Goal: Task Accomplishment & Management: Use online tool/utility

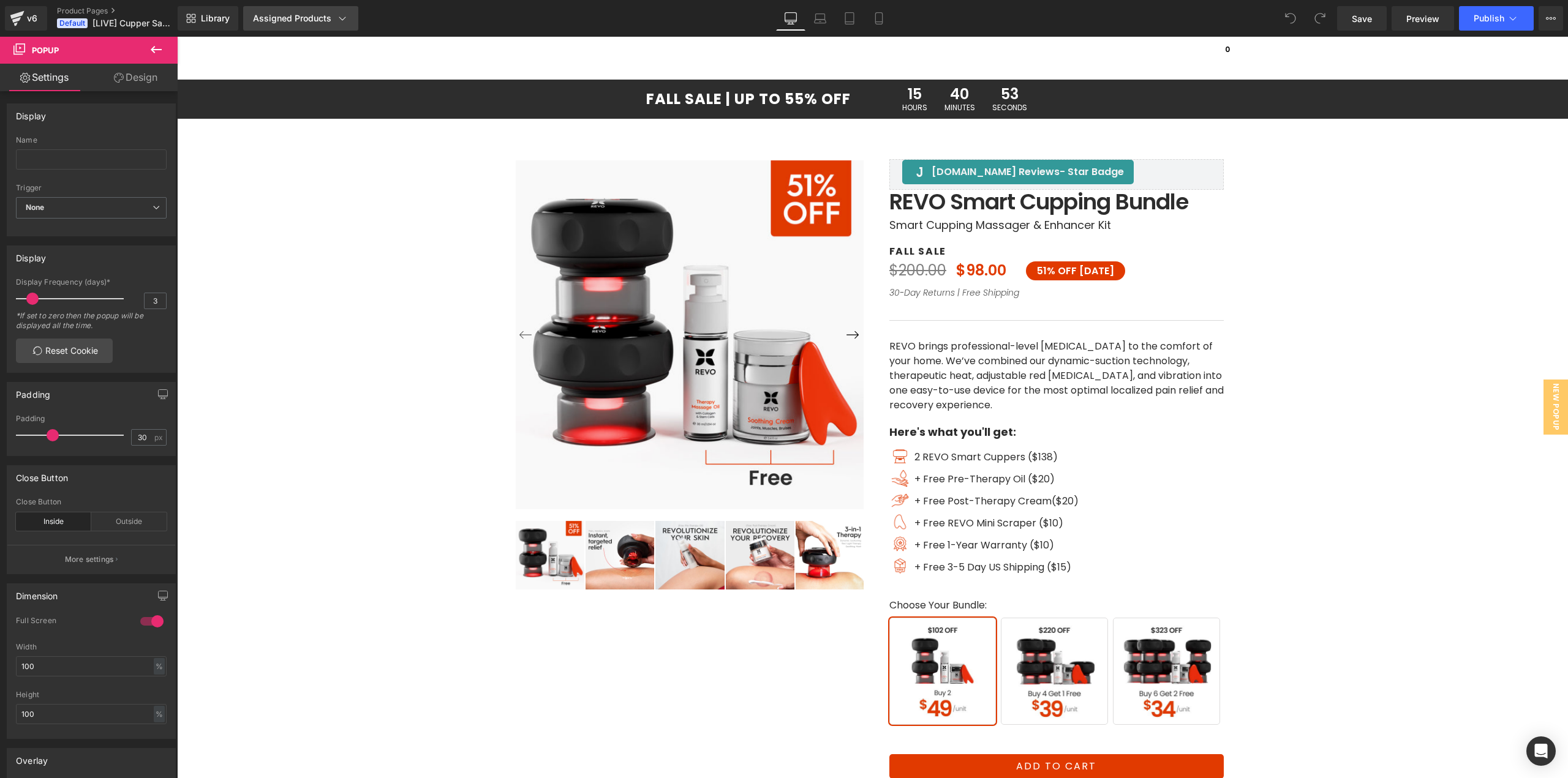
click at [329, 19] on div "Assigned Products" at bounding box center [300, 18] width 95 height 13
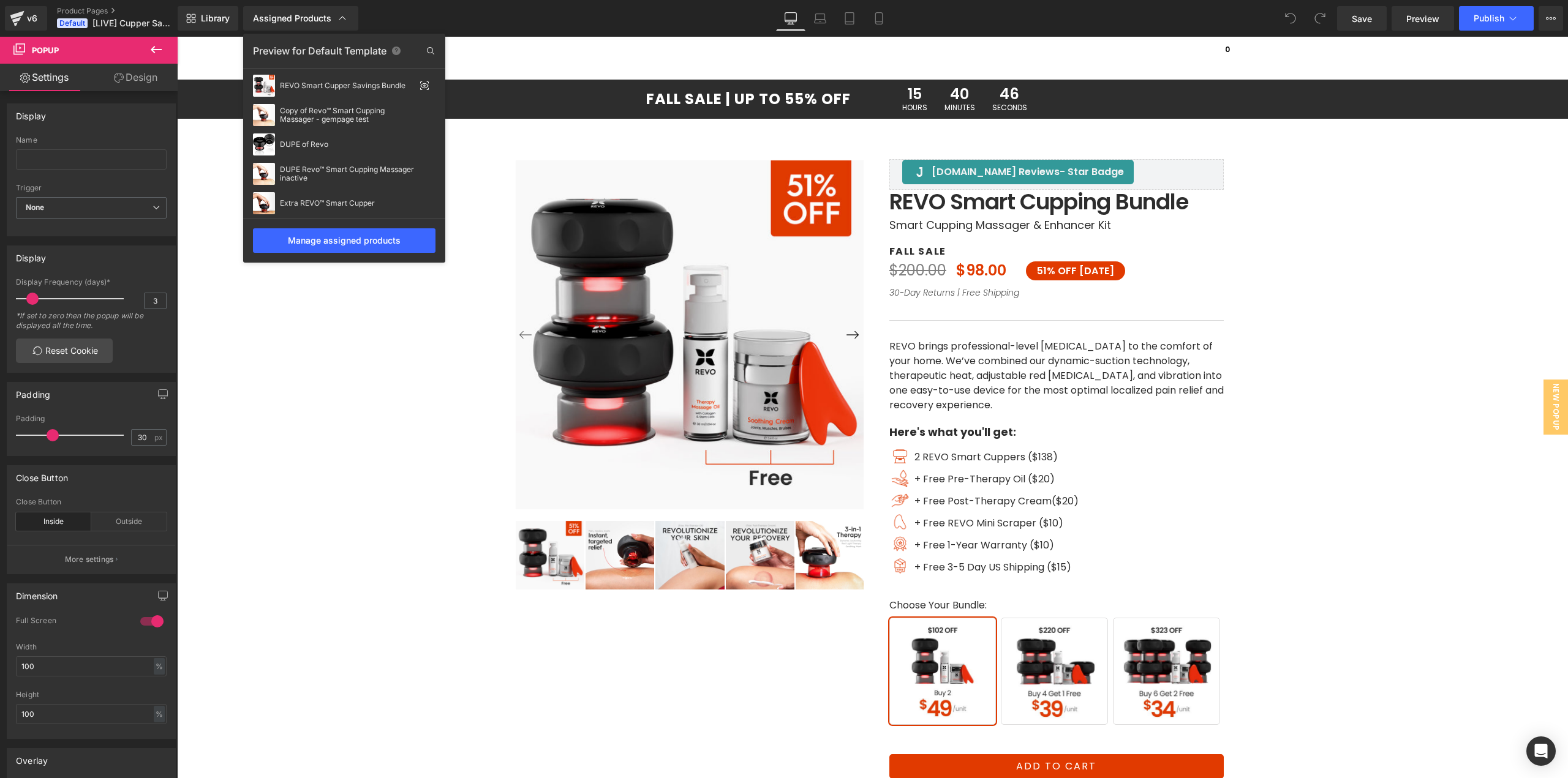
drag, startPoint x: 1536, startPoint y: 244, endPoint x: 1359, endPoint y: 206, distance: 181.0
click at [1536, 244] on div at bounding box center [872, 407] width 1391 height 741
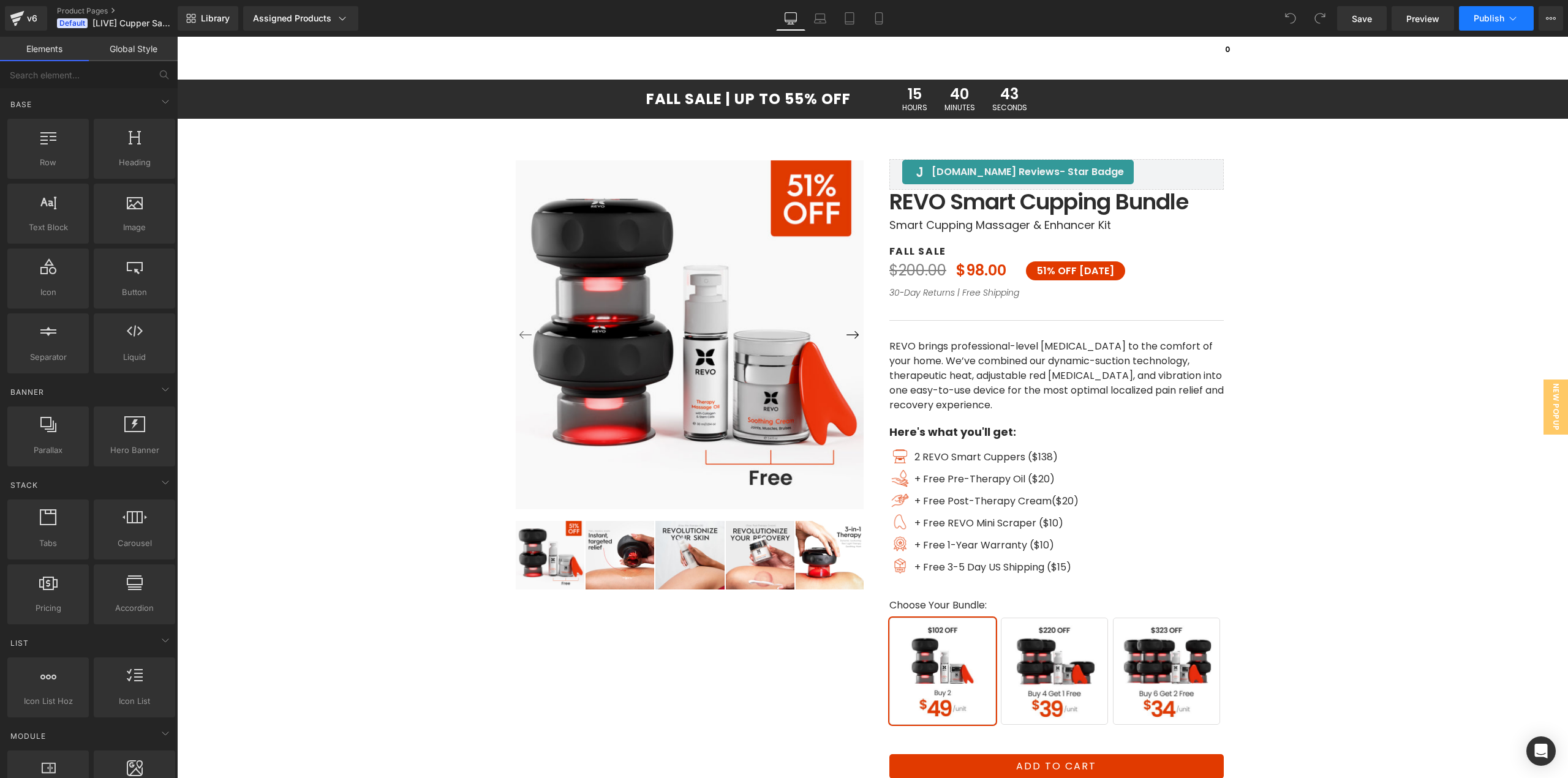
click at [1490, 20] on span "Publish" at bounding box center [1488, 18] width 30 height 10
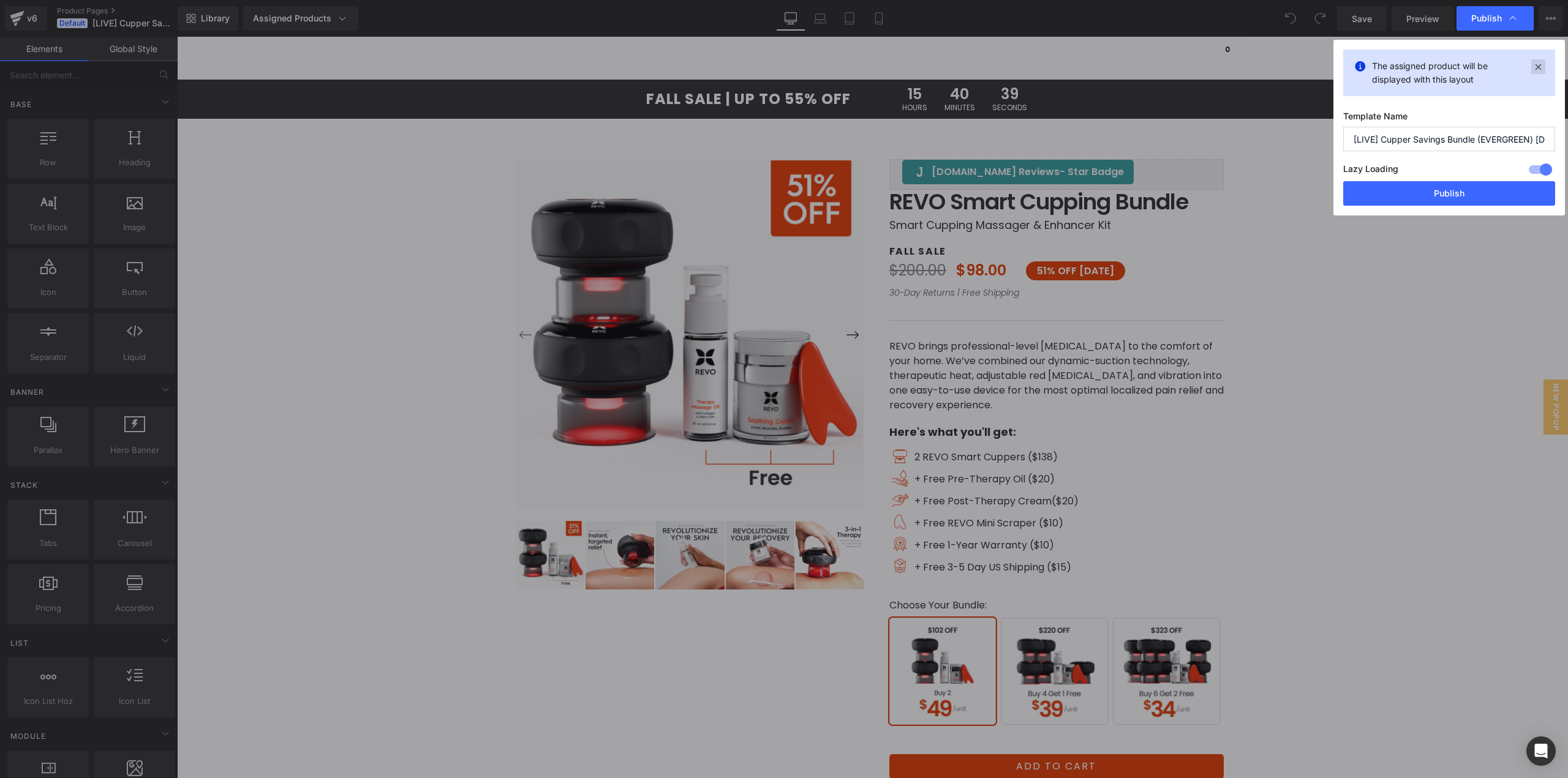
click at [1538, 68] on icon at bounding box center [1538, 67] width 14 height 15
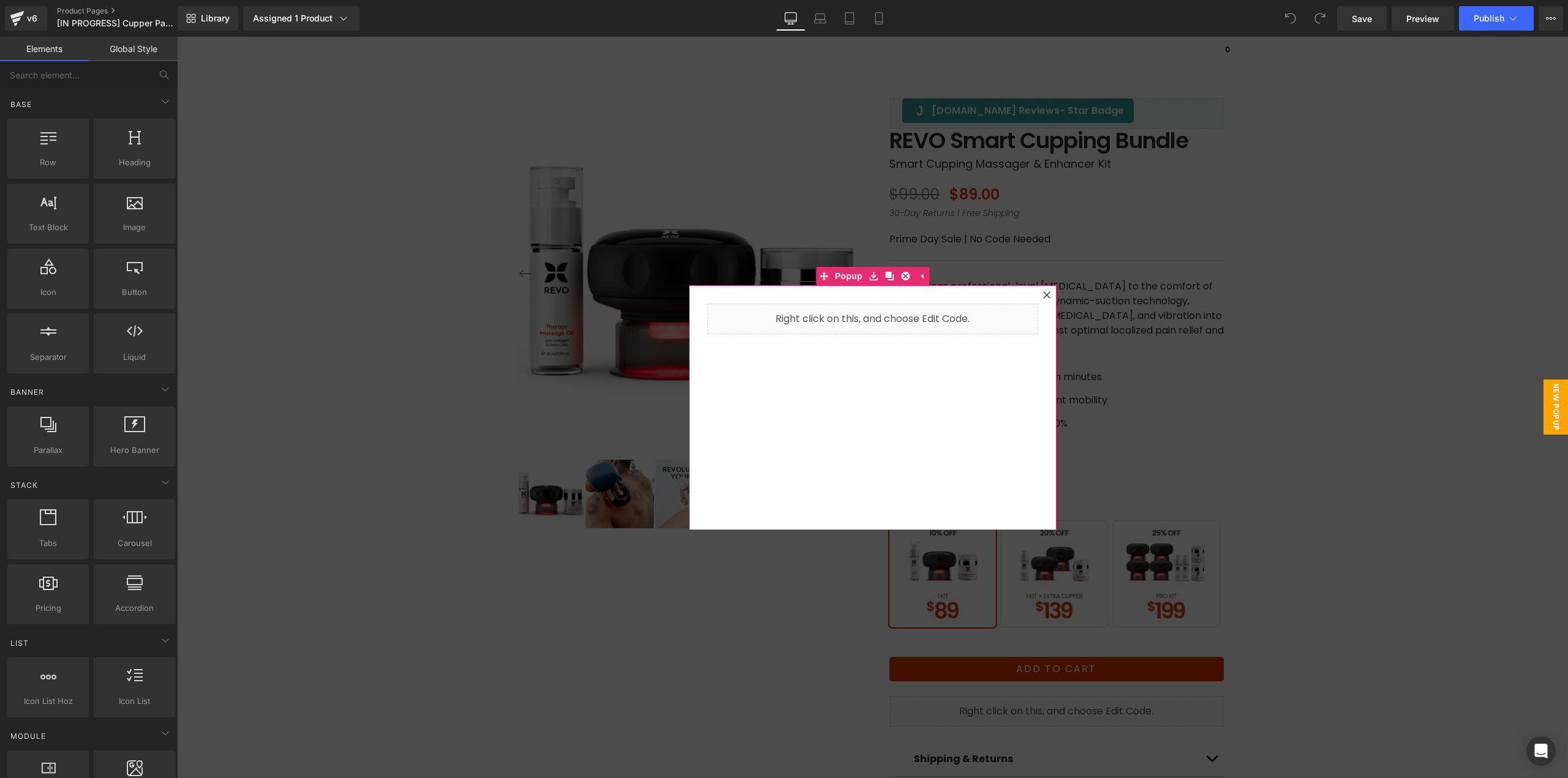
click at [1044, 296] on icon at bounding box center [1046, 295] width 7 height 7
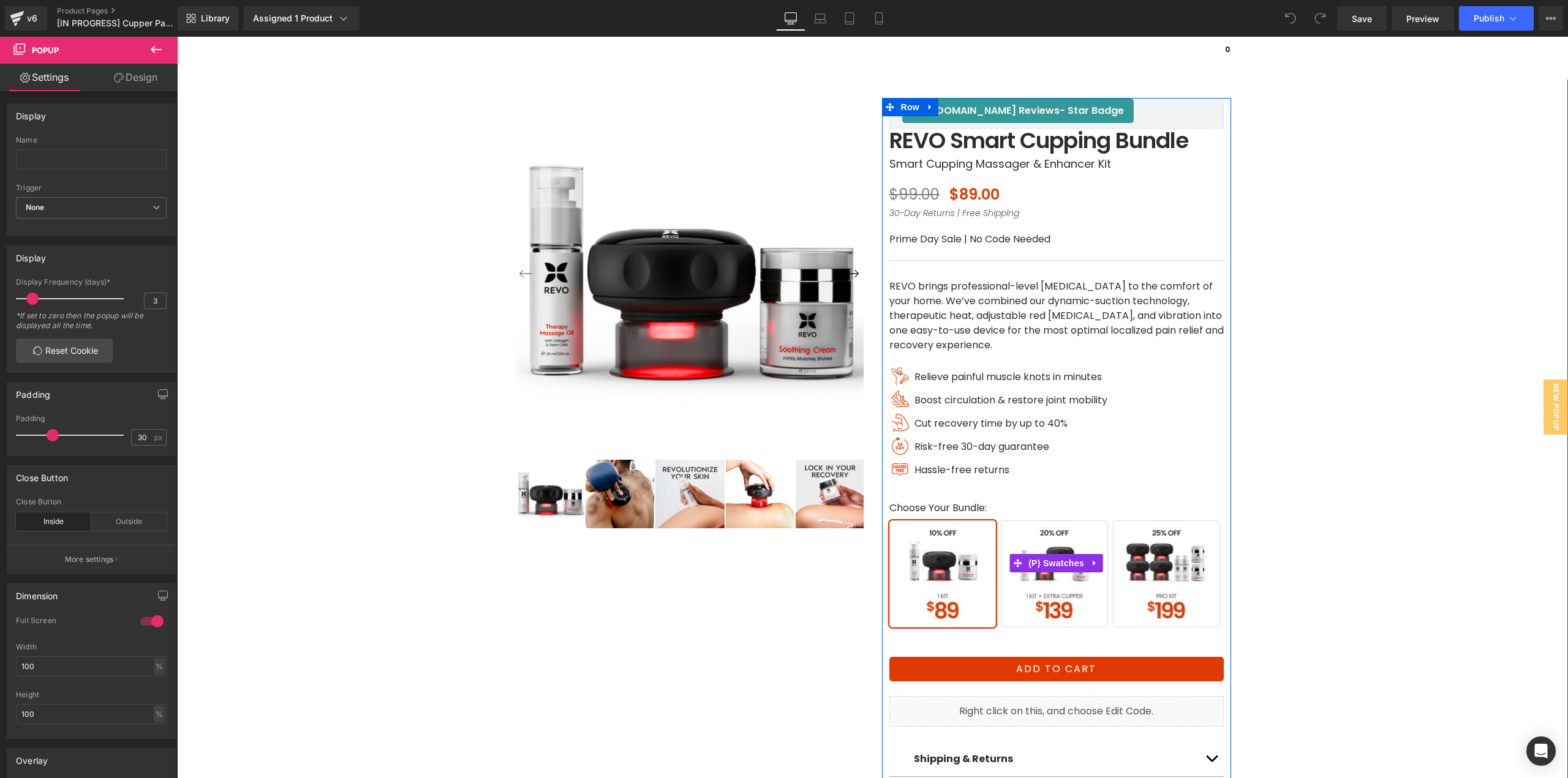
click at [1178, 585] on span "Pro Kit" at bounding box center [1166, 573] width 107 height 107
click at [1074, 592] on span "1 Kit + 1 Extra Cupper" at bounding box center [1054, 573] width 107 height 107
drag, startPoint x: 955, startPoint y: 595, endPoint x: 974, endPoint y: 596, distance: 19.0
click at [955, 595] on span "Buy 1 Kit" at bounding box center [942, 573] width 107 height 107
click at [1369, 539] on div "‹ ›" at bounding box center [872, 437] width 1378 height 805
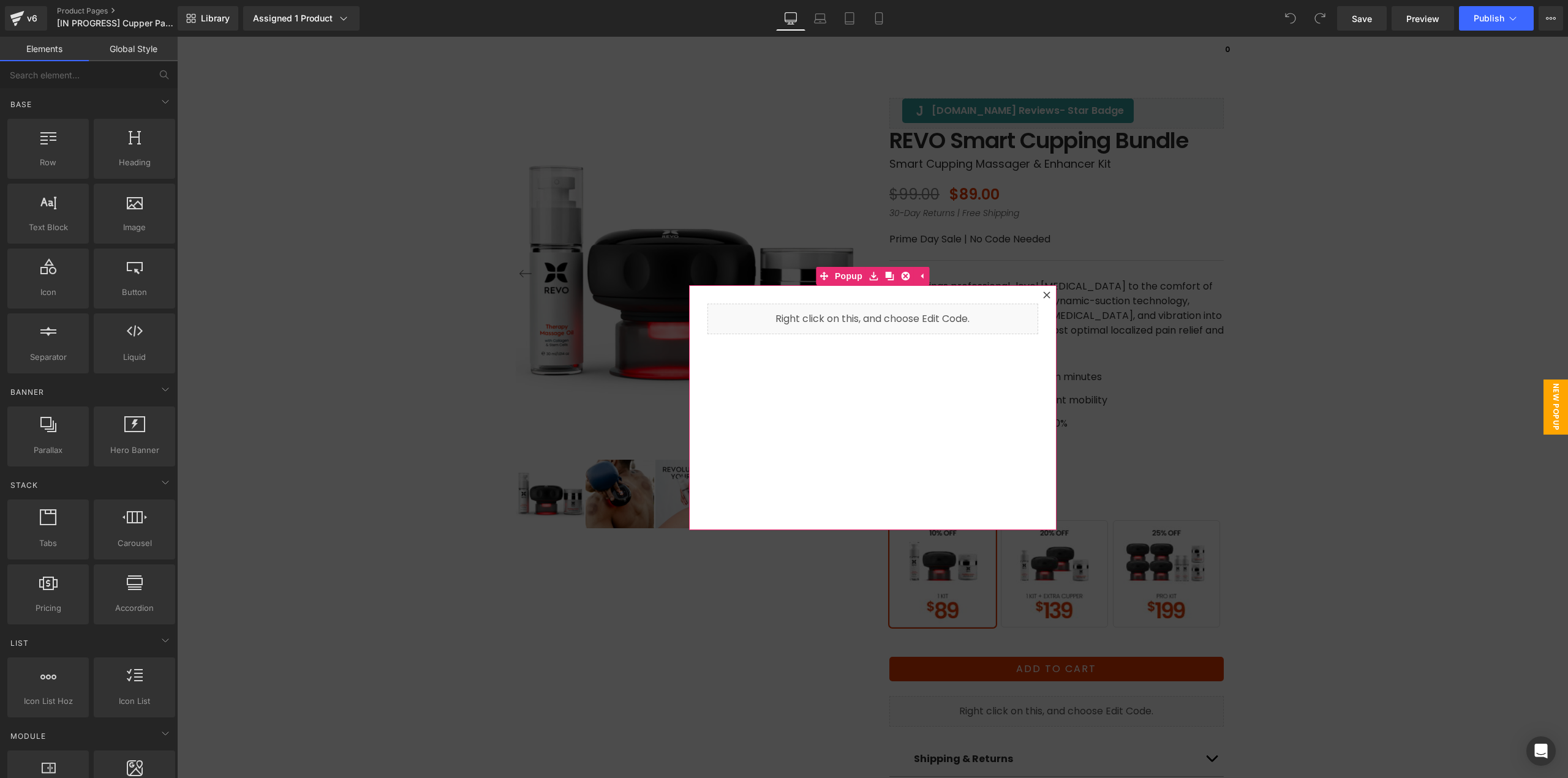
click at [1043, 294] on icon at bounding box center [1046, 295] width 7 height 7
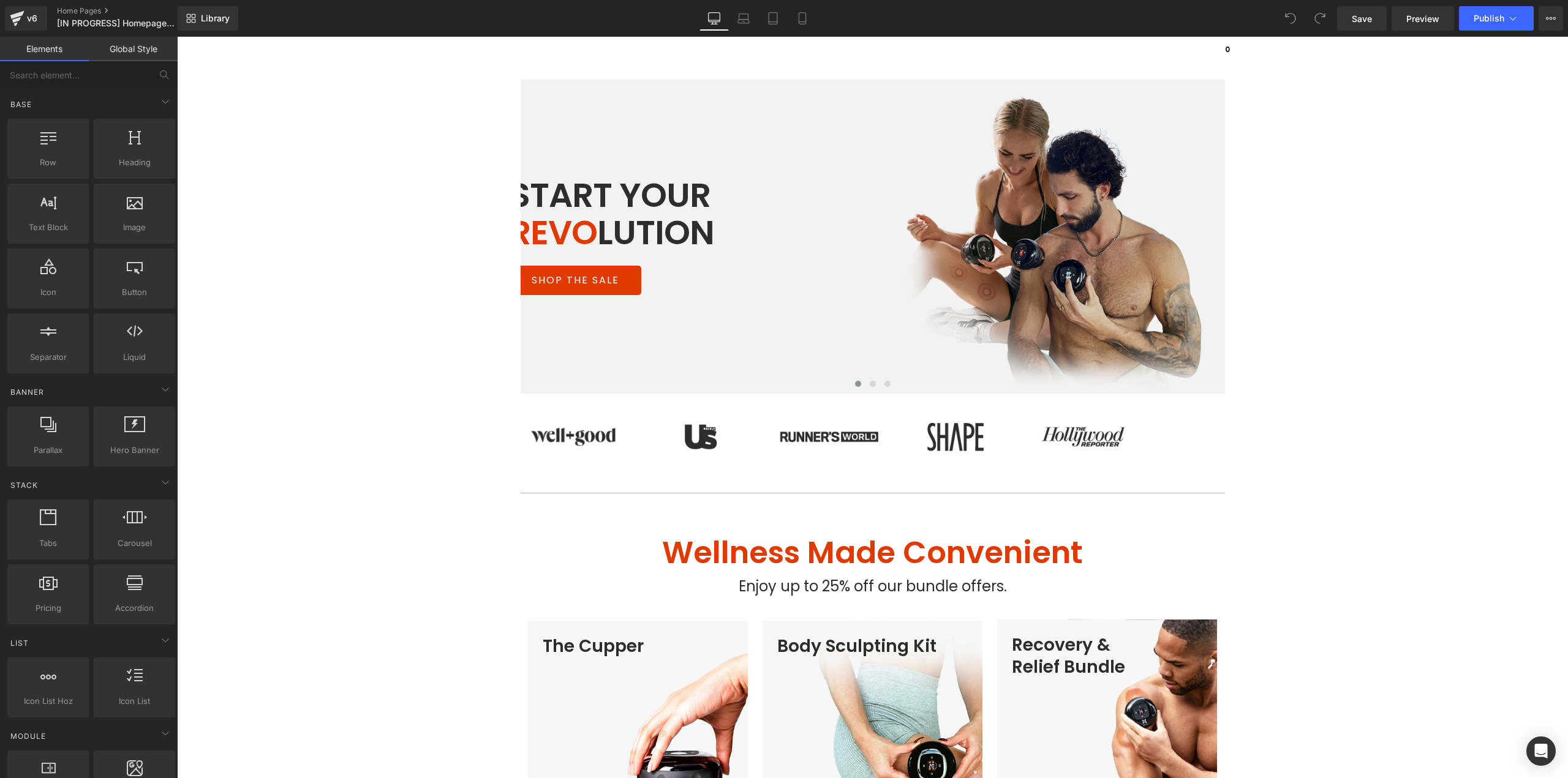
click at [1038, 267] on img at bounding box center [1051, 243] width 300 height 297
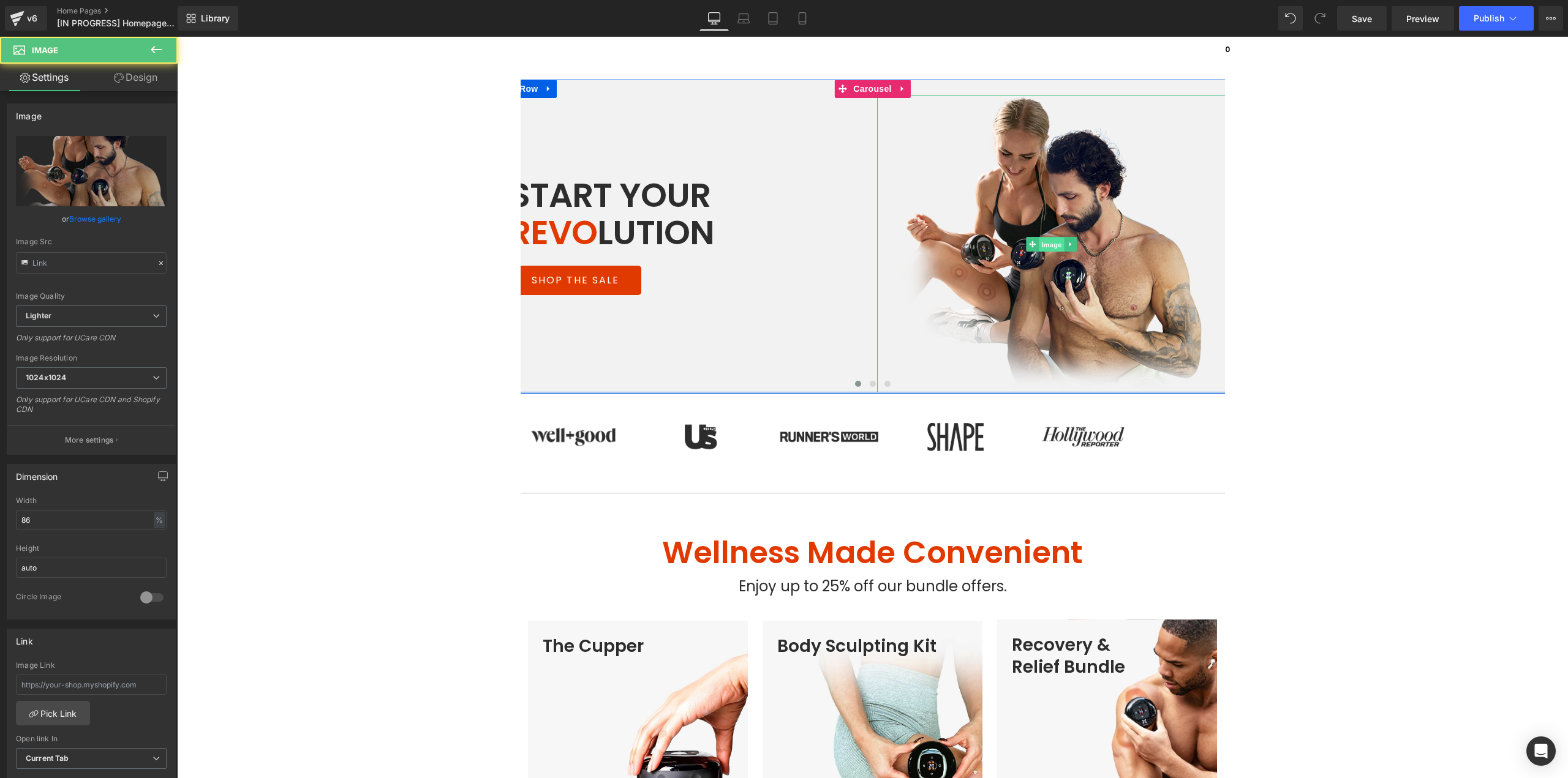
click at [1040, 244] on span "Image" at bounding box center [1051, 244] width 26 height 15
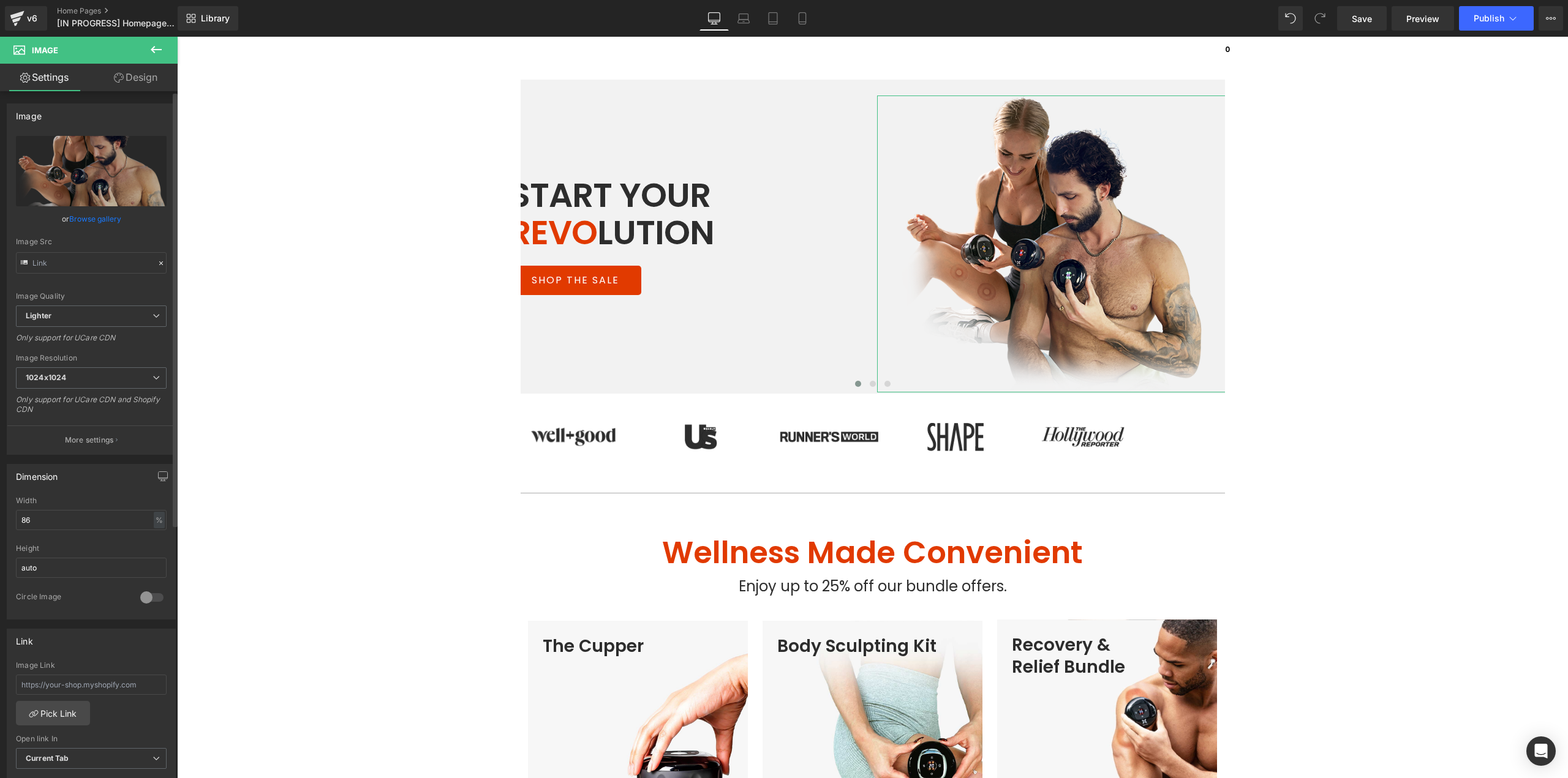
click at [104, 221] on link "Browse gallery" at bounding box center [95, 218] width 52 height 21
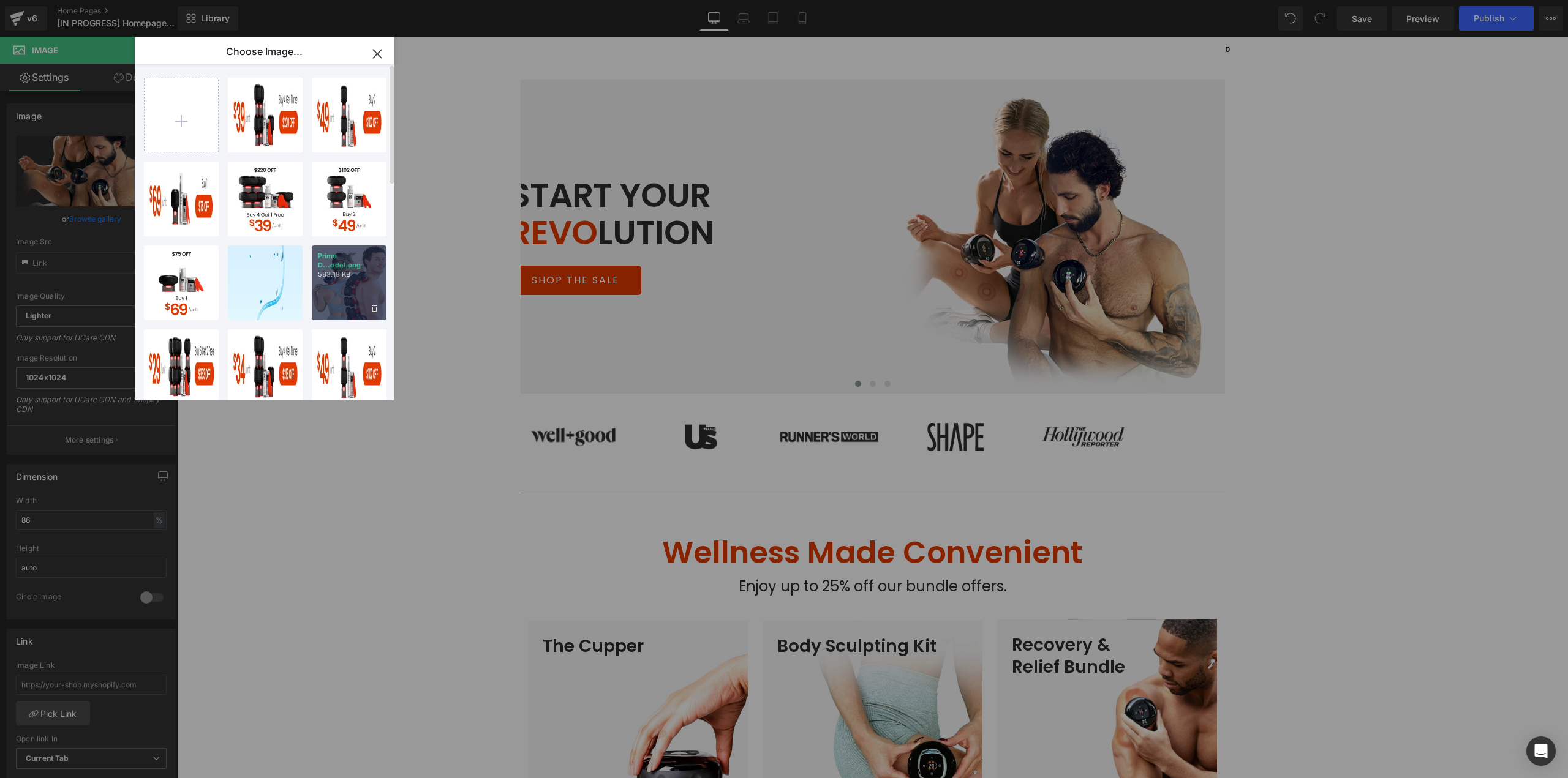
click at [340, 291] on div "Prime D...odel.png 583.18 KB" at bounding box center [348, 282] width 75 height 74
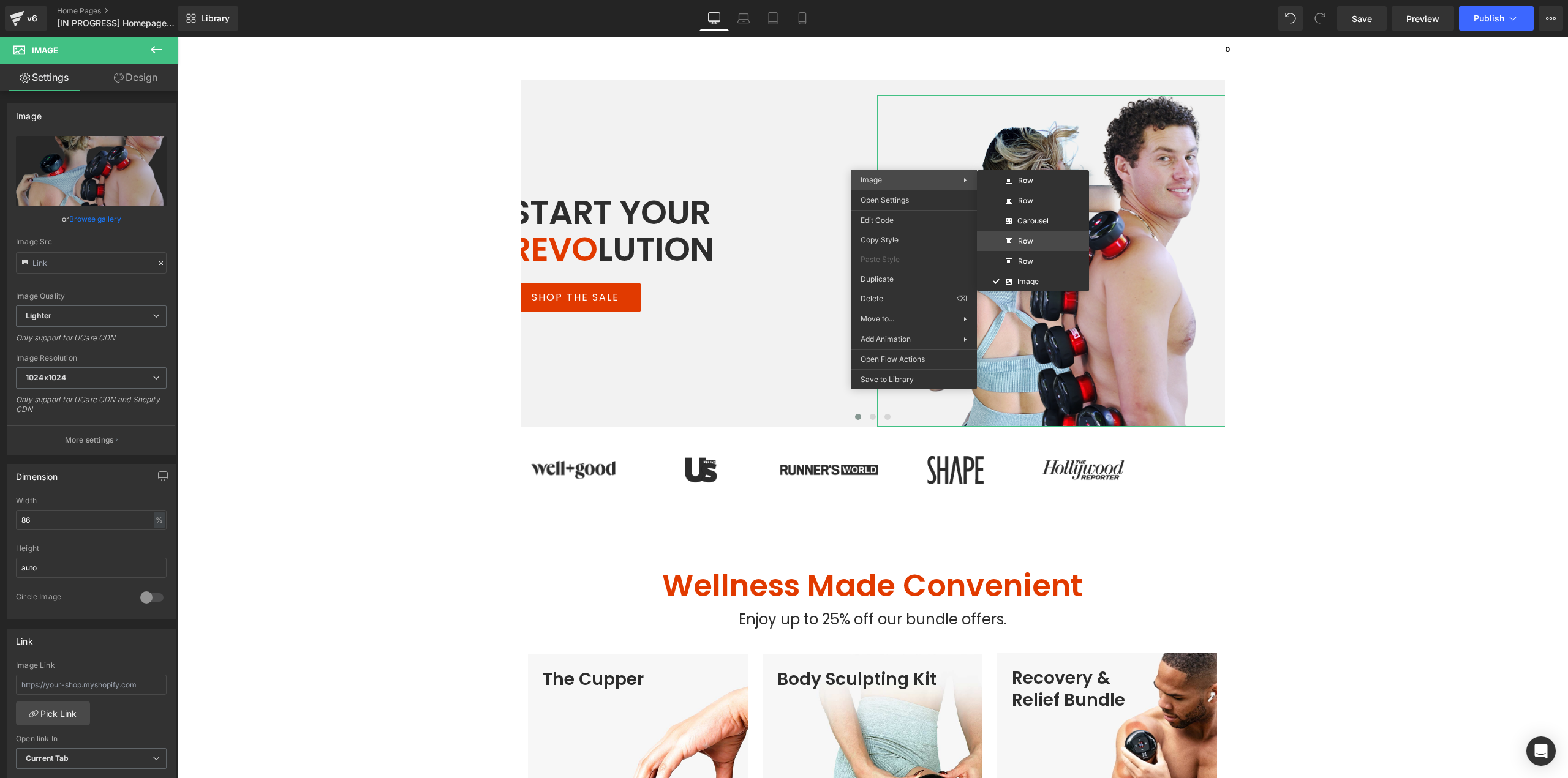
drag, startPoint x: 1215, startPoint y: 279, endPoint x: 308, endPoint y: 119, distance: 921.0
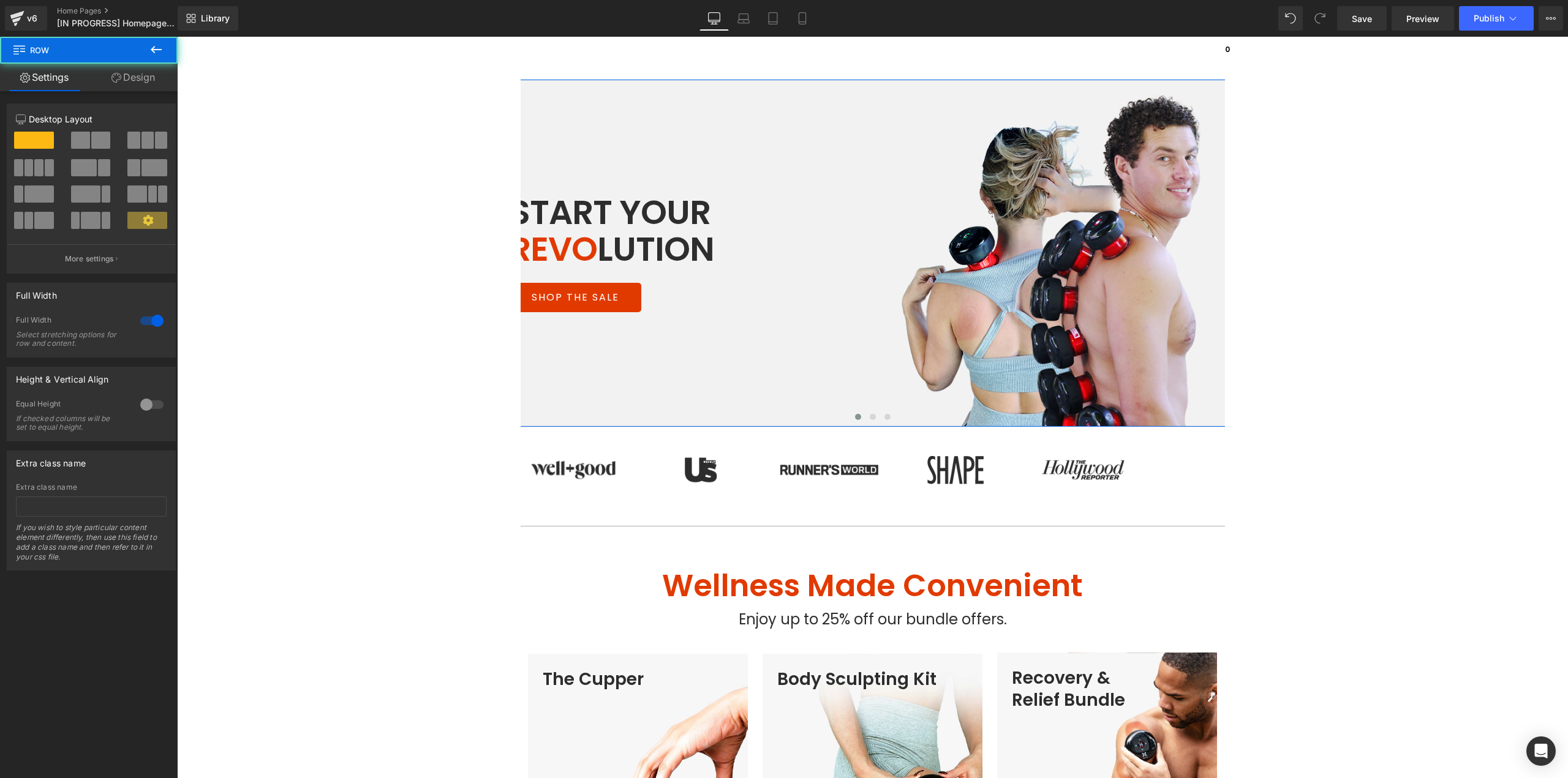
click at [135, 76] on link "Design" at bounding box center [133, 77] width 89 height 27
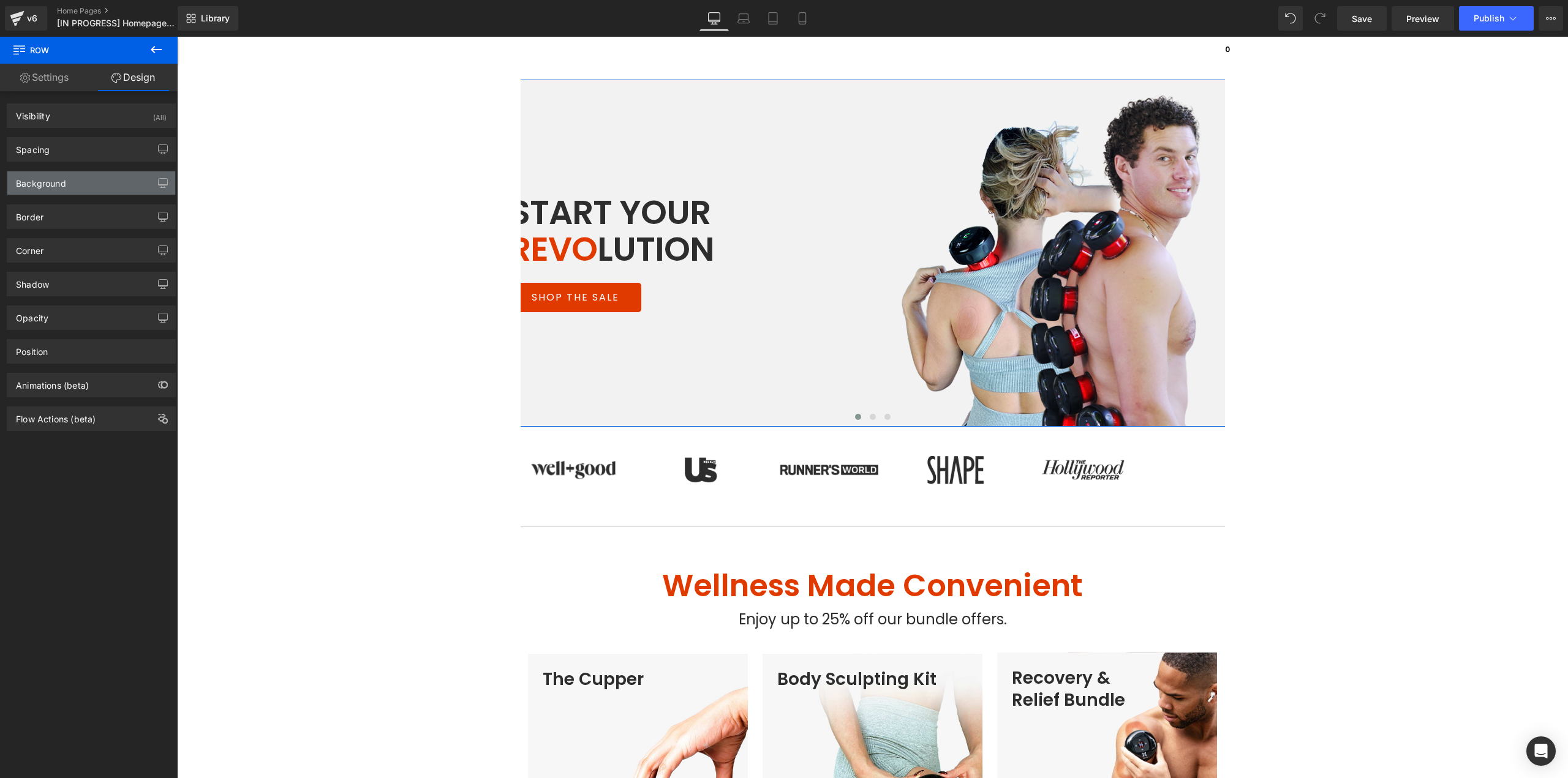
click at [60, 189] on div "Background" at bounding box center [91, 183] width 167 height 24
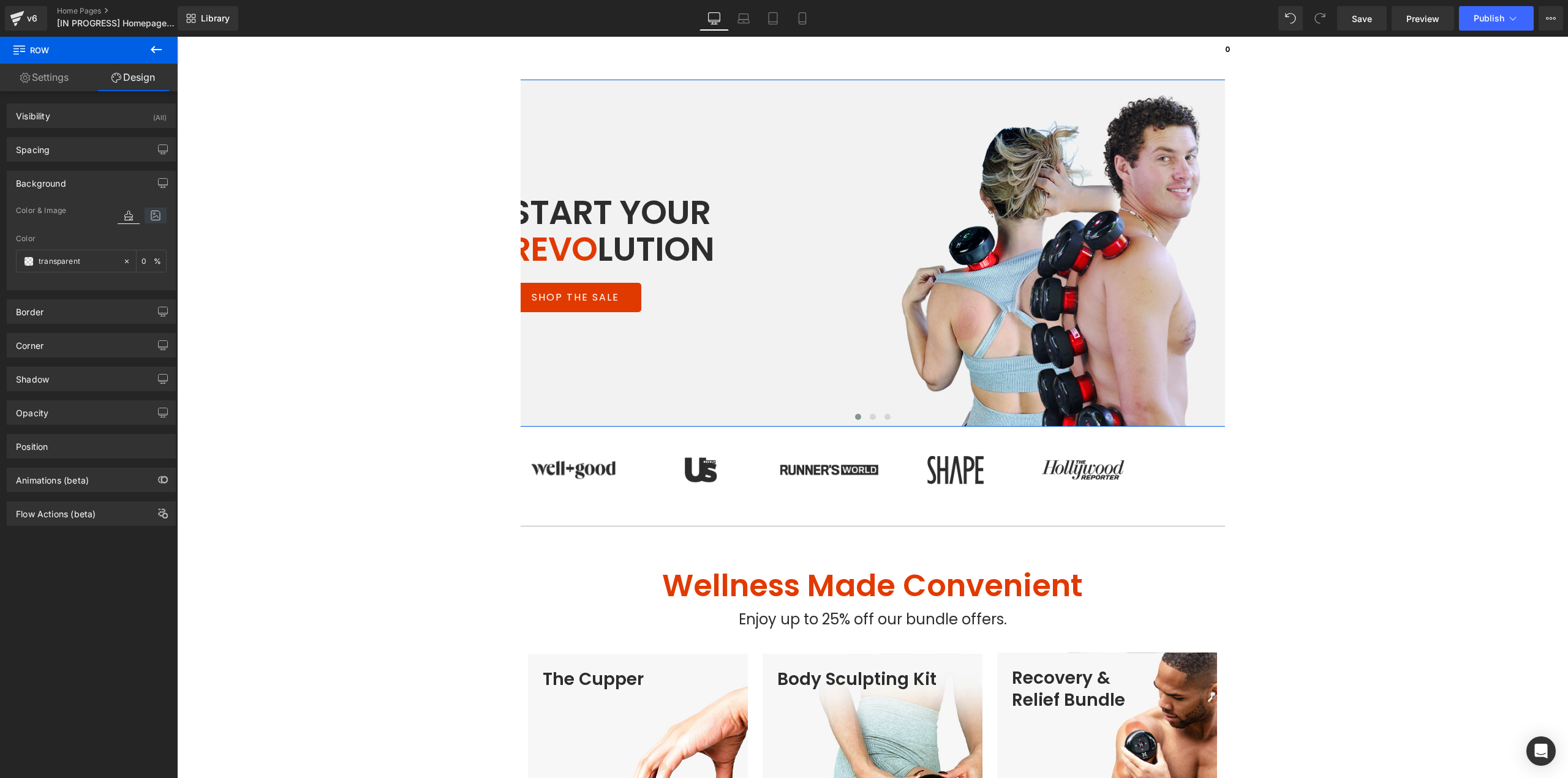
click at [147, 218] on icon at bounding box center [156, 215] width 22 height 16
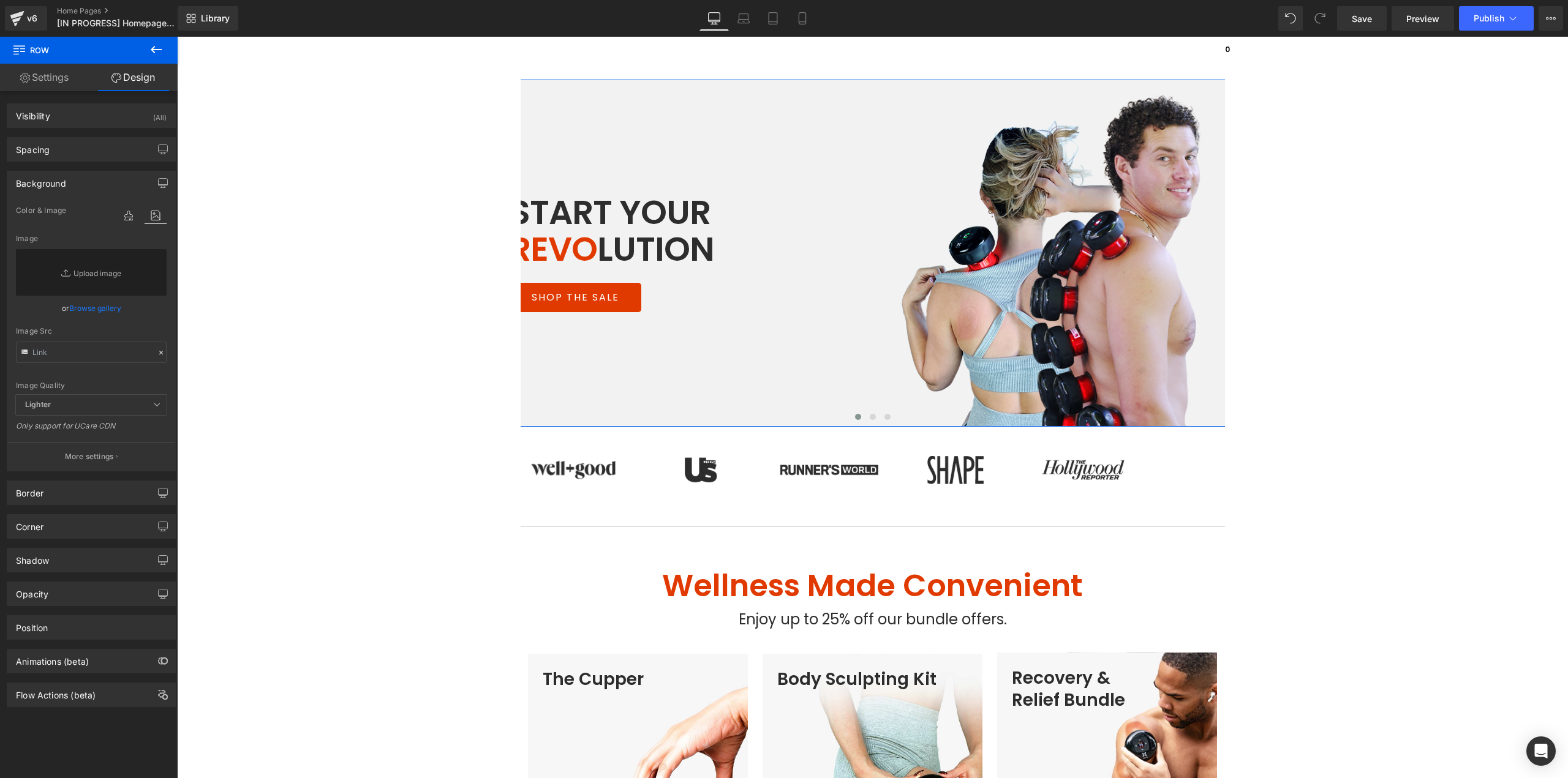
click at [99, 302] on link "Browse gallery" at bounding box center [95, 308] width 52 height 21
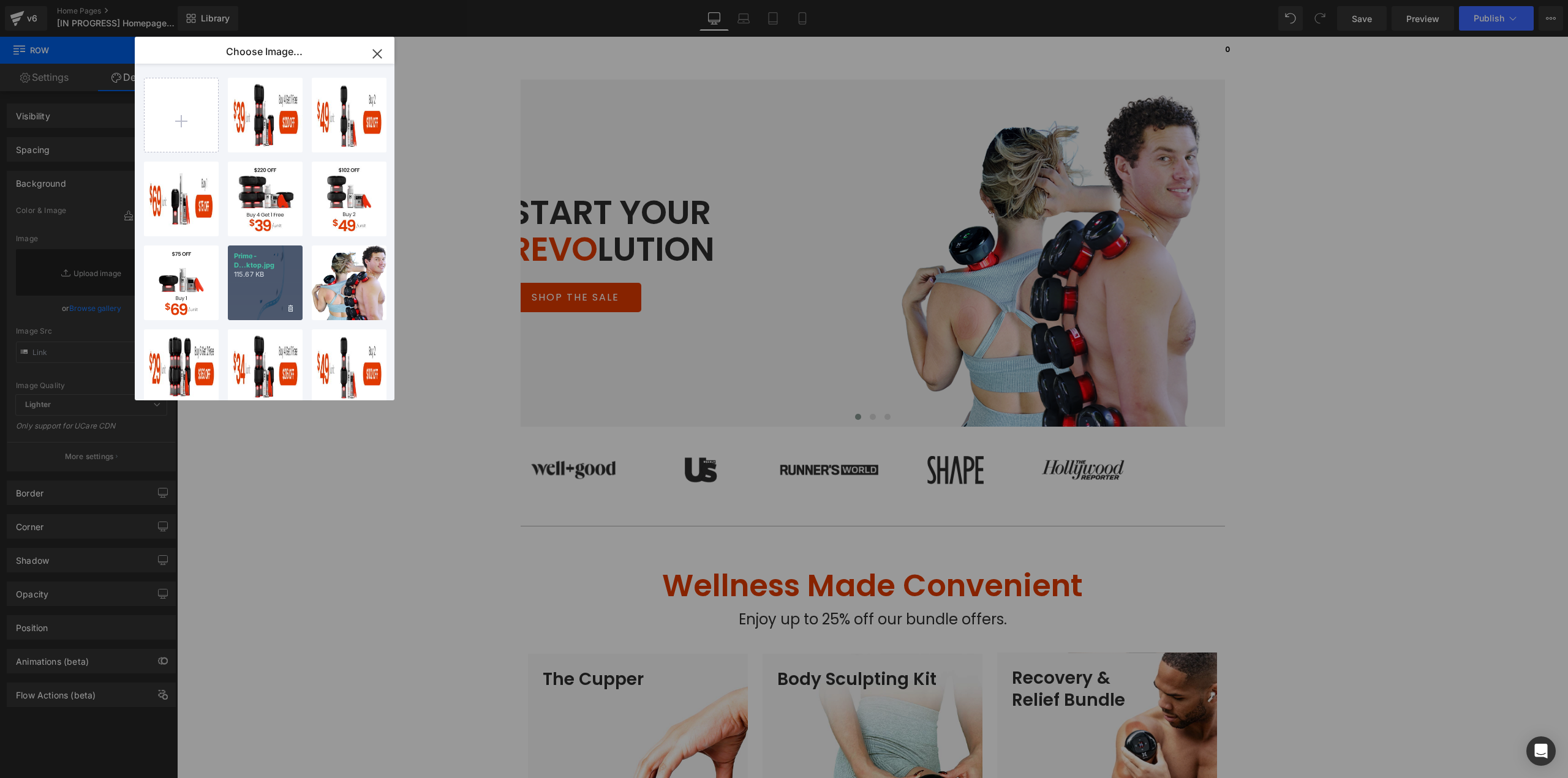
click at [250, 254] on p "Prime-D...ktop.jpg" at bounding box center [265, 260] width 63 height 18
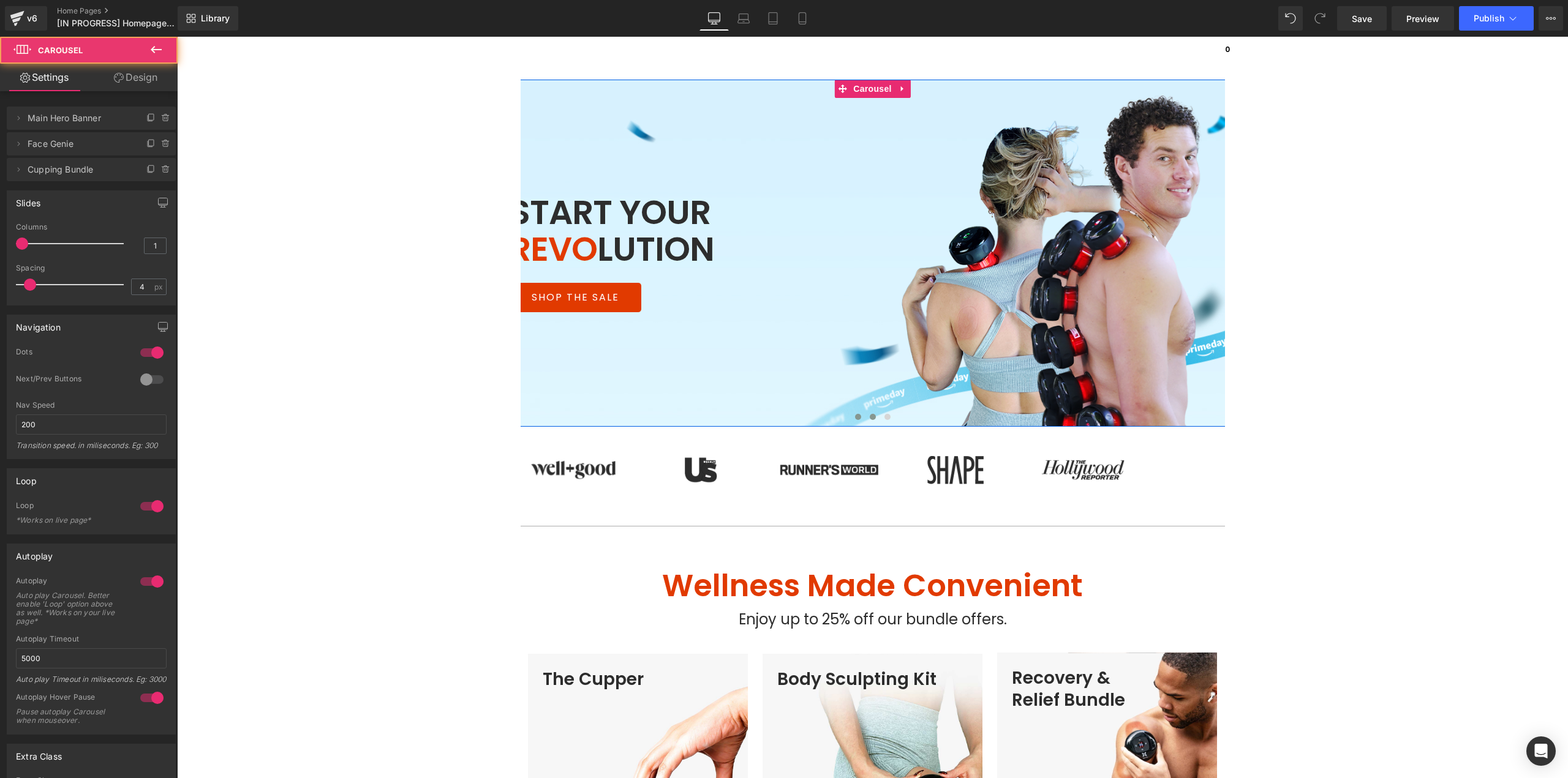
click at [869, 417] on span at bounding box center [872, 417] width 6 height 6
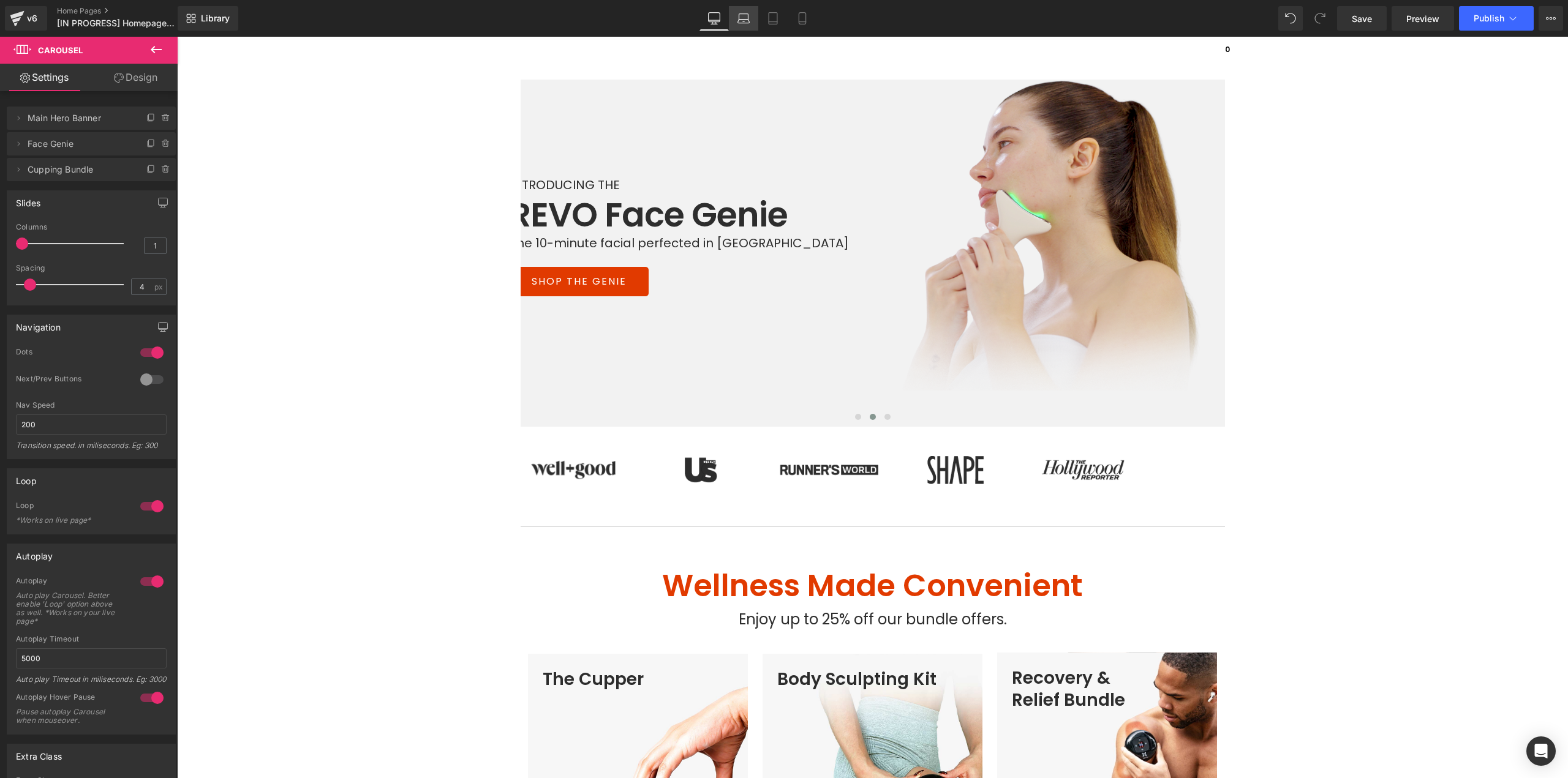
drag, startPoint x: 740, startPoint y: 24, endPoint x: 175, endPoint y: 15, distance: 565.1
click at [740, 24] on icon at bounding box center [744, 21] width 12 height 4
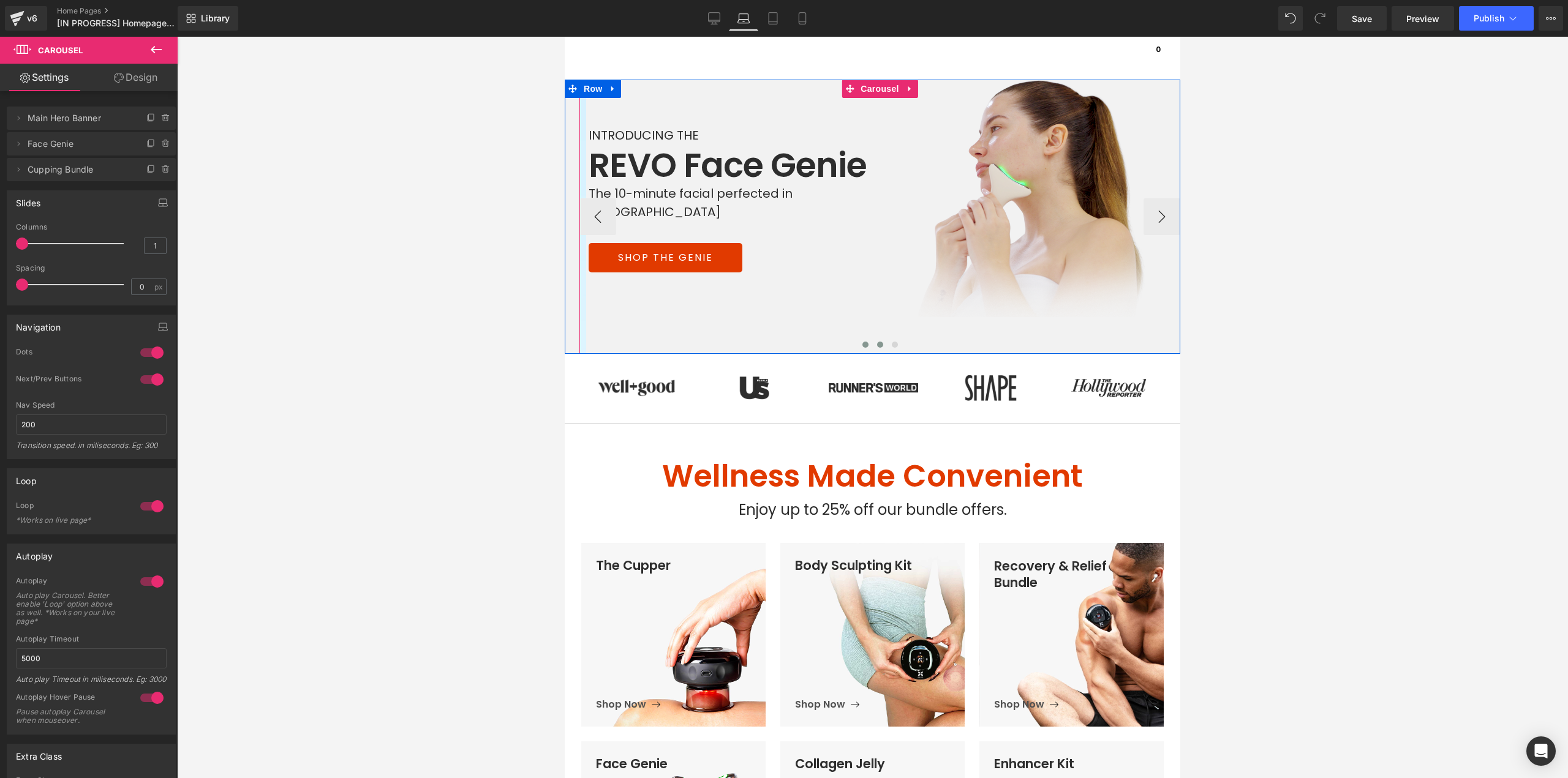
click at [864, 343] on button at bounding box center [866, 344] width 15 height 13
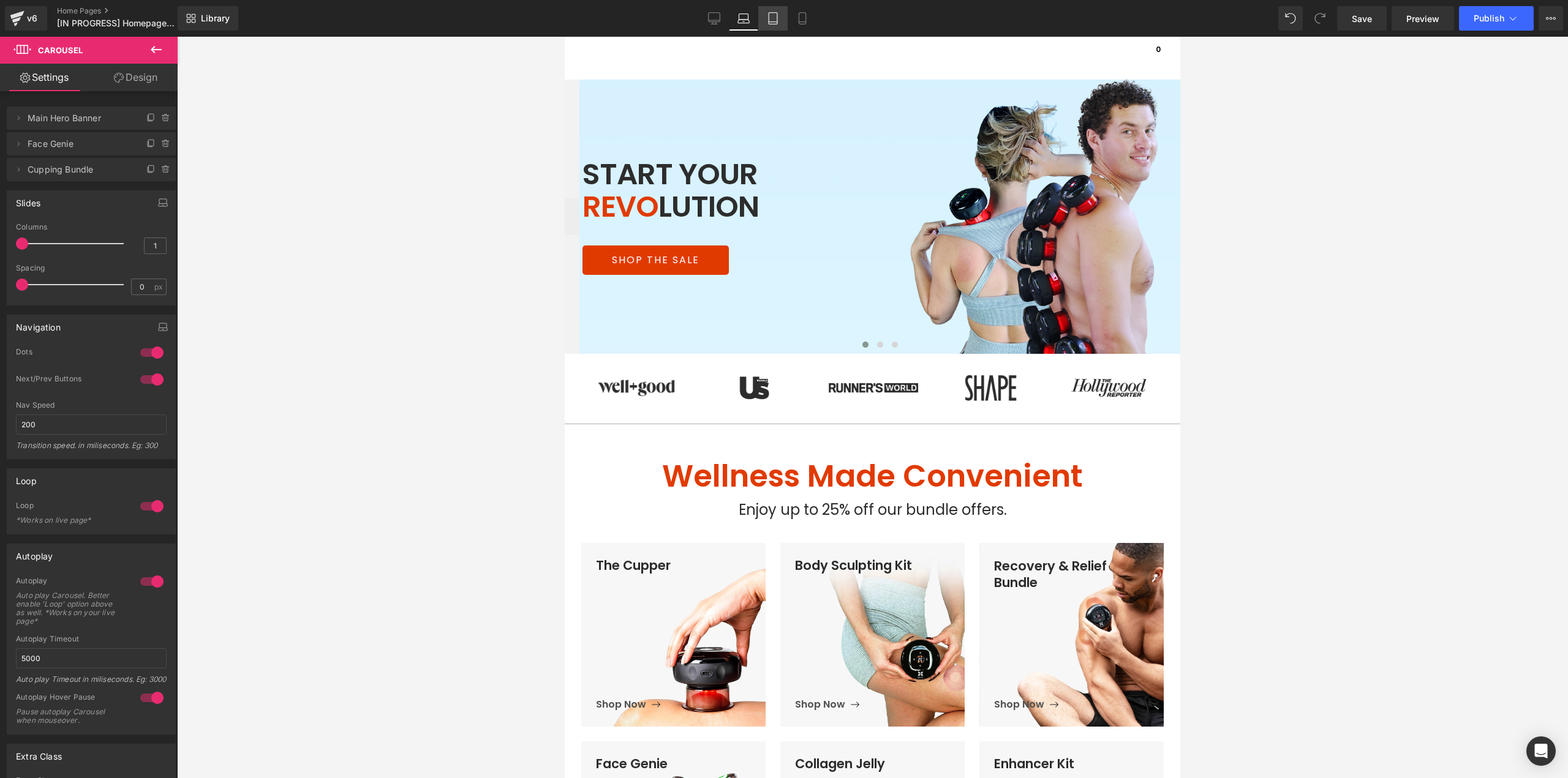
click at [776, 21] on icon at bounding box center [773, 18] width 13 height 13
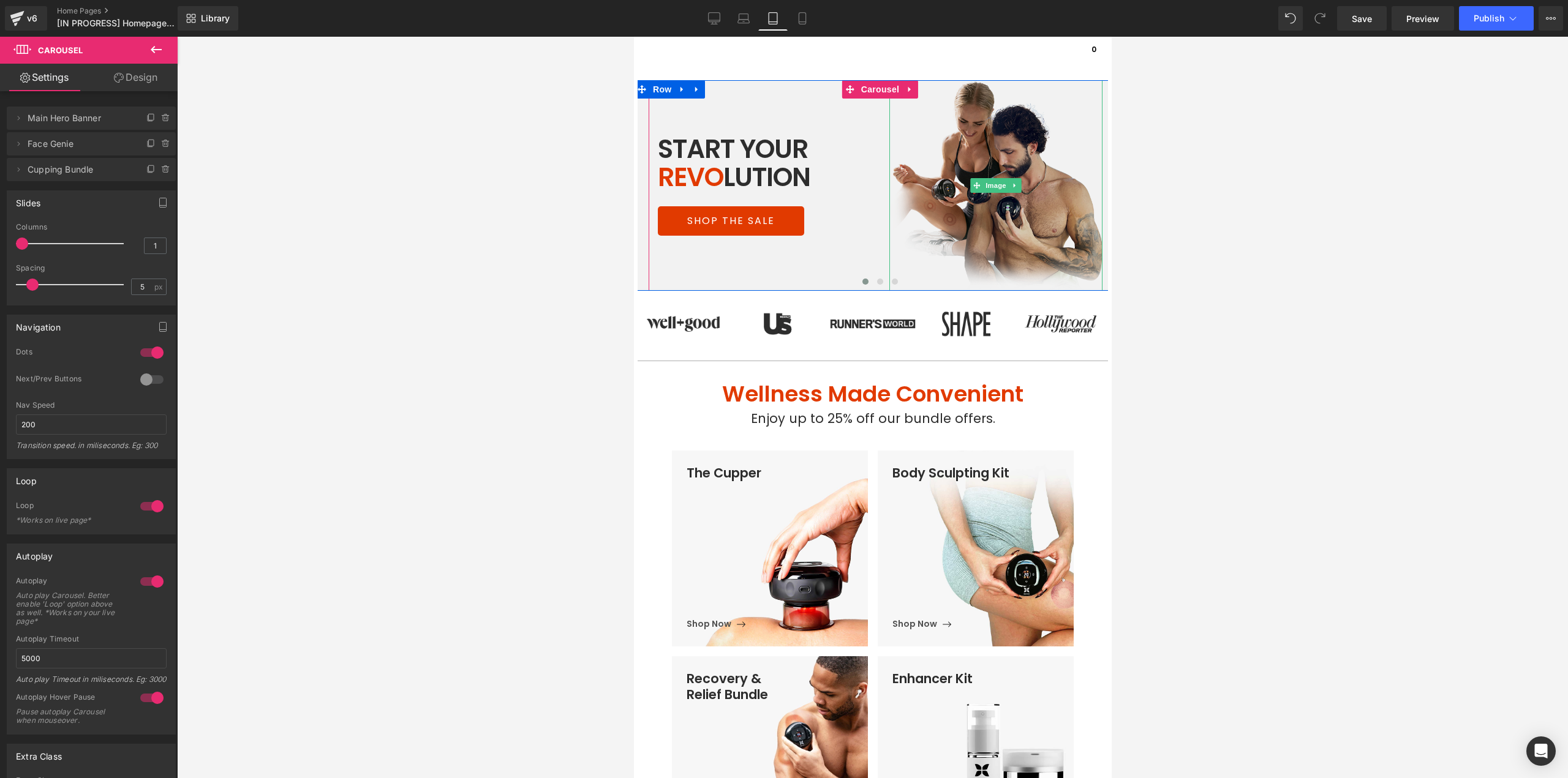
click at [992, 195] on img at bounding box center [995, 185] width 213 height 210
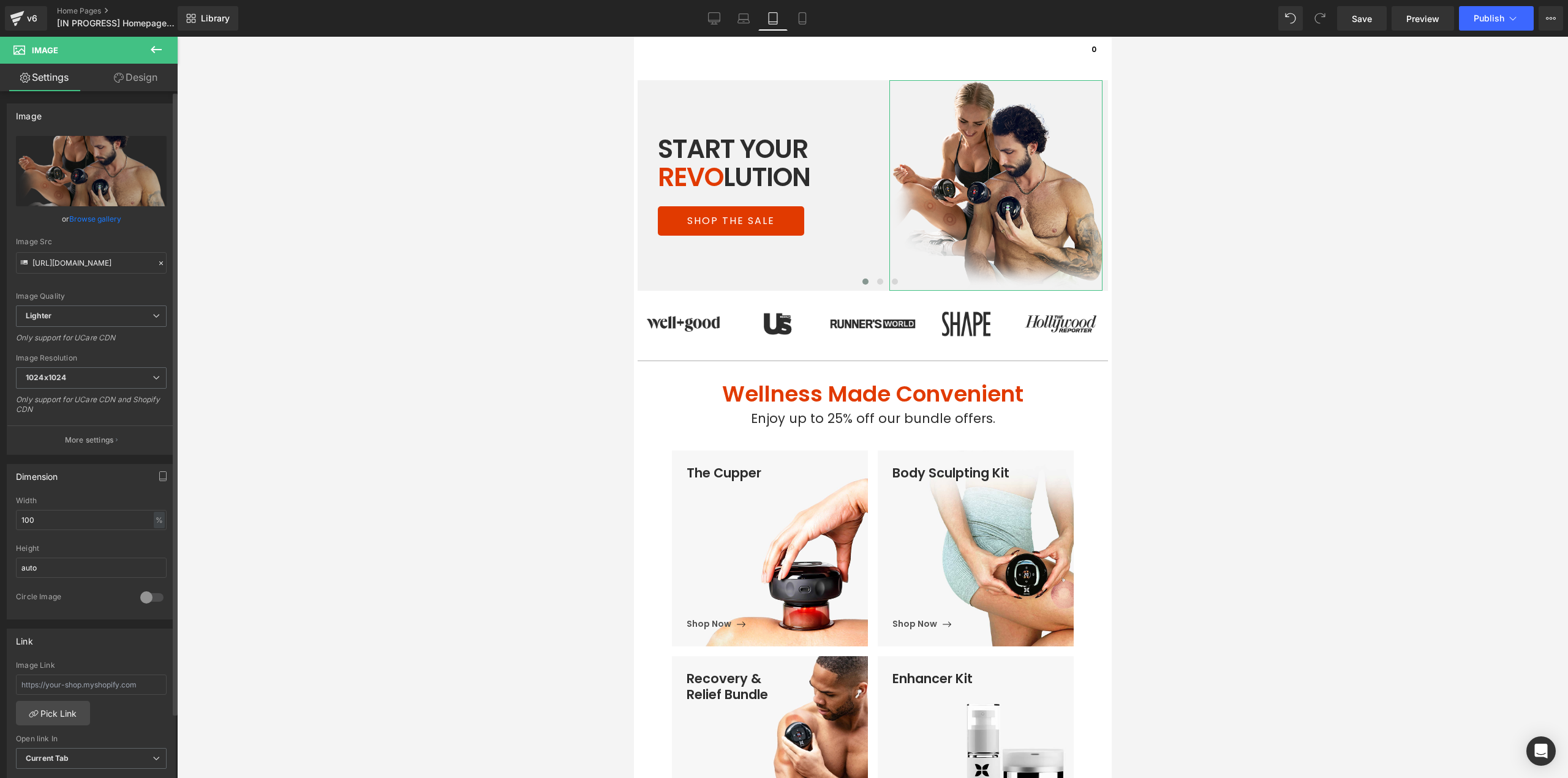
click at [102, 218] on link "Browse gallery" at bounding box center [95, 218] width 52 height 21
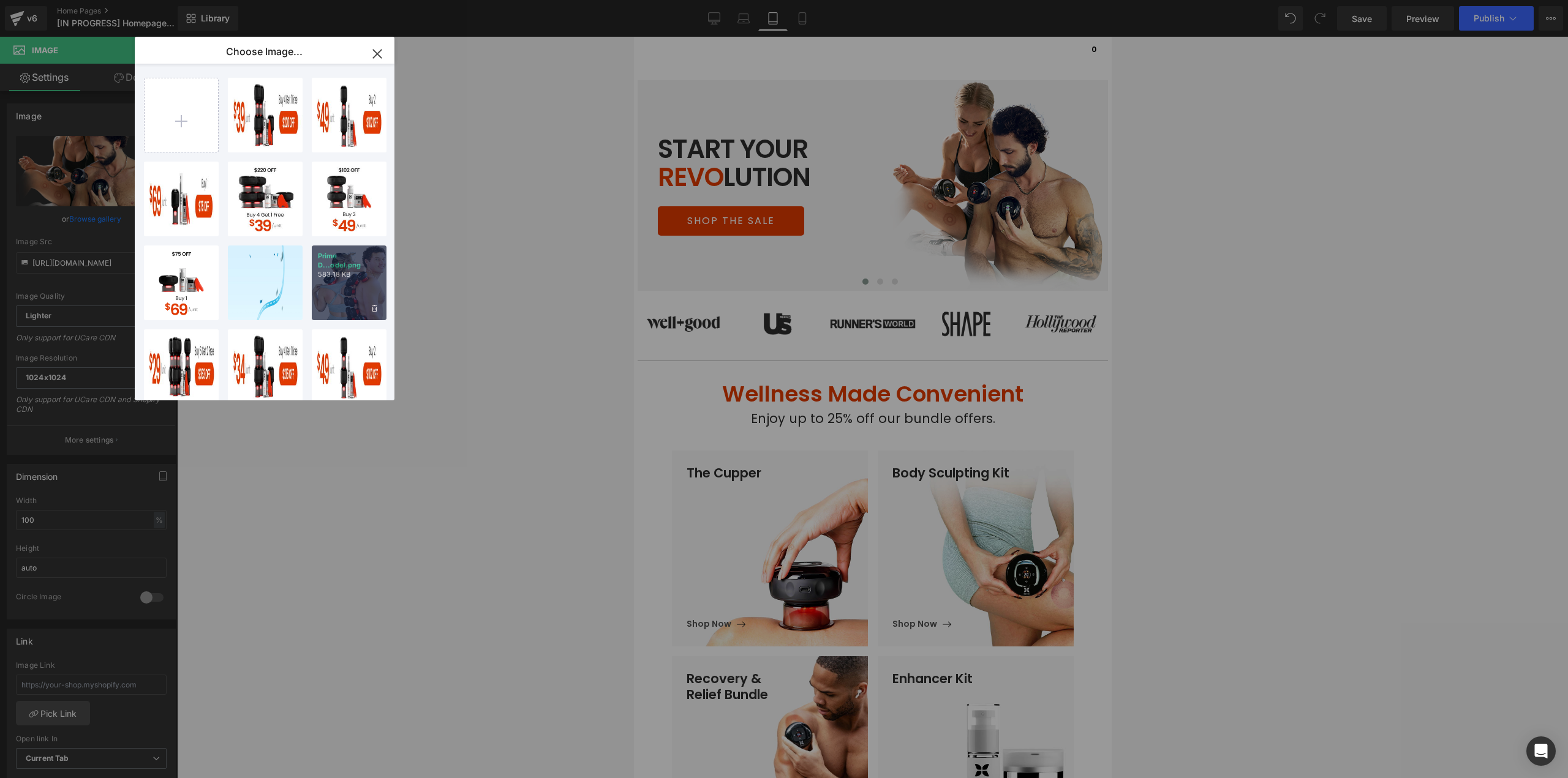
click at [328, 290] on div "Prime D...odel.png 583.18 KB" at bounding box center [348, 282] width 75 height 74
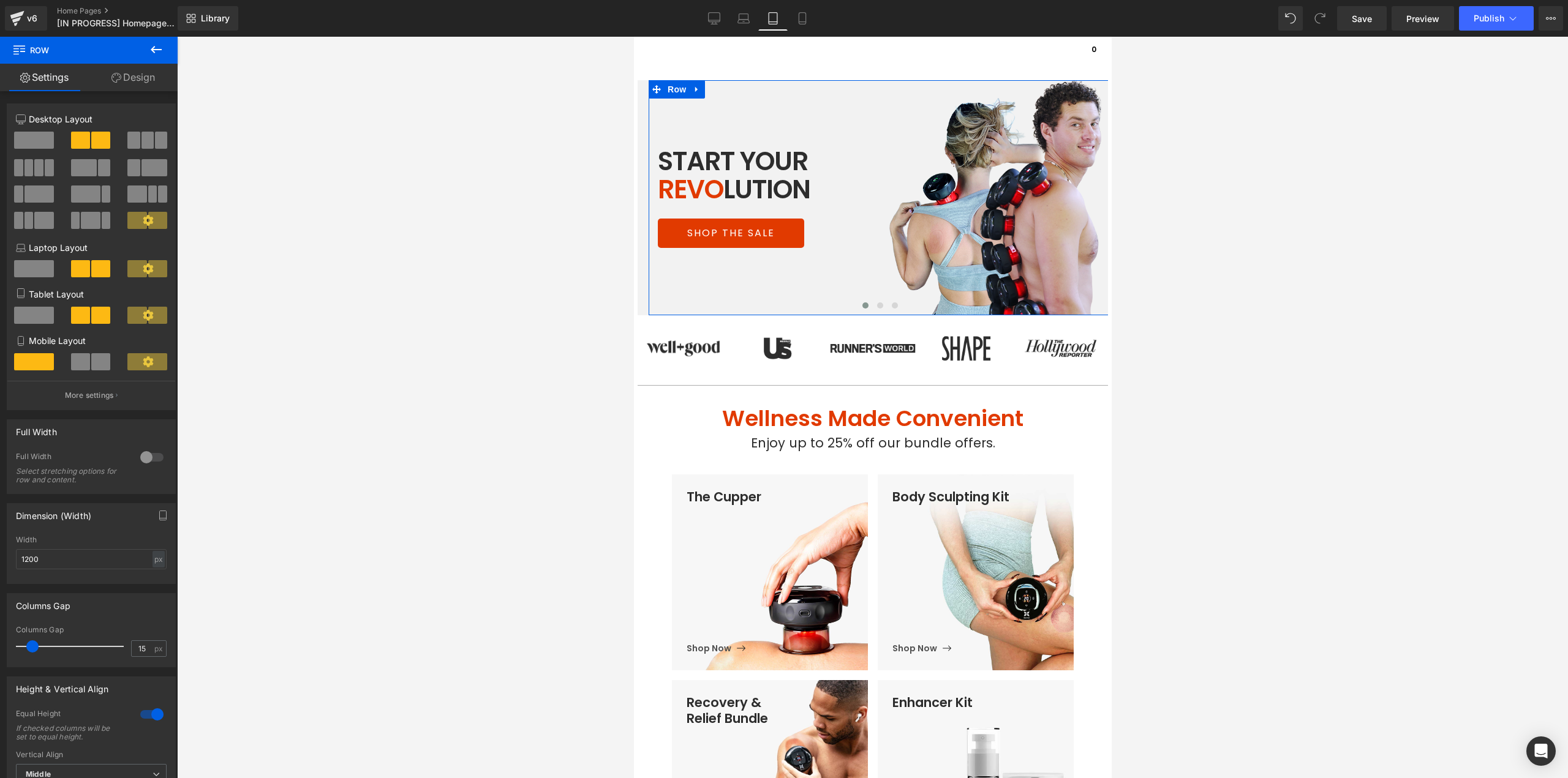
click at [148, 78] on link "Design" at bounding box center [133, 77] width 89 height 27
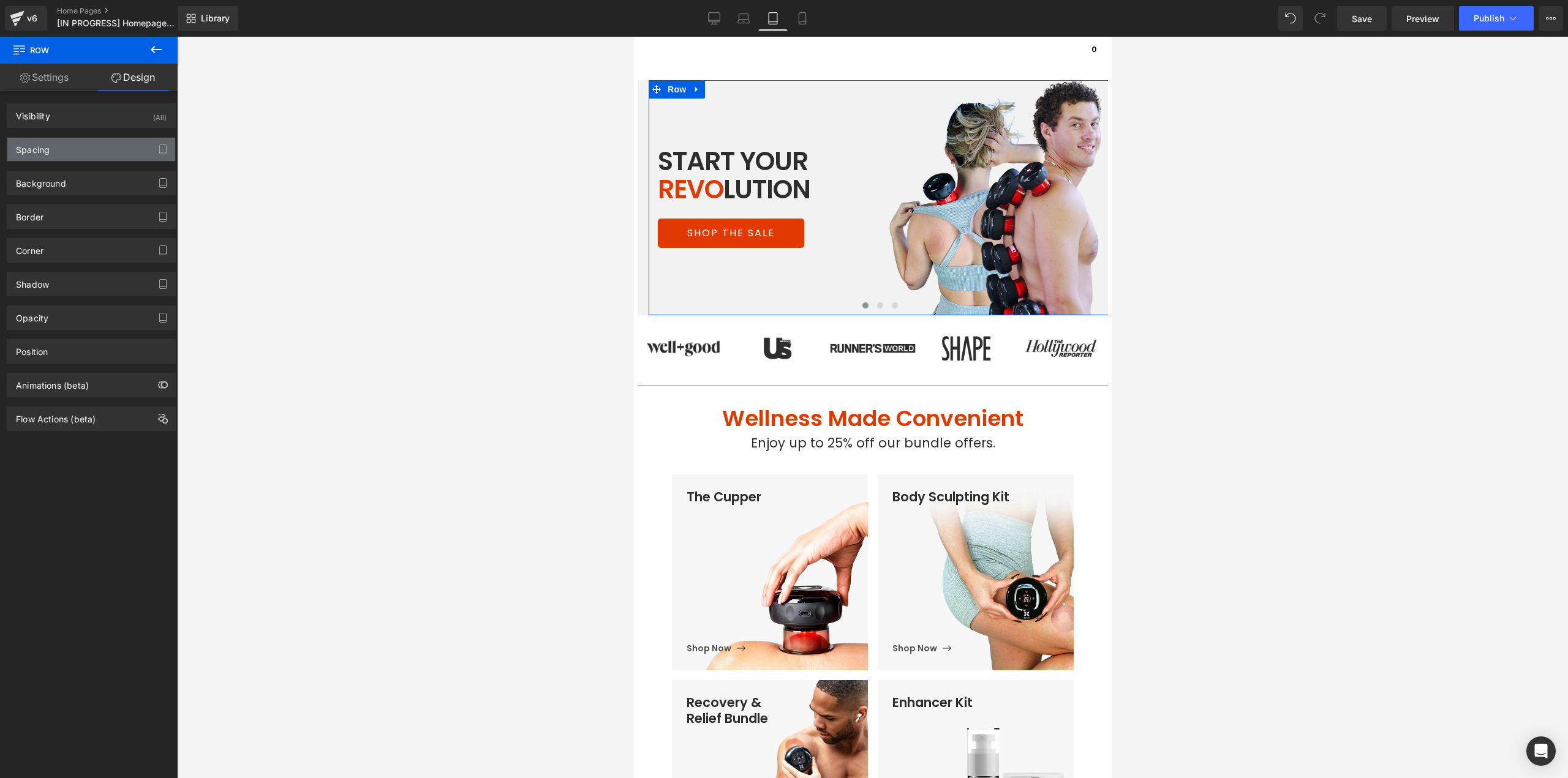
click at [106, 150] on div "Spacing" at bounding box center [91, 150] width 167 height 24
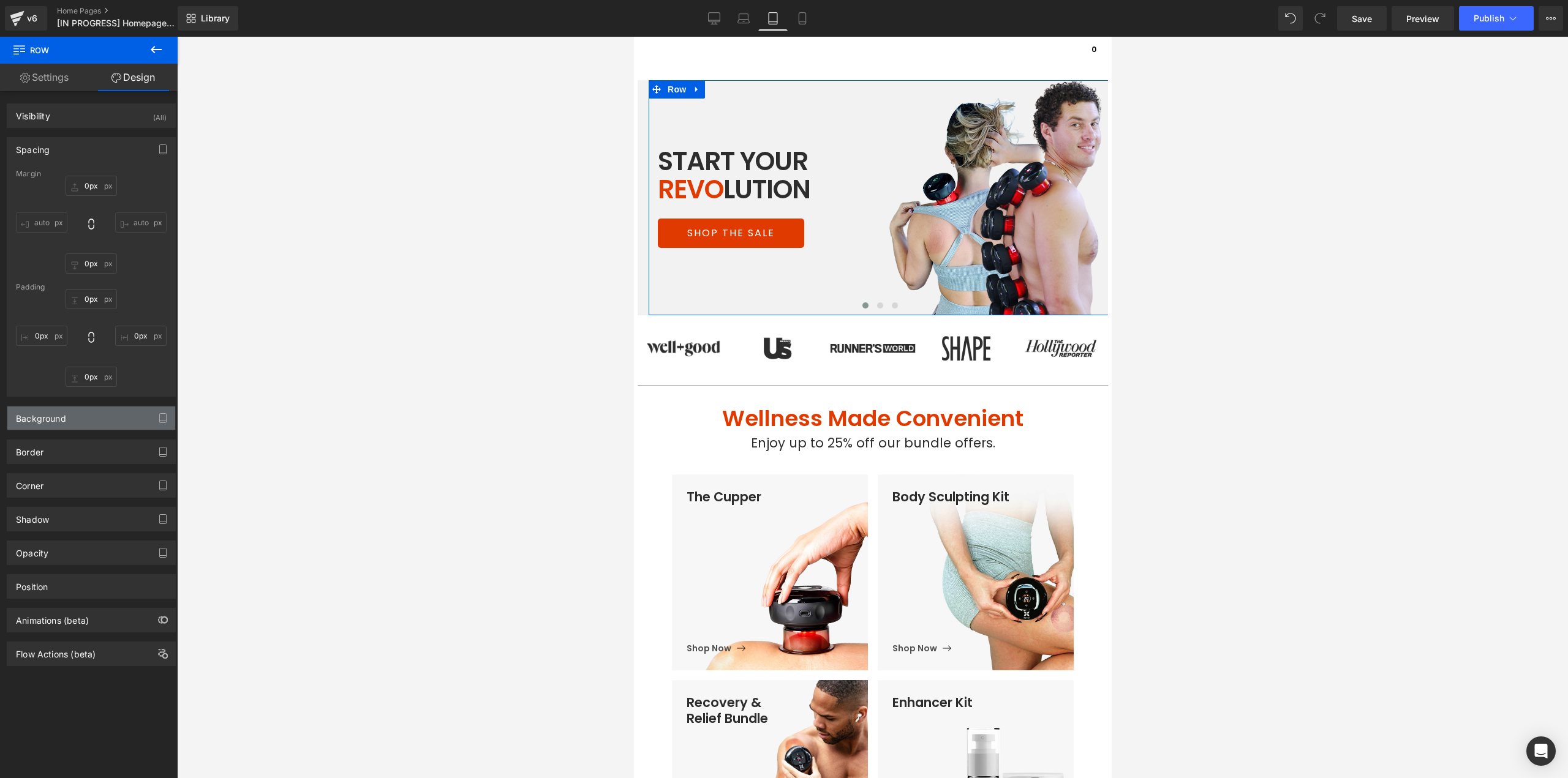
click at [108, 420] on div "Background" at bounding box center [91, 418] width 167 height 24
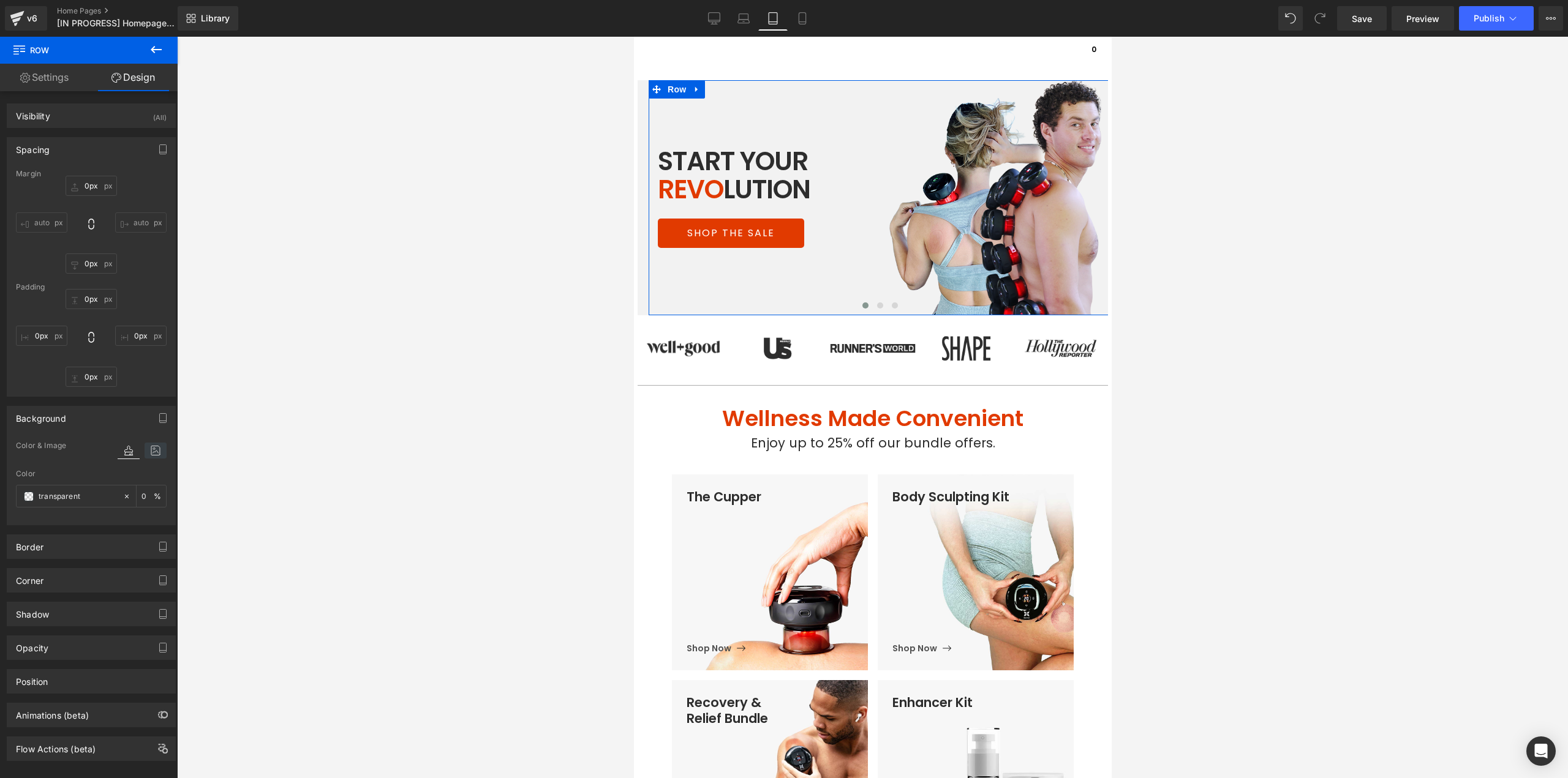
click at [151, 448] on icon at bounding box center [156, 451] width 22 height 16
click at [111, 542] on link "Browse gallery" at bounding box center [95, 543] width 52 height 21
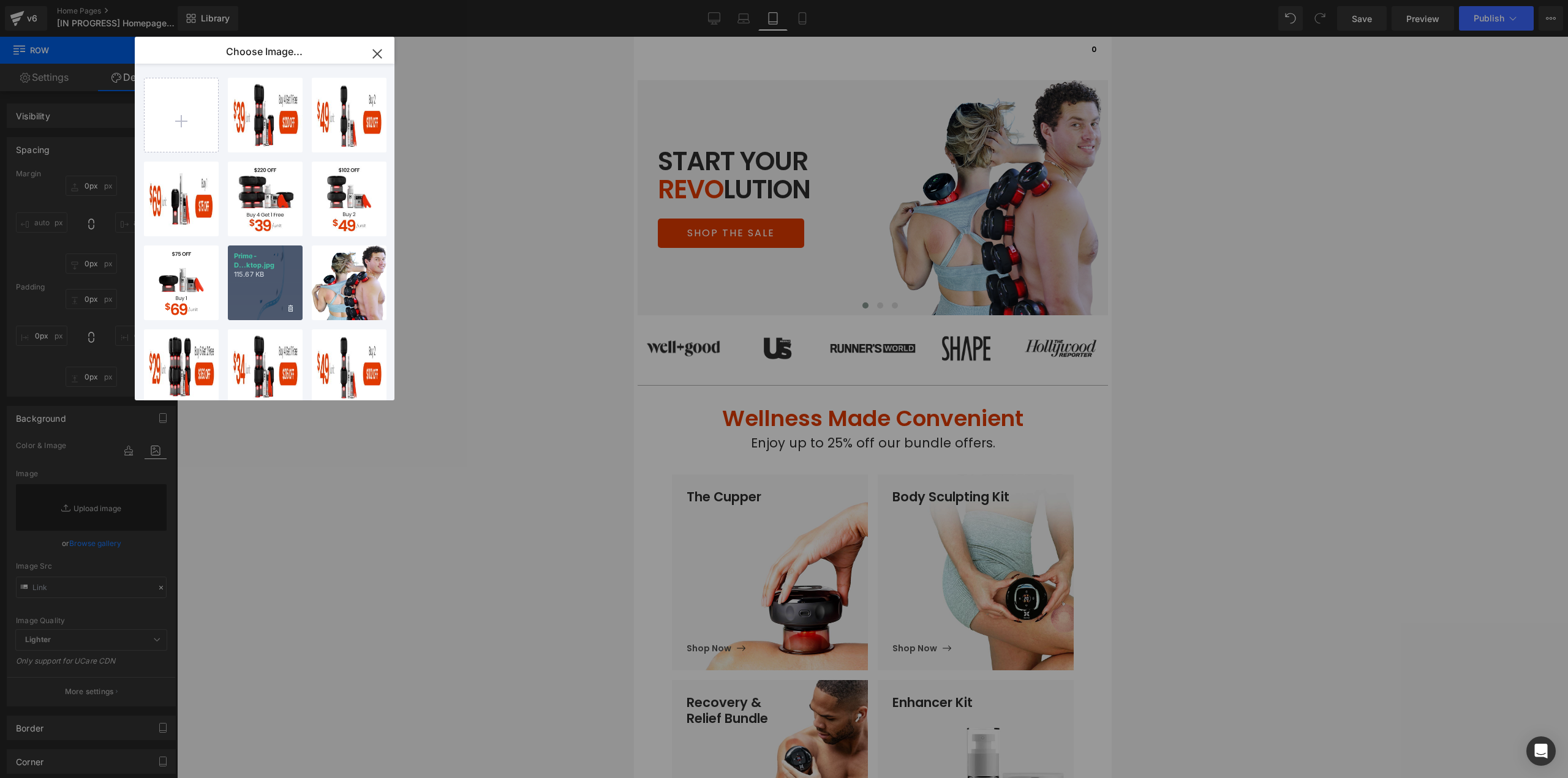
click at [245, 280] on div "Prime-D...ktop.jpg 115.67 KB" at bounding box center [265, 282] width 75 height 74
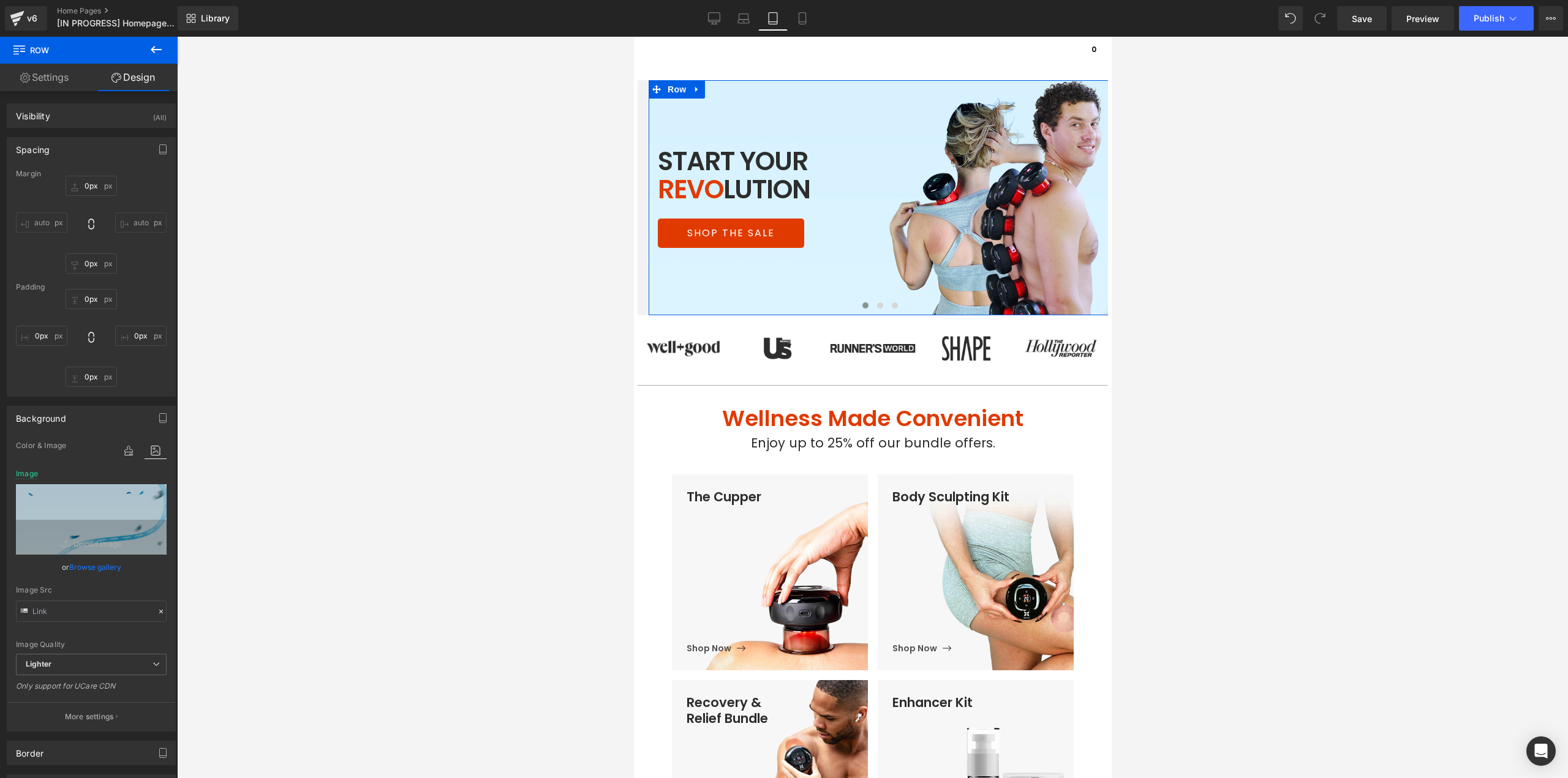
click at [100, 570] on link "Browse gallery" at bounding box center [95, 566] width 52 height 21
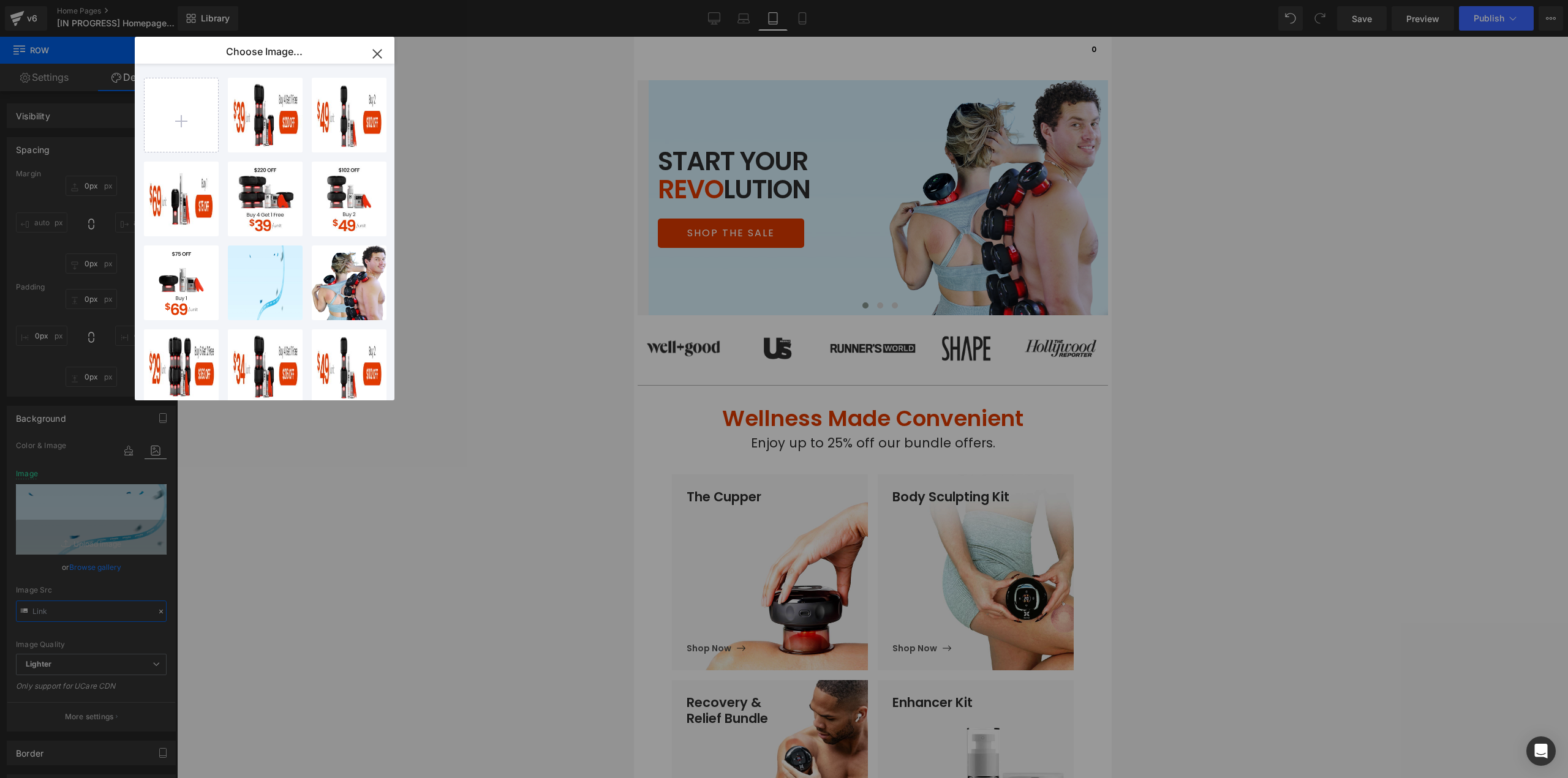
click at [97, 0] on div "Image You are previewing how the will restyle your page. You can not edit Eleme…" at bounding box center [784, 0] width 1568 height 0
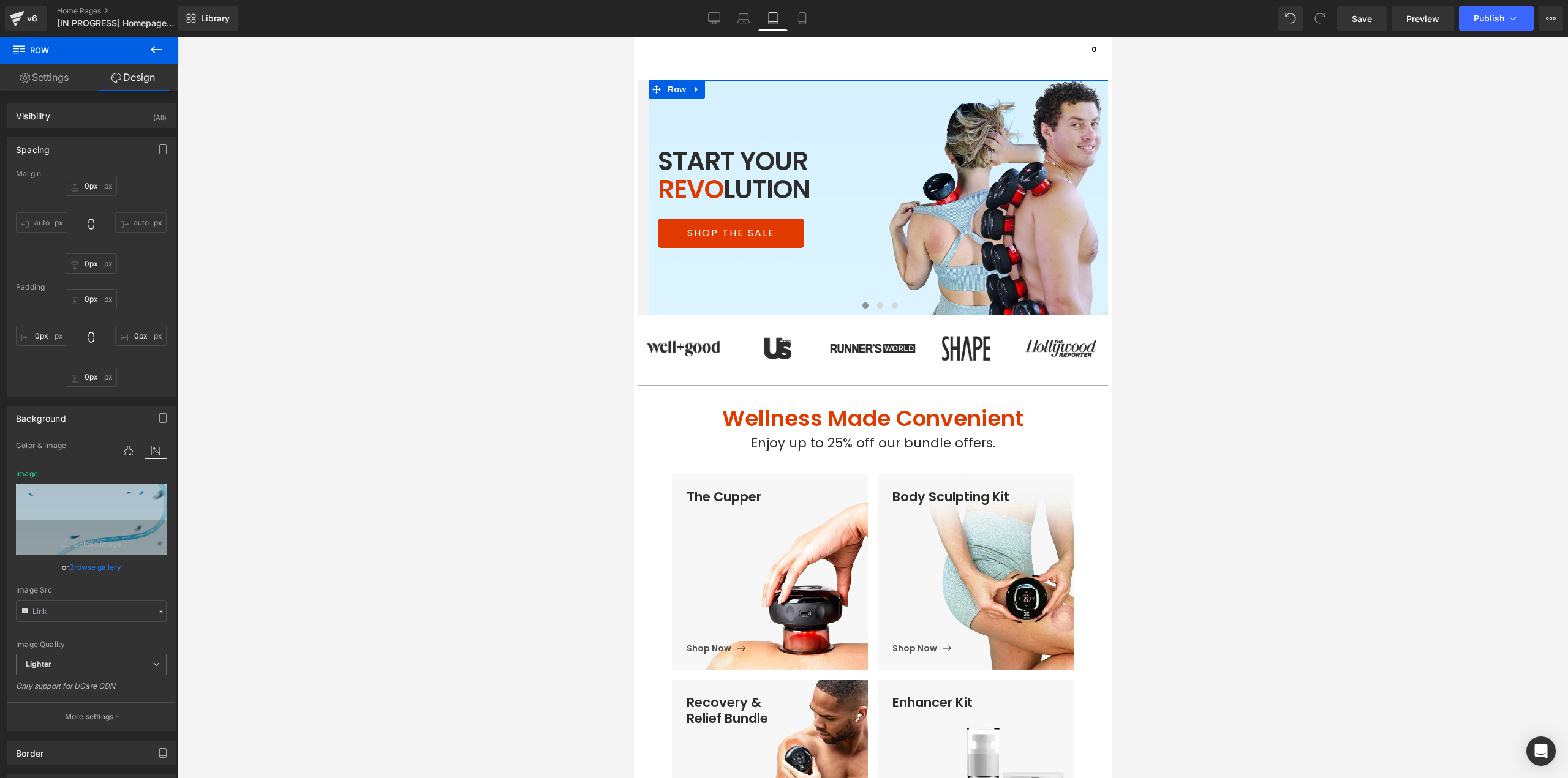
click at [91, 716] on p "More settings" at bounding box center [89, 716] width 49 height 11
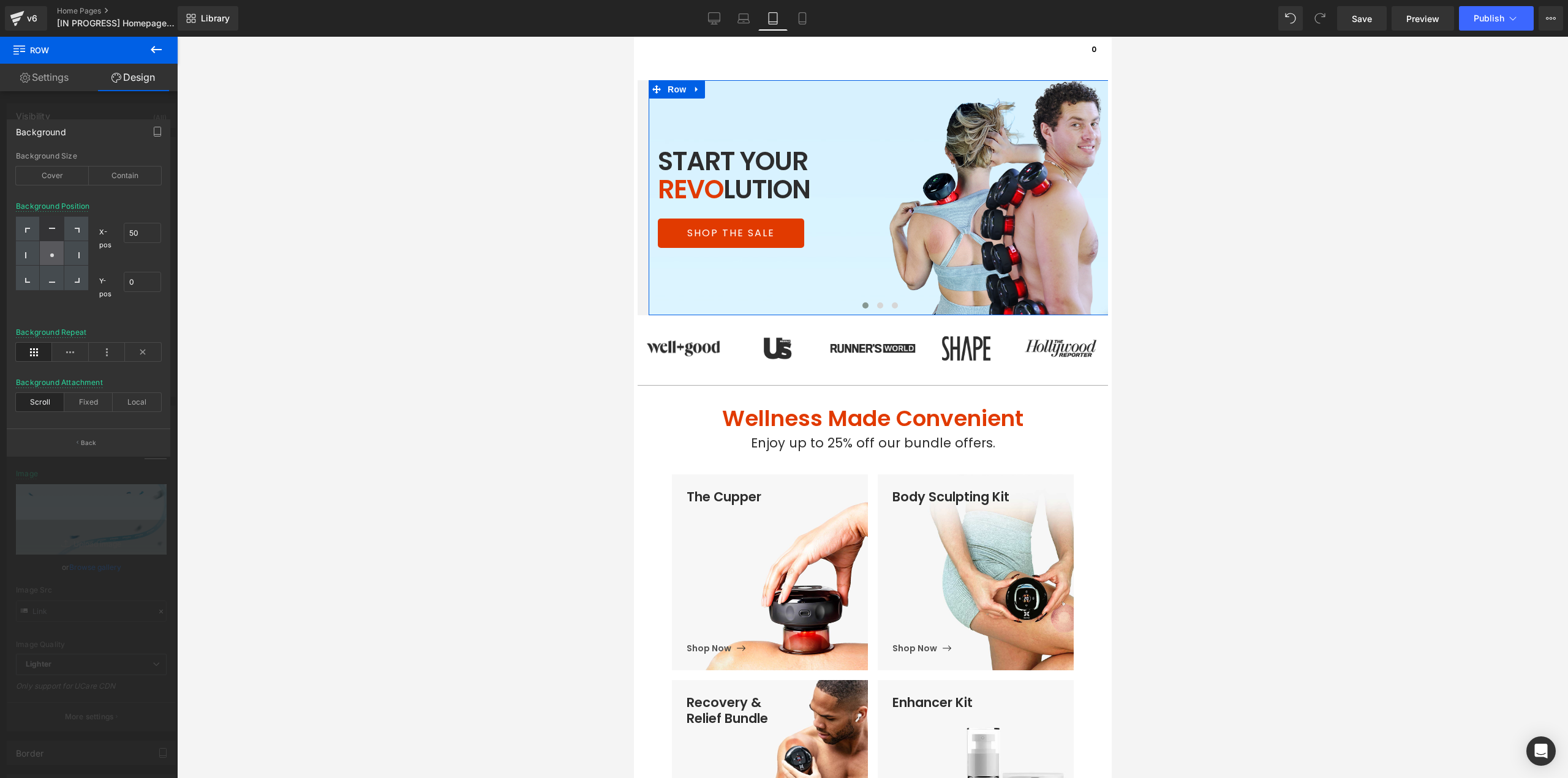
click at [55, 255] on icon at bounding box center [52, 255] width 6 height 6
click at [55, 283] on div at bounding box center [52, 277] width 24 height 24
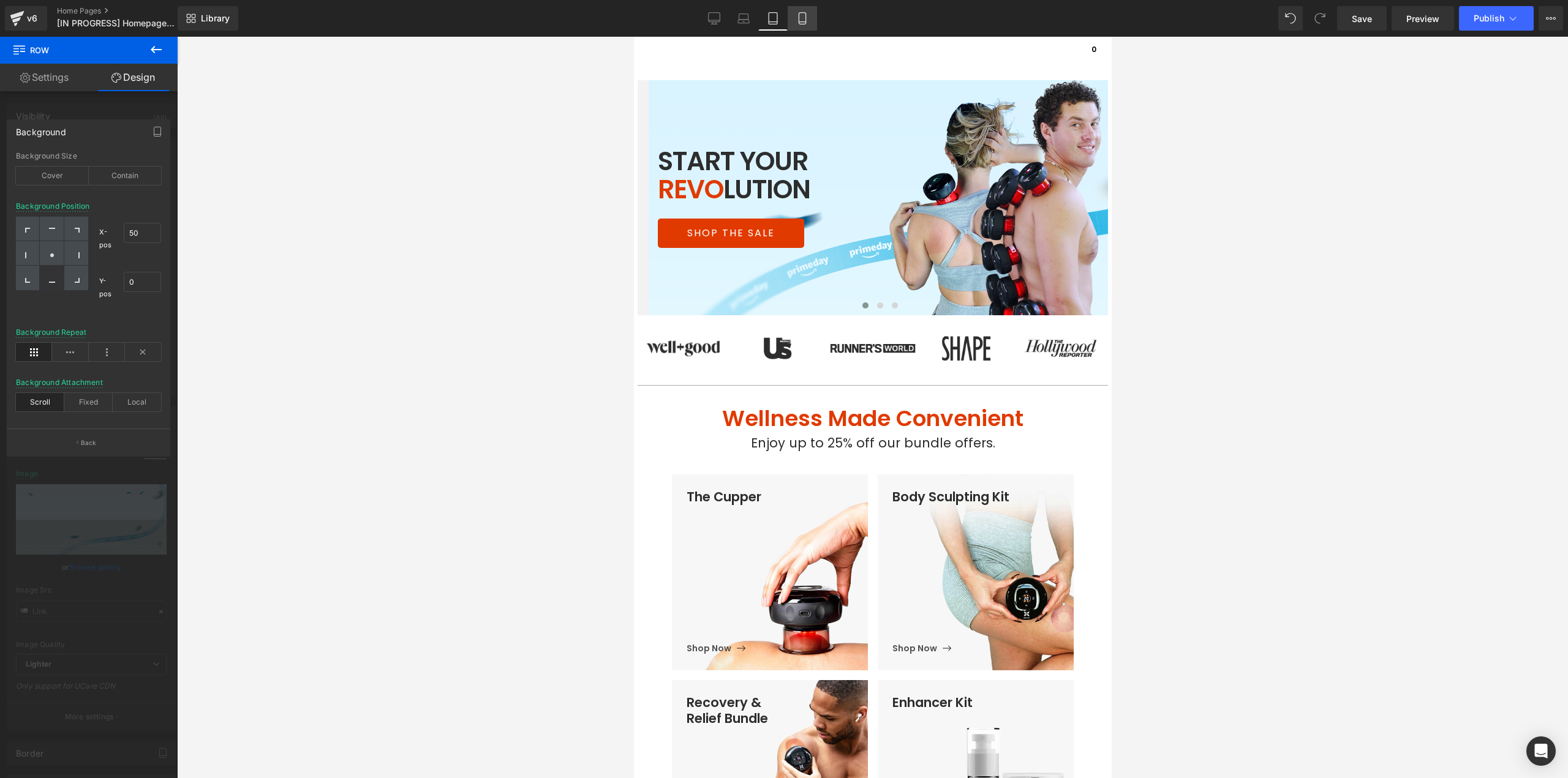
drag, startPoint x: 798, startPoint y: 16, endPoint x: 125, endPoint y: 103, distance: 678.6
click at [798, 16] on icon at bounding box center [802, 18] width 13 height 13
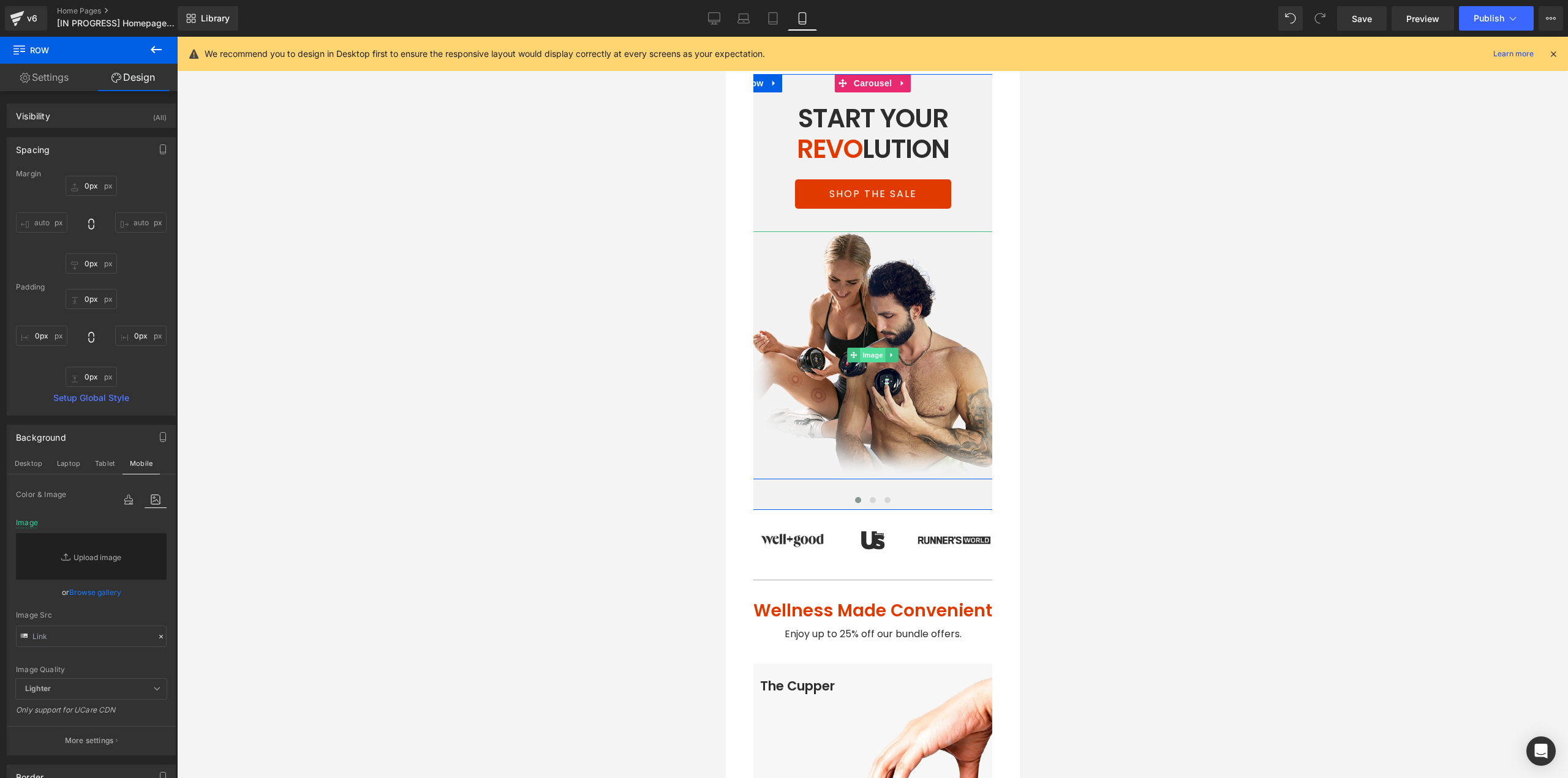
click at [873, 355] on span "Image" at bounding box center [871, 355] width 26 height 15
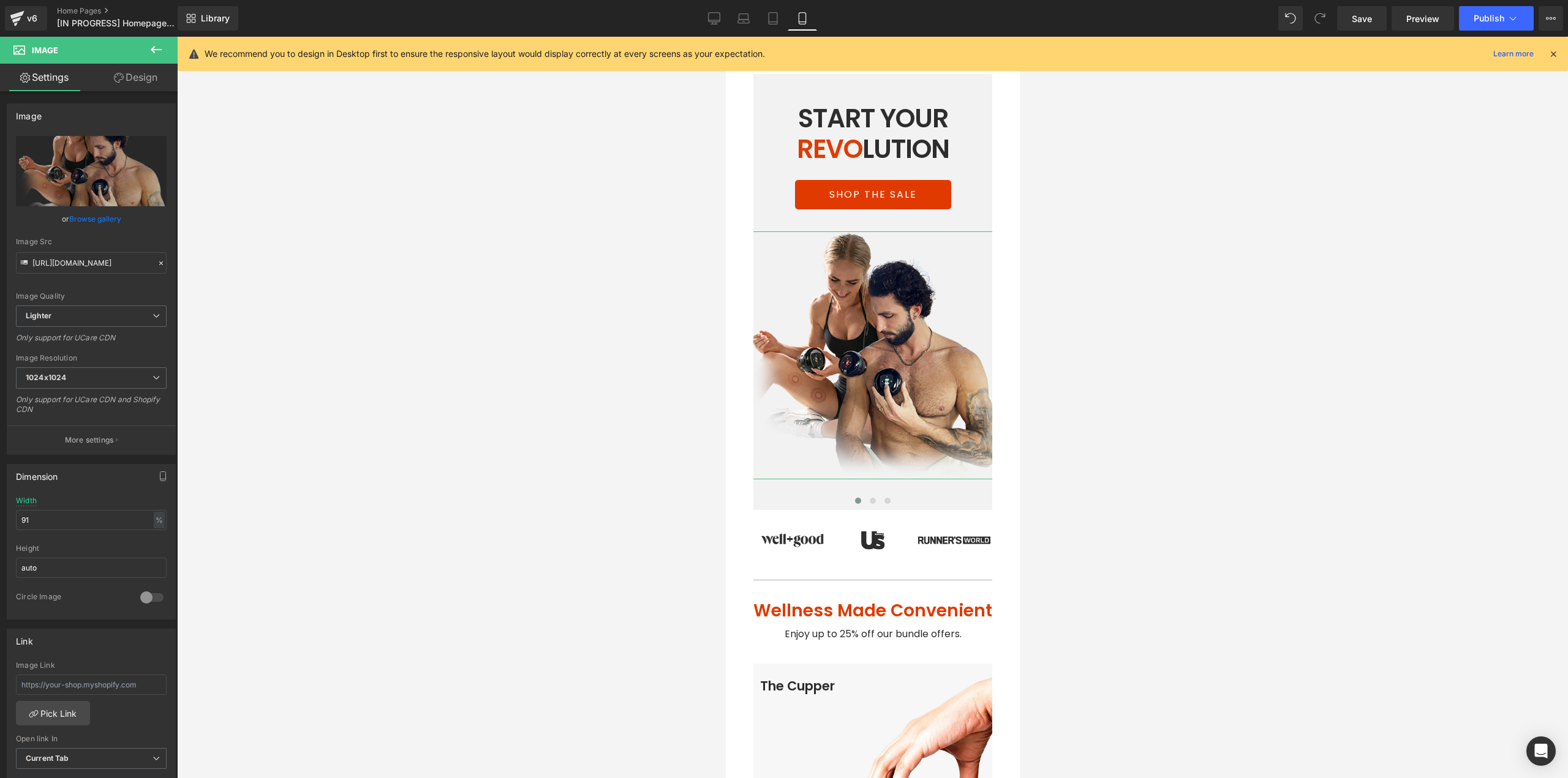
click at [99, 215] on link "Browse gallery" at bounding box center [95, 218] width 52 height 21
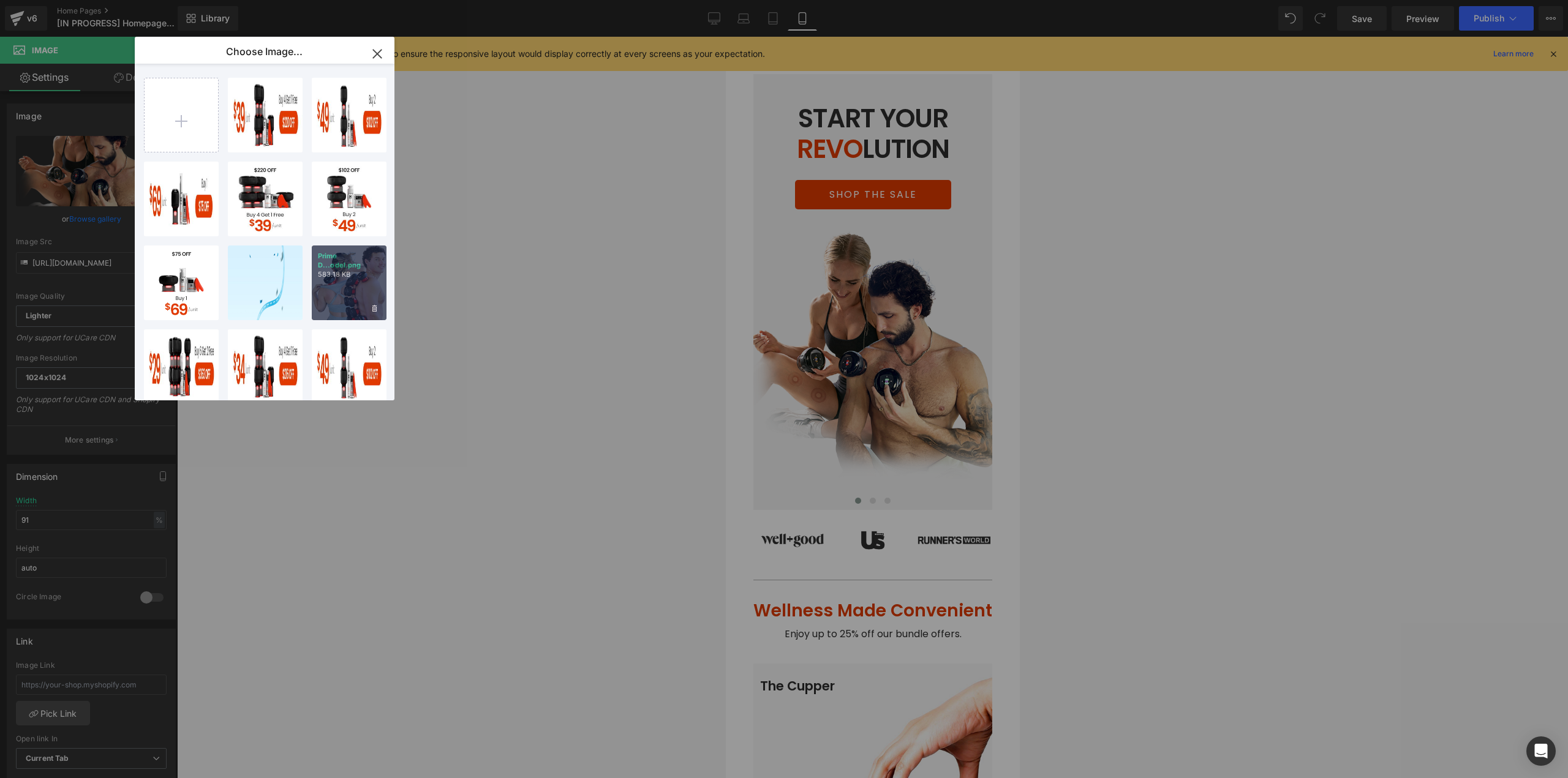
drag, startPoint x: 367, startPoint y: 273, endPoint x: 349, endPoint y: 274, distance: 18.0
click at [367, 274] on div "Prime D...odel.png 583.18 KB" at bounding box center [348, 282] width 75 height 74
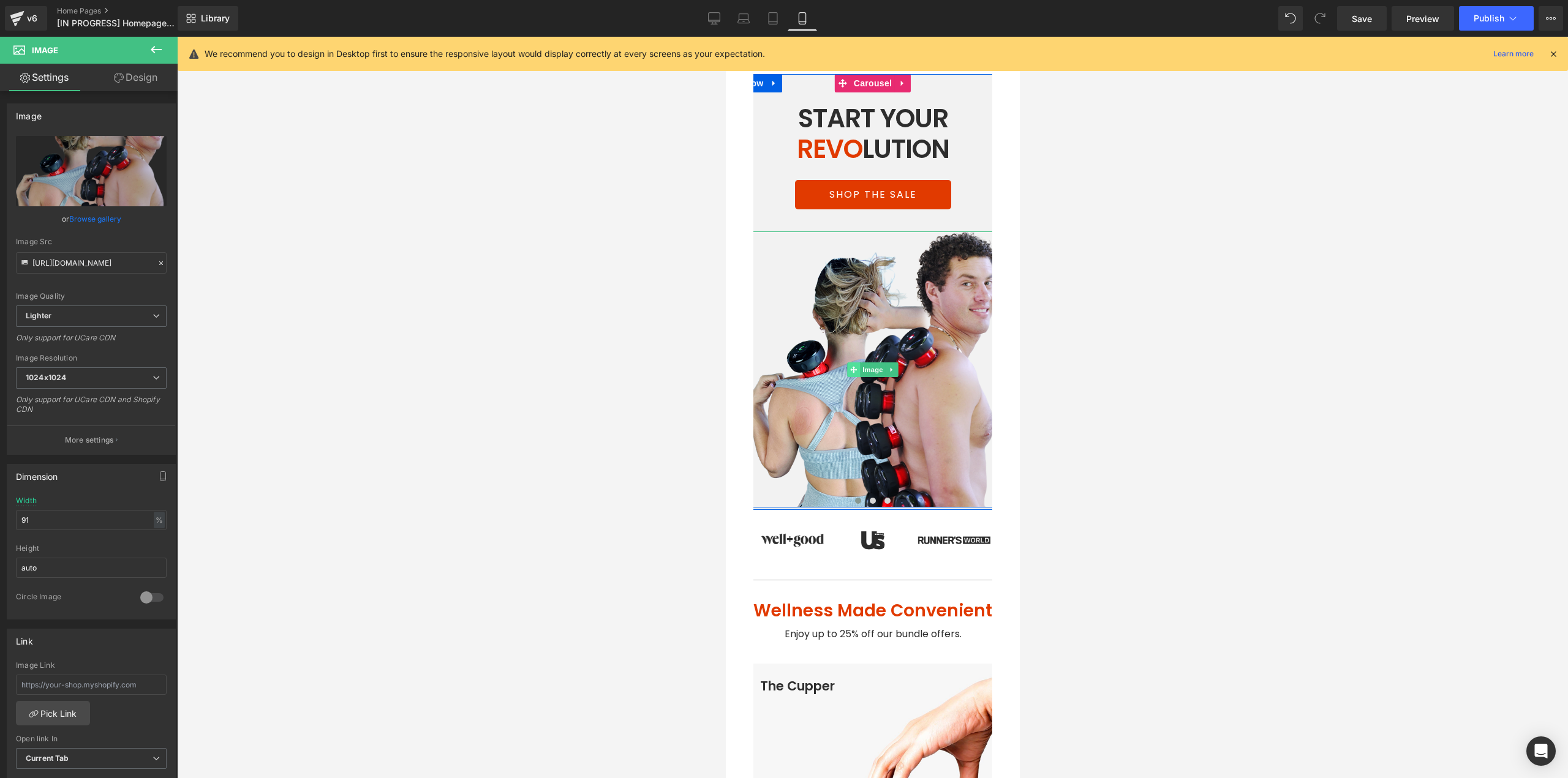
drag, startPoint x: 863, startPoint y: 369, endPoint x: 842, endPoint y: 369, distance: 21.0
click at [863, 369] on span "Image" at bounding box center [871, 369] width 26 height 15
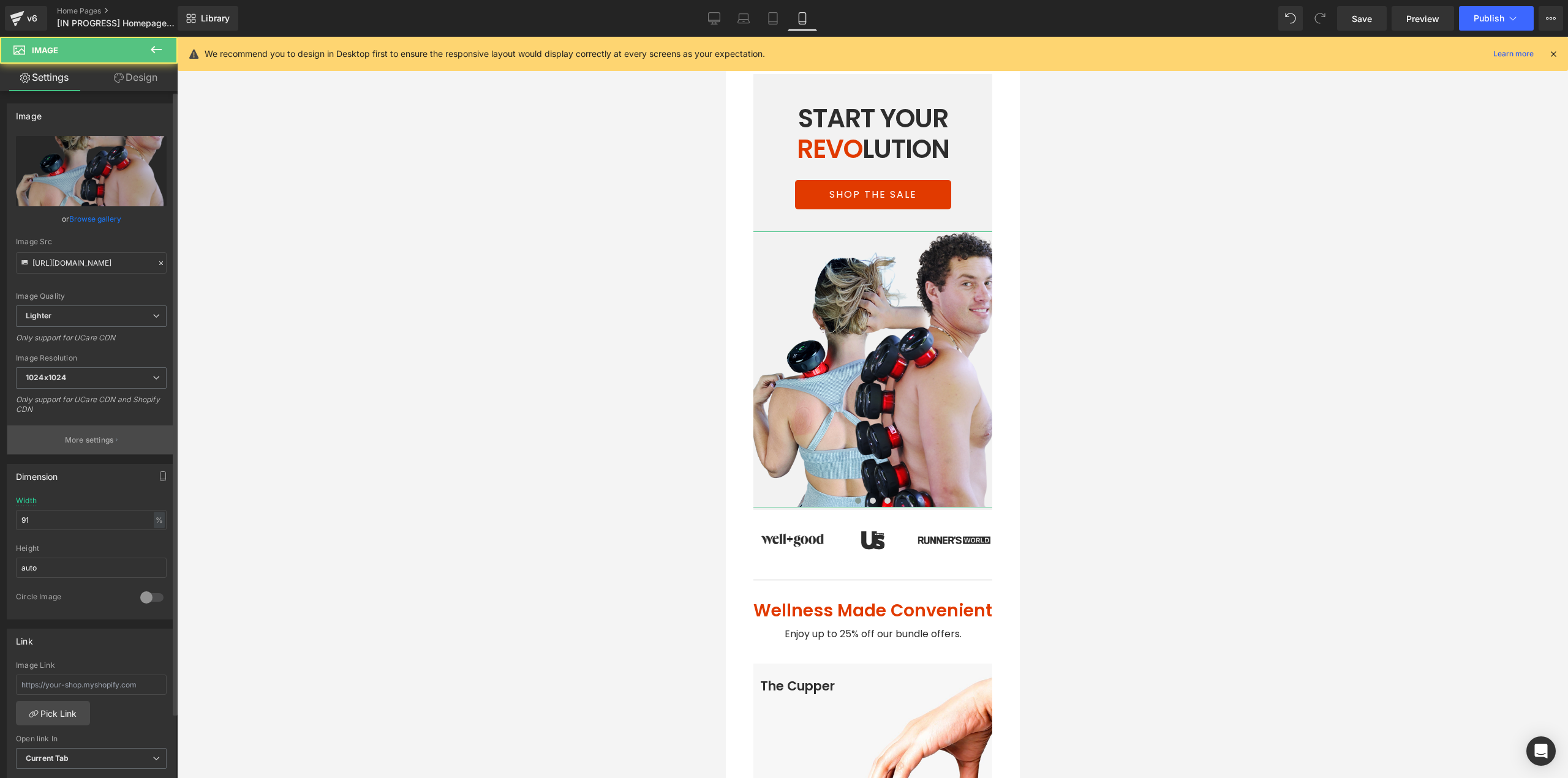
click at [102, 444] on p "More settings" at bounding box center [89, 440] width 49 height 11
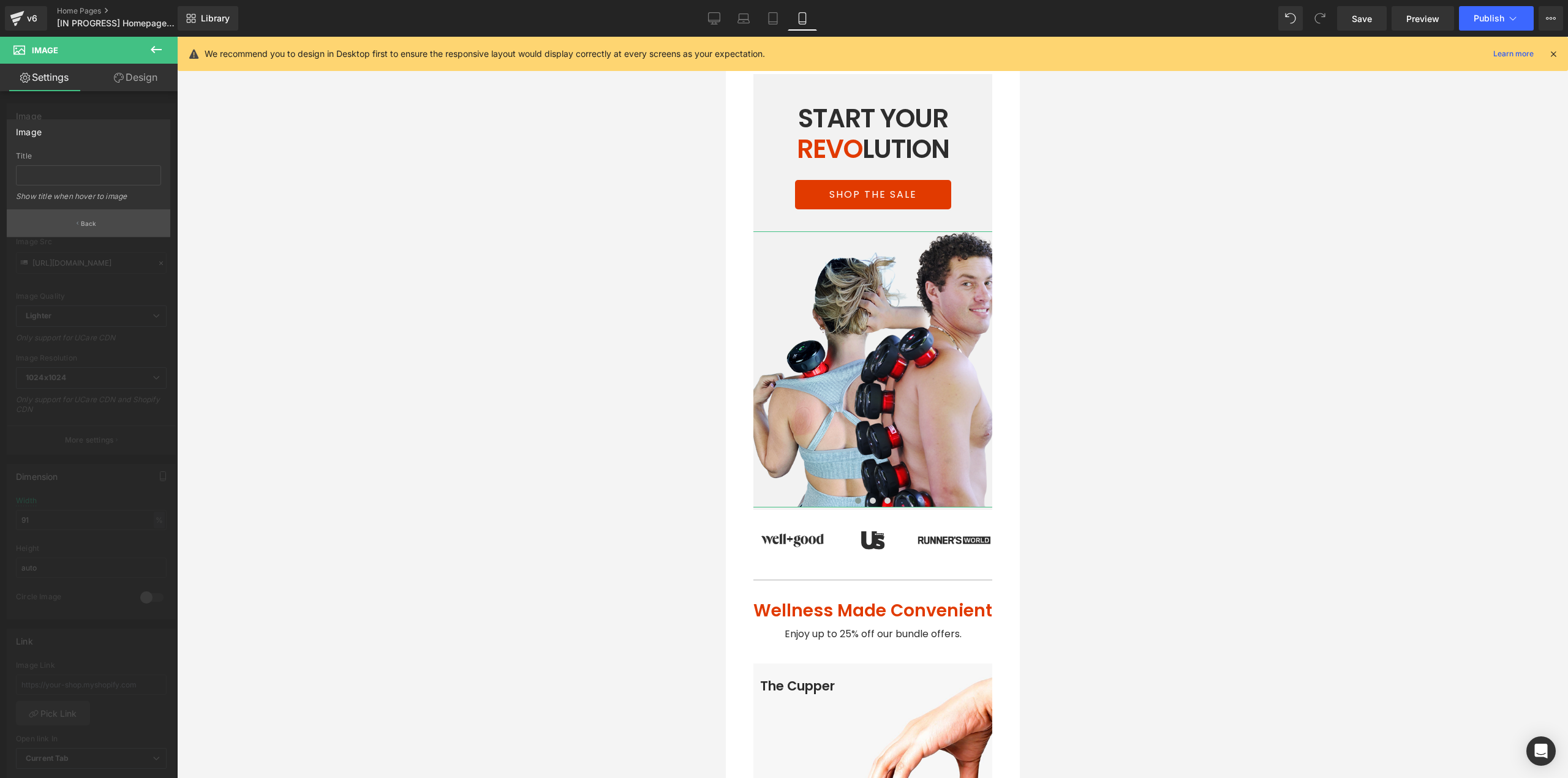
click at [94, 220] on p "Back" at bounding box center [89, 223] width 16 height 9
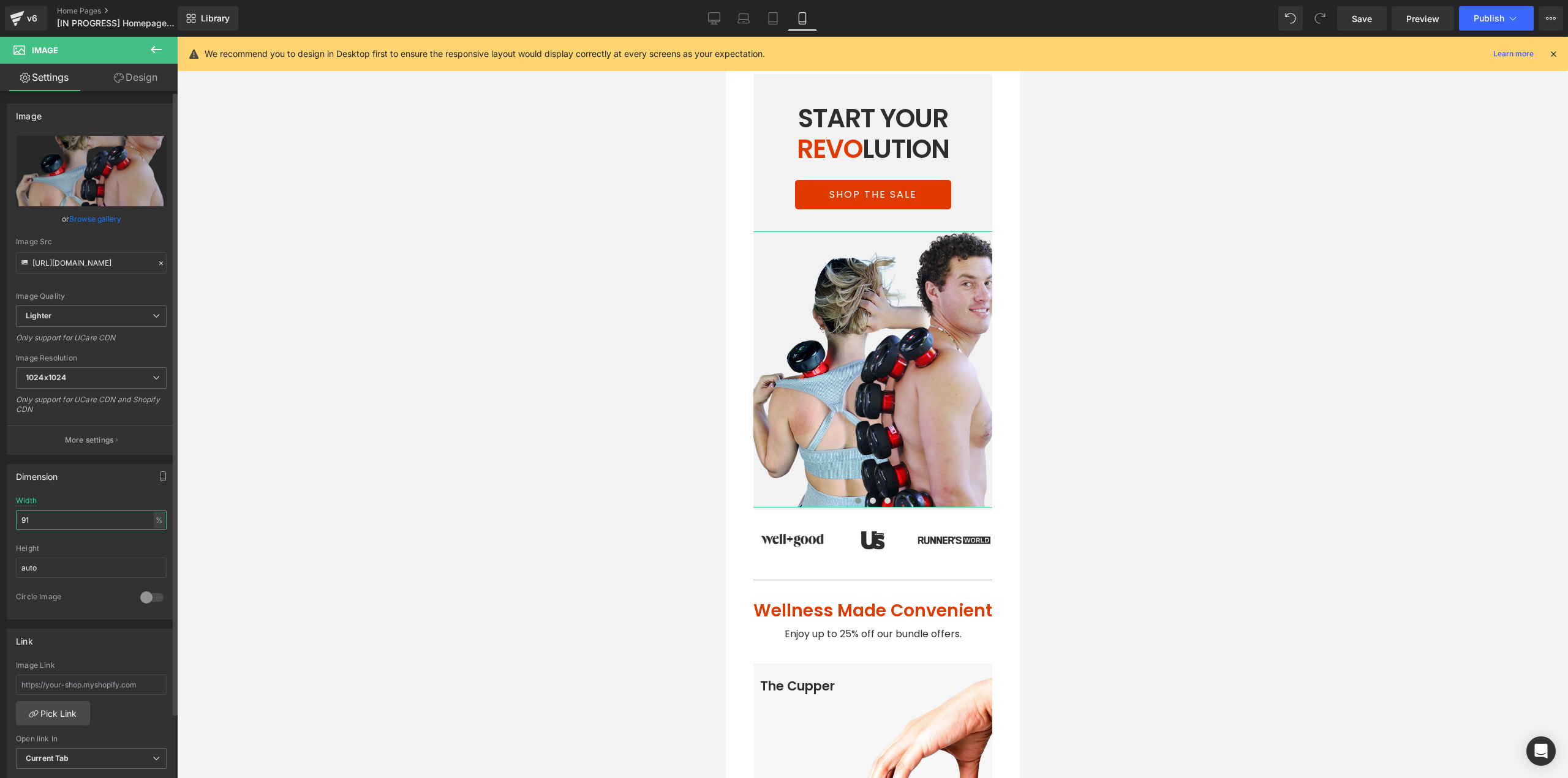
drag, startPoint x: 52, startPoint y: 524, endPoint x: 12, endPoint y: 527, distance: 40.1
click at [12, 527] on div "91% Width 91 % % px auto Height auto 0 Circle Image" at bounding box center [91, 558] width 167 height 122
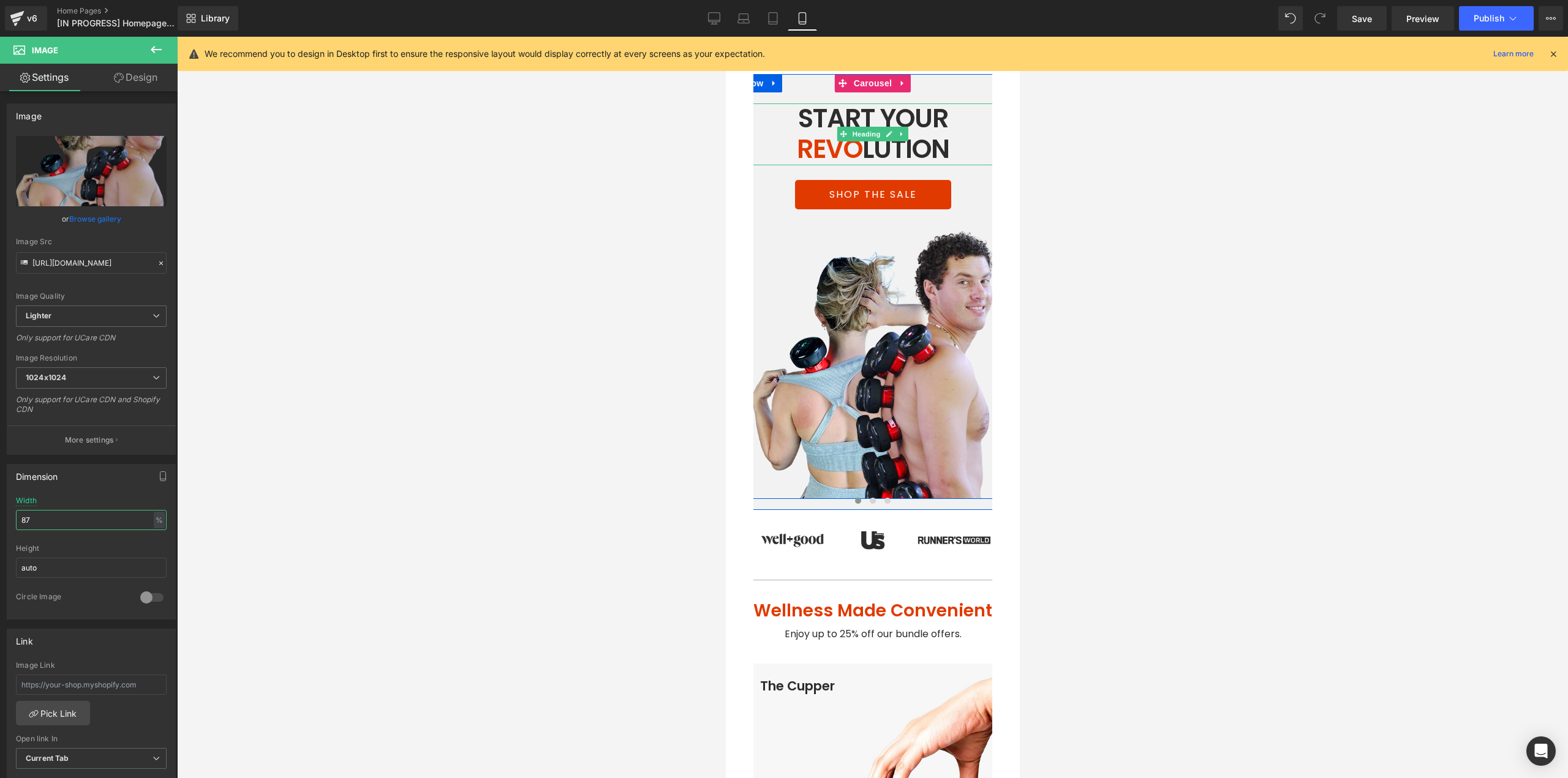
type input "88"
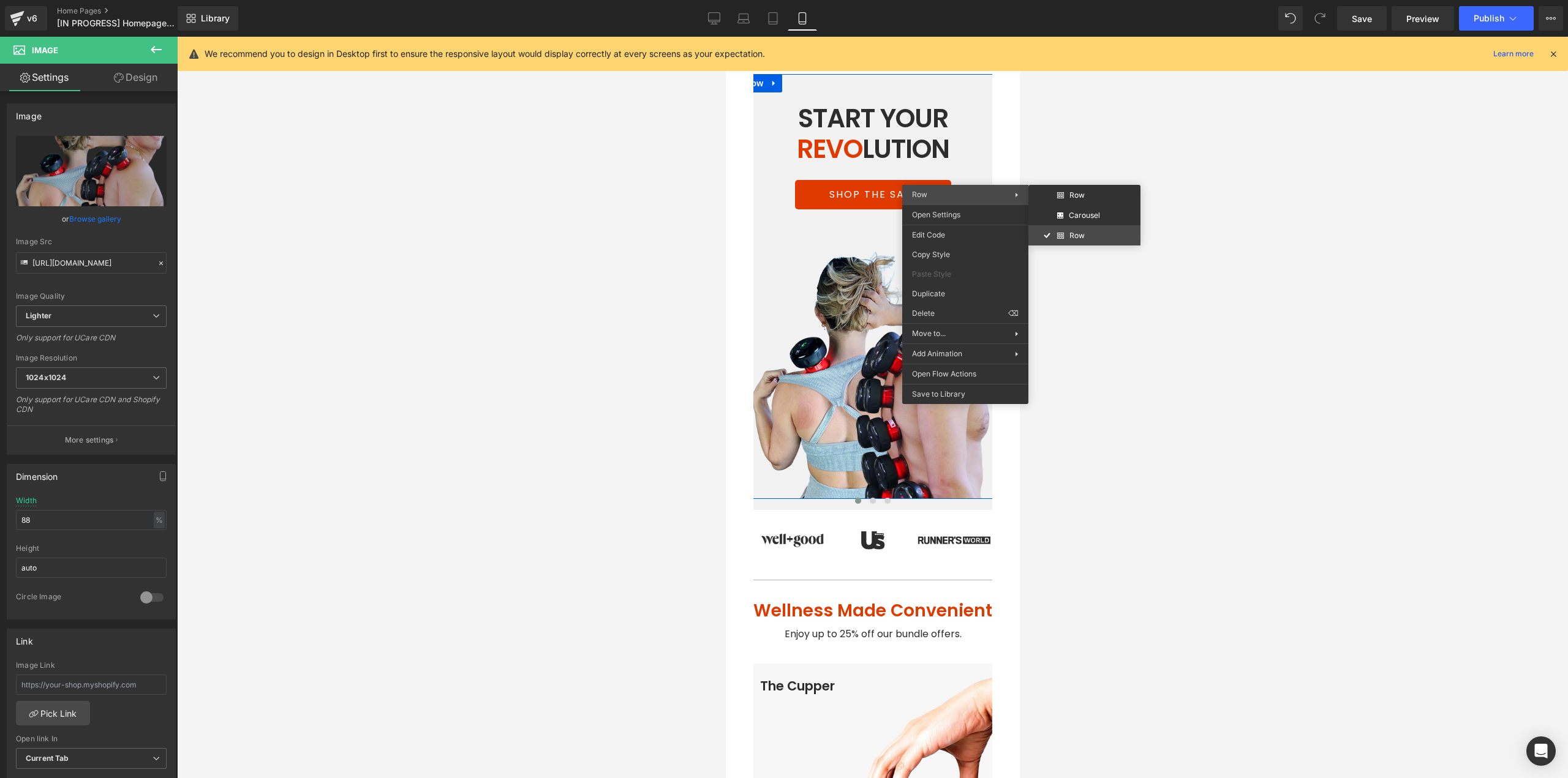
click at [1077, 229] on div "Image You are previewing how the will restyle your page. You can not edit Eleme…" at bounding box center [784, 399] width 1568 height 799
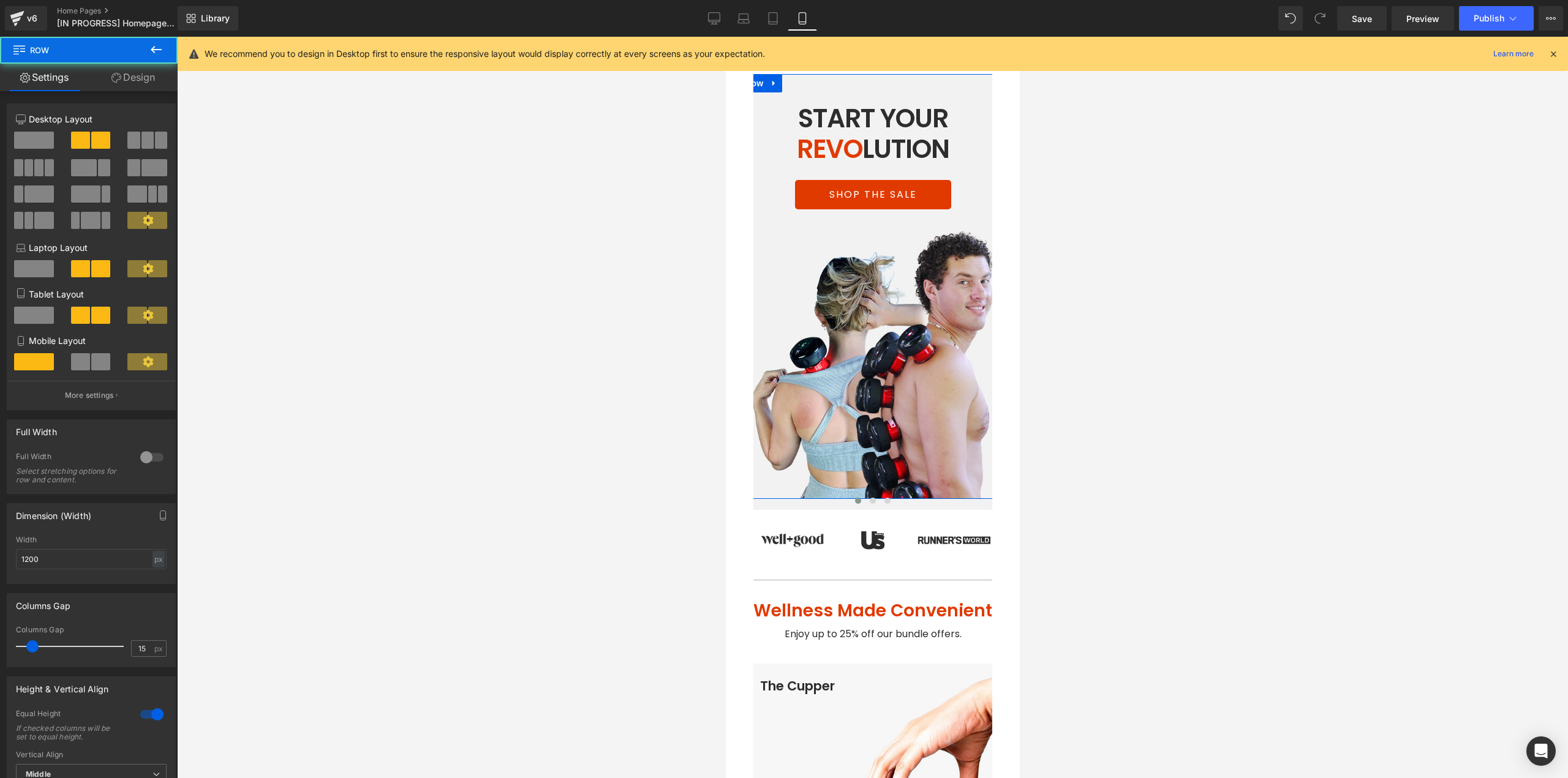
click at [135, 87] on link "Design" at bounding box center [133, 77] width 89 height 27
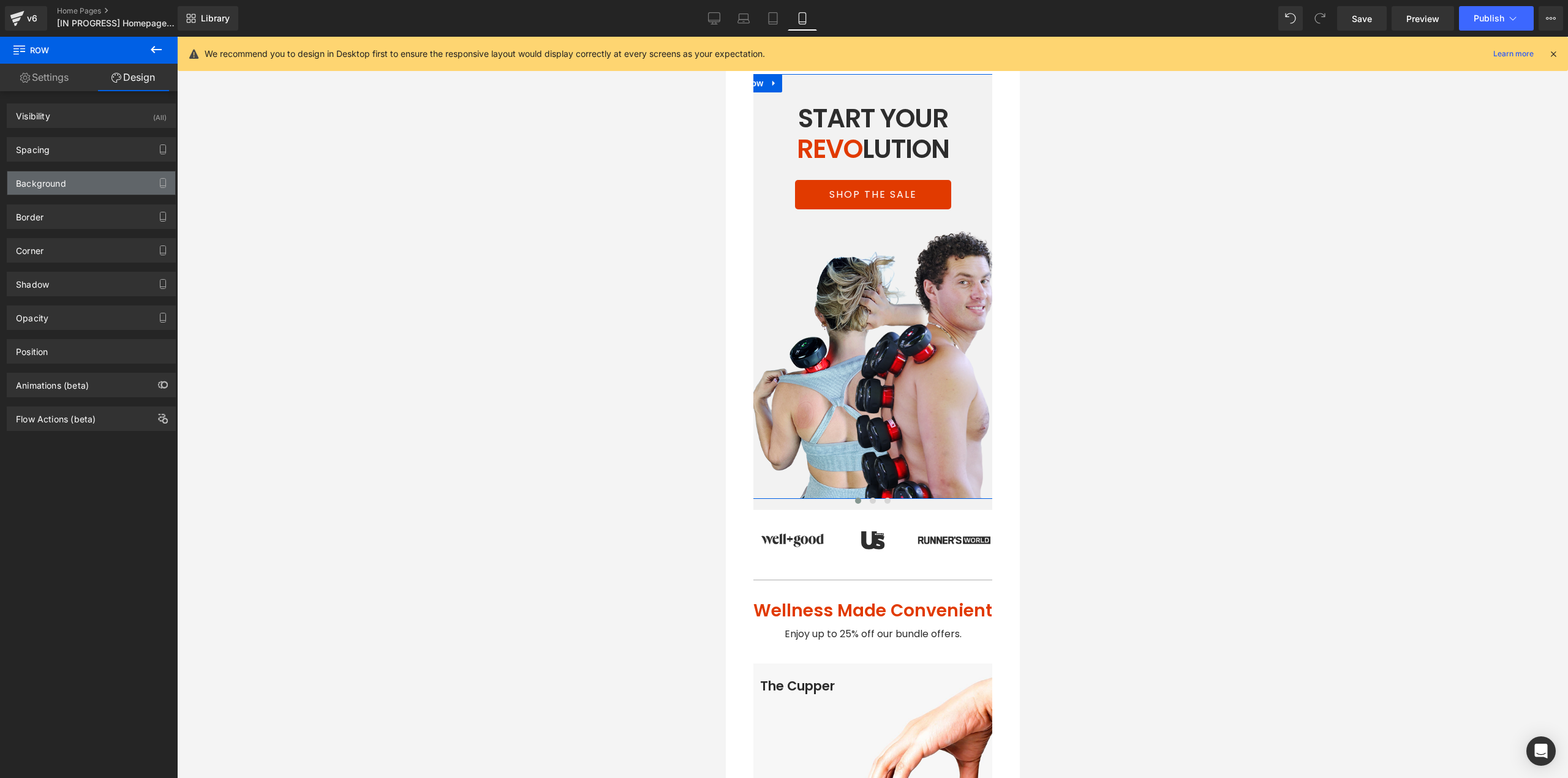
drag, startPoint x: 58, startPoint y: 178, endPoint x: 49, endPoint y: 177, distance: 9.1
click at [58, 178] on div "Background" at bounding box center [41, 179] width 50 height 17
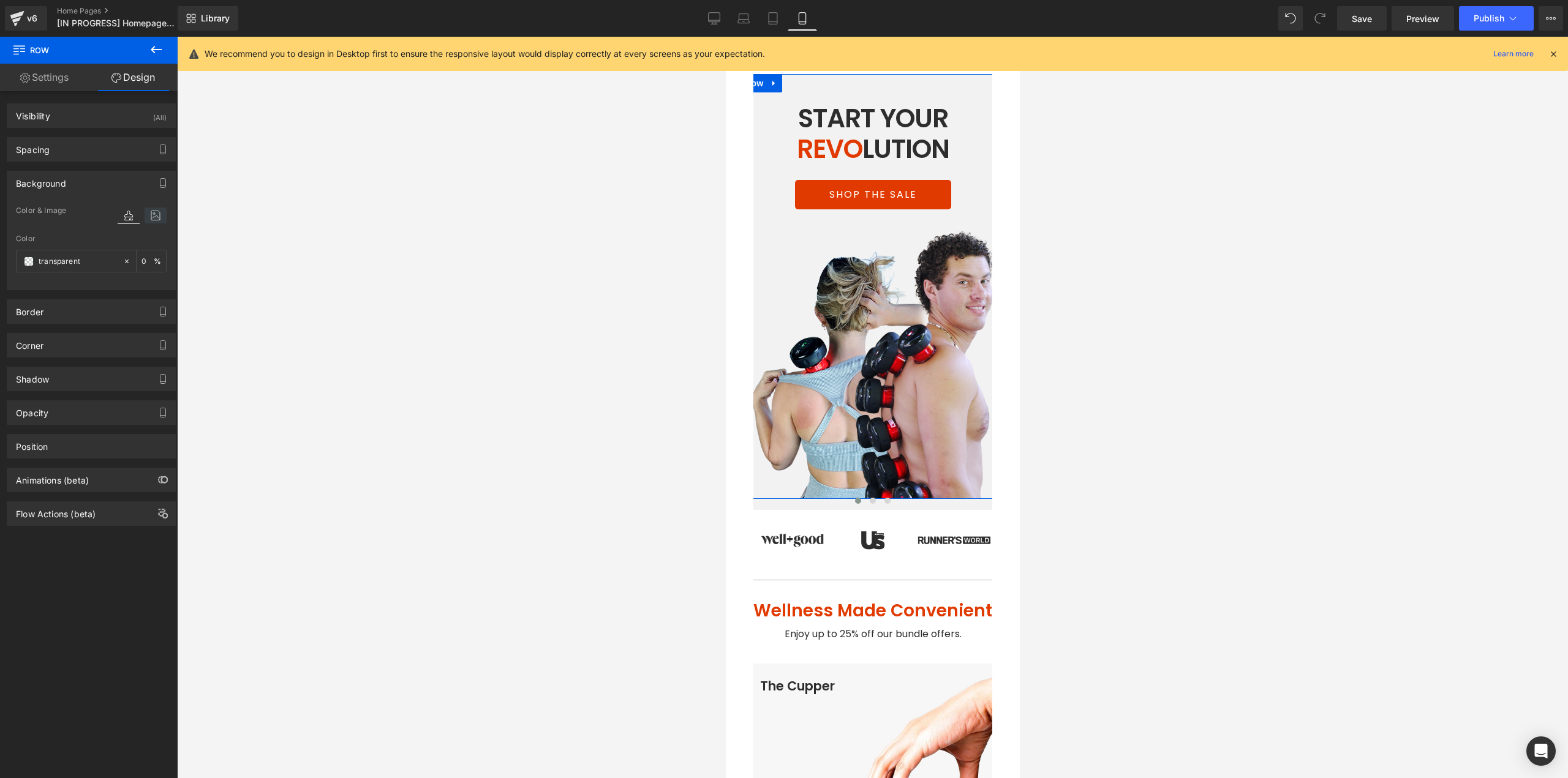
click at [159, 212] on div "Color & Image color Color % Image Replace Image Upload image or Browse gallery …" at bounding box center [91, 246] width 167 height 86
click at [156, 212] on icon at bounding box center [156, 215] width 22 height 16
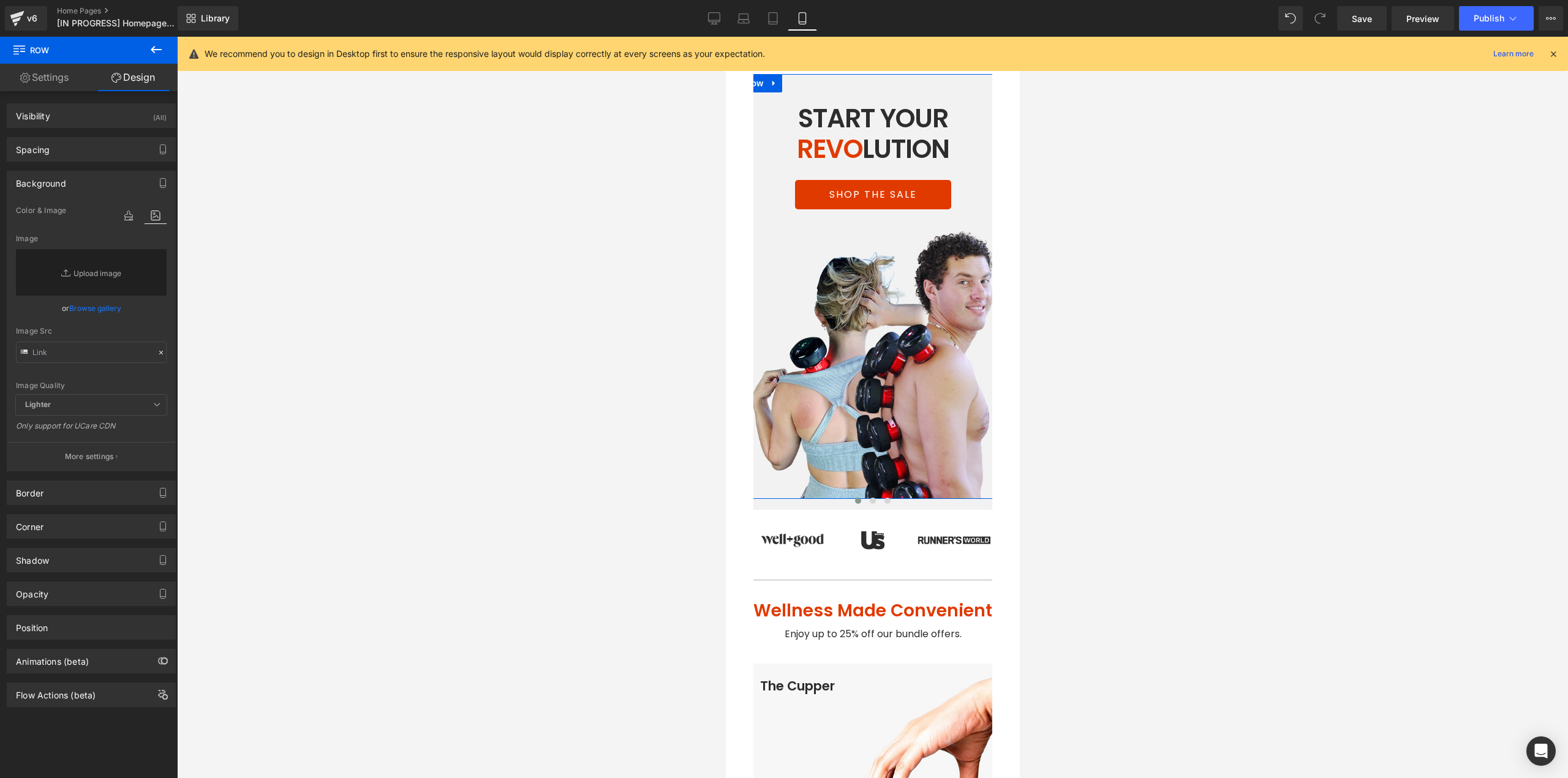
click at [91, 306] on link "Browse gallery" at bounding box center [95, 308] width 52 height 21
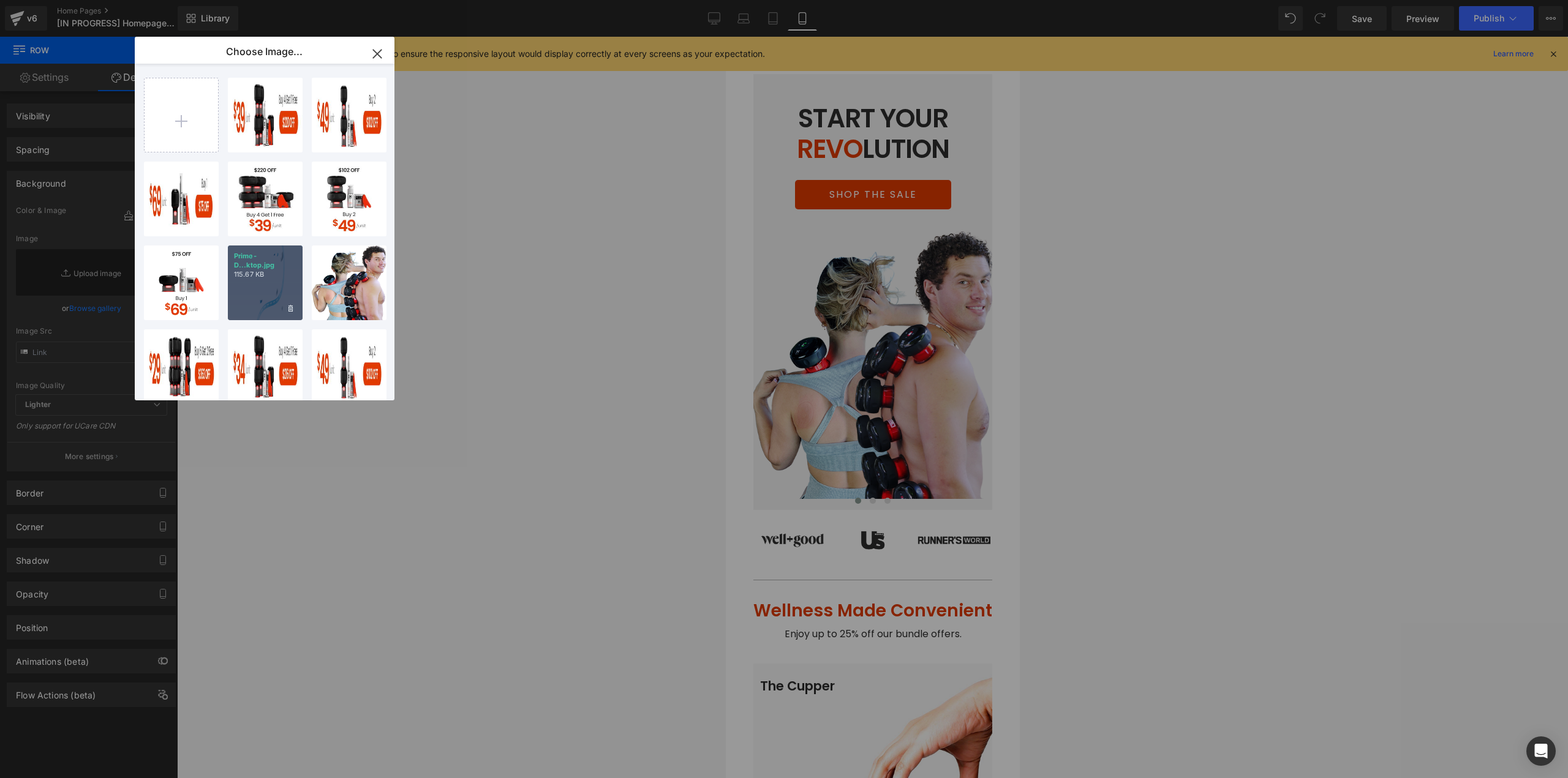
click at [265, 288] on div "Prime-D...ktop.jpg 115.67 KB" at bounding box center [265, 282] width 75 height 74
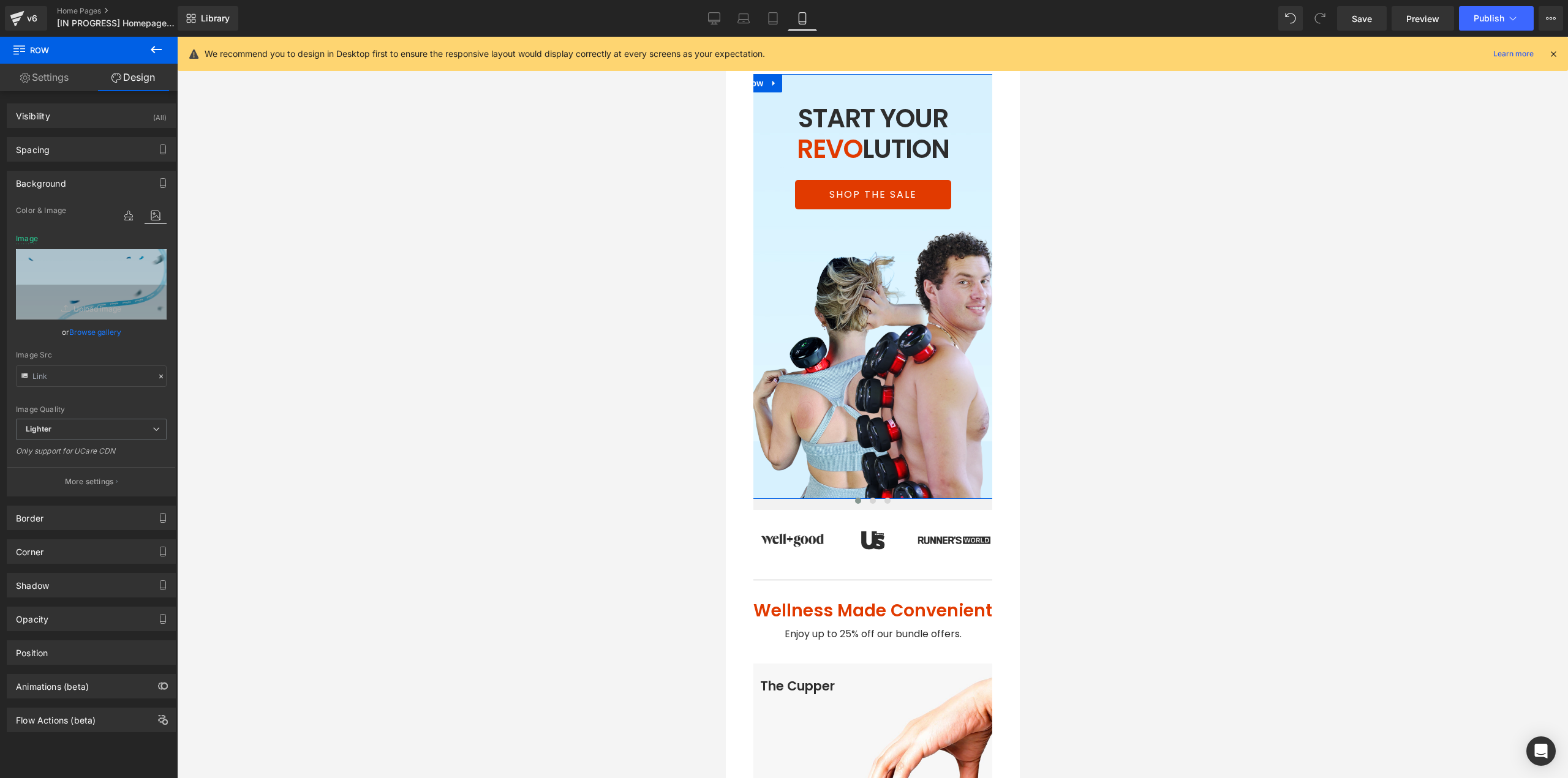
click at [98, 335] on link "Browse gallery" at bounding box center [95, 332] width 52 height 21
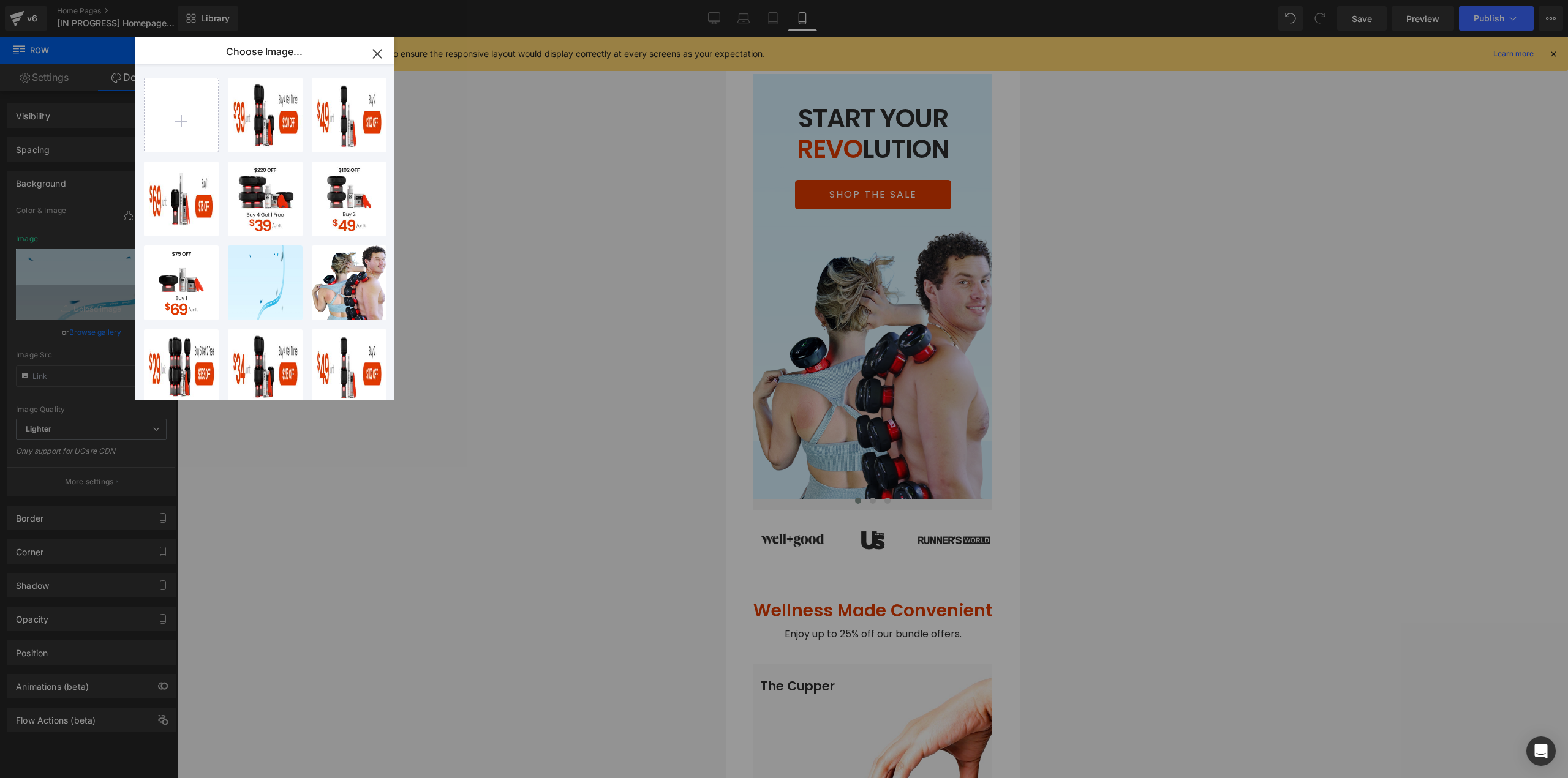
click at [67, 0] on div "Image You are previewing how the will restyle your page. You can not edit Eleme…" at bounding box center [784, 0] width 1568 height 0
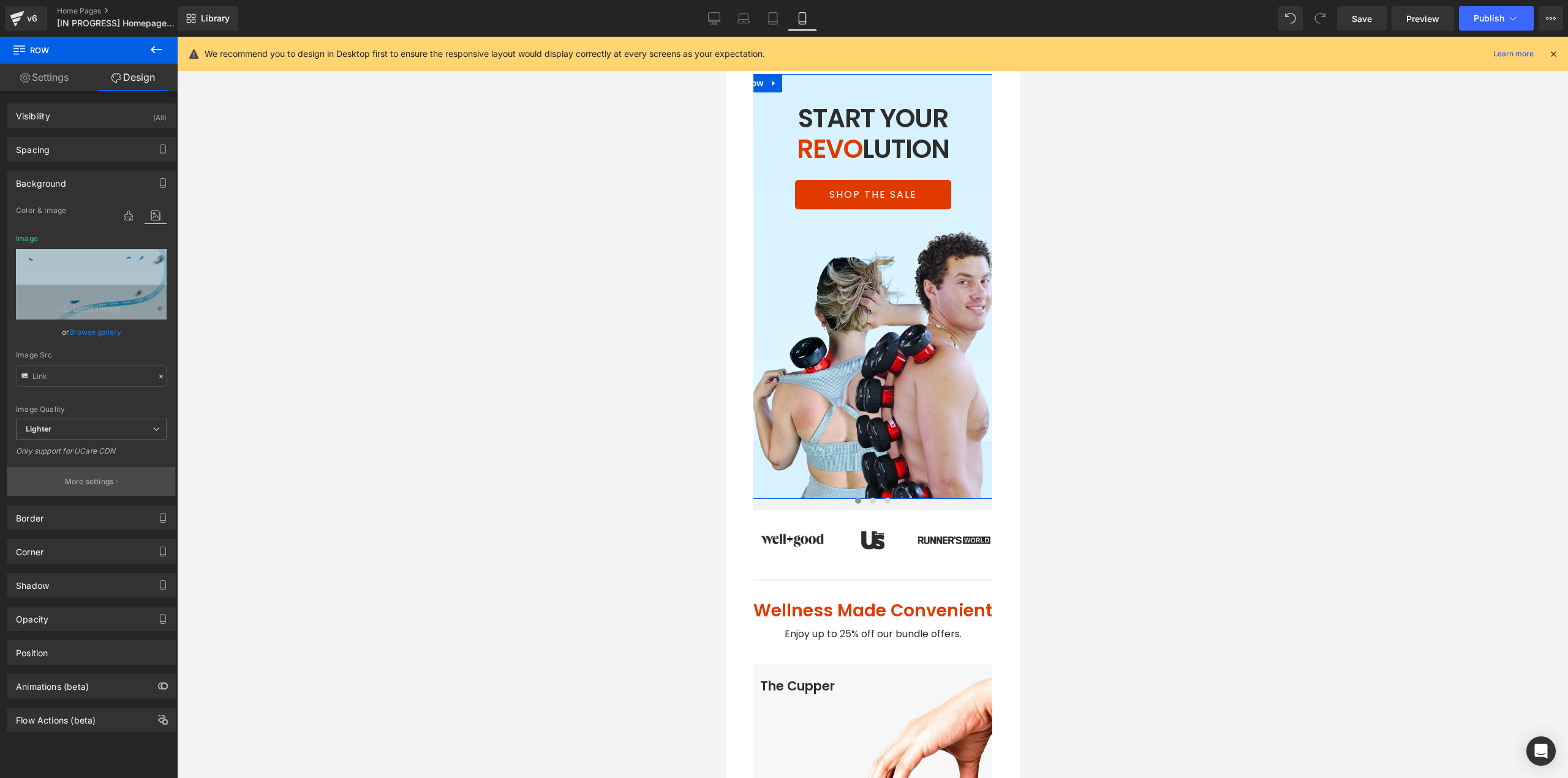
click at [77, 481] on p "More settings" at bounding box center [89, 482] width 49 height 11
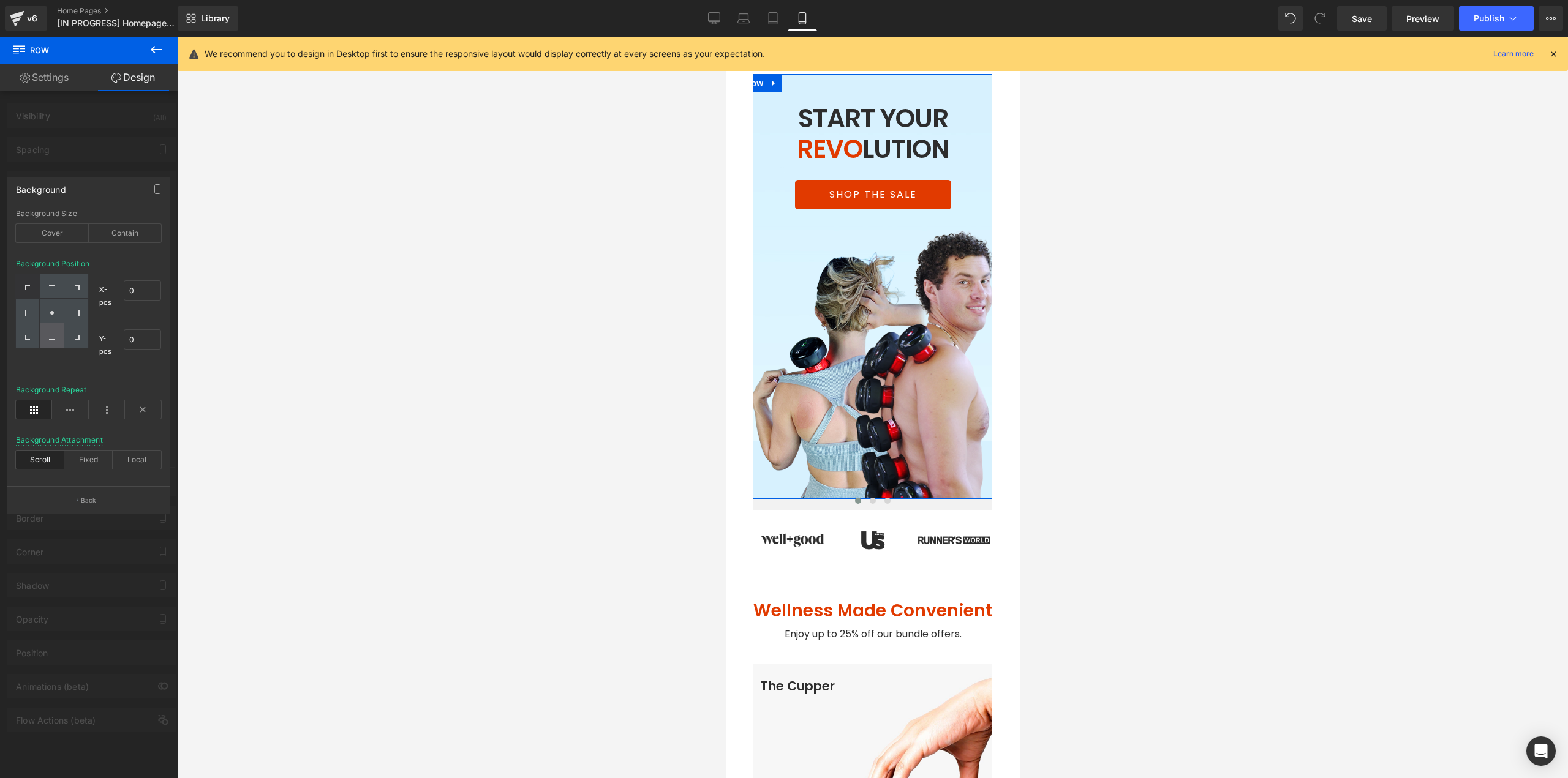
click at [45, 344] on div at bounding box center [52, 335] width 24 height 24
click at [128, 235] on div "Contain" at bounding box center [125, 233] width 73 height 18
click at [58, 236] on div "Cover" at bounding box center [52, 233] width 73 height 18
click at [139, 414] on icon at bounding box center [142, 409] width 36 height 18
click at [107, 502] on button "Back" at bounding box center [89, 499] width 164 height 27
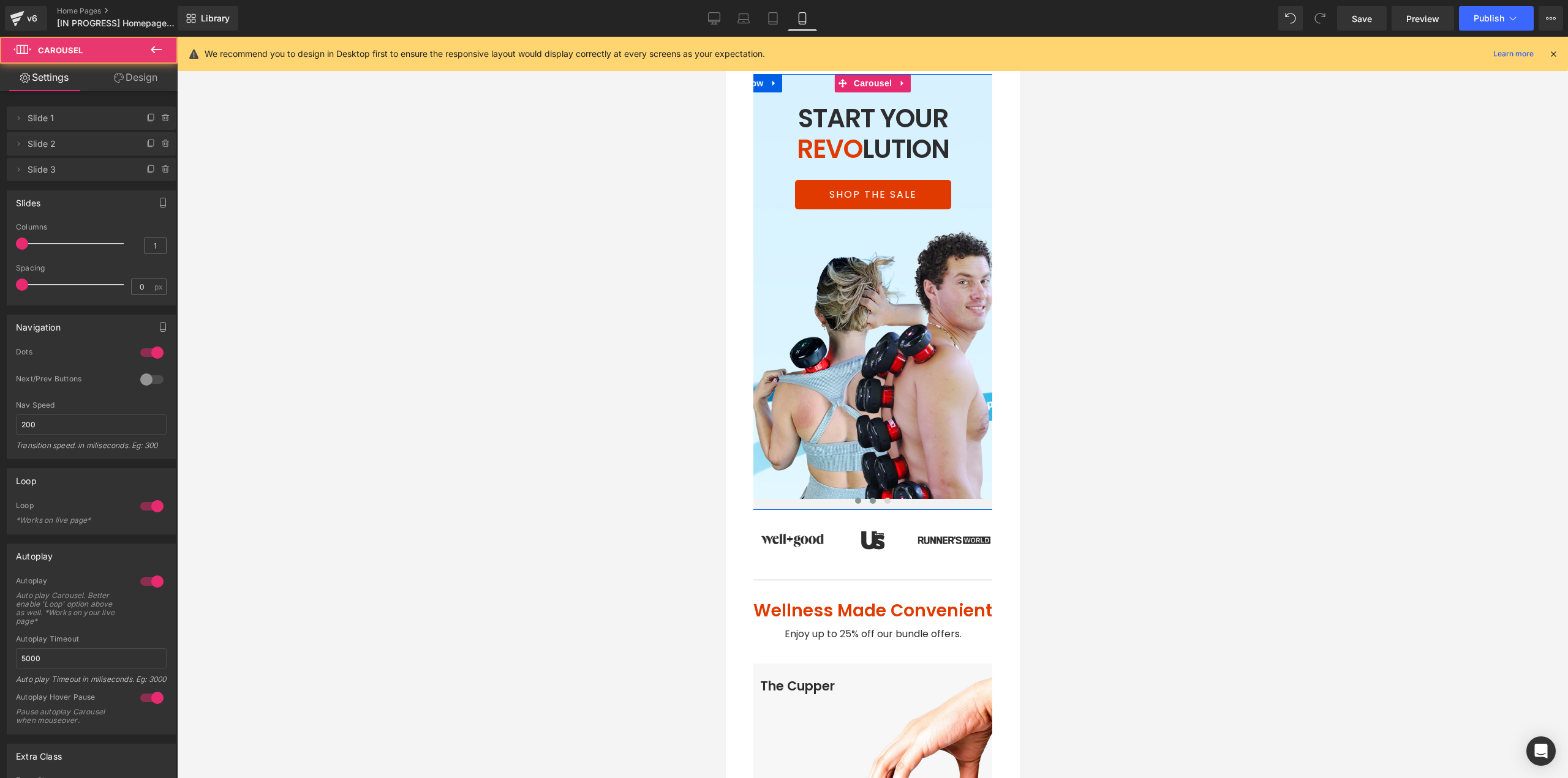
click at [869, 498] on span at bounding box center [872, 501] width 6 height 6
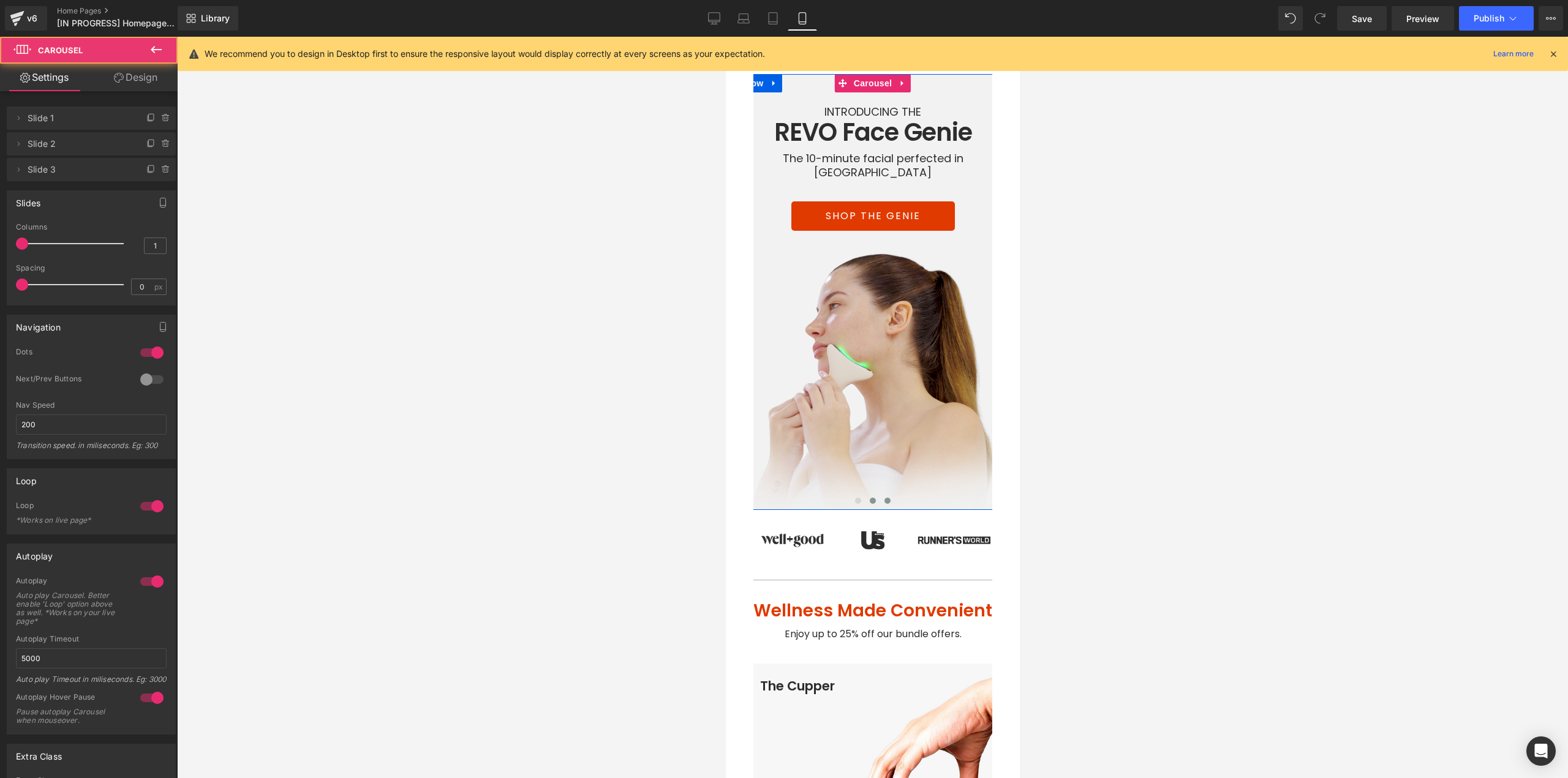
click at [884, 498] on span at bounding box center [887, 501] width 6 height 6
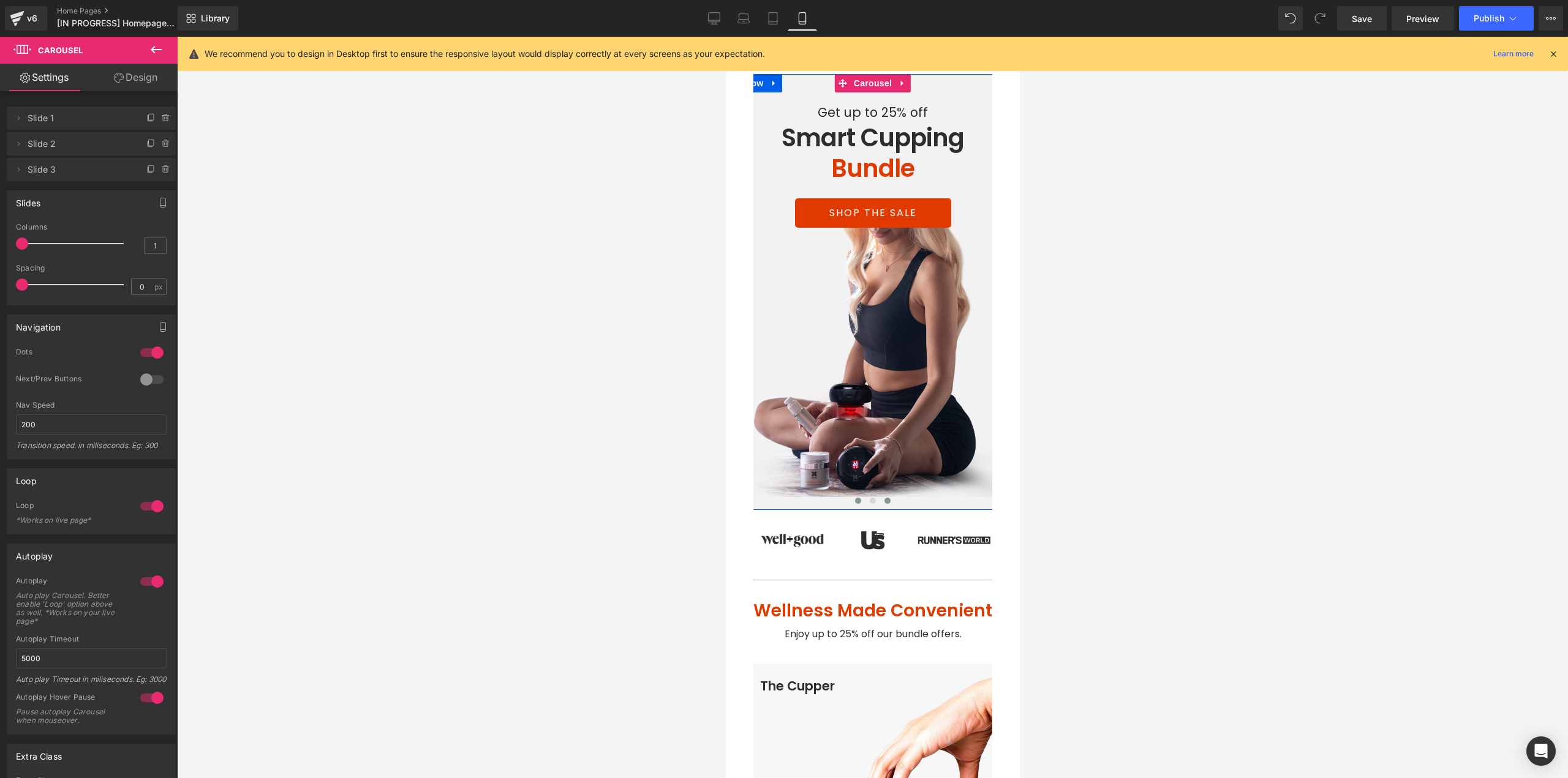
click at [854, 498] on span at bounding box center [857, 501] width 6 height 6
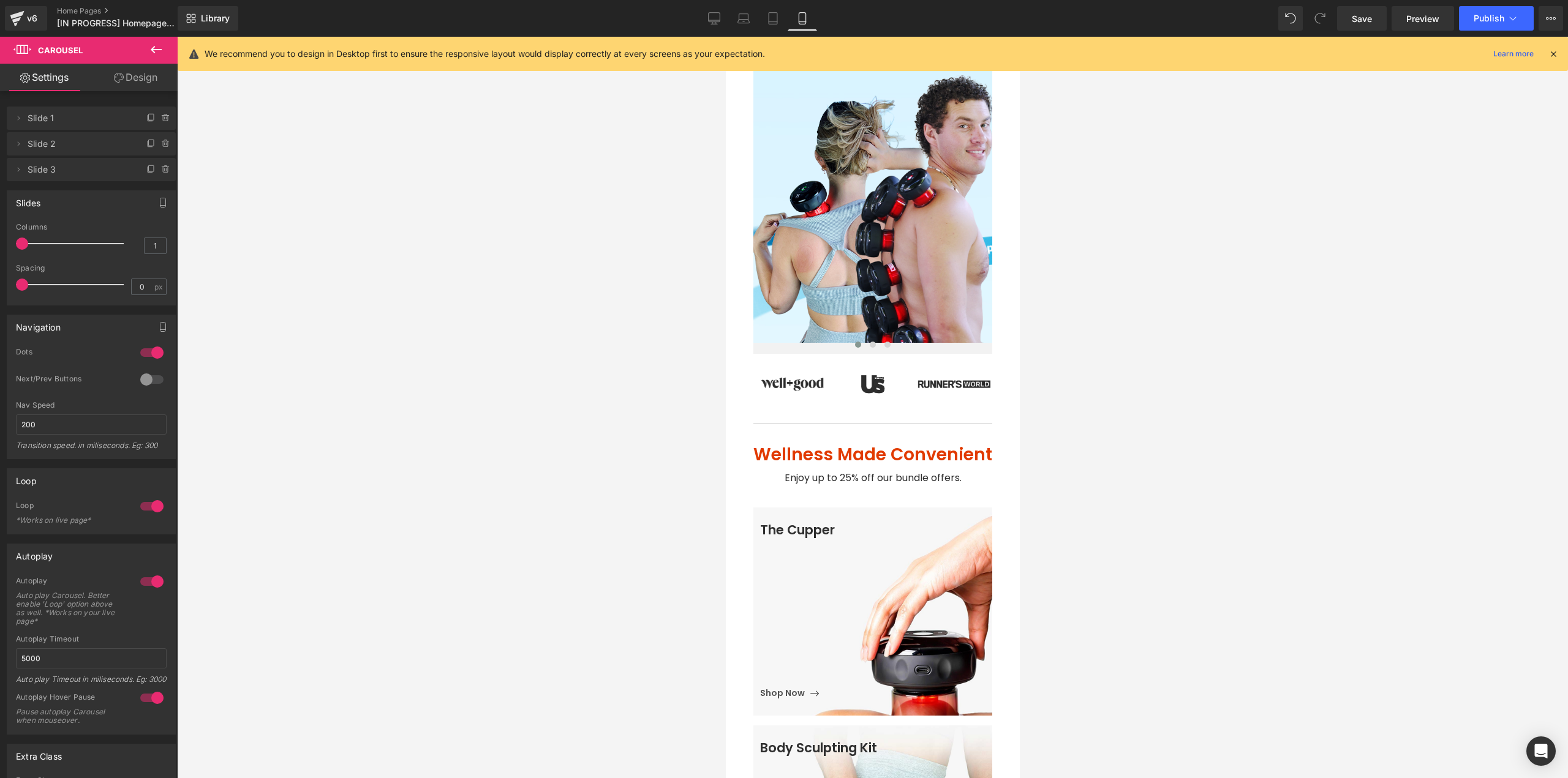
scroll to position [184, 0]
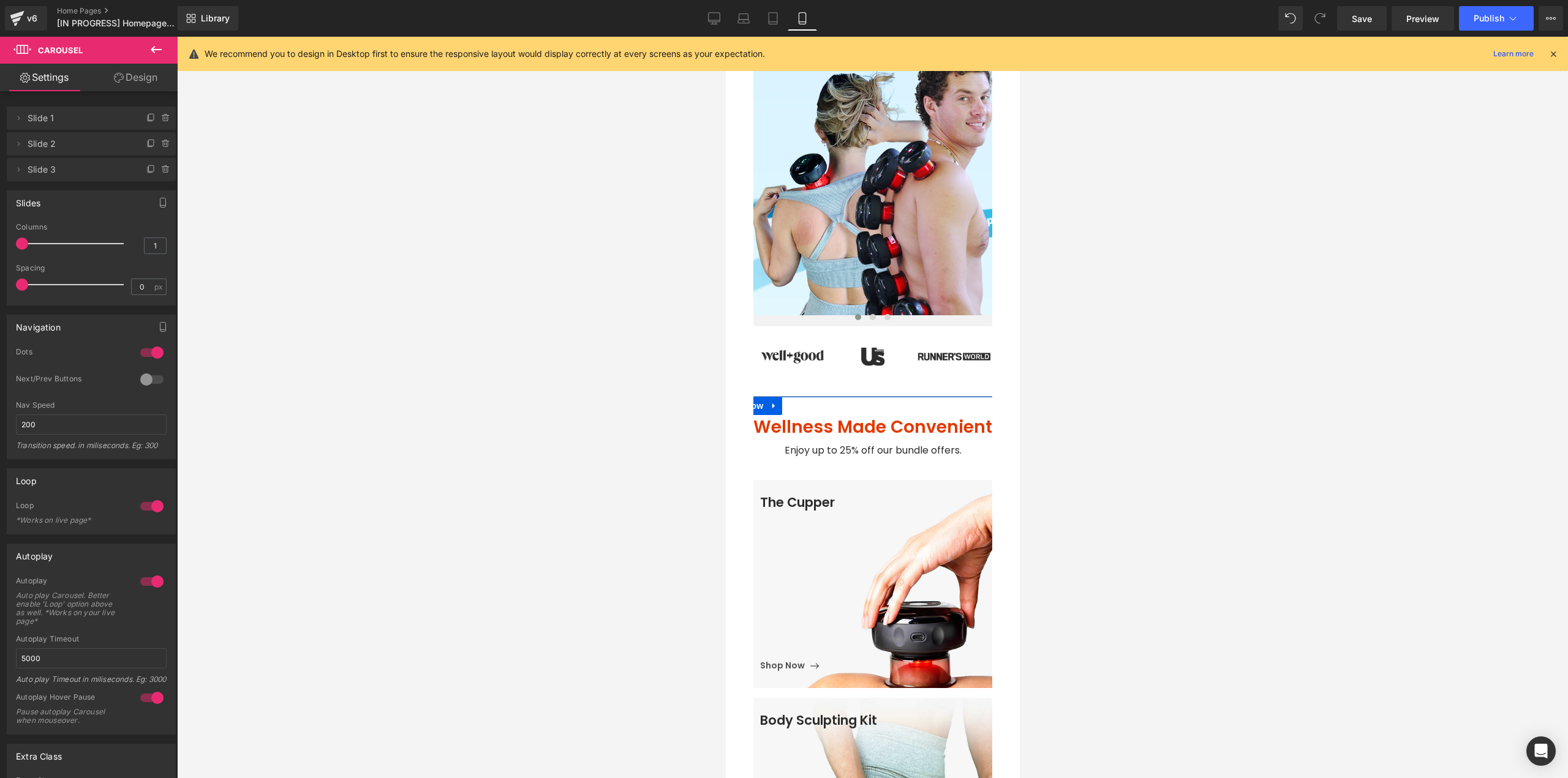
click at [725, 37] on div at bounding box center [725, 37] width 0 height 0
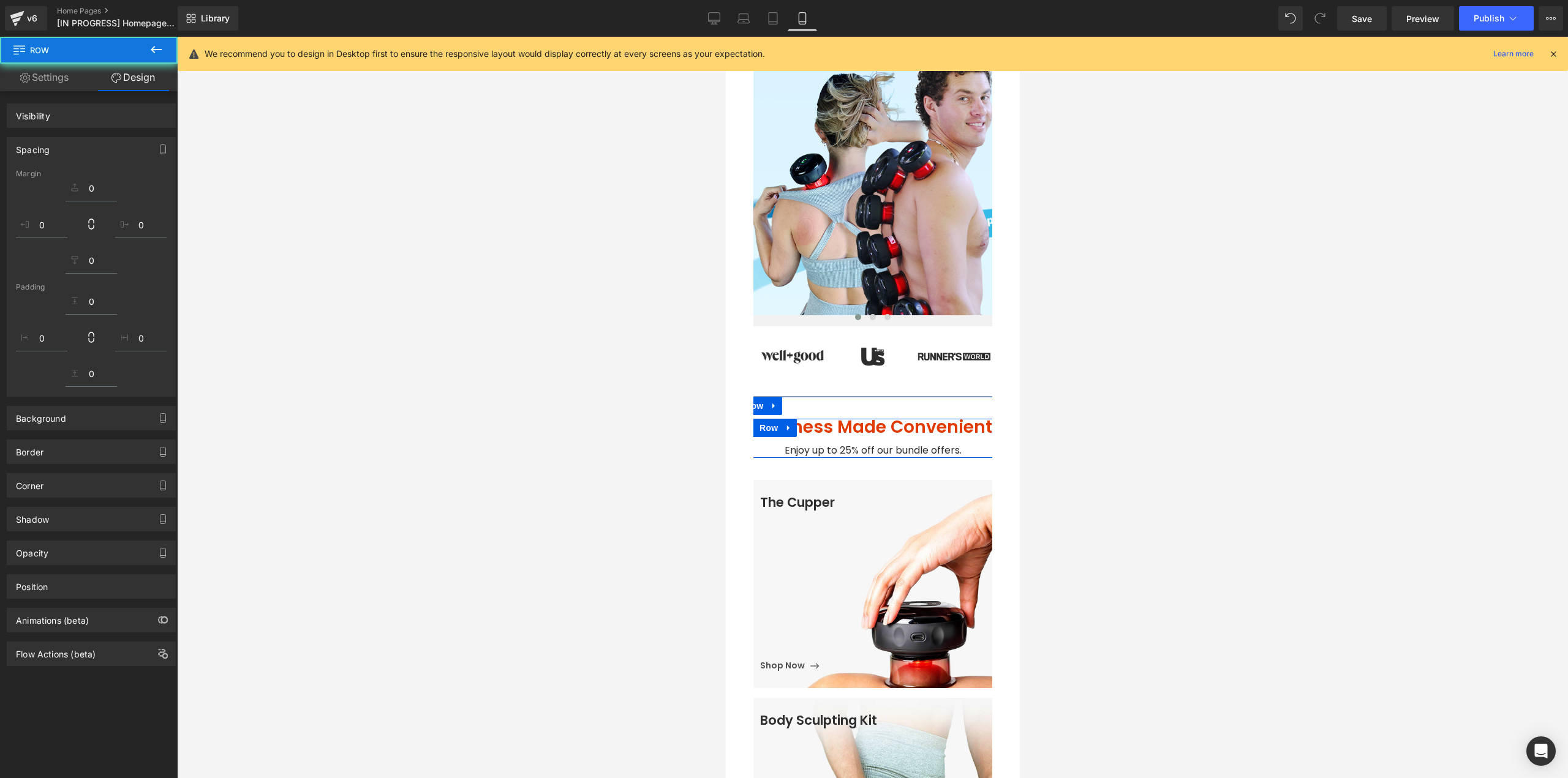
click at [839, 443] on div "Enjoy up to 25% off our bundle offers. Text Block" at bounding box center [872, 451] width 265 height 15
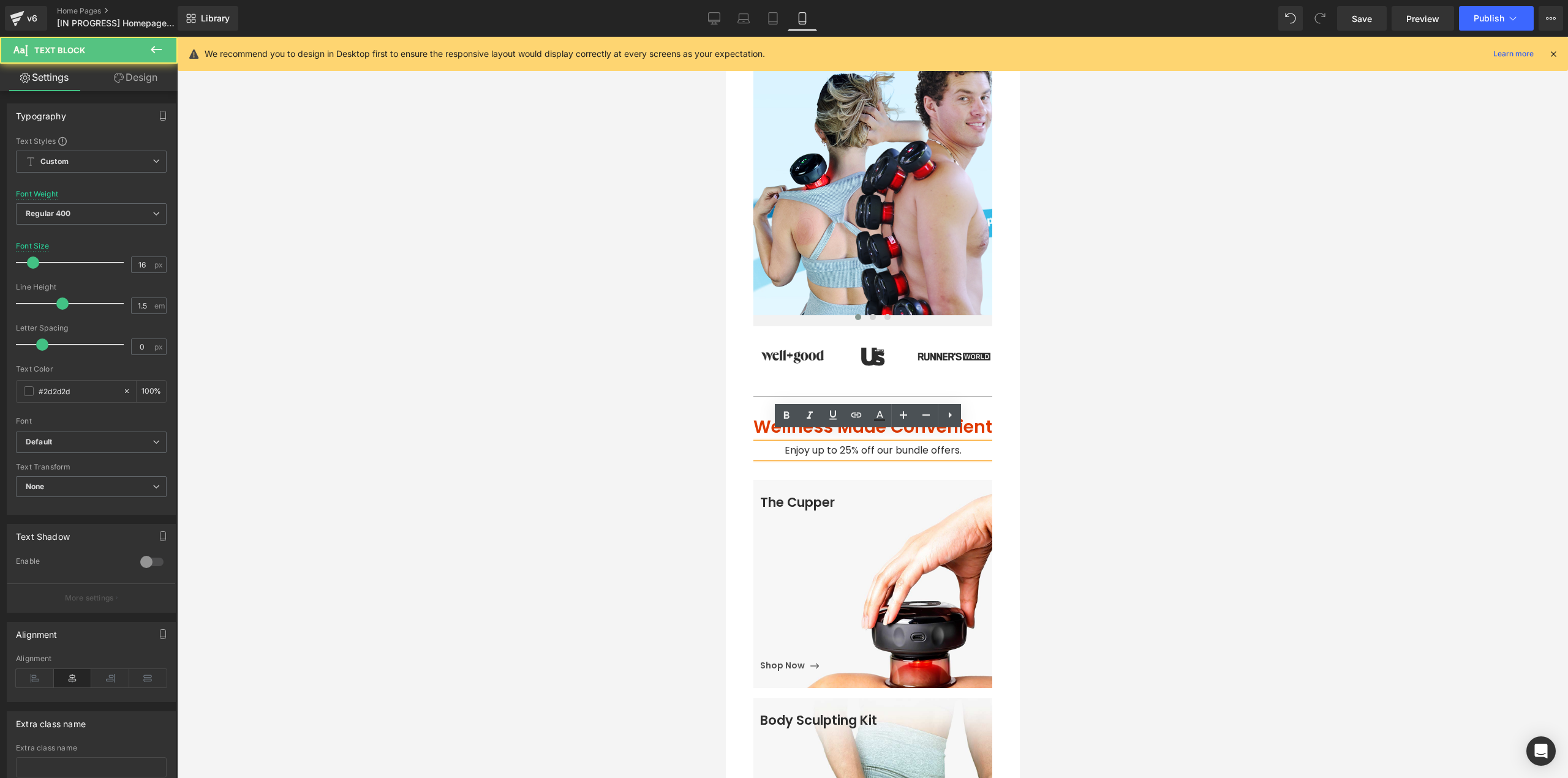
click at [845, 443] on span "Enjoy up to 25% off our bundle offers." at bounding box center [872, 450] width 177 height 14
drag, startPoint x: 844, startPoint y: 437, endPoint x: 834, endPoint y: 437, distance: 10.0
click at [834, 443] on span "Enjoy up to 25% off our bundle offers." at bounding box center [872, 450] width 177 height 14
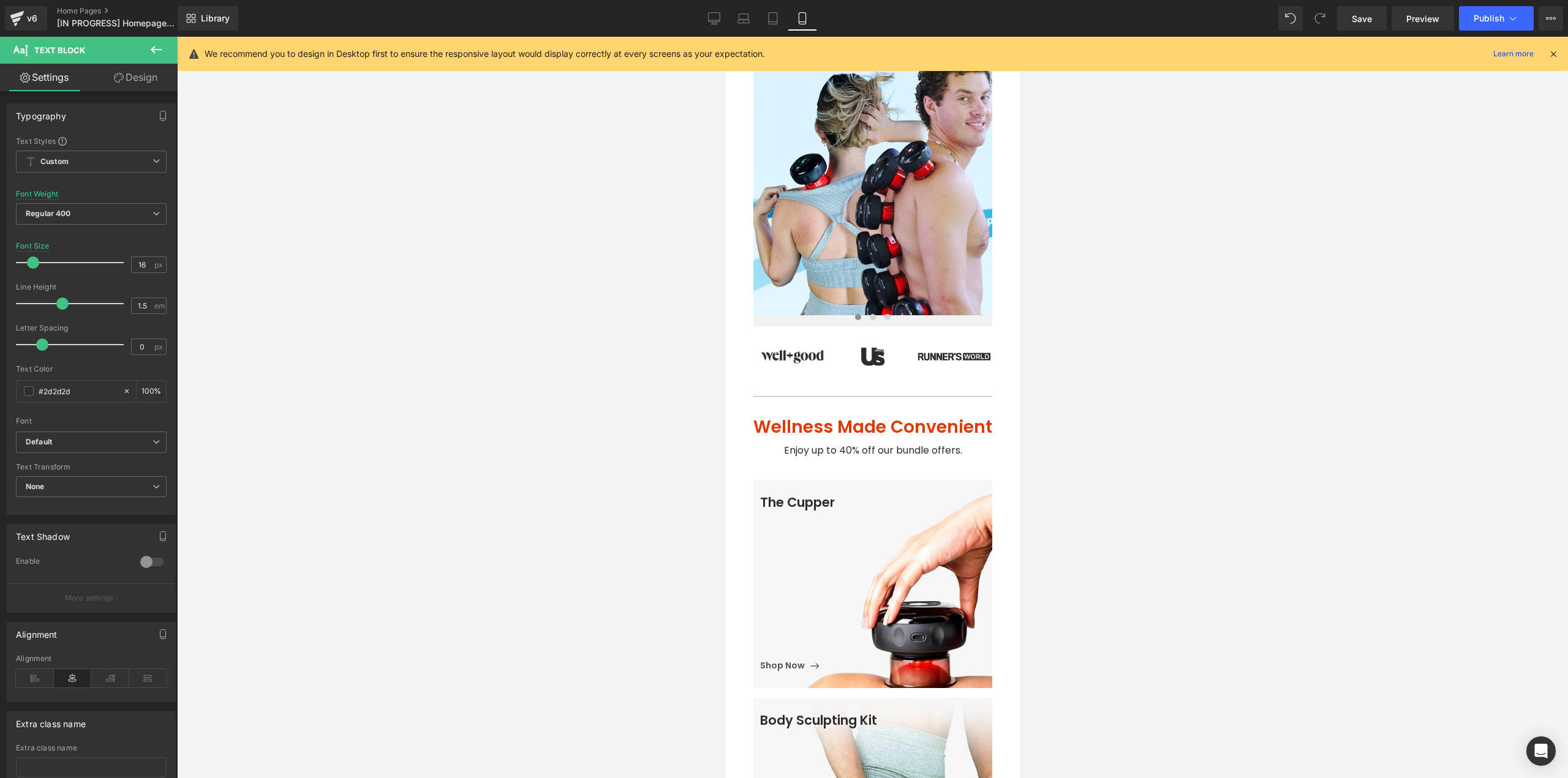
click at [1077, 502] on div at bounding box center [872, 407] width 1391 height 741
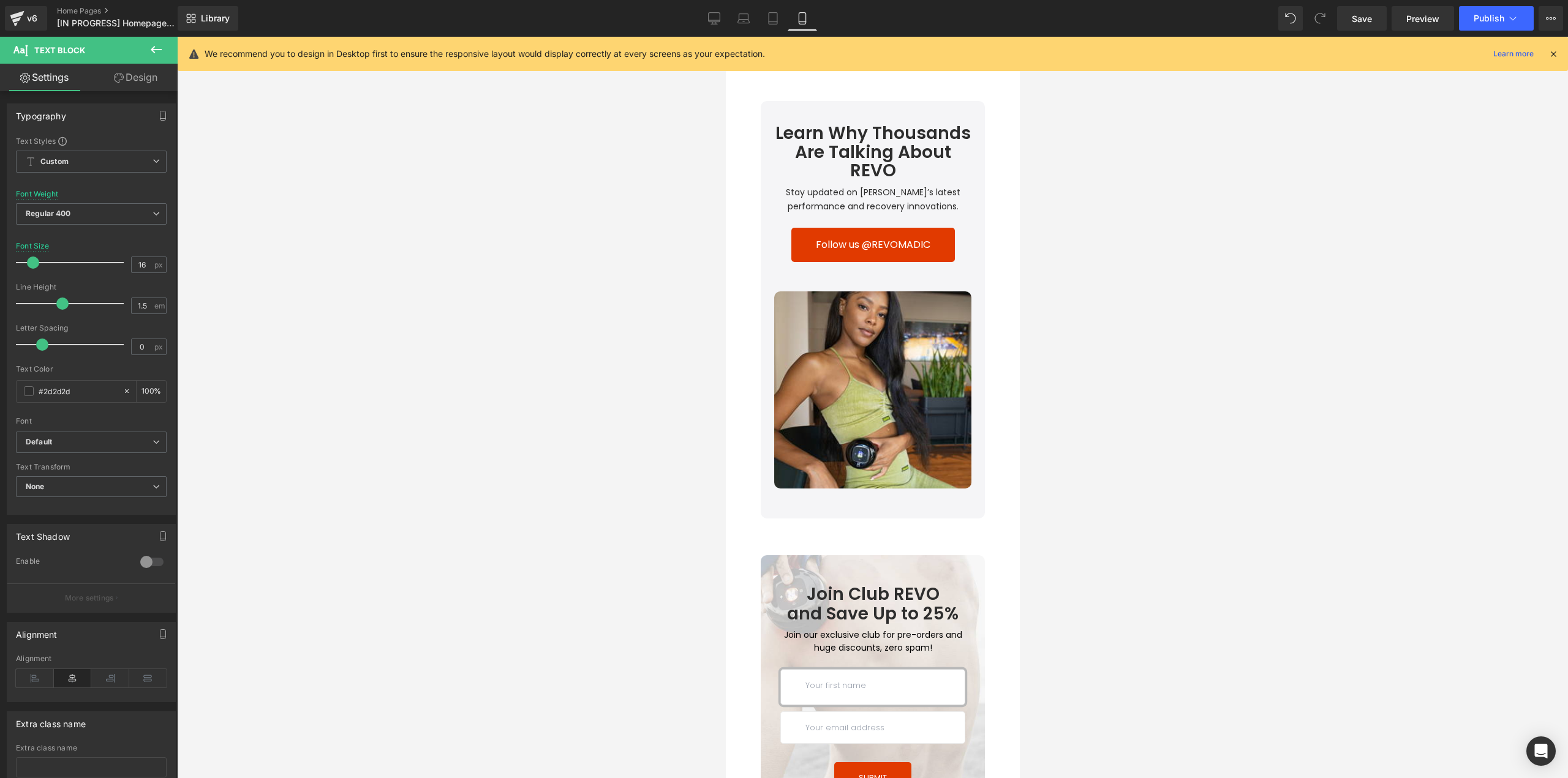
scroll to position [4039, 0]
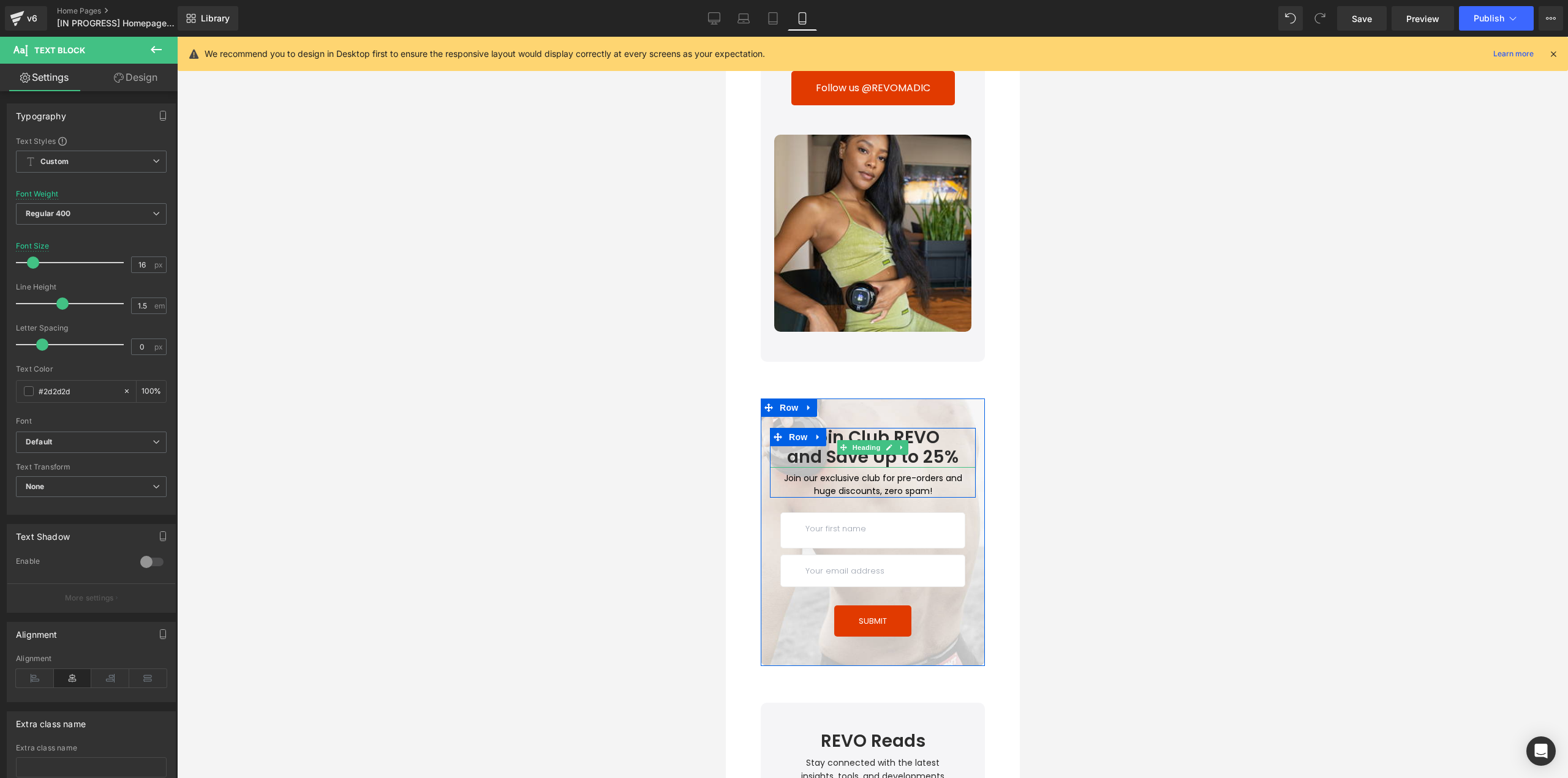
click at [924, 448] on h1 "and Save Up to 25%" at bounding box center [871, 457] width 206 height 20
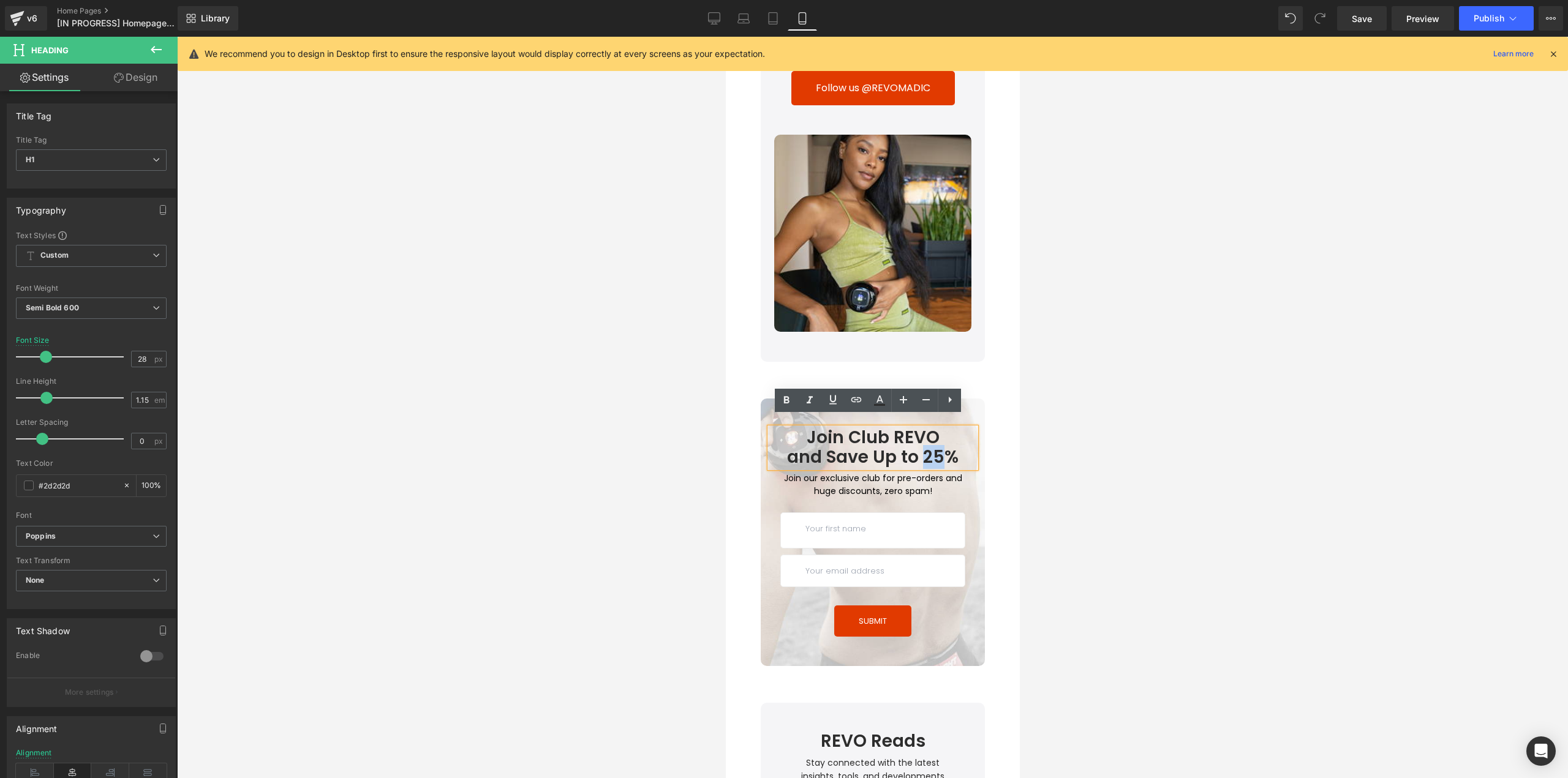
drag, startPoint x: 928, startPoint y: 445, endPoint x: 920, endPoint y: 448, distance: 8.5
click at [920, 448] on h1 "and Save Up to 25%" at bounding box center [871, 457] width 206 height 20
click at [1177, 642] on div at bounding box center [872, 407] width 1391 height 741
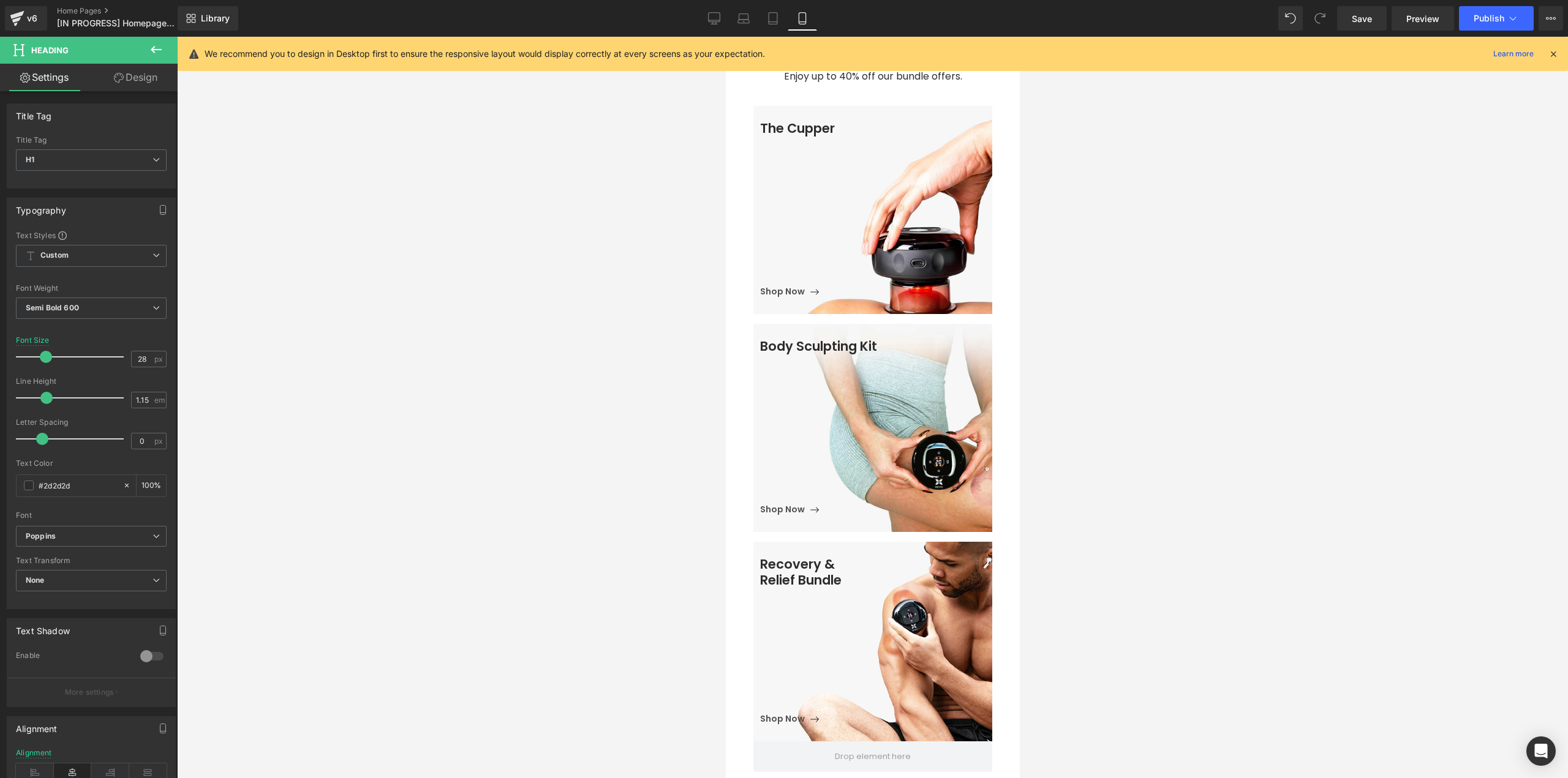
scroll to position [551, 0]
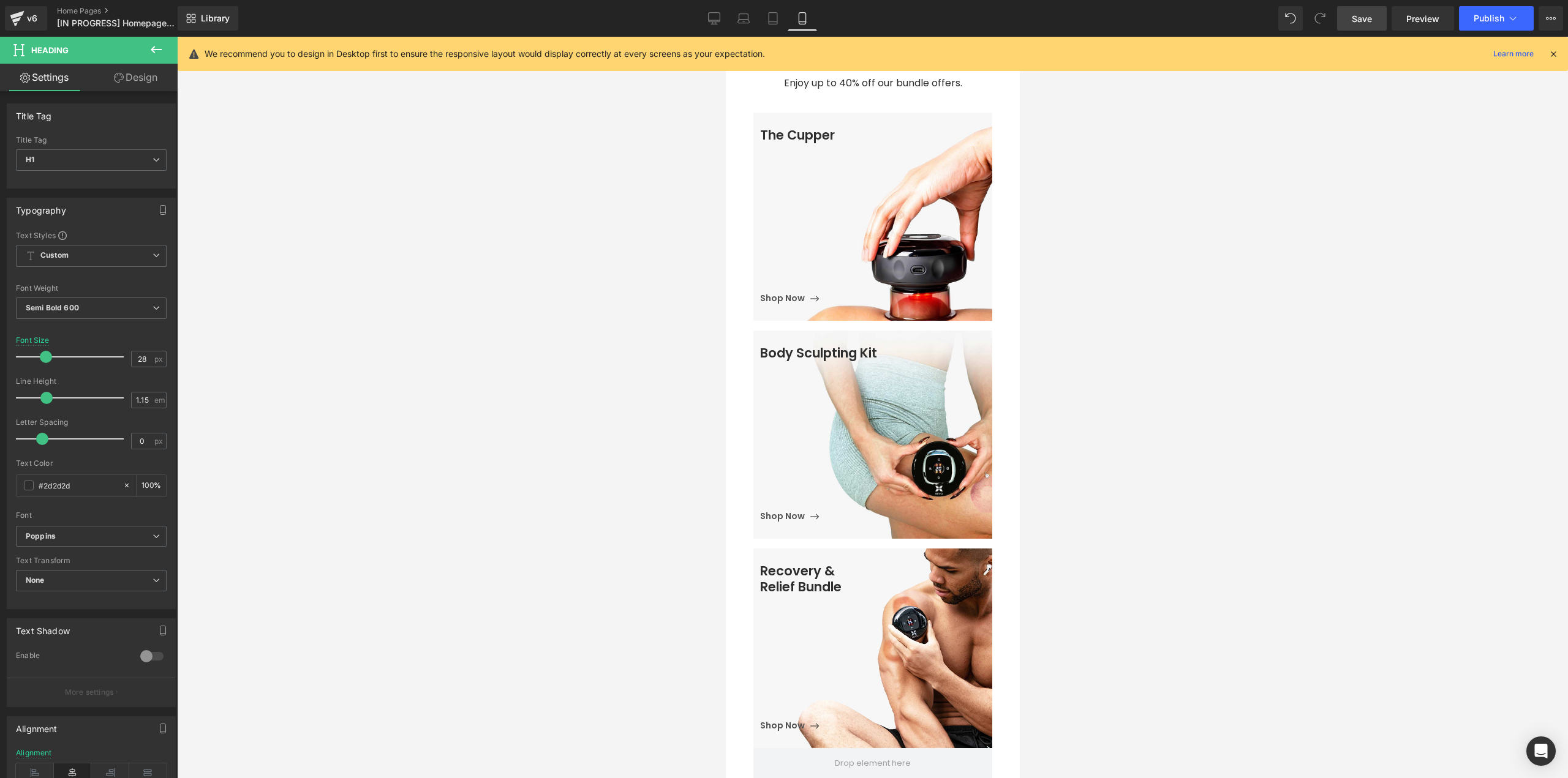
click at [1364, 18] on span "Save" at bounding box center [1361, 18] width 20 height 13
click at [761, 18] on link "Tablet" at bounding box center [773, 18] width 30 height 24
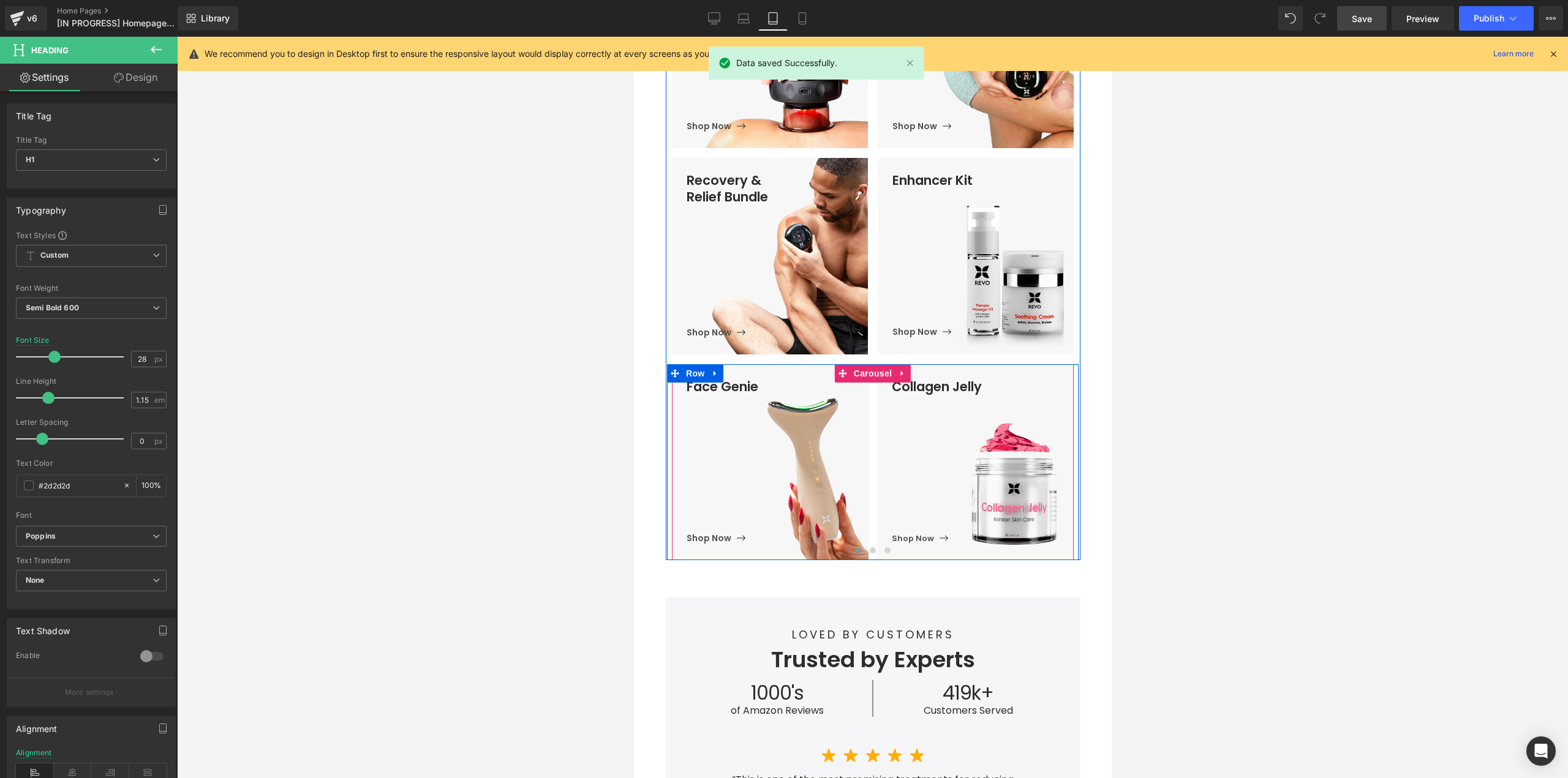
scroll to position [0, 0]
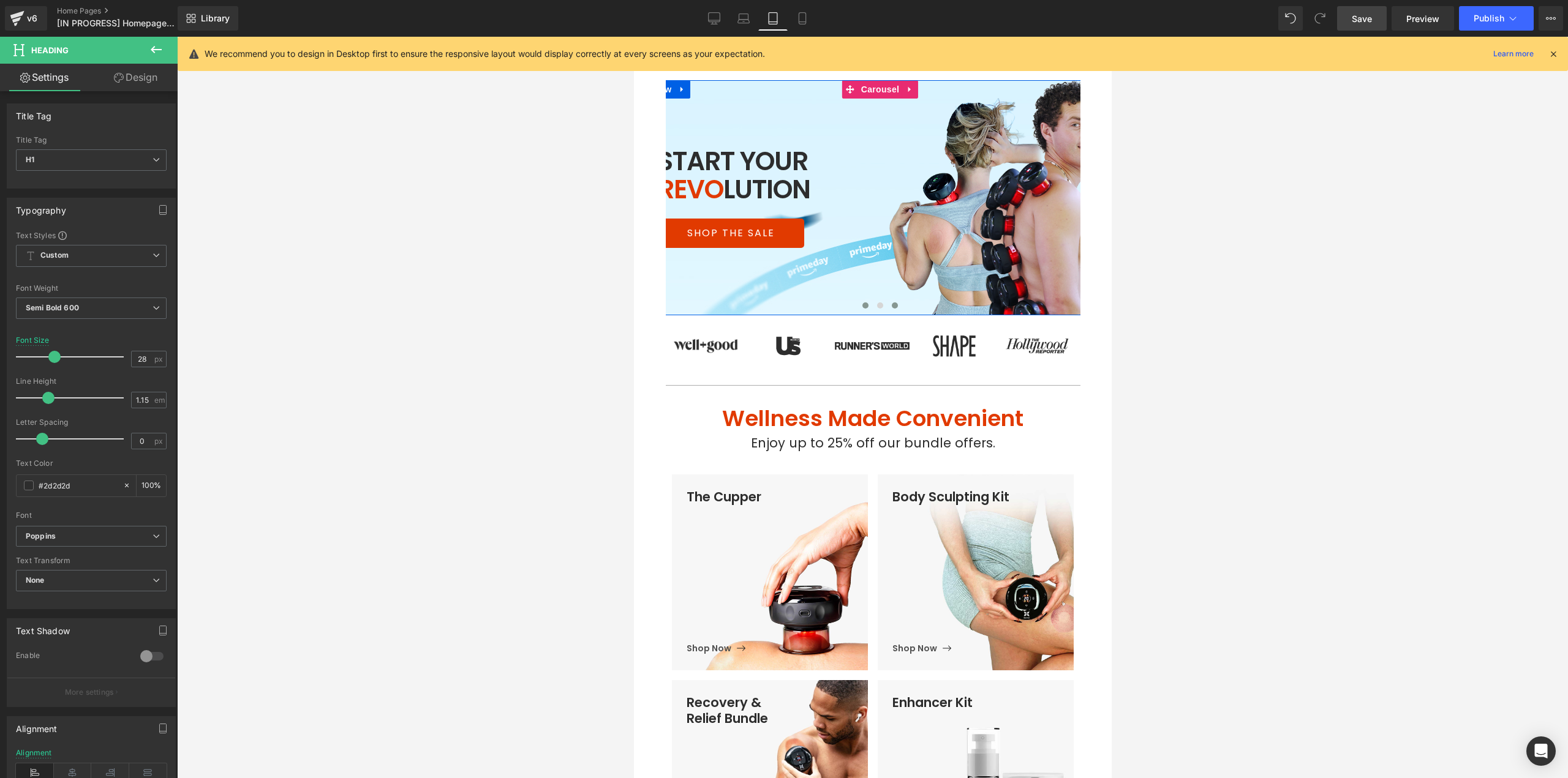
click at [891, 307] on span at bounding box center [894, 305] width 6 height 6
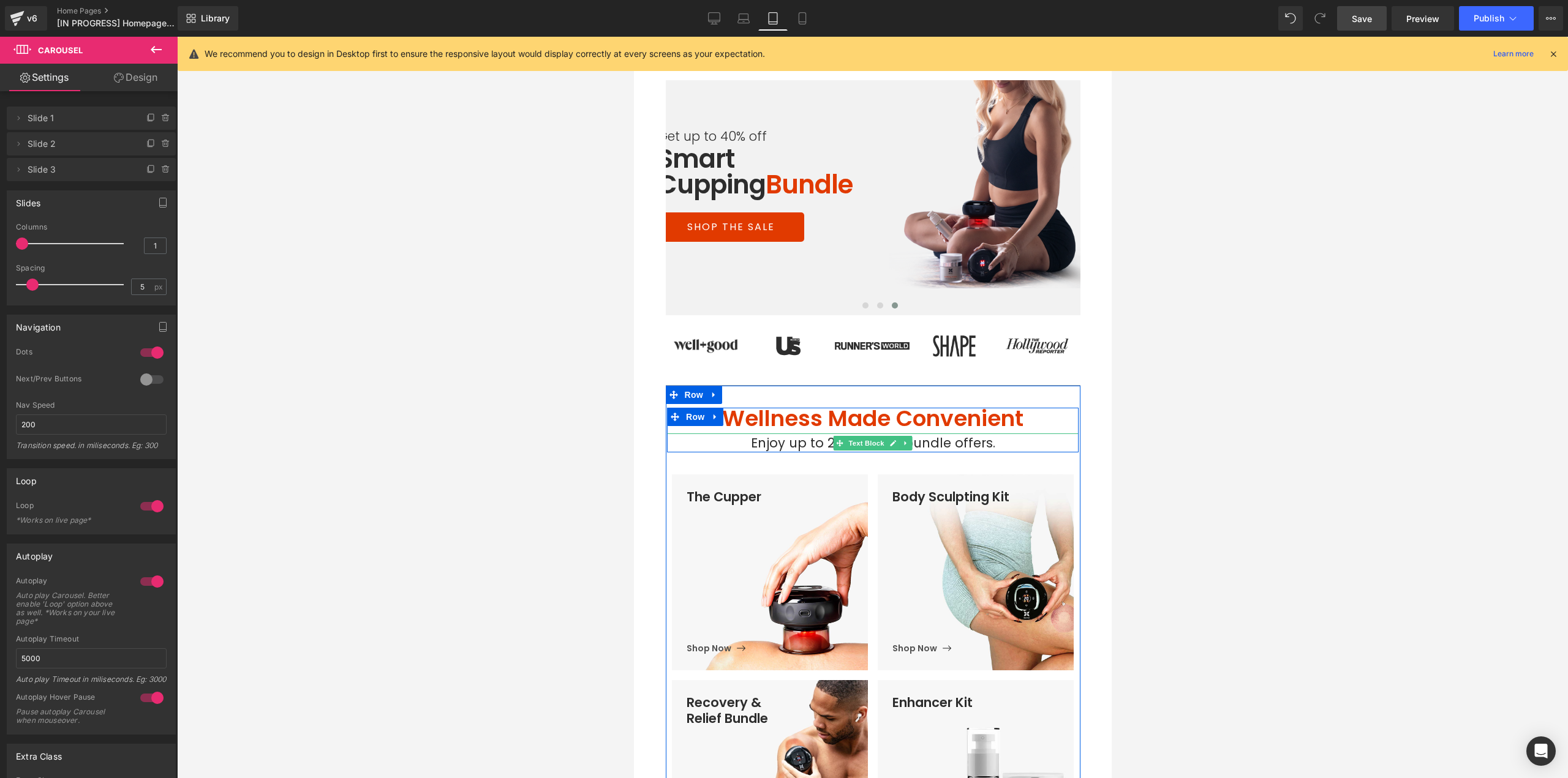
click at [819, 444] on span "Enjoy up to 25% off our bundle offers." at bounding box center [872, 442] width 244 height 18
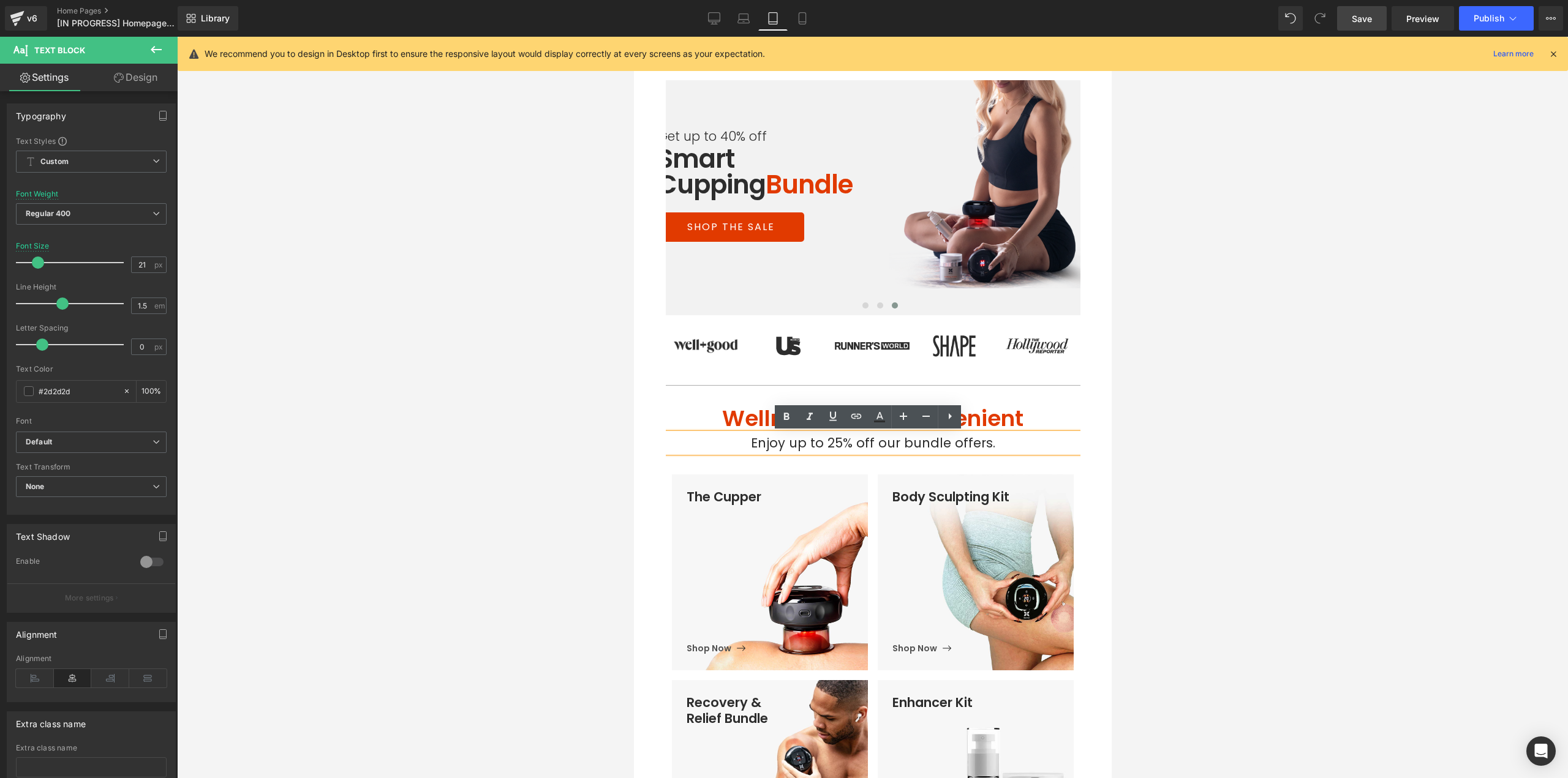
drag, startPoint x: 827, startPoint y: 441, endPoint x: 834, endPoint y: 441, distance: 7.0
click at [834, 441] on span "Enjoy up to 25% off our bundle offers." at bounding box center [872, 442] width 244 height 18
drag, startPoint x: 837, startPoint y: 443, endPoint x: 826, endPoint y: 442, distance: 11.0
click at [826, 442] on span "Enjoy up to 25% off our bundle offers." at bounding box center [872, 442] width 244 height 18
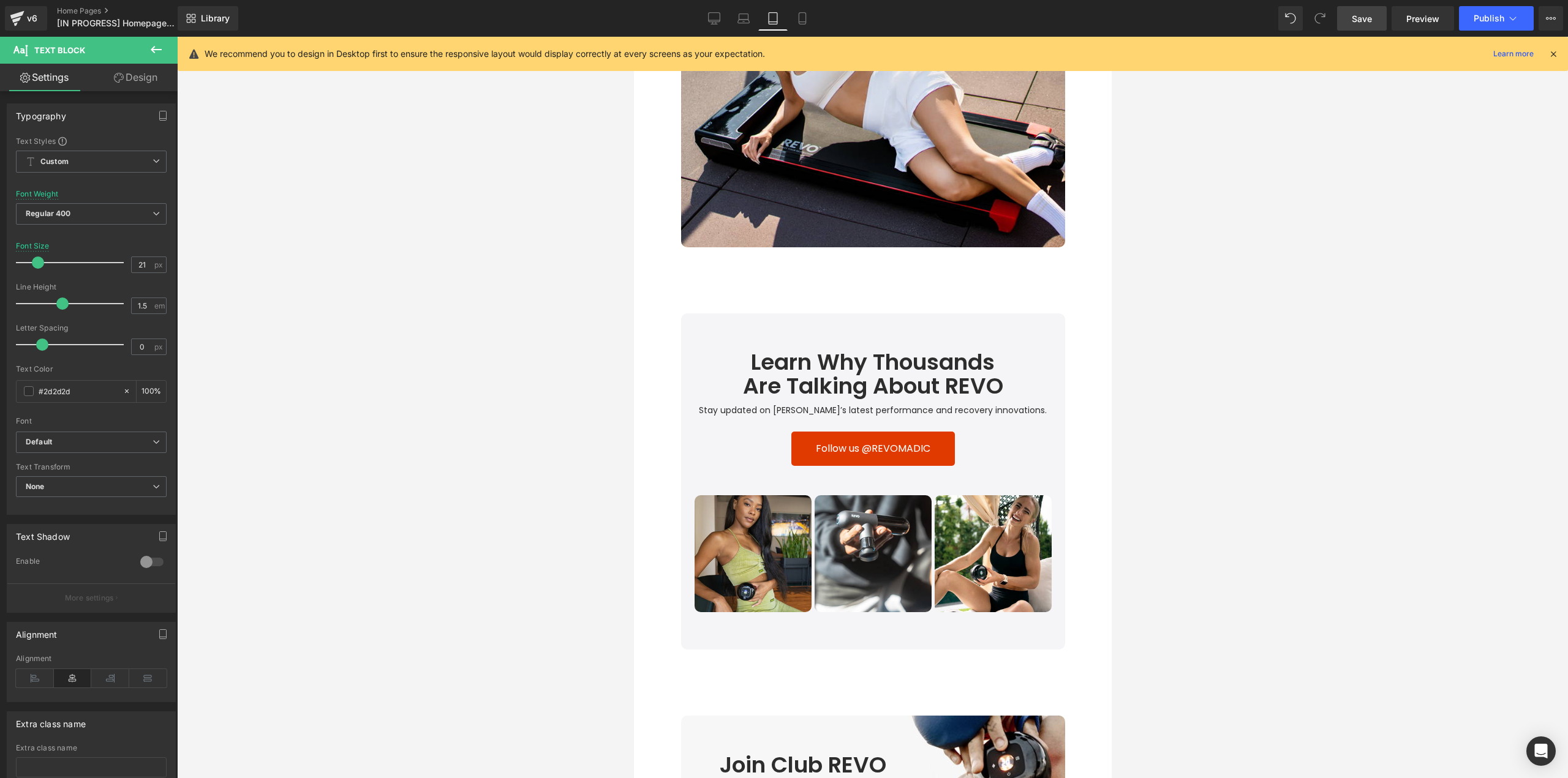
scroll to position [3794, 0]
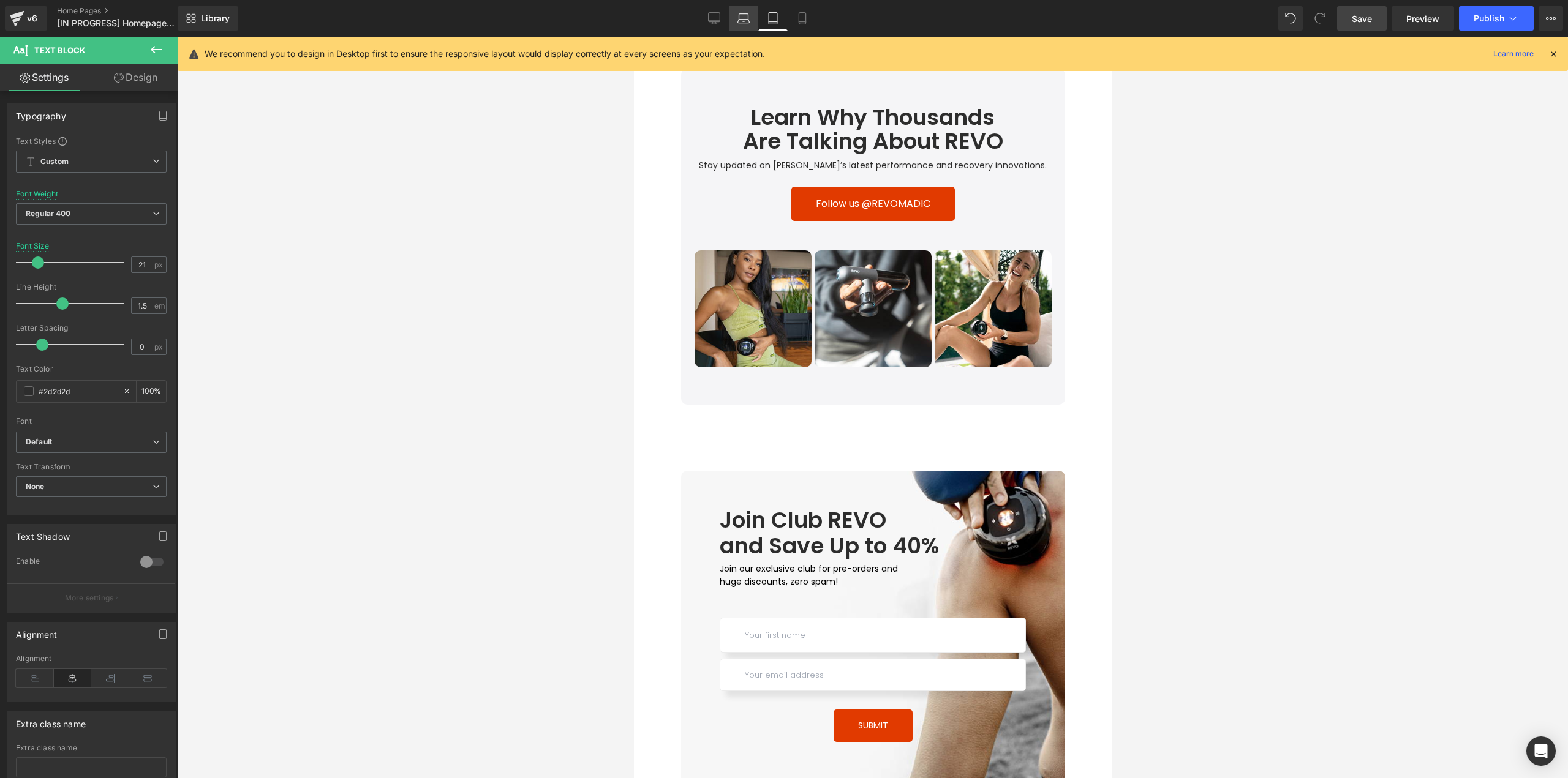
drag, startPoint x: 222, startPoint y: 44, endPoint x: 745, endPoint y: 24, distance: 523.4
click at [745, 24] on icon at bounding box center [744, 21] width 12 height 4
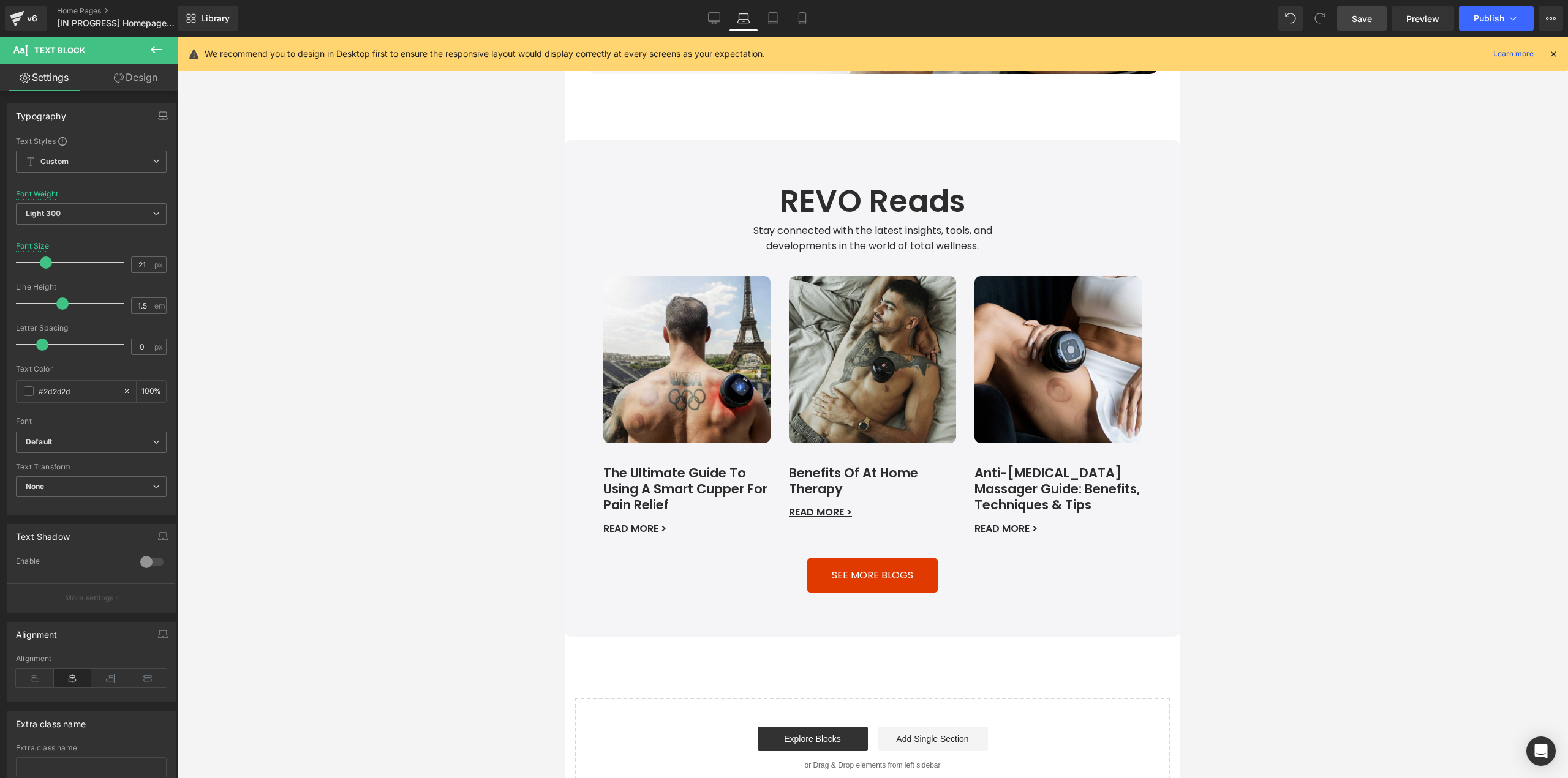
scroll to position [0, 0]
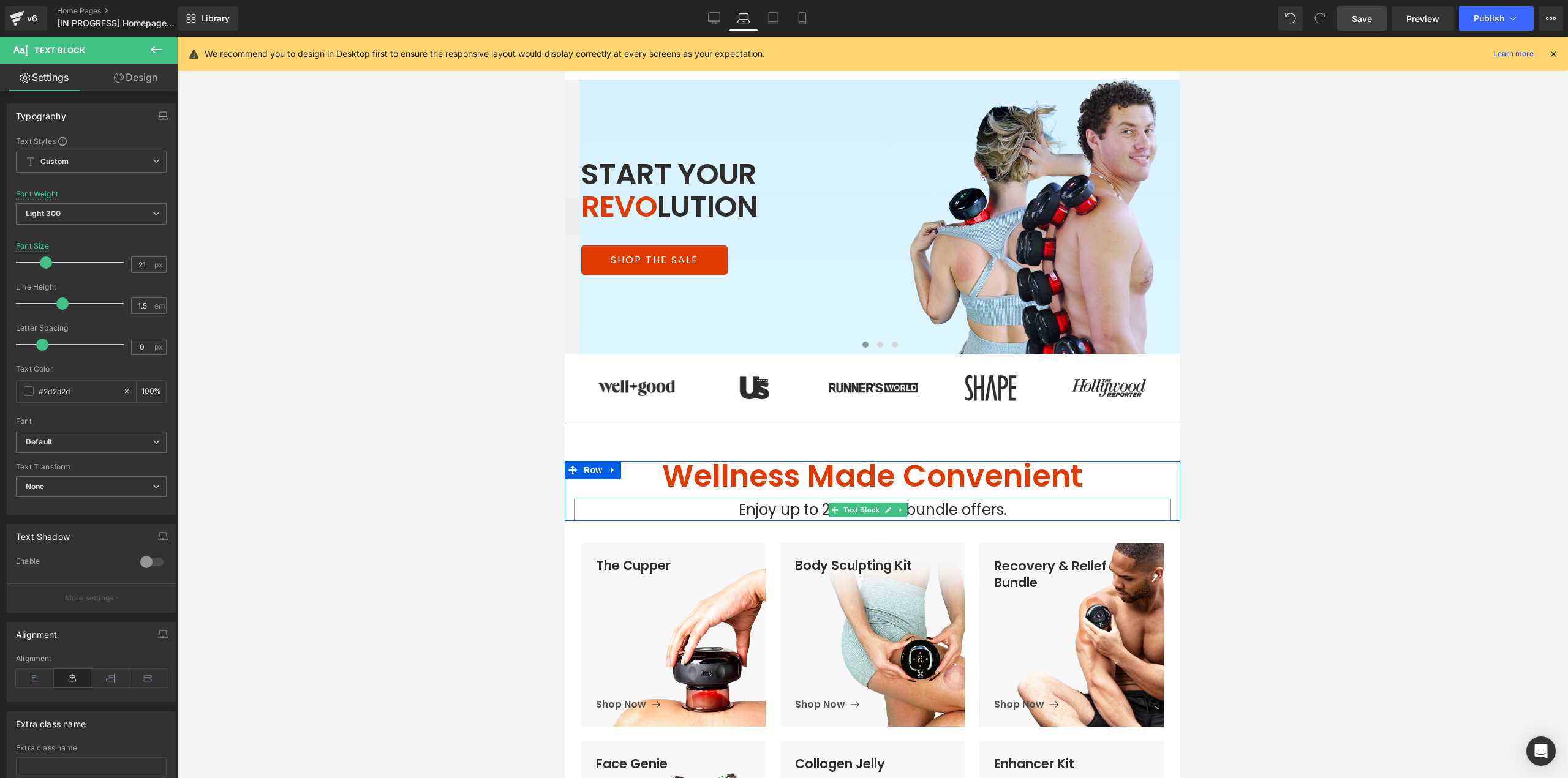
click at [888, 509] on icon at bounding box center [888, 510] width 6 height 6
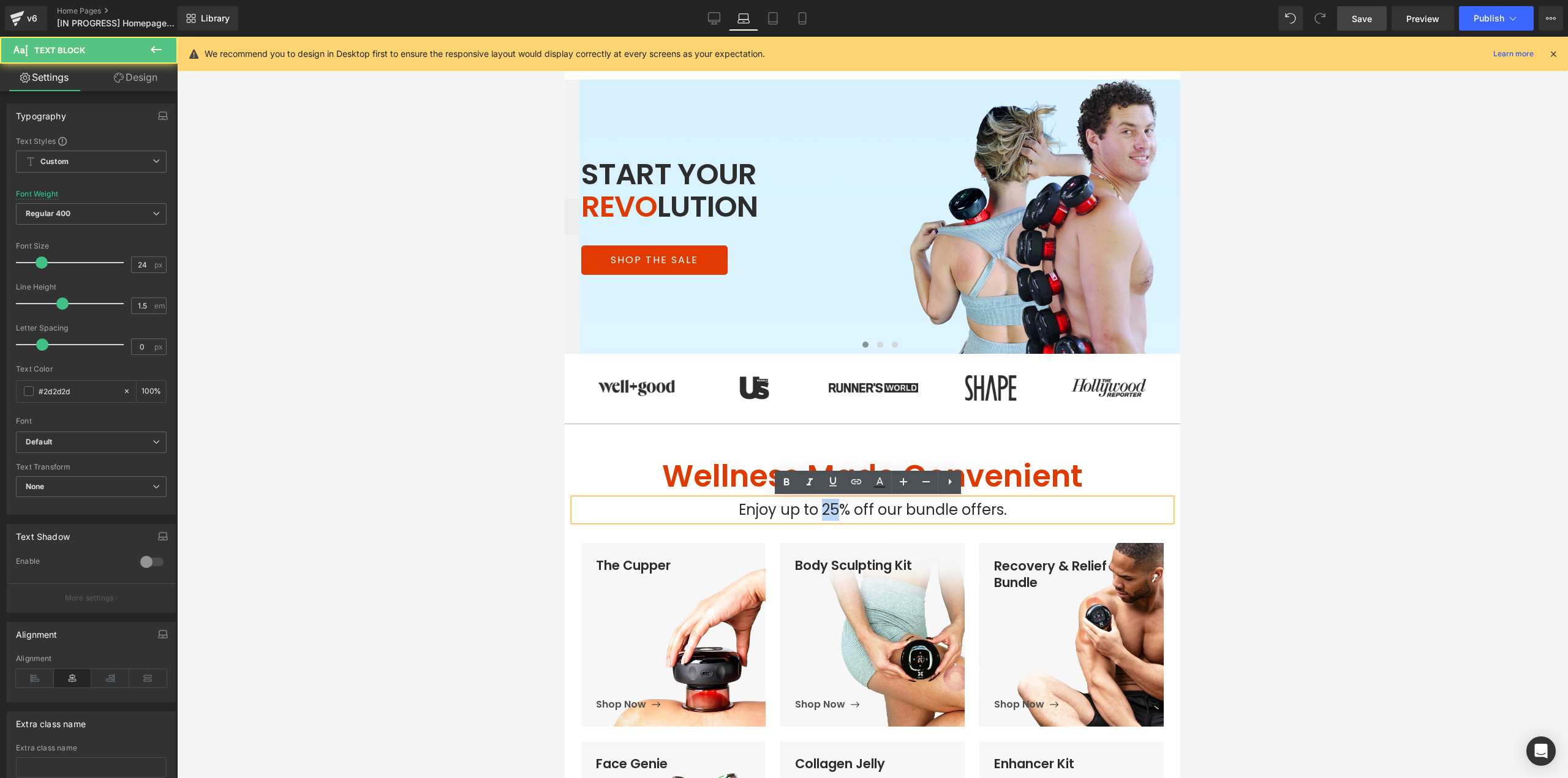
click at [817, 510] on span "Enjoy up to 25% off our bundle offers." at bounding box center [873, 509] width 269 height 20
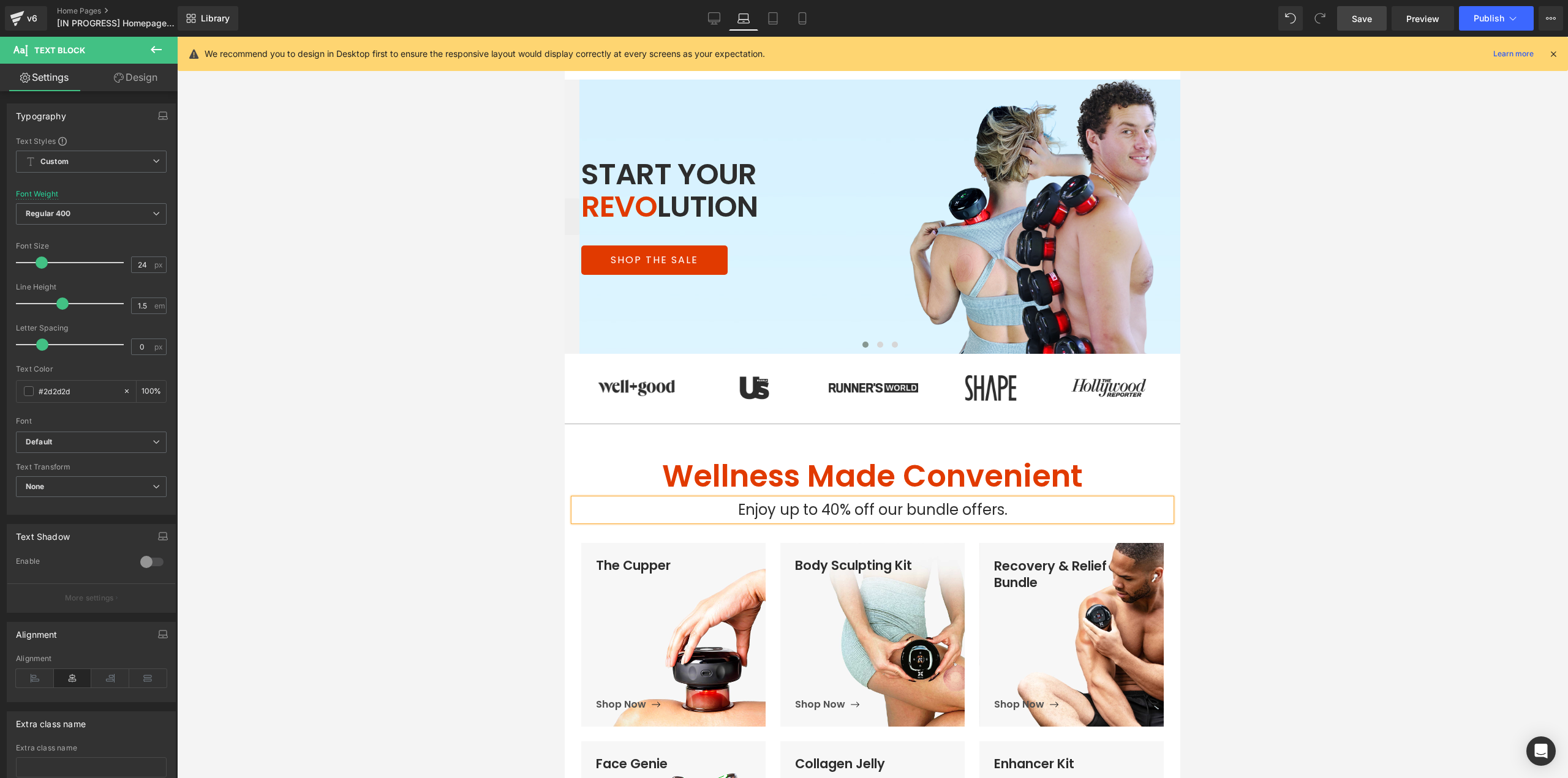
click at [1291, 459] on div at bounding box center [872, 407] width 1391 height 741
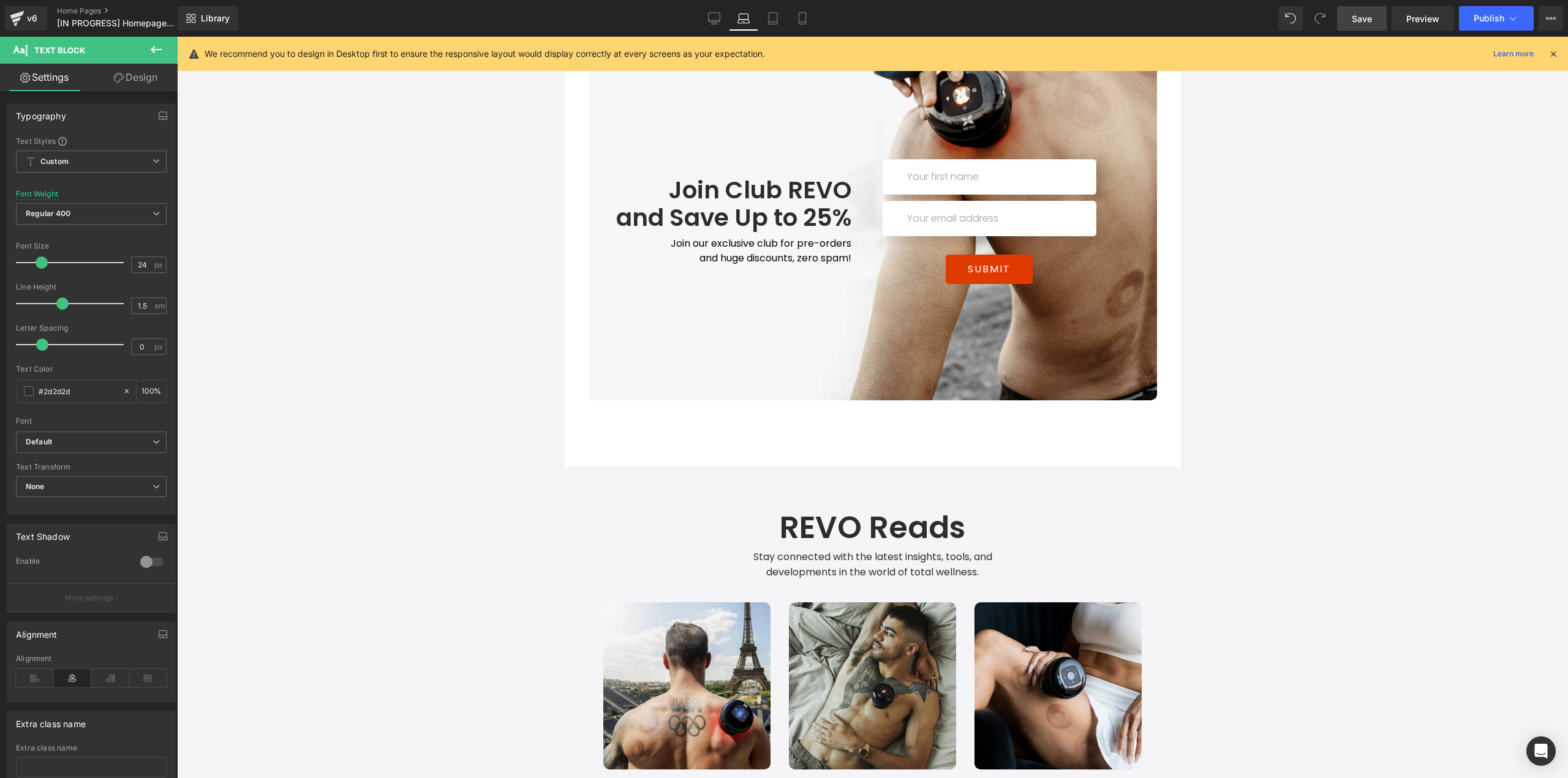
scroll to position [3489, 0]
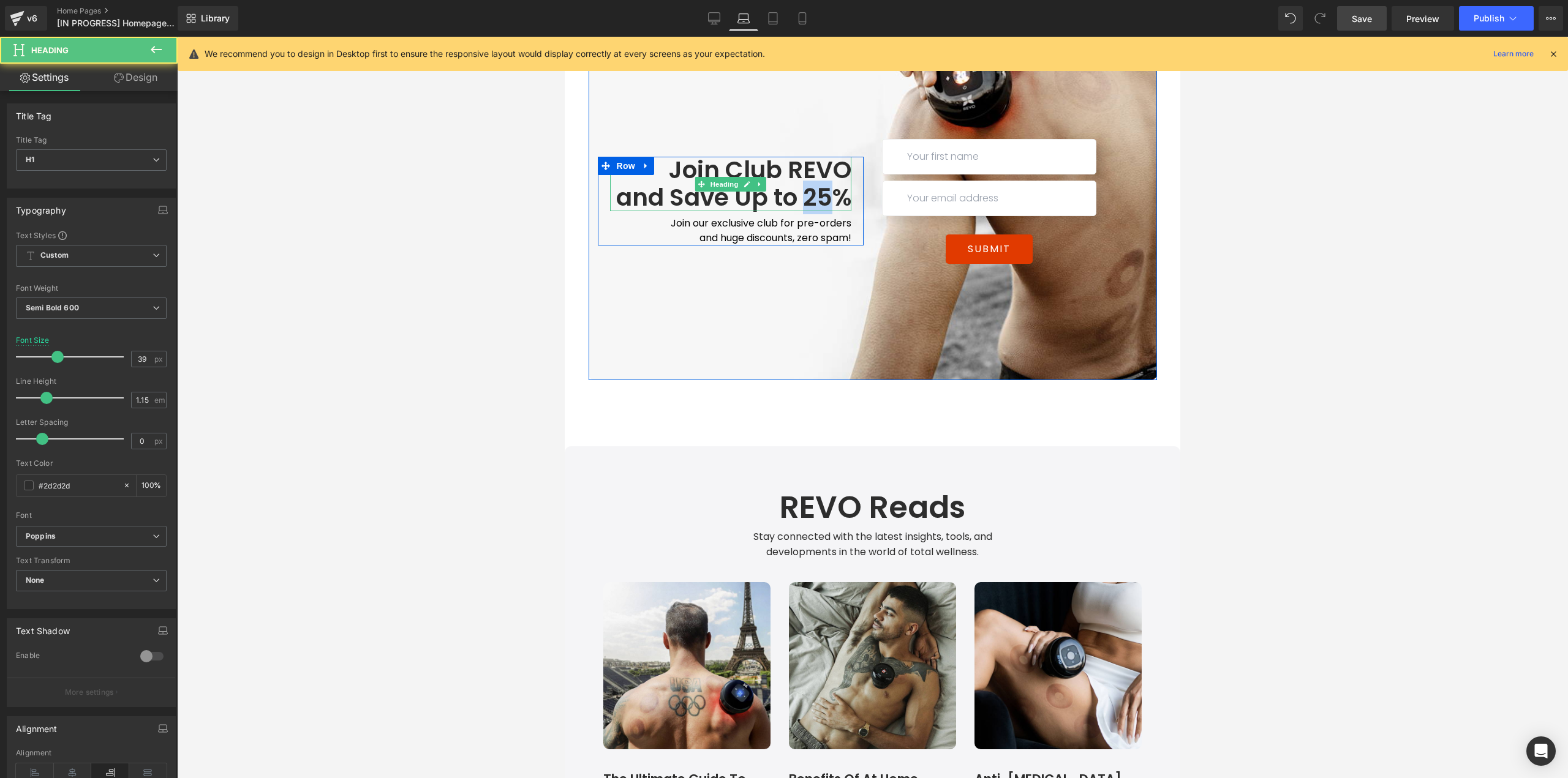
drag, startPoint x: 820, startPoint y: 192, endPoint x: 798, endPoint y: 195, distance: 22.2
click at [798, 195] on h1 "and Save Up to 25%" at bounding box center [731, 198] width 241 height 27
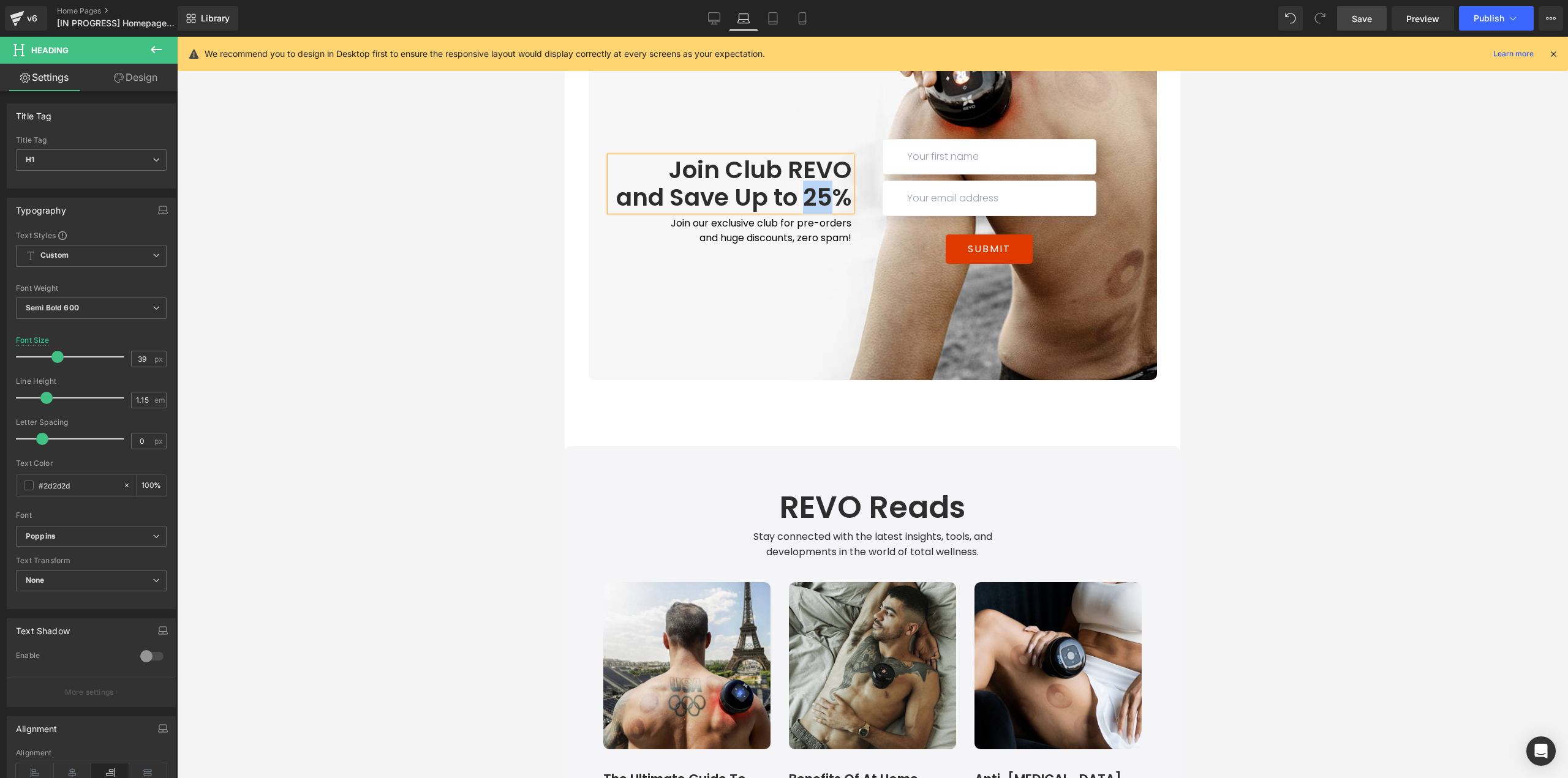
click at [801, 197] on h1 "and Save Up to 25%" at bounding box center [731, 198] width 241 height 27
drag, startPoint x: 823, startPoint y: 197, endPoint x: 801, endPoint y: 197, distance: 22.0
click at [801, 197] on h1 "and Save Up to 25%" at bounding box center [731, 198] width 241 height 27
drag, startPoint x: 1334, startPoint y: 251, endPoint x: 596, endPoint y: 235, distance: 738.2
click at [1334, 251] on div at bounding box center [872, 407] width 1391 height 741
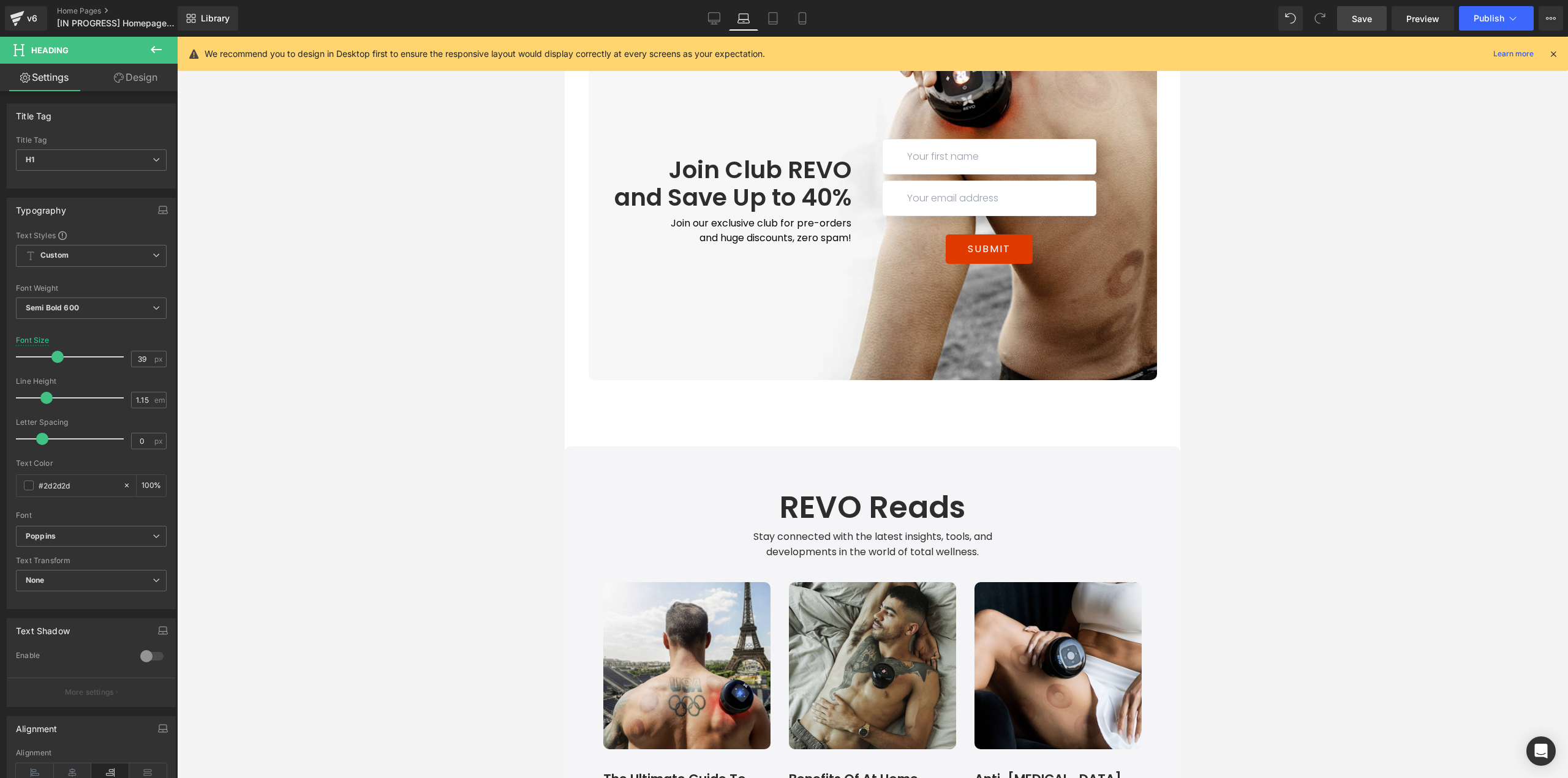
scroll to position [3794, 0]
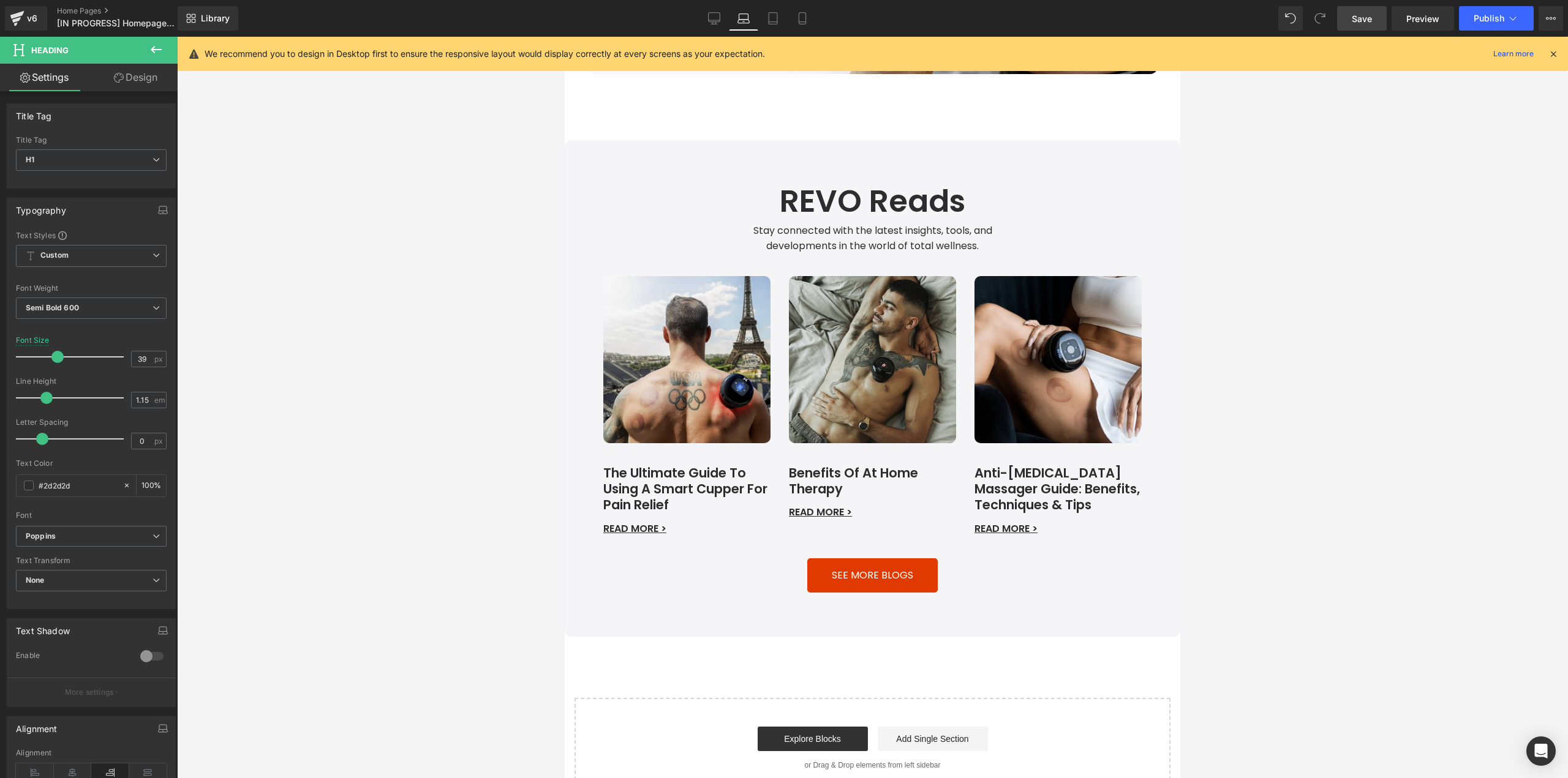
drag, startPoint x: 1358, startPoint y: 20, endPoint x: 1276, endPoint y: 24, distance: 82.1
click at [1358, 20] on span "Save" at bounding box center [1361, 18] width 20 height 13
click at [702, 16] on icon at bounding box center [700, 18] width 13 height 13
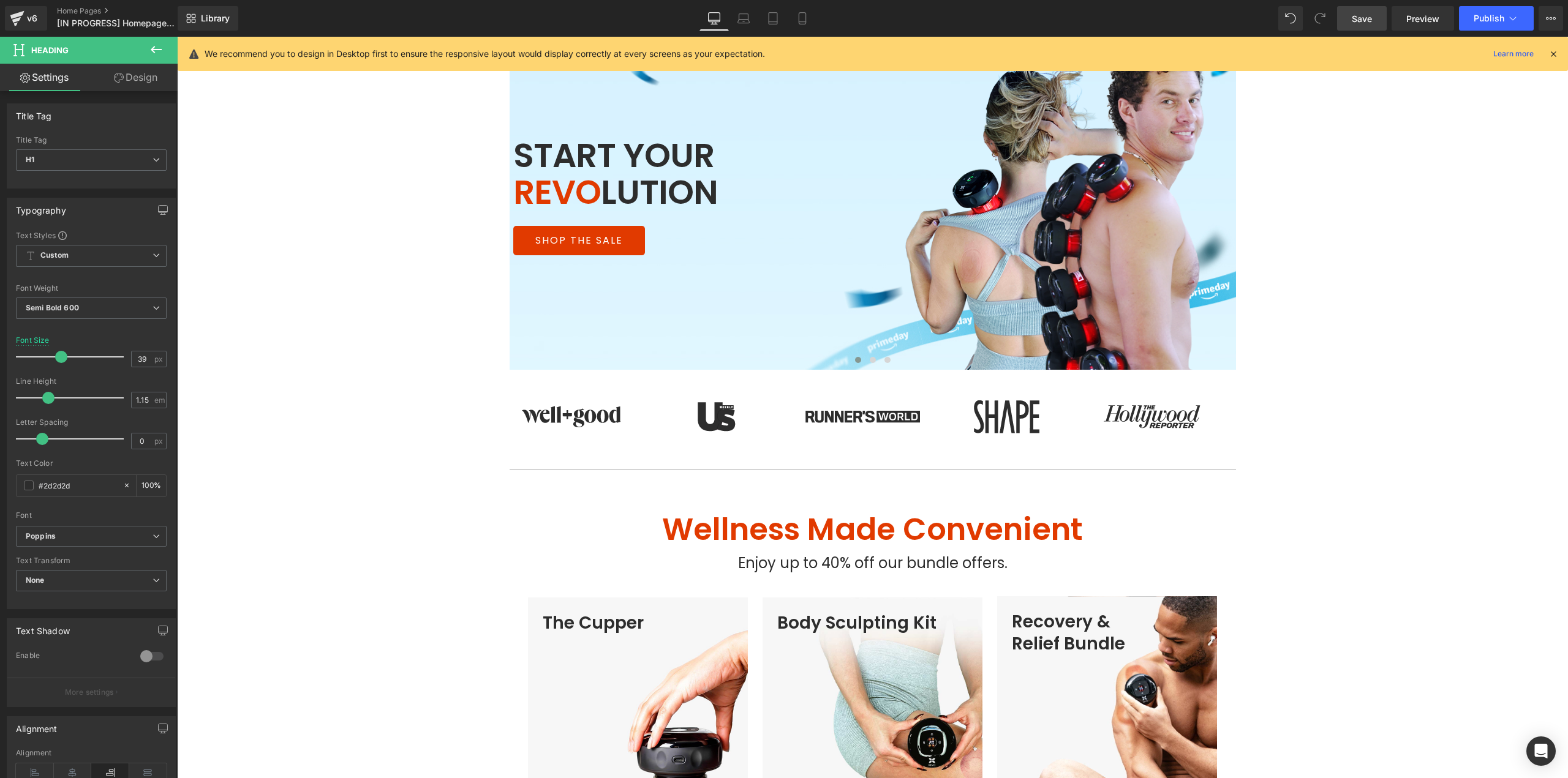
scroll to position [46, 0]
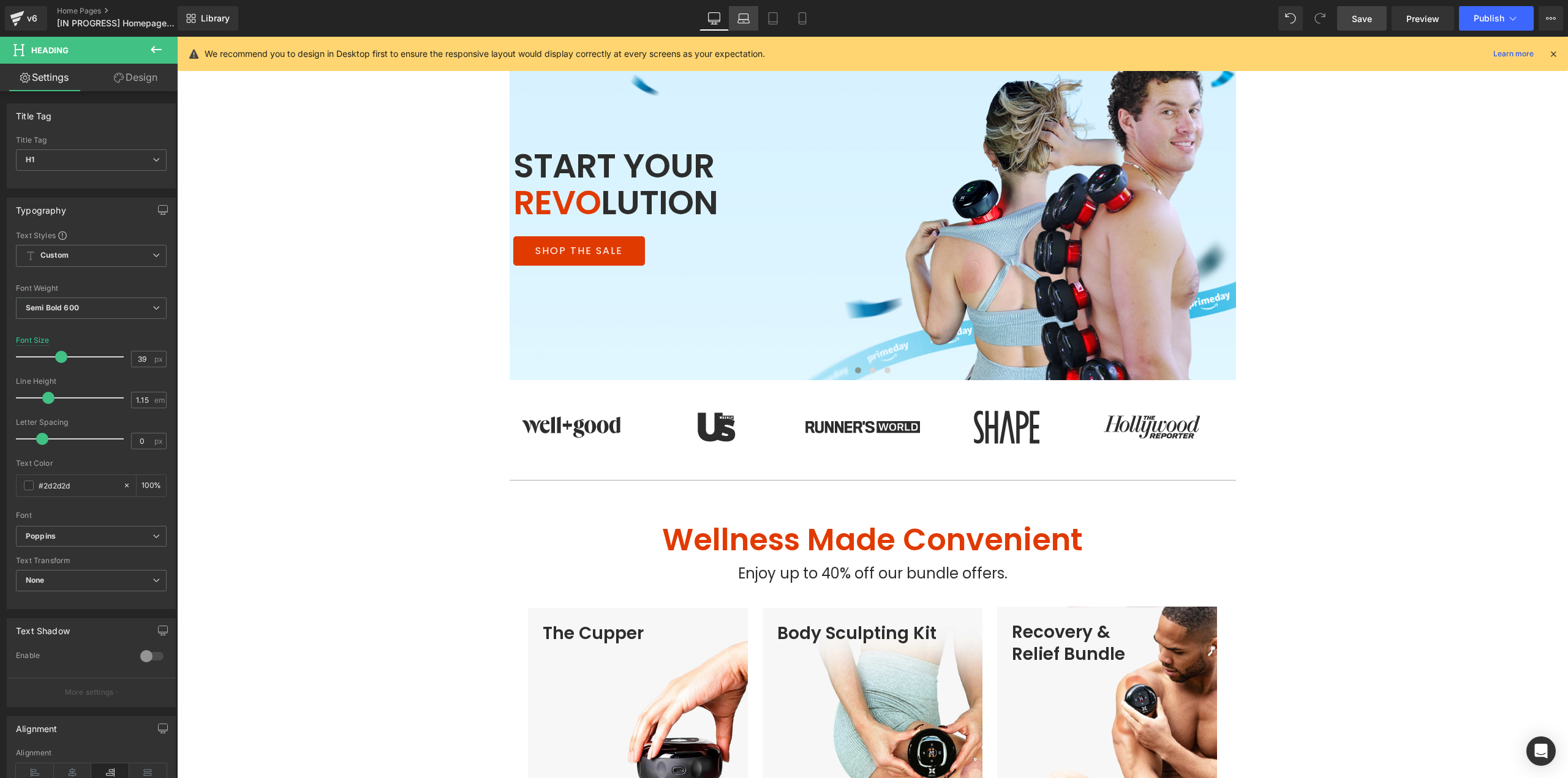
click at [744, 23] on icon at bounding box center [744, 21] width 12 height 4
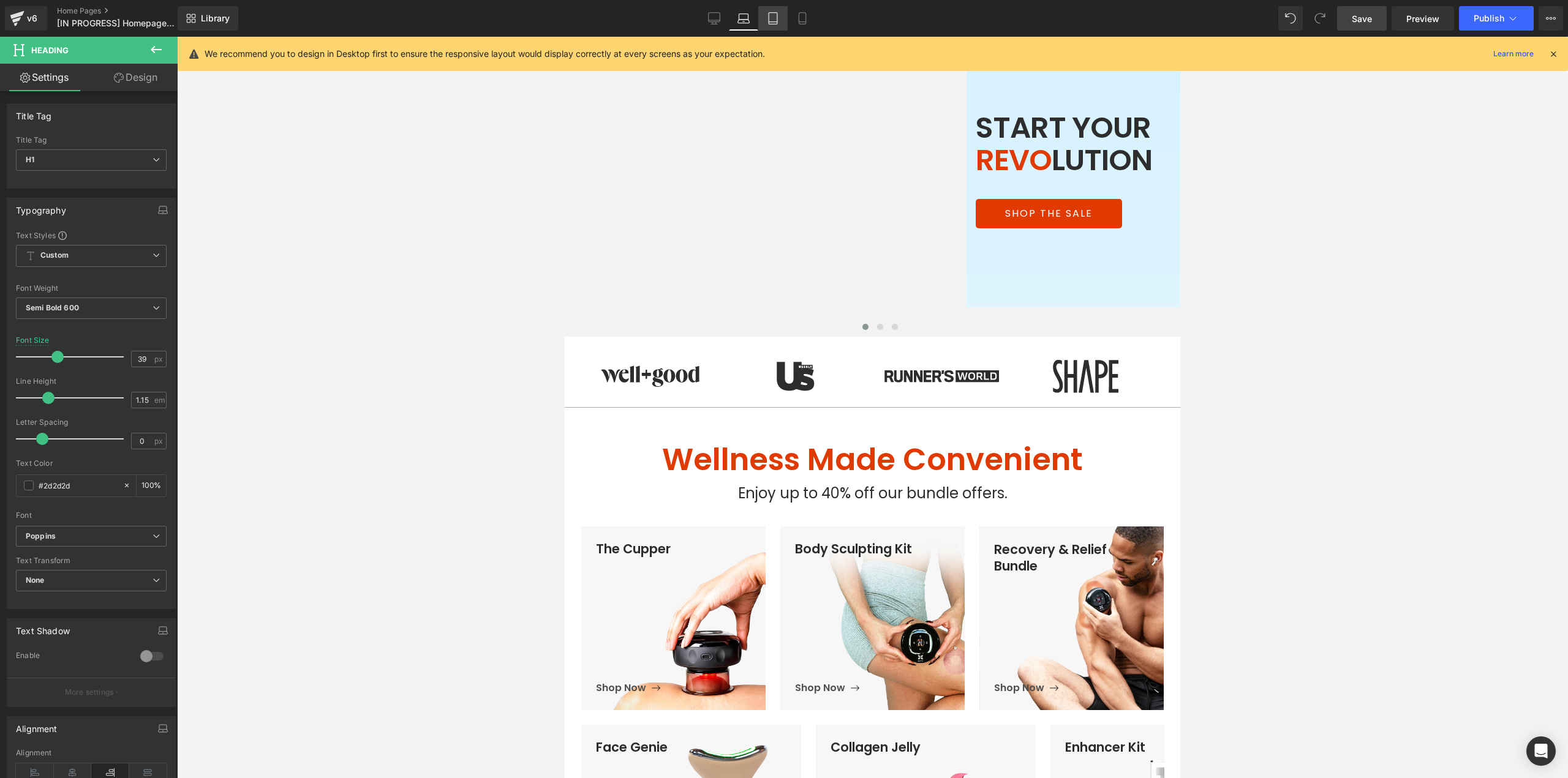
scroll to position [0, 0]
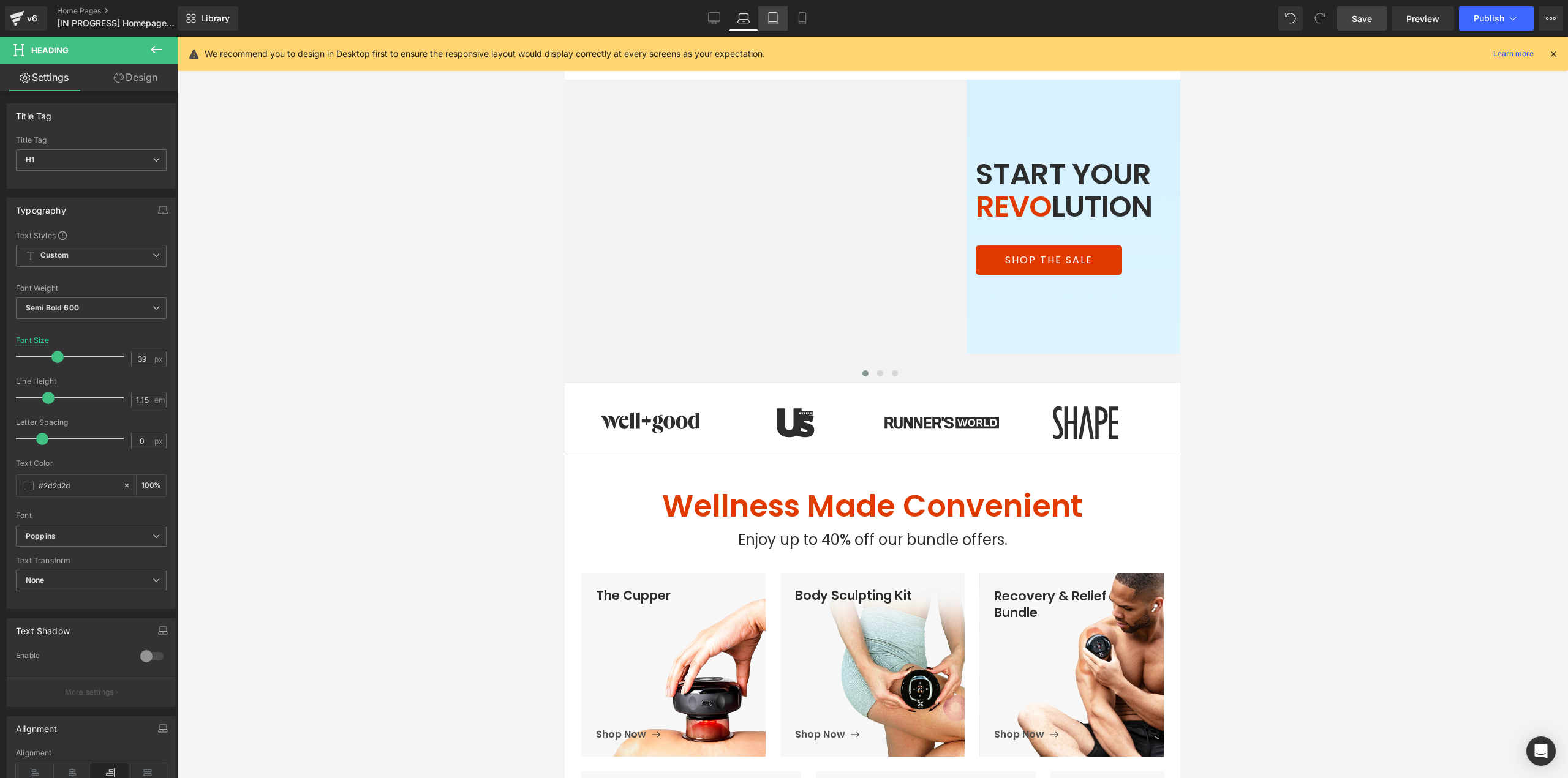
click at [771, 22] on icon at bounding box center [773, 22] width 9 height 0
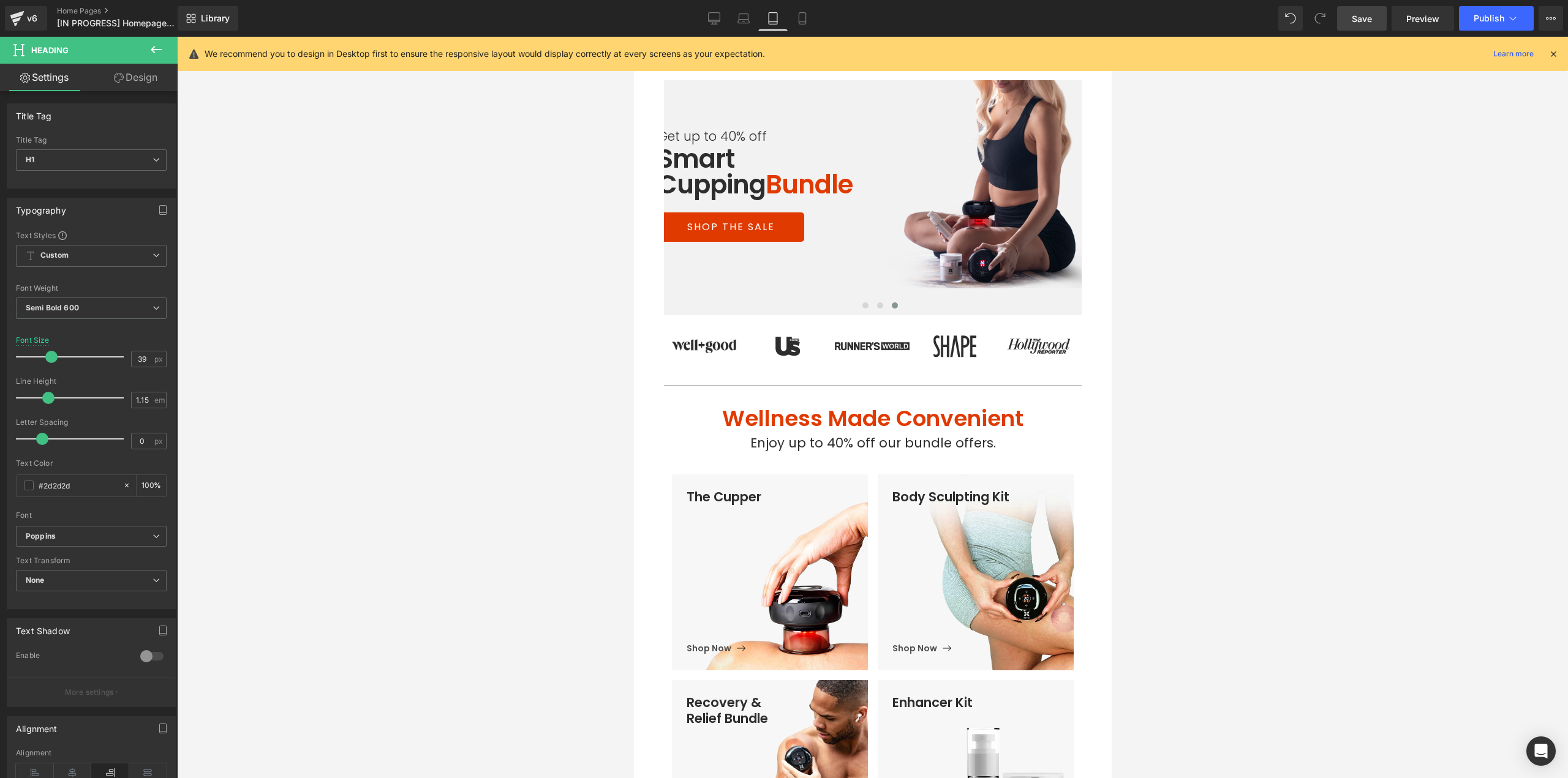
click at [783, 23] on link "Tablet" at bounding box center [773, 18] width 30 height 24
click at [803, 22] on icon at bounding box center [801, 22] width 7 height 0
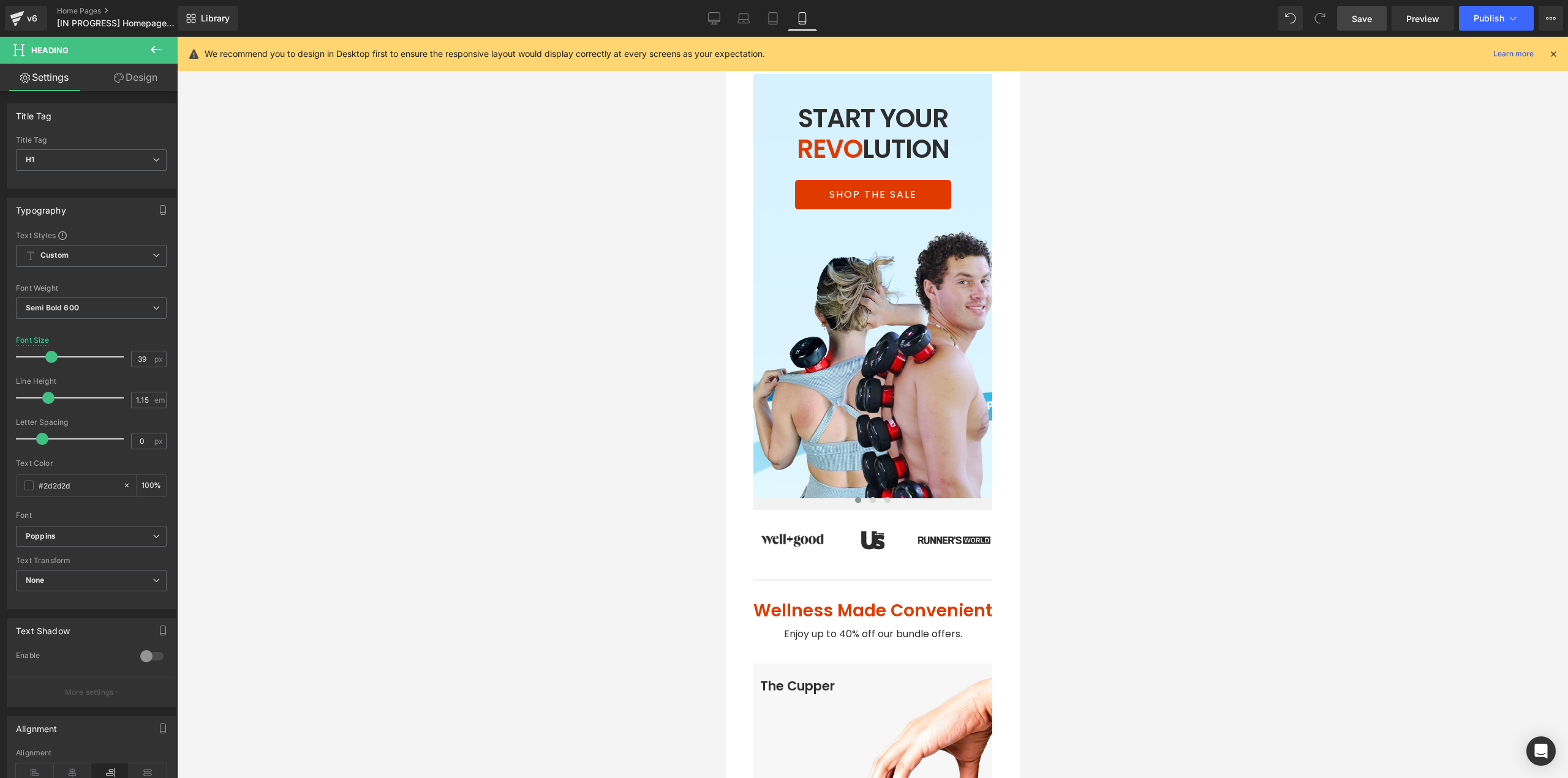
drag, startPoint x: 1367, startPoint y: 22, endPoint x: 1305, endPoint y: 64, distance: 74.9
click at [1367, 22] on span "Save" at bounding box center [1361, 18] width 20 height 13
click at [1426, 18] on span "Preview" at bounding box center [1422, 18] width 33 height 13
click at [744, 16] on icon at bounding box center [743, 18] width 13 height 13
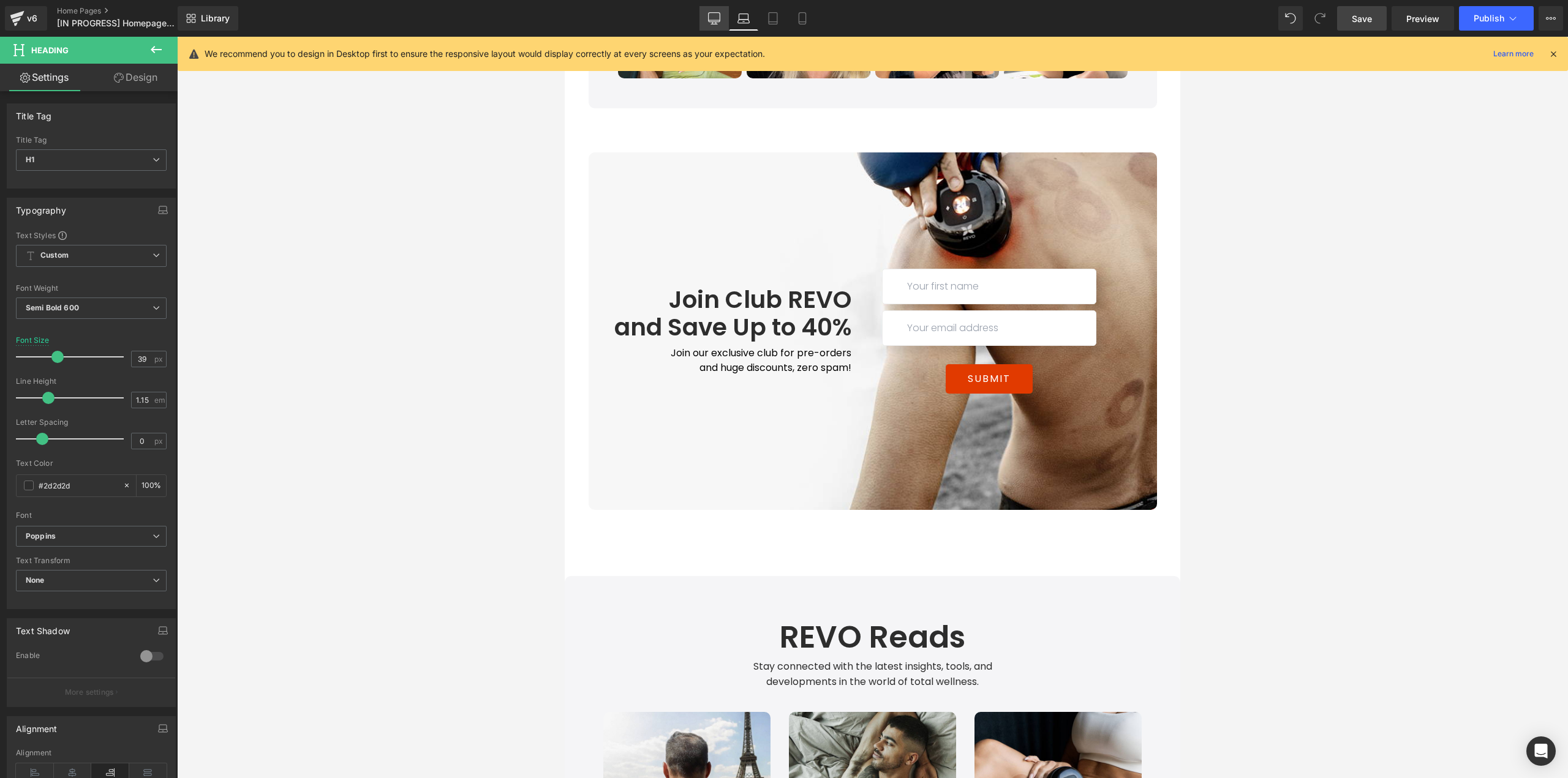
click at [719, 18] on icon at bounding box center [714, 18] width 13 height 13
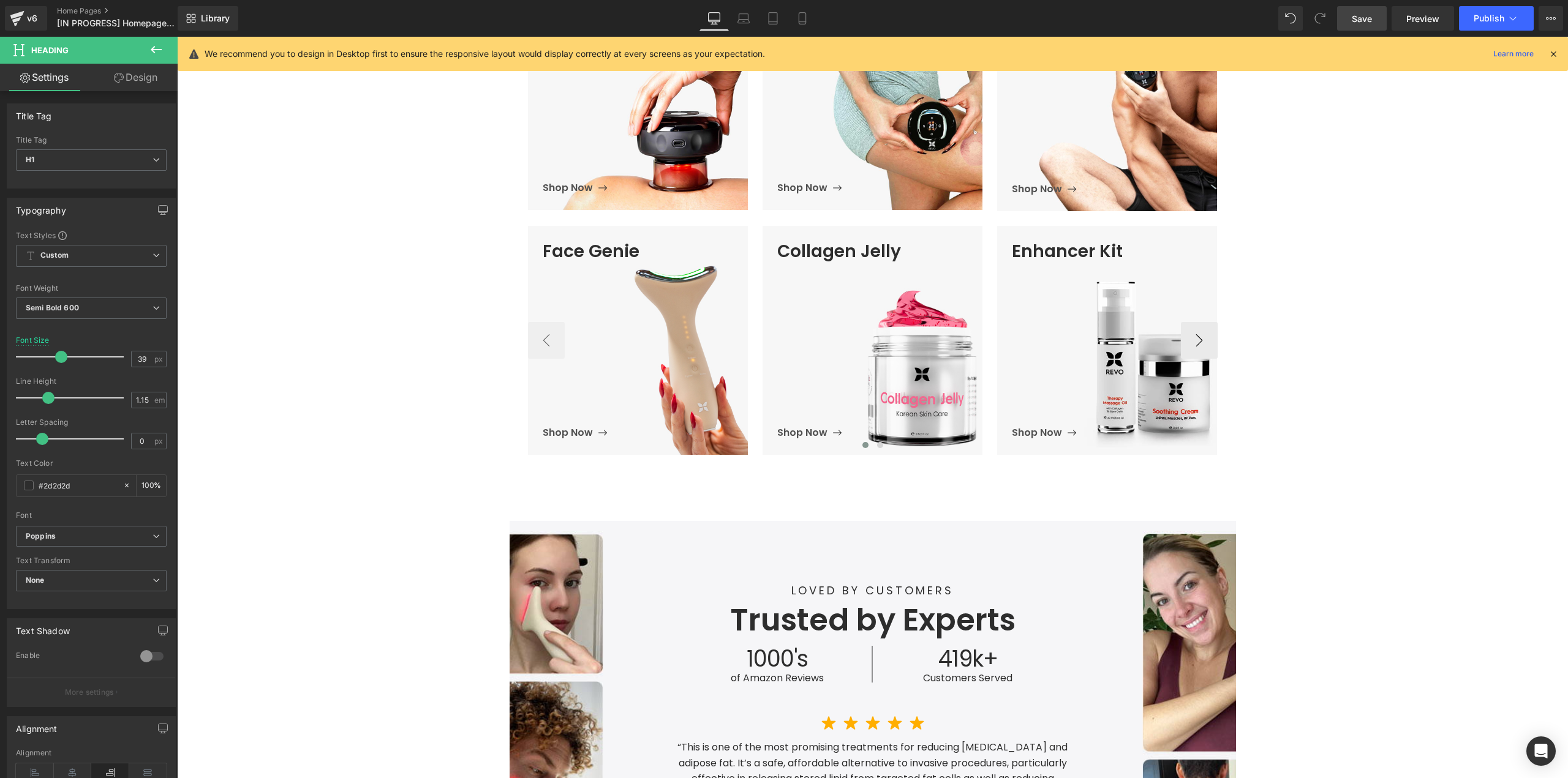
scroll to position [562, 0]
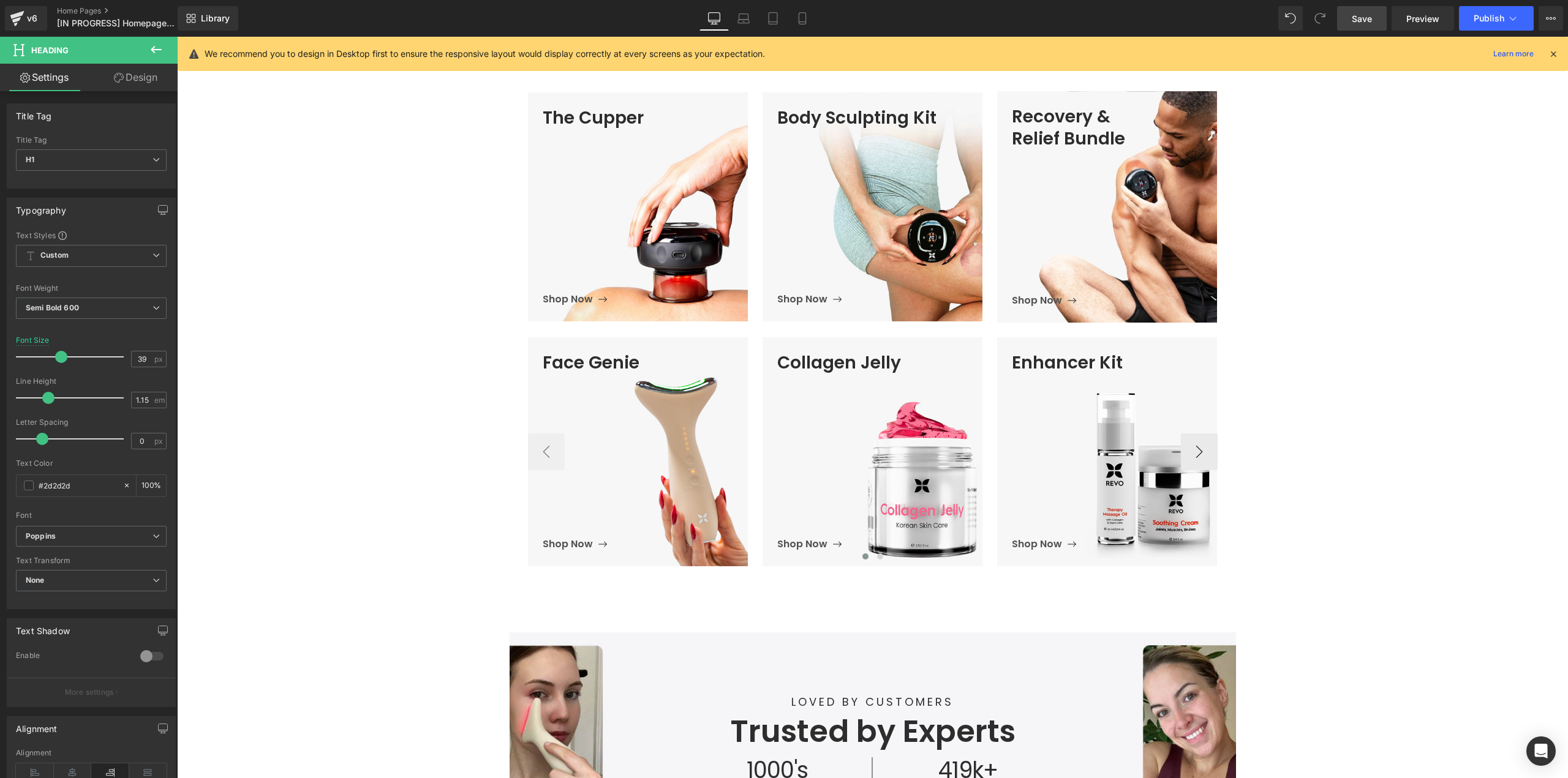
click at [919, 437] on div "Face Genie Heading Shop Now Button Hero Banner Collagen Jelly" at bounding box center [1232, 451] width 1409 height 229
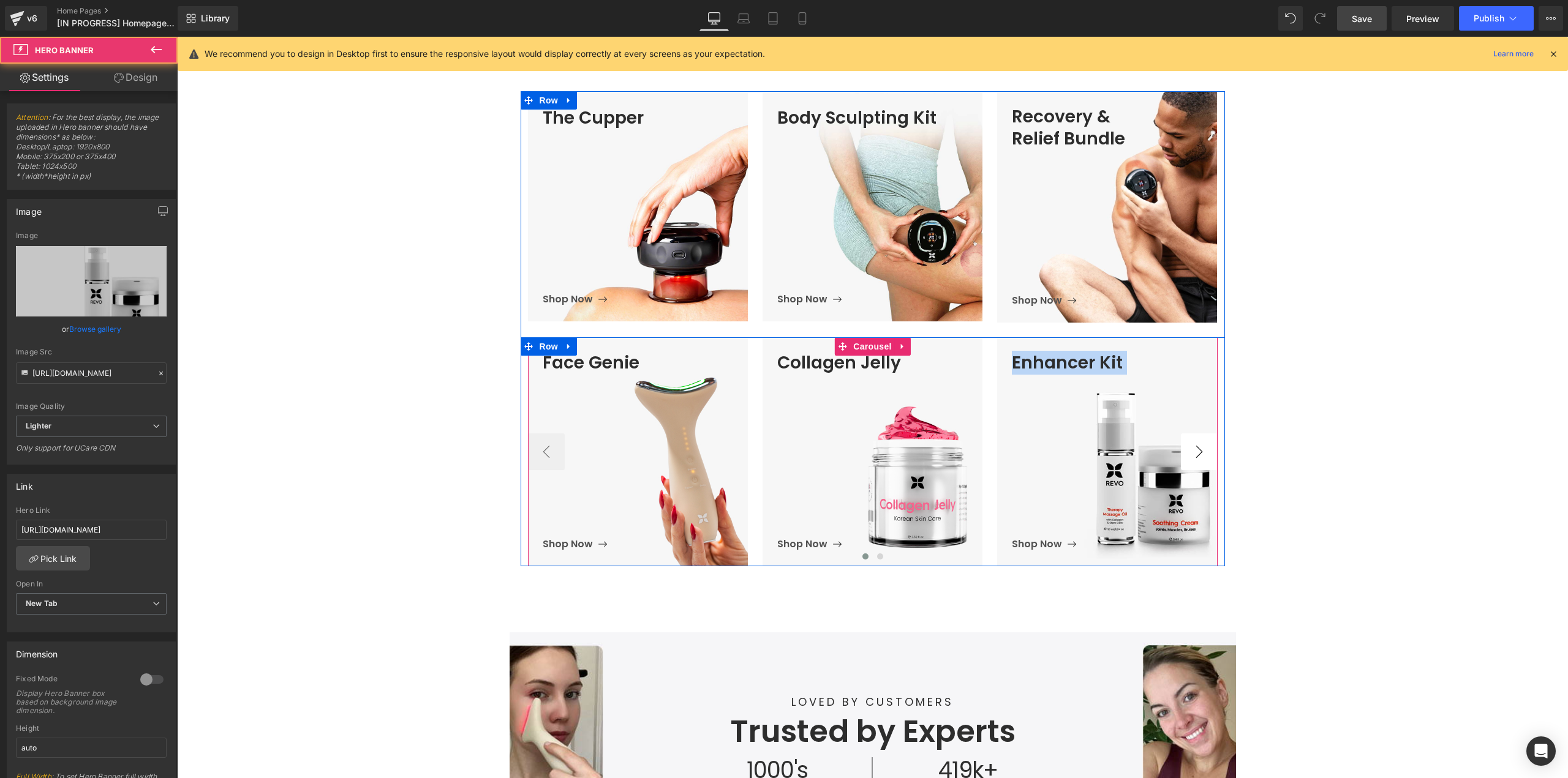
click at [1196, 455] on button "›" at bounding box center [1199, 452] width 37 height 37
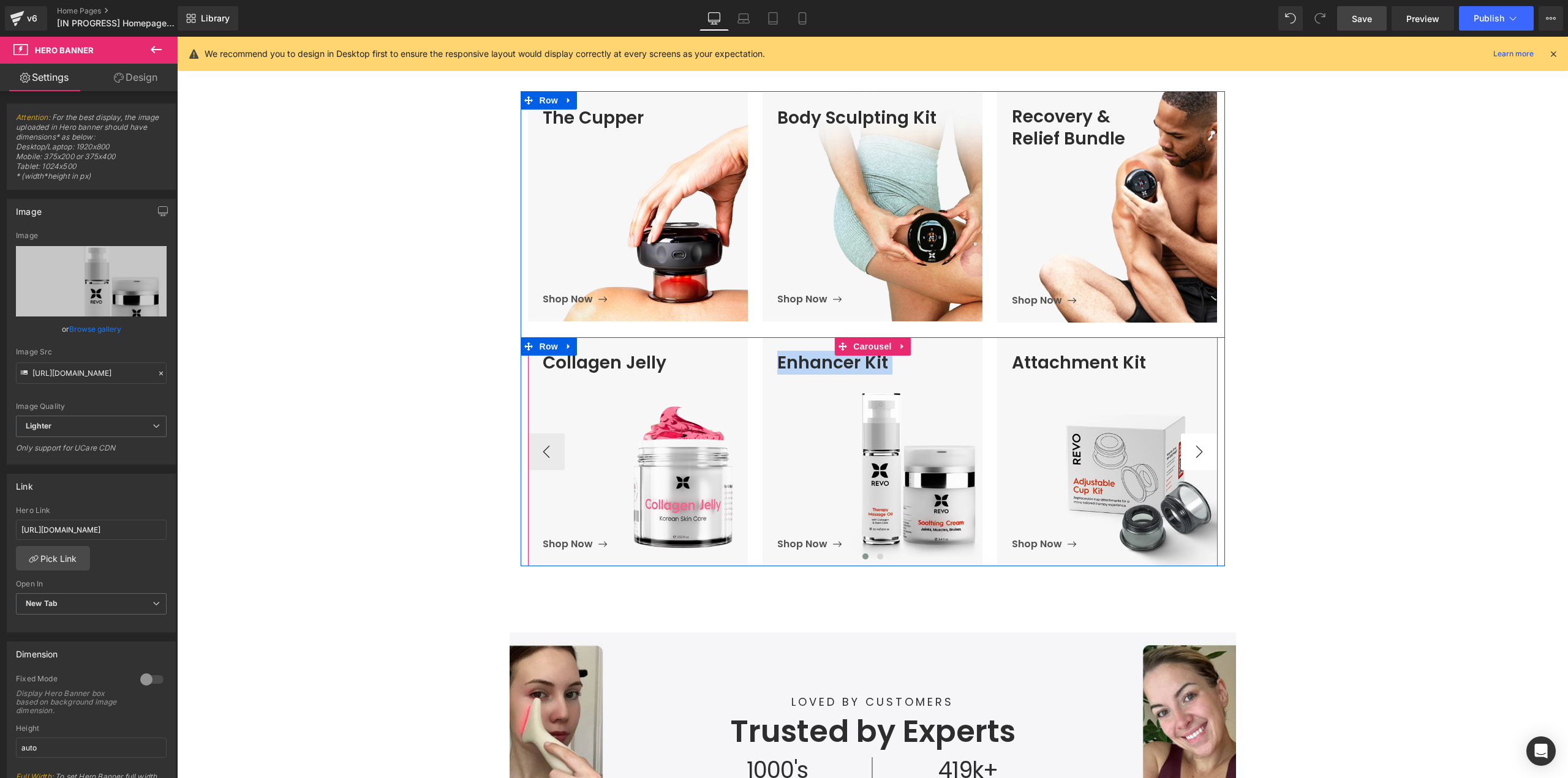
click at [1196, 454] on button "›" at bounding box center [1199, 452] width 37 height 37
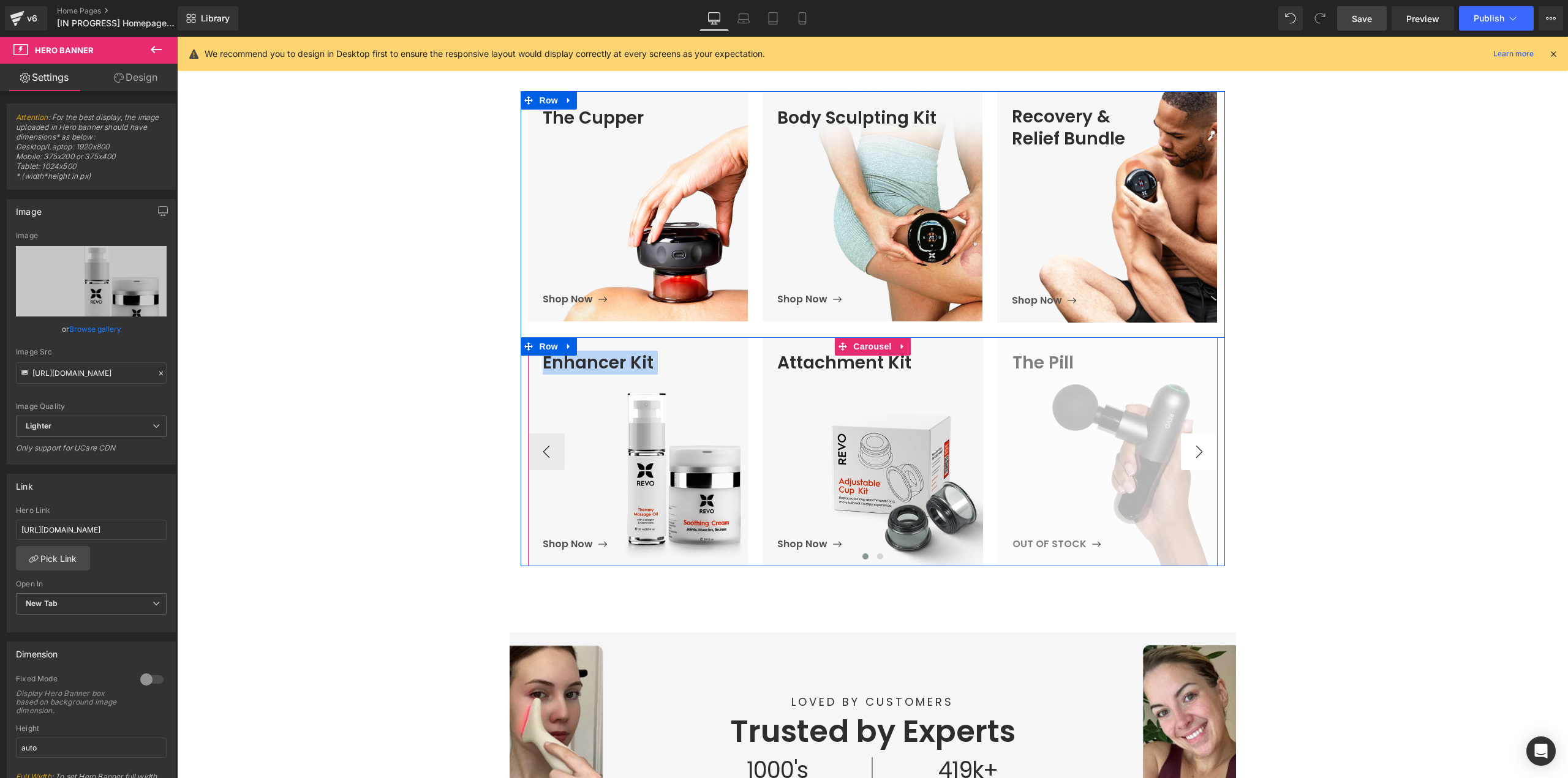
click at [1196, 454] on button "›" at bounding box center [1199, 452] width 37 height 37
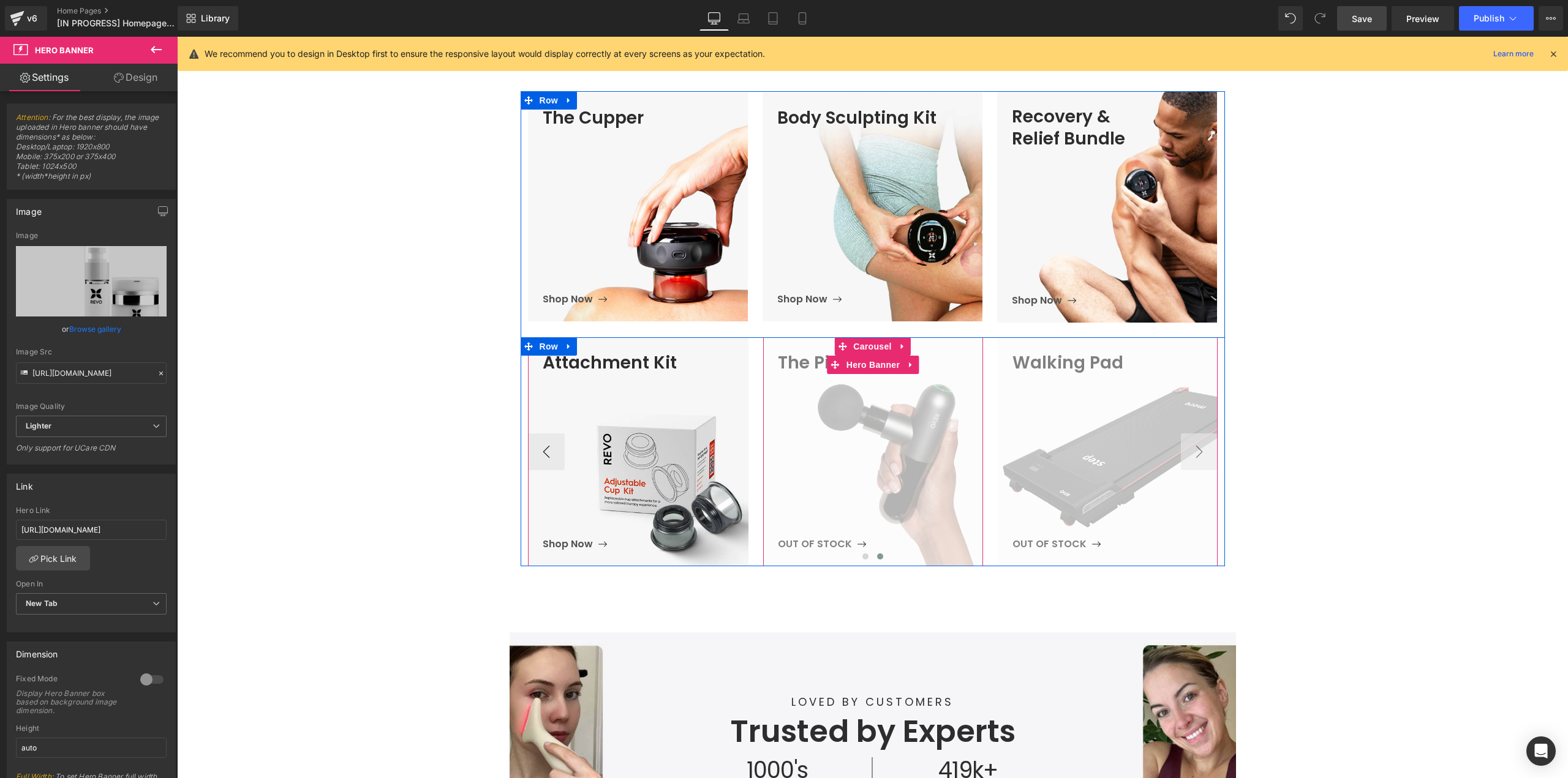
click at [877, 443] on span "The Pill Heading OUT OF STOCK Button" at bounding box center [880, 451] width 205 height 200
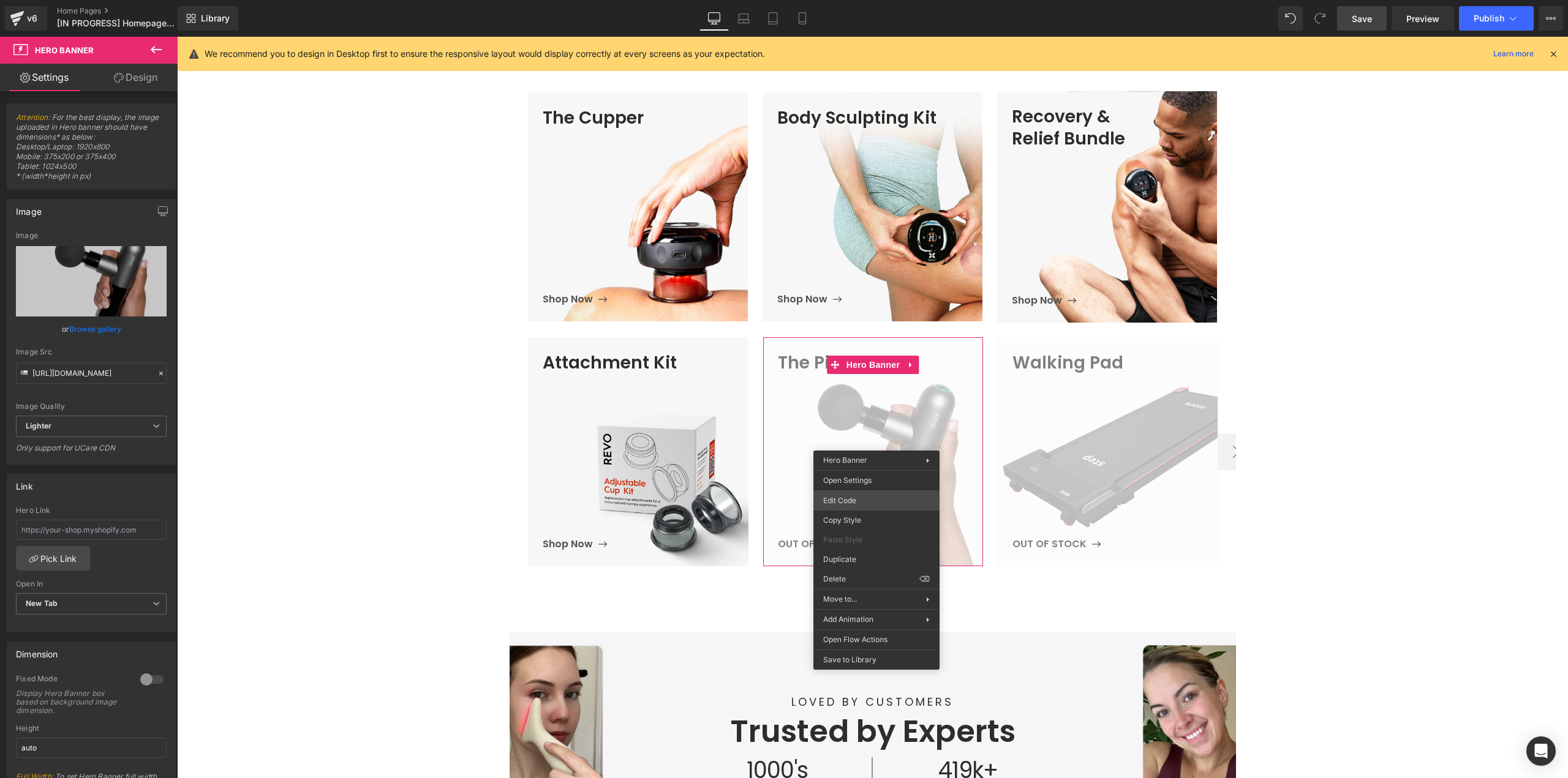
click at [857, 0] on div "Image You are previewing how the will restyle your page. You can not edit Eleme…" at bounding box center [784, 0] width 1568 height 0
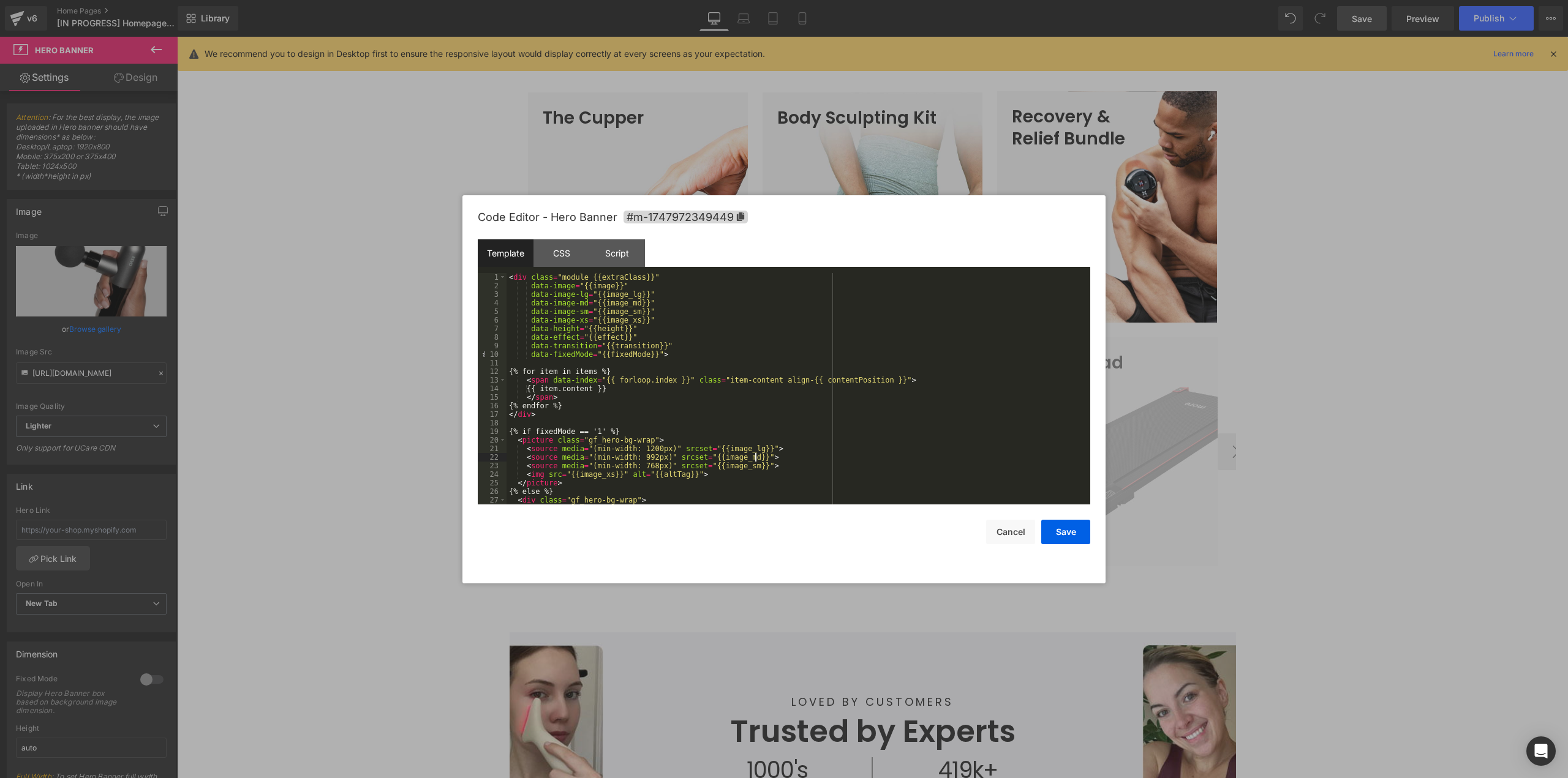
click at [776, 456] on div "< div class = "module {{extraClass}}" data-image = "{{image}}" data-image-lg = …" at bounding box center [795, 397] width 578 height 249
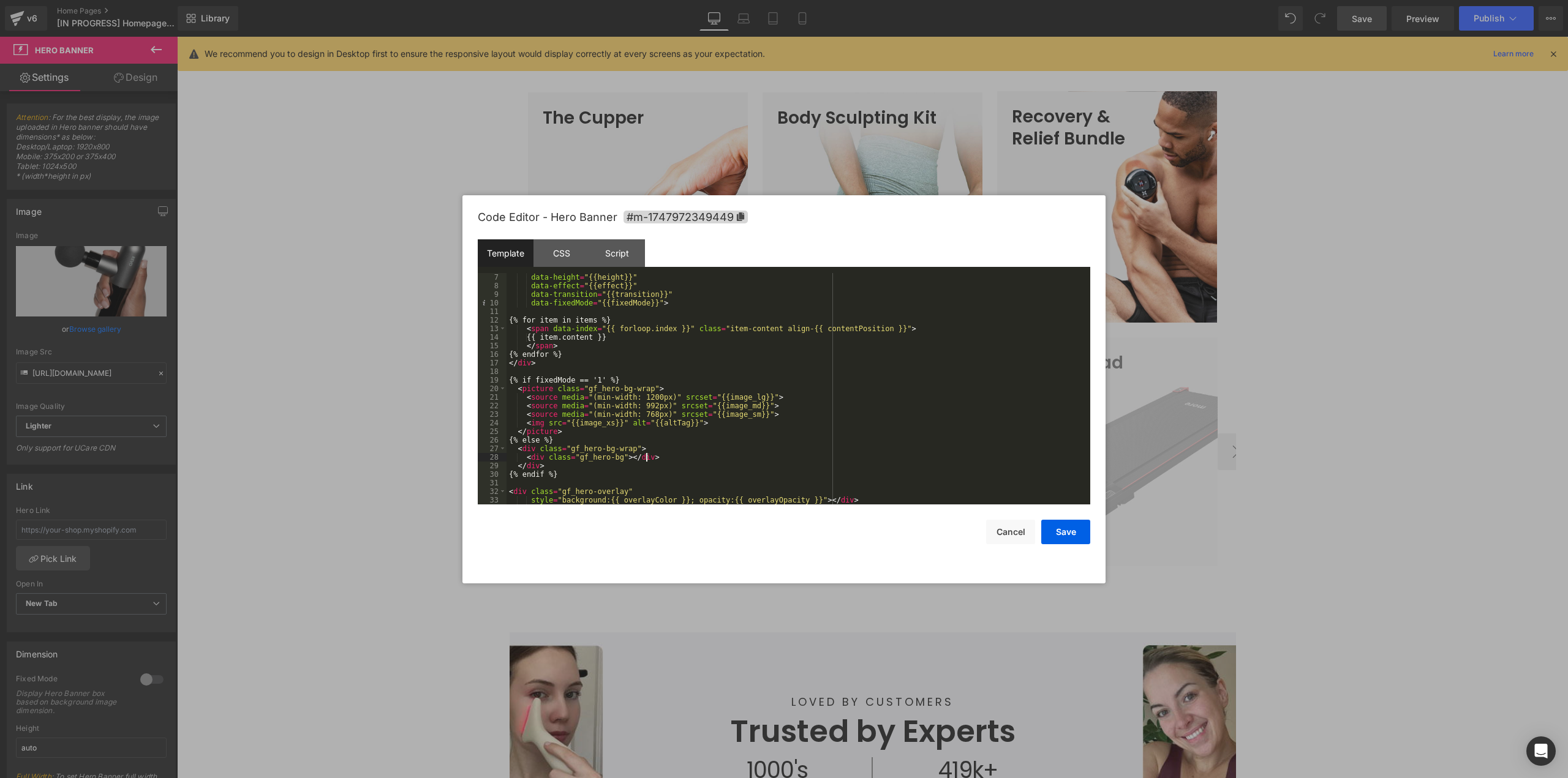
click at [778, 459] on div "data-height = "{{height}}" data-effect = "{{effect}}" data-transition = "{{tran…" at bounding box center [795, 397] width 578 height 249
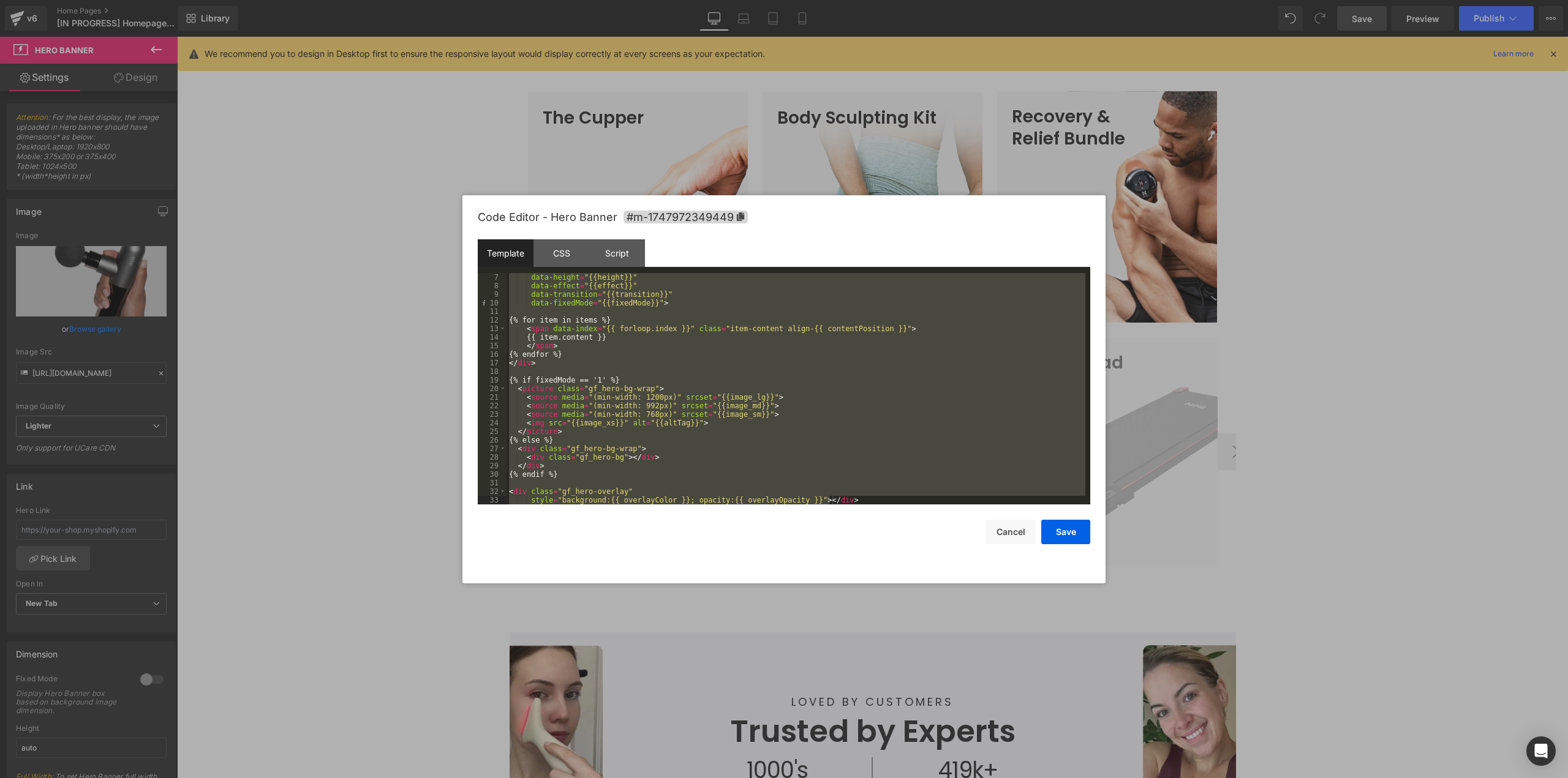
drag, startPoint x: 1353, startPoint y: 513, endPoint x: 1170, endPoint y: 475, distance: 186.9
click at [1353, 513] on div at bounding box center [784, 389] width 1568 height 778
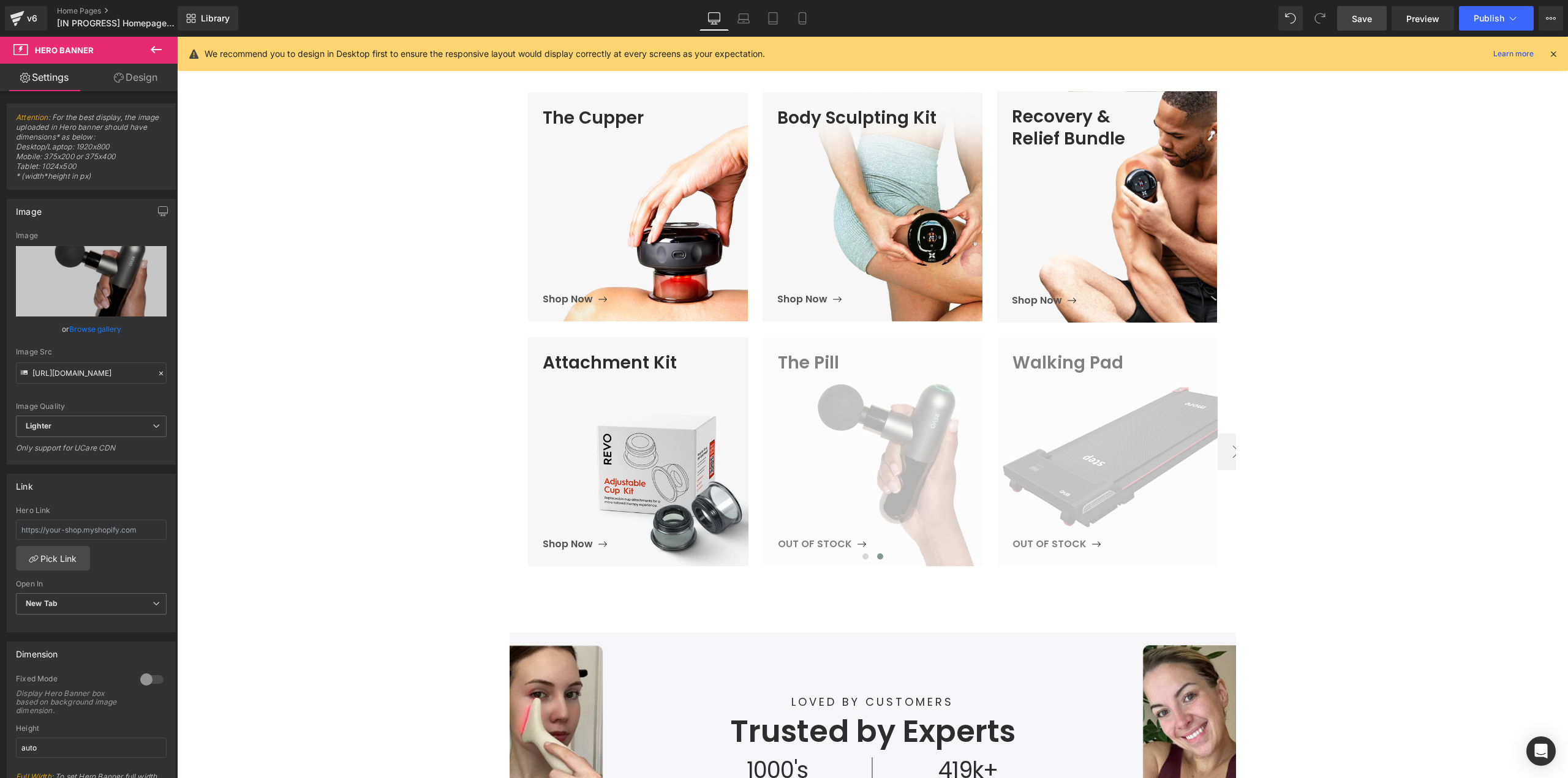
drag, startPoint x: 798, startPoint y: 20, endPoint x: 779, endPoint y: 60, distance: 44.3
click at [798, 20] on icon at bounding box center [802, 18] width 13 height 13
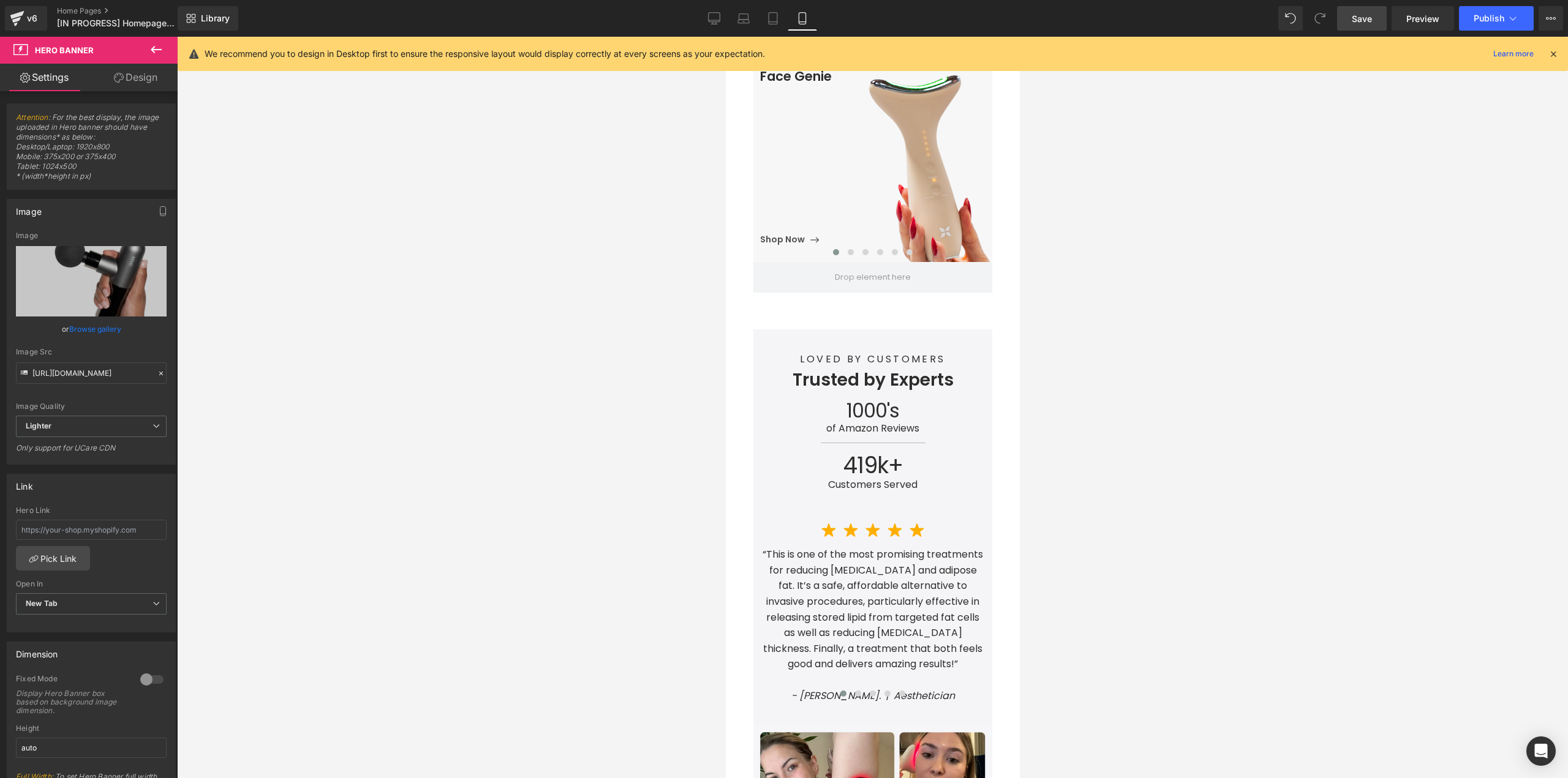
scroll to position [1041, 0]
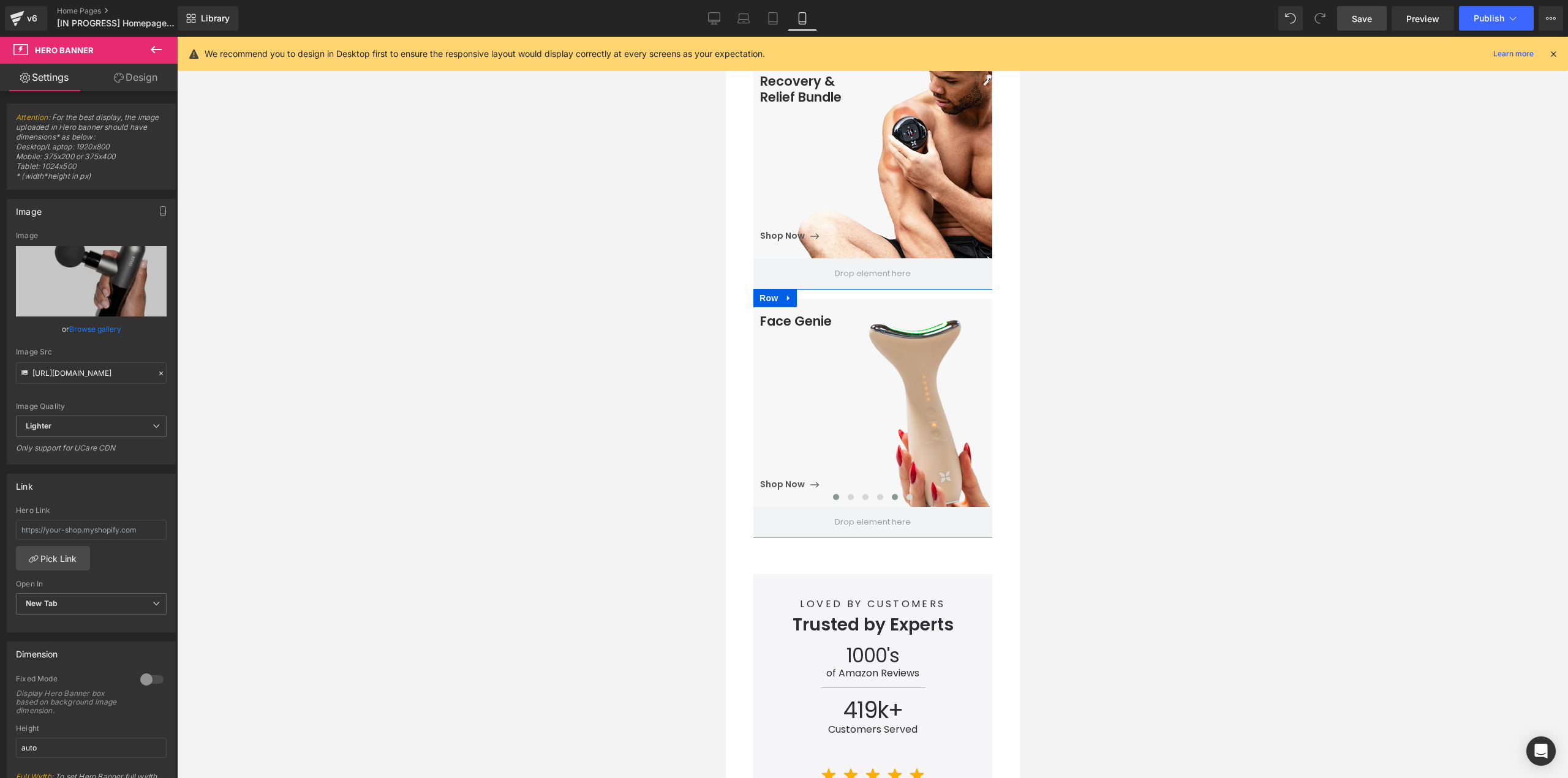
click at [891, 491] on button at bounding box center [894, 497] width 15 height 13
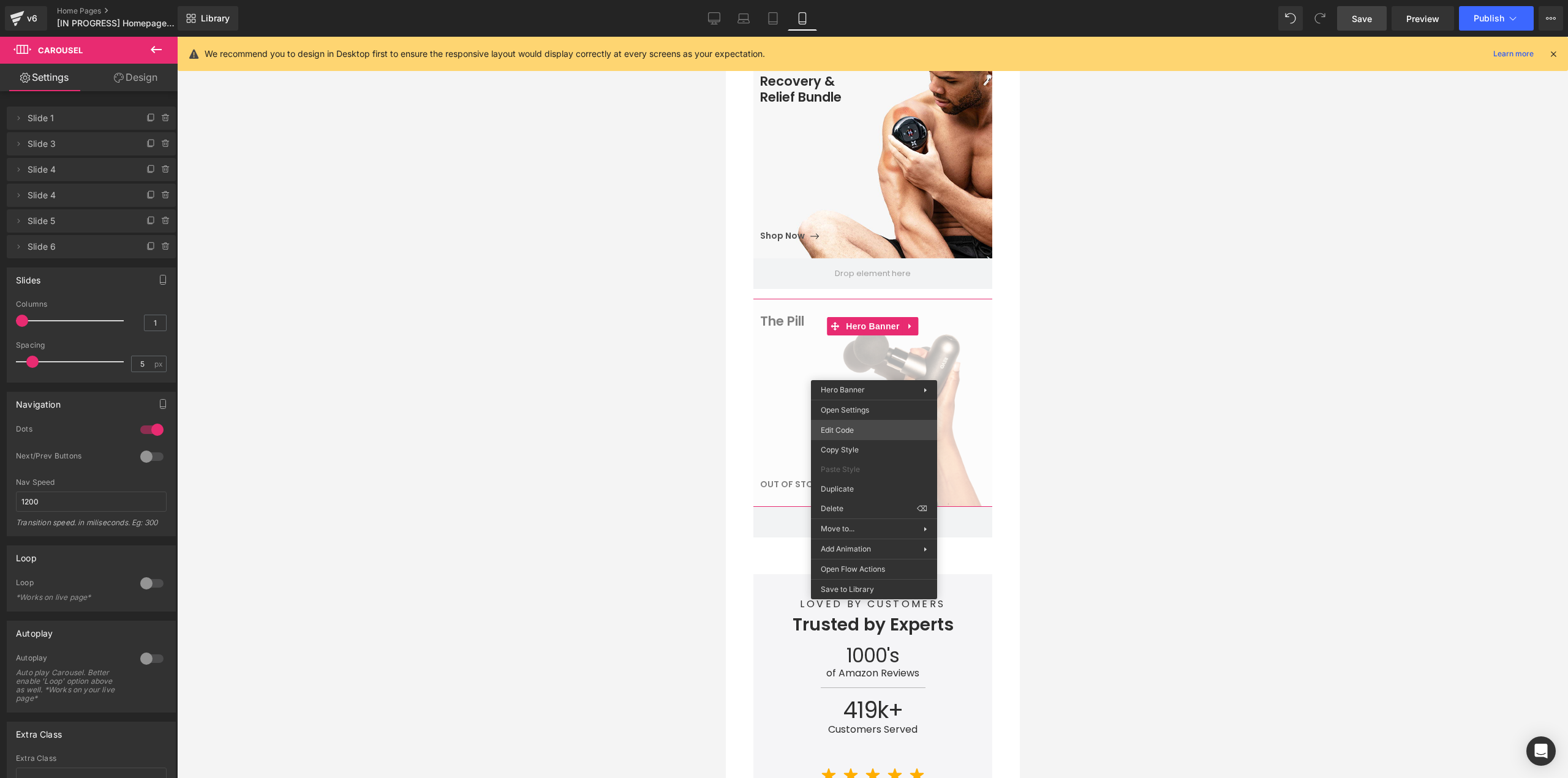
click at [848, 0] on div "Image You are previewing how the will restyle your page. You can not edit Eleme…" at bounding box center [784, 0] width 1568 height 0
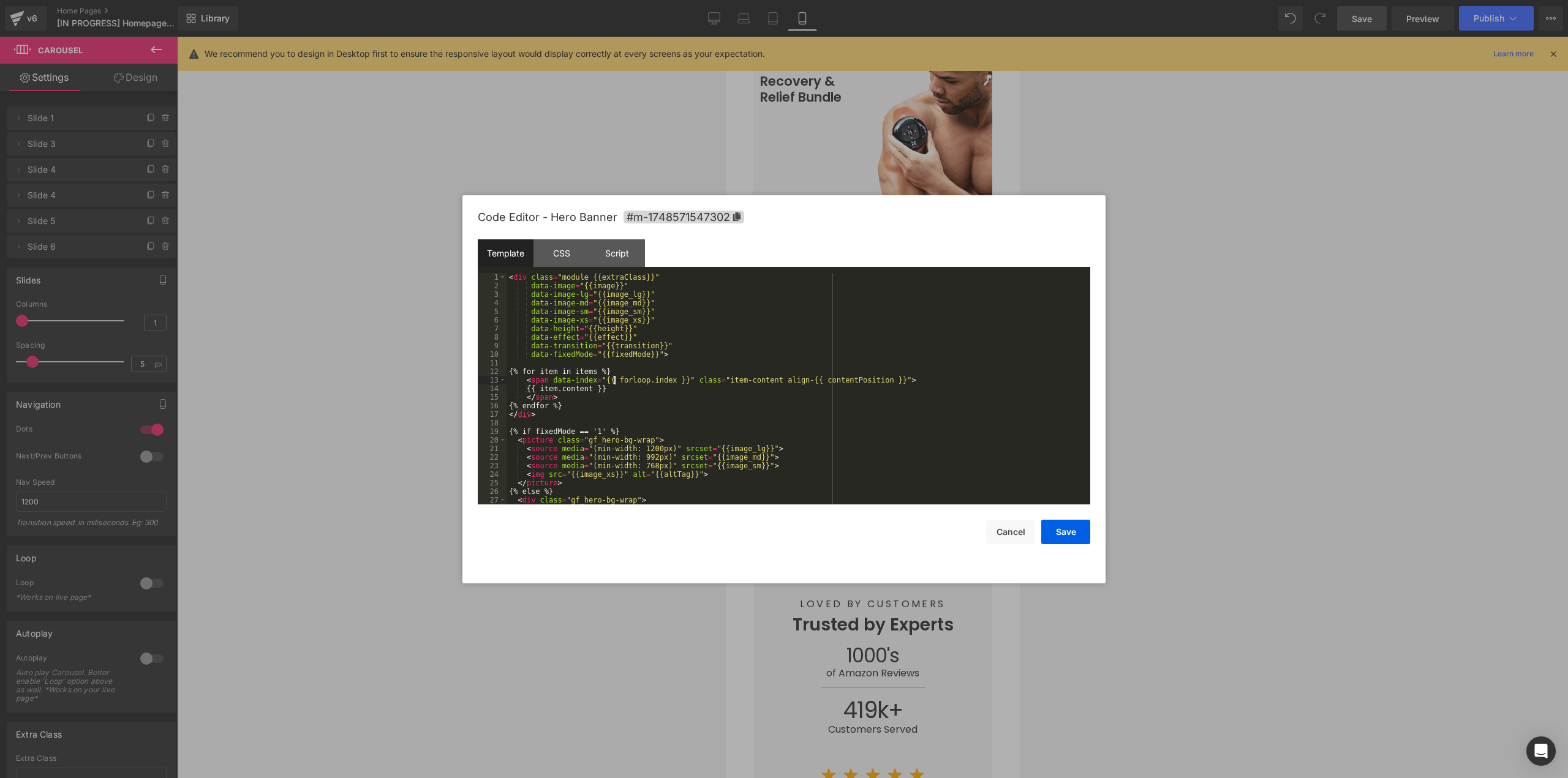
click at [612, 382] on div "< div class = "module {{extraClass}}" data-image = "{{image}}" data-image-lg = …" at bounding box center [795, 397] width 578 height 249
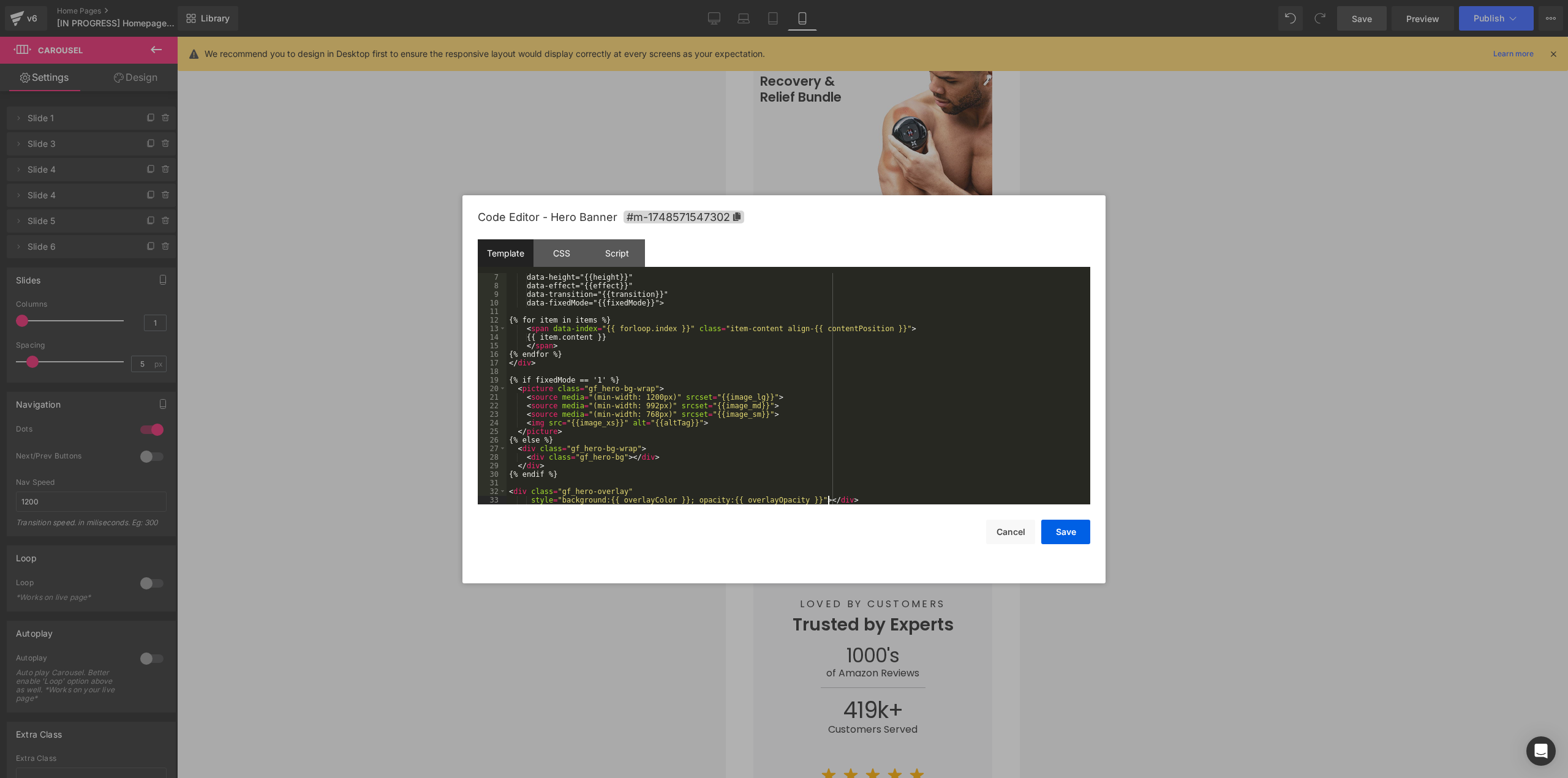
scroll to position [52, 0]
click at [1067, 530] on button "Save" at bounding box center [1066, 532] width 49 height 24
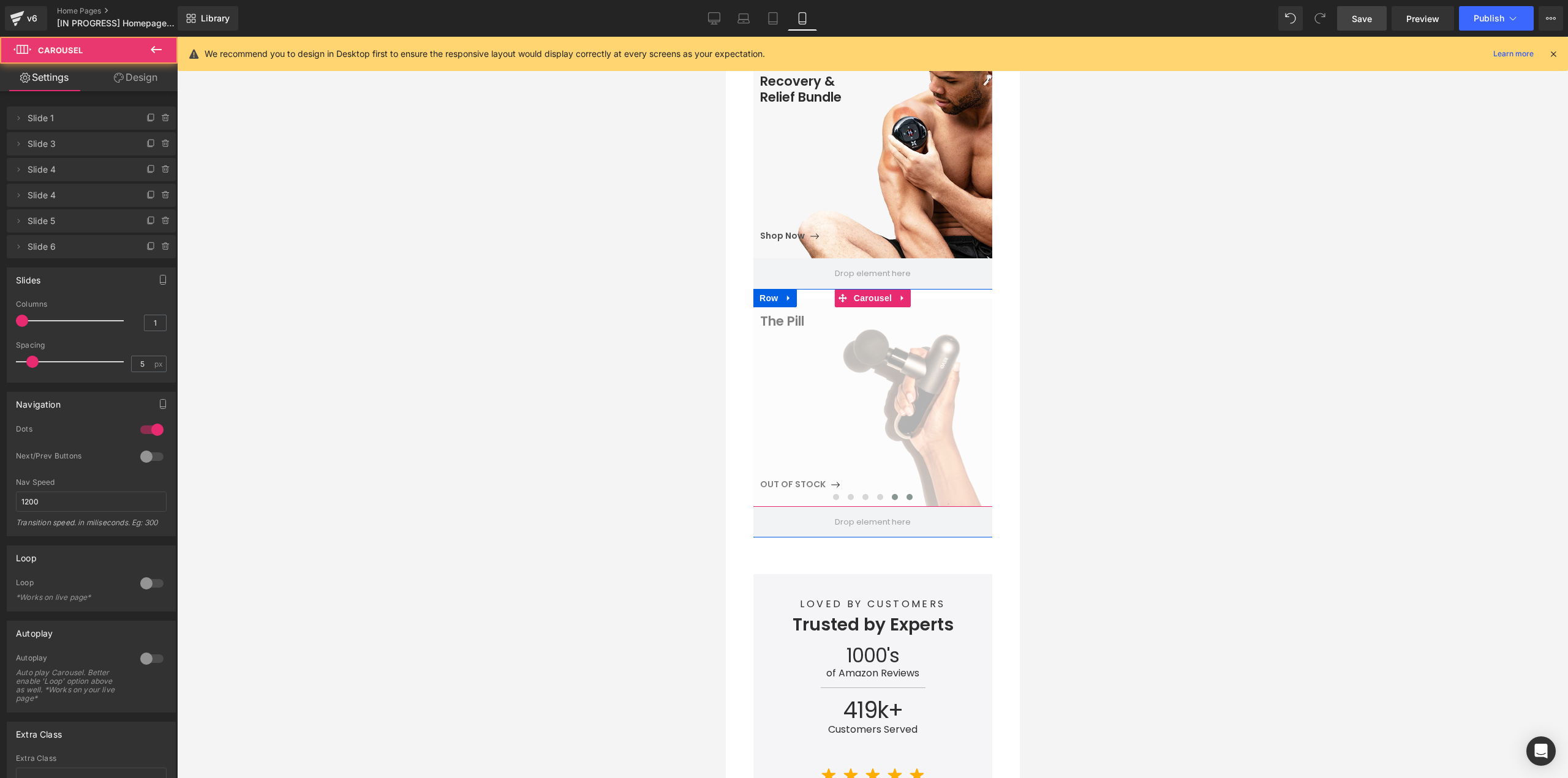
click at [902, 491] on button at bounding box center [909, 497] width 15 height 13
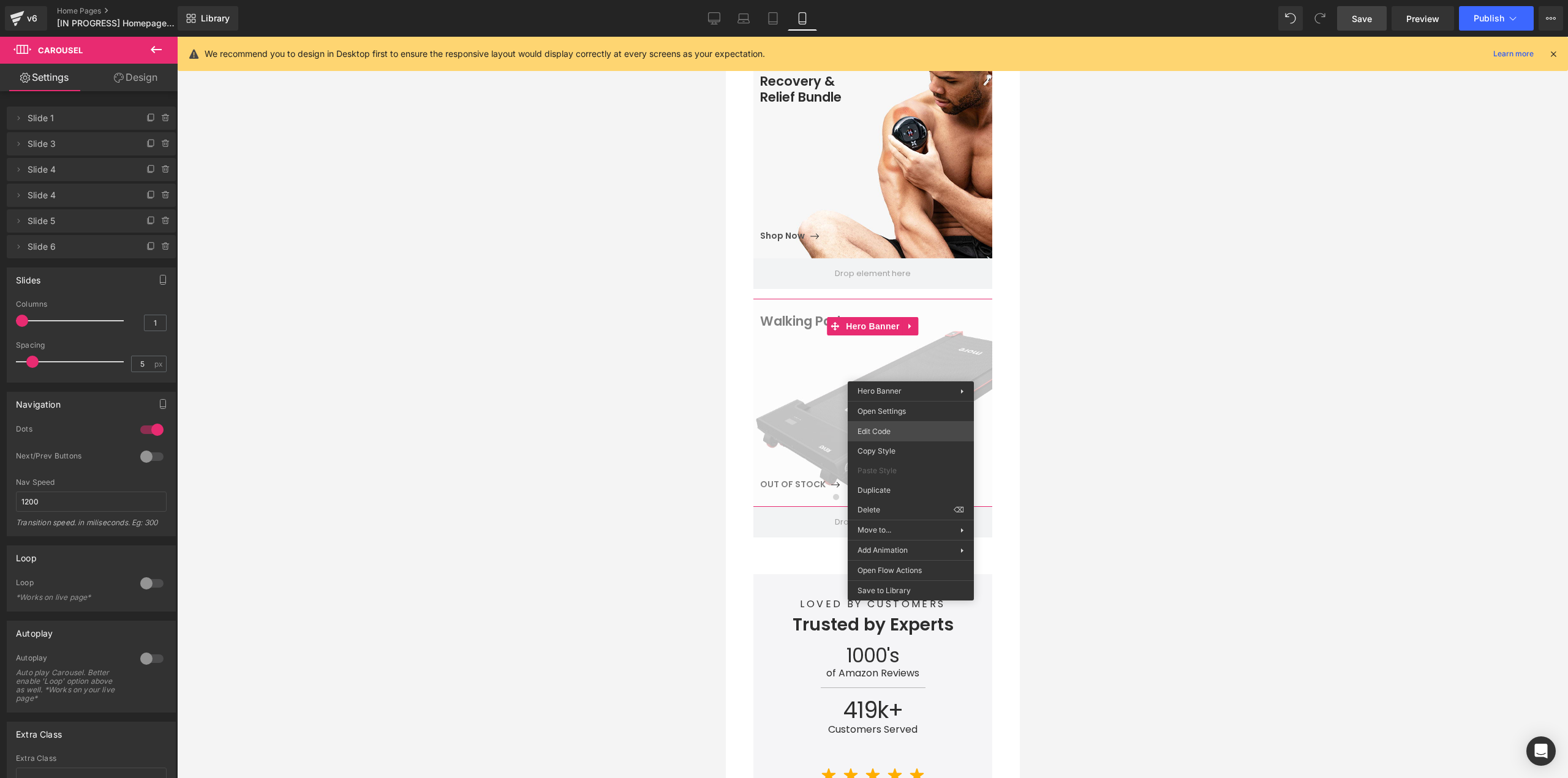
click at [873, 0] on div "Image You are previewing how the will restyle your page. You can not edit Eleme…" at bounding box center [784, 0] width 1568 height 0
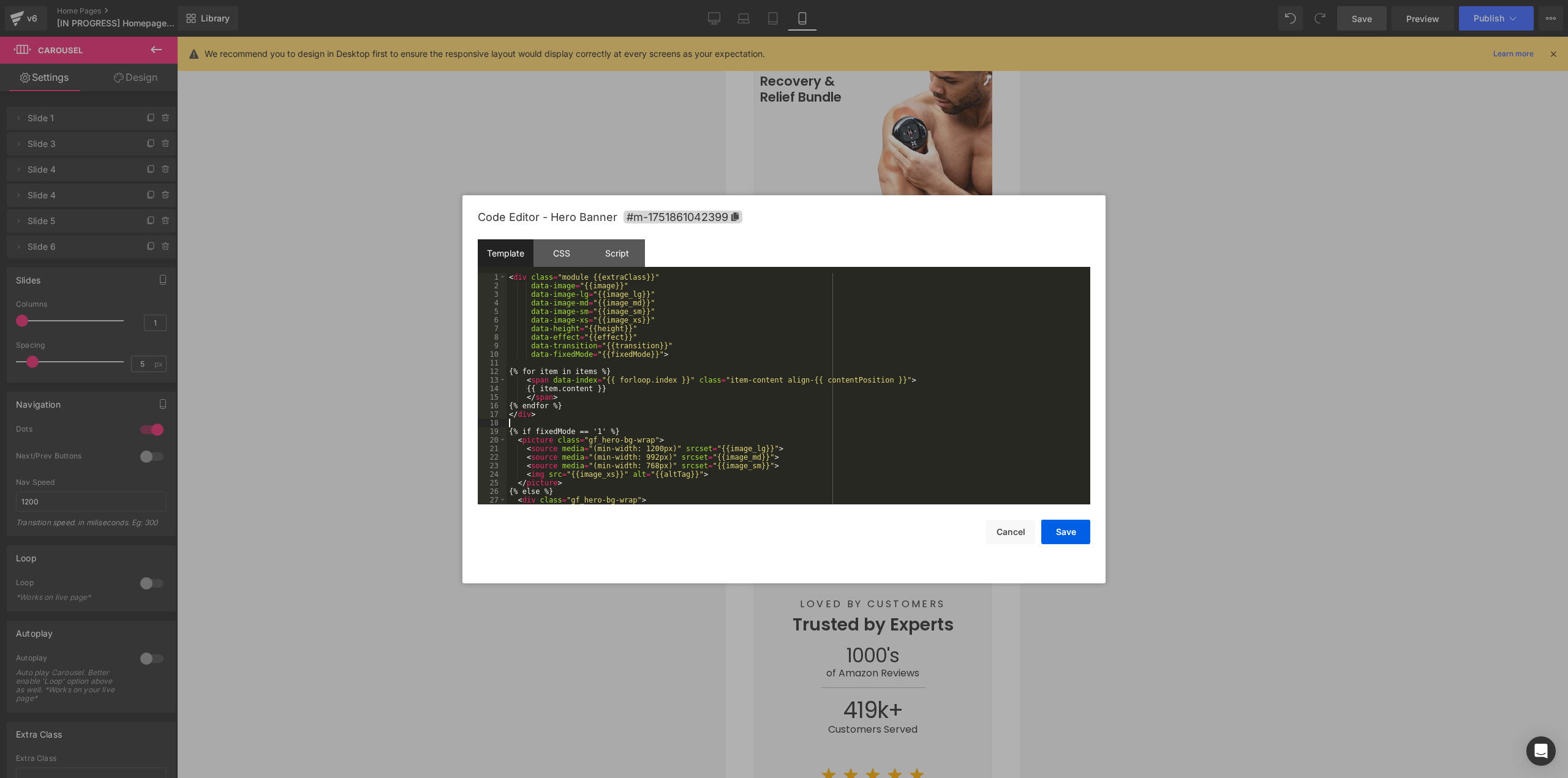
click at [812, 420] on div "< div class = "module {{extraClass}}" data-image = "{{image}}" data-image-lg = …" at bounding box center [795, 397] width 578 height 249
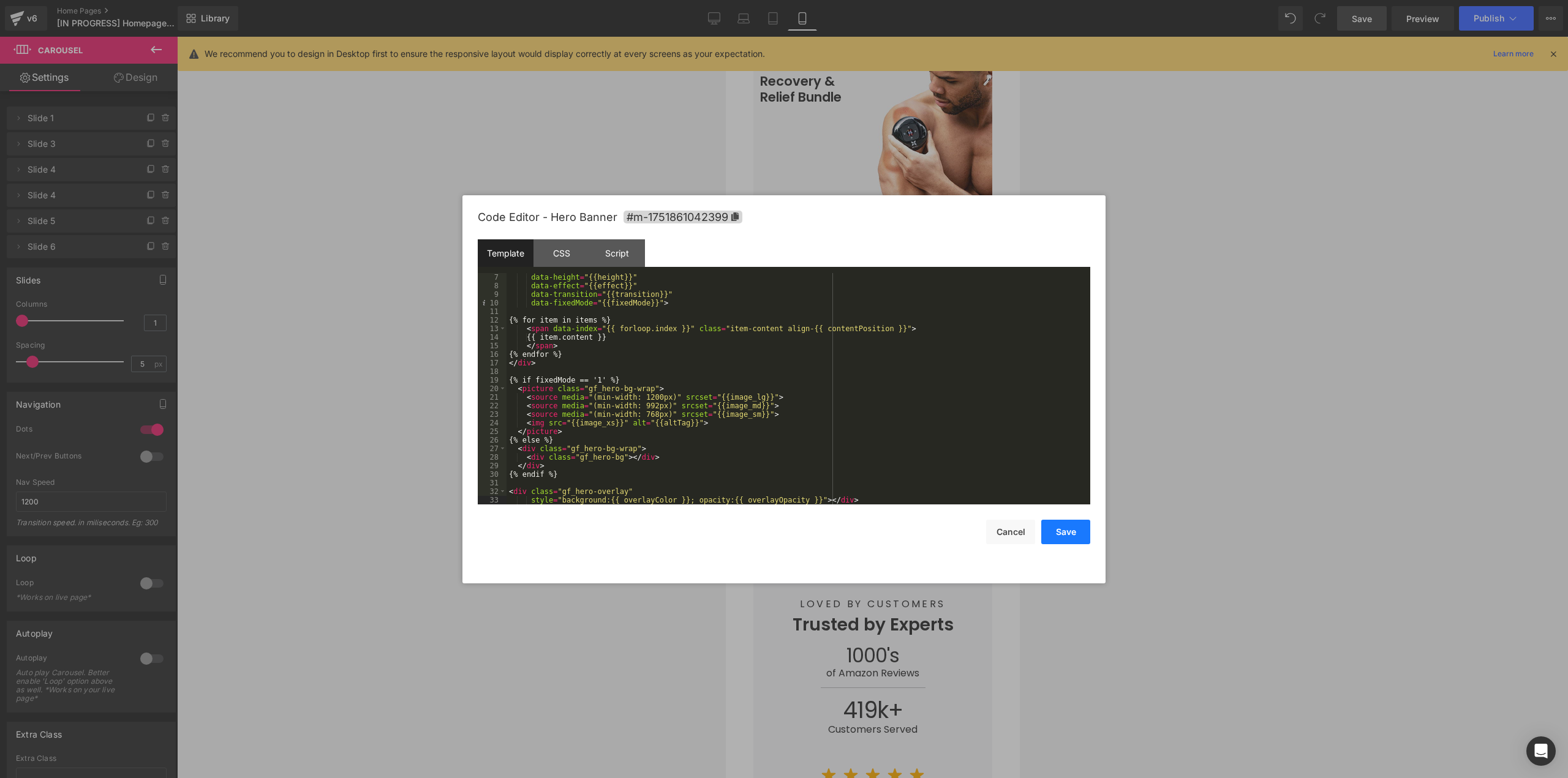
click at [1063, 529] on button "Save" at bounding box center [1066, 532] width 49 height 24
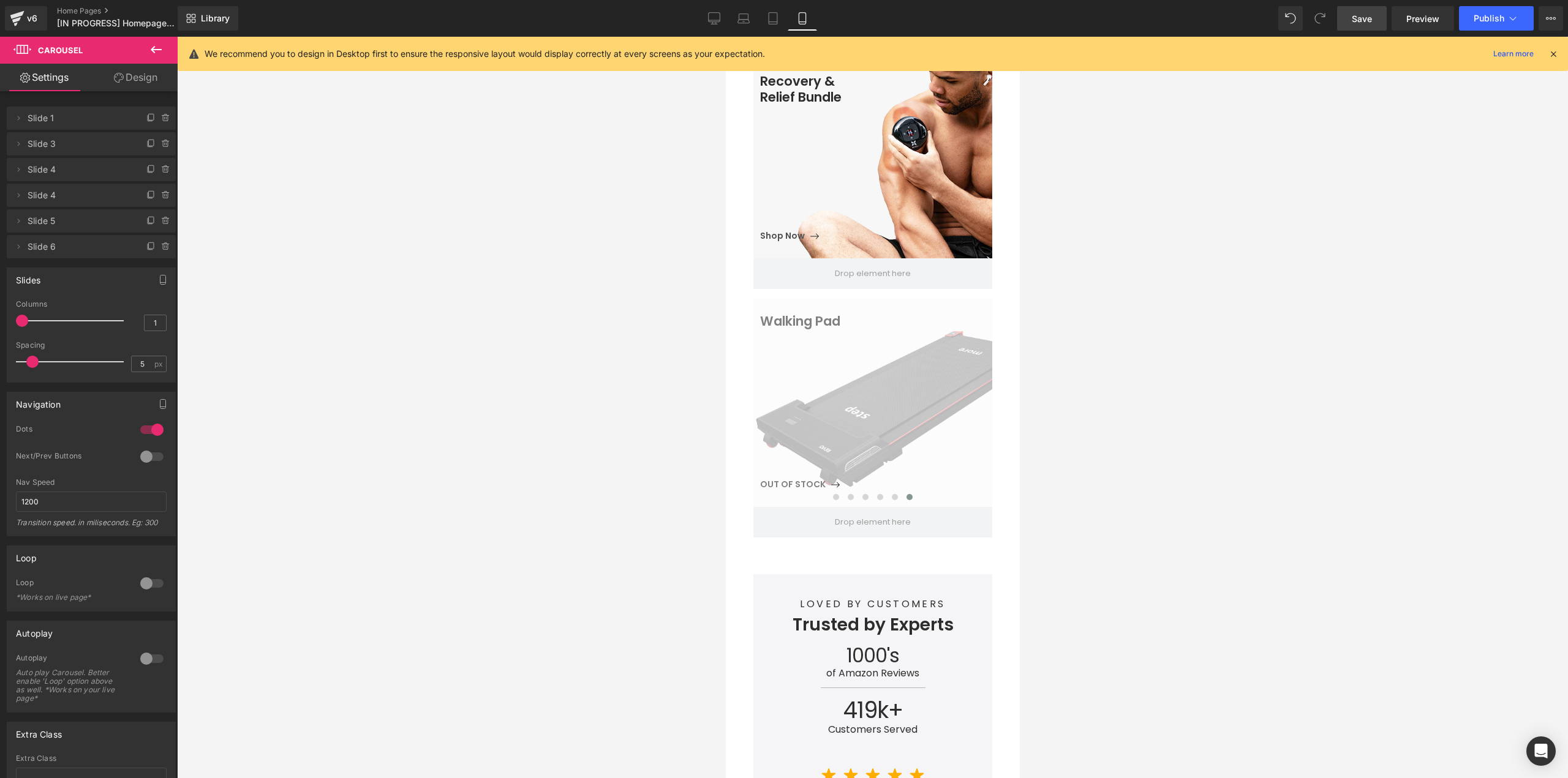
click at [1367, 10] on link "Save" at bounding box center [1361, 18] width 49 height 24
click at [1374, 24] on link "Save" at bounding box center [1361, 18] width 49 height 24
click at [34, 23] on div "v6" at bounding box center [32, 18] width 15 height 16
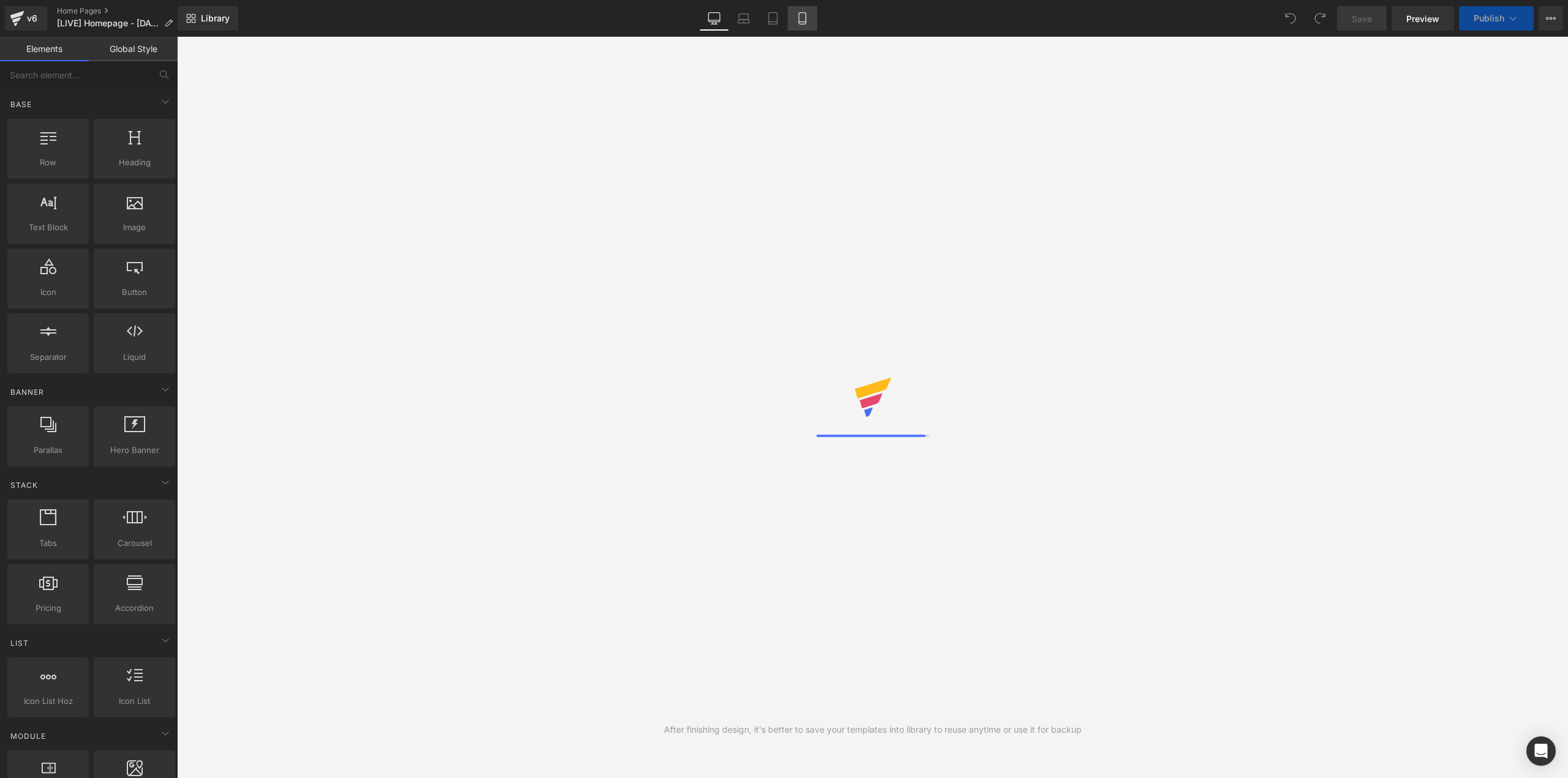
click at [795, 22] on link "Mobile" at bounding box center [802, 18] width 30 height 24
click at [801, 20] on icon at bounding box center [802, 18] width 13 height 13
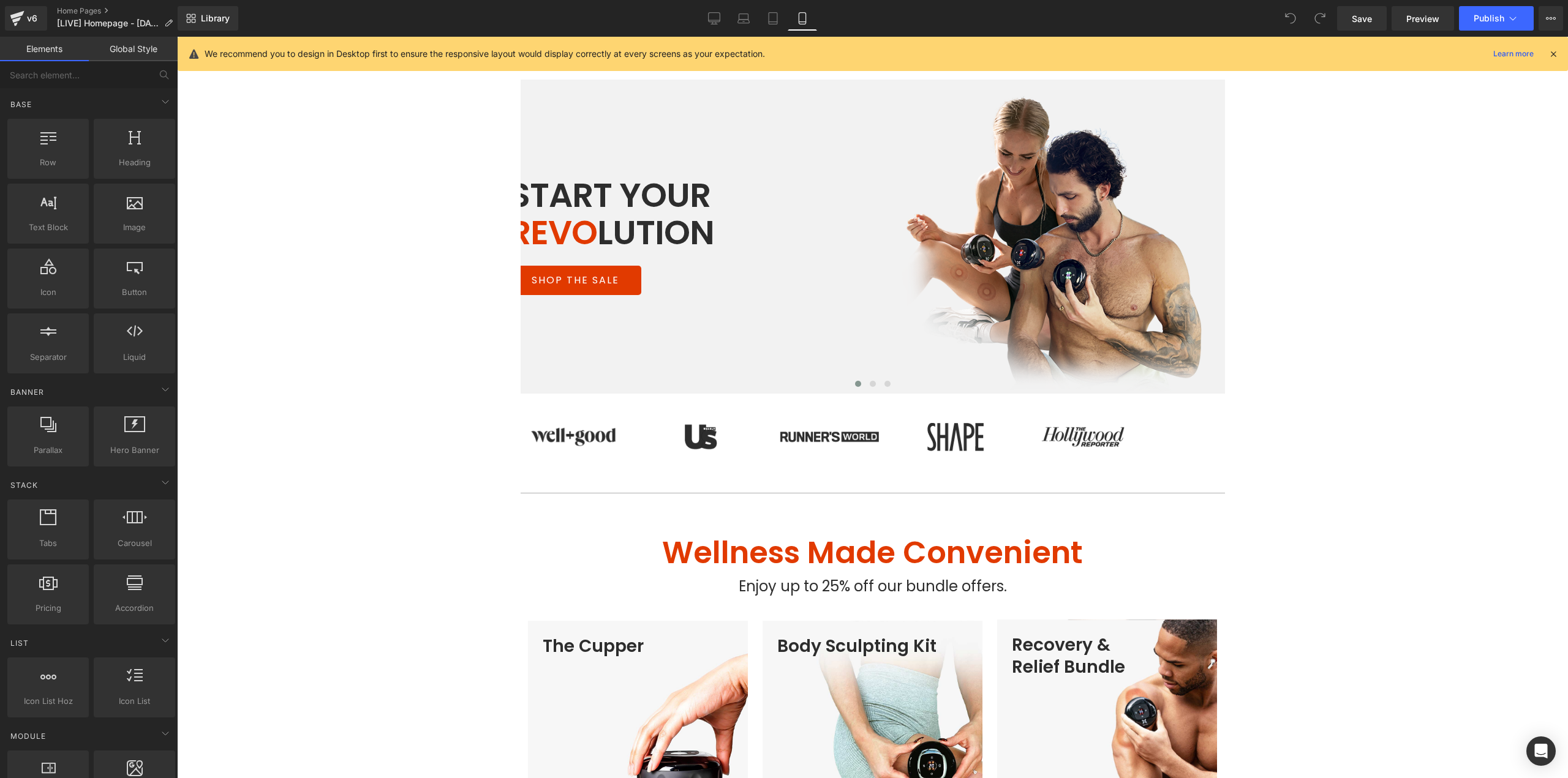
click at [801, 20] on icon at bounding box center [802, 18] width 13 height 13
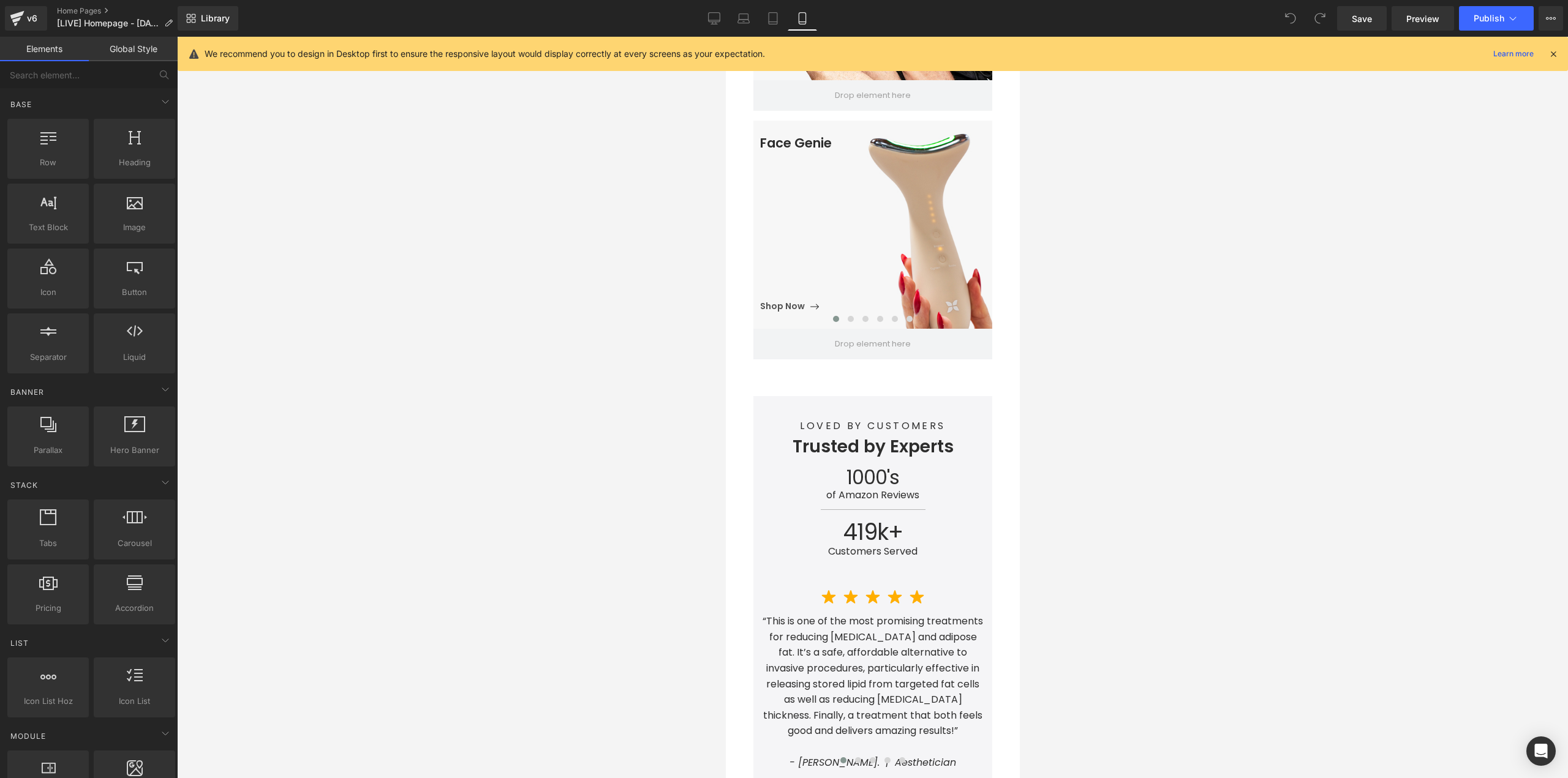
scroll to position [1102, 0]
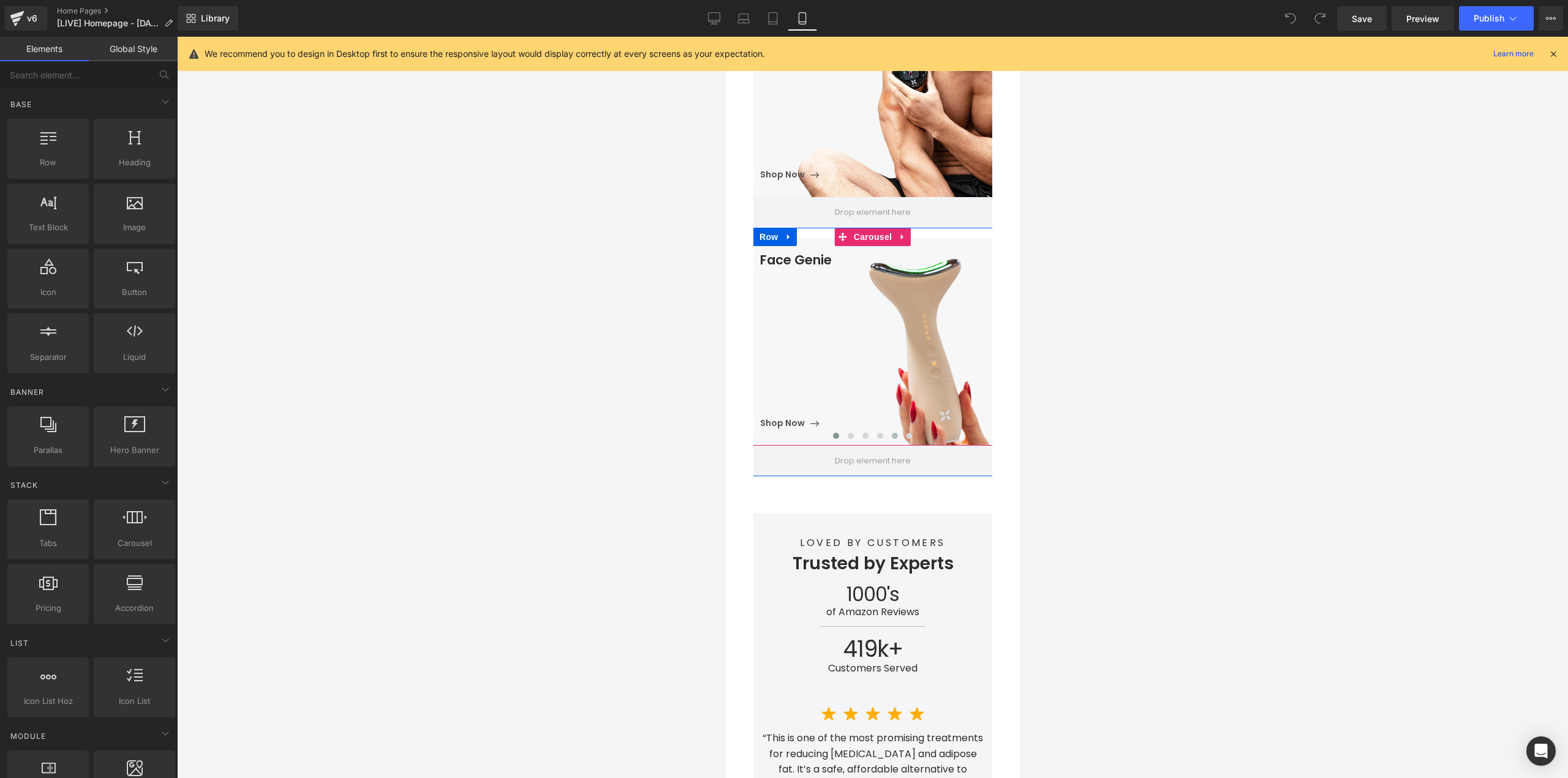
click at [891, 433] on span at bounding box center [894, 436] width 6 height 6
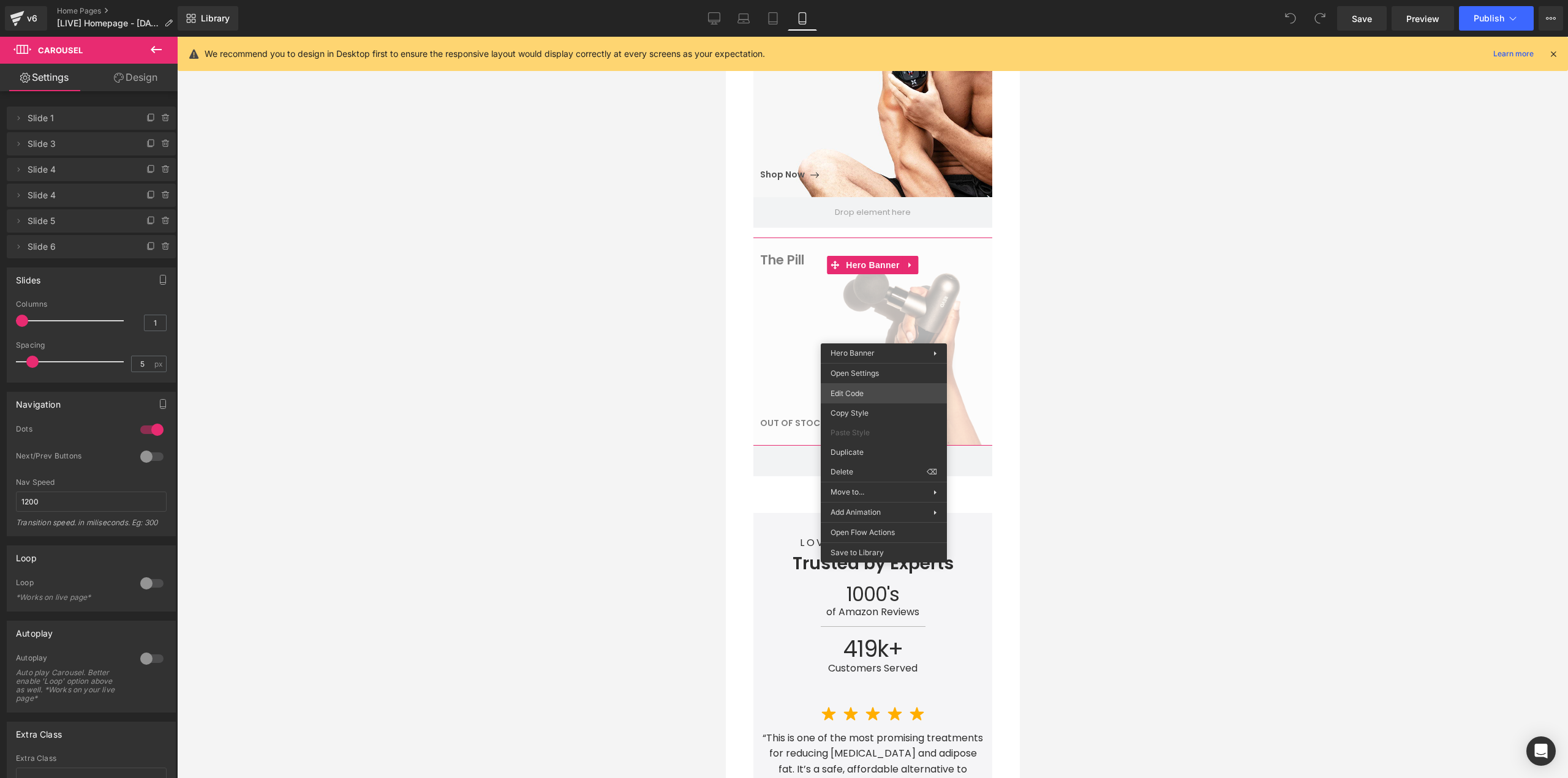
click at [855, 0] on div "You are previewing how the will restyle your page. You can not edit Elements in…" at bounding box center [784, 0] width 1568 height 0
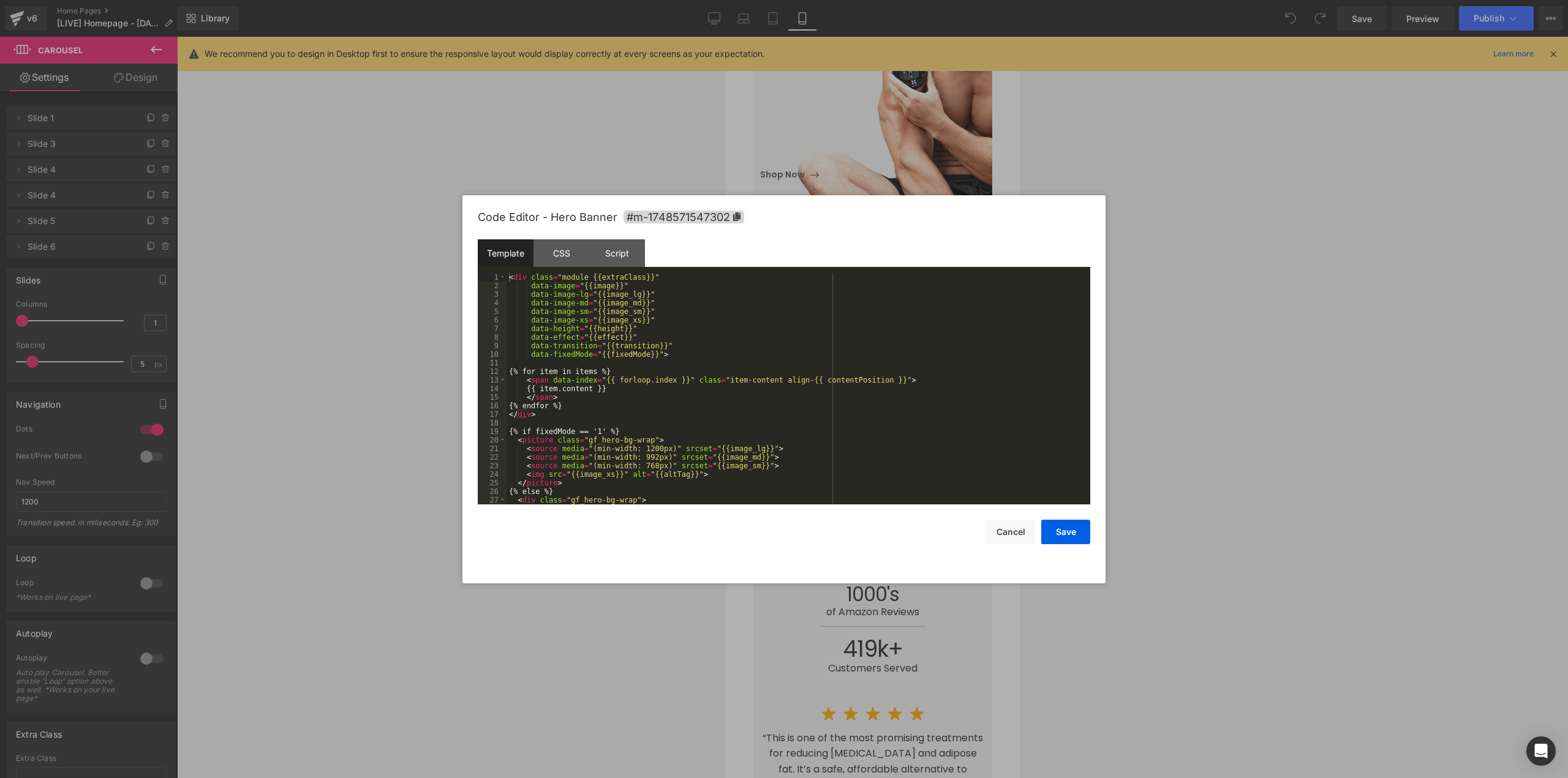
click at [721, 352] on div "< div class = "module {{extraClass}}" data-image = "{{image}}" data-image-lg = …" at bounding box center [795, 397] width 578 height 249
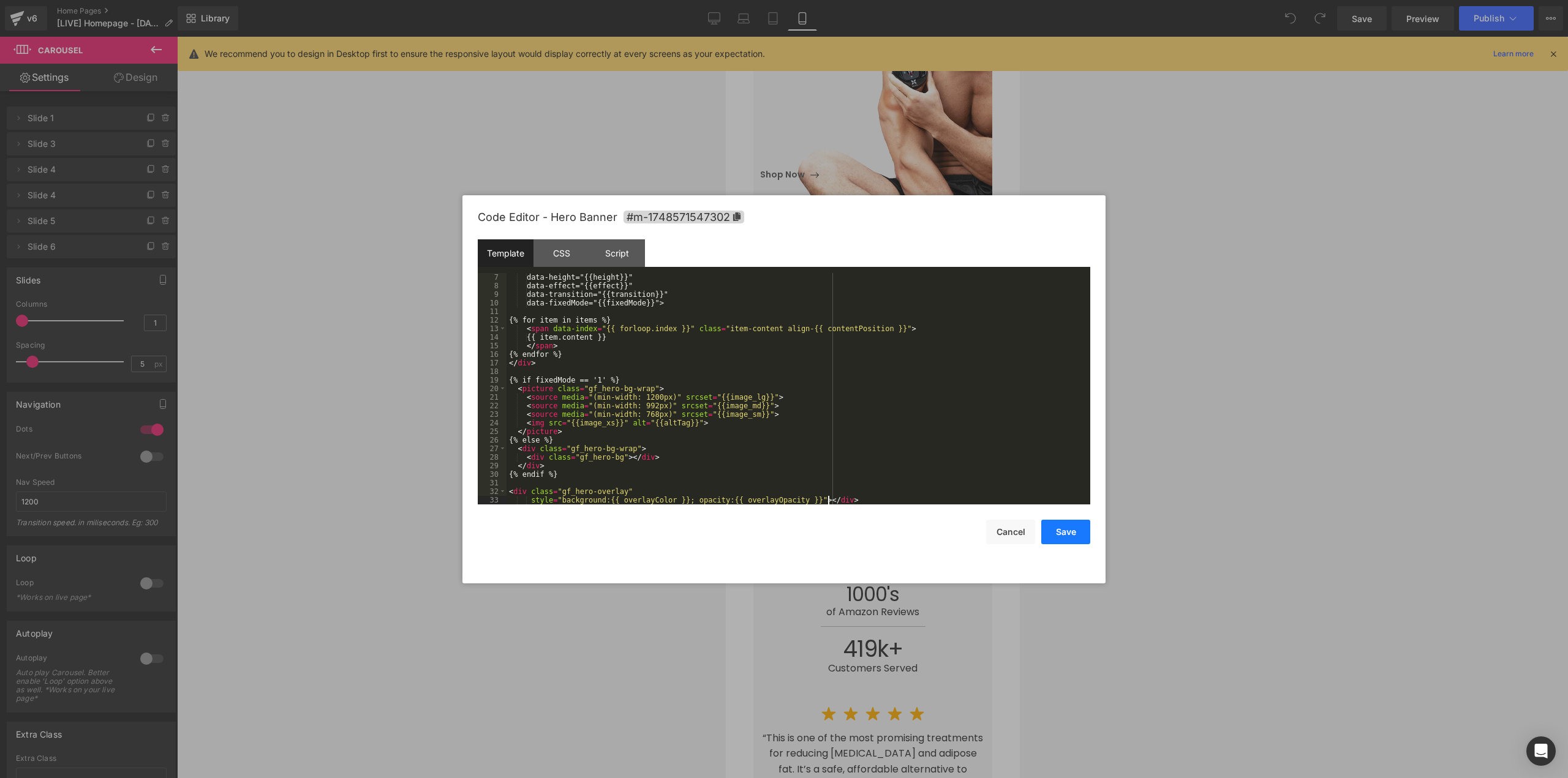
scroll to position [52, 0]
click at [1049, 534] on button "Save" at bounding box center [1066, 532] width 49 height 24
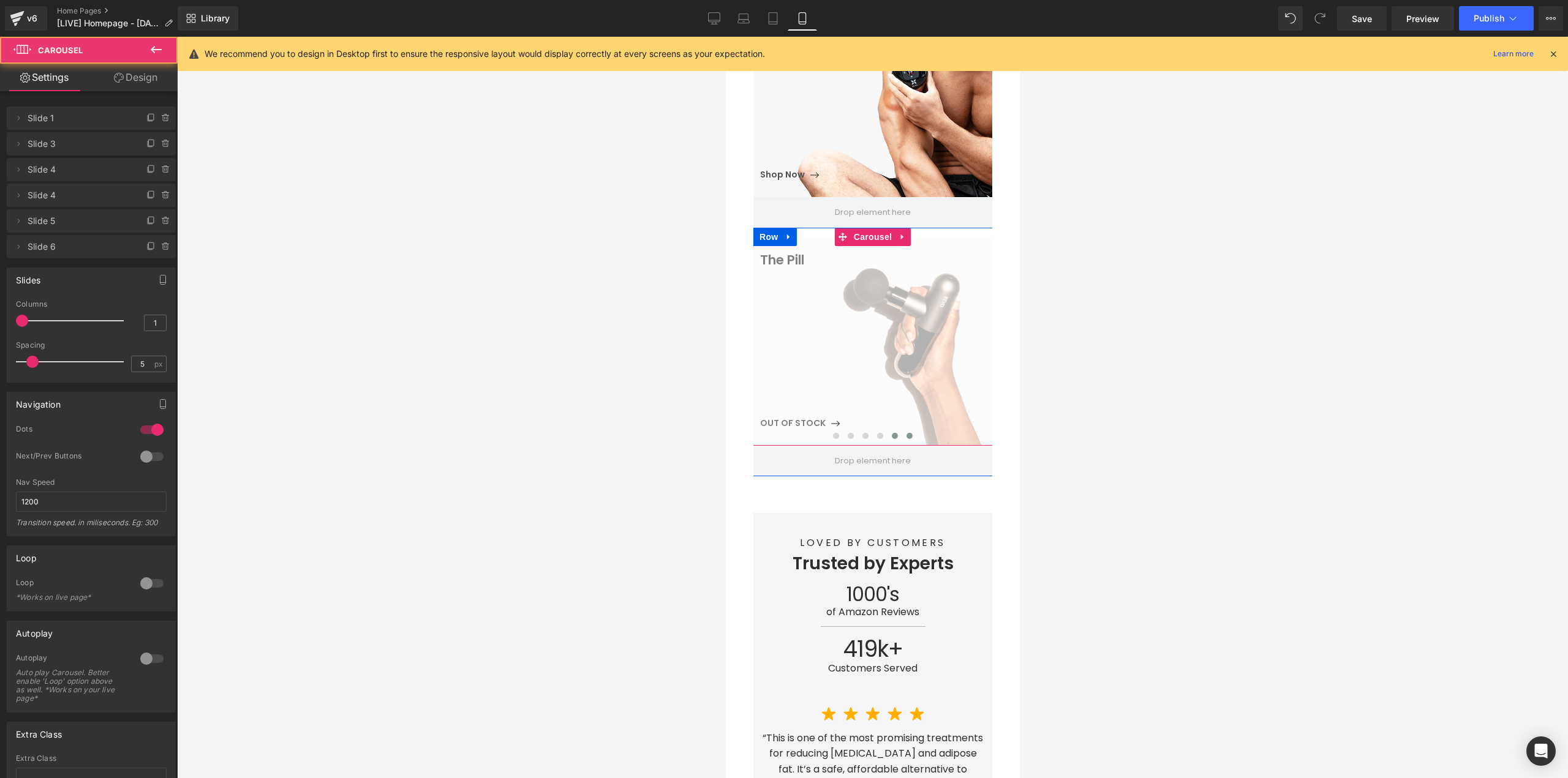
click at [905, 433] on span at bounding box center [908, 436] width 6 height 6
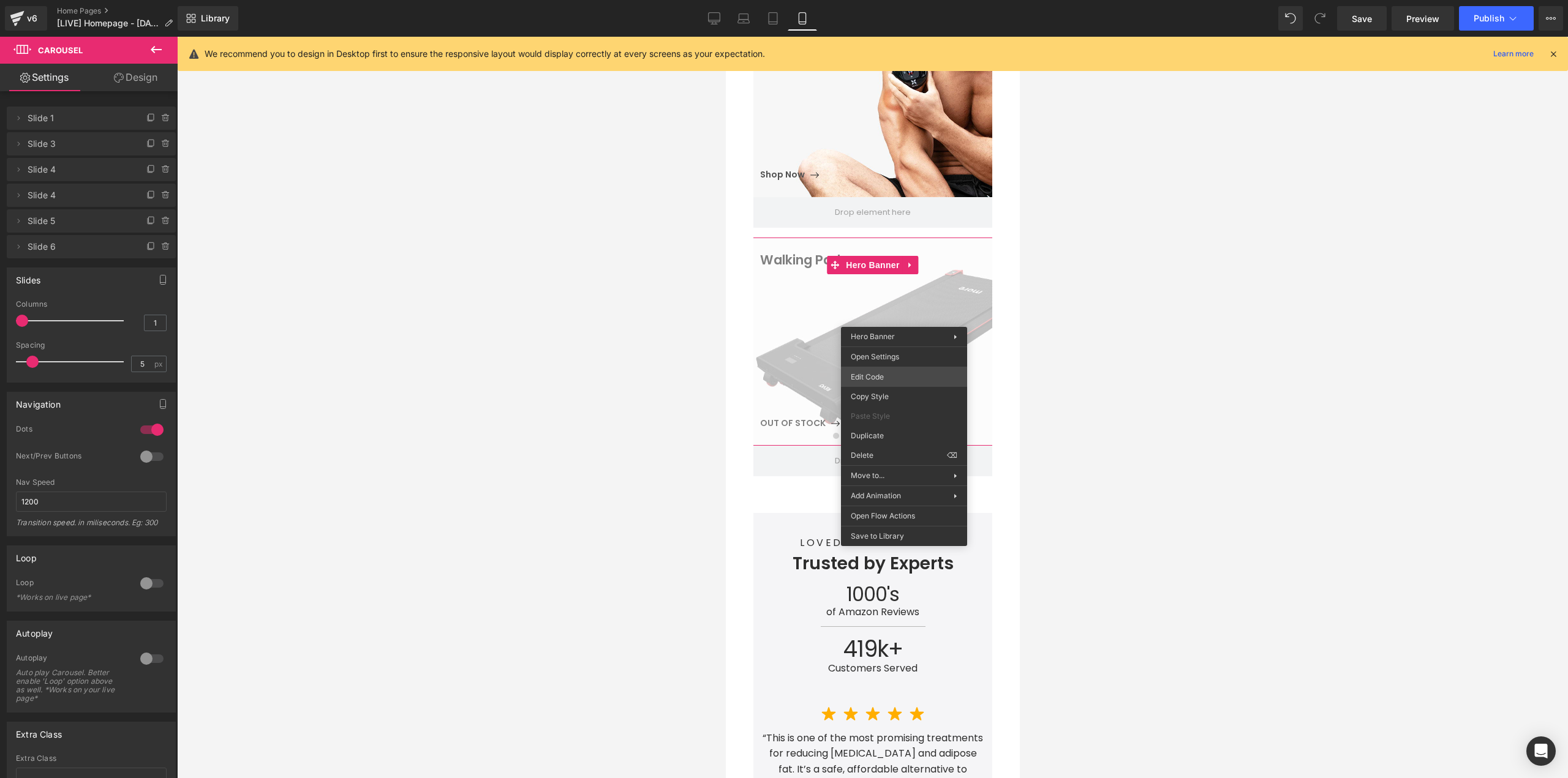
click at [885, 0] on div "You are previewing how the will restyle your page. You can not edit Elements in…" at bounding box center [784, 0] width 1568 height 0
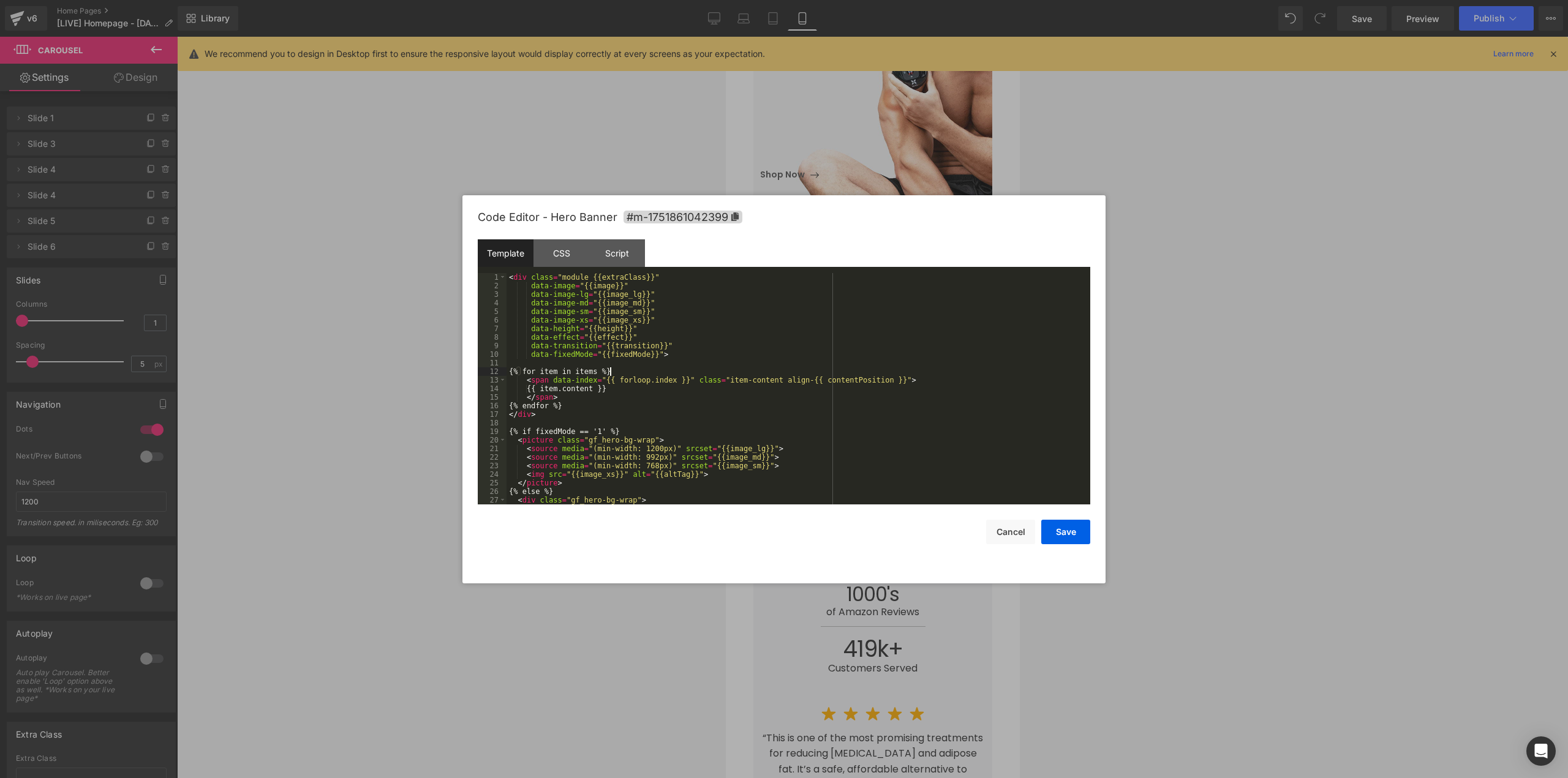
click at [804, 371] on div "< div class = "module {{extraClass}}" data-image = "{{image}}" data-image-lg = …" at bounding box center [795, 397] width 578 height 249
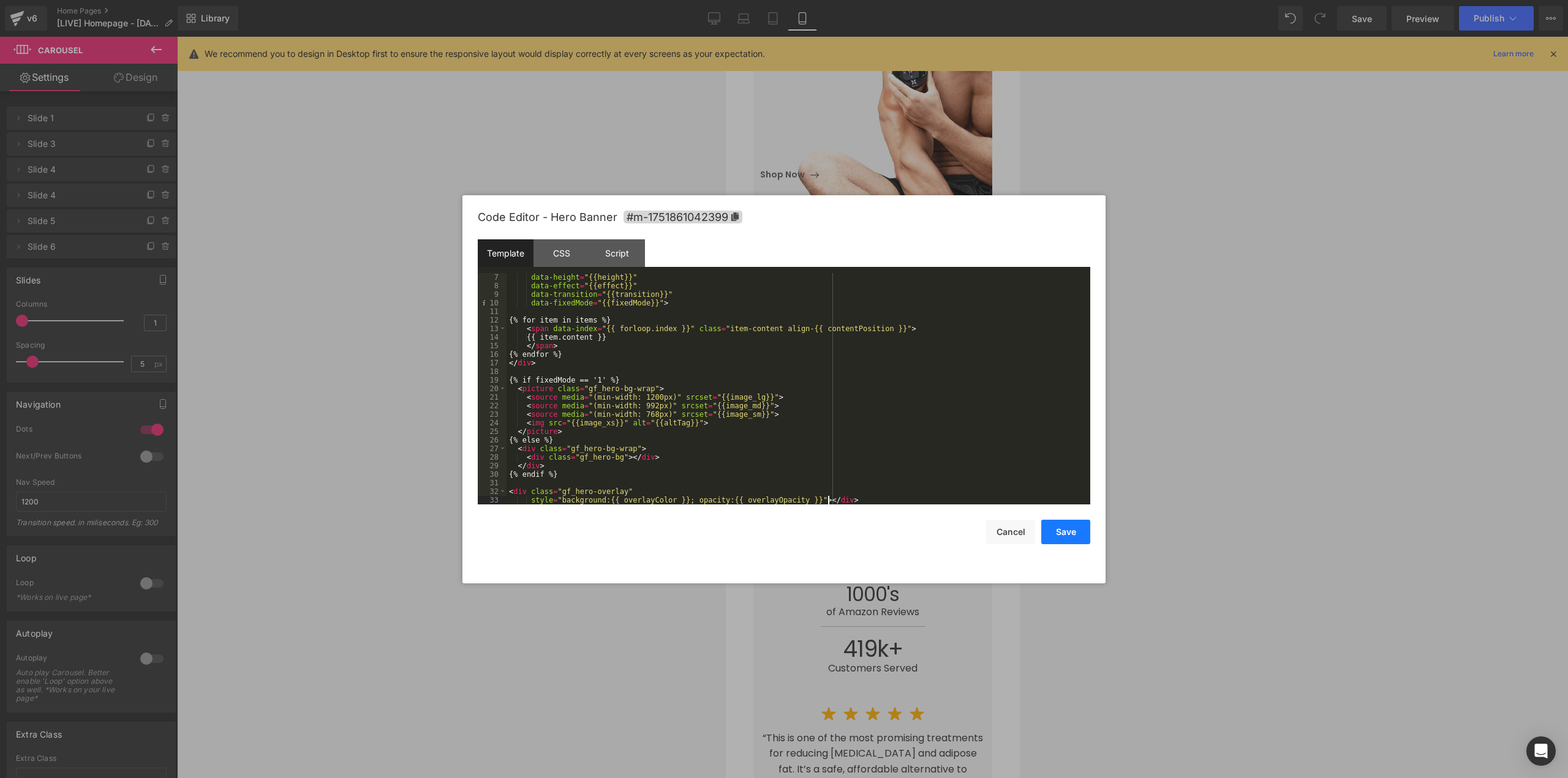
click at [1068, 530] on button "Save" at bounding box center [1066, 532] width 49 height 24
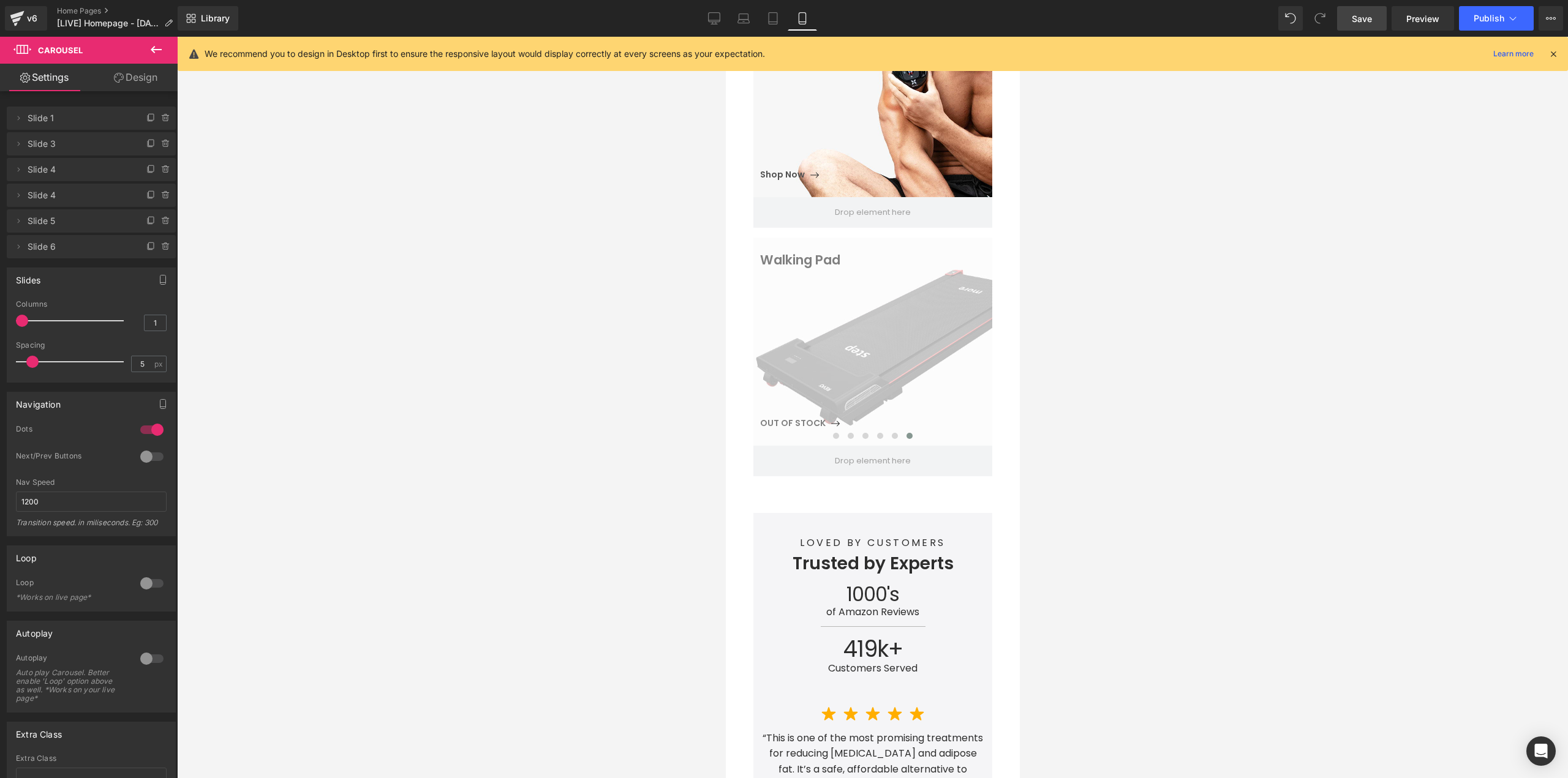
click at [1364, 20] on span "Save" at bounding box center [1361, 18] width 20 height 13
click at [1479, 19] on span "Publish" at bounding box center [1488, 18] width 30 height 10
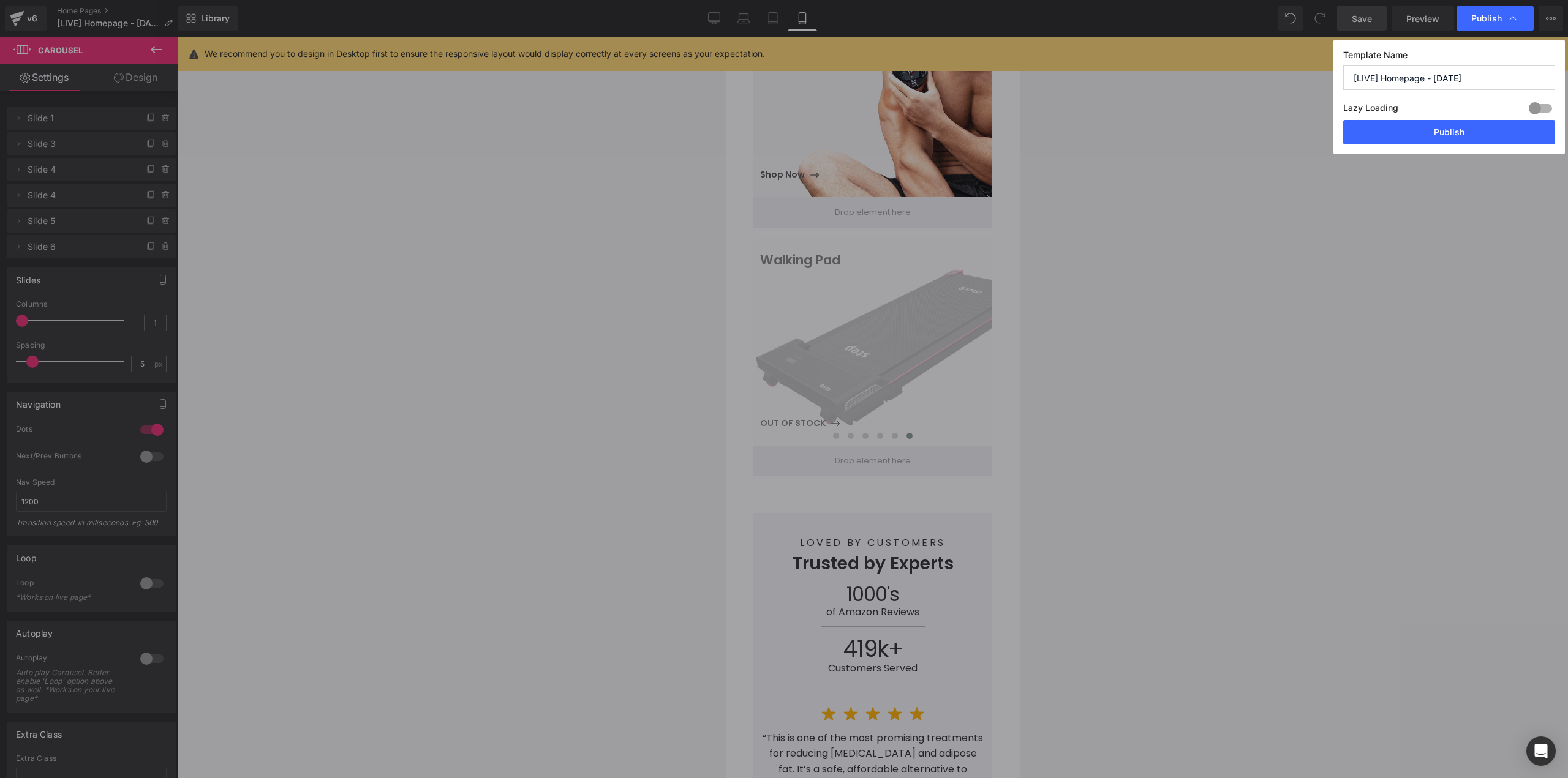
drag, startPoint x: 1432, startPoint y: 134, endPoint x: 1379, endPoint y: 128, distance: 53.3
click at [1429, 135] on button "Publish" at bounding box center [1448, 132] width 212 height 24
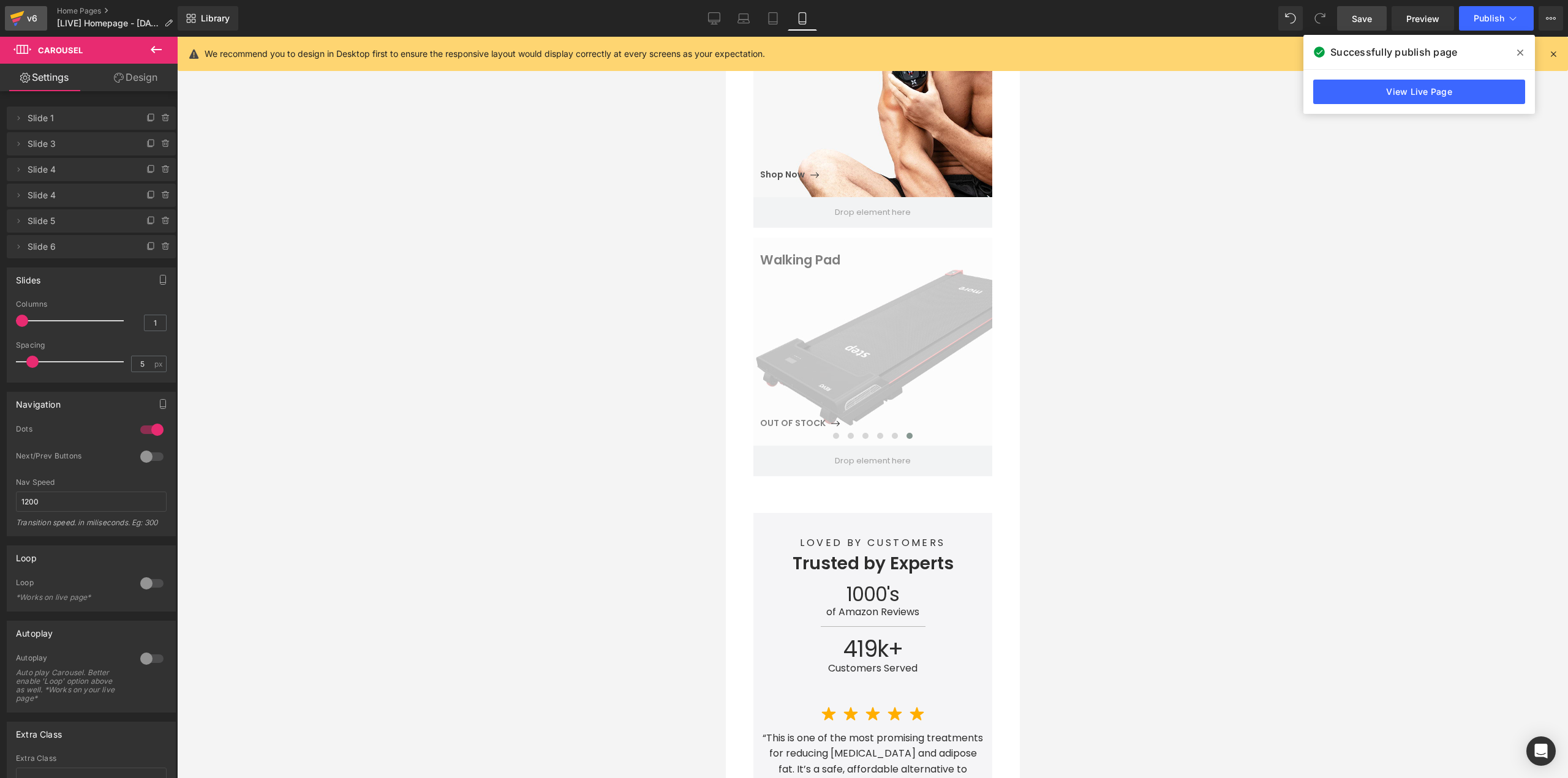
click at [23, 18] on icon at bounding box center [17, 18] width 15 height 30
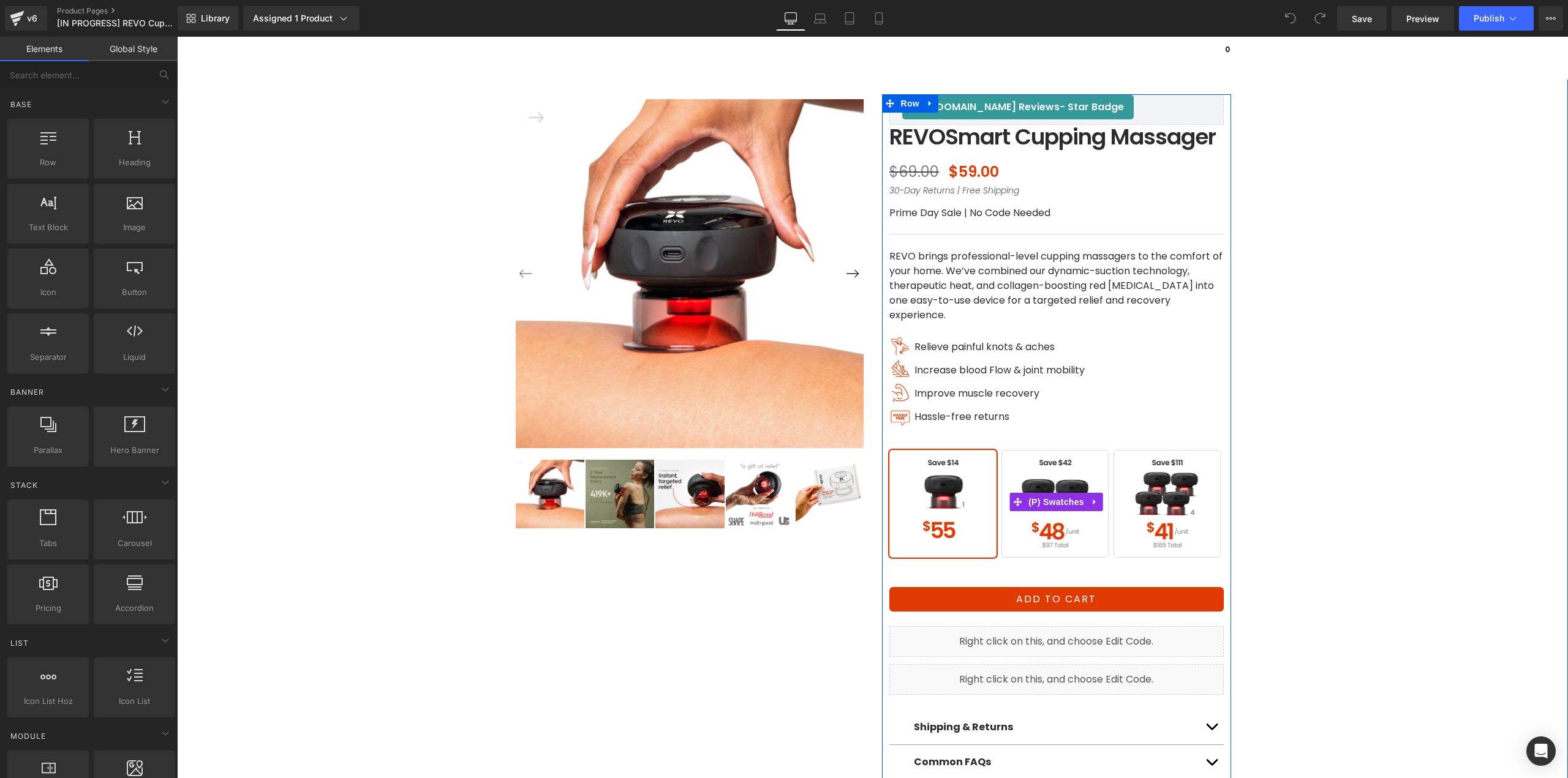
click at [1072, 545] on span "BUY 2" at bounding box center [1054, 504] width 107 height 108
click at [1161, 536] on span "BUY 4" at bounding box center [1167, 504] width 107 height 108
click at [1057, 544] on span "BUY 2" at bounding box center [1054, 504] width 107 height 108
click at [1169, 540] on span "BUY 4" at bounding box center [1167, 504] width 107 height 108
click at [1143, 557] on span "BUY 4" at bounding box center [1167, 504] width 107 height 108
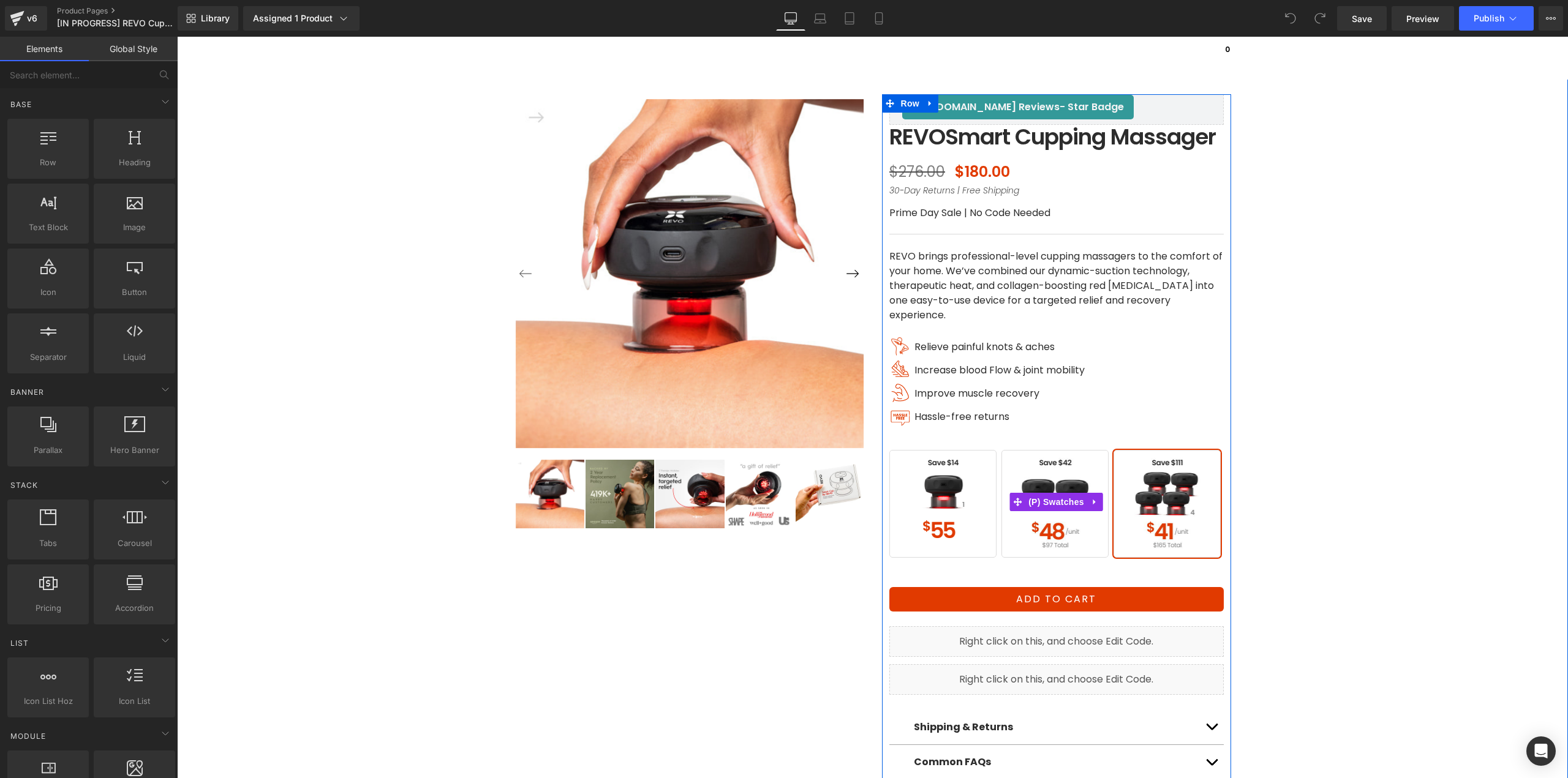
click at [1136, 551] on span "BUY 4" at bounding box center [1167, 504] width 107 height 108
click at [1057, 554] on span "BUY 2" at bounding box center [1054, 504] width 107 height 108
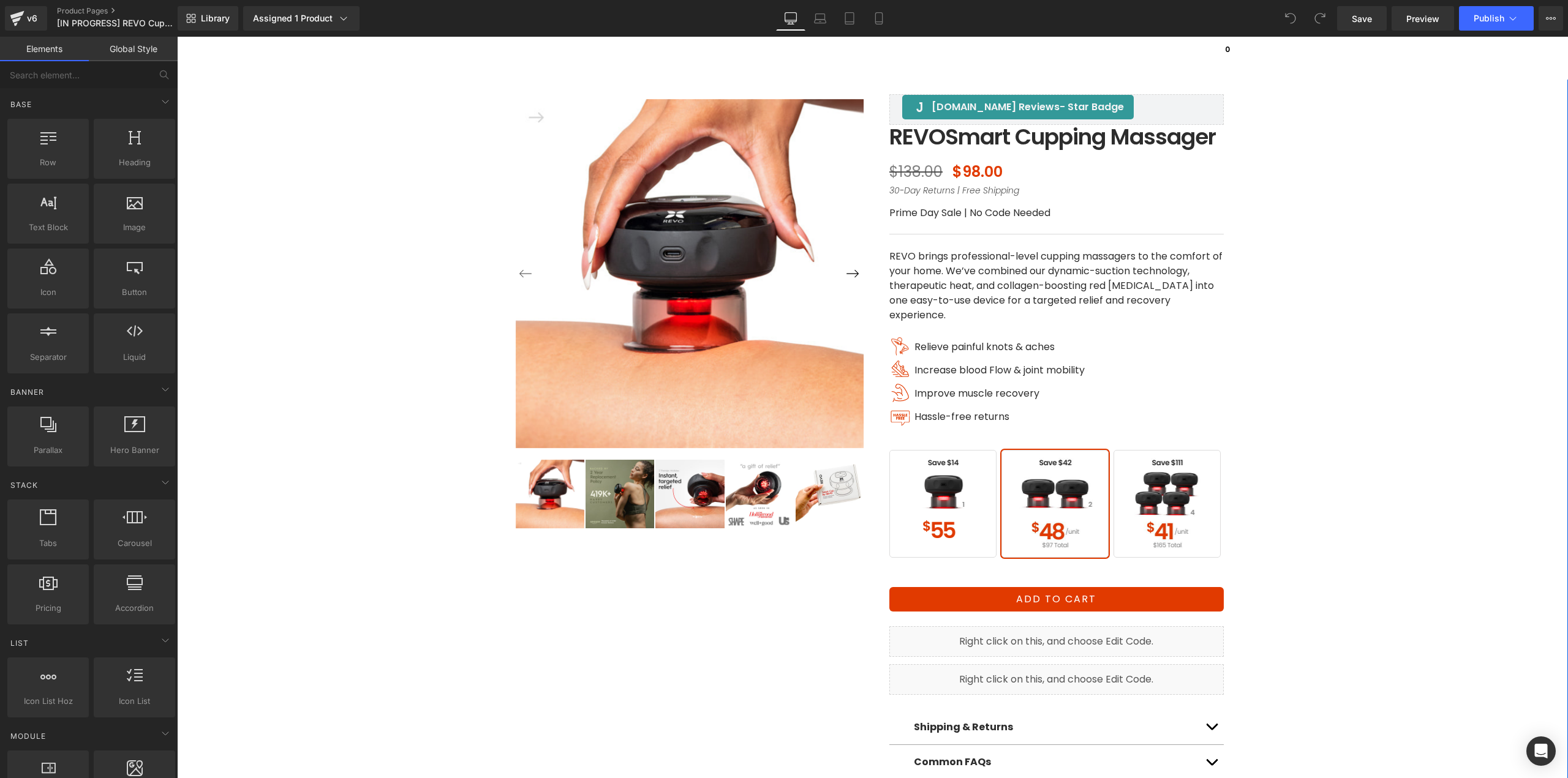
click at [1385, 499] on div "‹ ›" at bounding box center [872, 422] width 1378 height 773
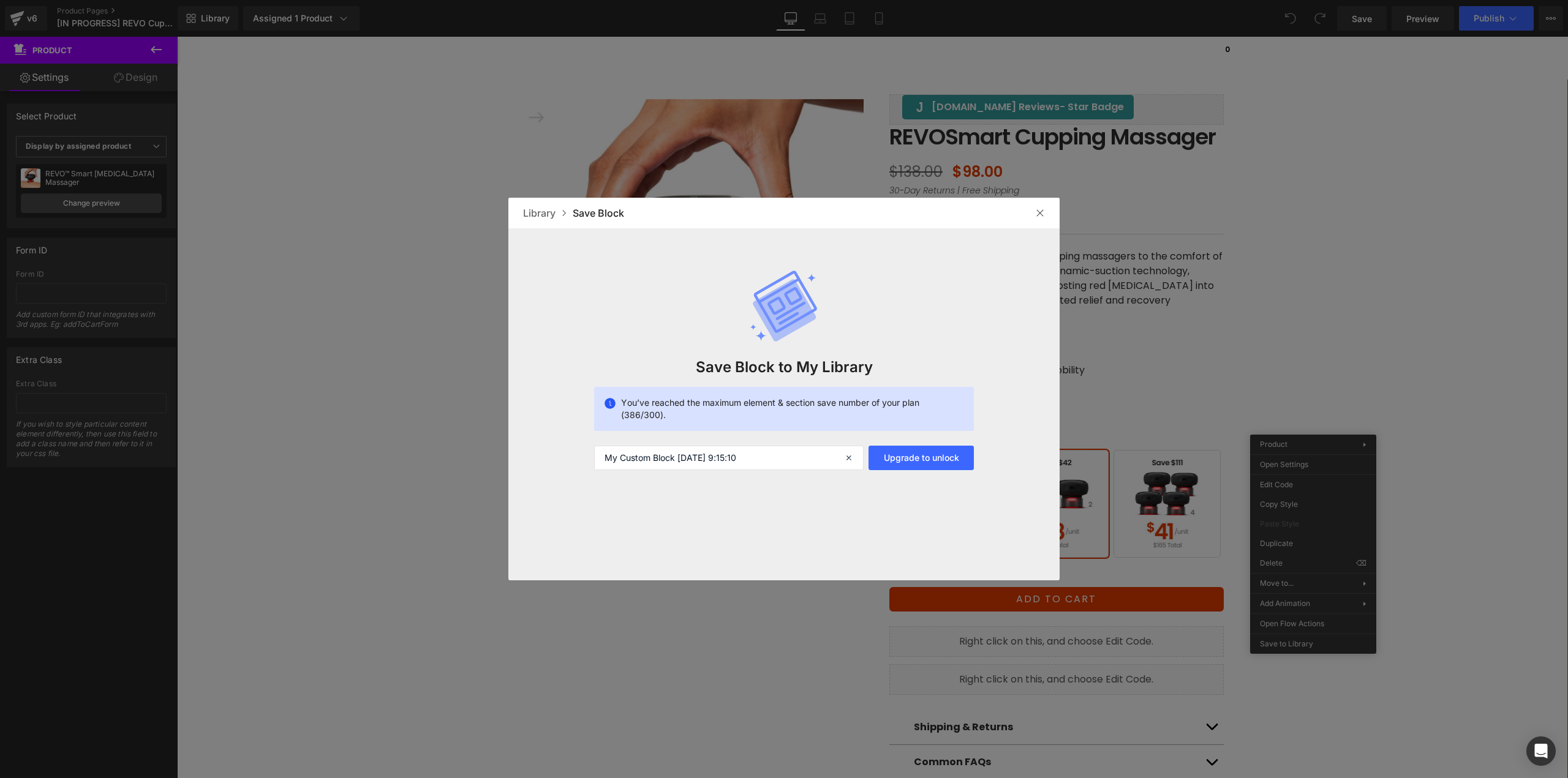
click at [1040, 214] on img at bounding box center [1040, 212] width 10 height 10
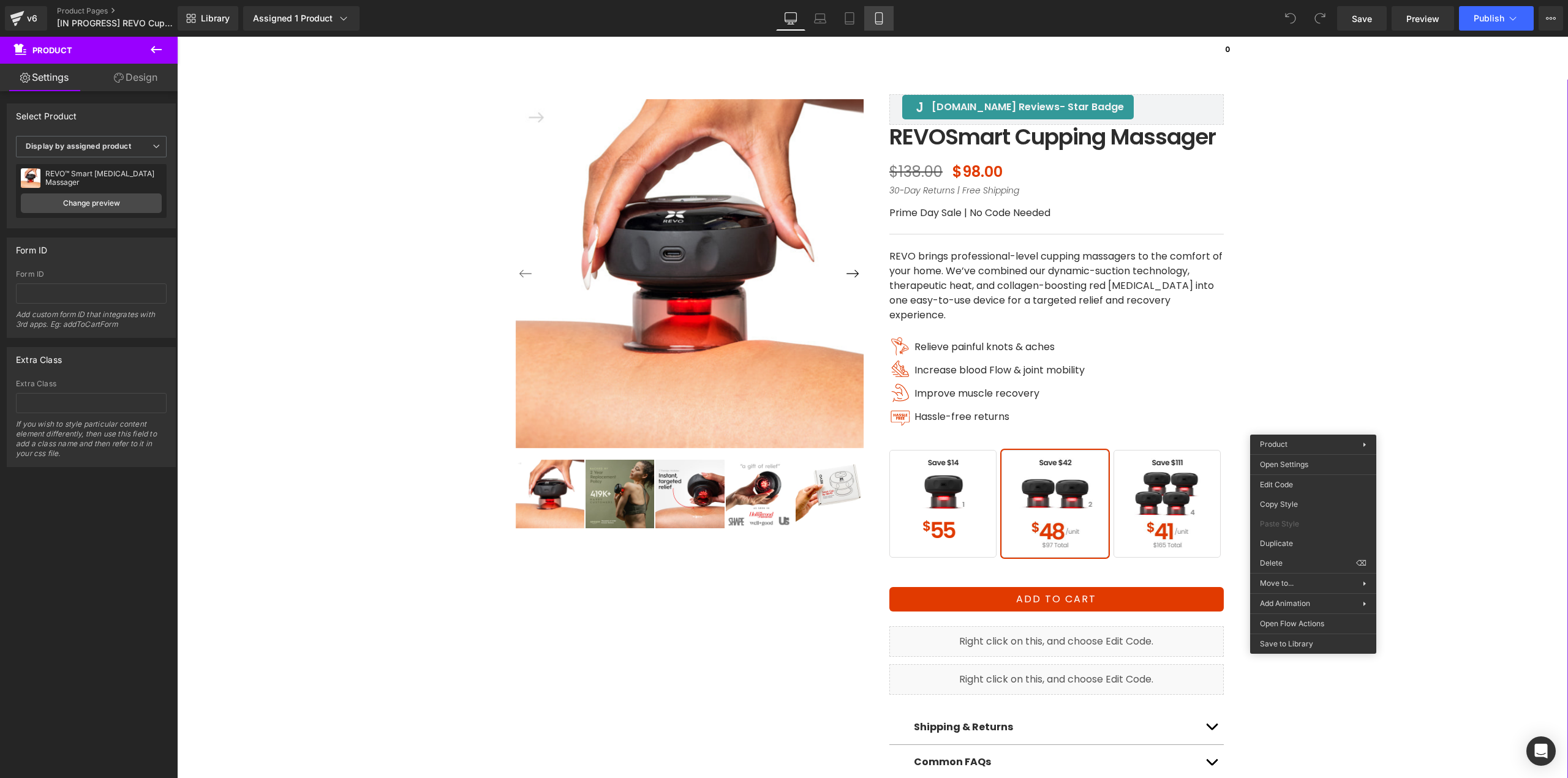
drag, startPoint x: 875, startPoint y: 19, endPoint x: 150, endPoint y: 63, distance: 726.3
click at [875, 19] on icon at bounding box center [879, 18] width 13 height 13
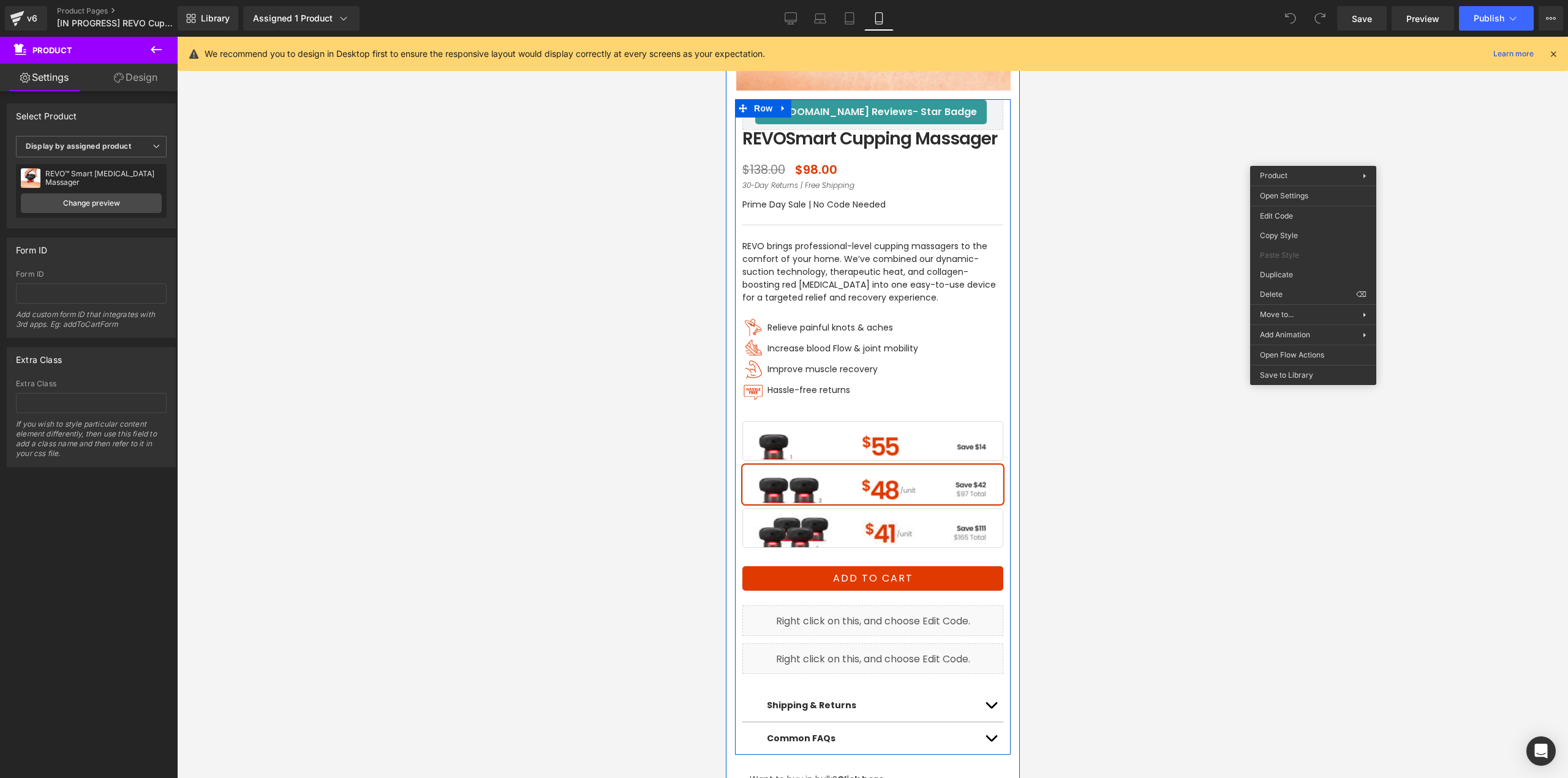
scroll to position [306, 0]
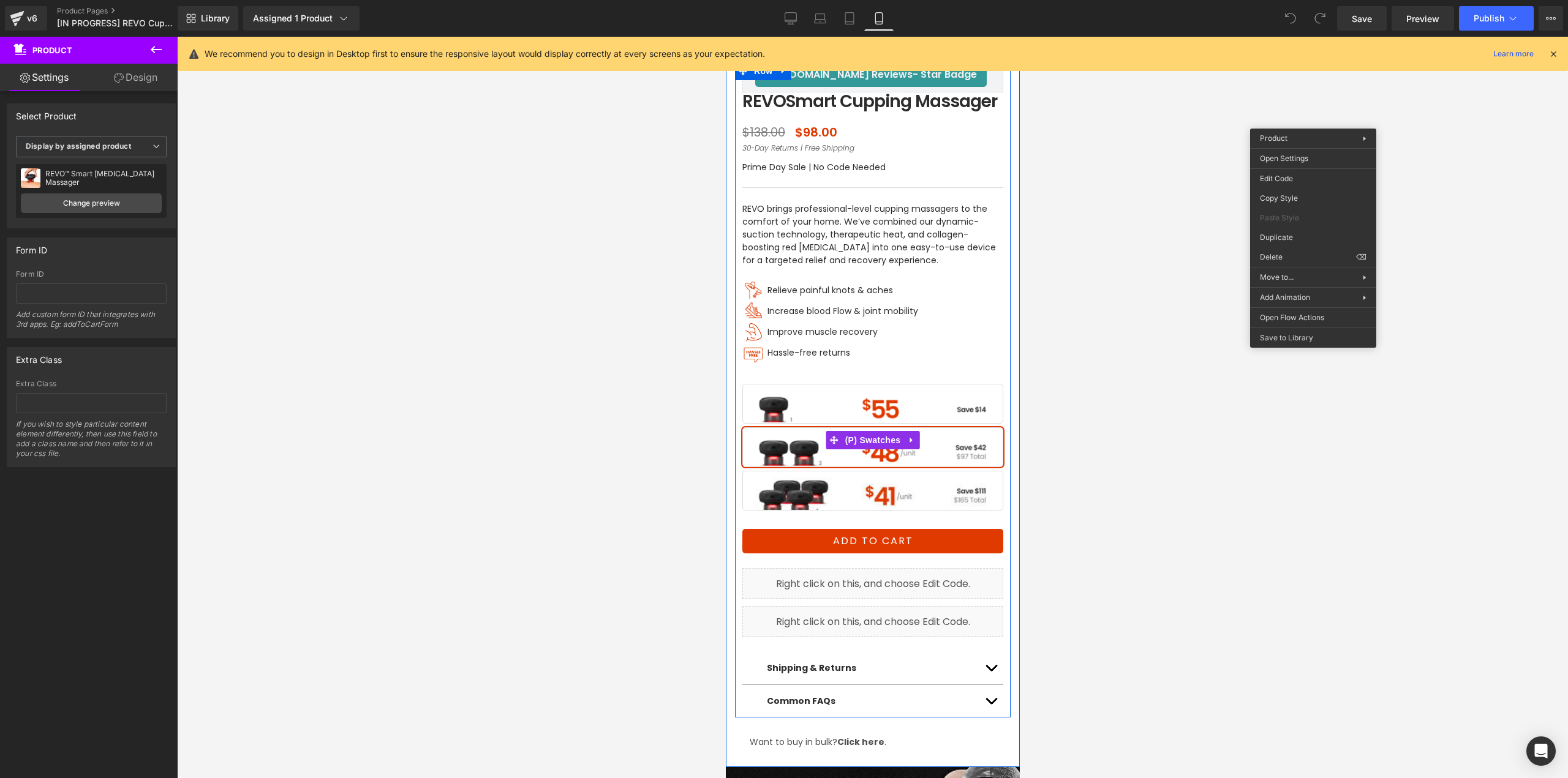
click at [922, 497] on span "BUY 4" at bounding box center [872, 491] width 261 height 40
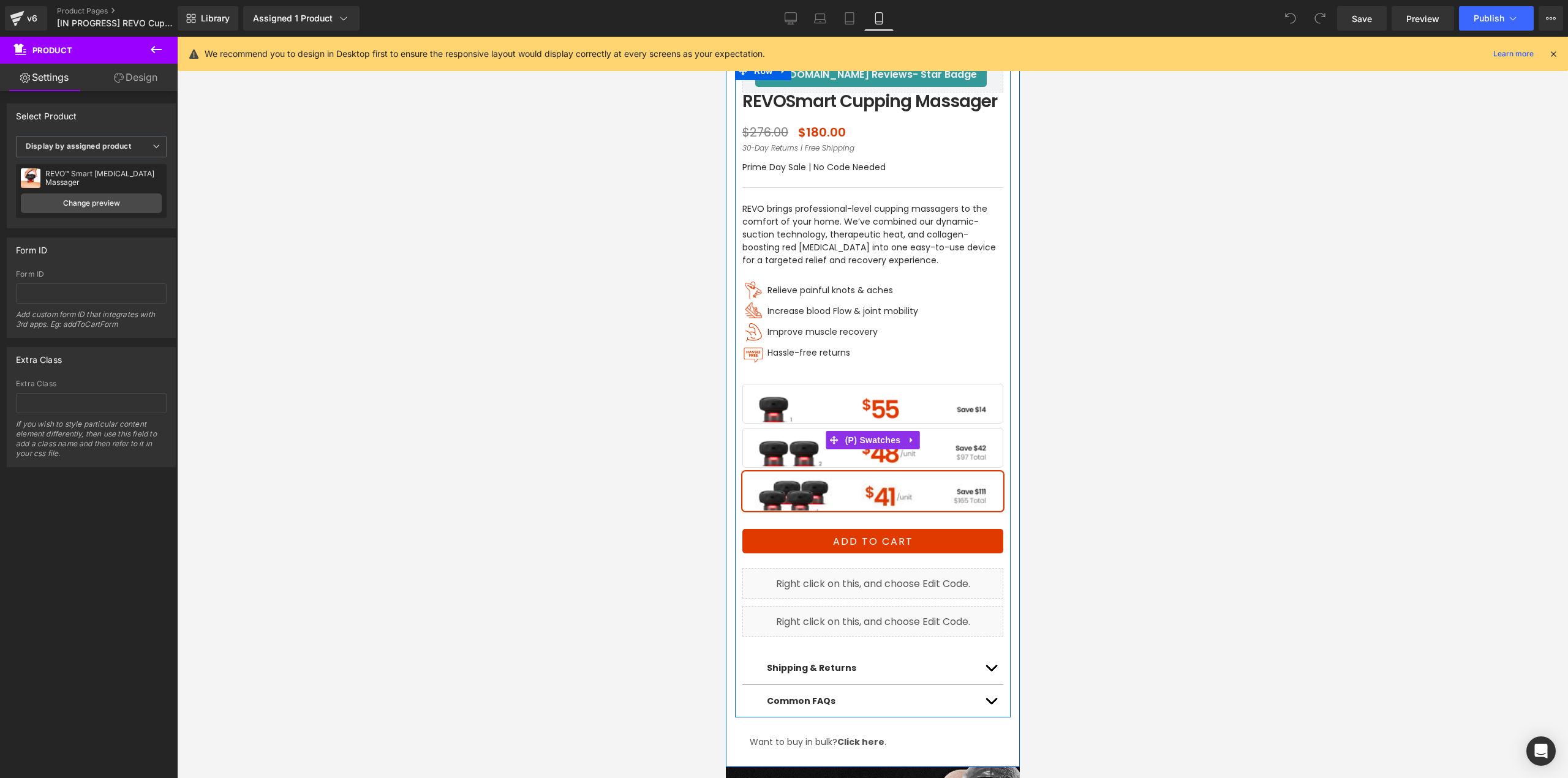
click at [942, 446] on span "BUY 2" at bounding box center [872, 448] width 261 height 40
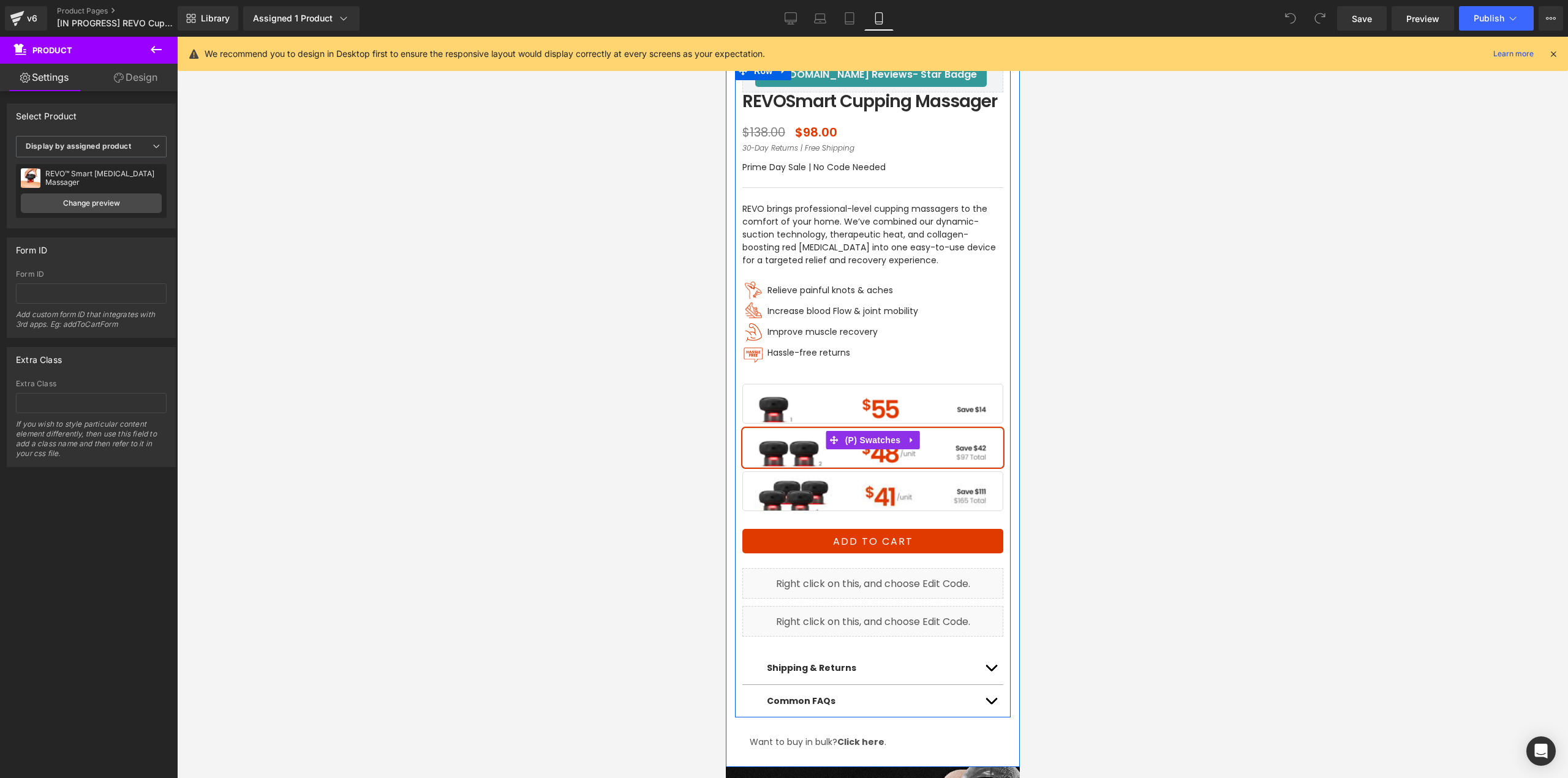
click at [943, 410] on span "BUY 1" at bounding box center [872, 404] width 261 height 40
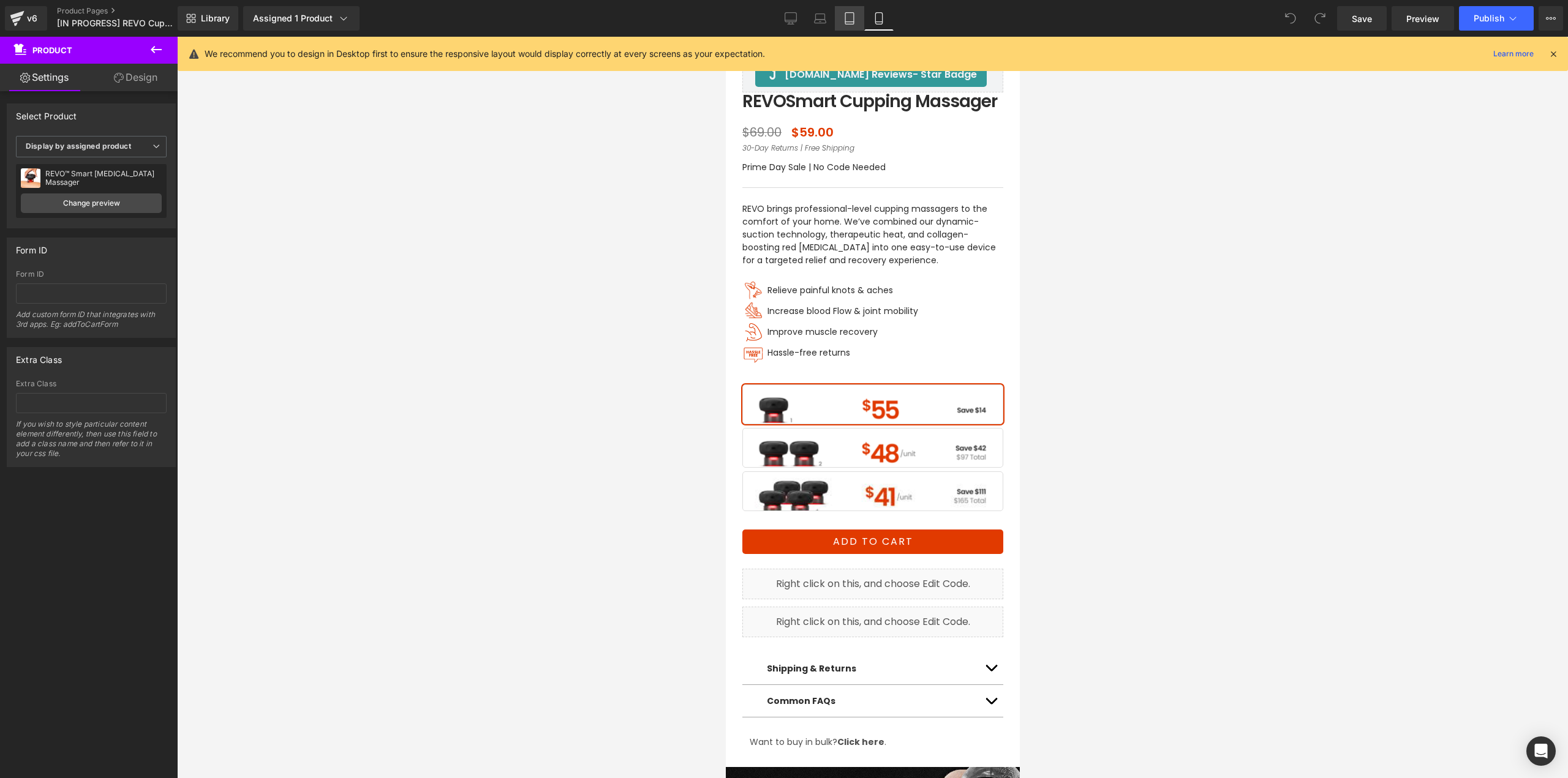
click at [854, 23] on icon at bounding box center [849, 18] width 13 height 13
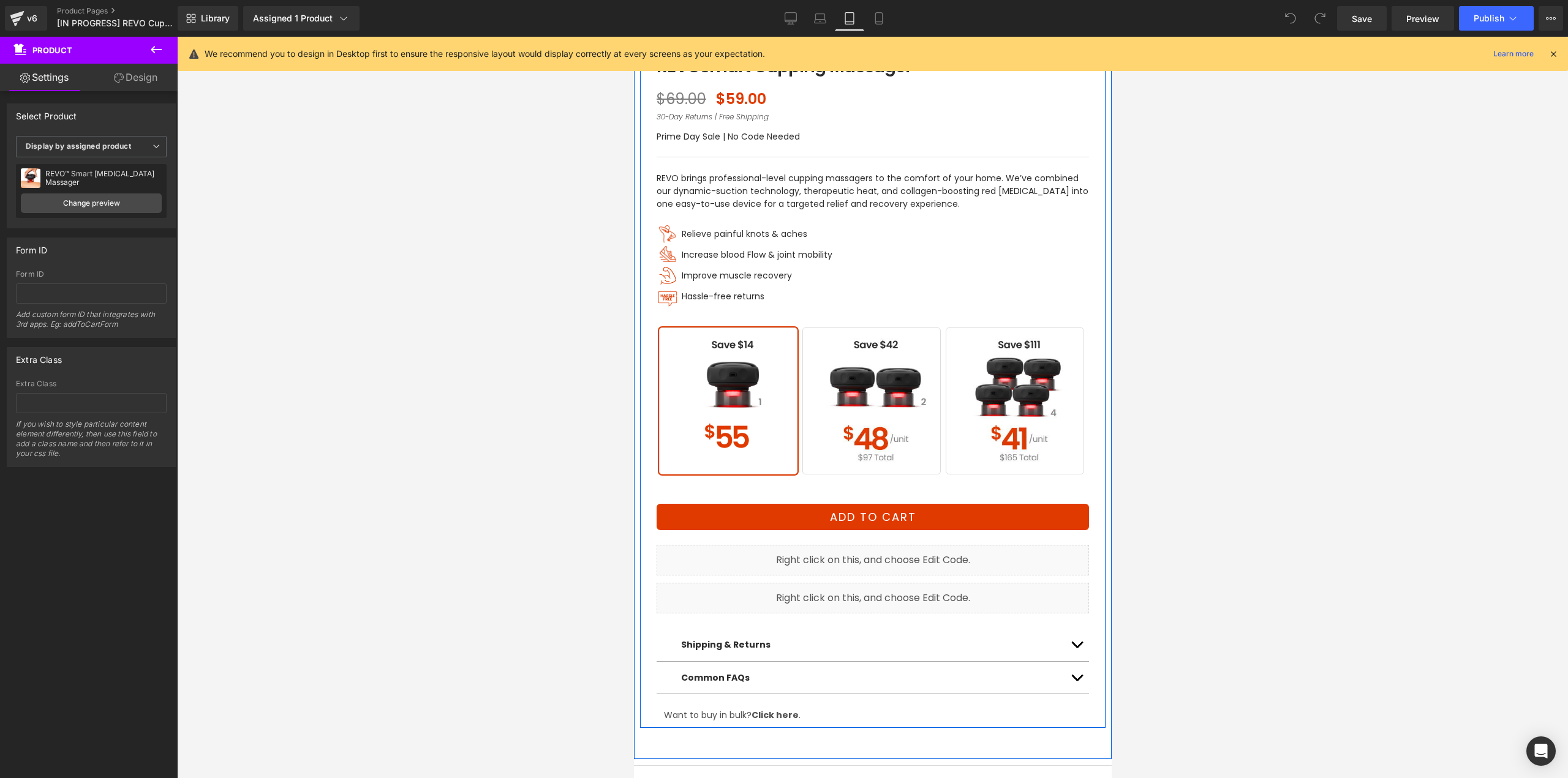
scroll to position [673, 0]
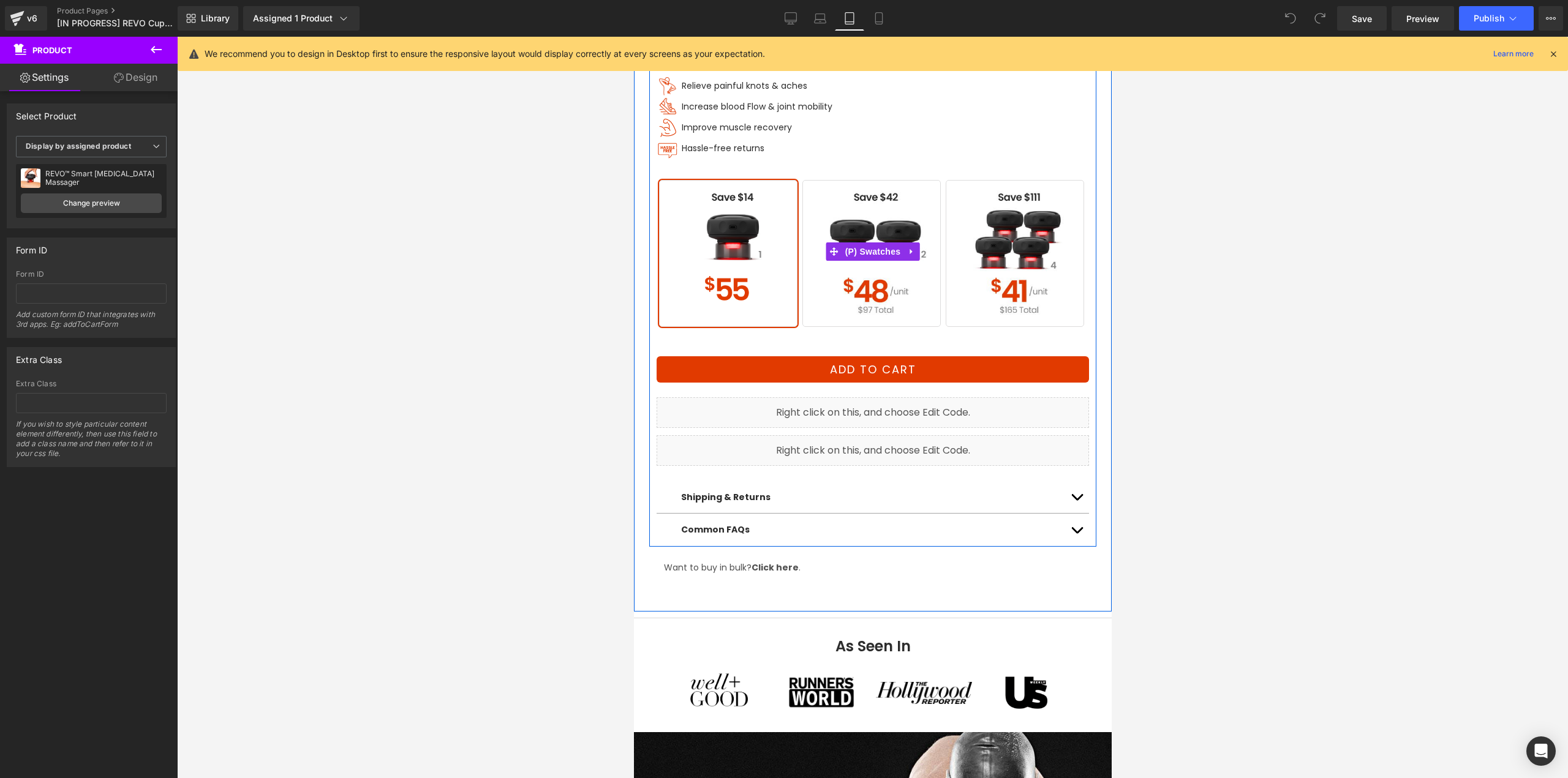
click at [890, 208] on span "BUY 2" at bounding box center [871, 253] width 139 height 147
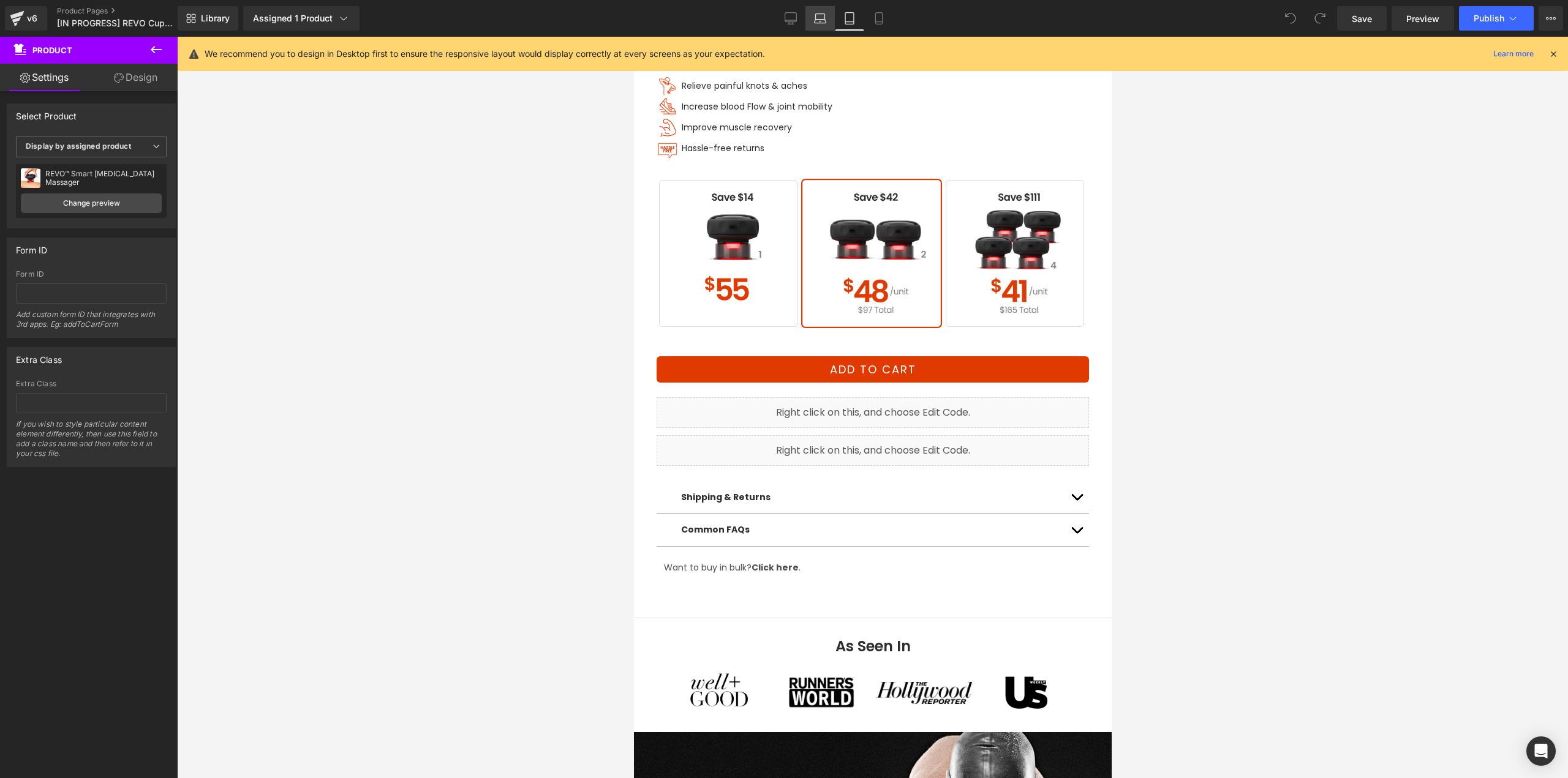
click at [819, 14] on icon at bounding box center [820, 16] width 9 height 5
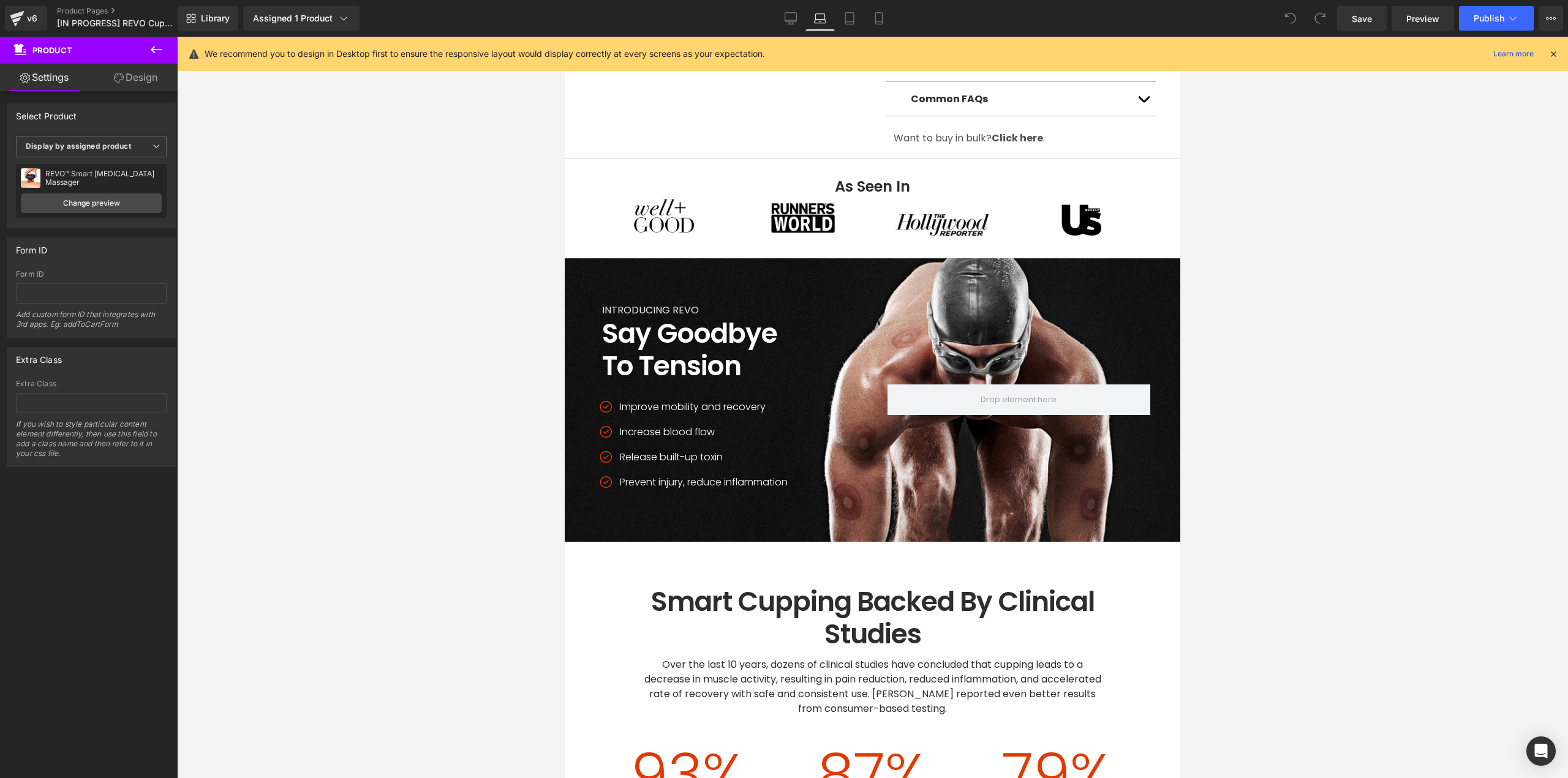
scroll to position [0, 0]
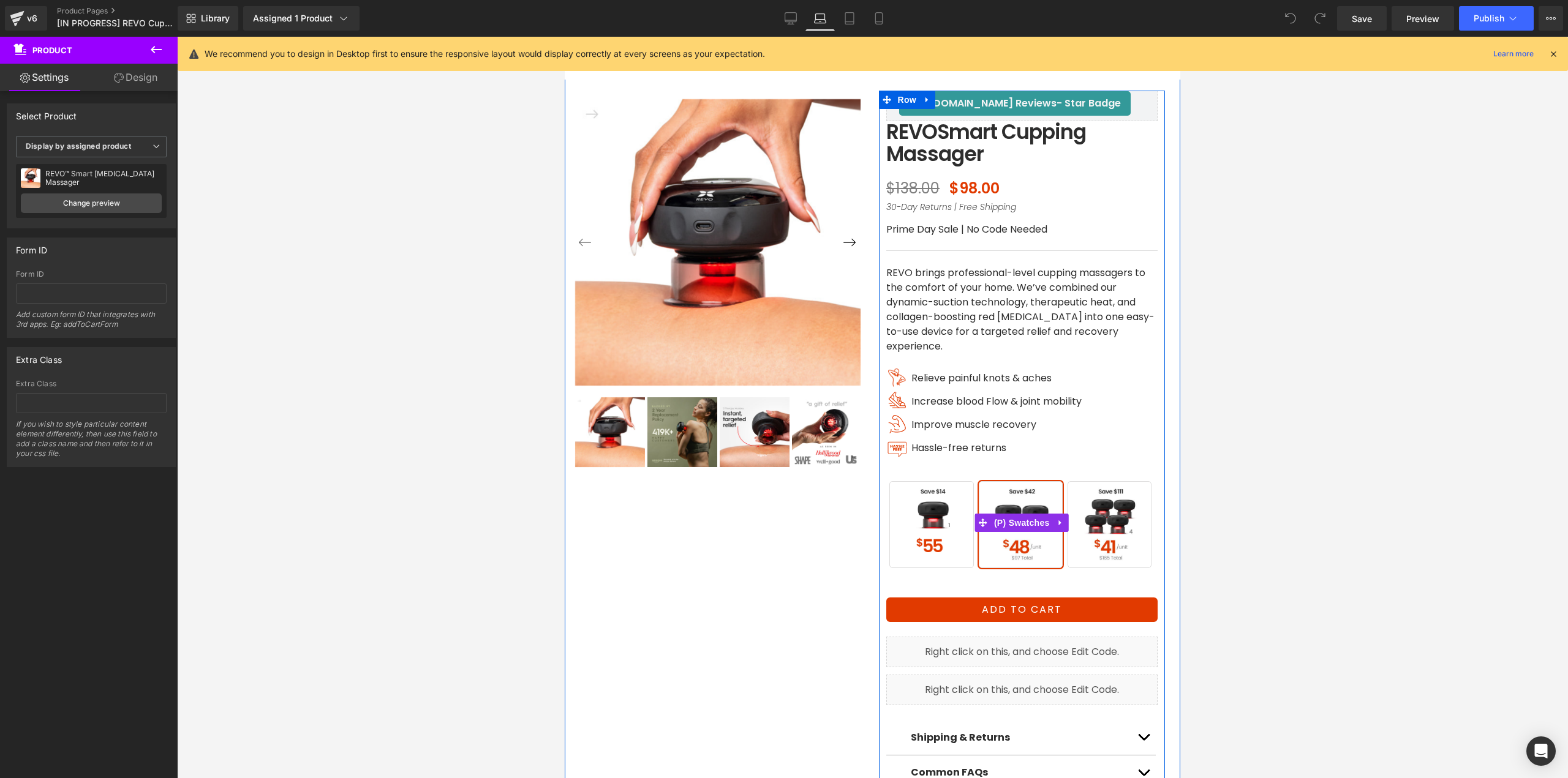
drag, startPoint x: 920, startPoint y: 508, endPoint x: 1064, endPoint y: 502, distance: 144.1
click at [920, 508] on span "BUY 1" at bounding box center [931, 524] width 84 height 87
click at [1119, 506] on span "BUY 4" at bounding box center [1110, 524] width 84 height 87
click at [1026, 501] on span "BUY 2" at bounding box center [1020, 524] width 84 height 87
click at [1117, 510] on span "BUY 4" at bounding box center [1110, 524] width 84 height 87
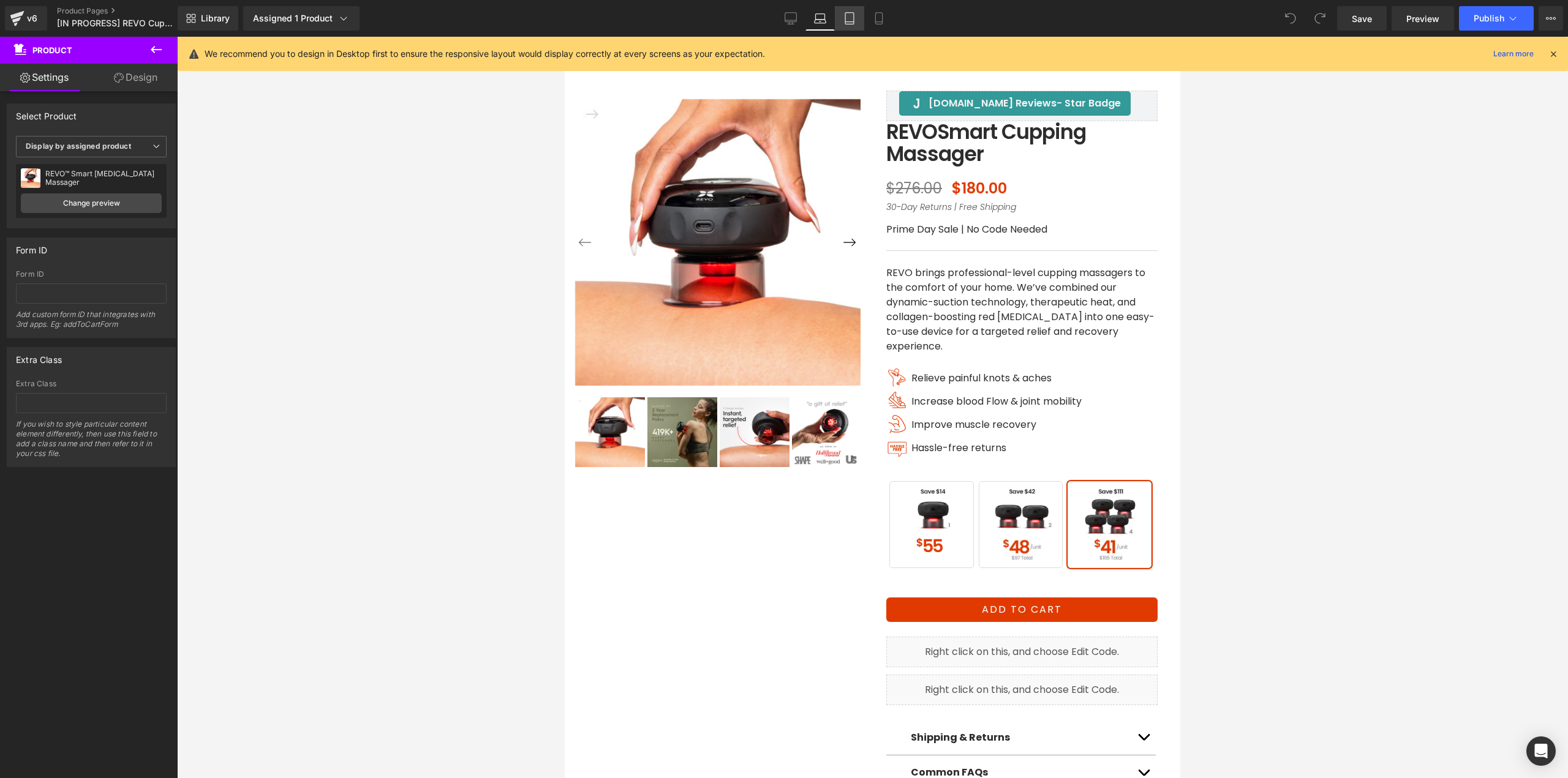
click at [854, 20] on icon at bounding box center [849, 18] width 13 height 13
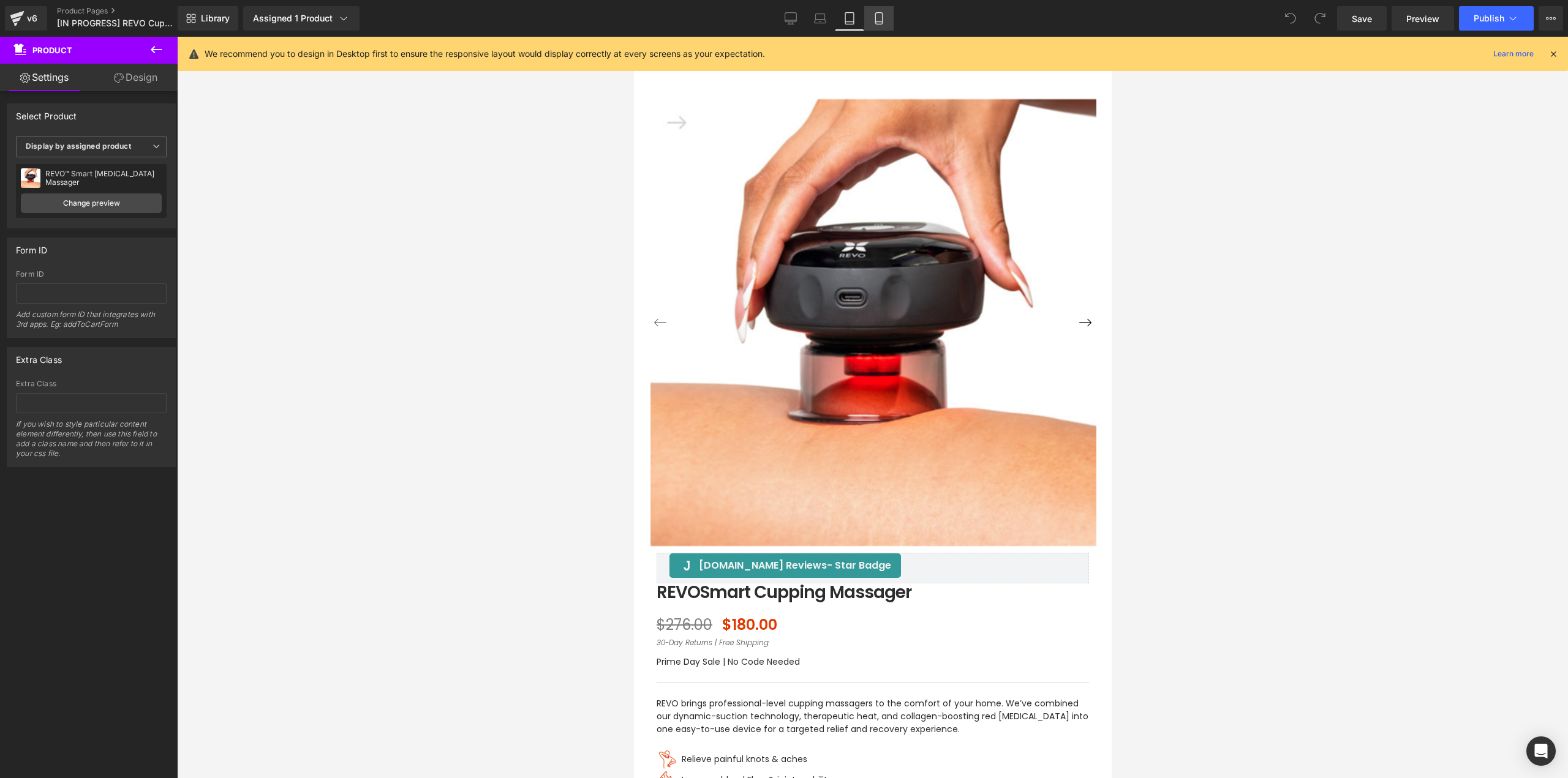
click at [876, 19] on icon at bounding box center [878, 18] width 7 height 12
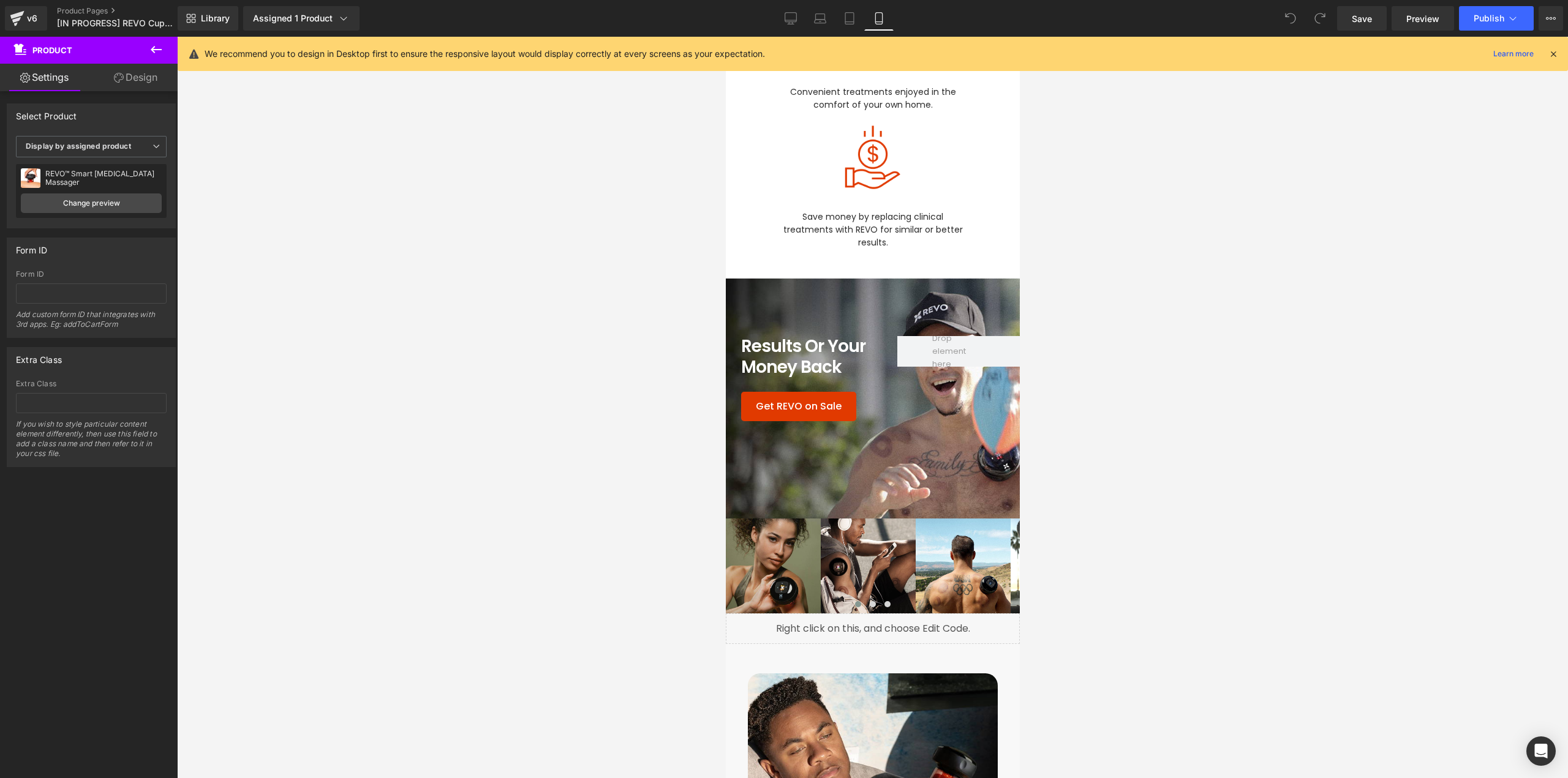
scroll to position [3305, 0]
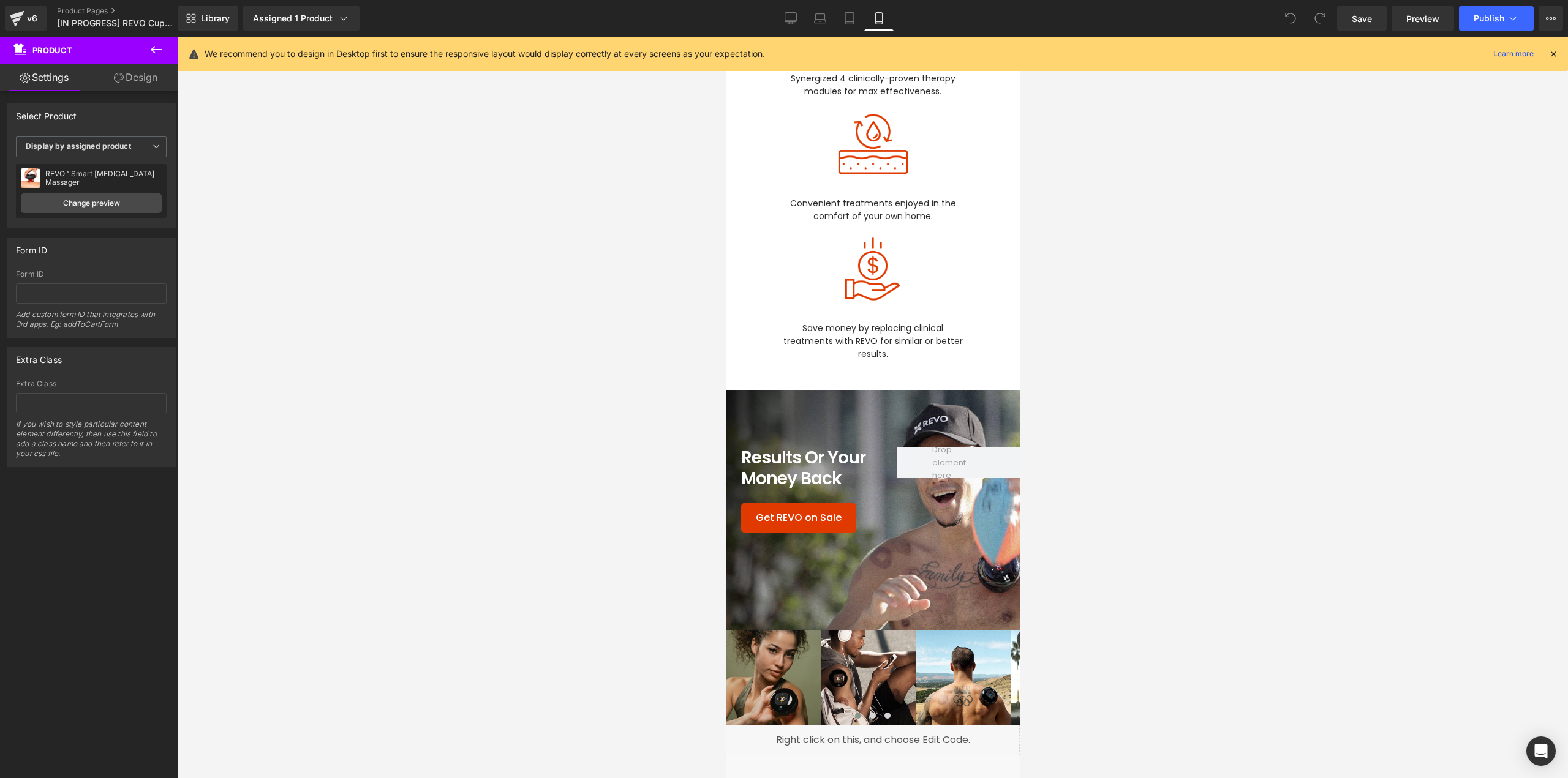
click at [774, 15] on div "Library Assigned 1 Product Product Preview REVO™ Smart Cupping Therapy Massager…" at bounding box center [873, 18] width 1390 height 24
click at [795, 15] on icon at bounding box center [790, 18] width 13 height 13
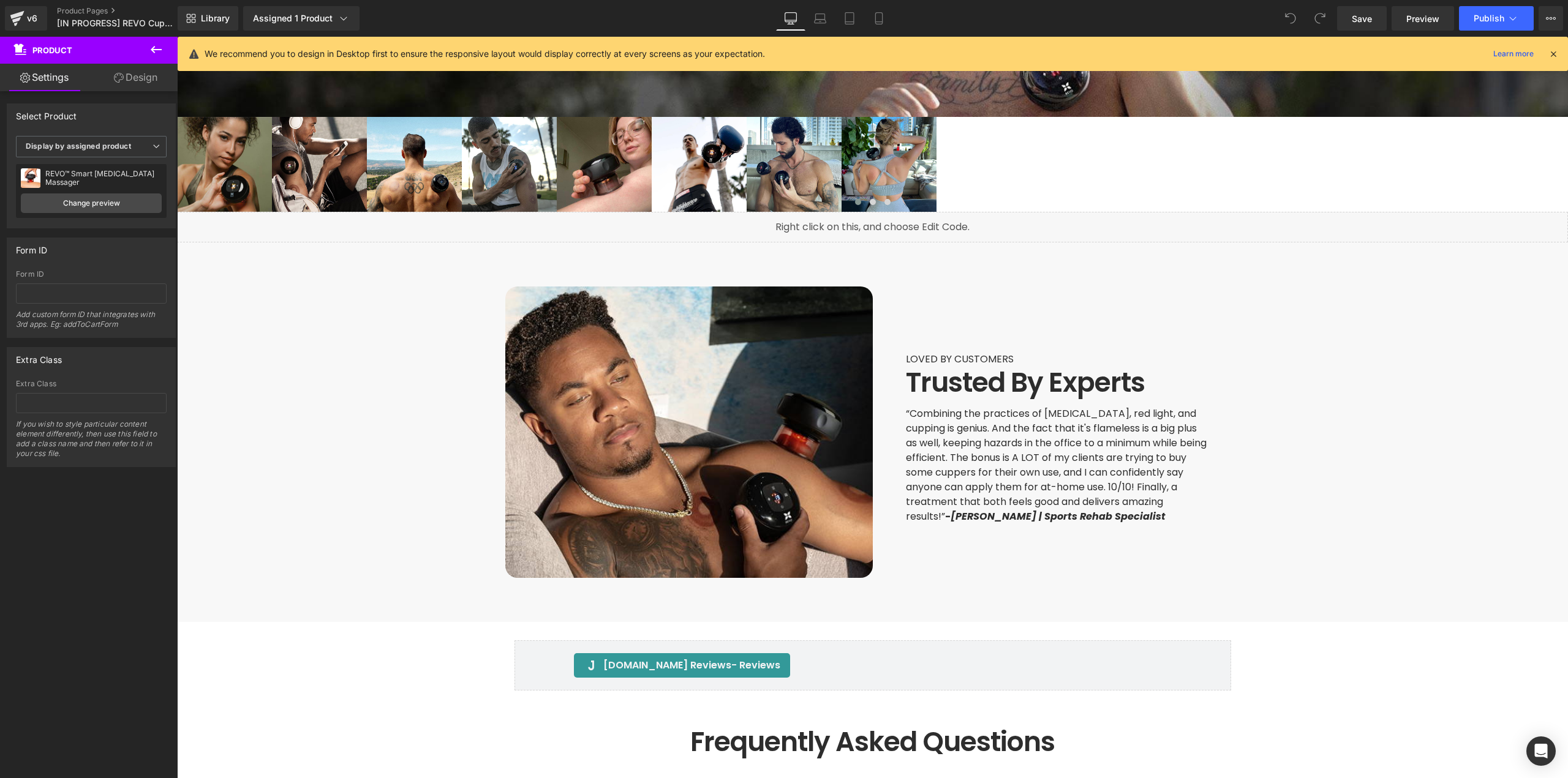
scroll to position [0, 0]
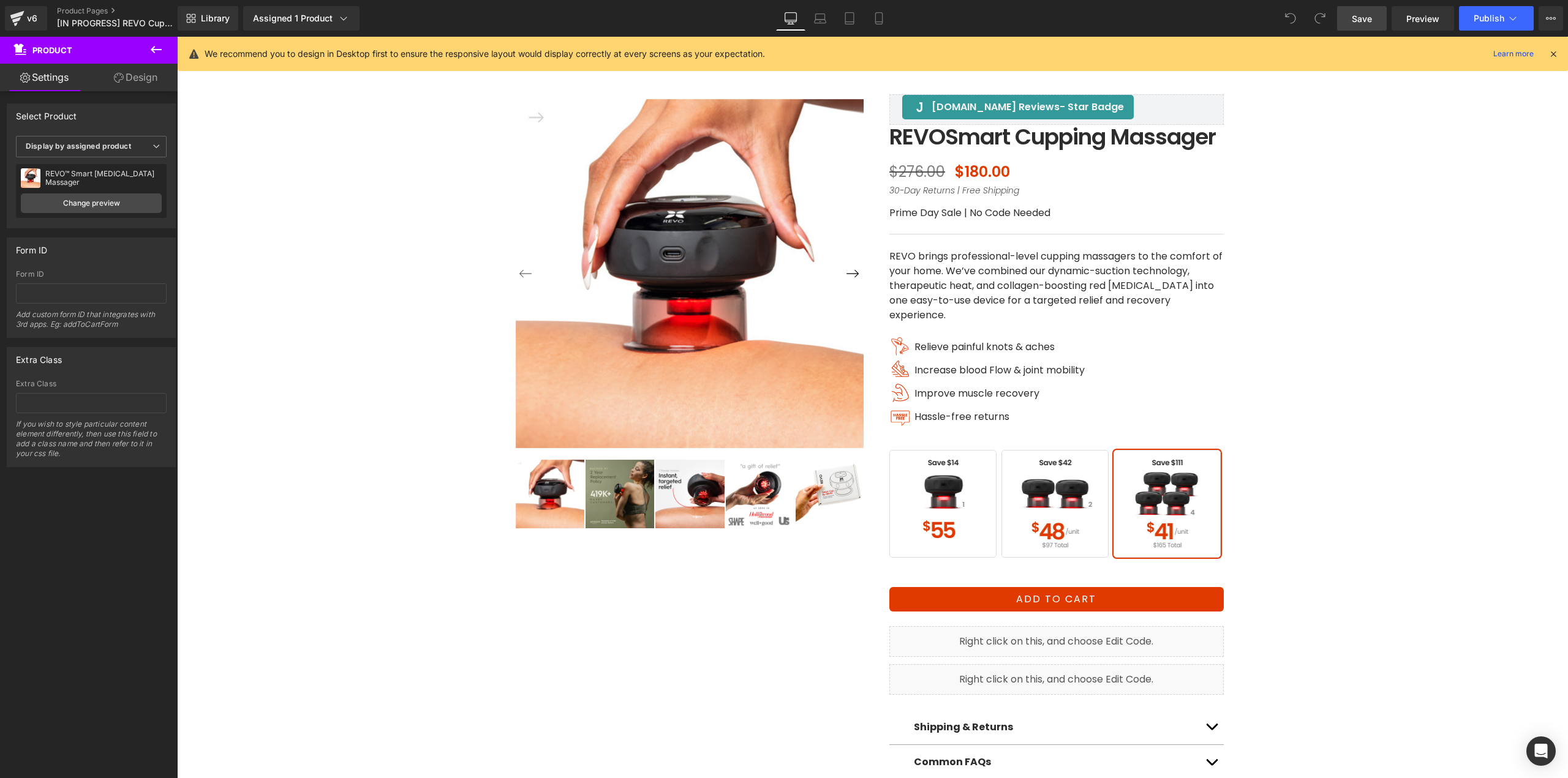
click at [1364, 18] on span "Save" at bounding box center [1361, 18] width 20 height 13
click at [1366, 25] on link "Save" at bounding box center [1361, 18] width 49 height 24
click at [1061, 537] on span "BUY 2" at bounding box center [1054, 504] width 107 height 108
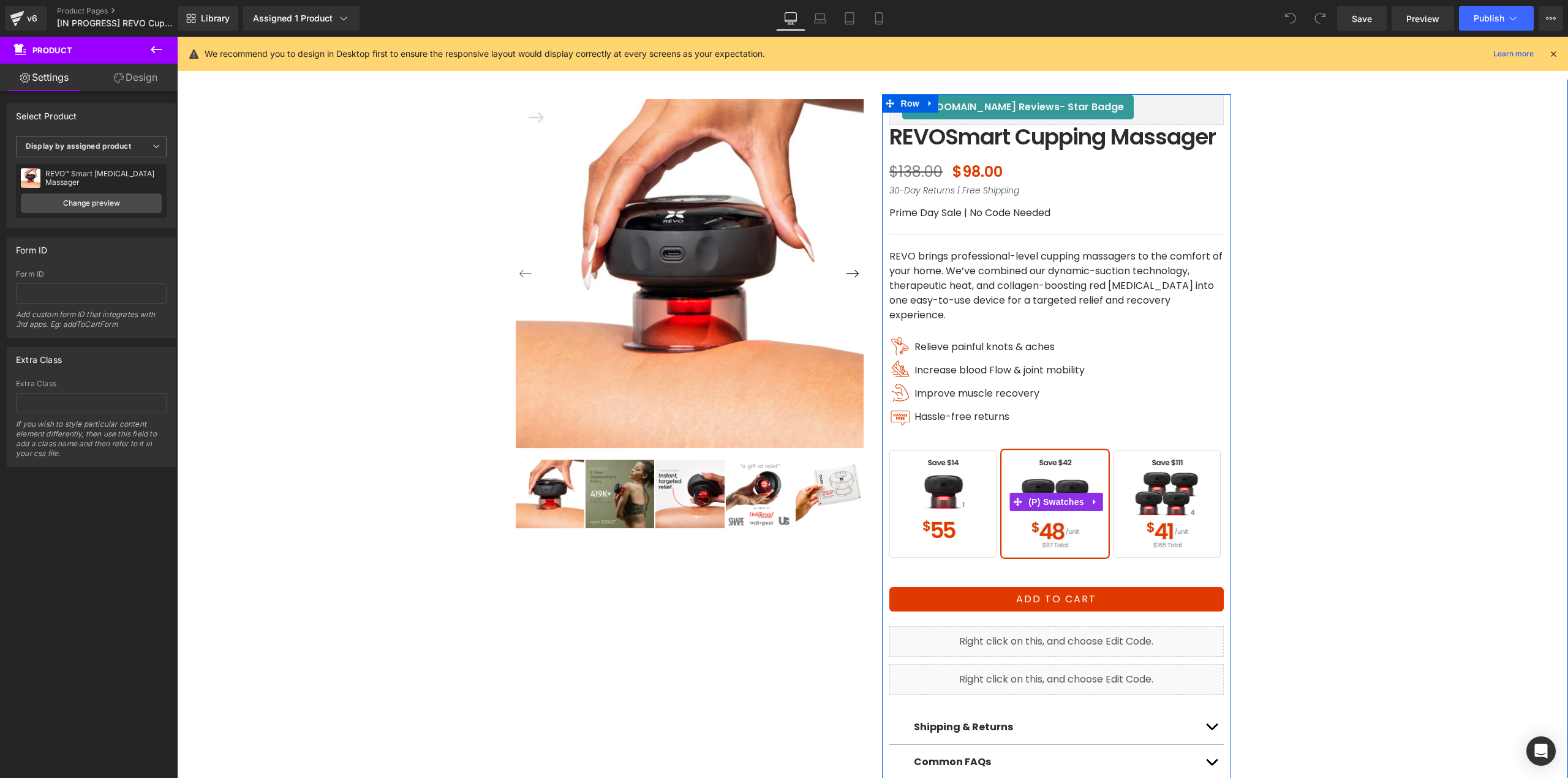
click at [963, 541] on span "BUY 1" at bounding box center [942, 504] width 107 height 108
click at [1037, 543] on span "BUY 2" at bounding box center [1054, 504] width 107 height 108
click at [1156, 544] on span "BUY 4" at bounding box center [1167, 504] width 107 height 108
click at [1051, 548] on span "BUY 2" at bounding box center [1054, 504] width 107 height 108
click at [953, 541] on span "BUY 1" at bounding box center [942, 504] width 107 height 108
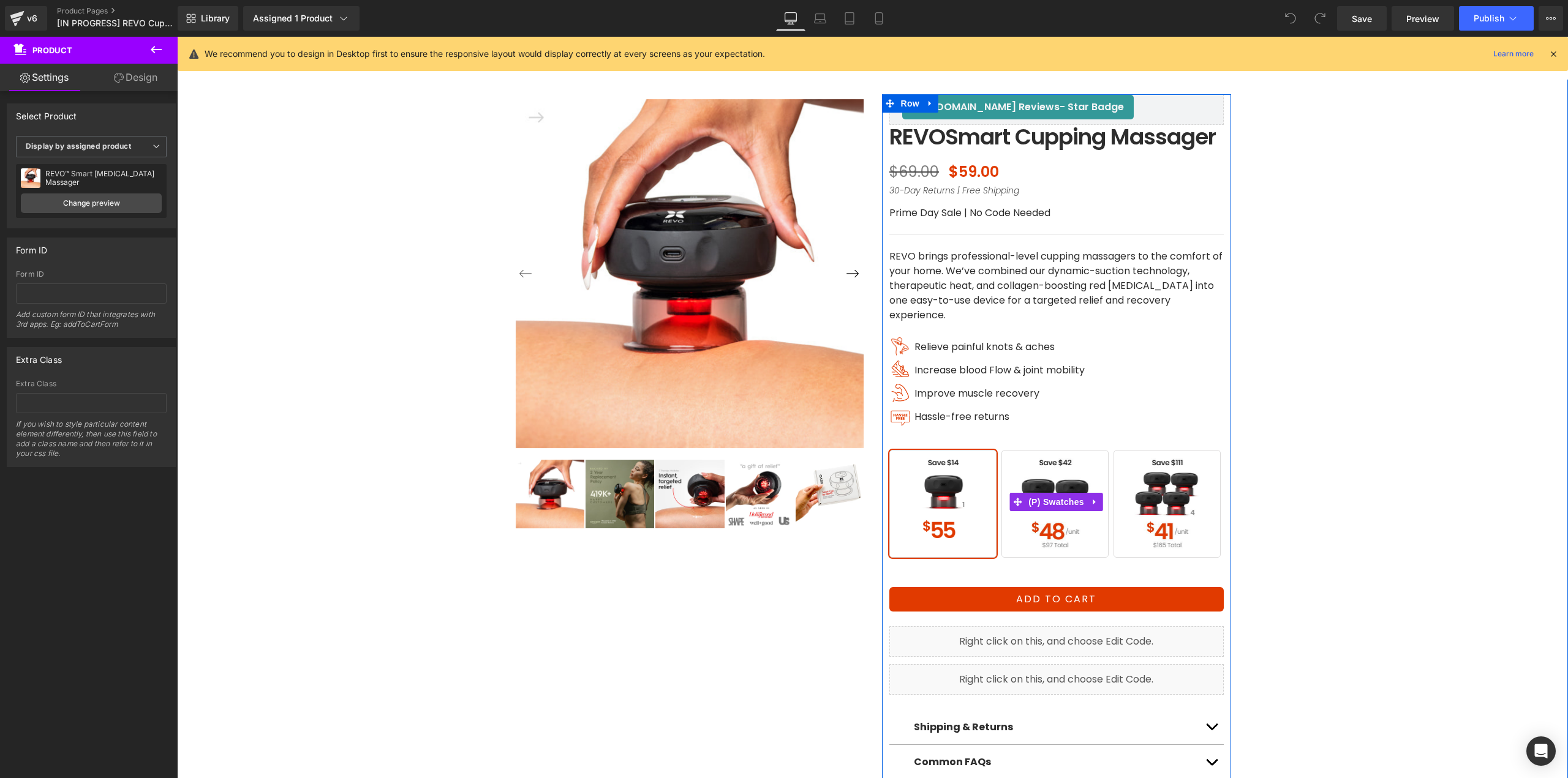
click at [1051, 542] on span "BUY 2" at bounding box center [1054, 504] width 107 height 108
click at [1129, 541] on span "BUY 4" at bounding box center [1167, 504] width 107 height 108
click at [937, 542] on span "BUY 1" at bounding box center [942, 504] width 107 height 108
click at [1038, 554] on span "BUY 2" at bounding box center [1054, 504] width 107 height 108
click at [1164, 549] on span "BUY 4" at bounding box center [1167, 504] width 107 height 108
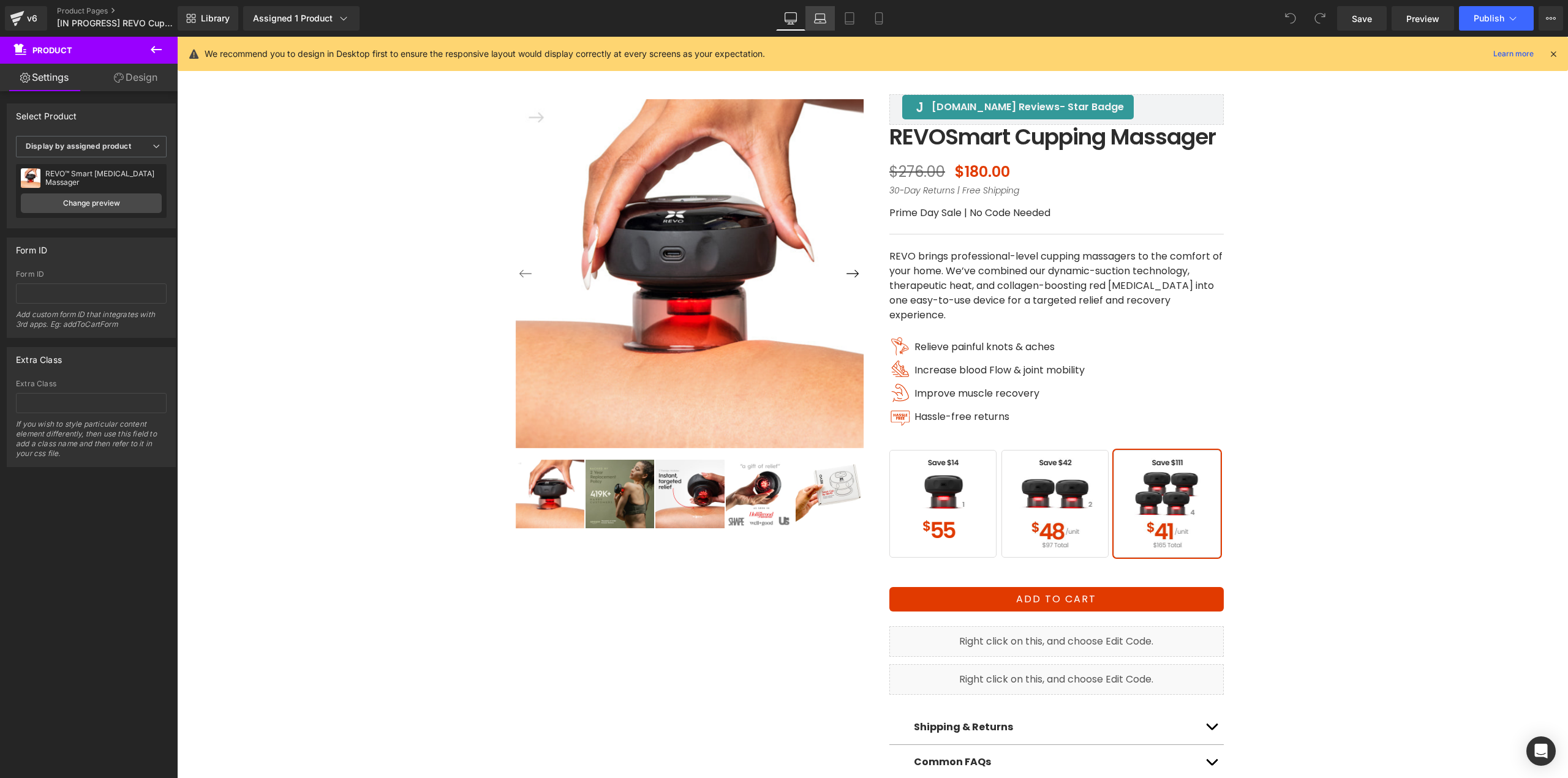
click at [825, 20] on icon at bounding box center [821, 21] width 12 height 4
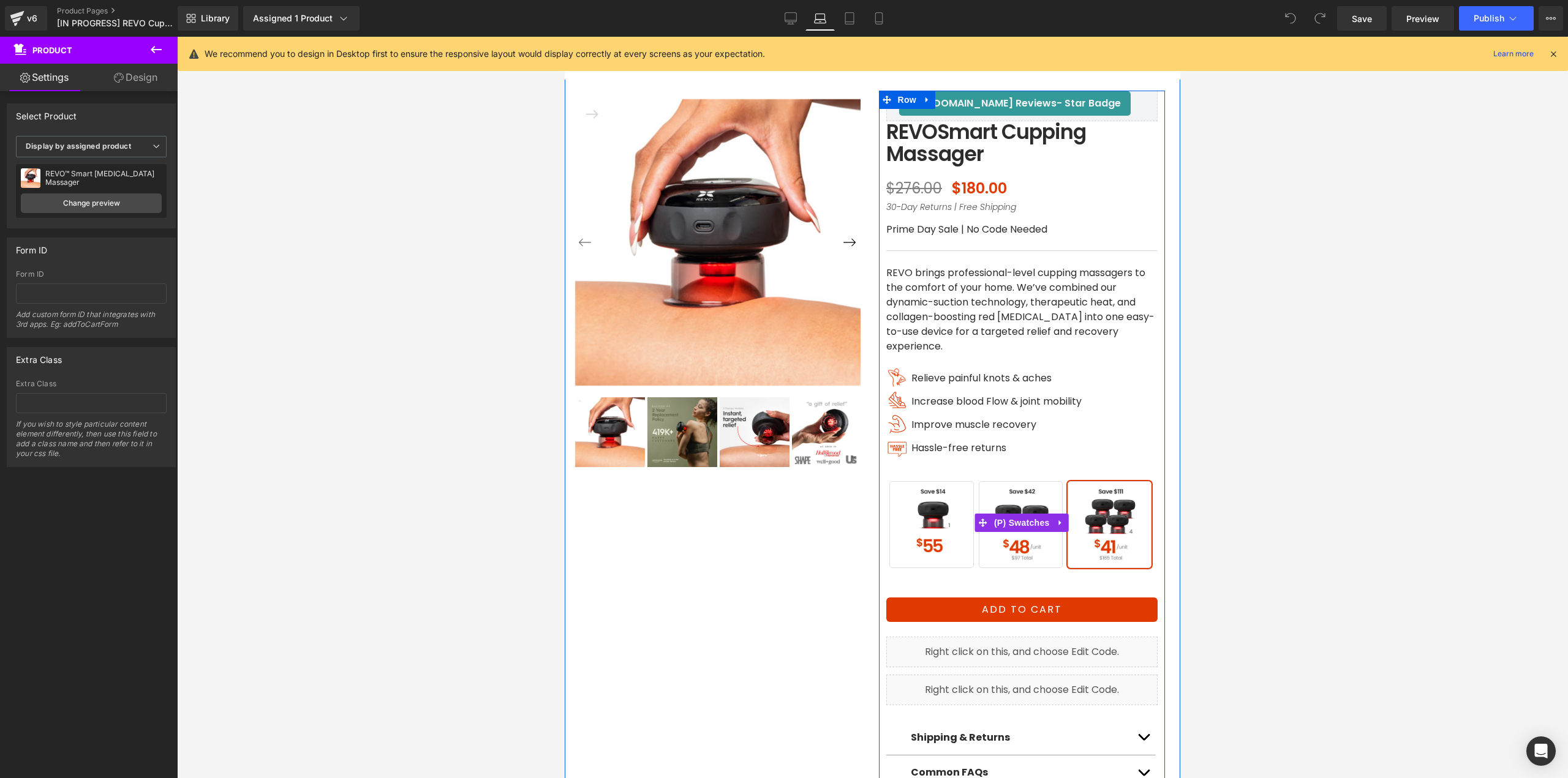
click at [1043, 548] on span "BUY 2" at bounding box center [1020, 524] width 84 height 87
click at [928, 554] on span "BUY 1" at bounding box center [931, 524] width 84 height 87
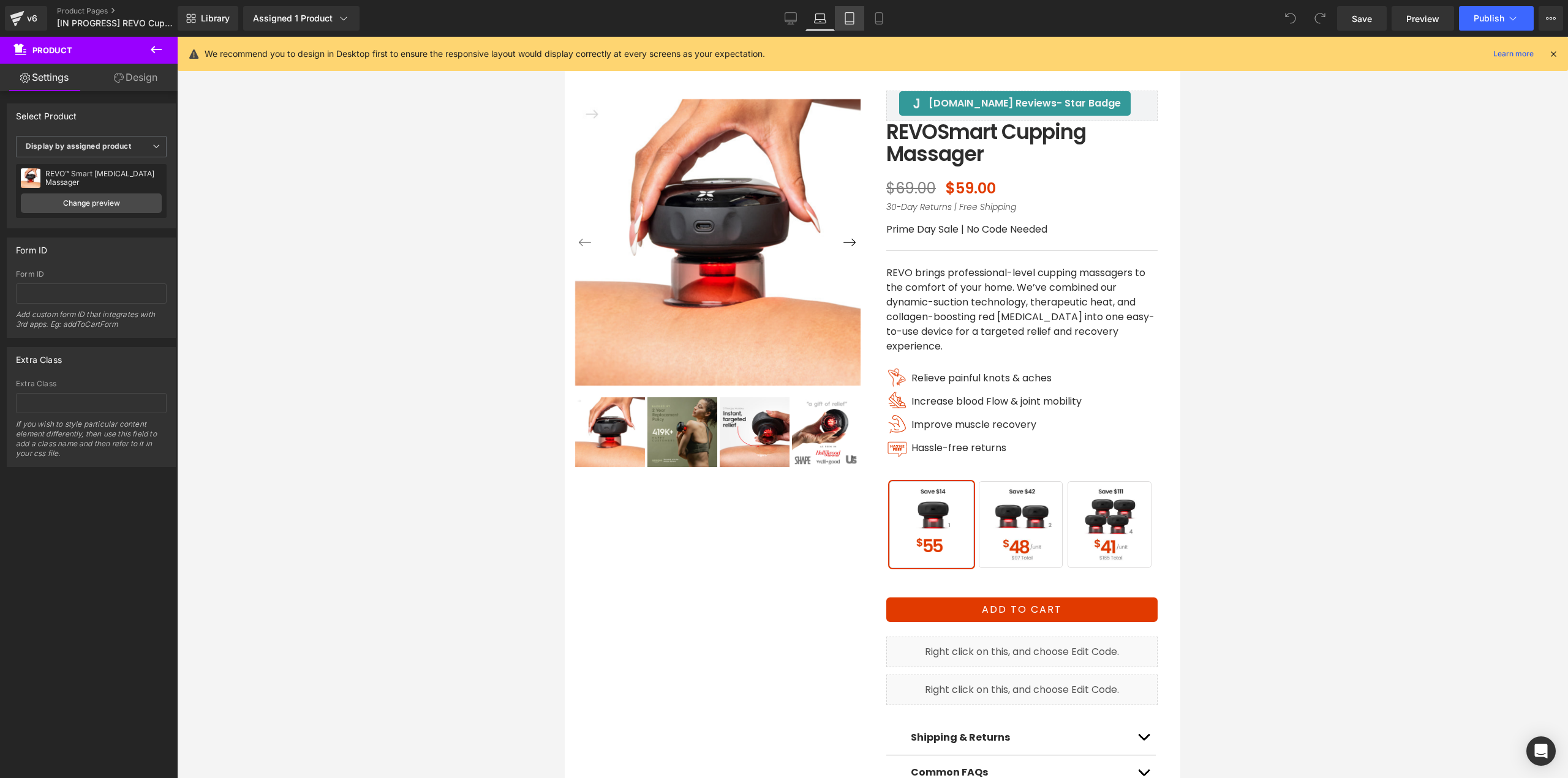
click at [854, 23] on icon at bounding box center [849, 18] width 13 height 13
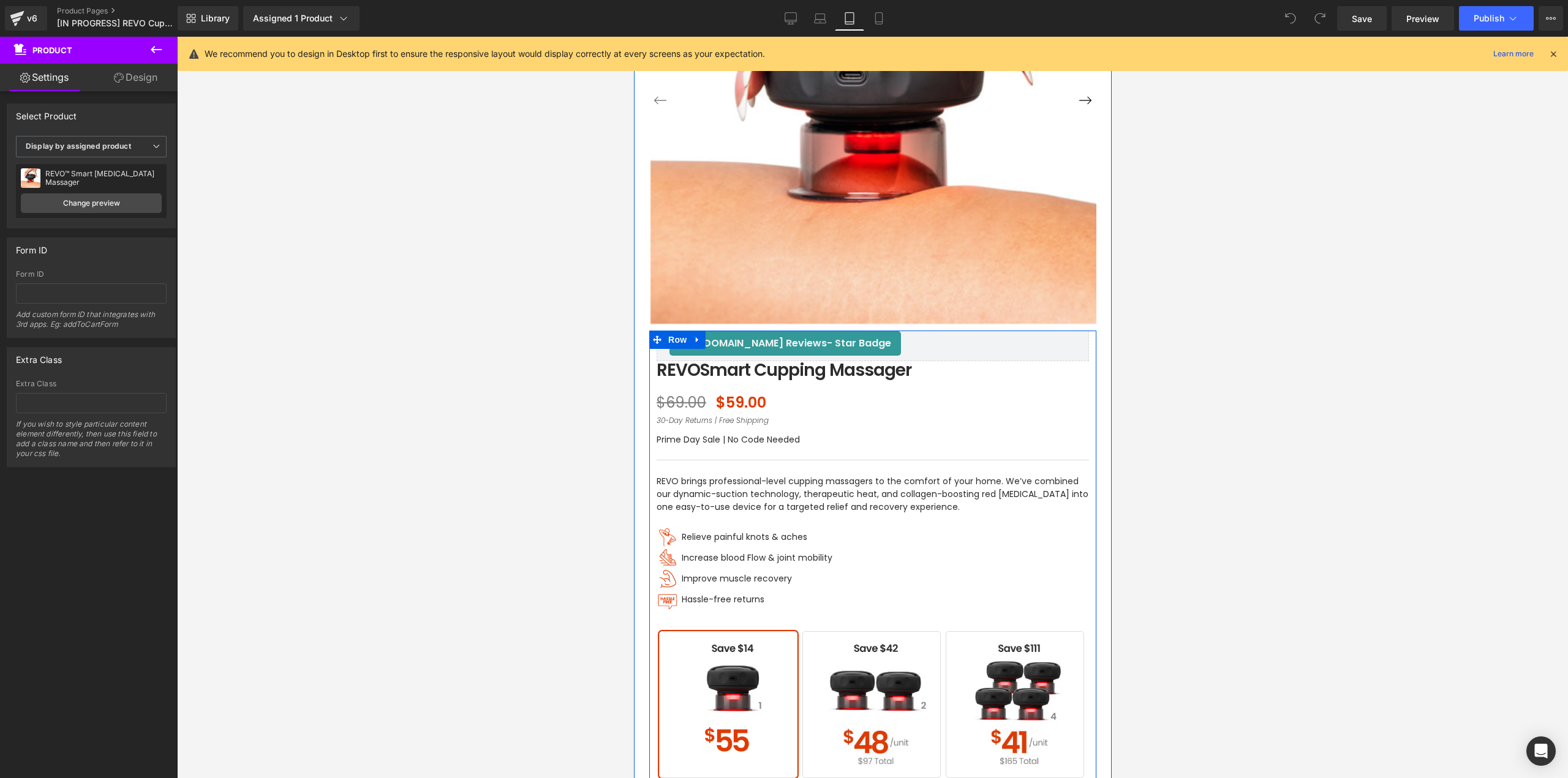
scroll to position [245, 0]
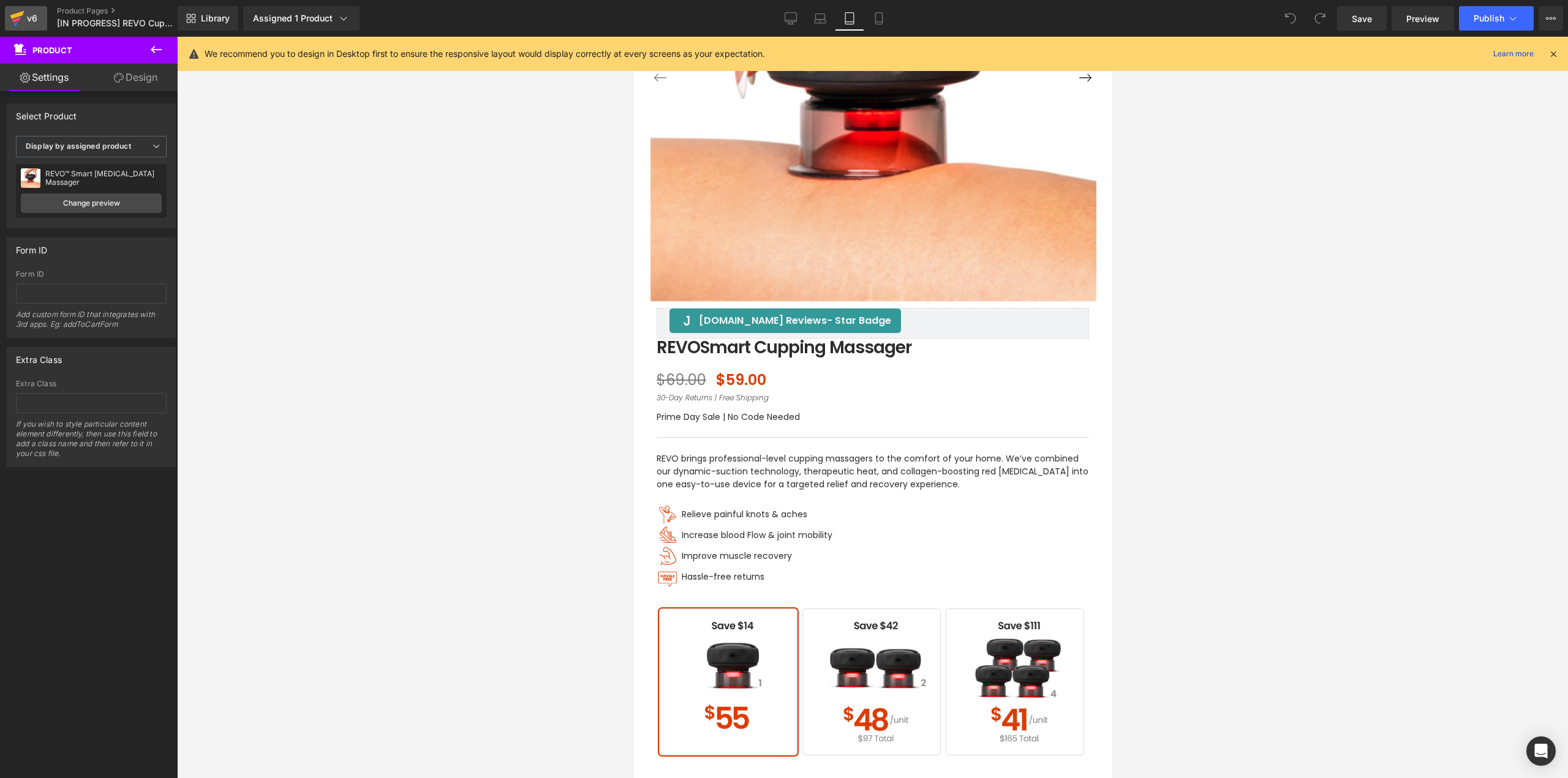
click at [24, 17] on icon at bounding box center [17, 18] width 15 height 30
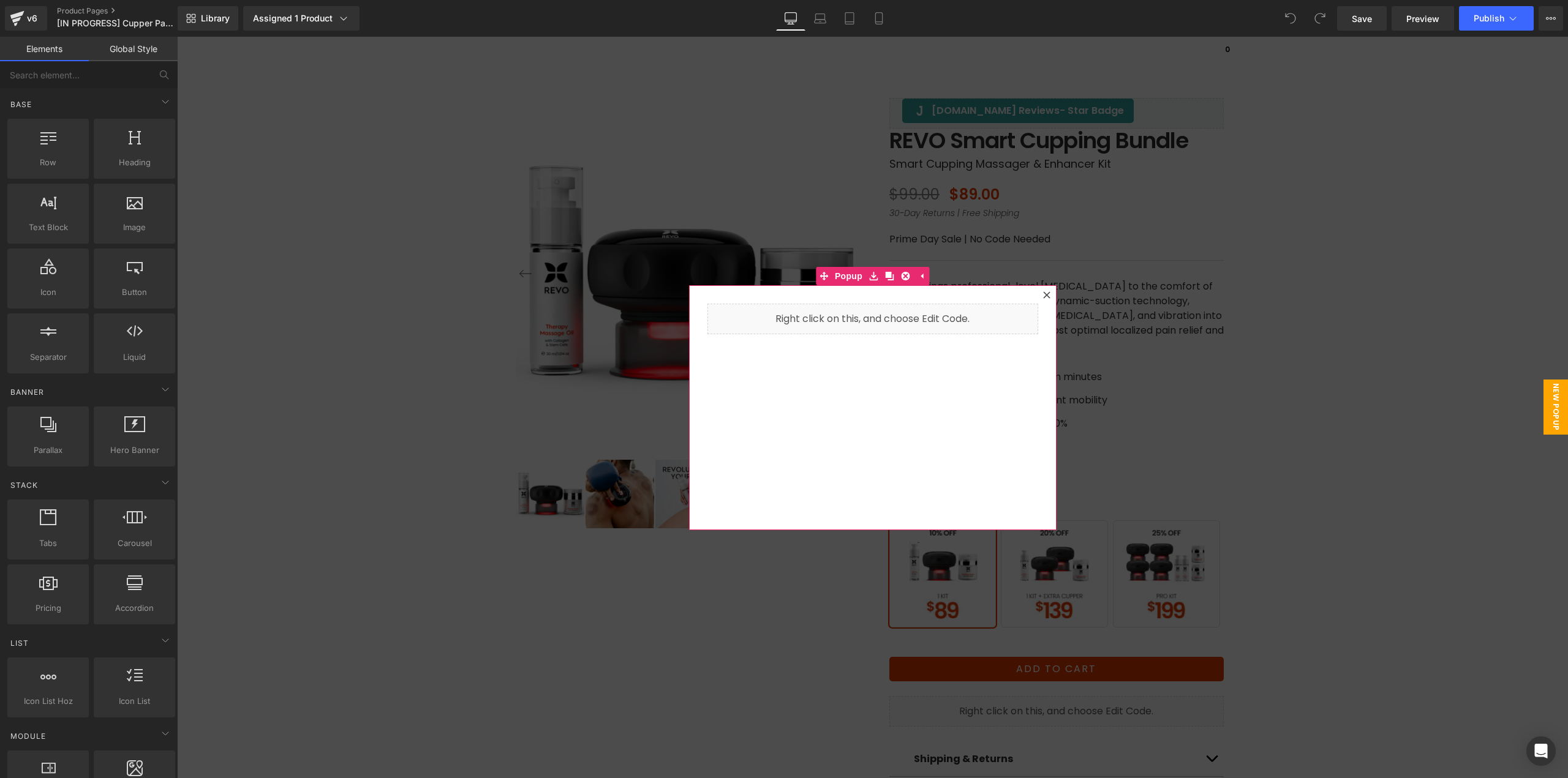
click at [1043, 297] on icon at bounding box center [1046, 295] width 7 height 7
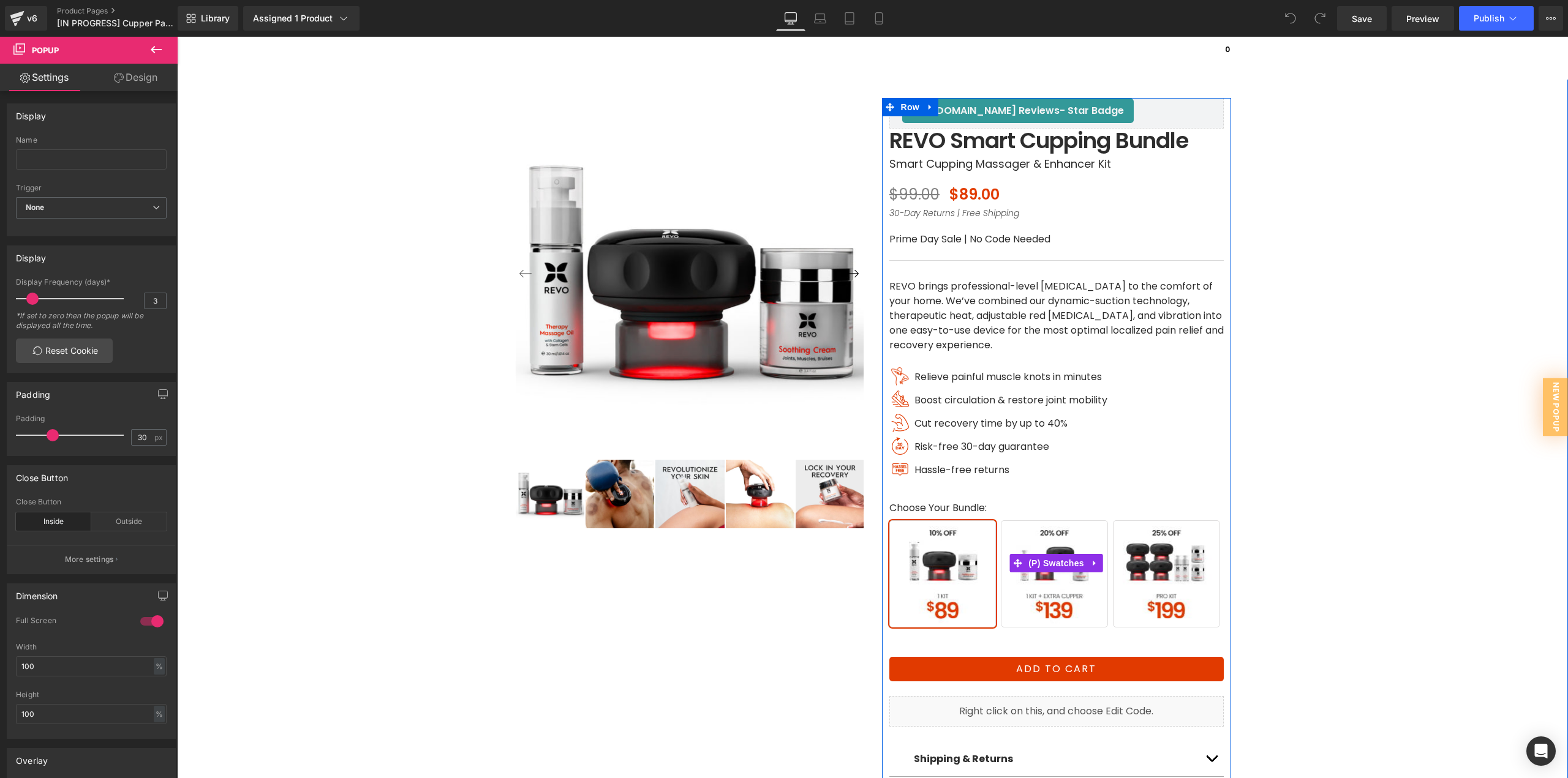
click at [1054, 582] on span "1 Kit + 1 Extra Cupper" at bounding box center [1054, 573] width 107 height 107
click at [1170, 602] on span "Pro Kit" at bounding box center [1166, 573] width 107 height 107
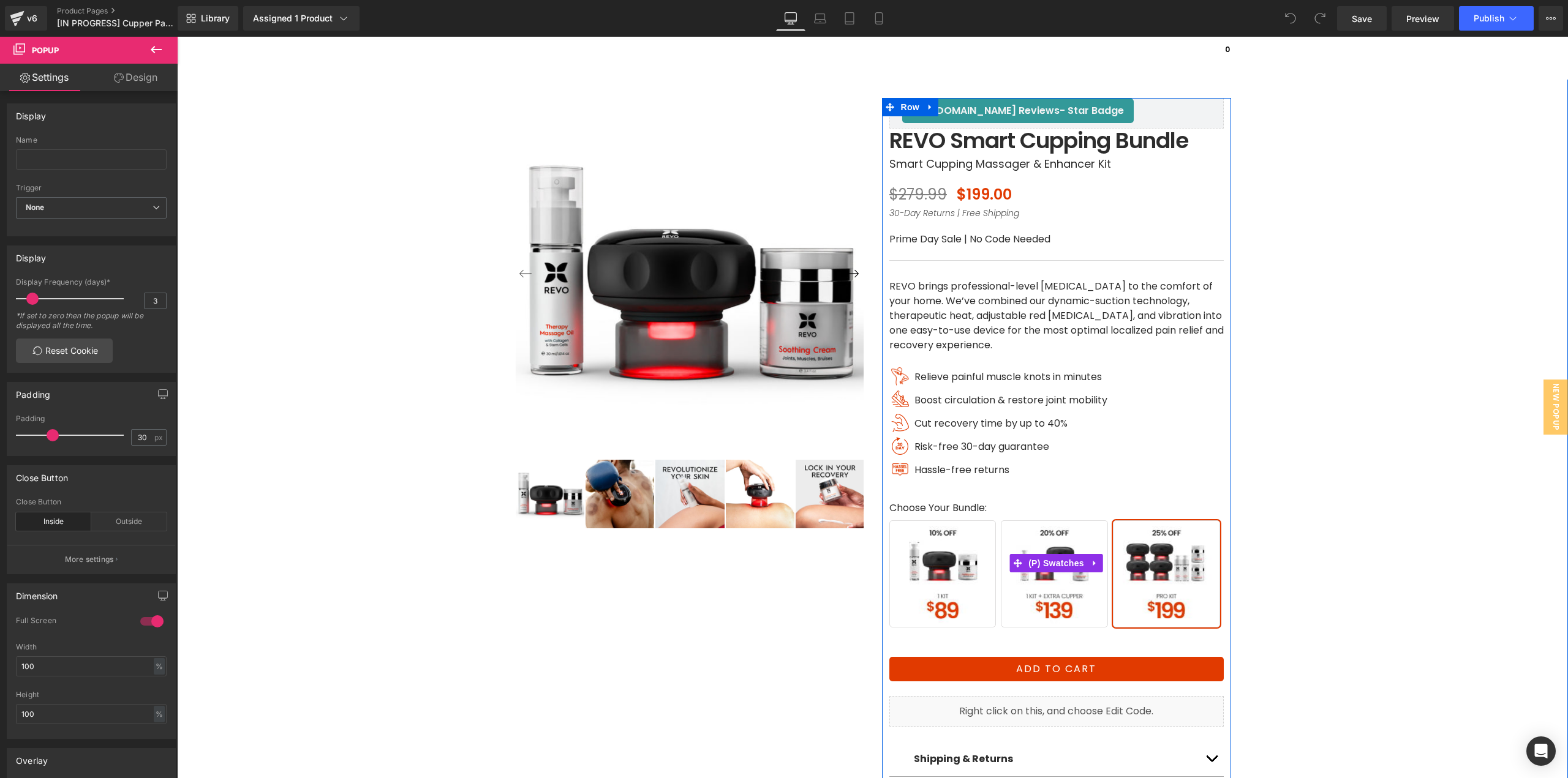
click at [942, 593] on span "Buy 1 Kit" at bounding box center [942, 573] width 107 height 107
click at [1048, 563] on span "(P) Swatches" at bounding box center [1056, 563] width 62 height 18
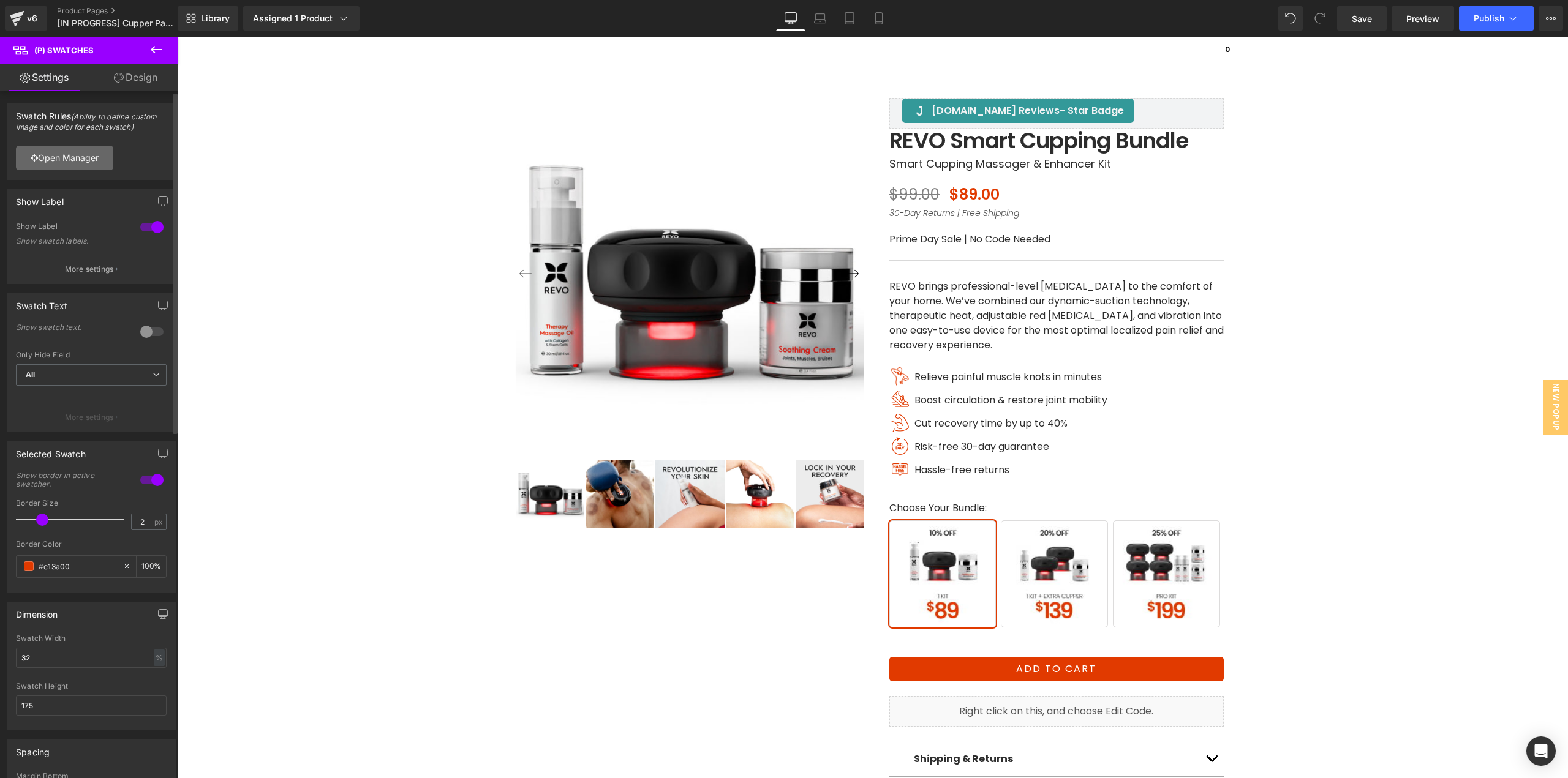
click at [91, 164] on link "Open Manager" at bounding box center [65, 158] width 97 height 24
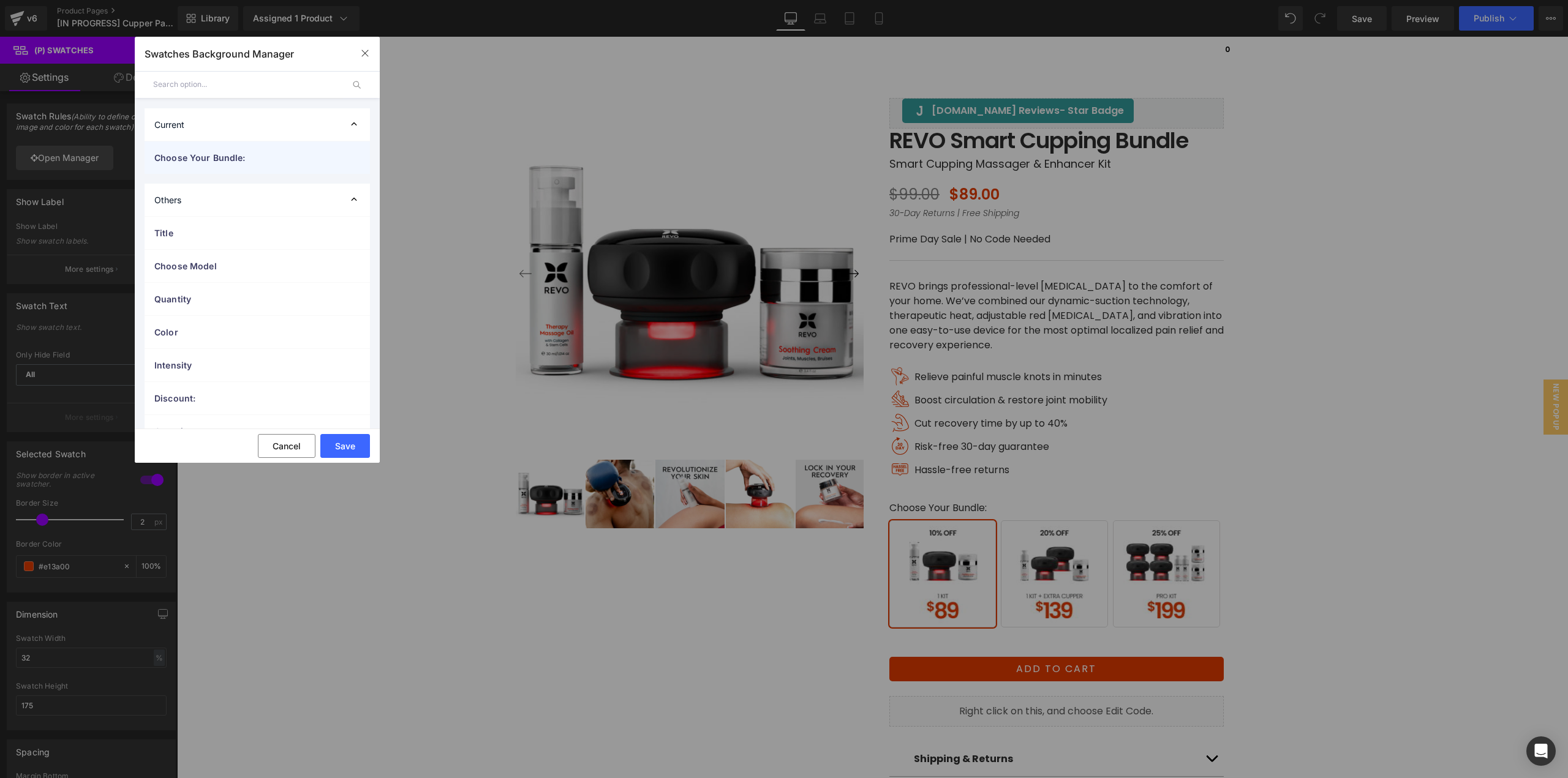
click at [209, 167] on div "Choose Your Bundle:" at bounding box center [257, 158] width 225 height 32
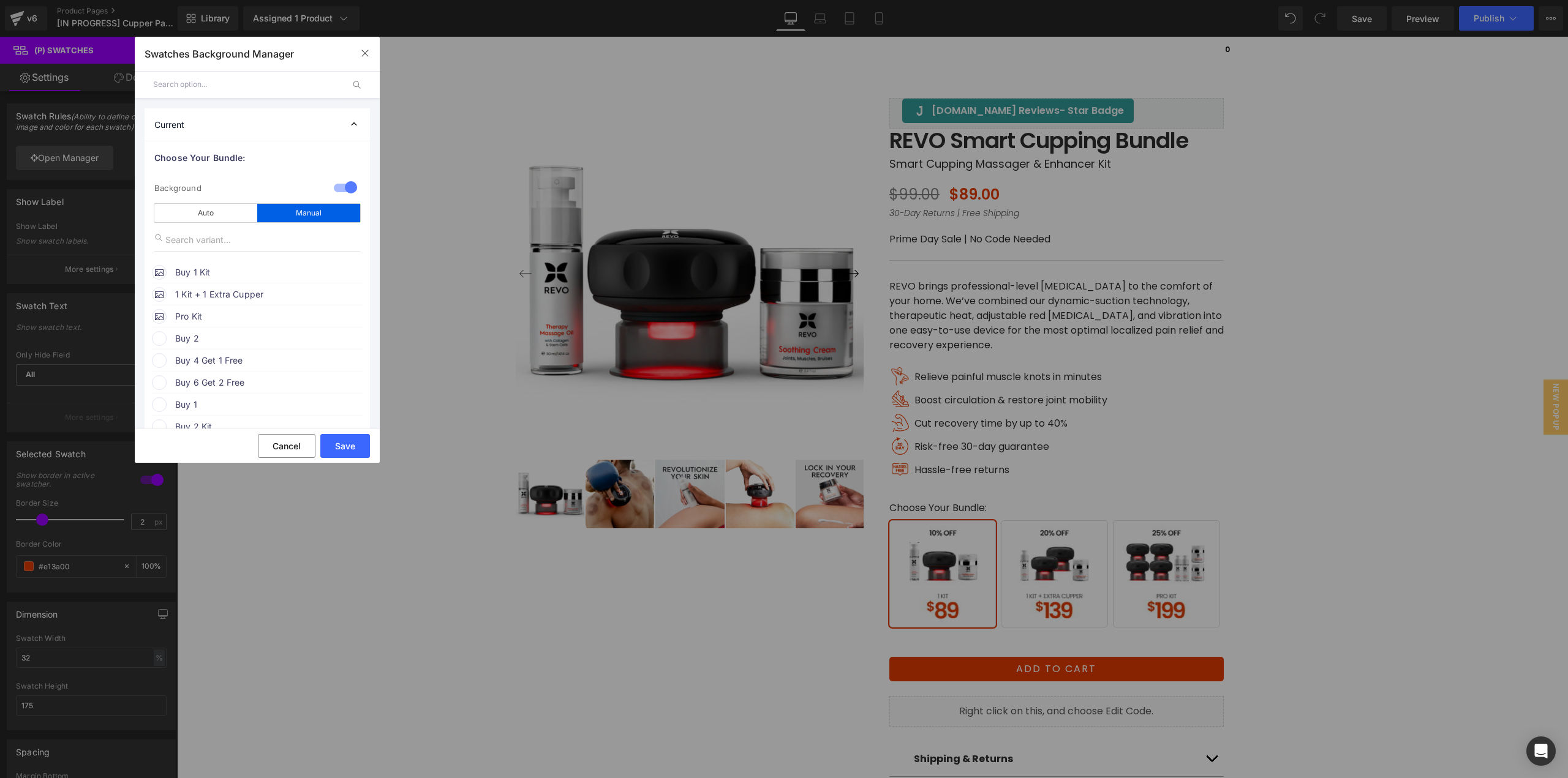
click at [224, 271] on span "Buy 1 Kit" at bounding box center [268, 272] width 186 height 15
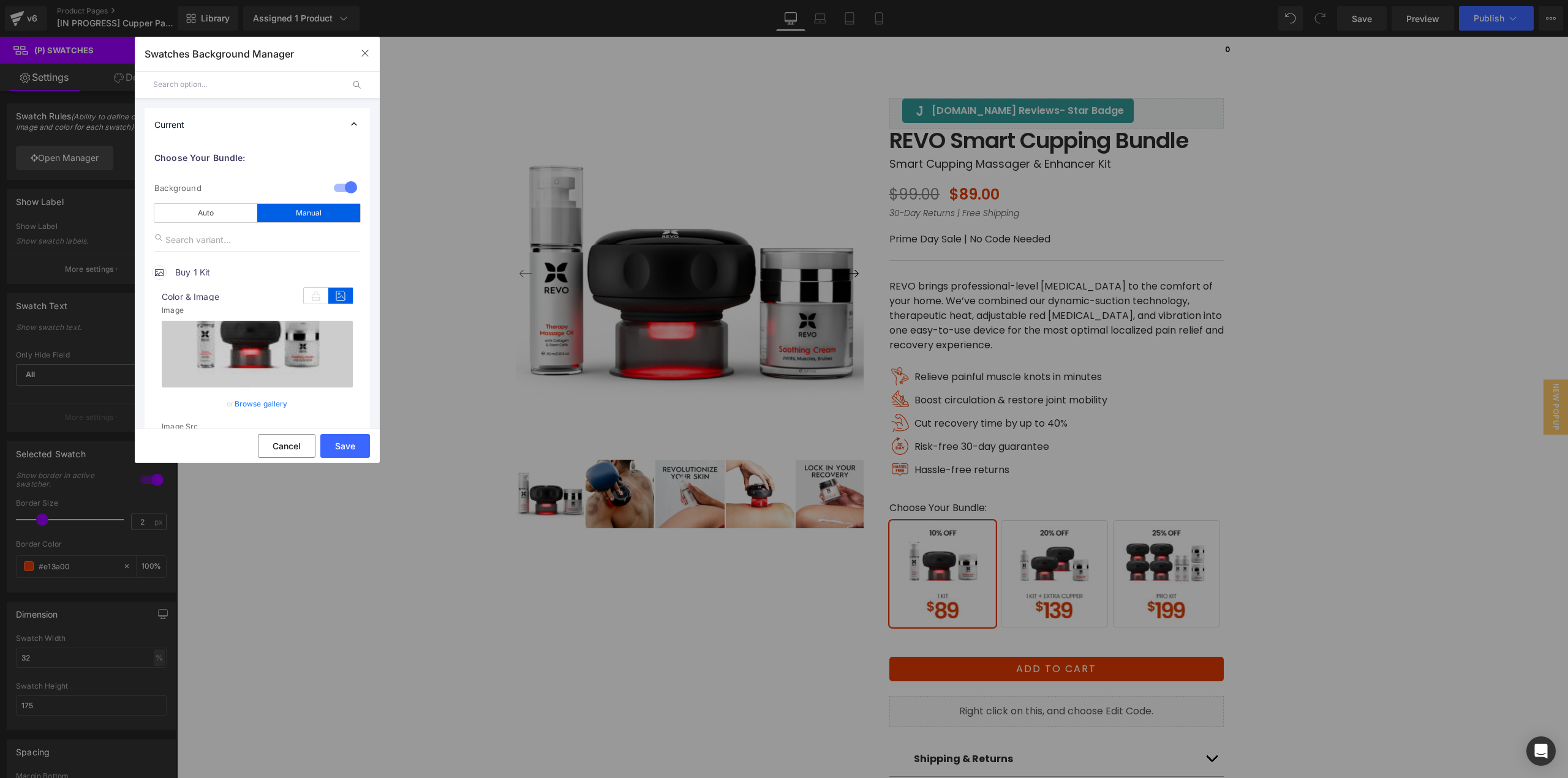
click at [260, 403] on link "Browse gallery" at bounding box center [261, 403] width 53 height 21
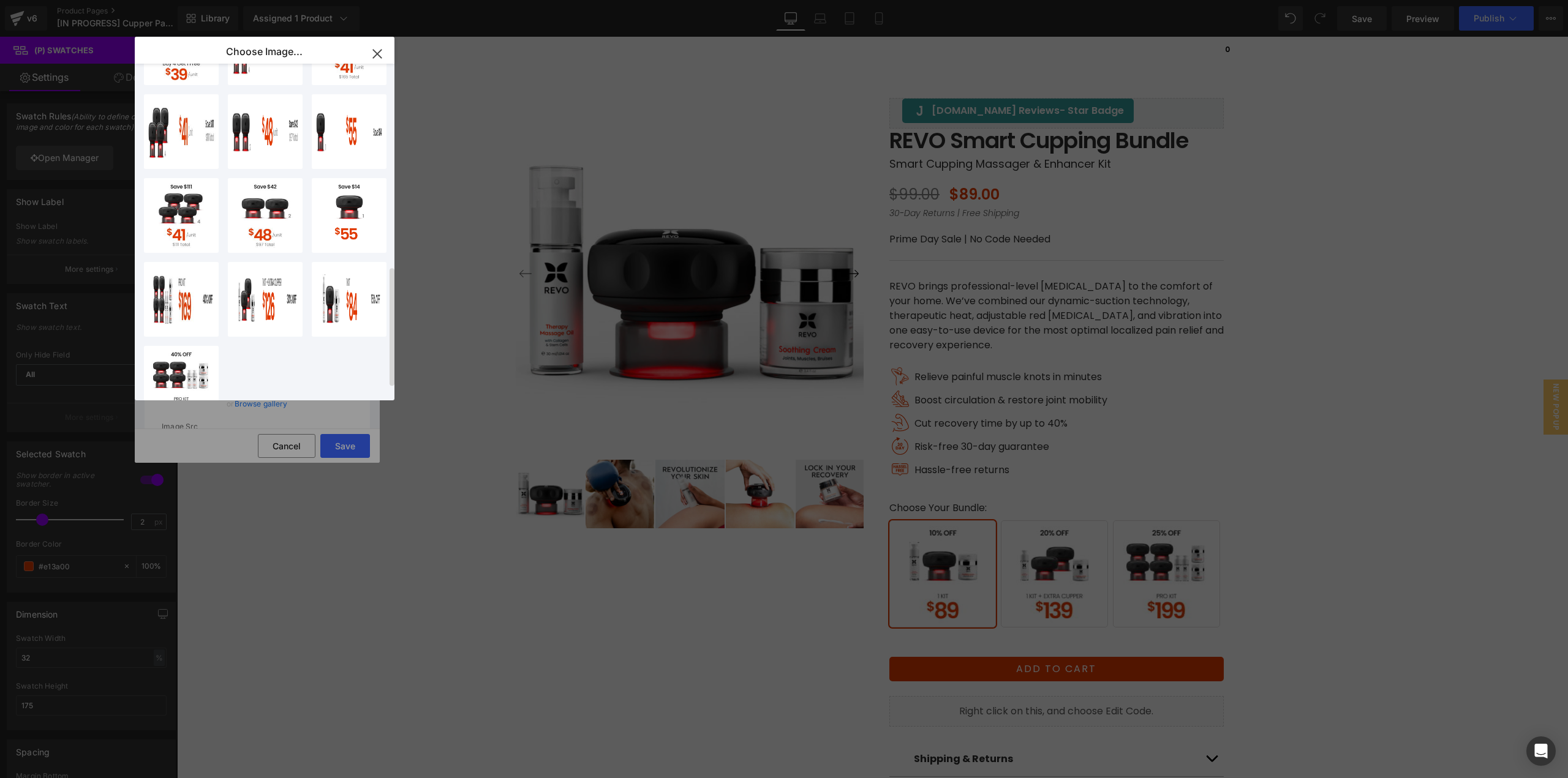
scroll to position [604, 0]
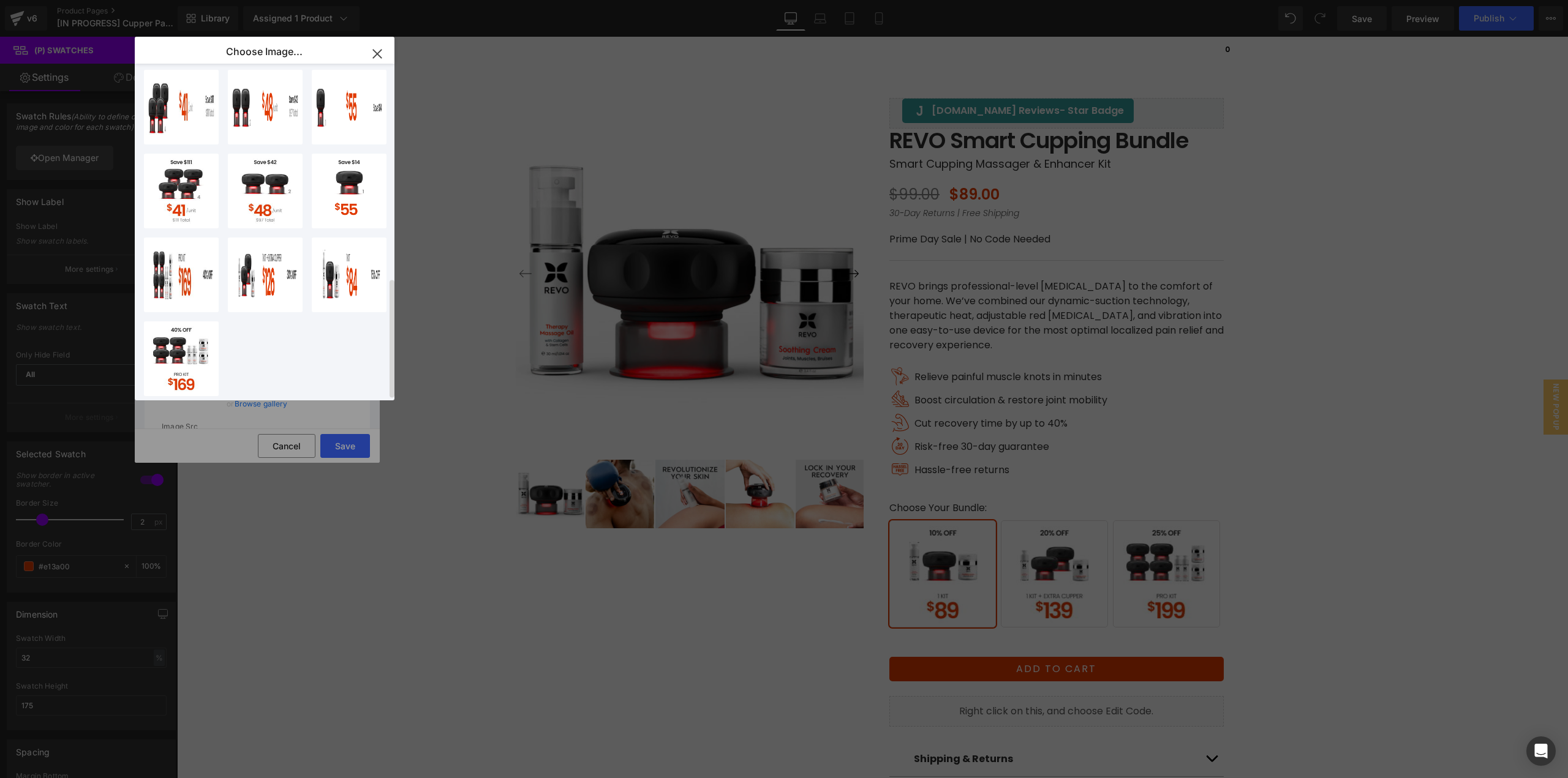
click at [285, 347] on div "Evergre...bile.jpg 61.50 KB Delete image? Yes No Evergre...bile.jpg 48.95 KB De…" at bounding box center [272, 234] width 255 height 341
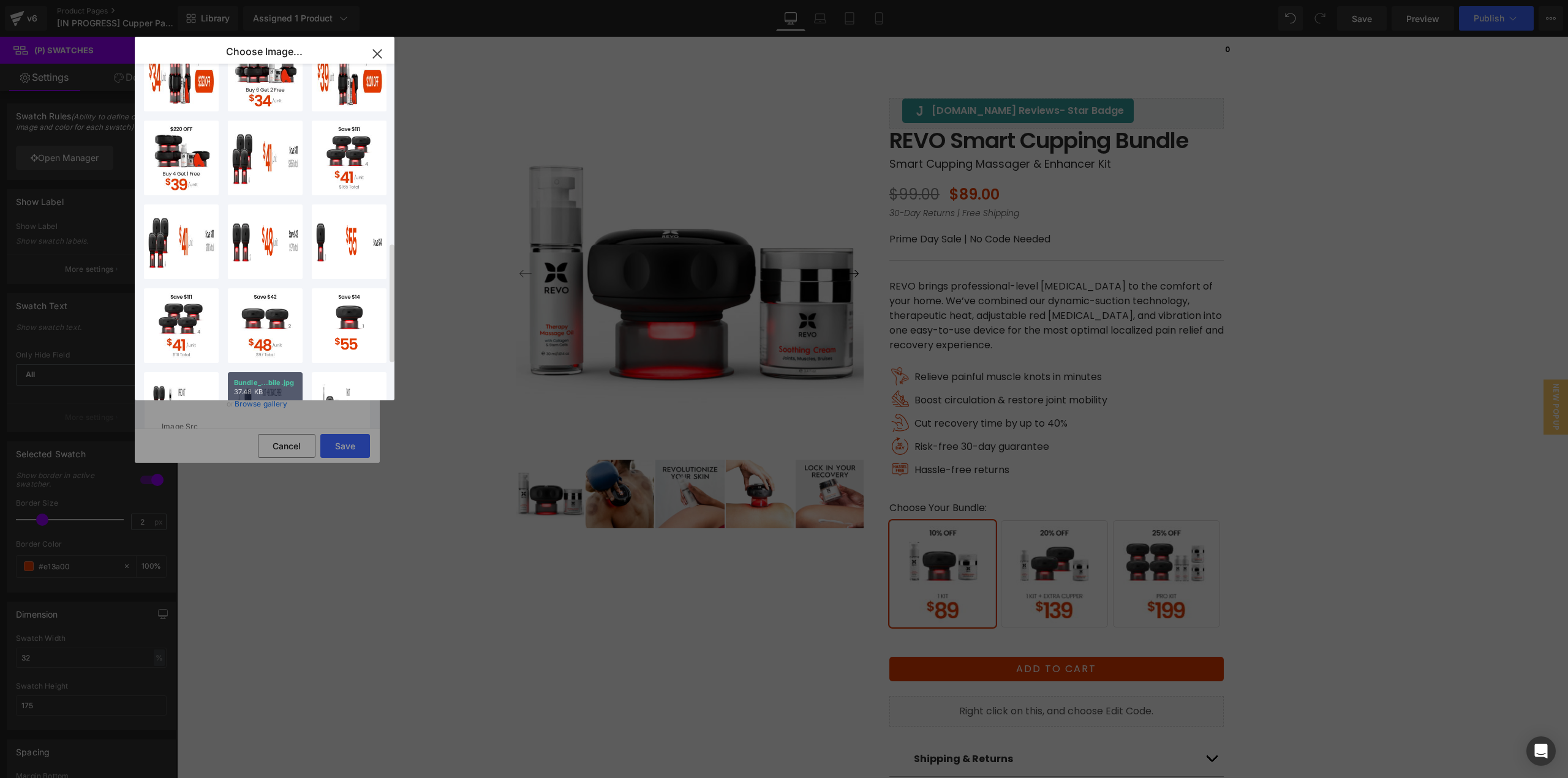
scroll to position [0, 0]
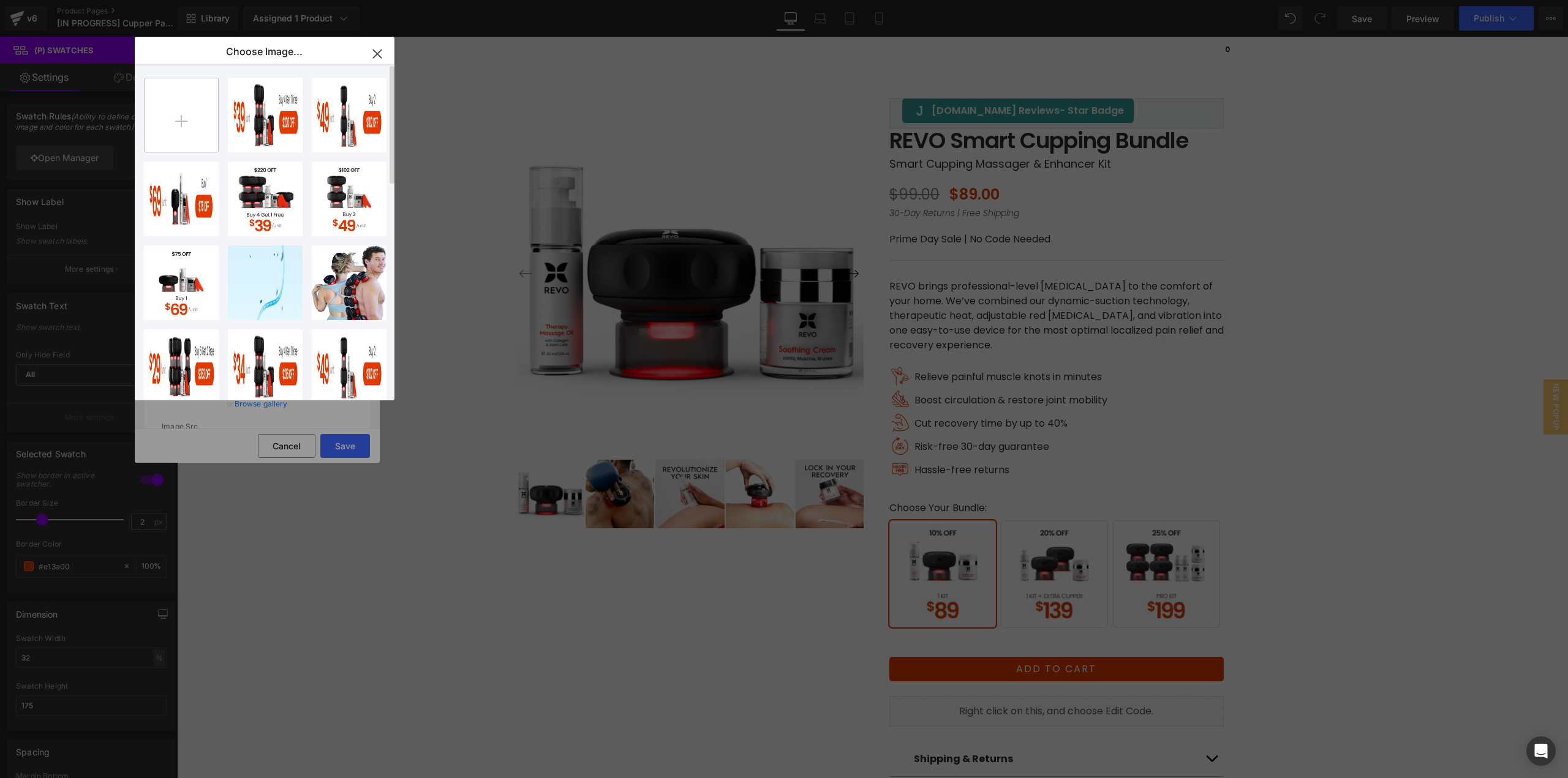
click at [216, 136] on input "file" at bounding box center [182, 115] width 74 height 74
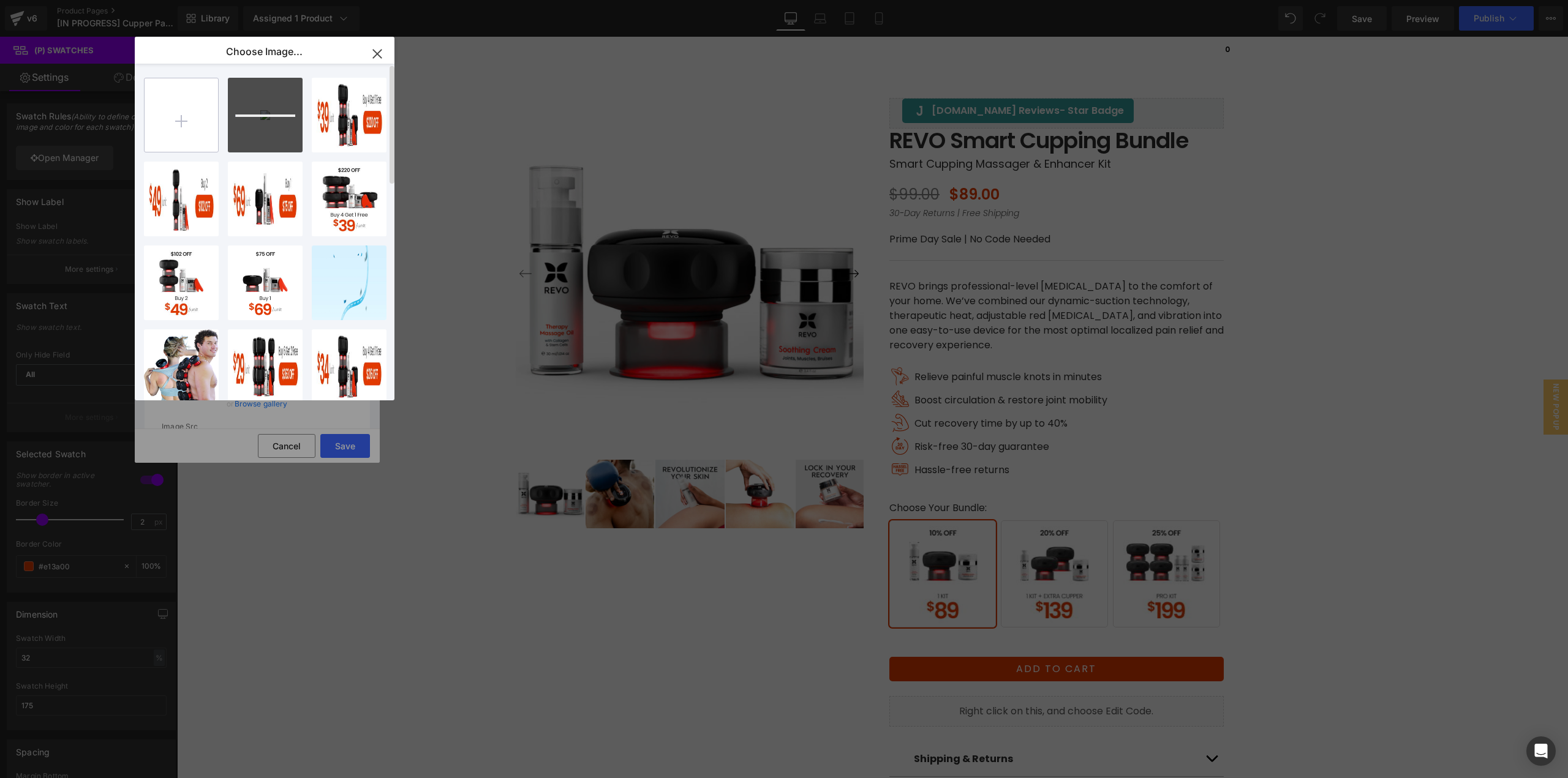
click at [208, 132] on input "file" at bounding box center [182, 115] width 74 height 74
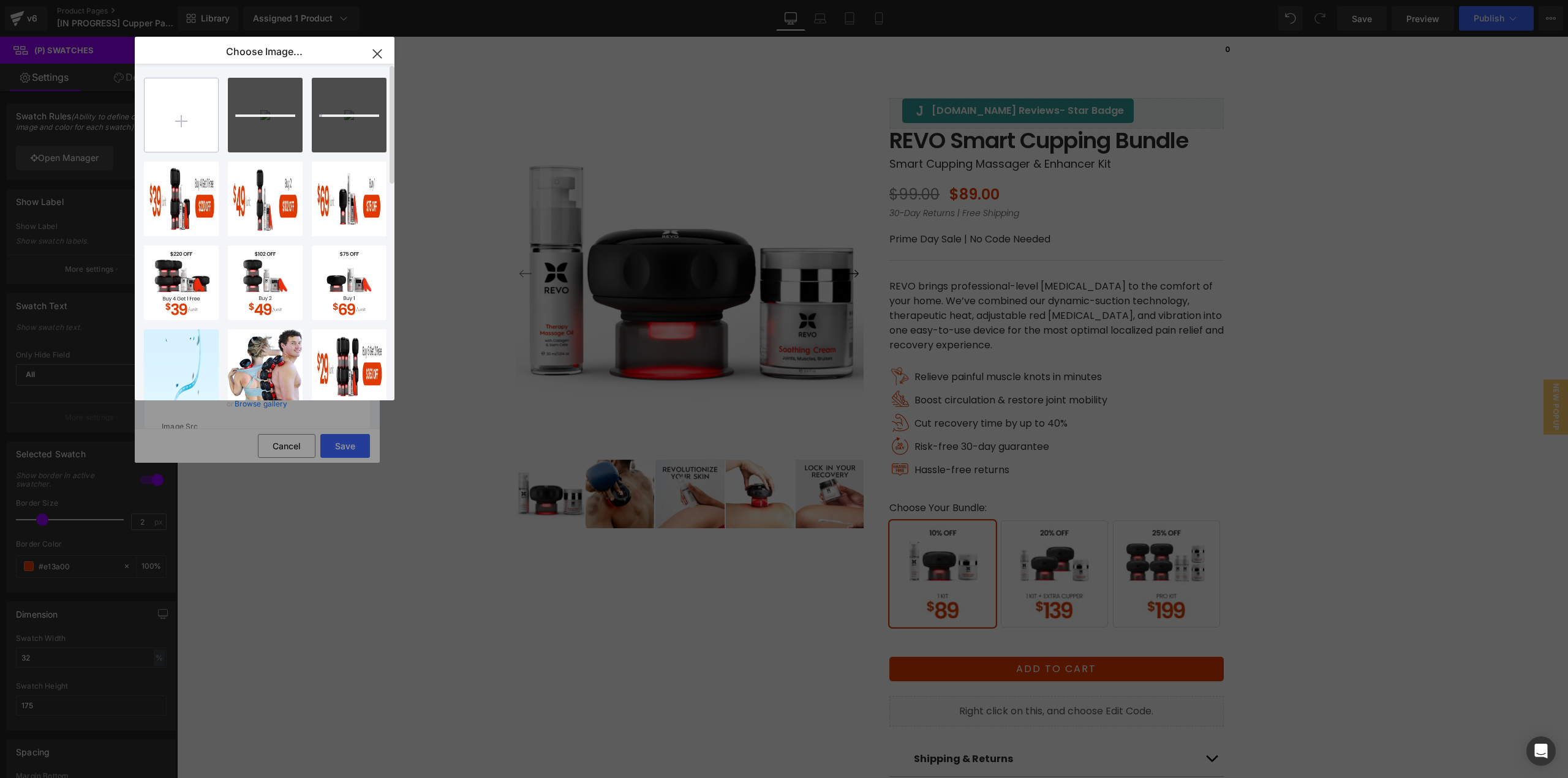
click at [193, 136] on input "file" at bounding box center [182, 115] width 74 height 74
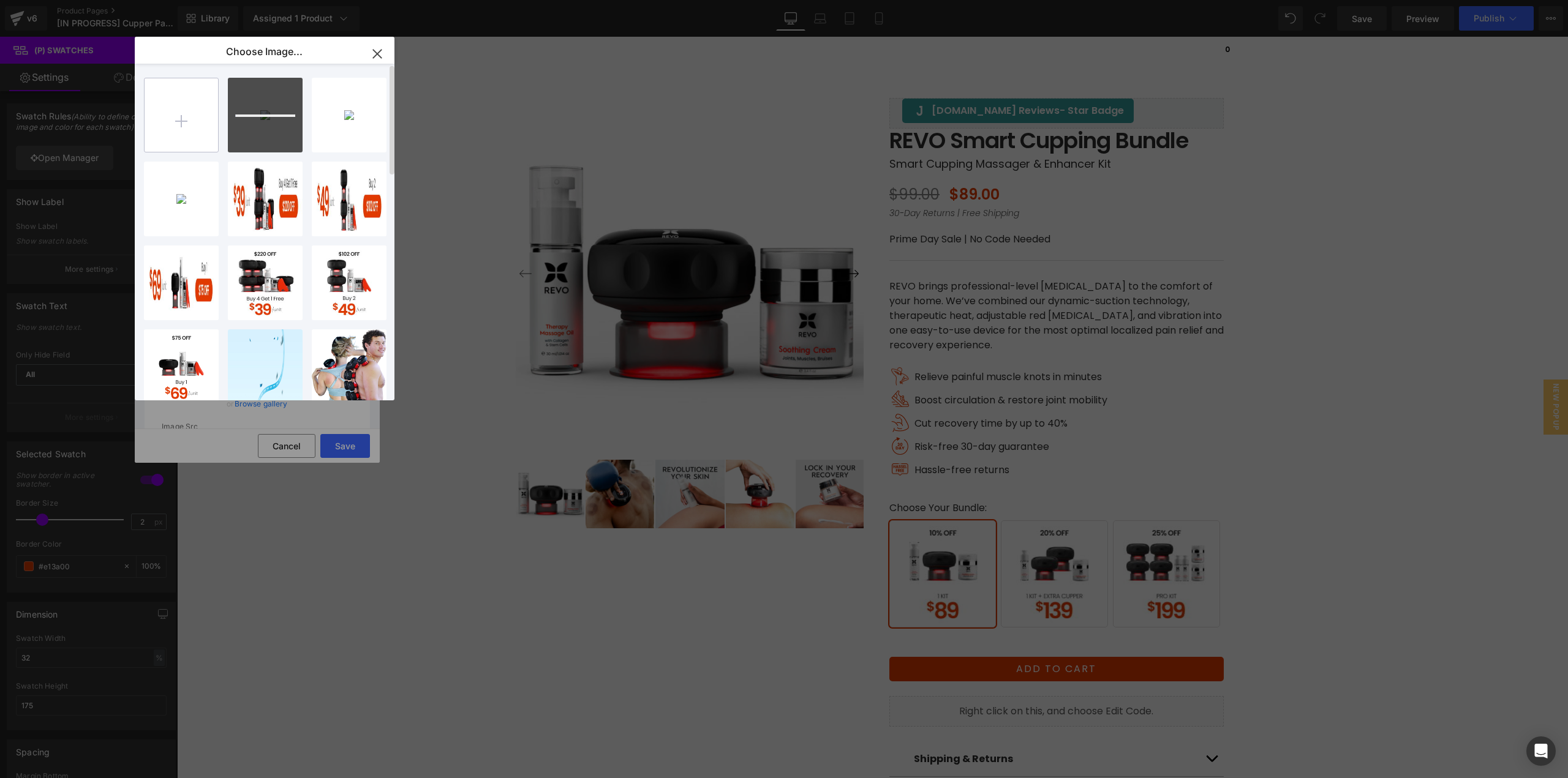
click at [176, 114] on input "file" at bounding box center [182, 115] width 74 height 74
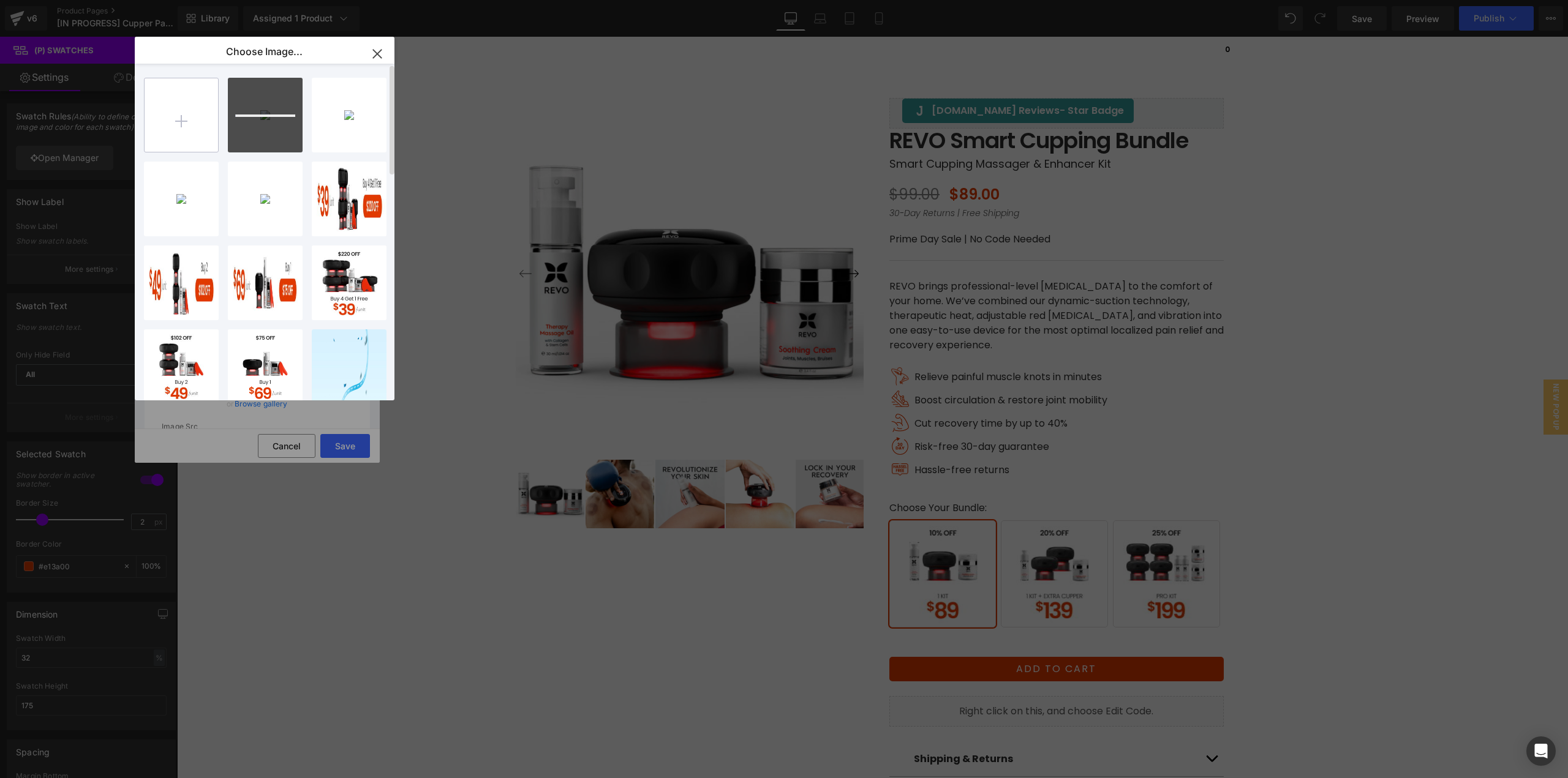
click at [193, 116] on input "file" at bounding box center [182, 115] width 74 height 74
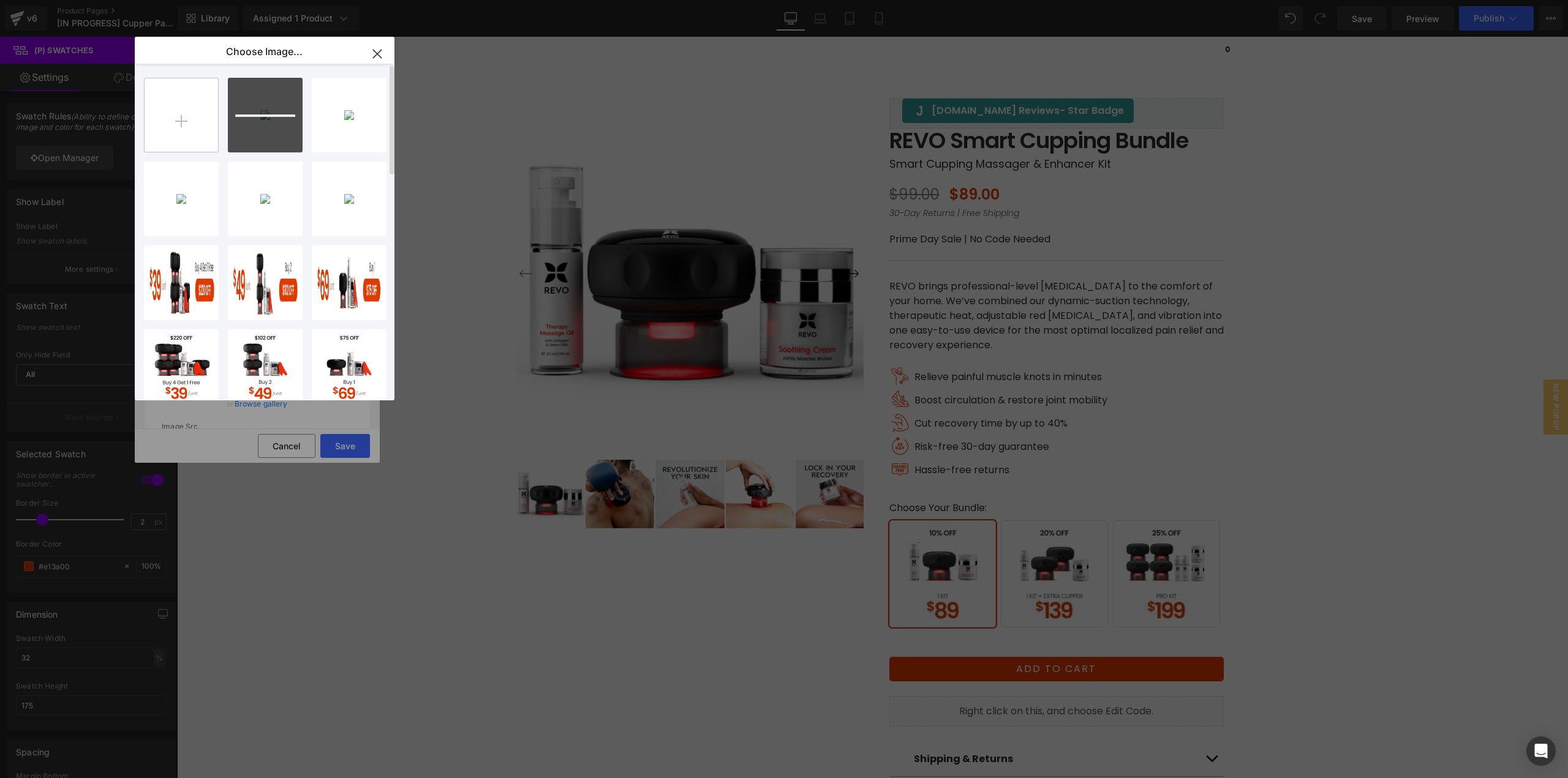
click at [166, 128] on input "file" at bounding box center [182, 115] width 74 height 74
type input "C:\fakepath\Bundle_ProKit_Mobile.jpg"
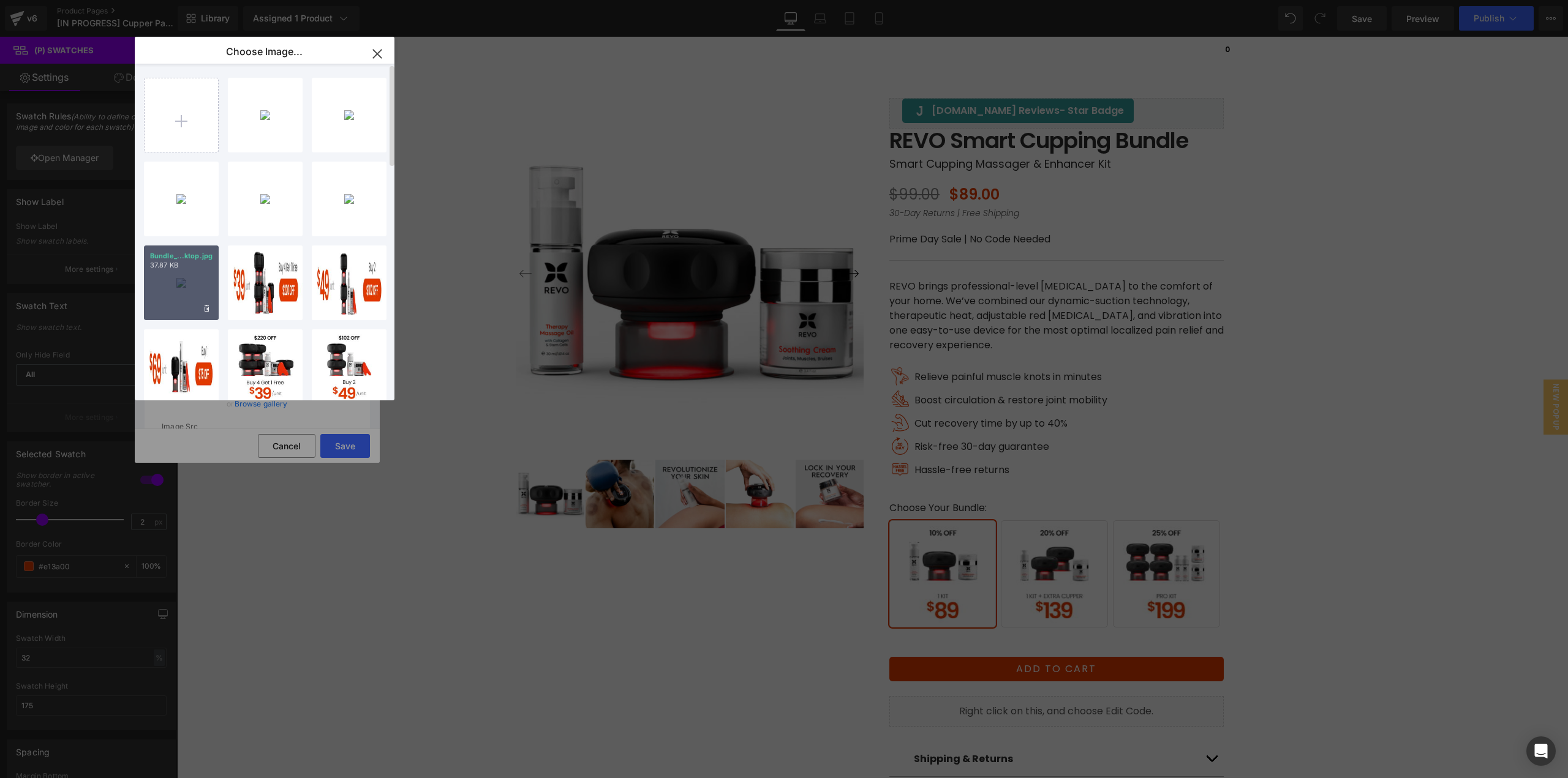
click at [182, 303] on div "Bundle_...ktop.jpg 37.87 KB" at bounding box center [181, 282] width 75 height 74
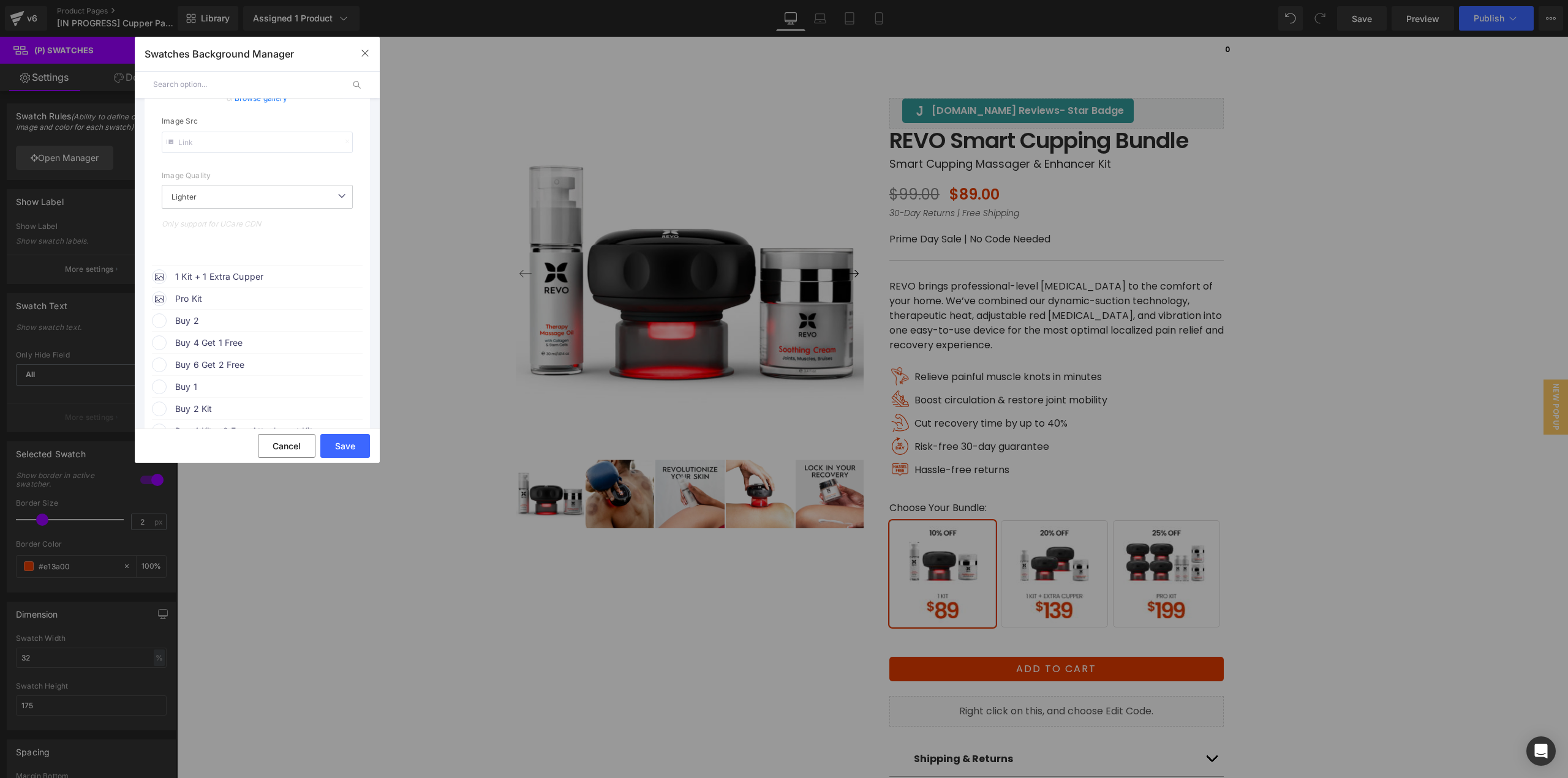
scroll to position [306, 0]
click at [254, 277] on span "1 Kit + 1 Extra Cupper" at bounding box center [268, 276] width 186 height 15
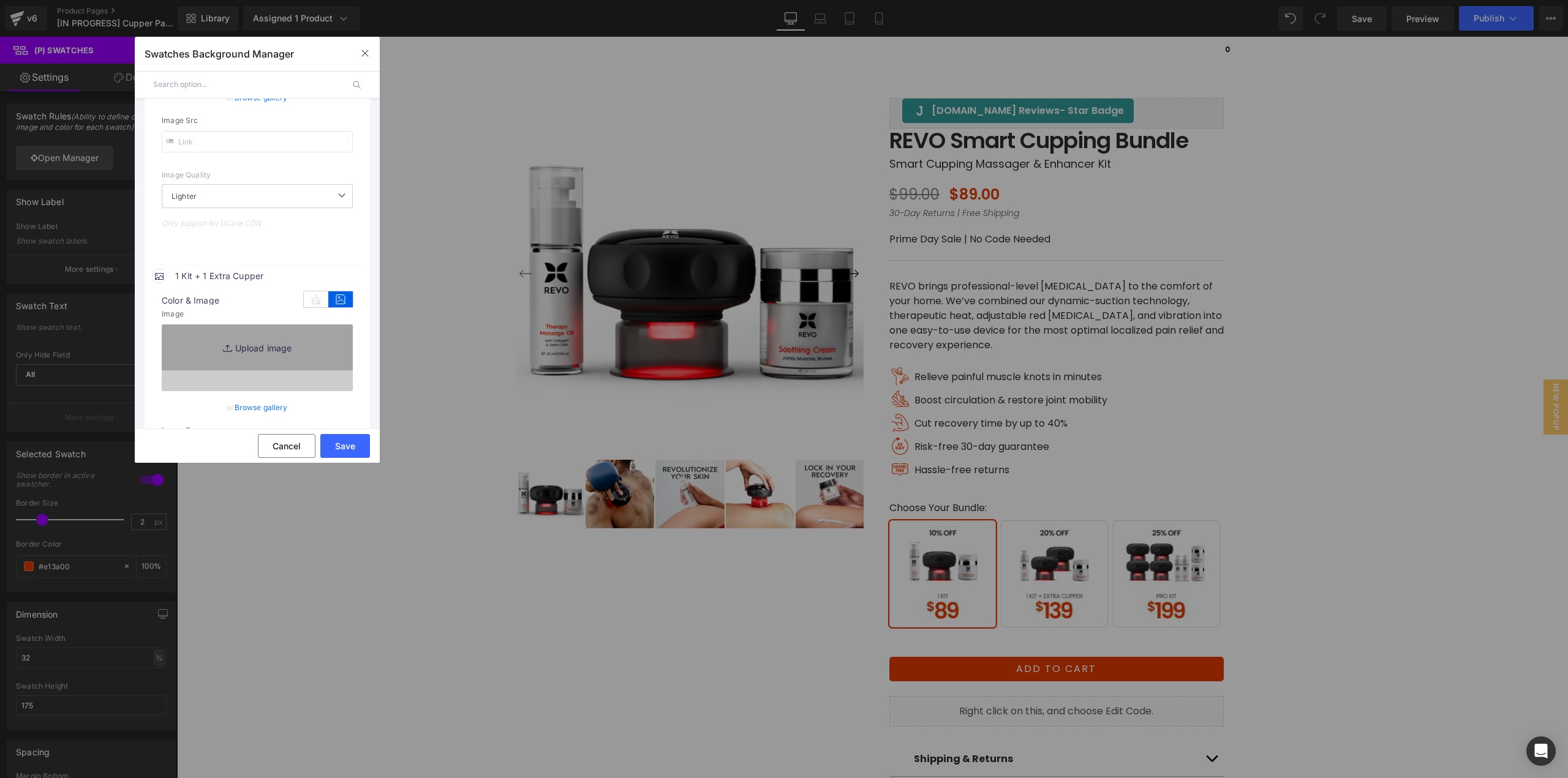
click at [263, 409] on link "Browse gallery" at bounding box center [261, 407] width 53 height 21
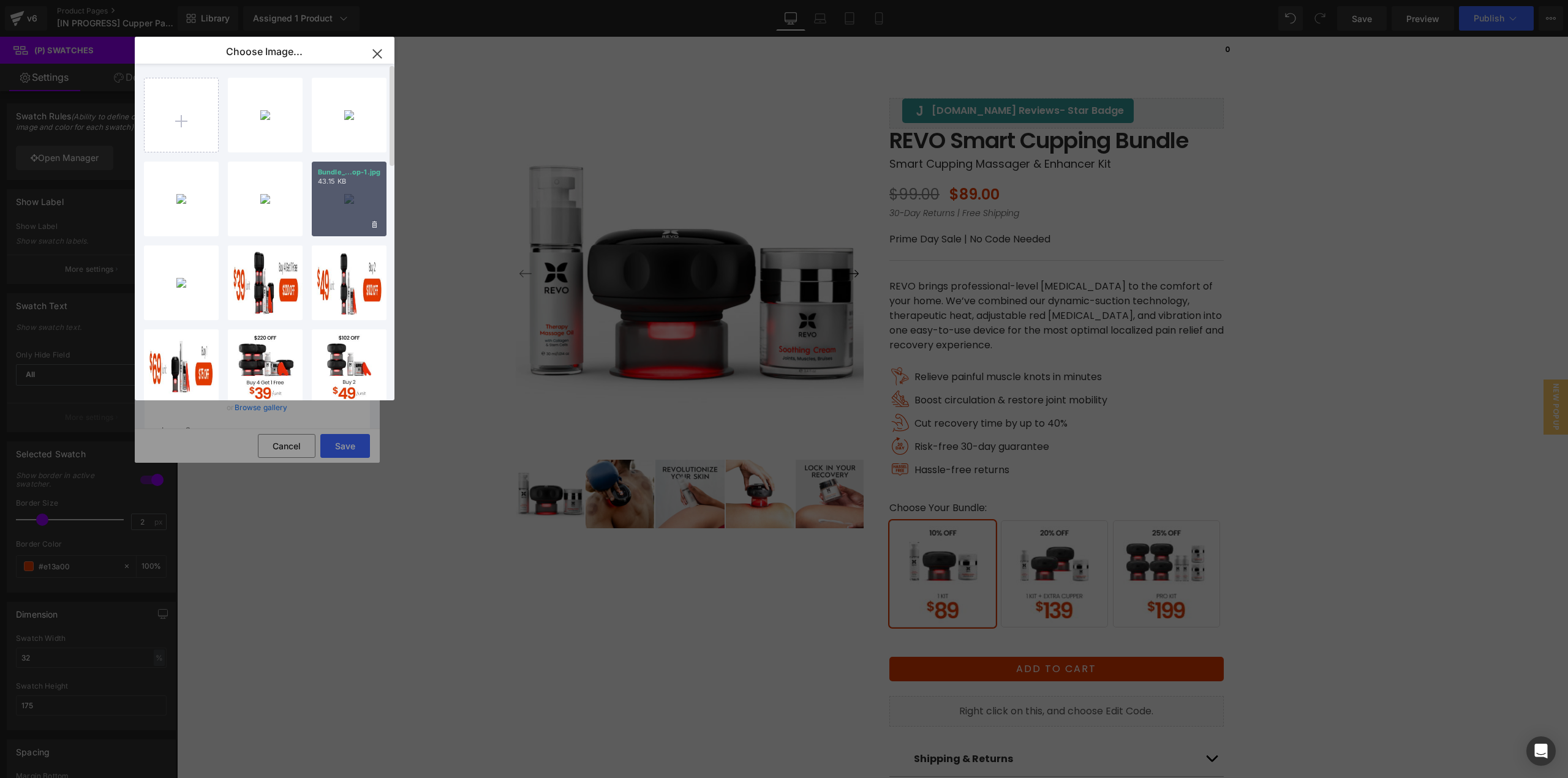
click at [335, 221] on div "Bundle_...op-1.jpg 43.15 KB" at bounding box center [348, 198] width 75 height 74
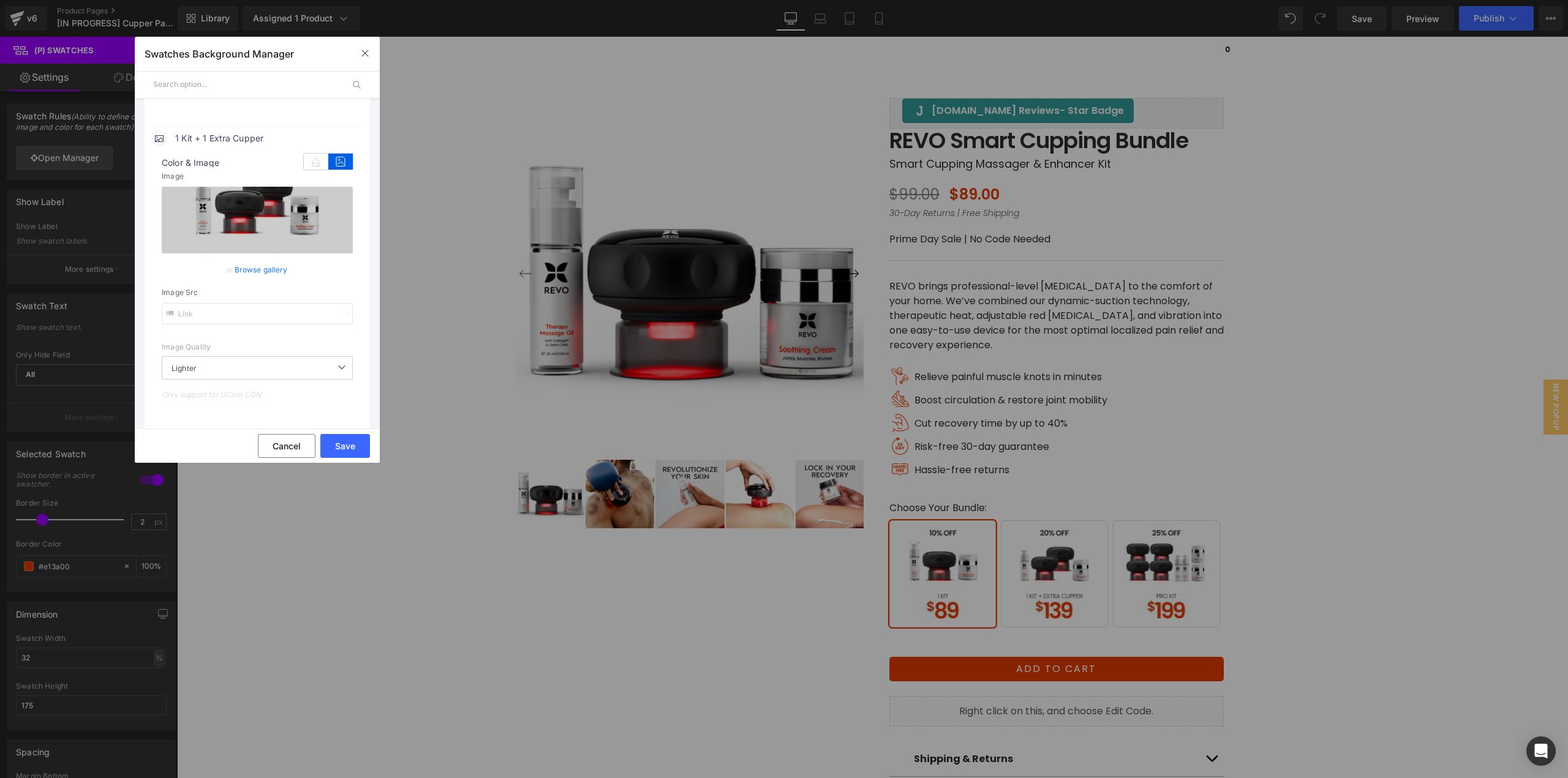
scroll to position [490, 0]
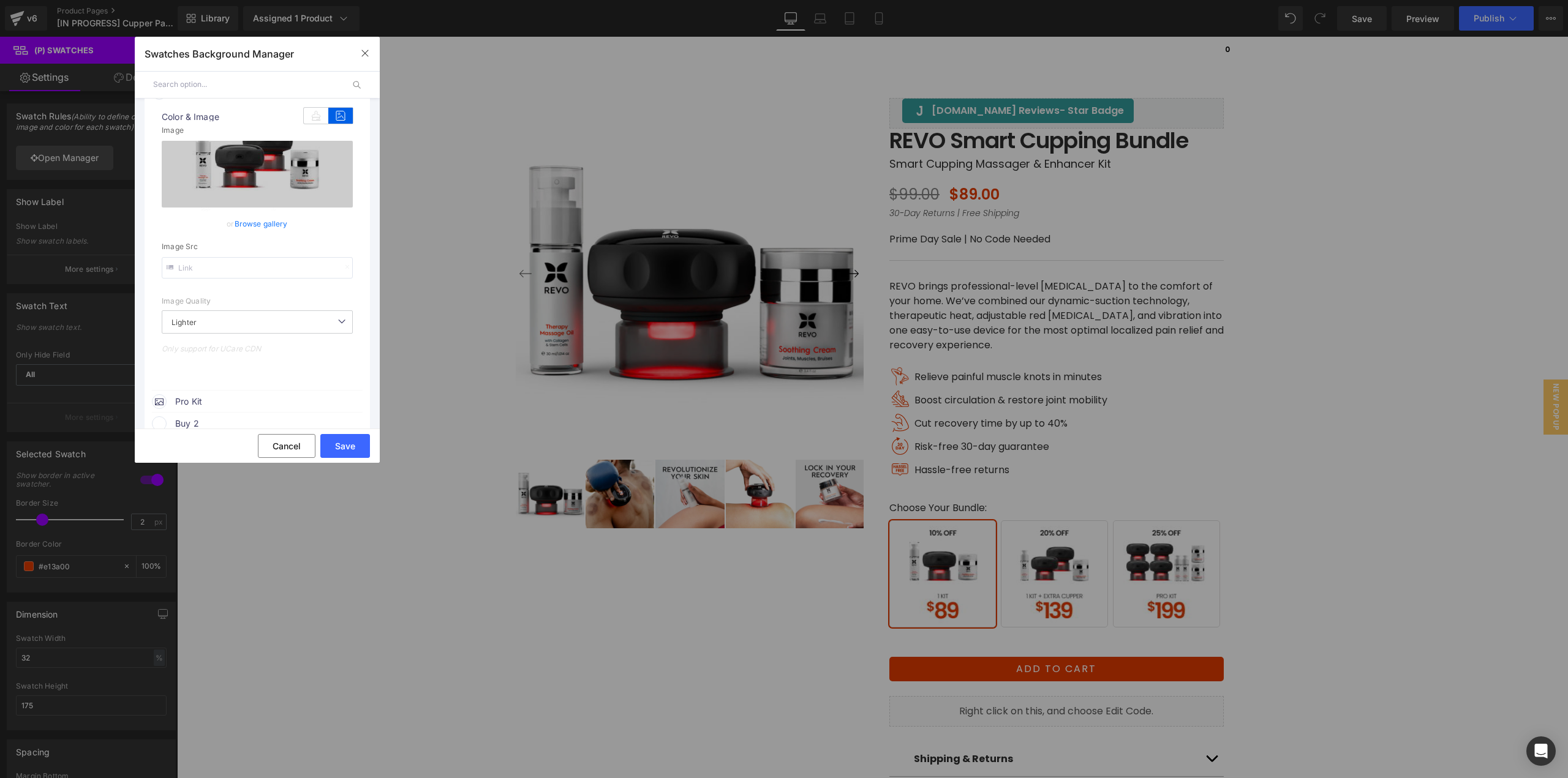
click at [233, 397] on span "Pro Kit" at bounding box center [268, 401] width 186 height 15
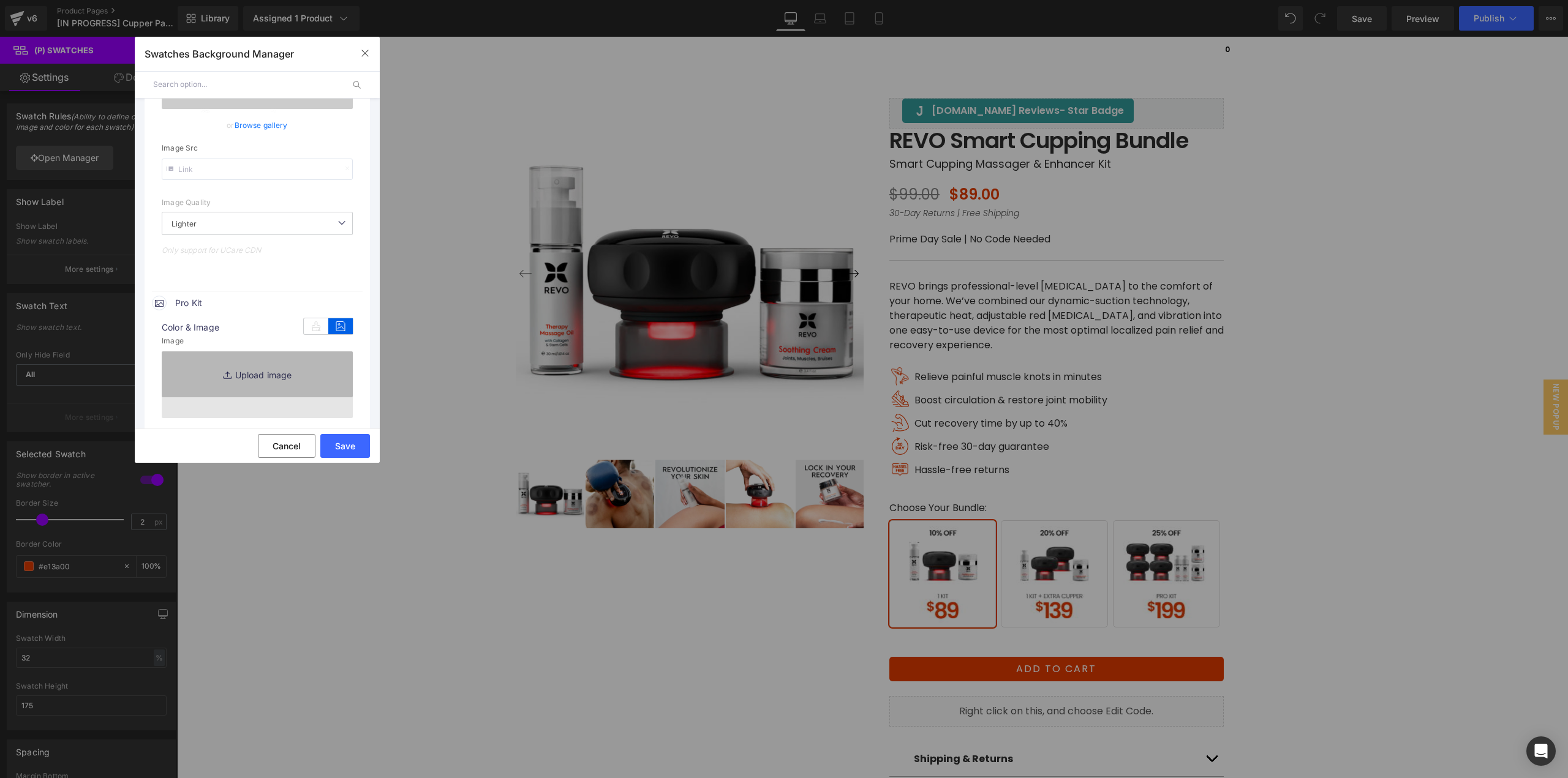
scroll to position [612, 0]
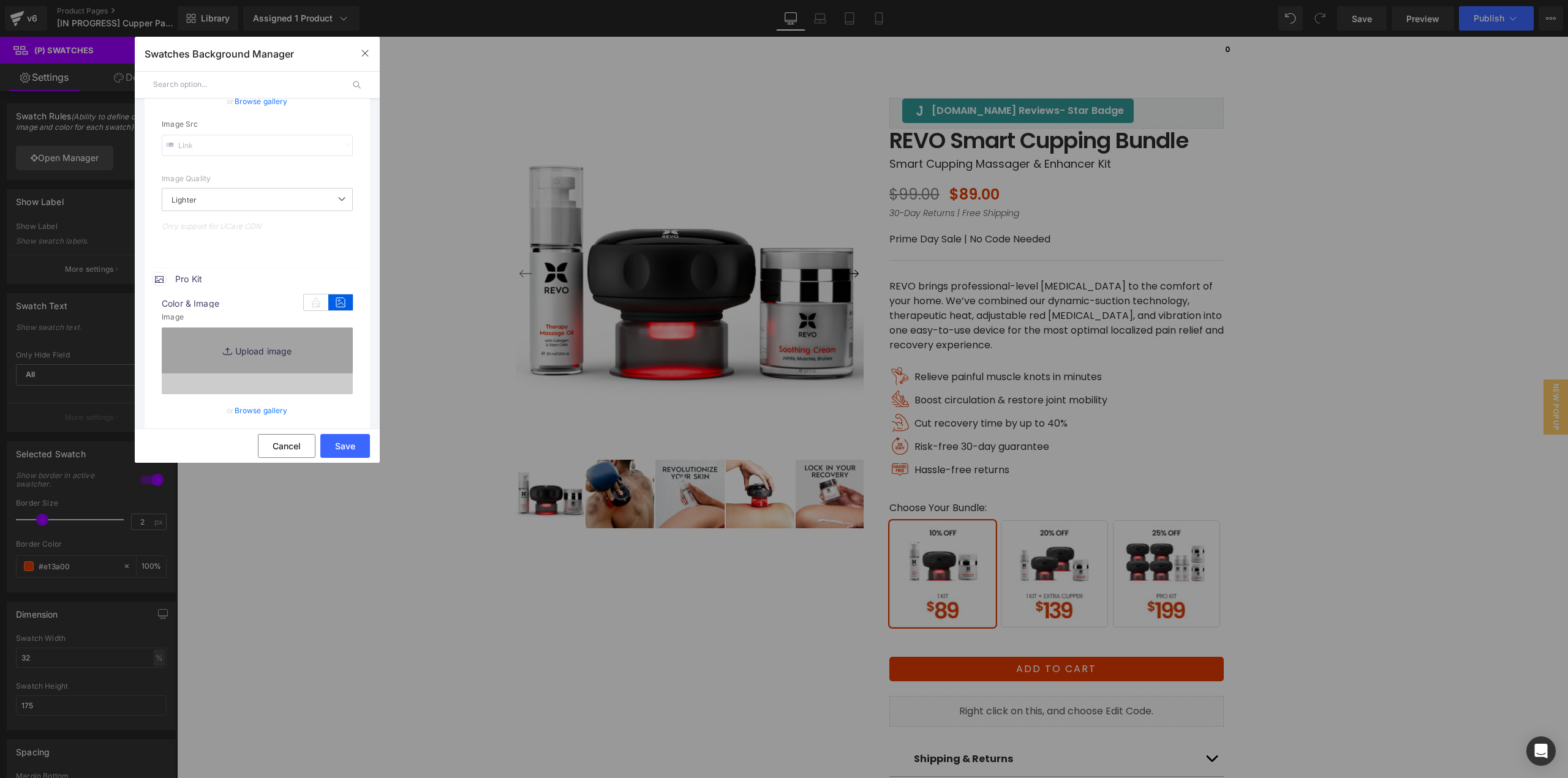
click at [255, 405] on link "Browse gallery" at bounding box center [261, 410] width 53 height 21
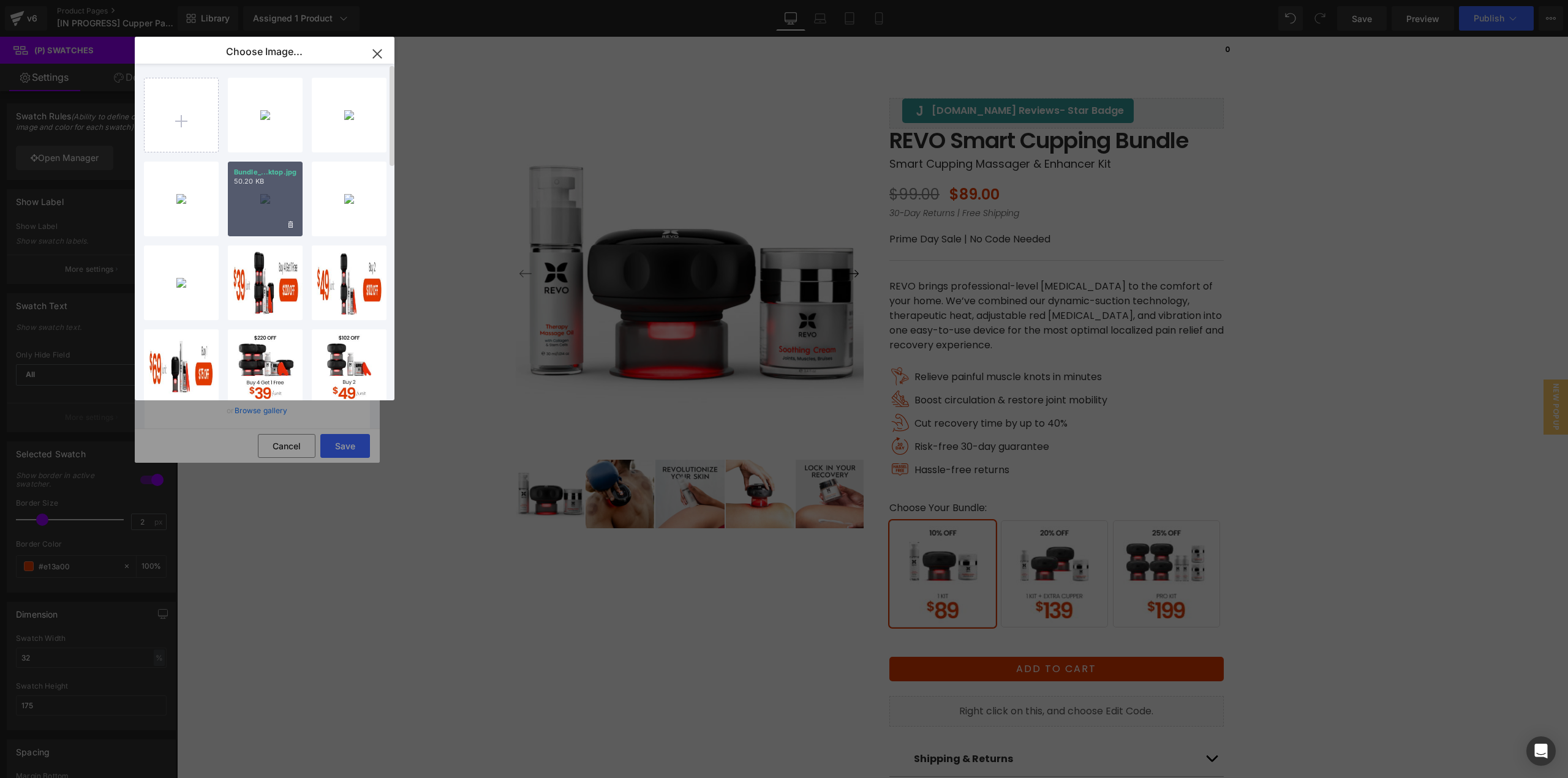
click at [263, 217] on div "Bundle_...ktop.jpg 50.20 KB" at bounding box center [265, 198] width 75 height 74
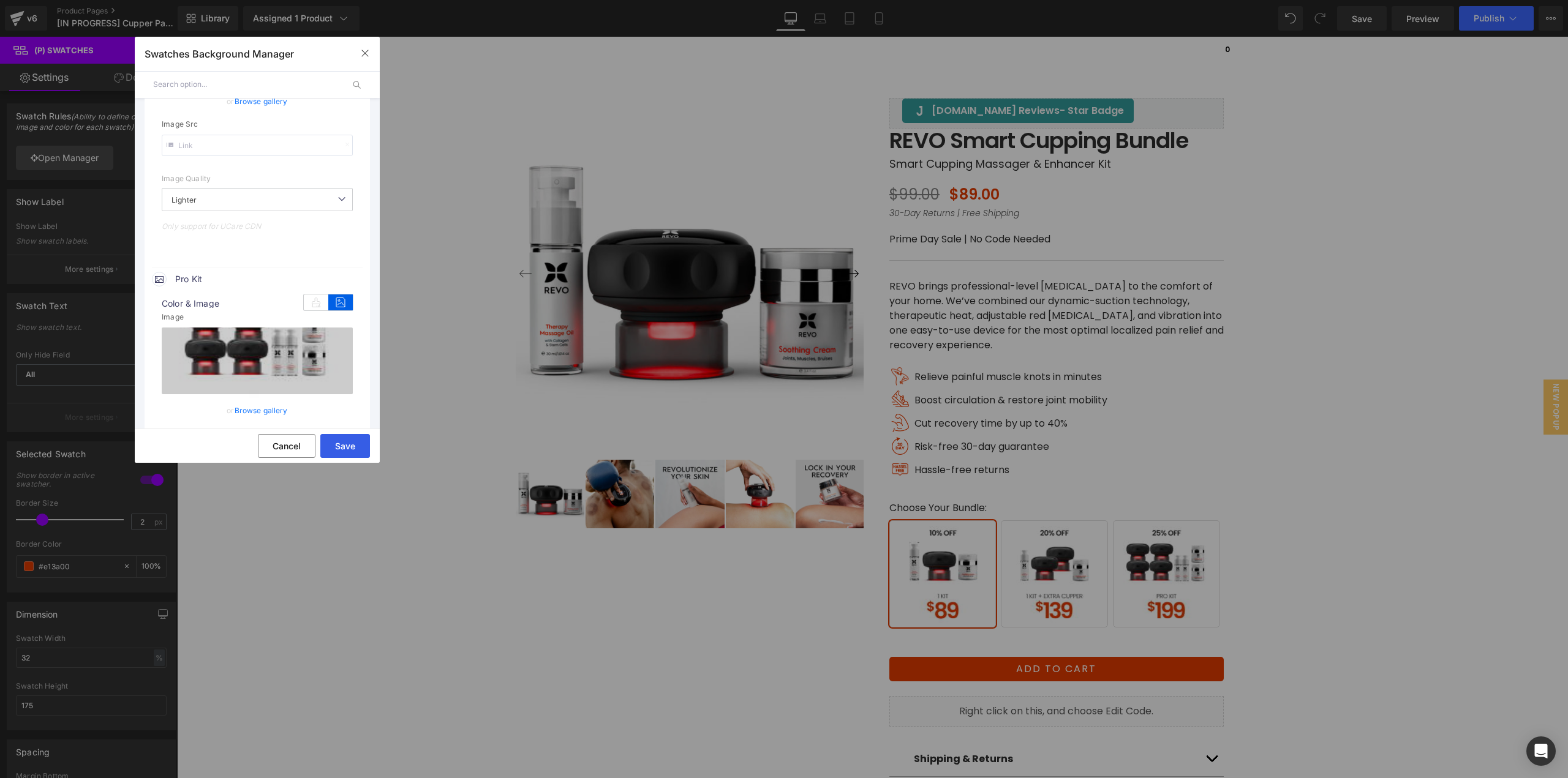
click at [346, 443] on button "Save" at bounding box center [345, 445] width 49 height 24
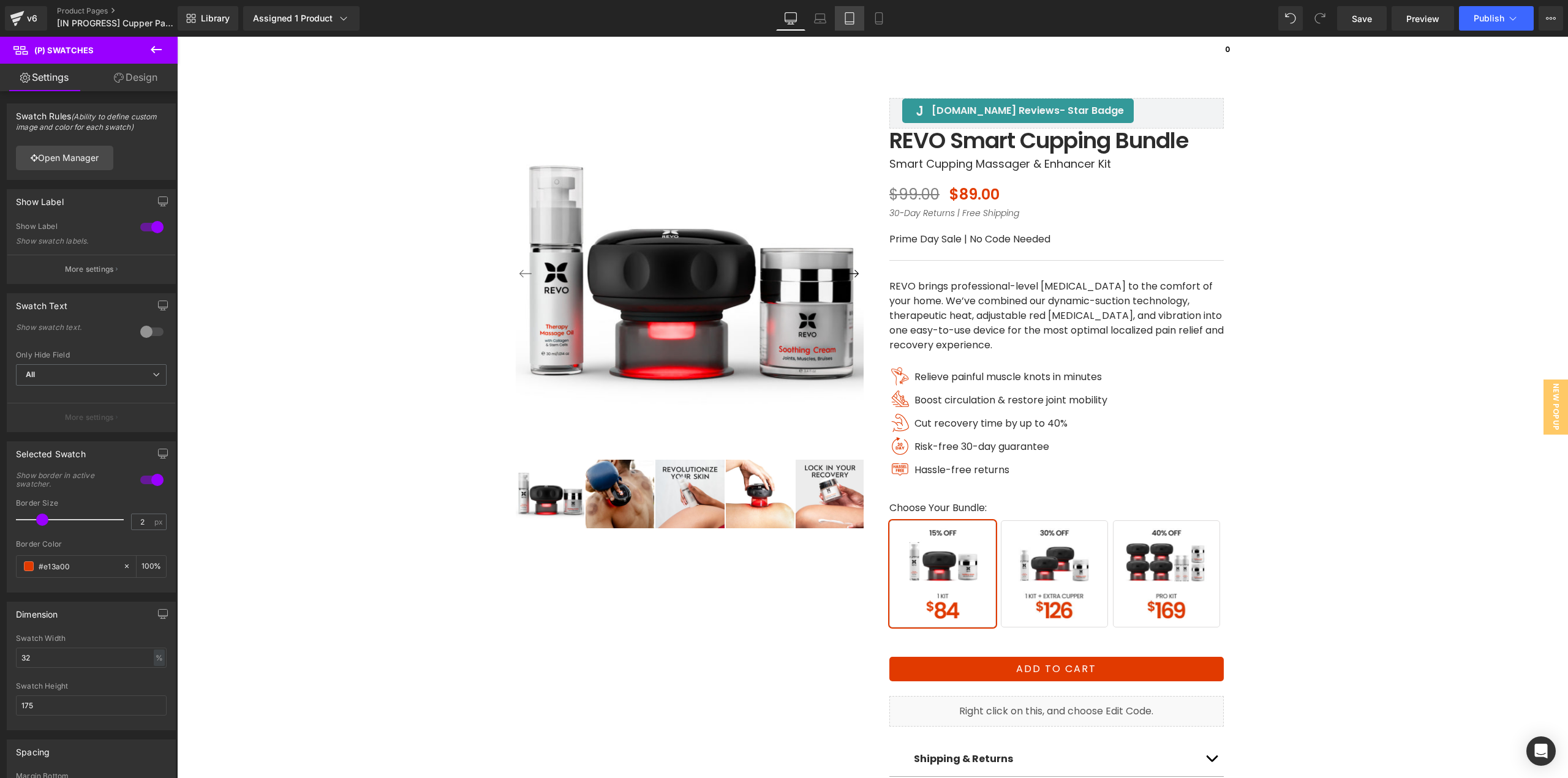
click at [852, 27] on link "Tablet" at bounding box center [849, 18] width 30 height 24
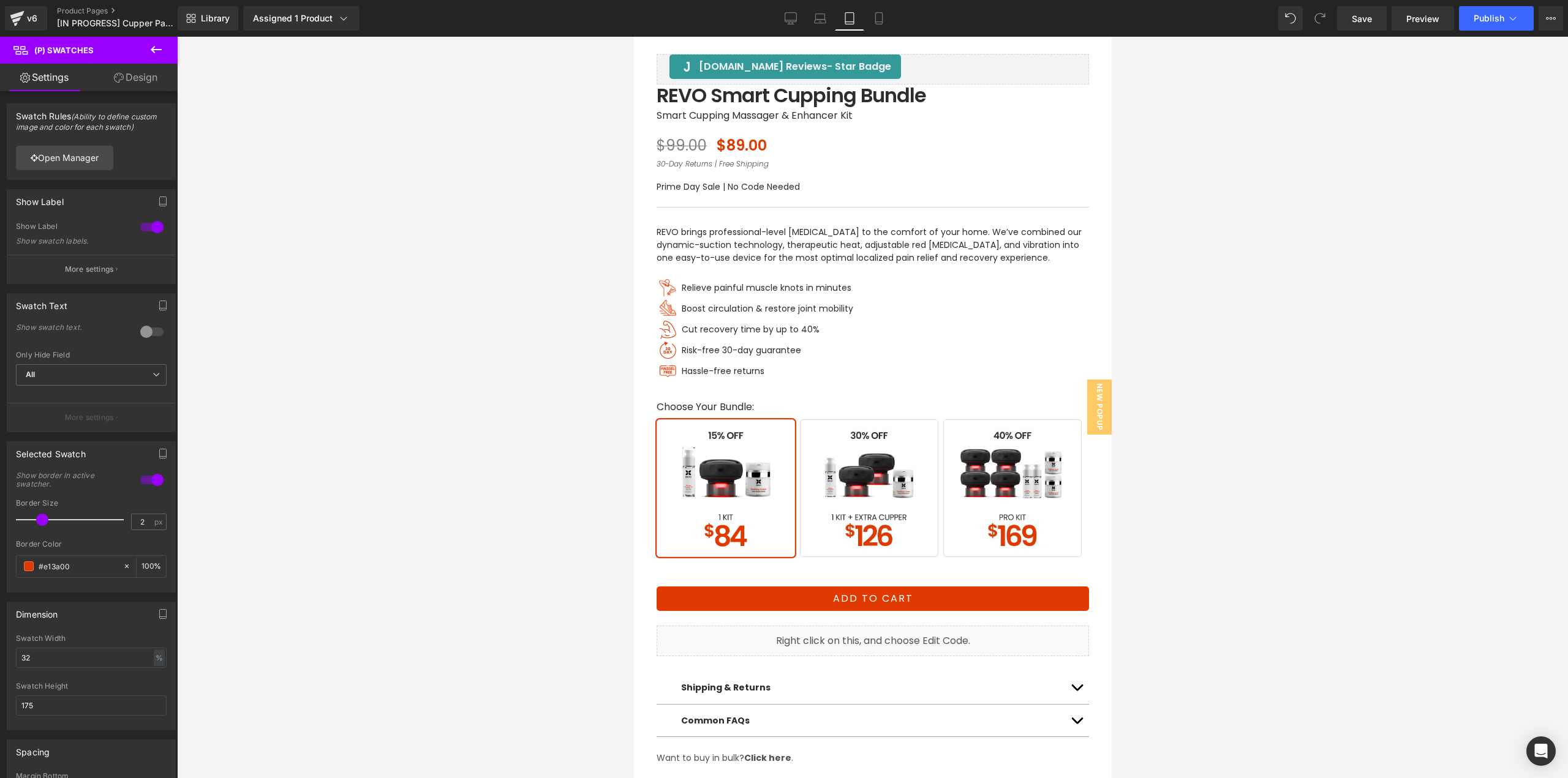
scroll to position [597, 0]
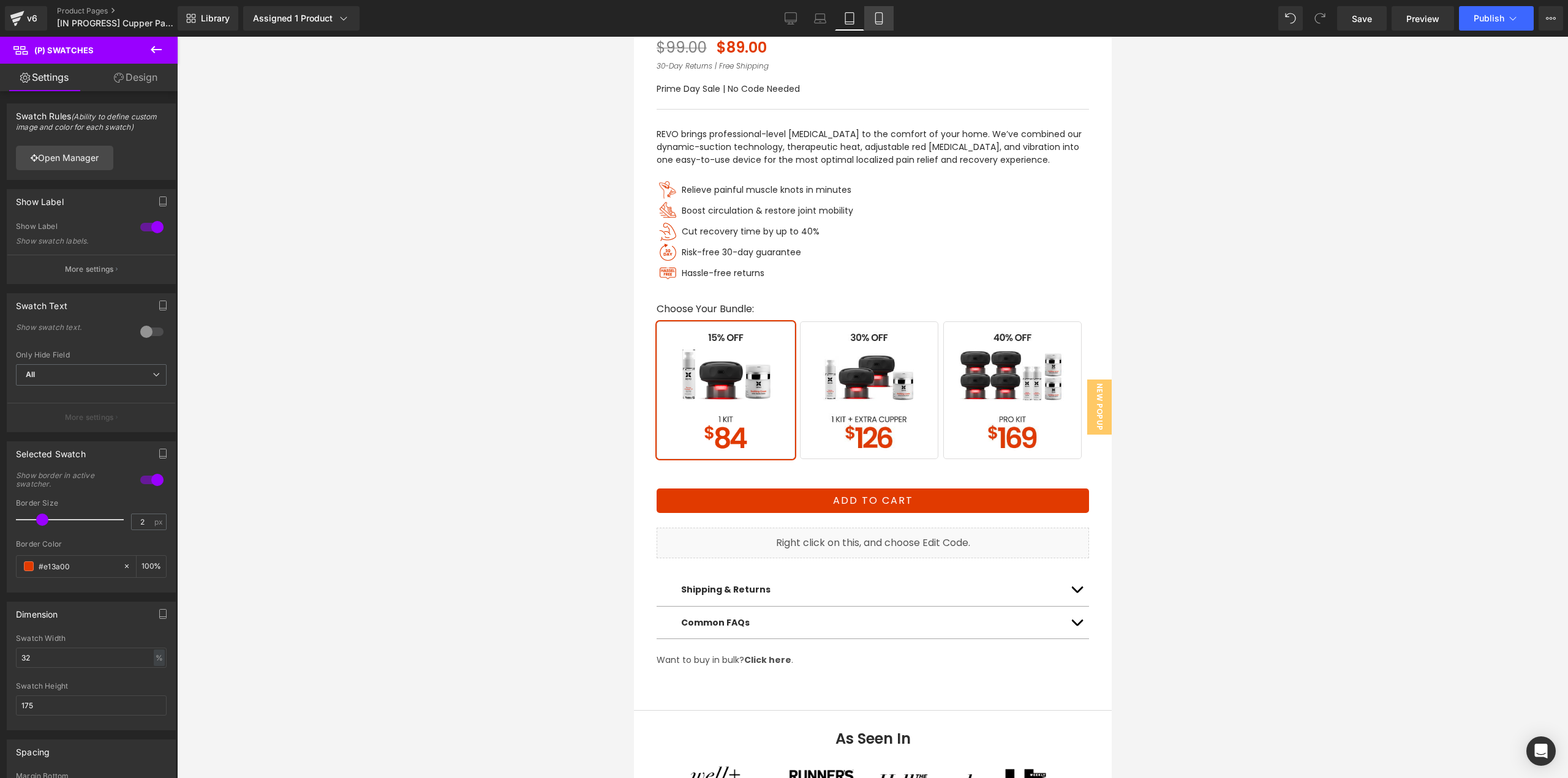
click at [877, 22] on icon at bounding box center [878, 22] width 7 height 0
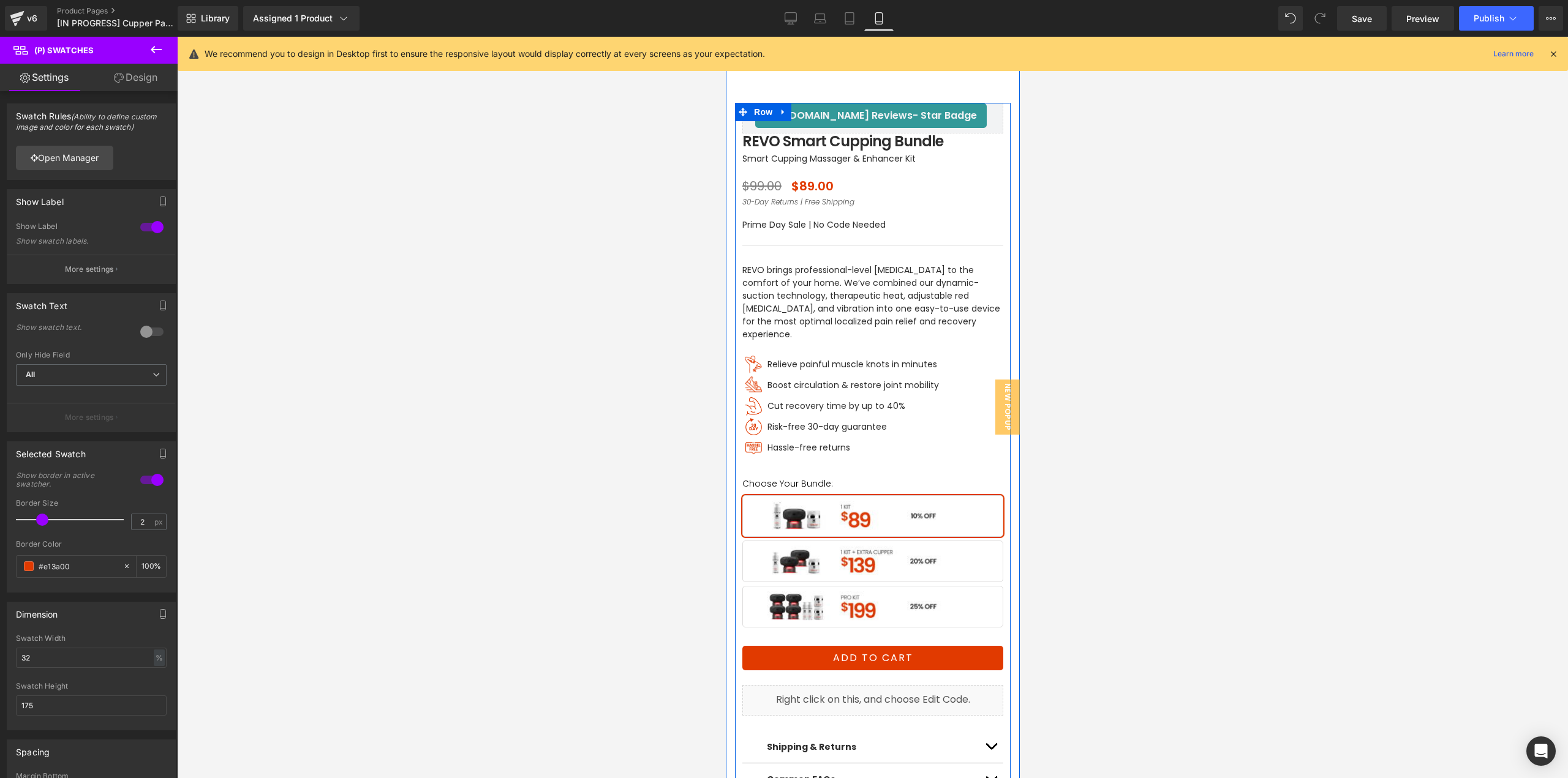
scroll to position [306, 0]
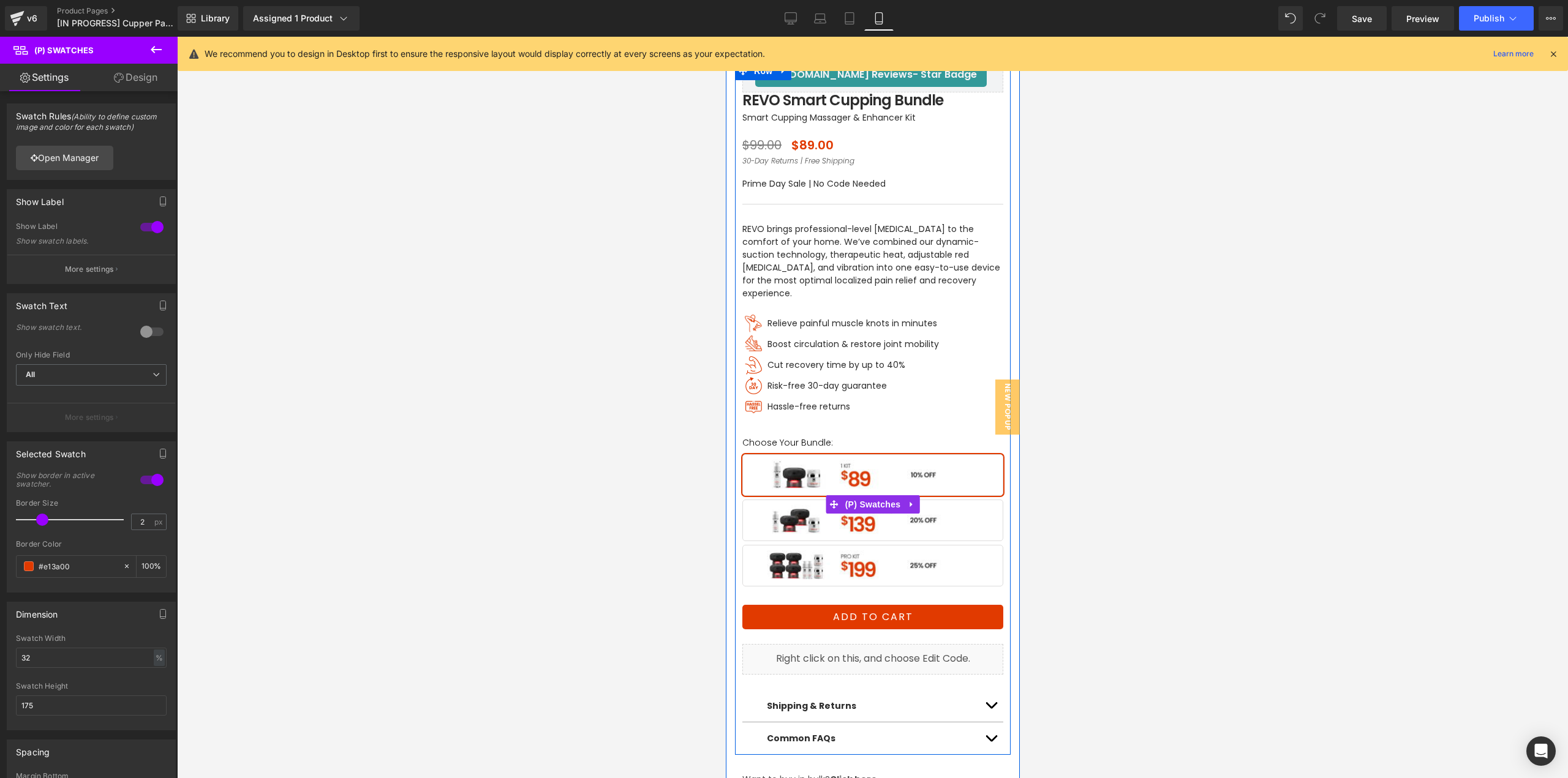
click at [857, 508] on span "1 Kit + 1 Extra Cupper" at bounding box center [872, 519] width 261 height 41
click at [859, 496] on span "(P) Swatches" at bounding box center [872, 504] width 62 height 18
click at [873, 496] on span "(P) Swatches" at bounding box center [872, 504] width 62 height 18
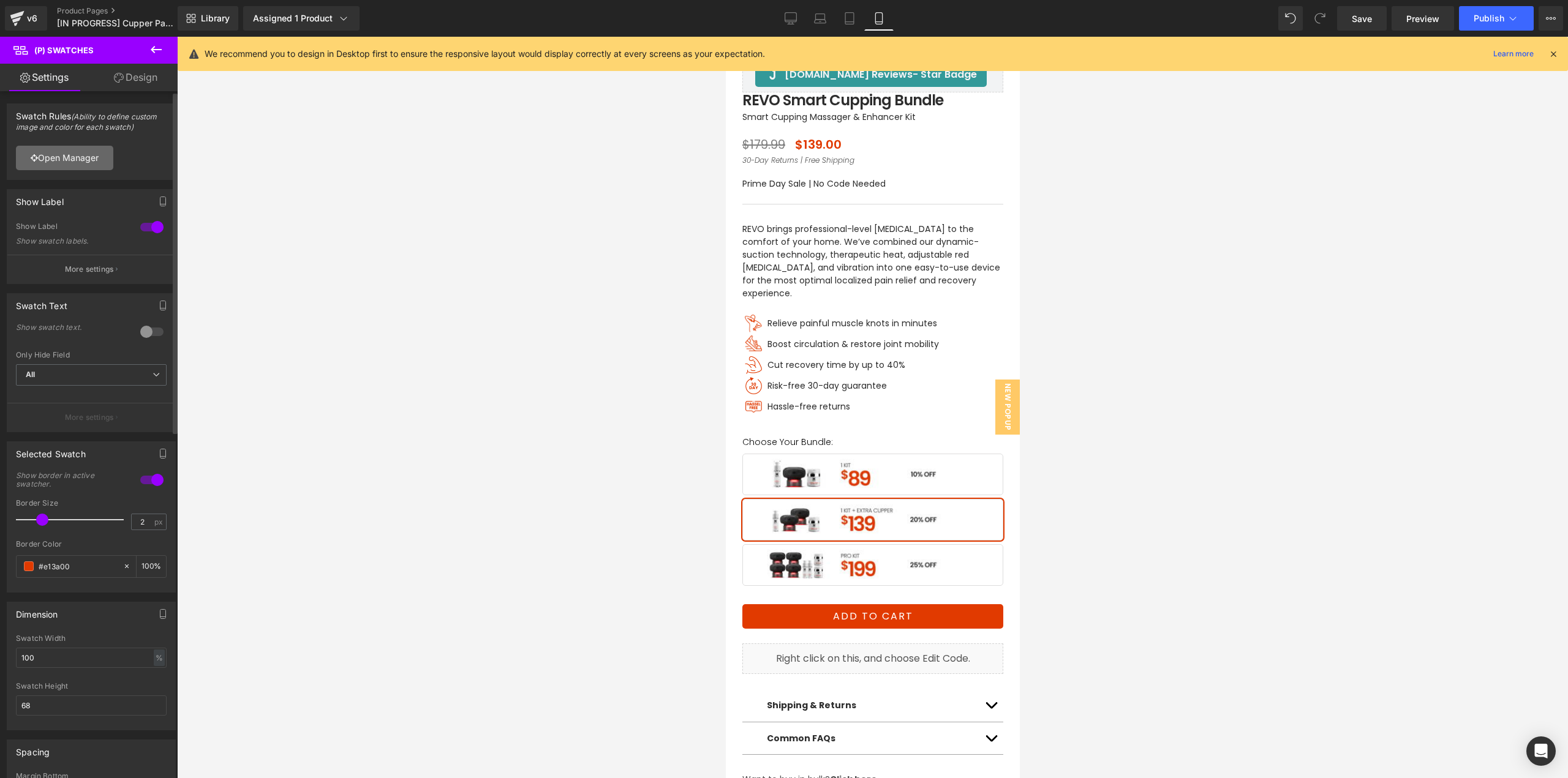
click at [85, 156] on link "Open Manager" at bounding box center [65, 158] width 97 height 24
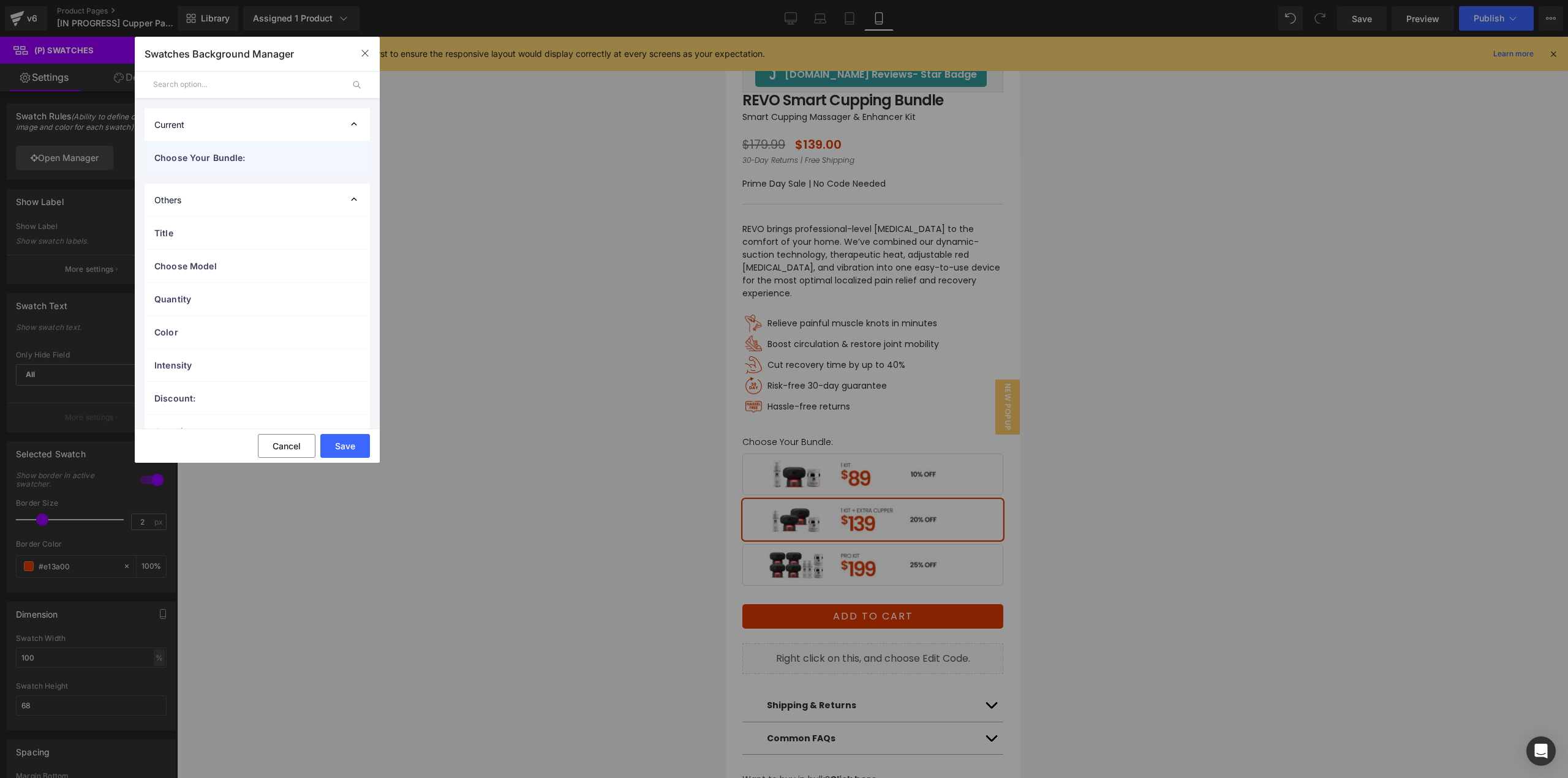
click at [198, 163] on span "Choose Your Bundle:" at bounding box center [245, 157] width 182 height 13
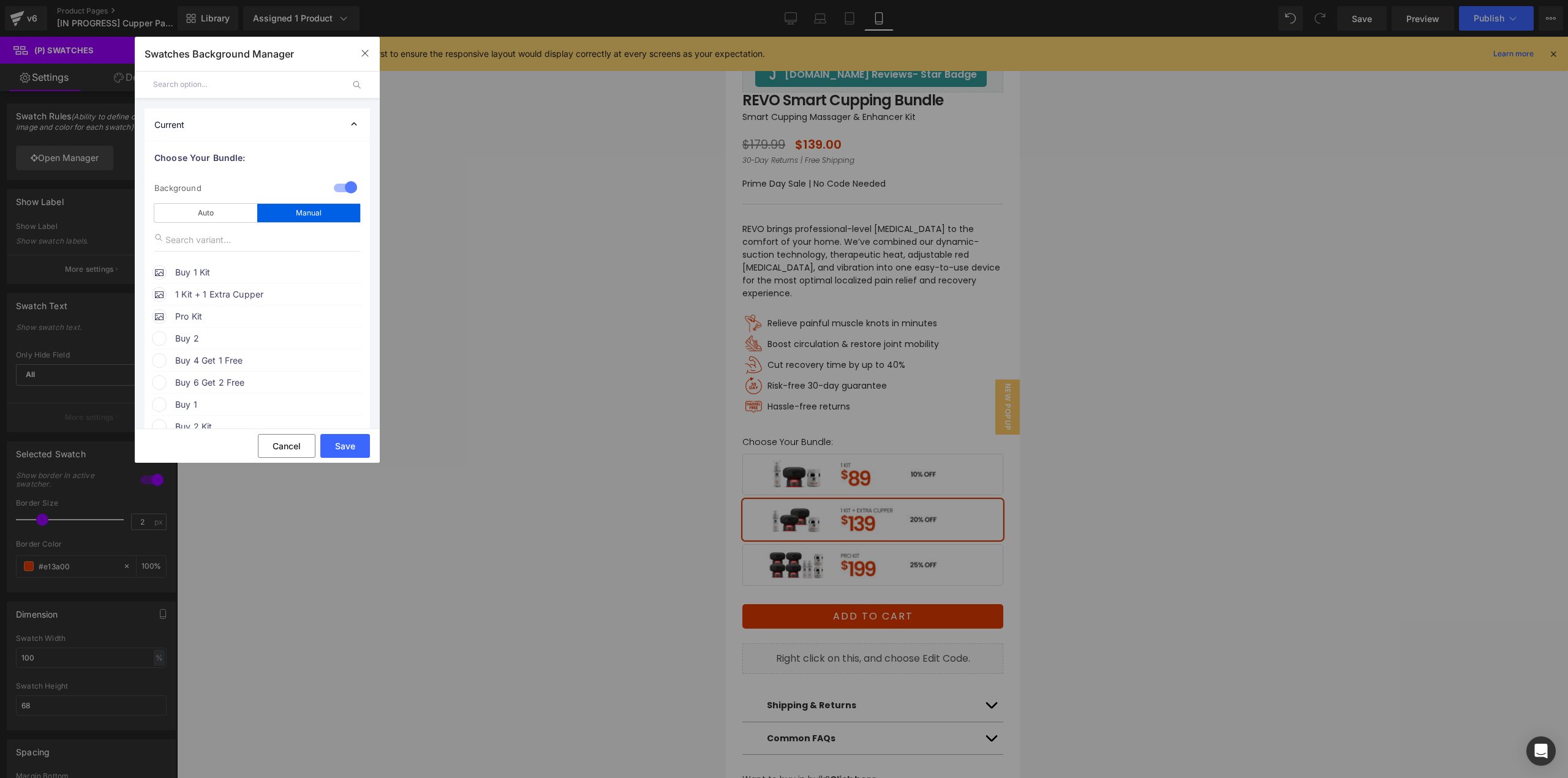
click at [207, 274] on span "Buy 1 Kit" at bounding box center [268, 272] width 186 height 15
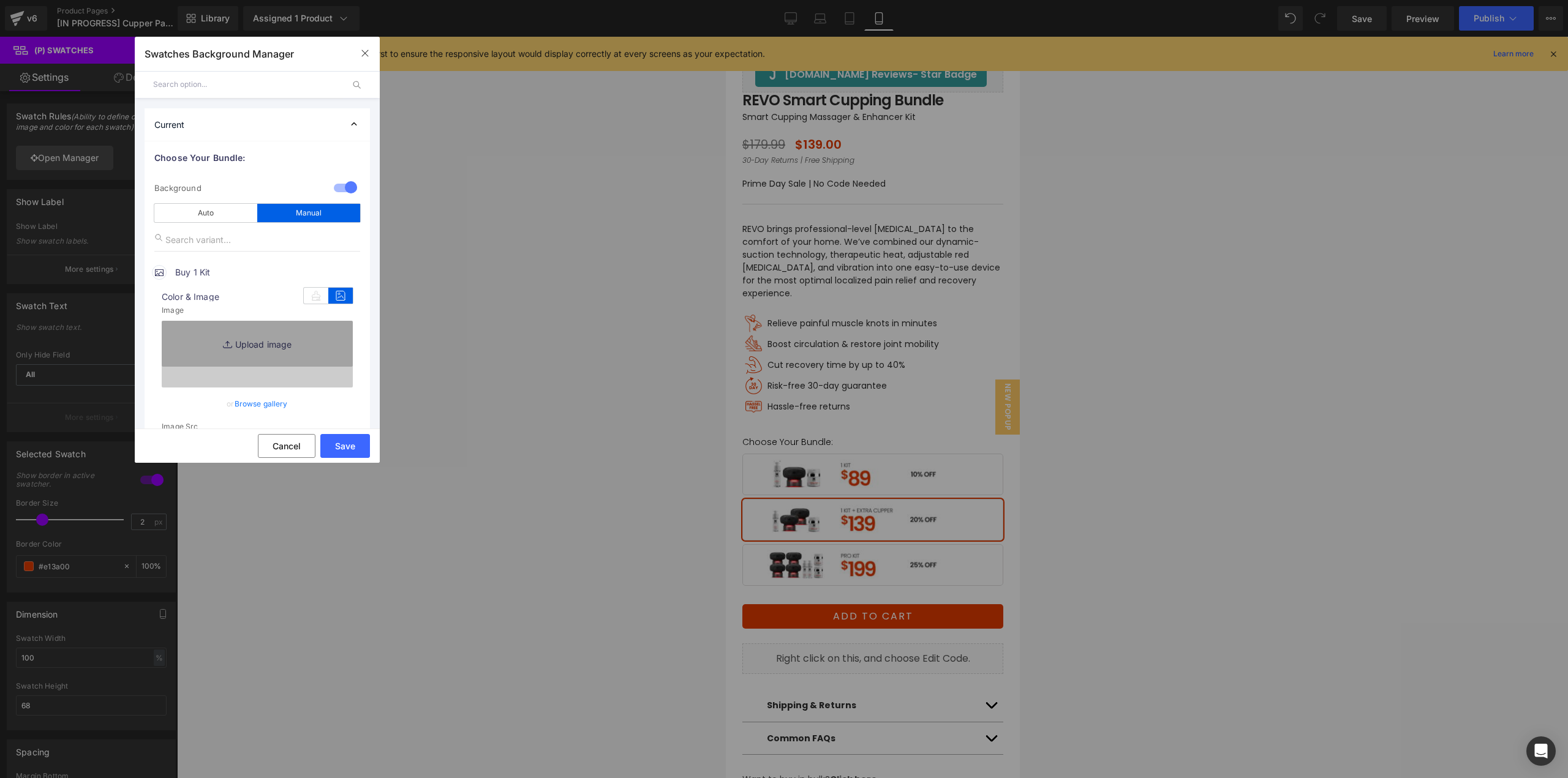
click at [264, 406] on link "Browse gallery" at bounding box center [261, 403] width 53 height 21
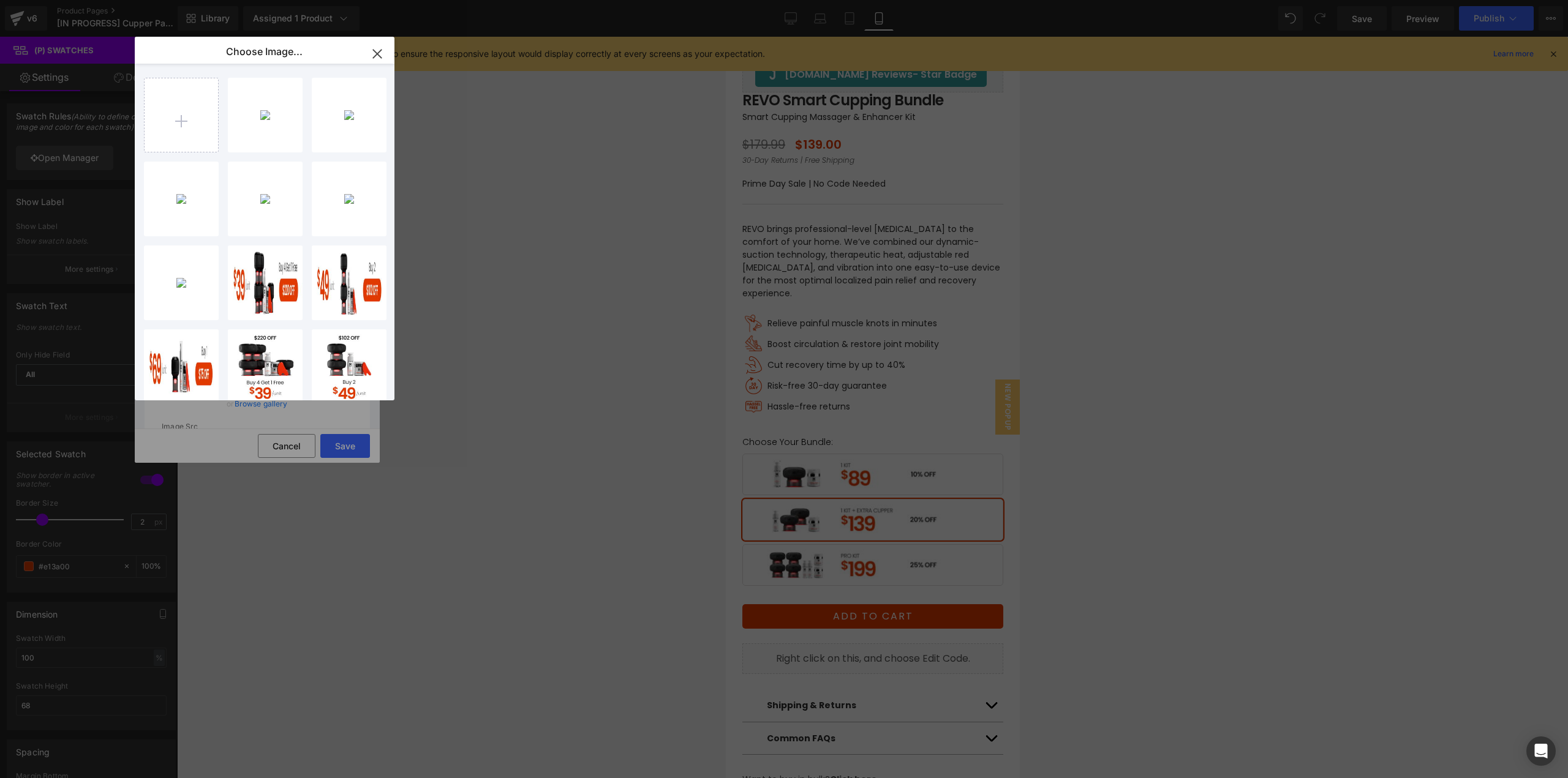
click at [0, 0] on div "Bundle_...bile.jpg 31.93 KB" at bounding box center [0, 0] width 0 height 0
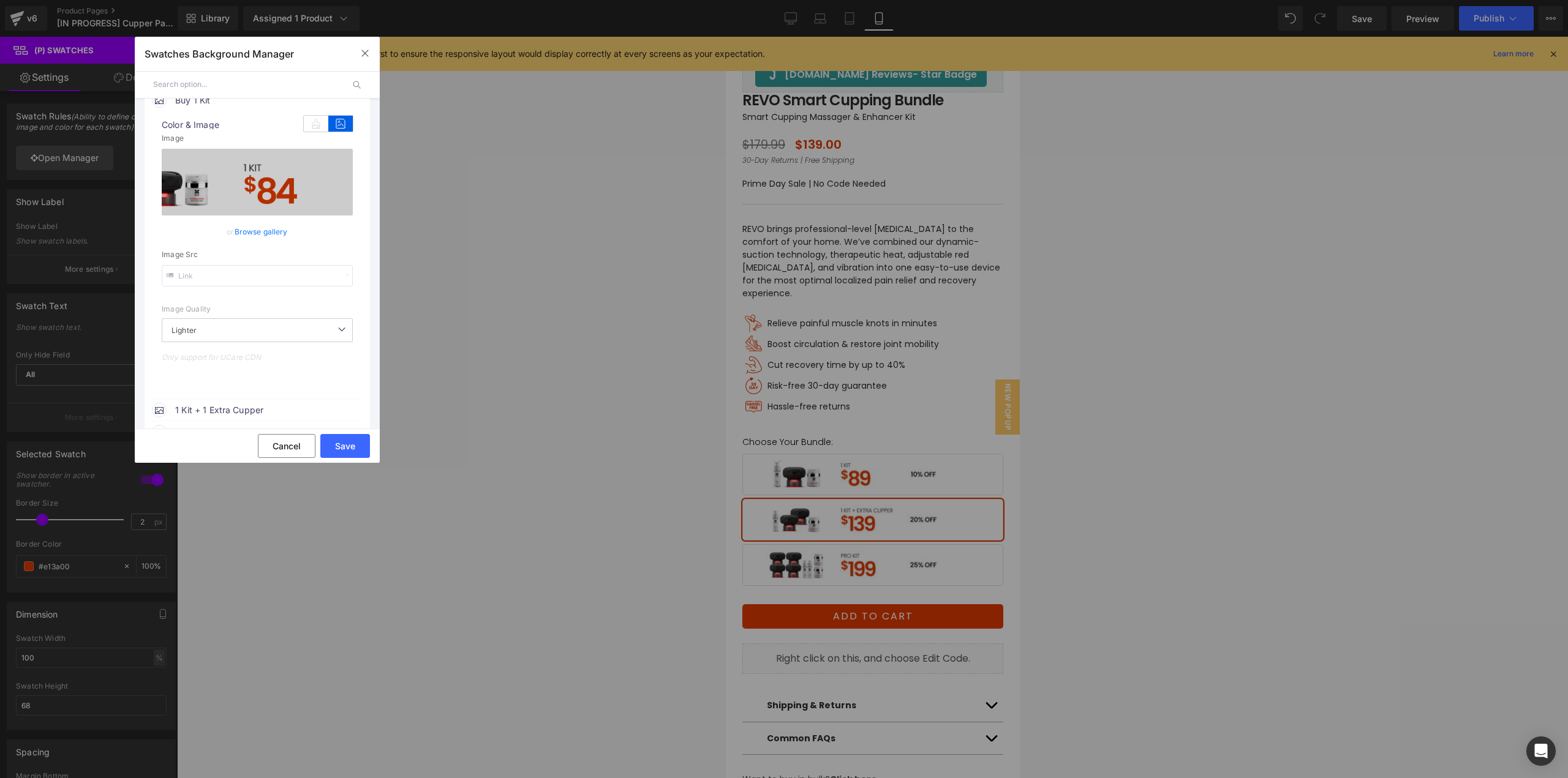
scroll to position [245, 0]
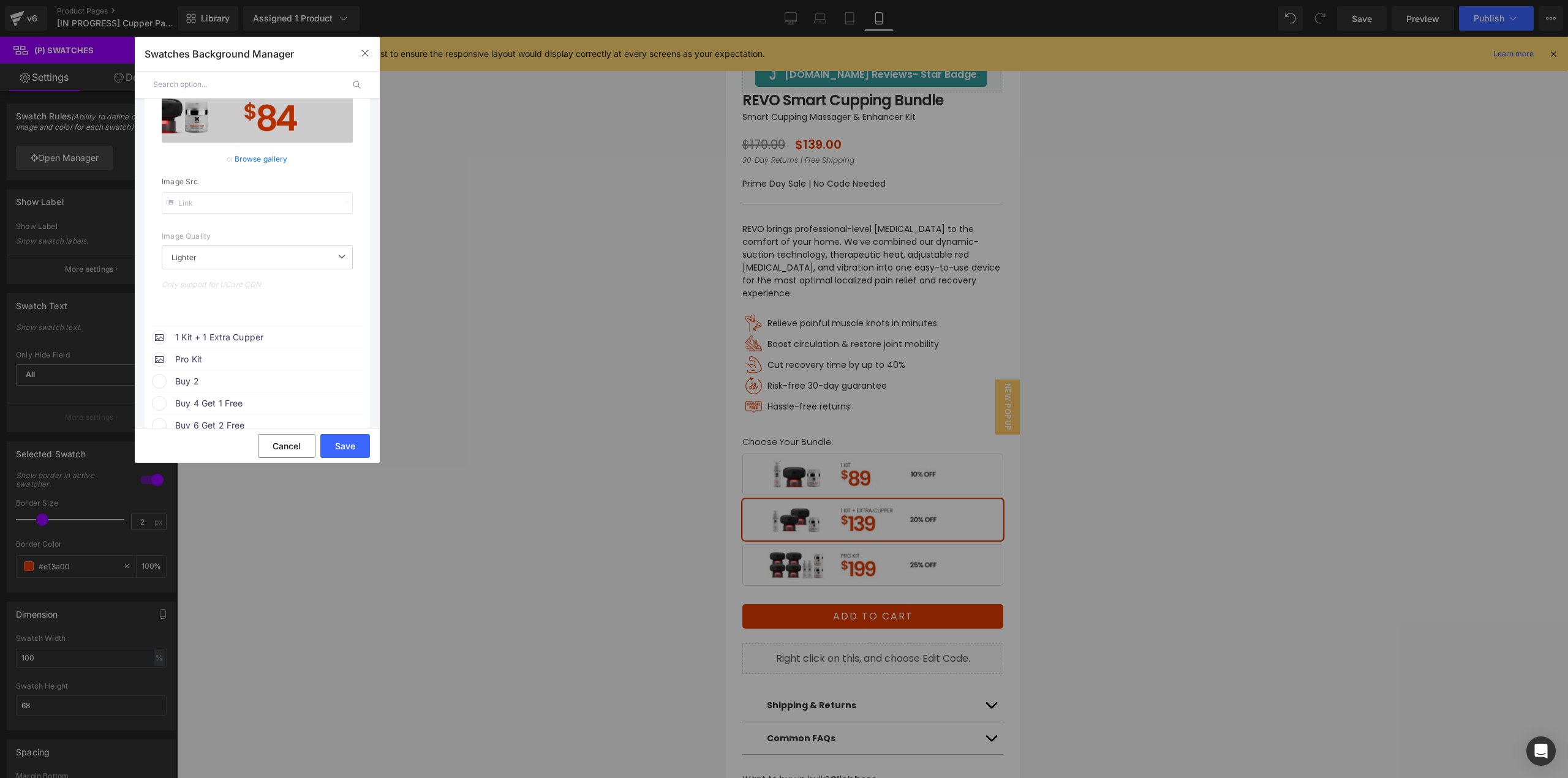
click at [244, 336] on span "1 Kit + 1 Extra Cupper" at bounding box center [268, 337] width 186 height 15
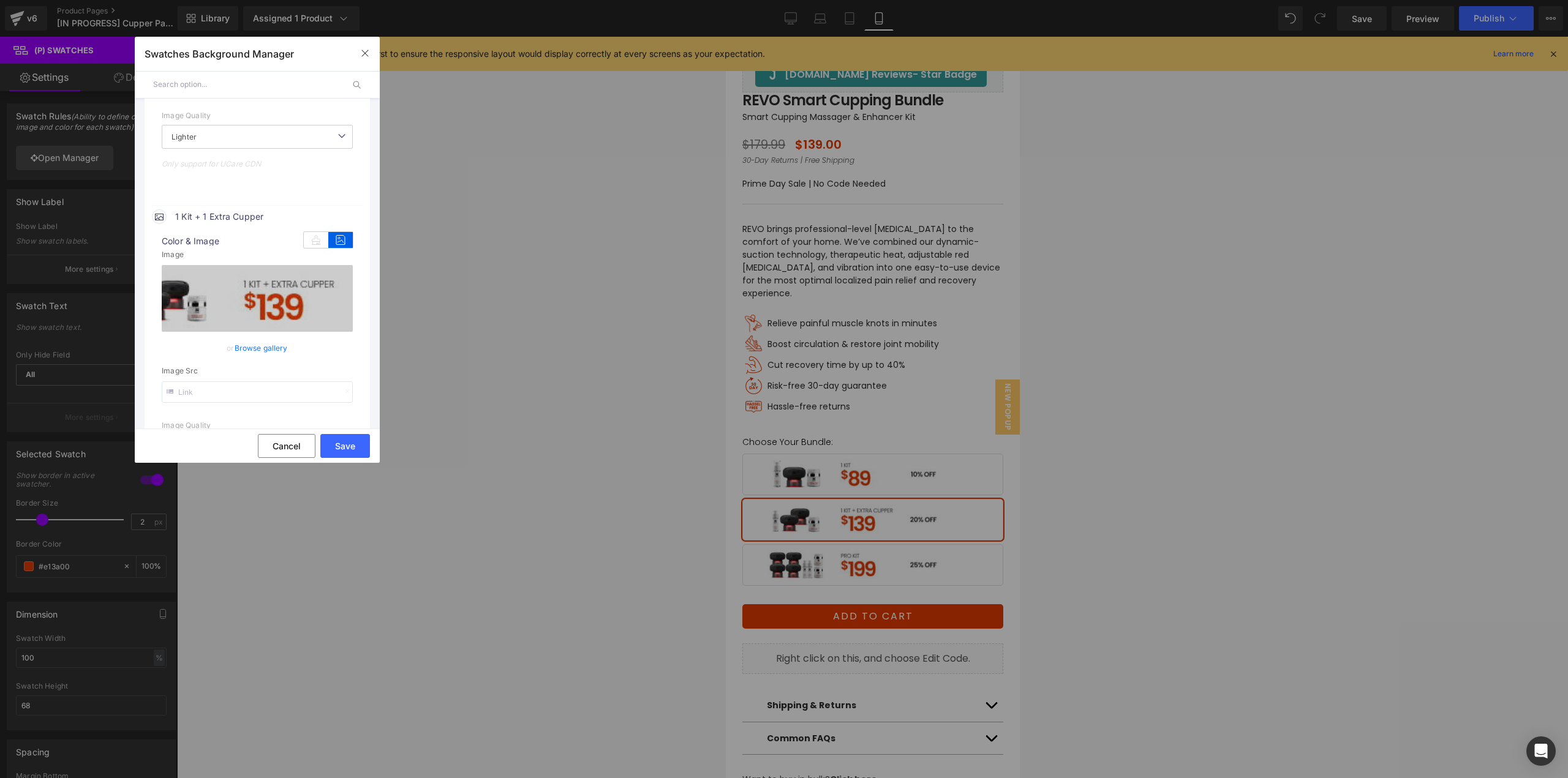
scroll to position [367, 0]
click at [267, 347] on link "Browse gallery" at bounding box center [261, 346] width 53 height 21
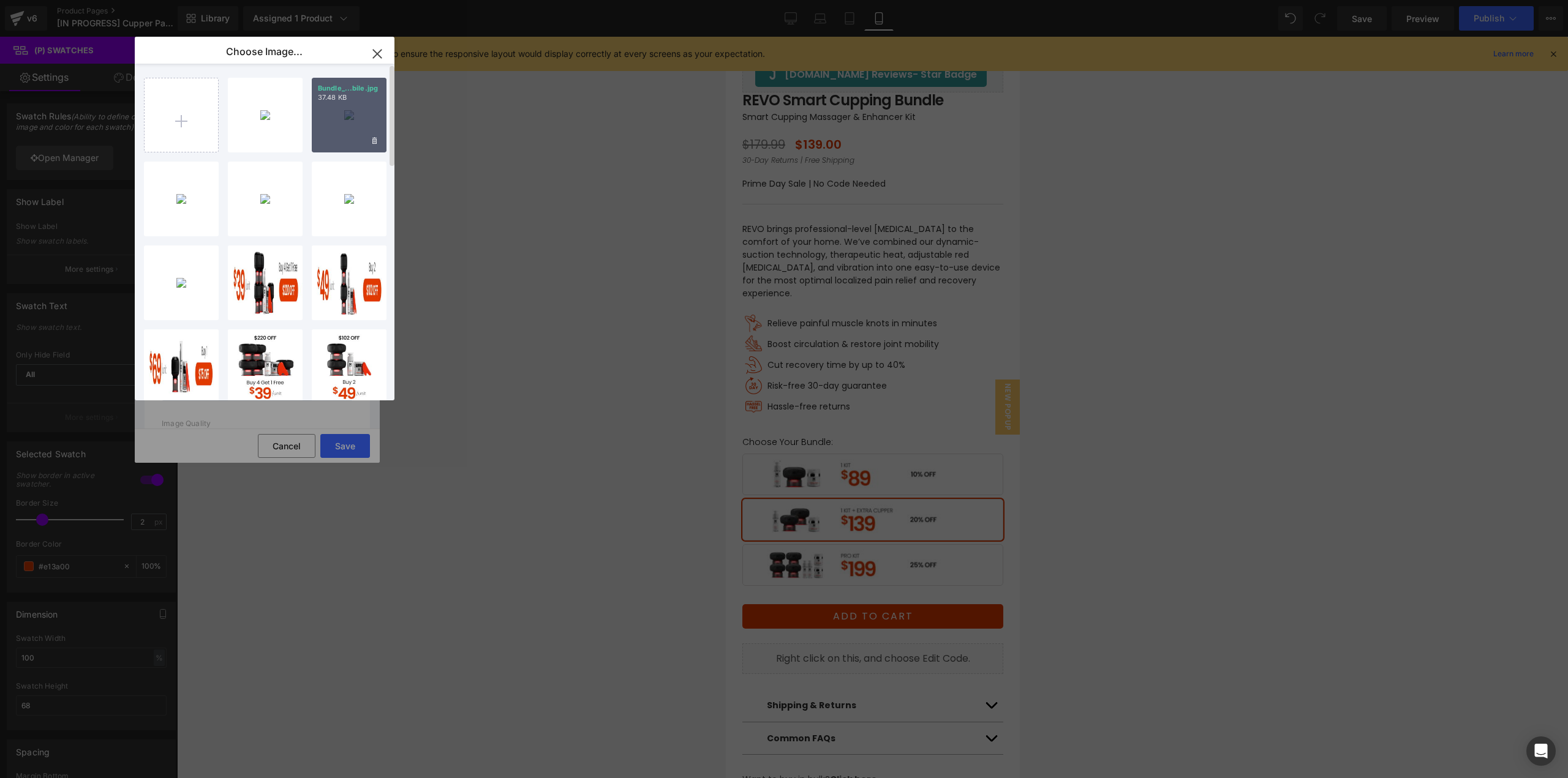
click at [339, 135] on div "Bundle_...bile.jpg 37.48 KB" at bounding box center [348, 114] width 75 height 74
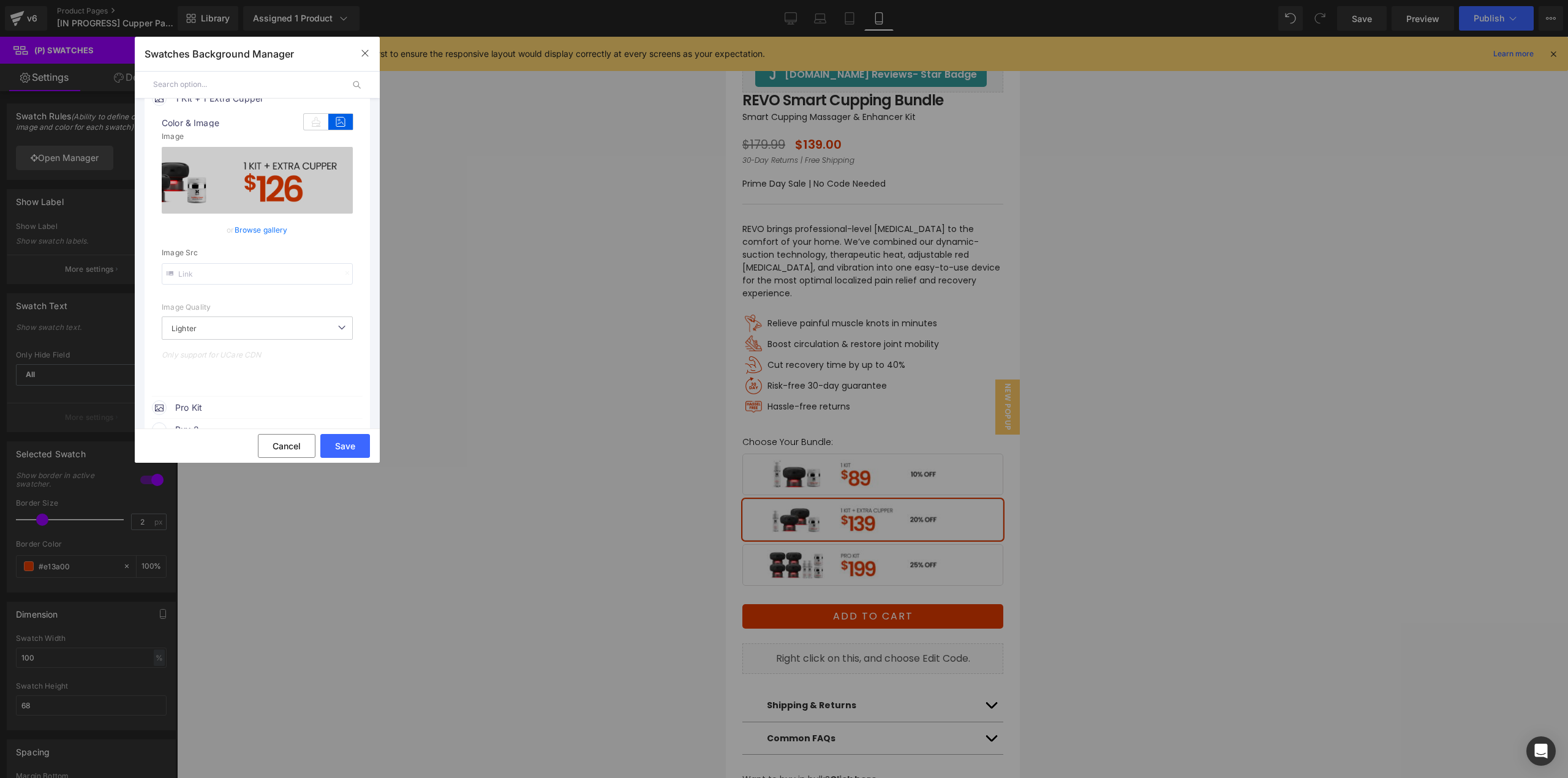
scroll to position [490, 0]
click at [201, 401] on span "Pro Kit" at bounding box center [268, 401] width 186 height 15
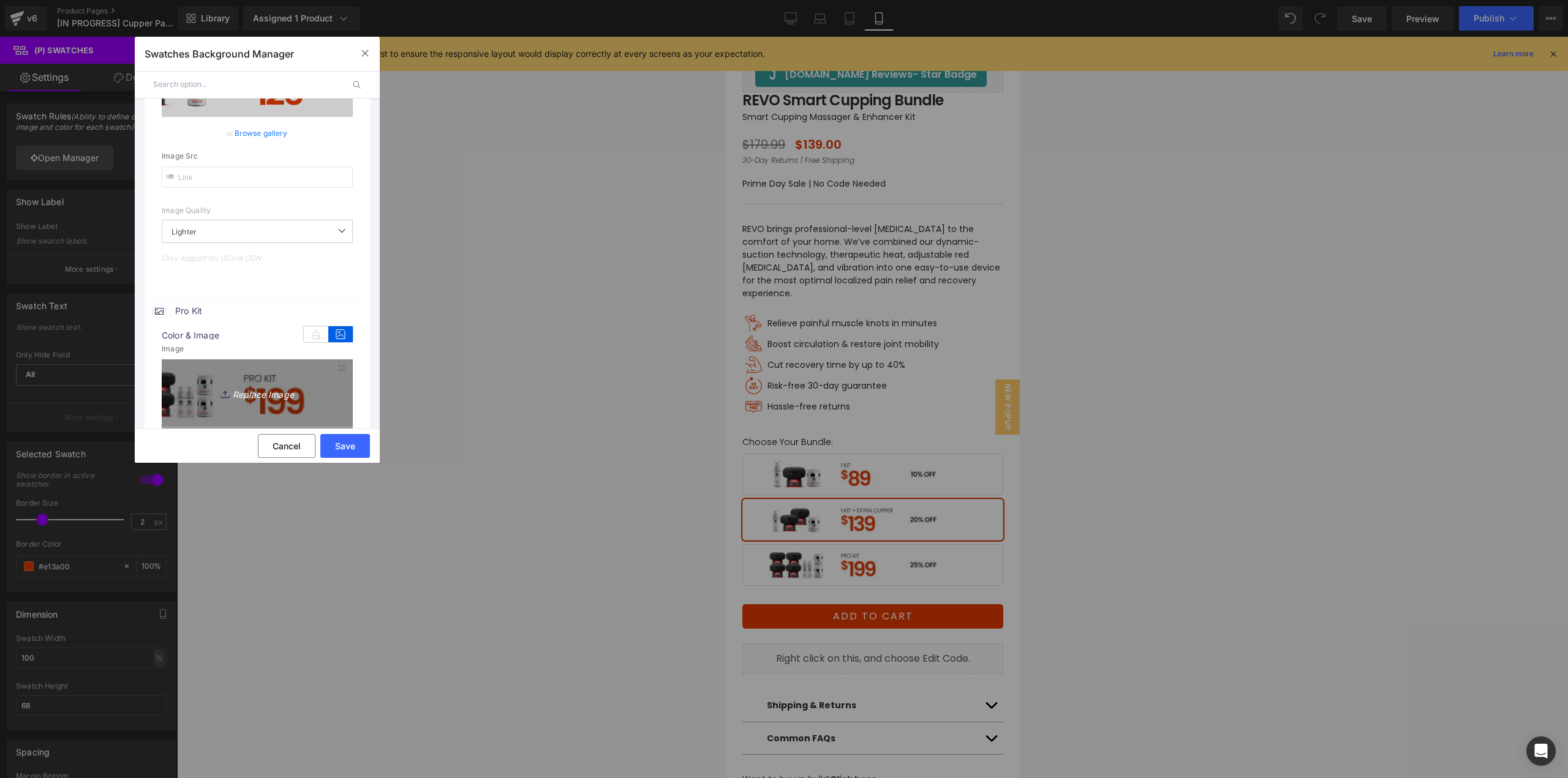
scroll to position [612, 0]
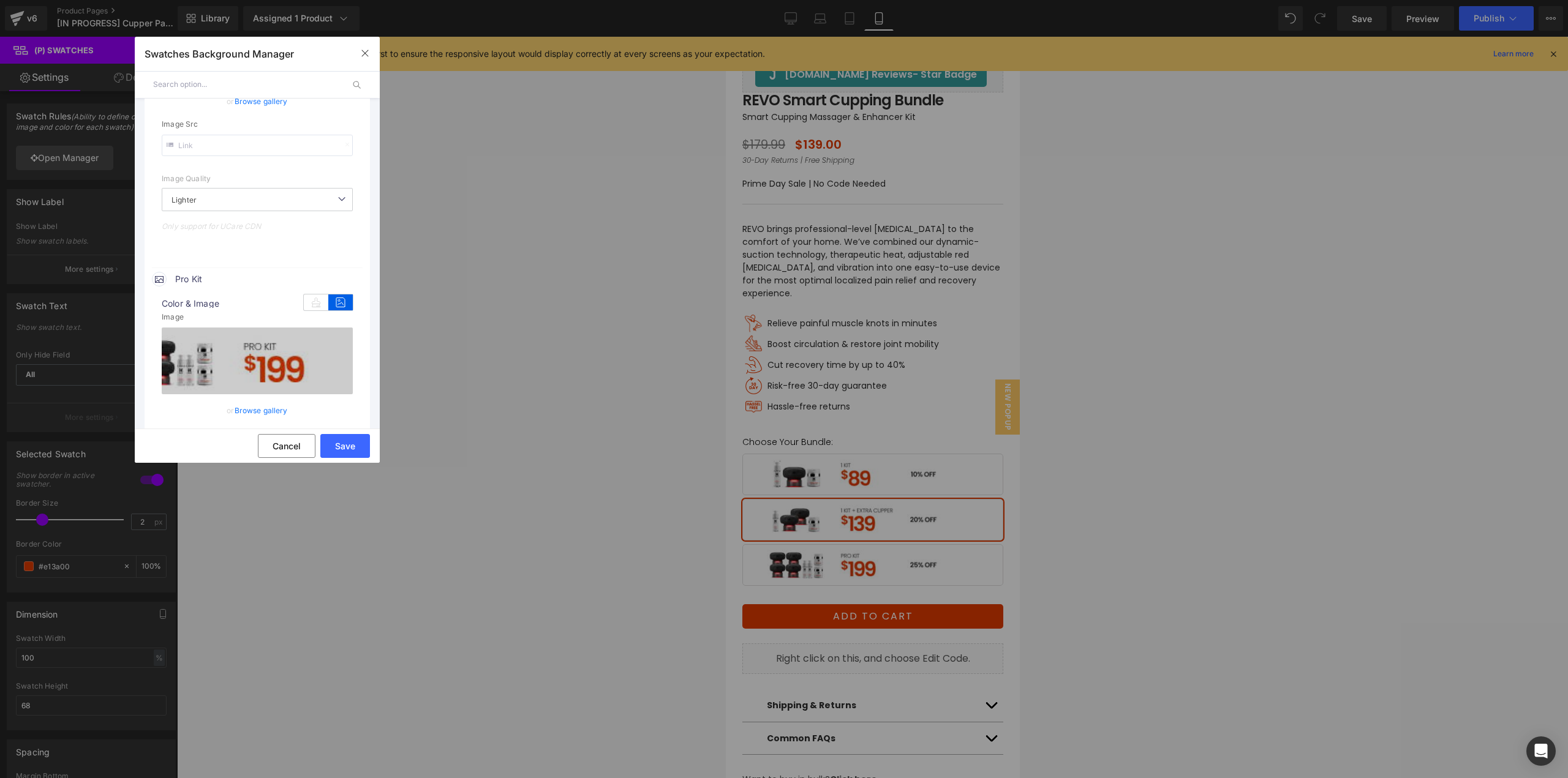
click at [256, 405] on link "Browse gallery" at bounding box center [261, 410] width 53 height 21
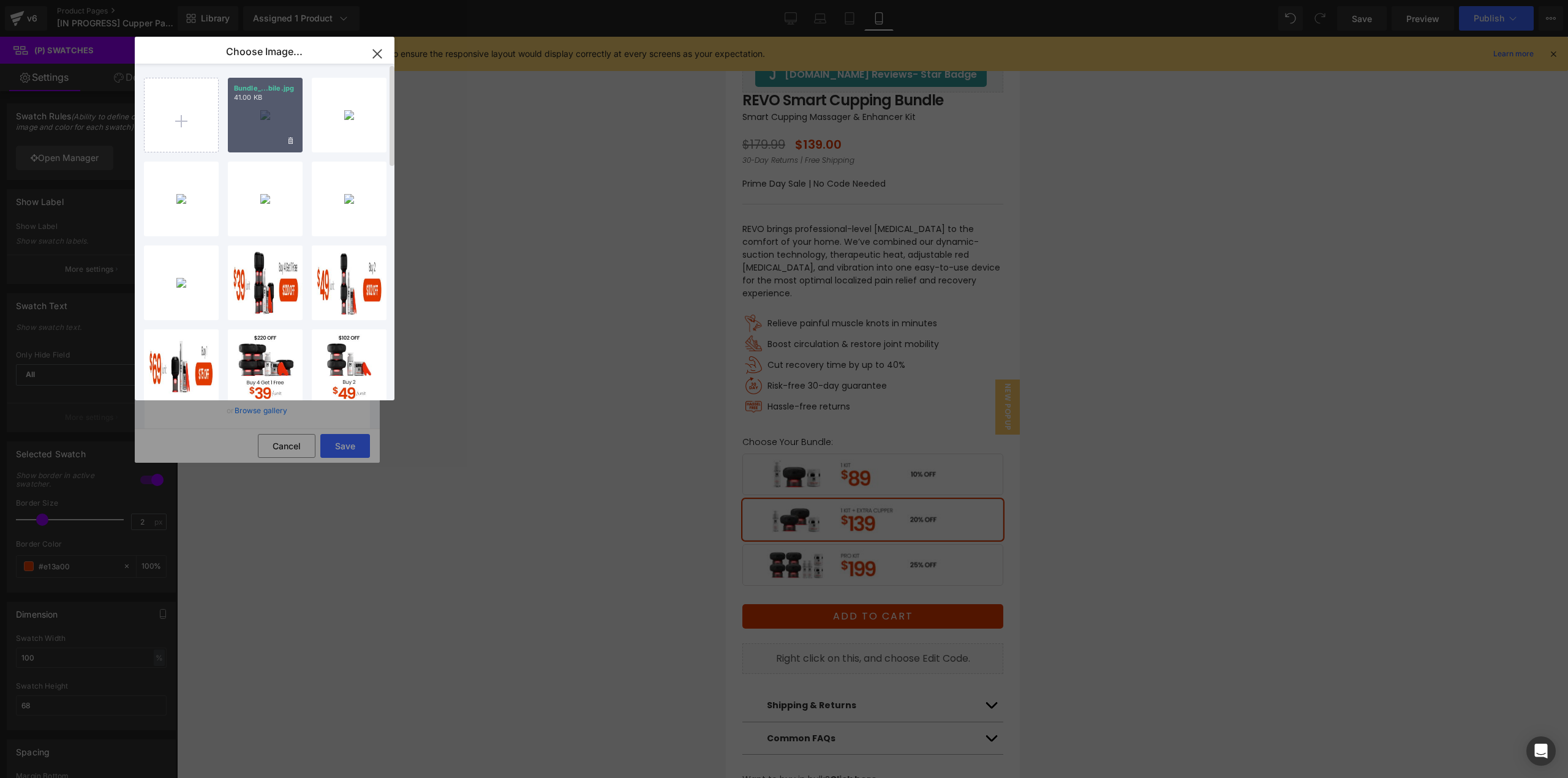
click at [263, 119] on div "Bundle_...bile.jpg 41.00 KB" at bounding box center [265, 114] width 75 height 74
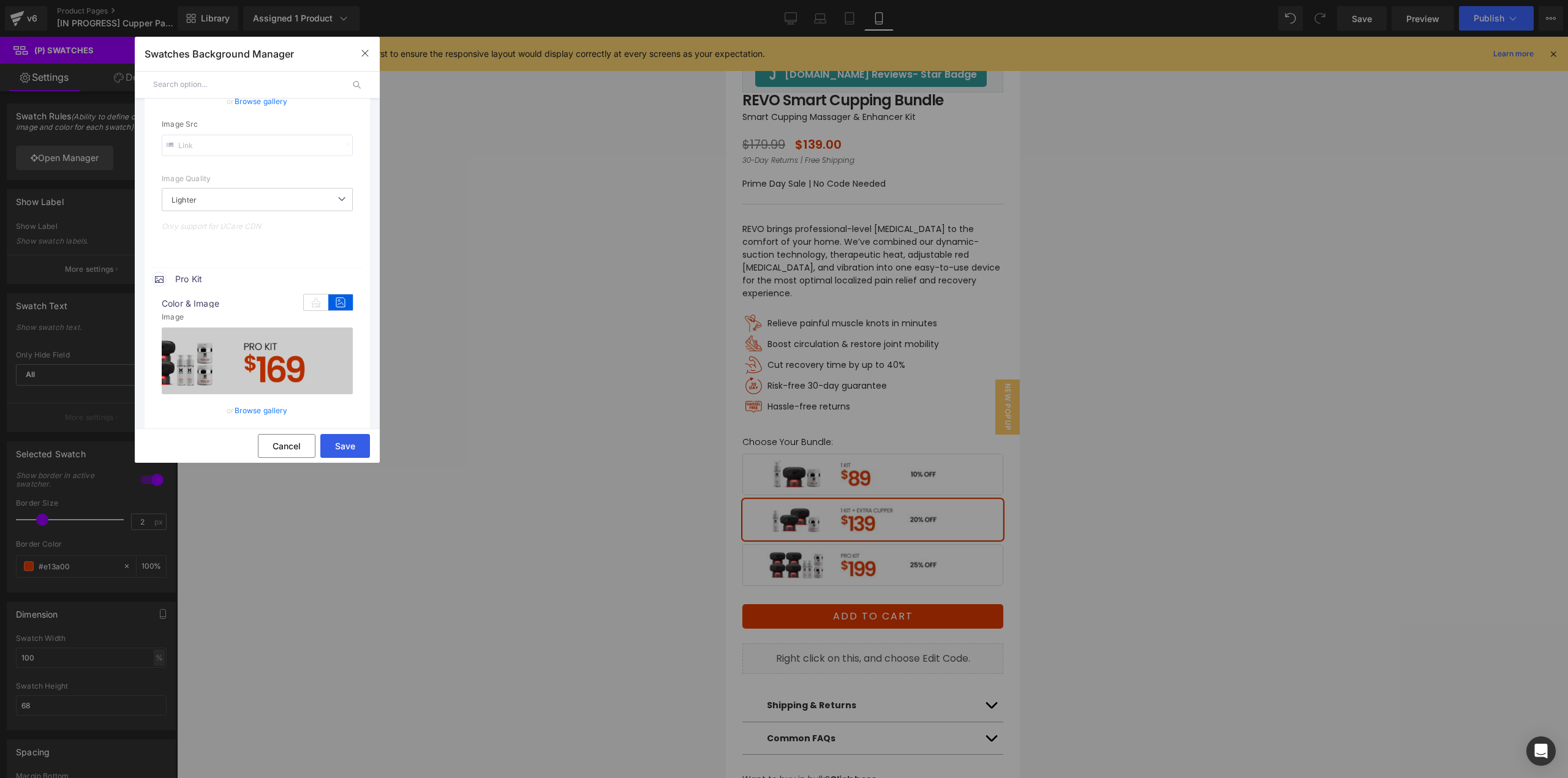
click at [353, 443] on button "Save" at bounding box center [345, 445] width 49 height 24
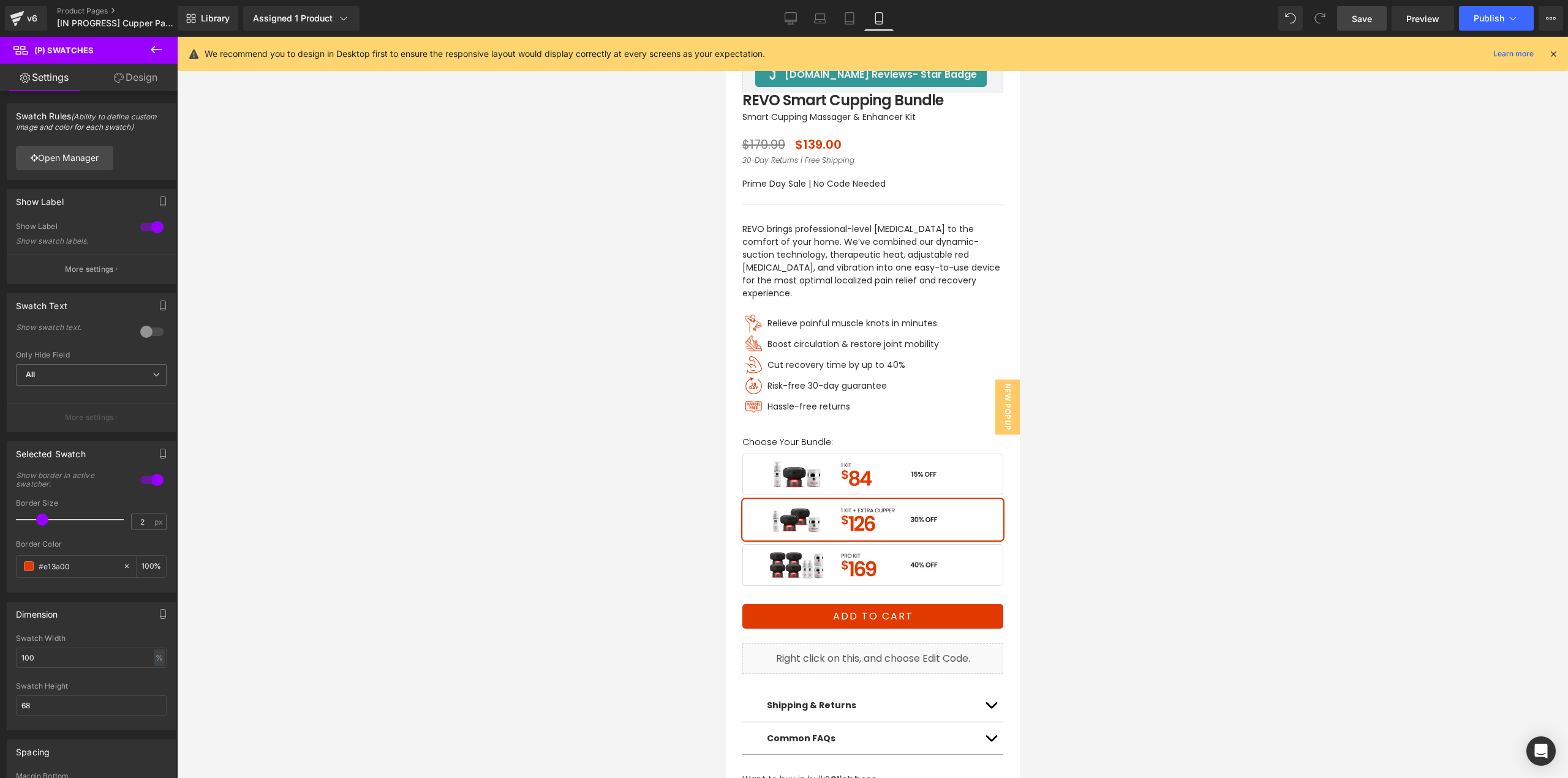
click at [1363, 14] on span "Save" at bounding box center [1361, 18] width 20 height 13
click at [854, 11] on link "Tablet" at bounding box center [849, 18] width 30 height 24
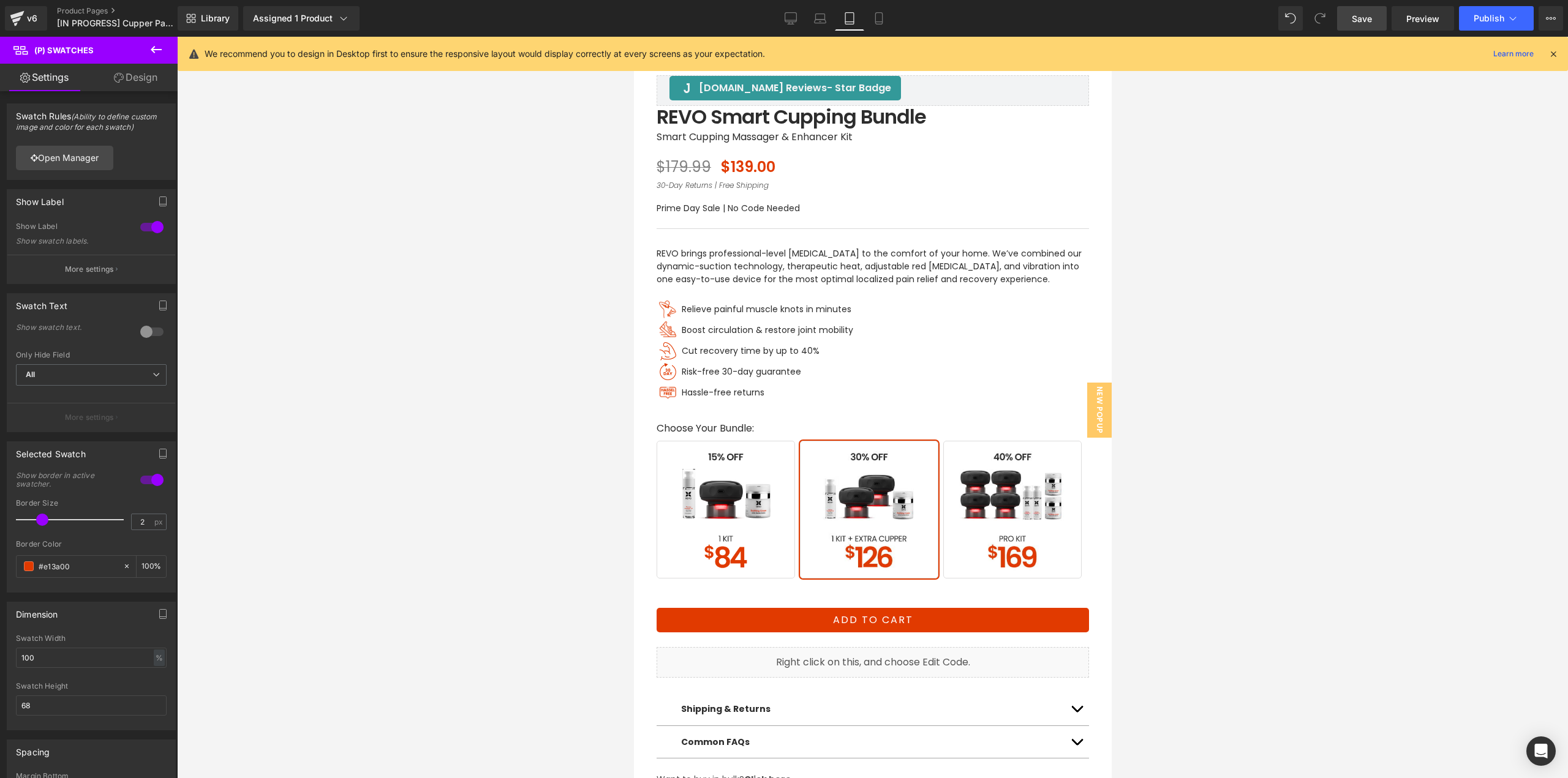
scroll to position [0, 0]
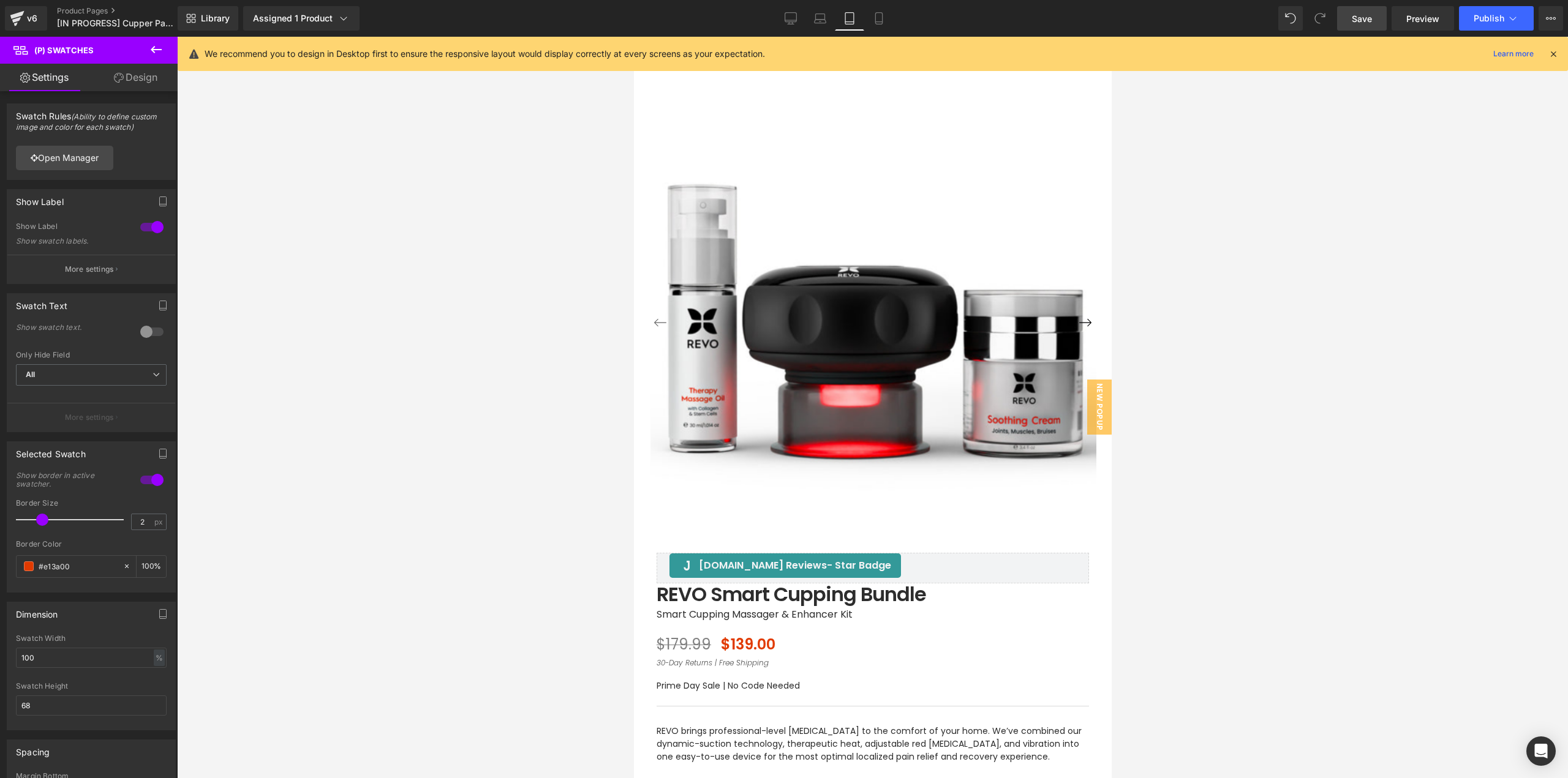
click at [1356, 19] on span "Save" at bounding box center [1361, 18] width 20 height 13
click at [24, 21] on icon at bounding box center [17, 18] width 15 height 30
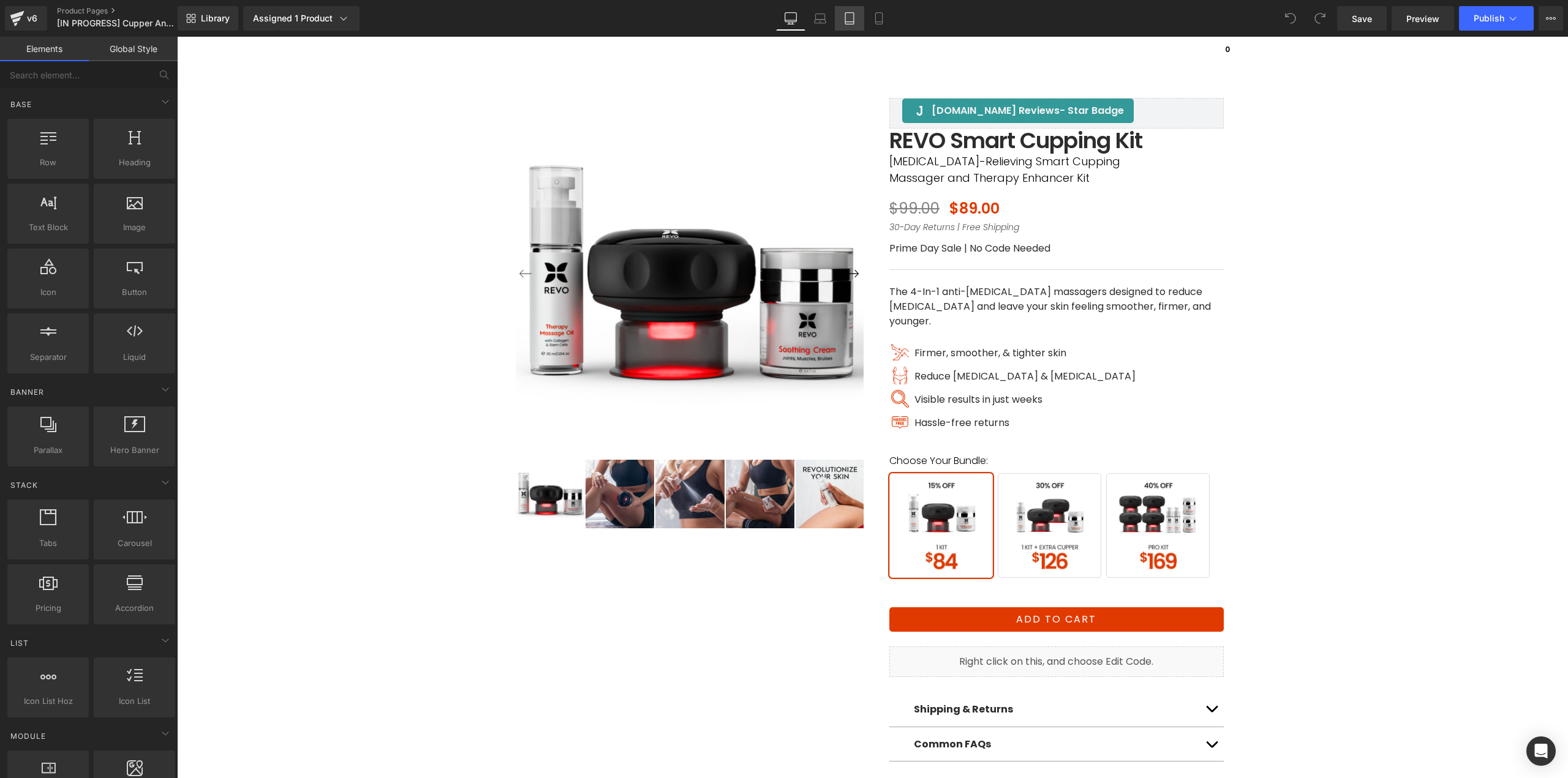
click at [845, 23] on icon at bounding box center [849, 18] width 13 height 13
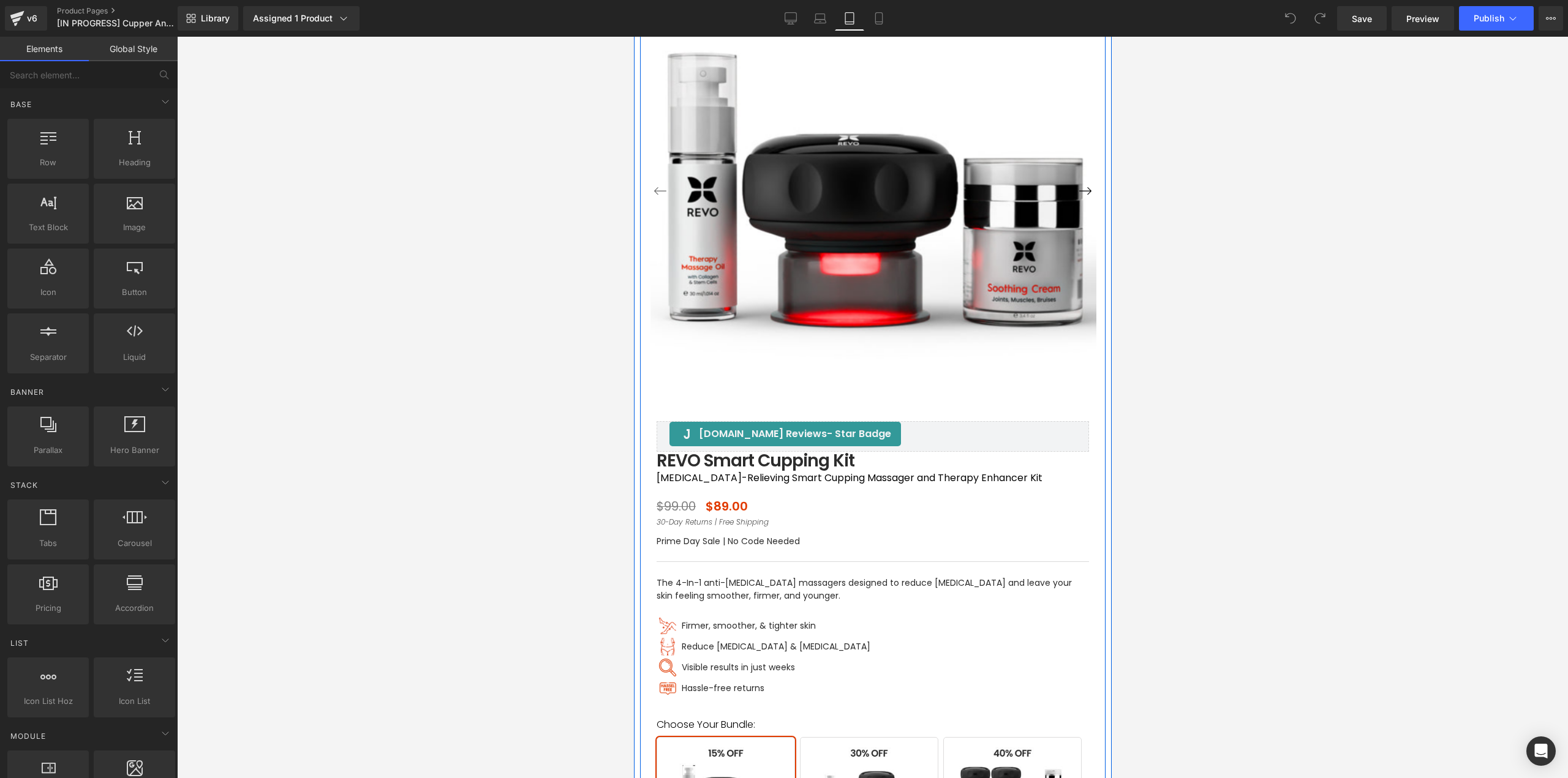
scroll to position [122, 0]
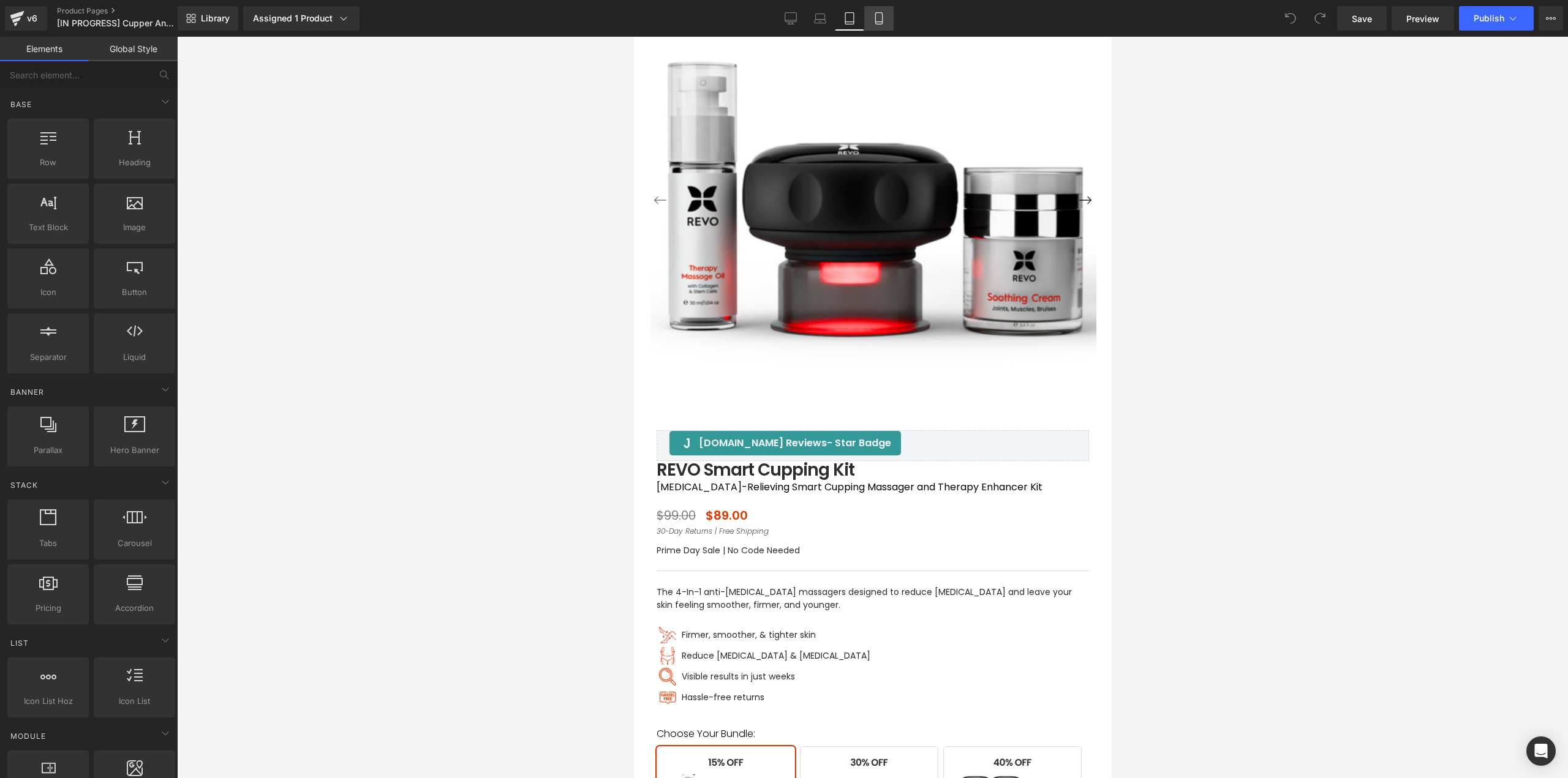
click at [876, 23] on icon at bounding box center [878, 18] width 7 height 12
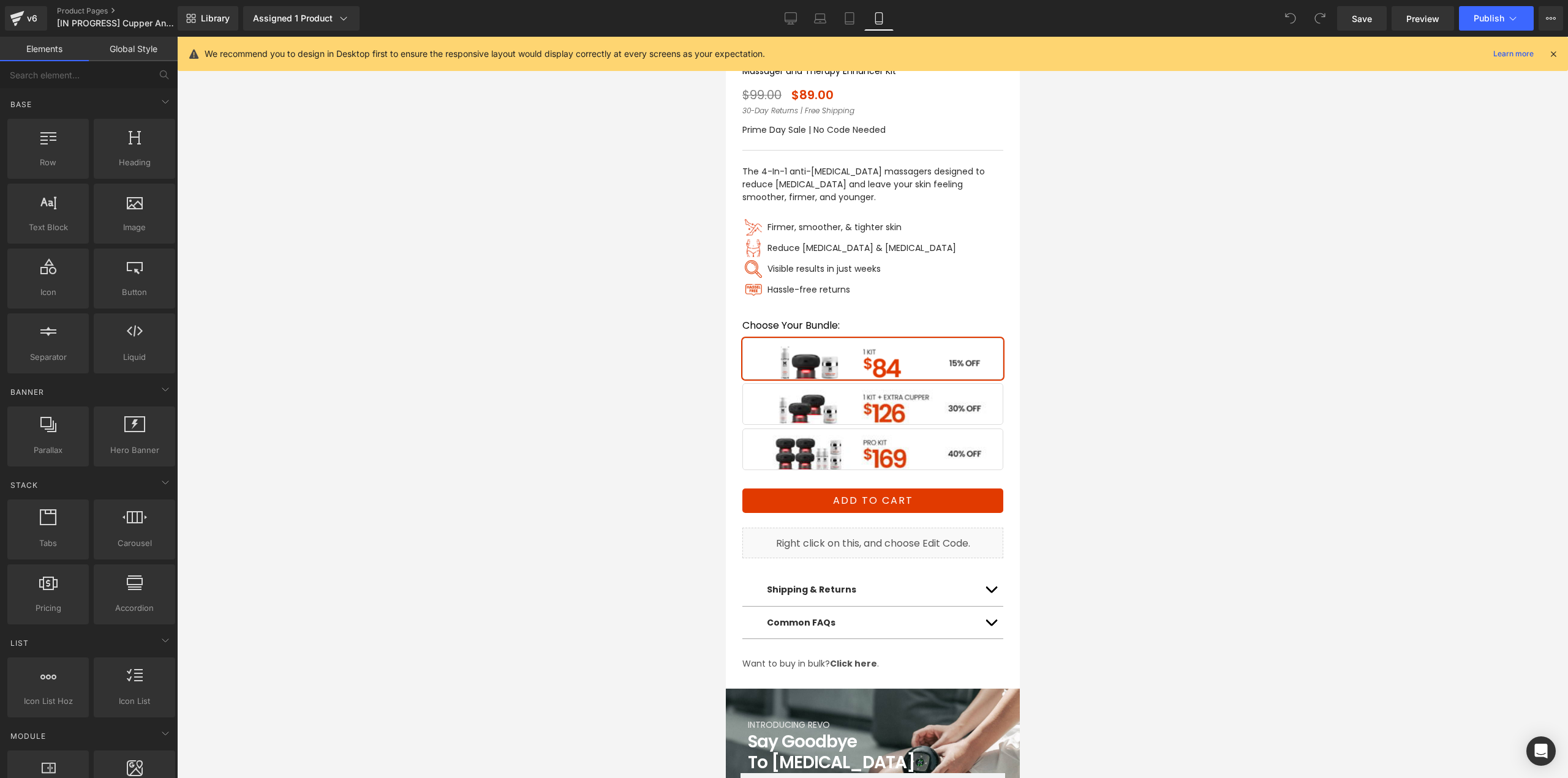
scroll to position [334, 0]
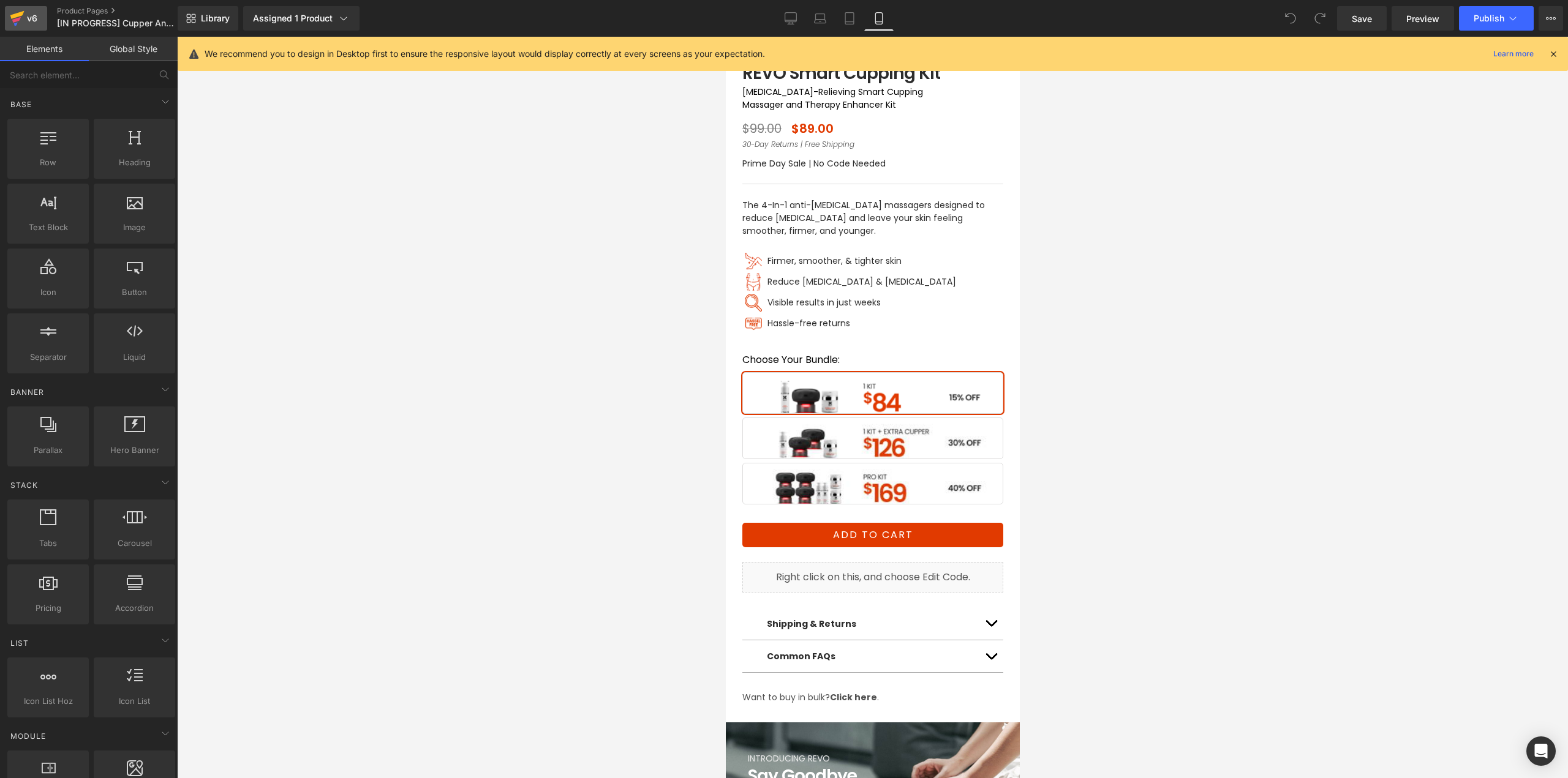
click at [23, 17] on icon at bounding box center [17, 18] width 15 height 30
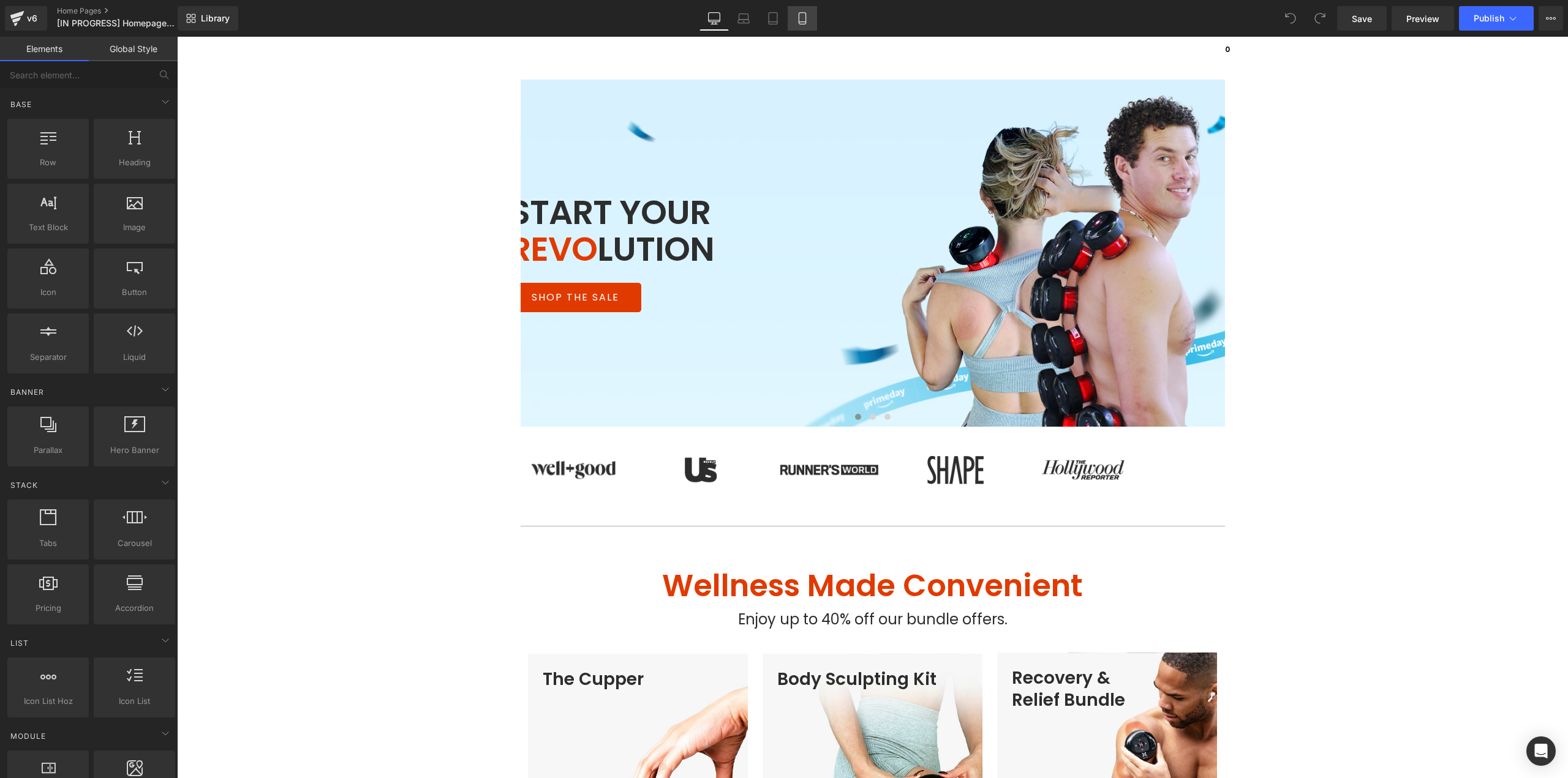
click at [807, 24] on icon at bounding box center [802, 18] width 13 height 13
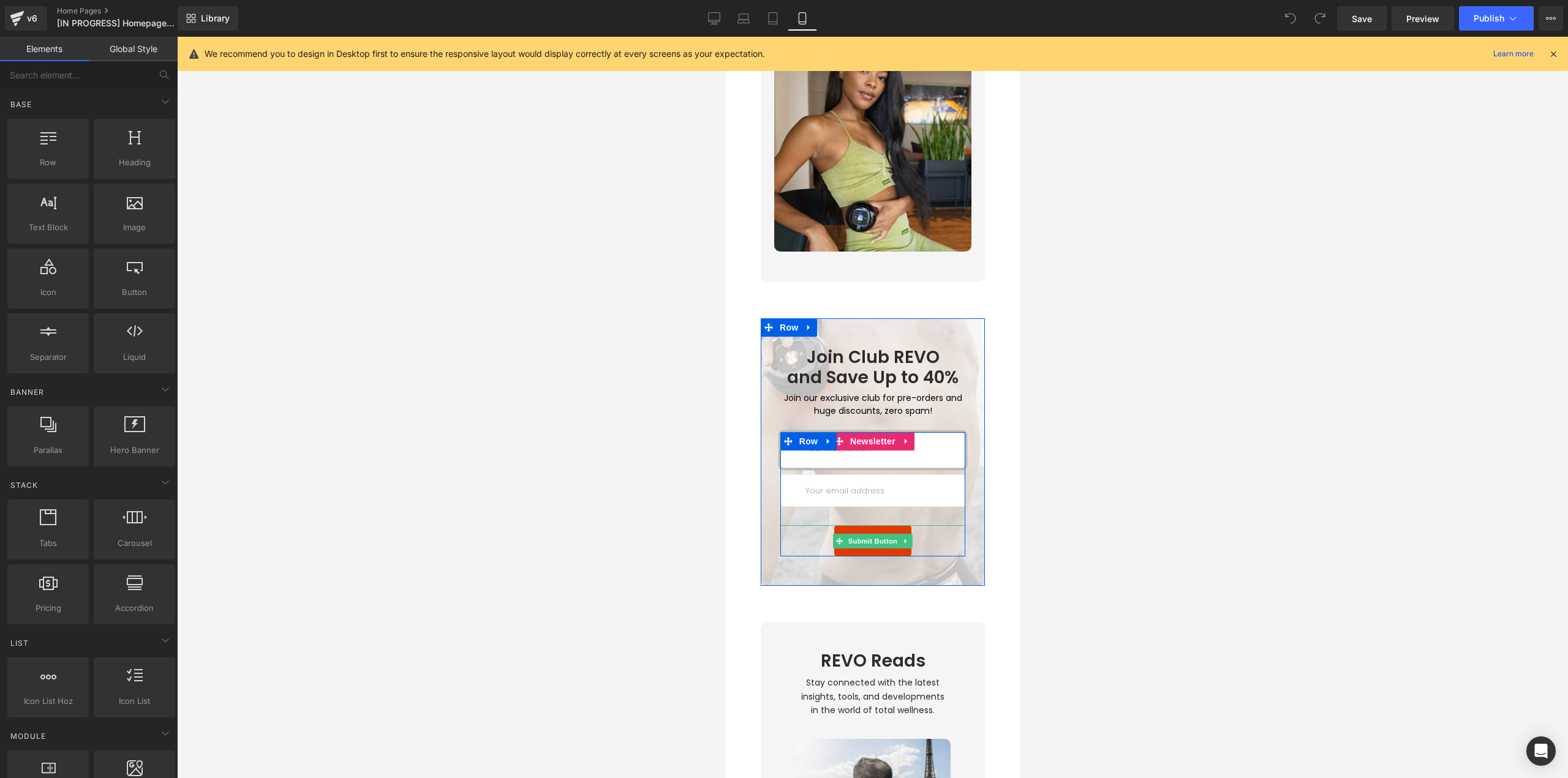
scroll to position [3917, 0]
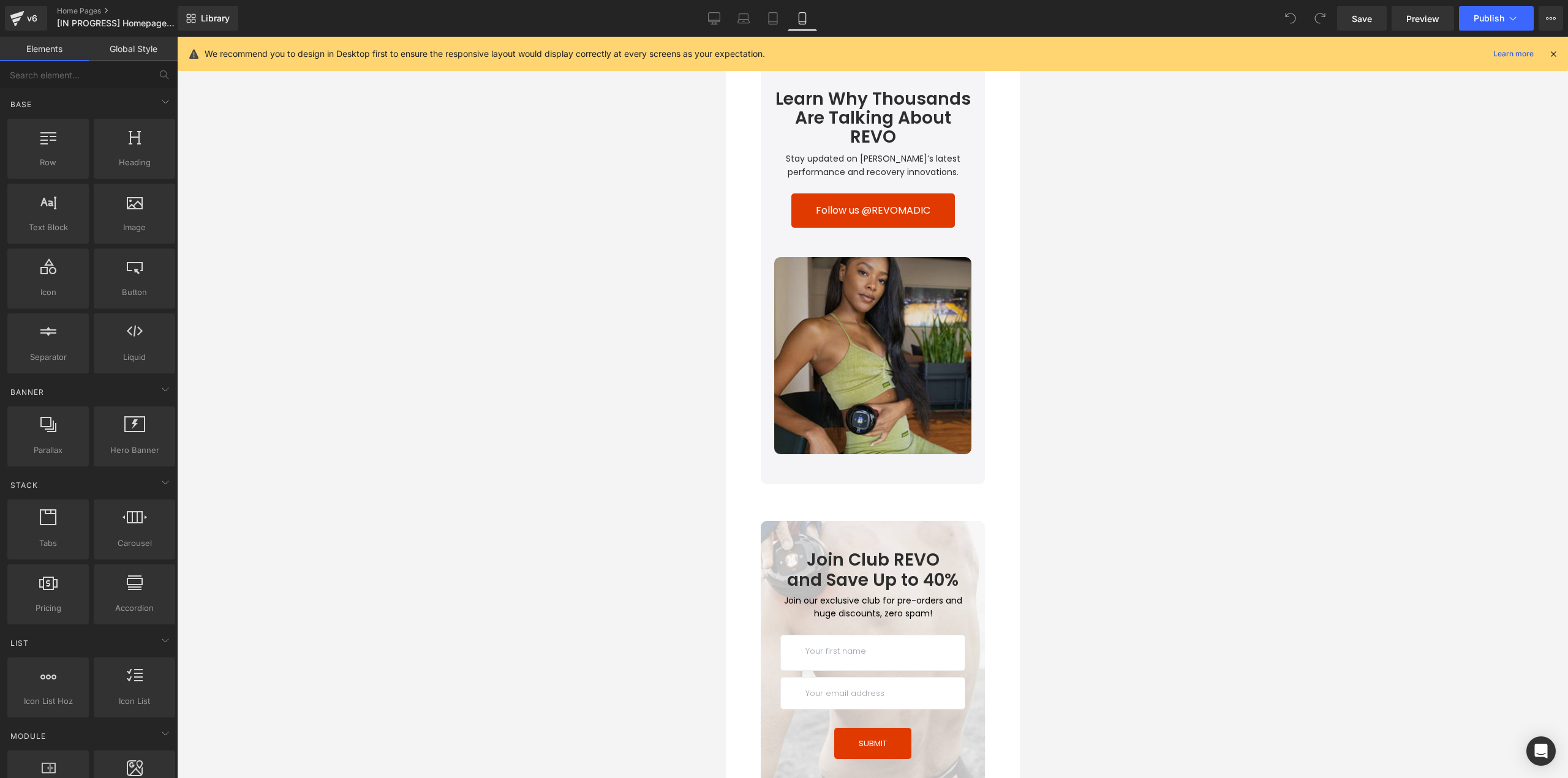
click at [909, 370] on img at bounding box center [871, 355] width 197 height 197
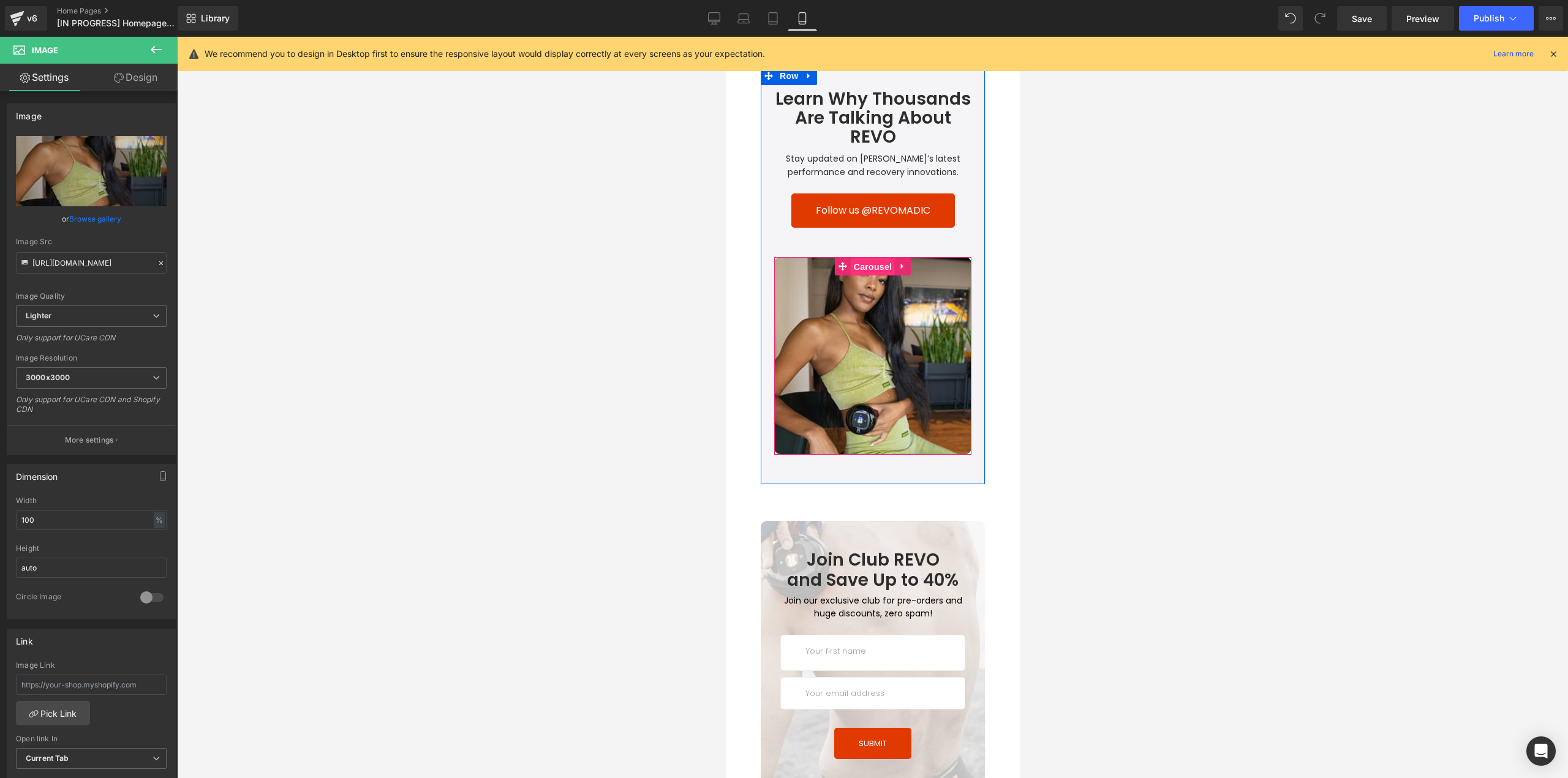
click at [868, 257] on span "Carousel" at bounding box center [872, 266] width 44 height 18
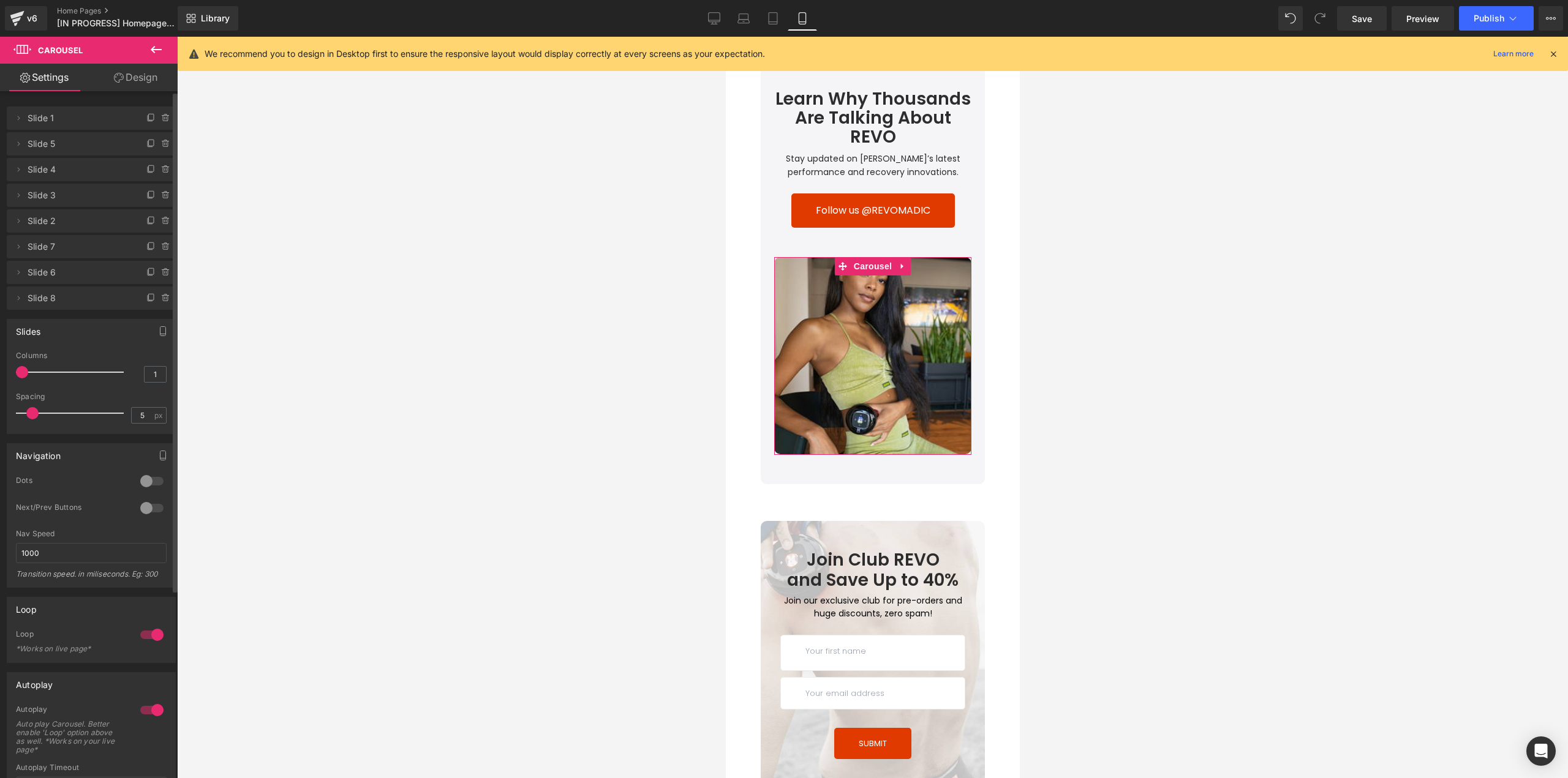
click at [73, 297] on span "Slide 8" at bounding box center [78, 298] width 103 height 24
click at [873, 257] on span "Carousel" at bounding box center [872, 266] width 44 height 18
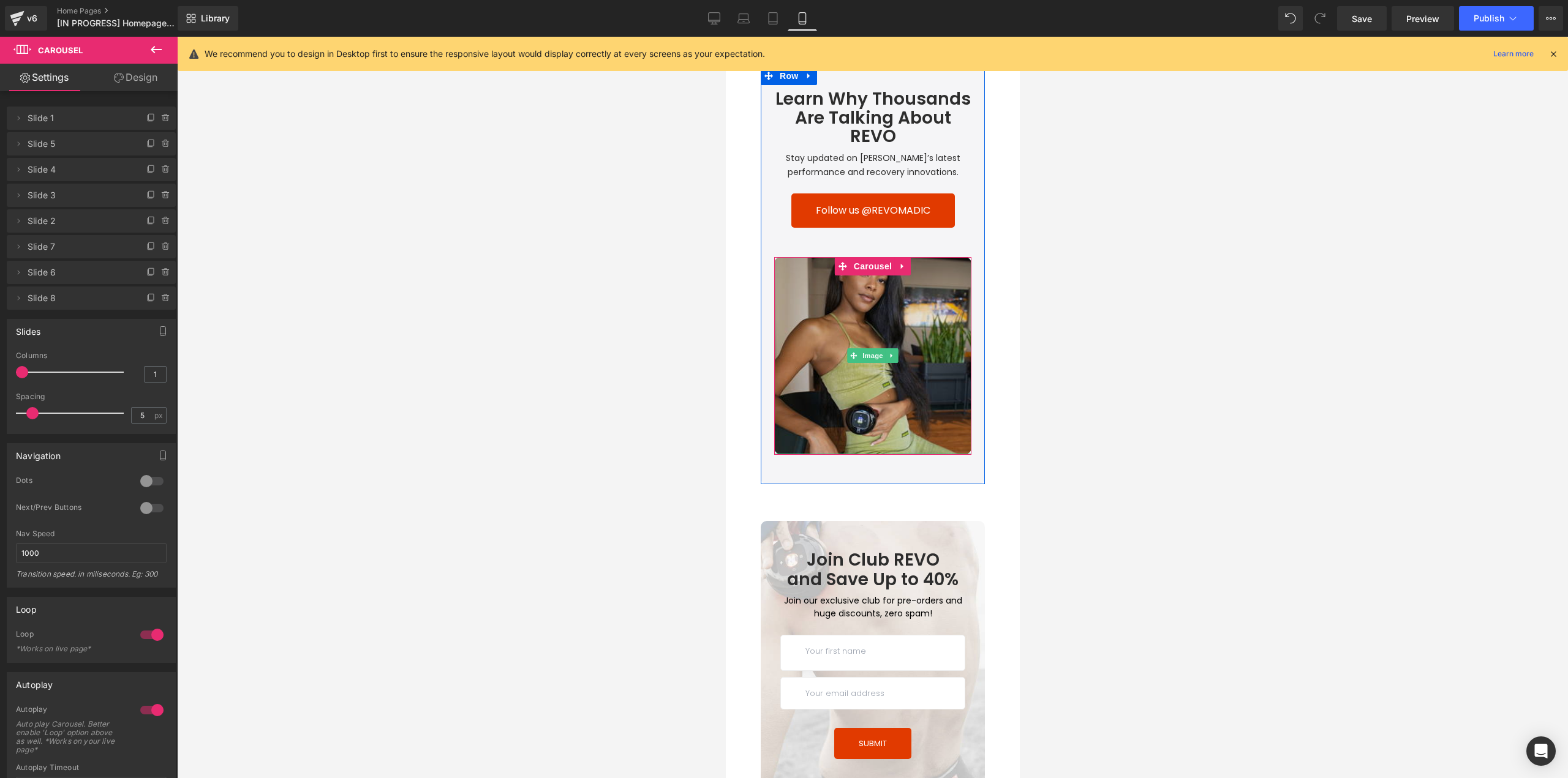
click at [937, 366] on img at bounding box center [871, 355] width 197 height 197
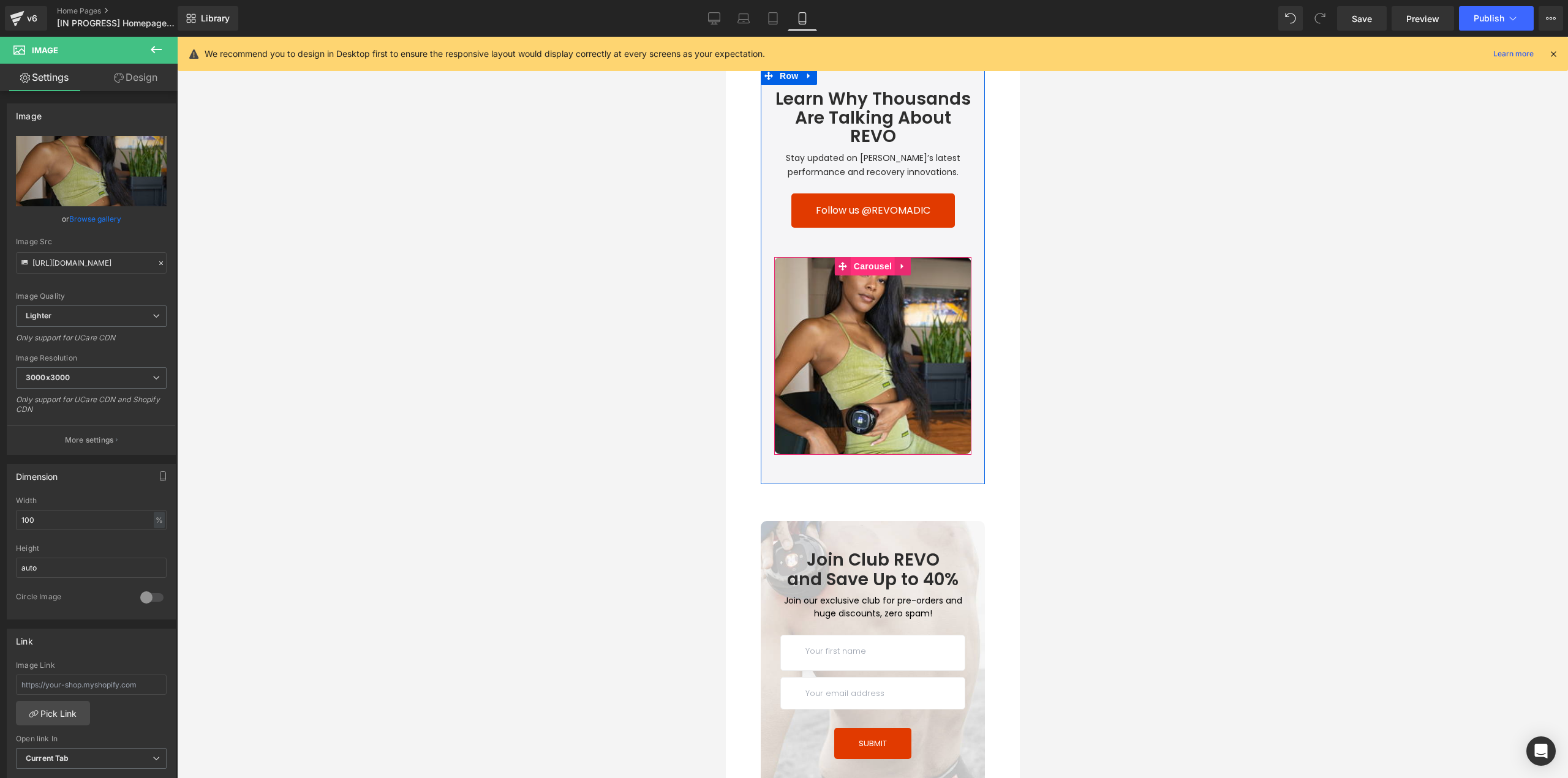
click at [863, 257] on span "Carousel" at bounding box center [872, 266] width 44 height 18
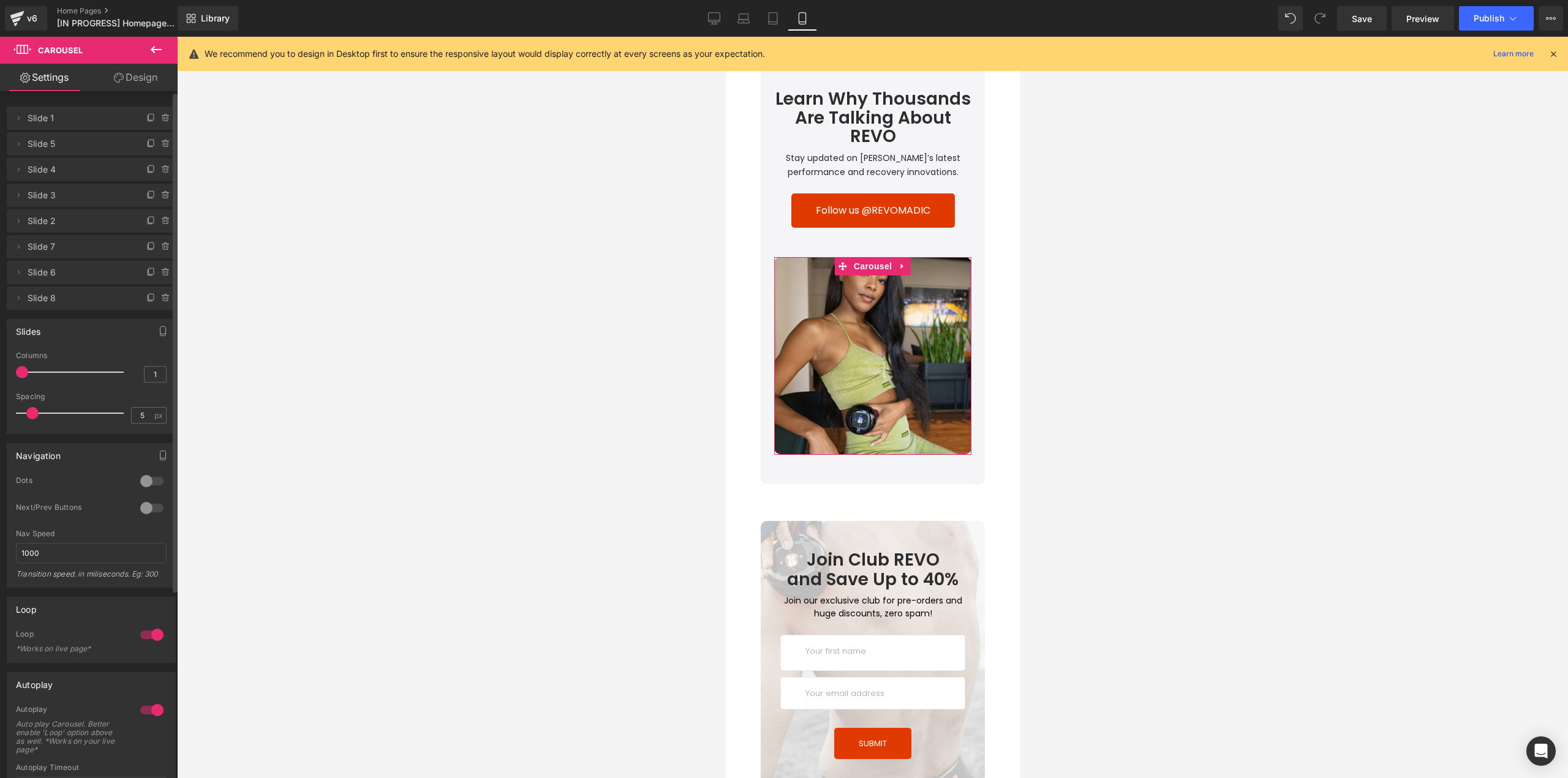
click at [147, 482] on div at bounding box center [152, 481] width 30 height 20
click at [835, 440] on button at bounding box center [835, 445] width 15 height 13
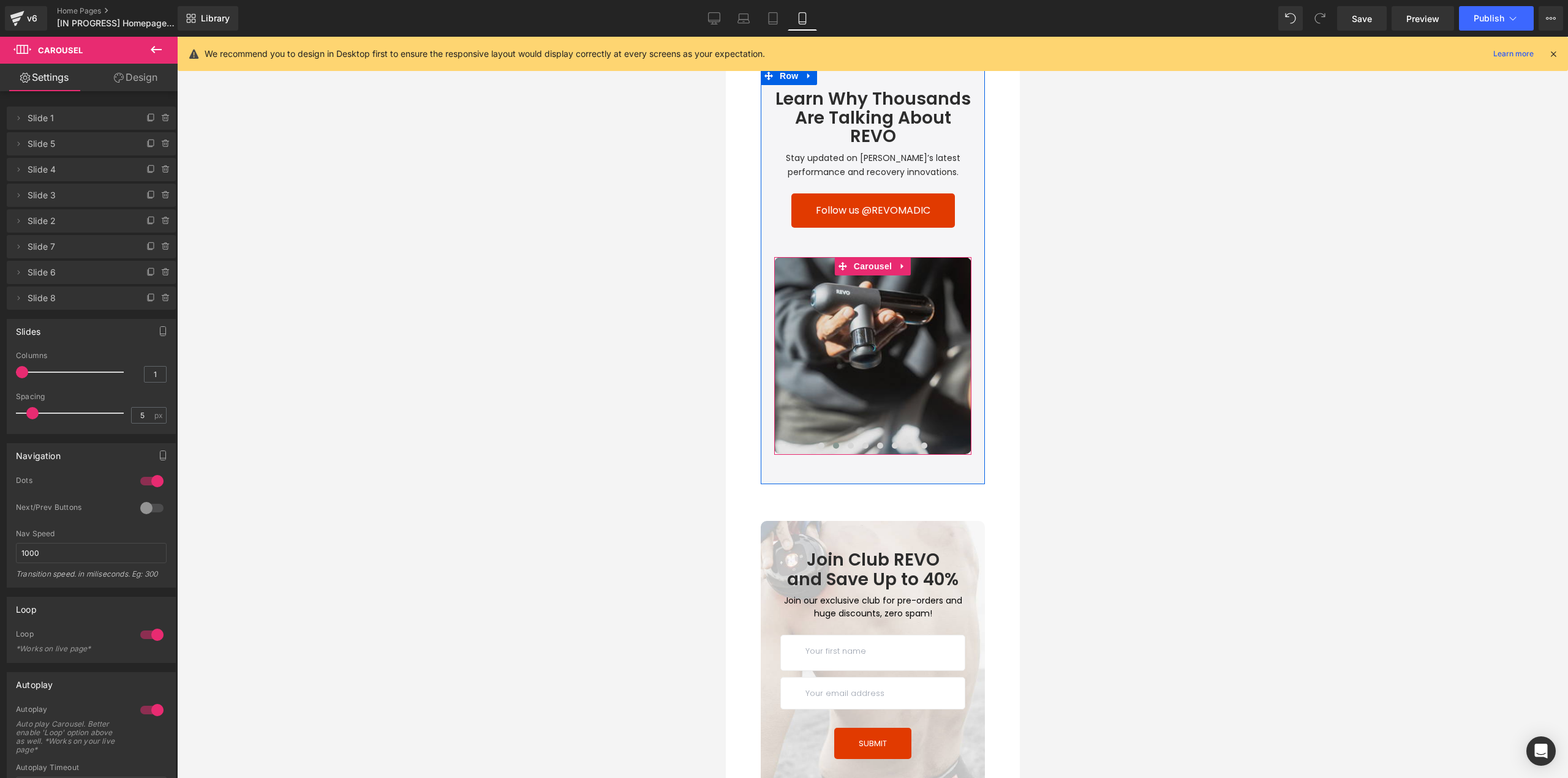
click at [857, 397] on img at bounding box center [871, 355] width 197 height 197
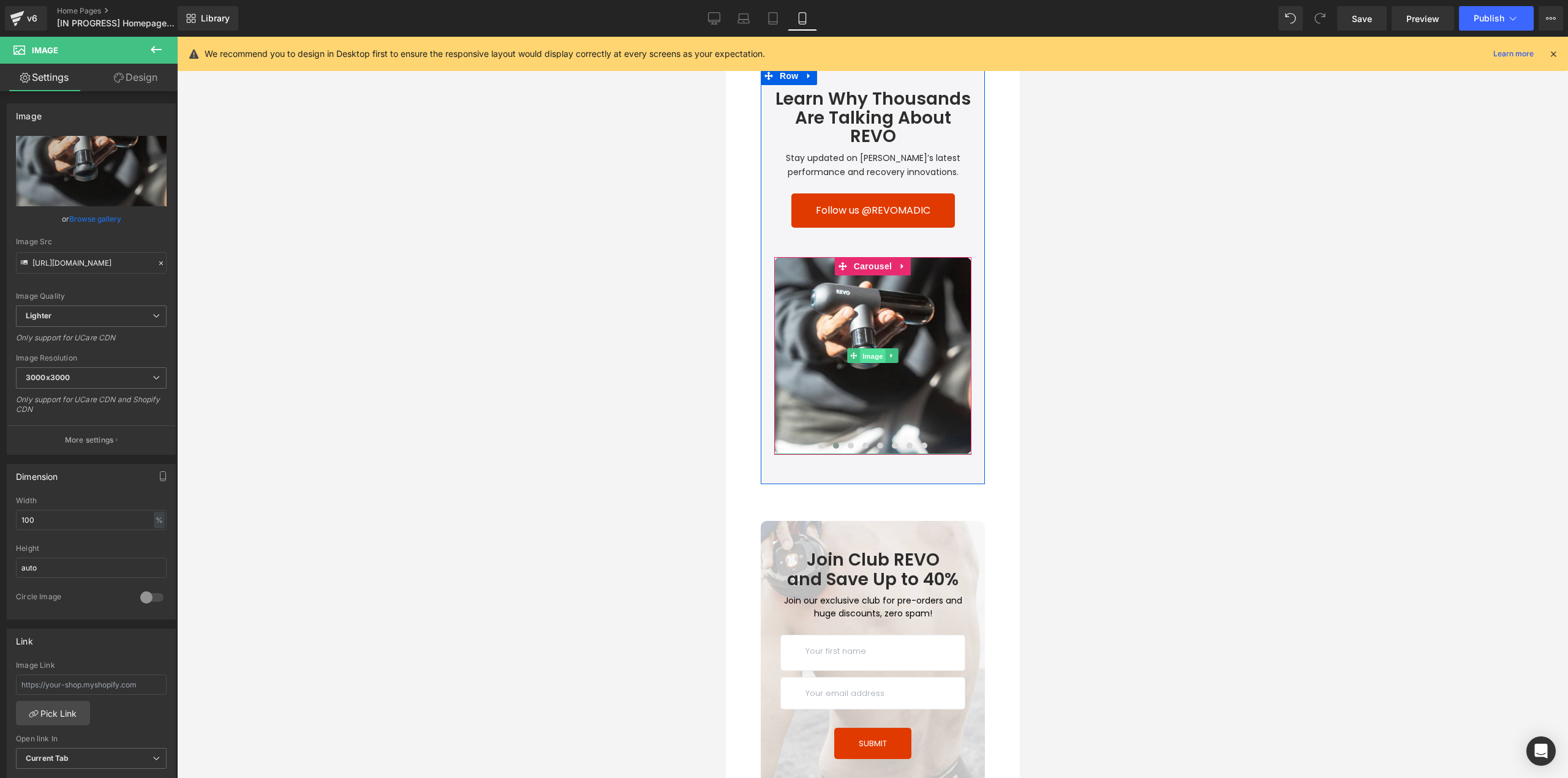
click at [872, 349] on span "Image" at bounding box center [871, 356] width 26 height 15
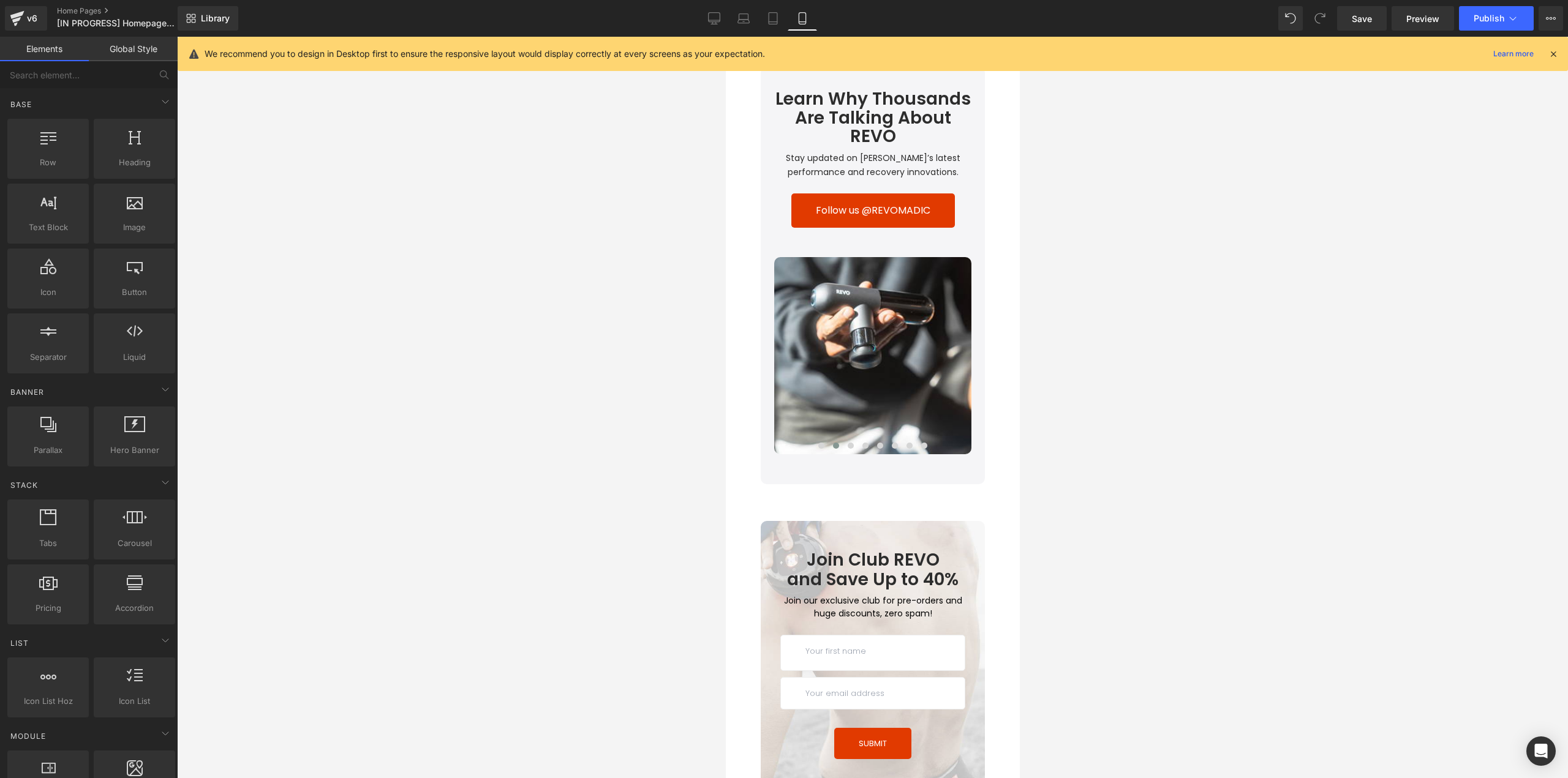
click at [1282, 405] on div at bounding box center [872, 407] width 1391 height 741
click at [1367, 15] on span "Save" at bounding box center [1361, 18] width 20 height 13
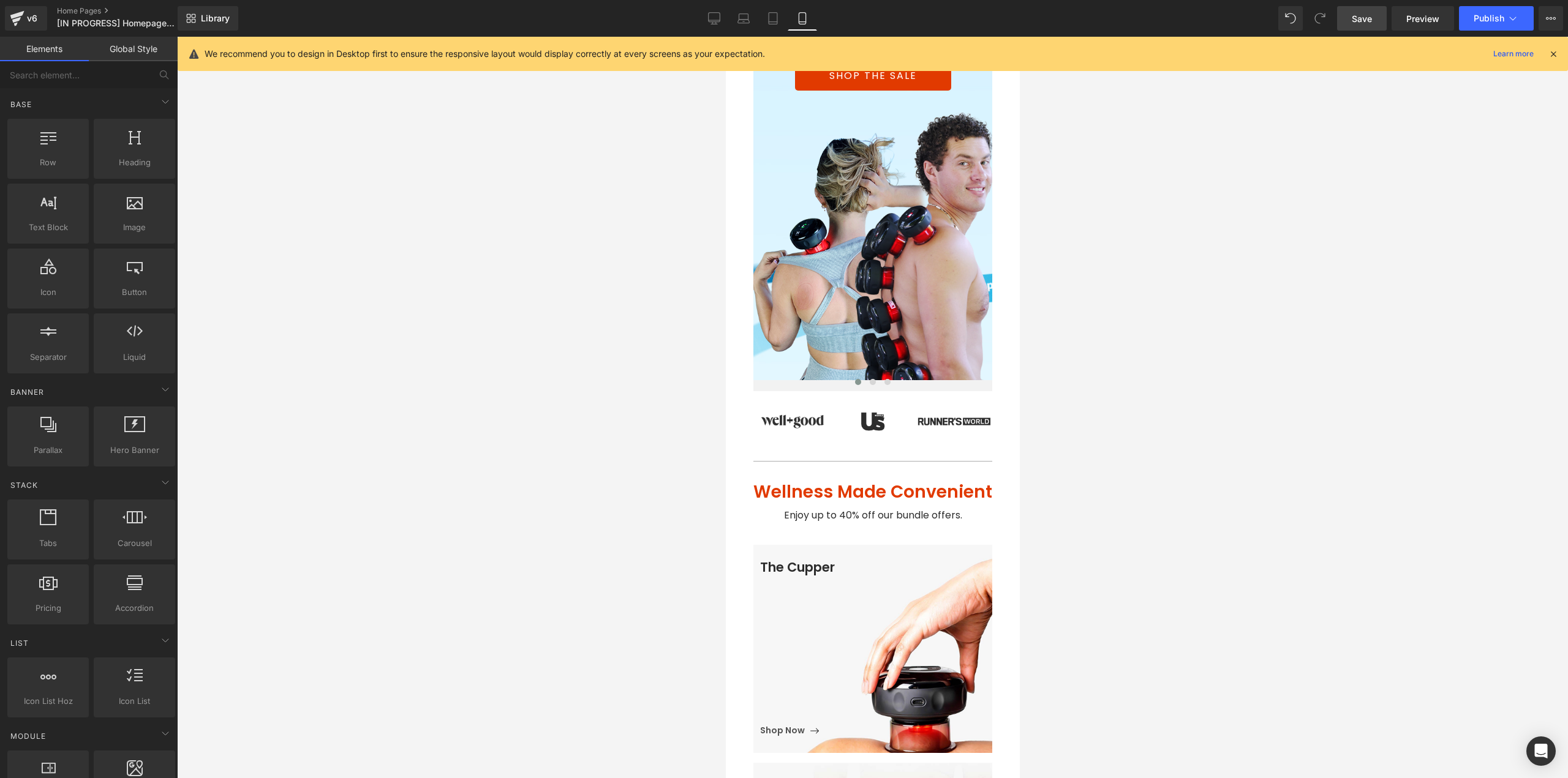
scroll to position [0, 0]
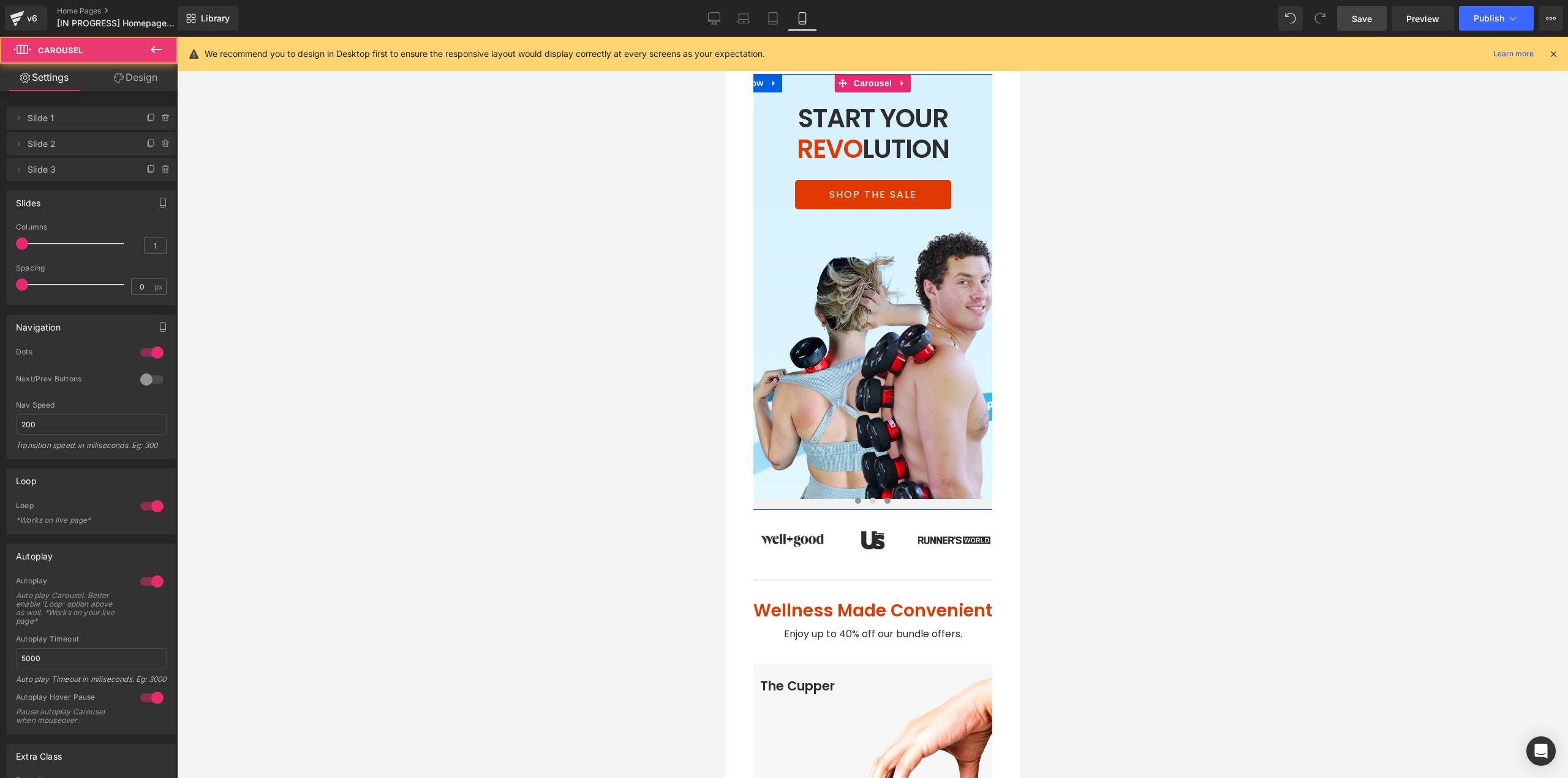
click at [884, 495] on button at bounding box center [887, 501] width 15 height 13
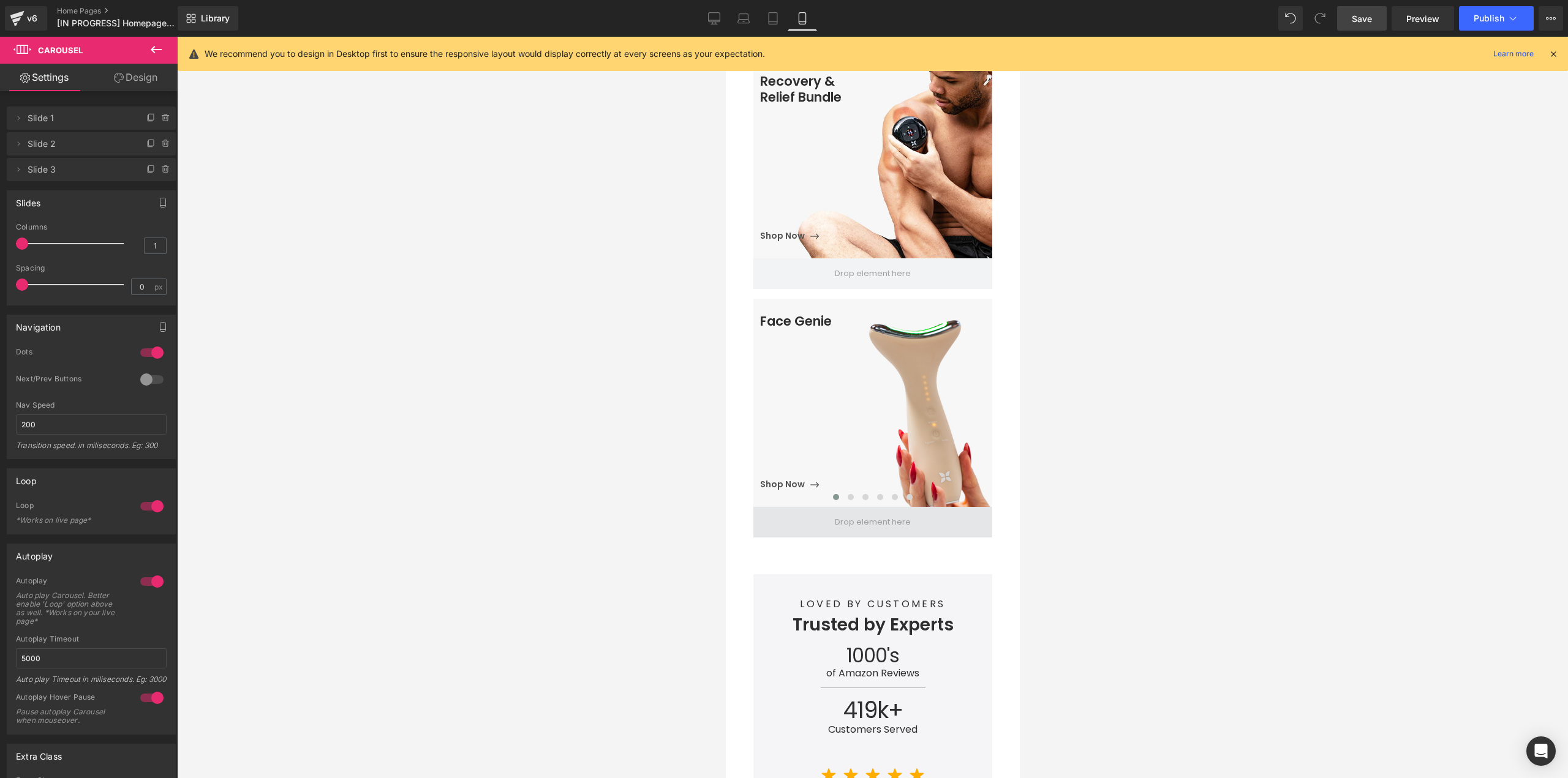
scroll to position [1285, 0]
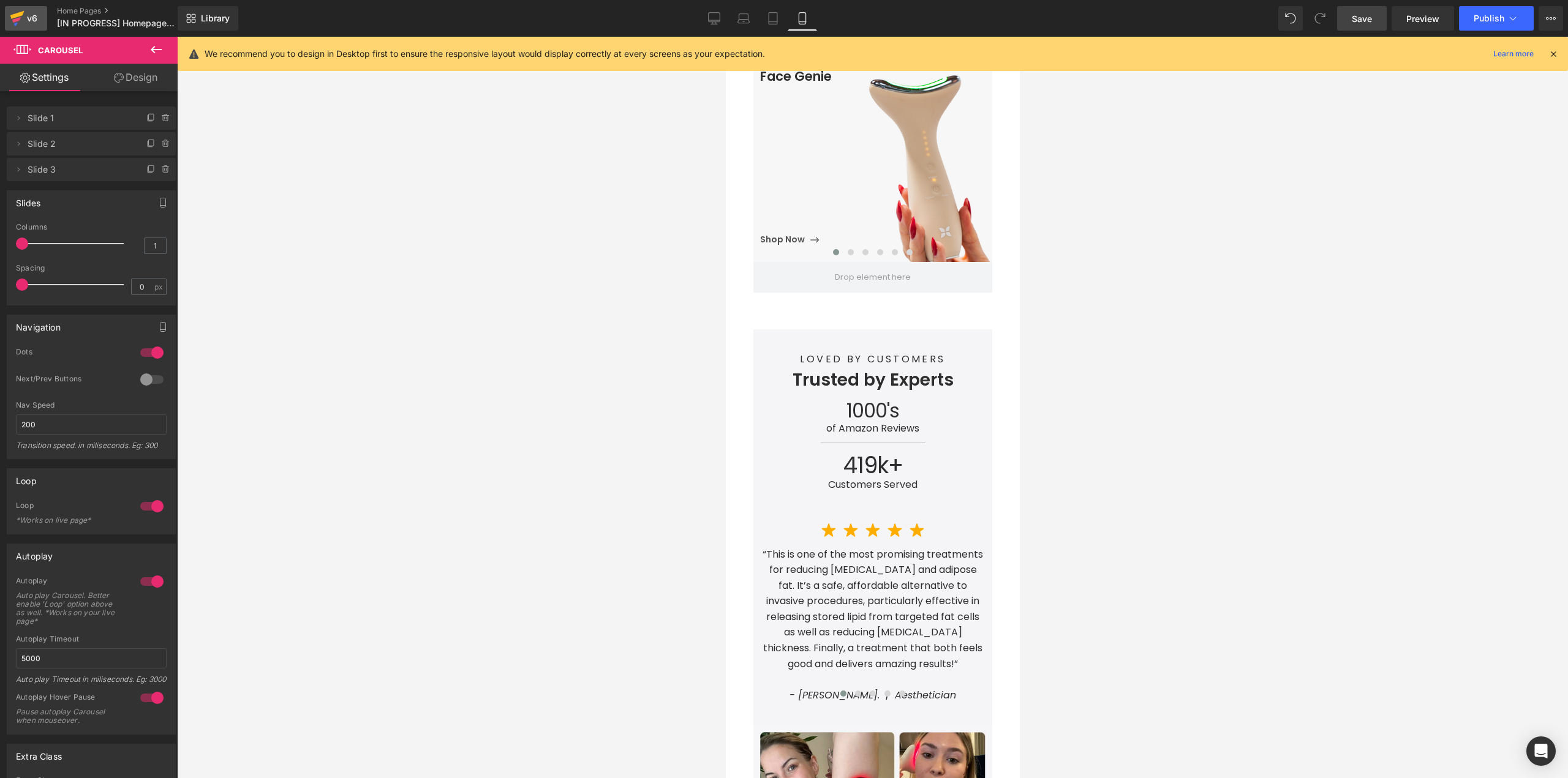
click at [19, 13] on icon at bounding box center [17, 18] width 15 height 30
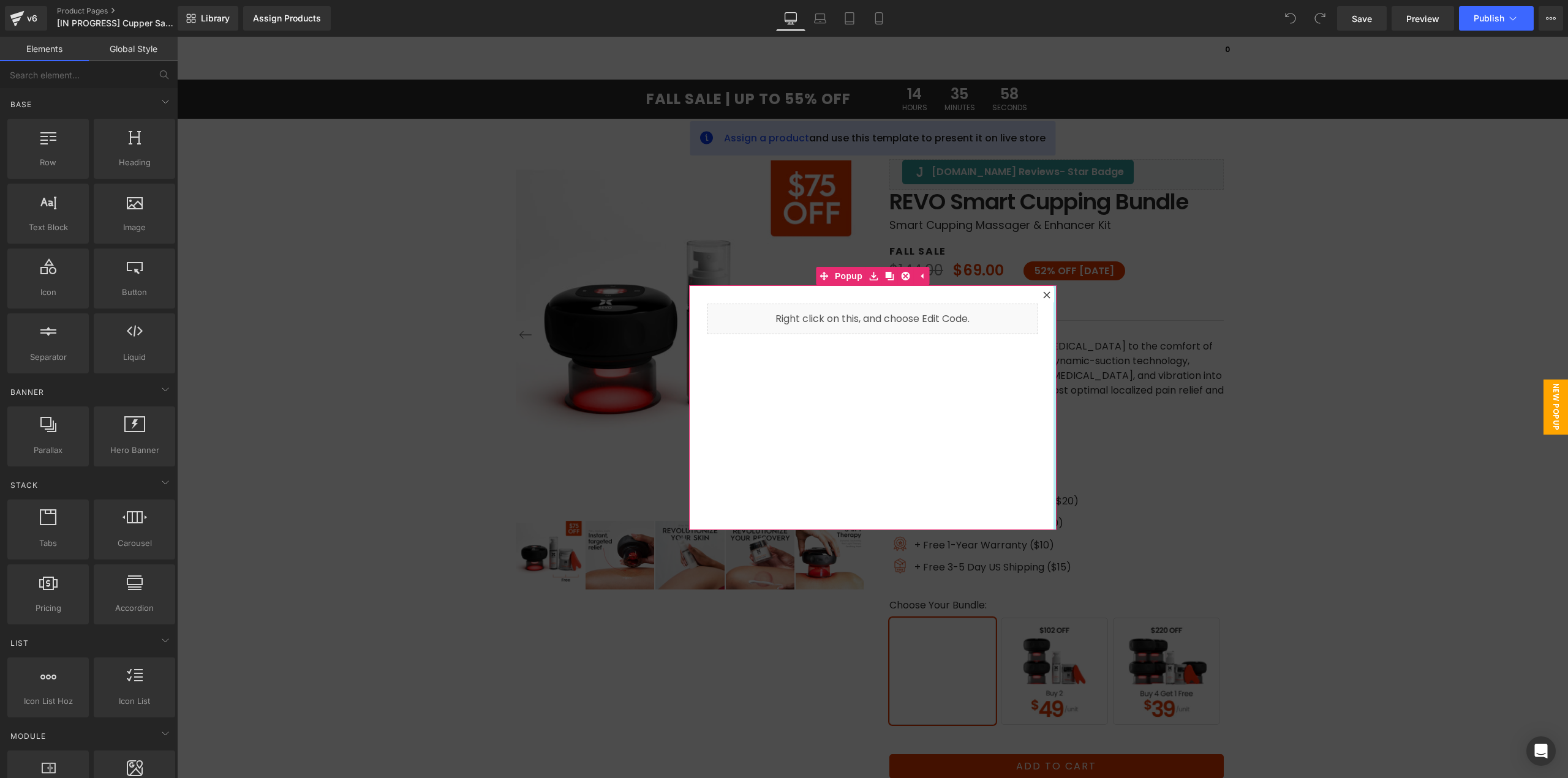
click at [1043, 296] on icon at bounding box center [1046, 295] width 7 height 7
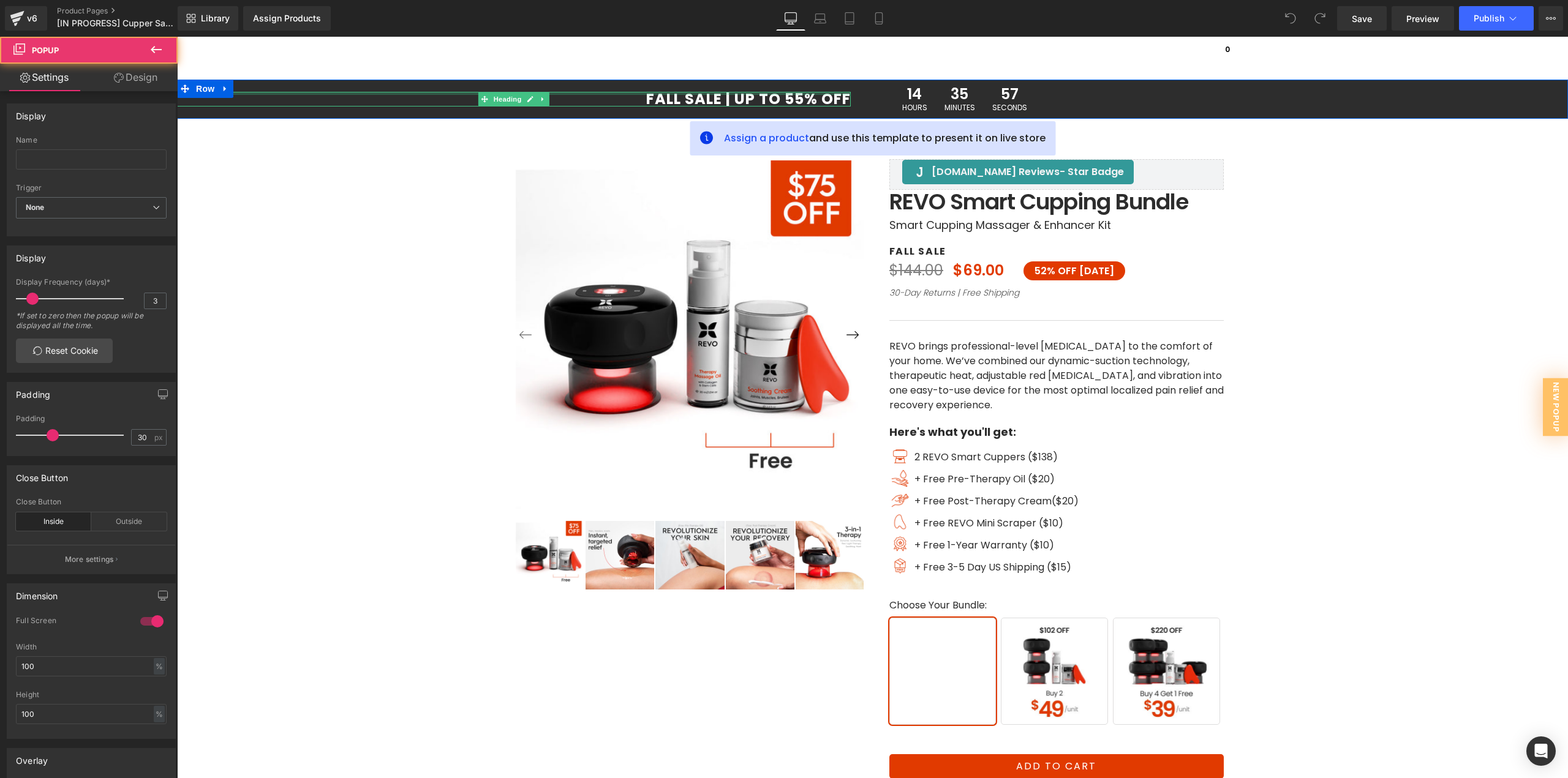
click at [679, 95] on h1 "FALL SALE | UP TO 55% OFF" at bounding box center [514, 99] width 674 height 15
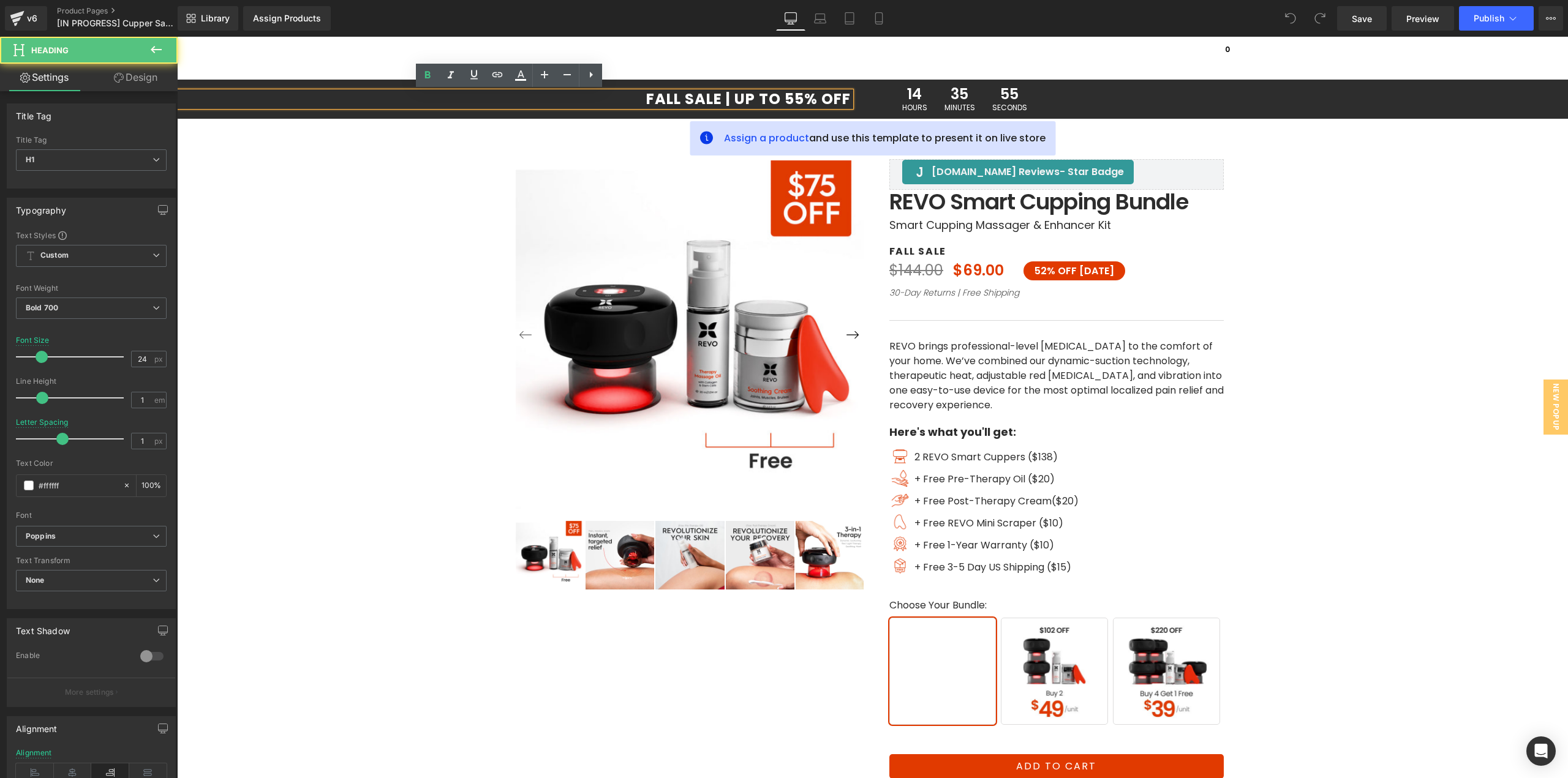
click at [698, 92] on h1 "FALL SALE | UP TO 55% OFF" at bounding box center [514, 99] width 674 height 15
drag, startPoint x: 708, startPoint y: 94, endPoint x: 632, endPoint y: 95, distance: 76.0
click at [632, 95] on h1 "FALL SALE | UP TO 55% OFF" at bounding box center [514, 99] width 674 height 15
drag, startPoint x: 794, startPoint y: 91, endPoint x: 784, endPoint y: 96, distance: 11.2
click at [784, 96] on h1 "PRIME DAY SALE | UP TO 55% OFF" at bounding box center [514, 99] width 674 height 15
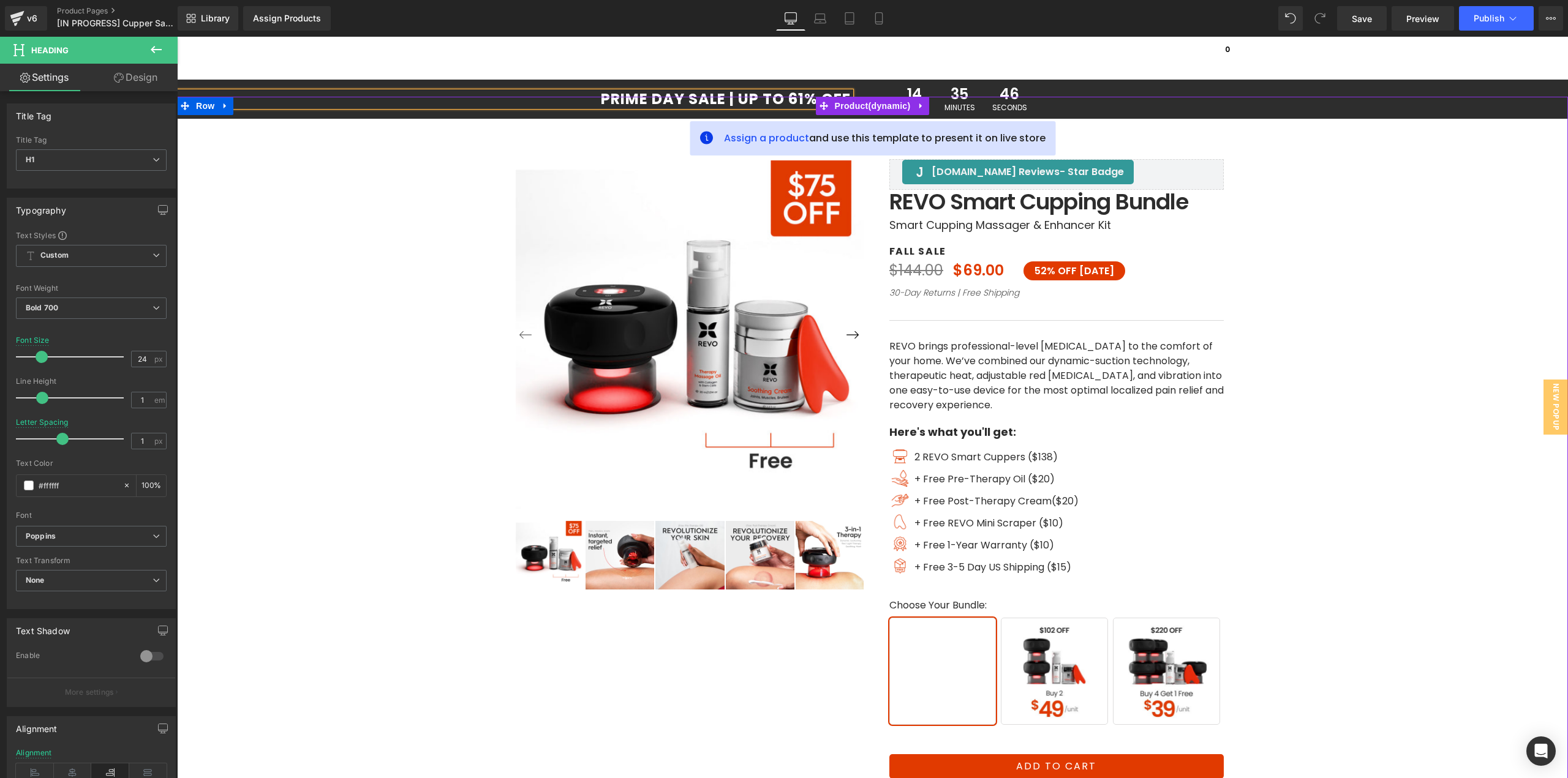
click at [1309, 321] on div "‹" at bounding box center [872, 502] width 1378 height 811
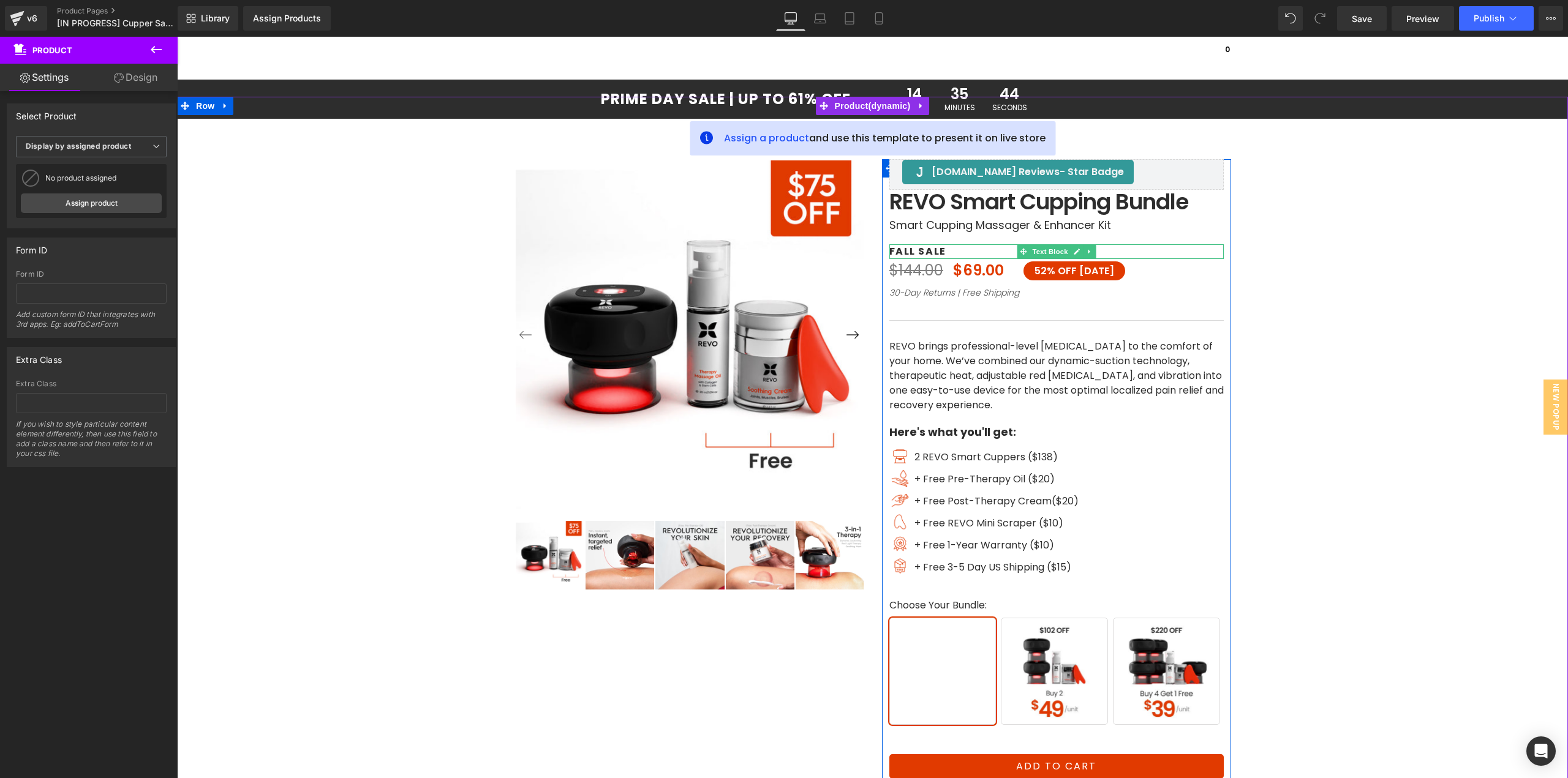
click at [907, 250] on p "FALL SALE" at bounding box center [1056, 251] width 334 height 15
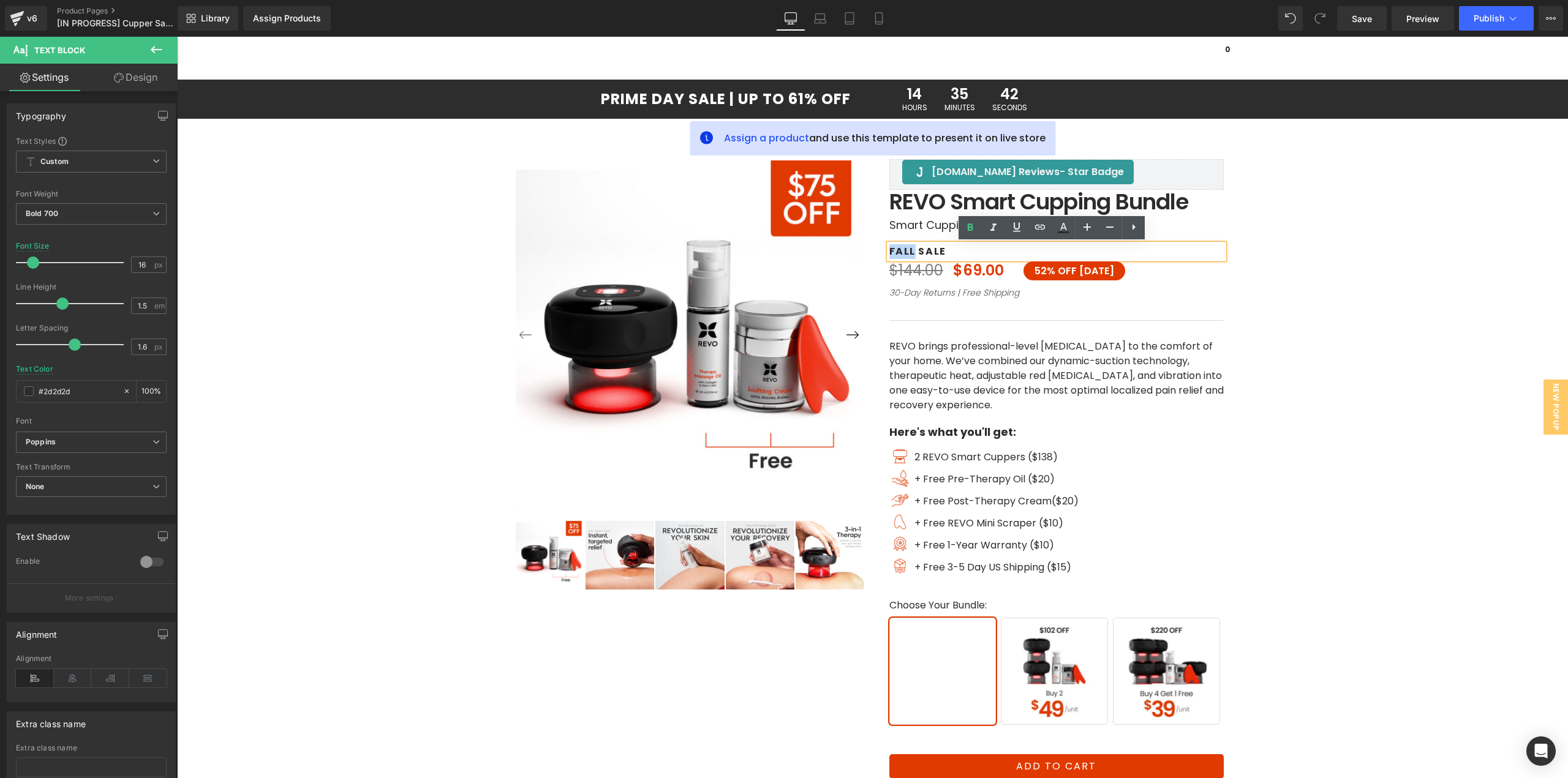
drag, startPoint x: 891, startPoint y: 251, endPoint x: 876, endPoint y: 251, distance: 15.0
click at [876, 251] on div "Judge.me Reviews - Star Badge Judge.me Reviews Judge.me Reviews - Star Badge Ju…" at bounding box center [1057, 502] width 367 height 811
click at [818, 22] on icon at bounding box center [820, 18] width 13 height 13
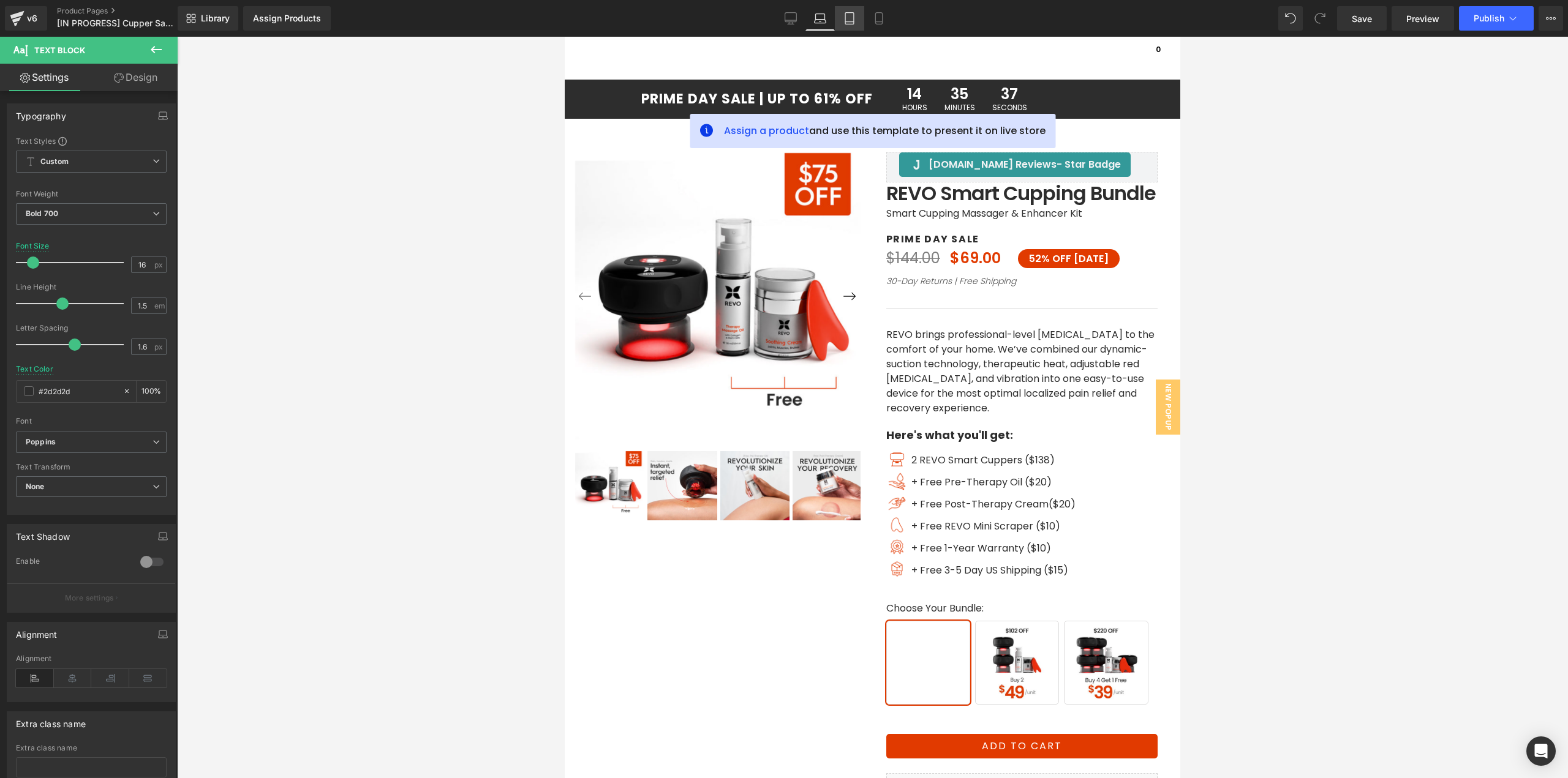
click at [852, 19] on icon at bounding box center [849, 18] width 13 height 13
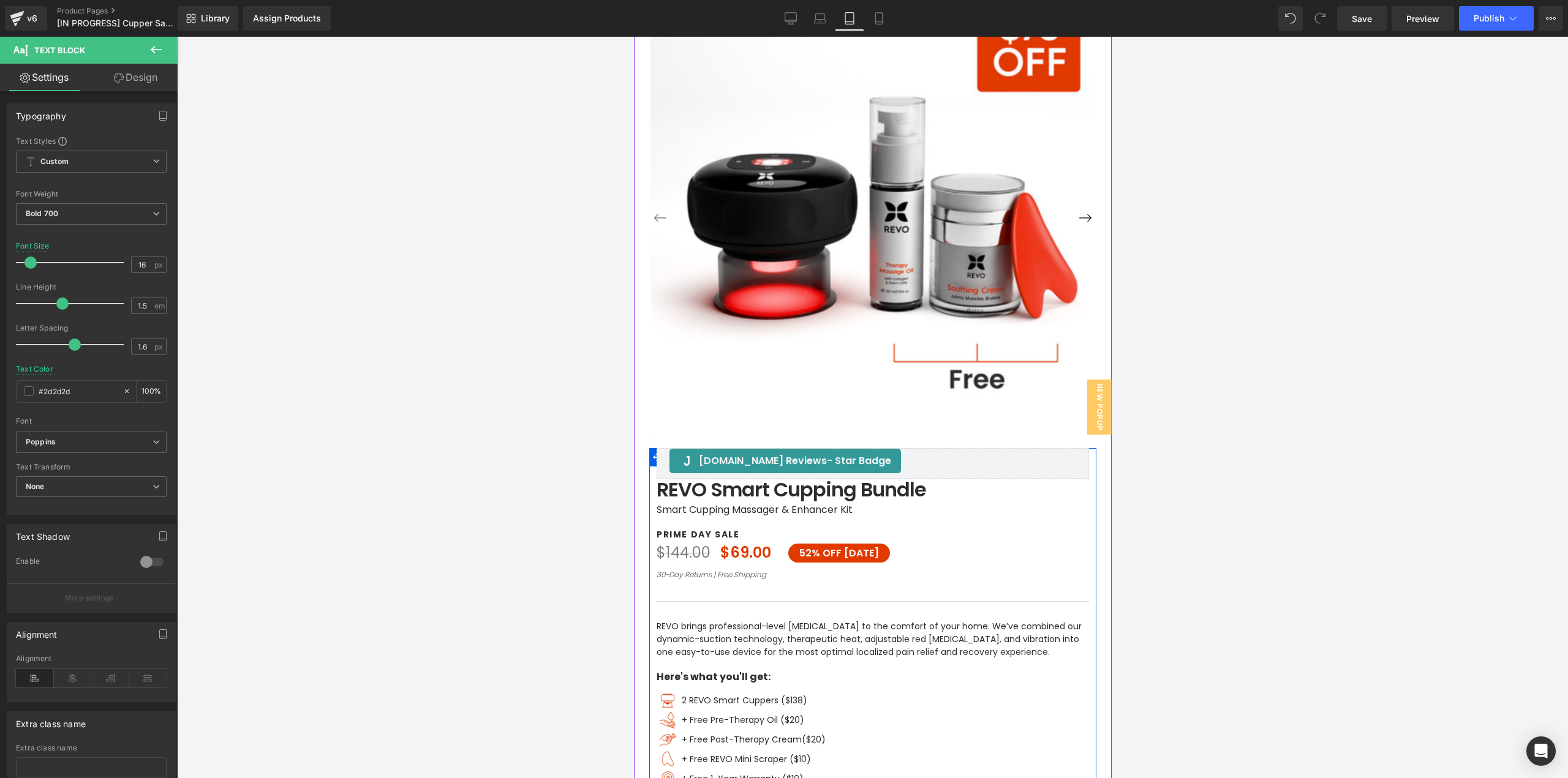
scroll to position [32, 0]
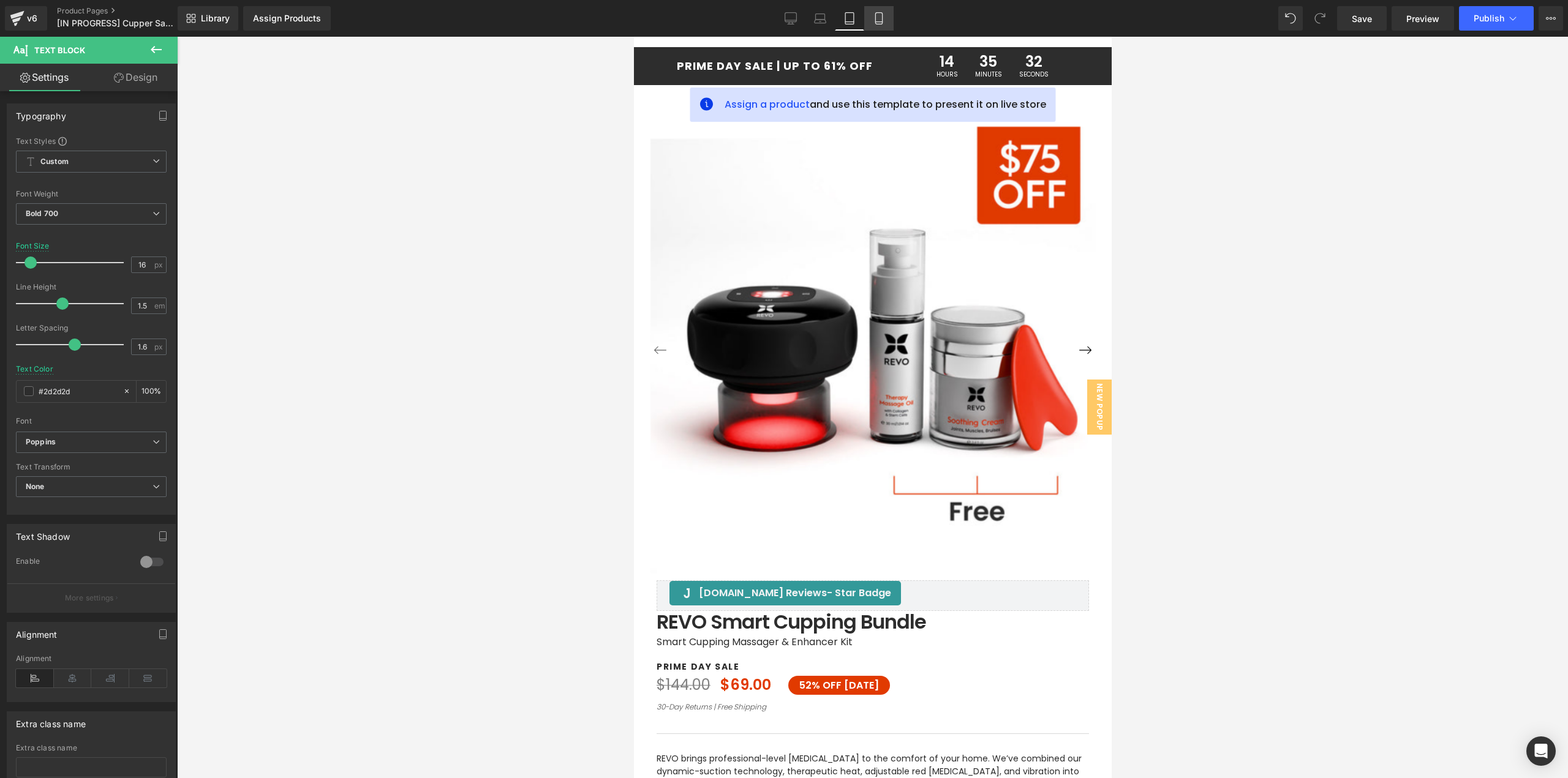
drag, startPoint x: 874, startPoint y: 22, endPoint x: 871, endPoint y: 30, distance: 8.5
click at [874, 22] on icon at bounding box center [879, 18] width 13 height 13
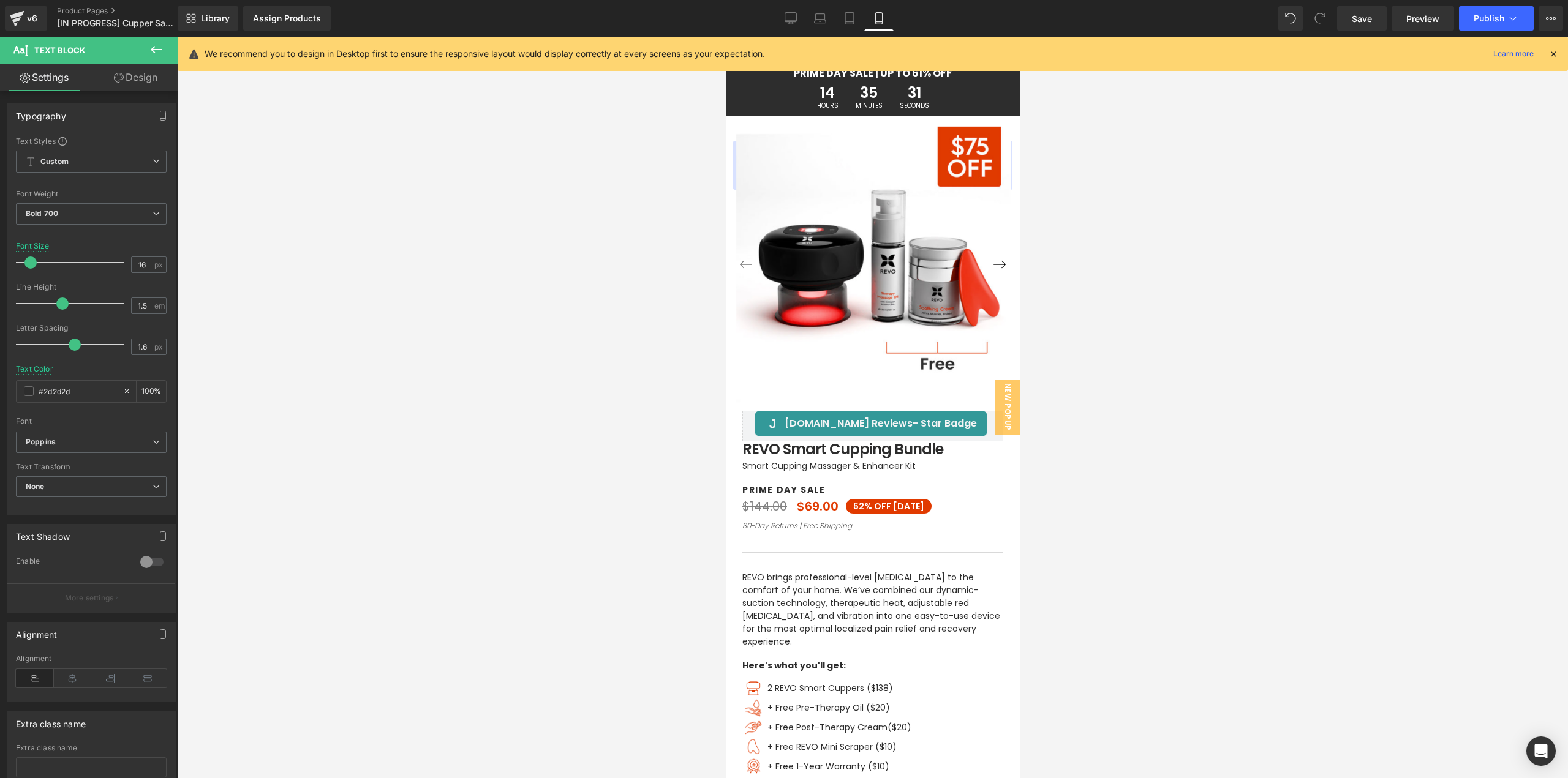
scroll to position [0, 0]
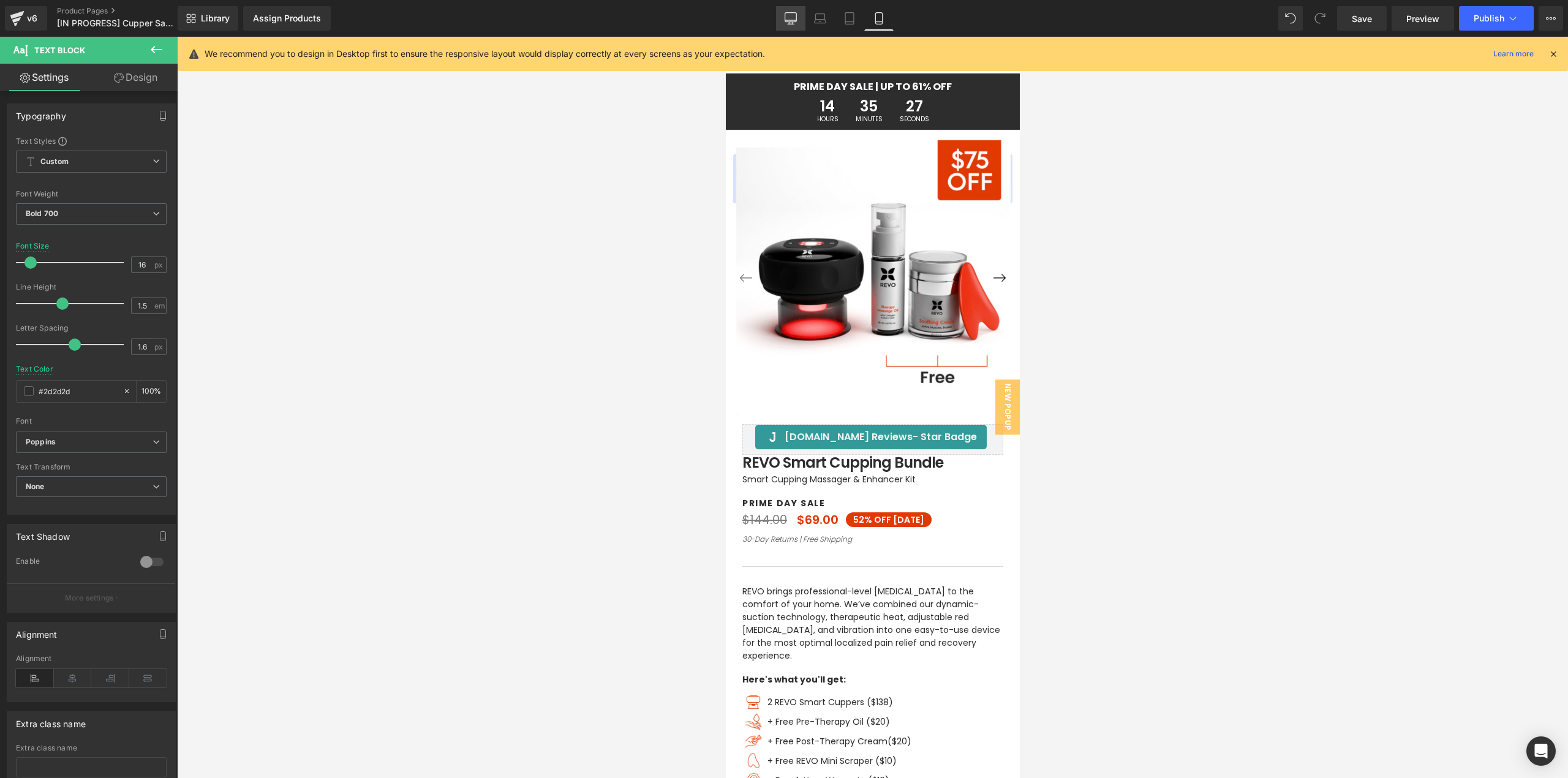
click at [794, 15] on icon at bounding box center [790, 18] width 13 height 13
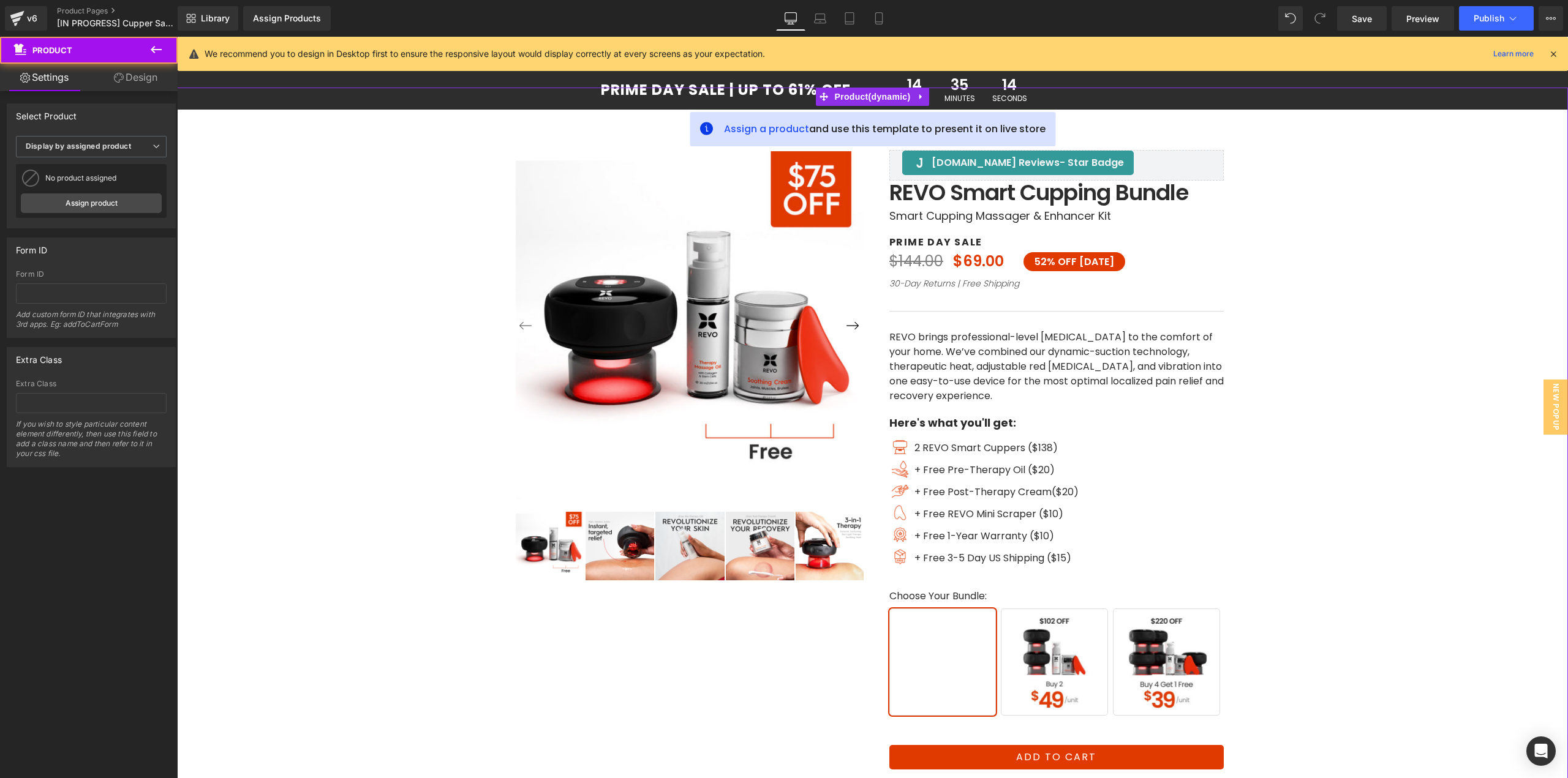
scroll to position [11, 0]
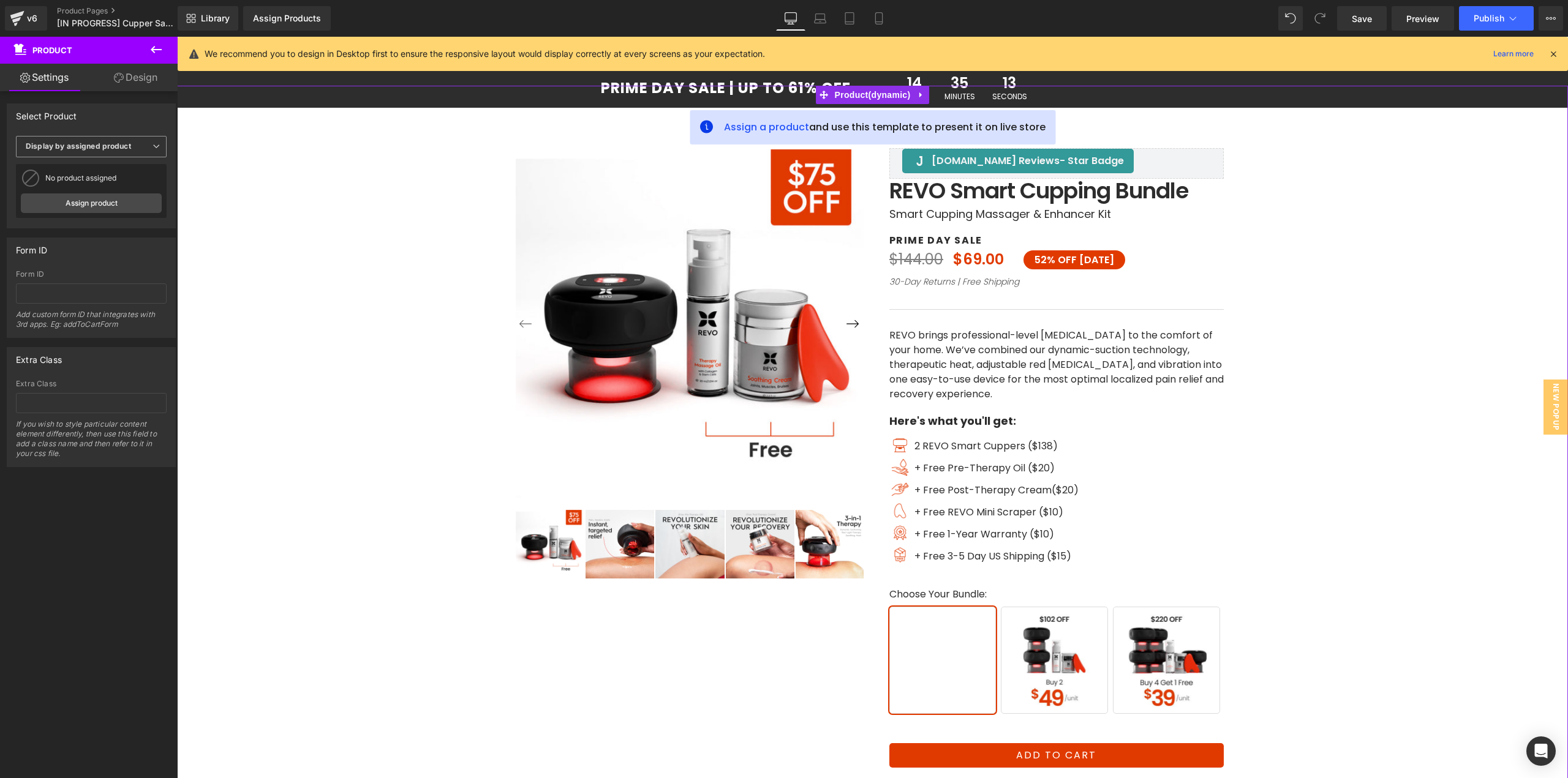
click at [106, 149] on b "Display by assigned product" at bounding box center [78, 146] width 106 height 9
click at [106, 148] on b "Display by assigned product" at bounding box center [78, 146] width 106 height 9
click at [279, 17] on div "Assign Products" at bounding box center [287, 18] width 68 height 10
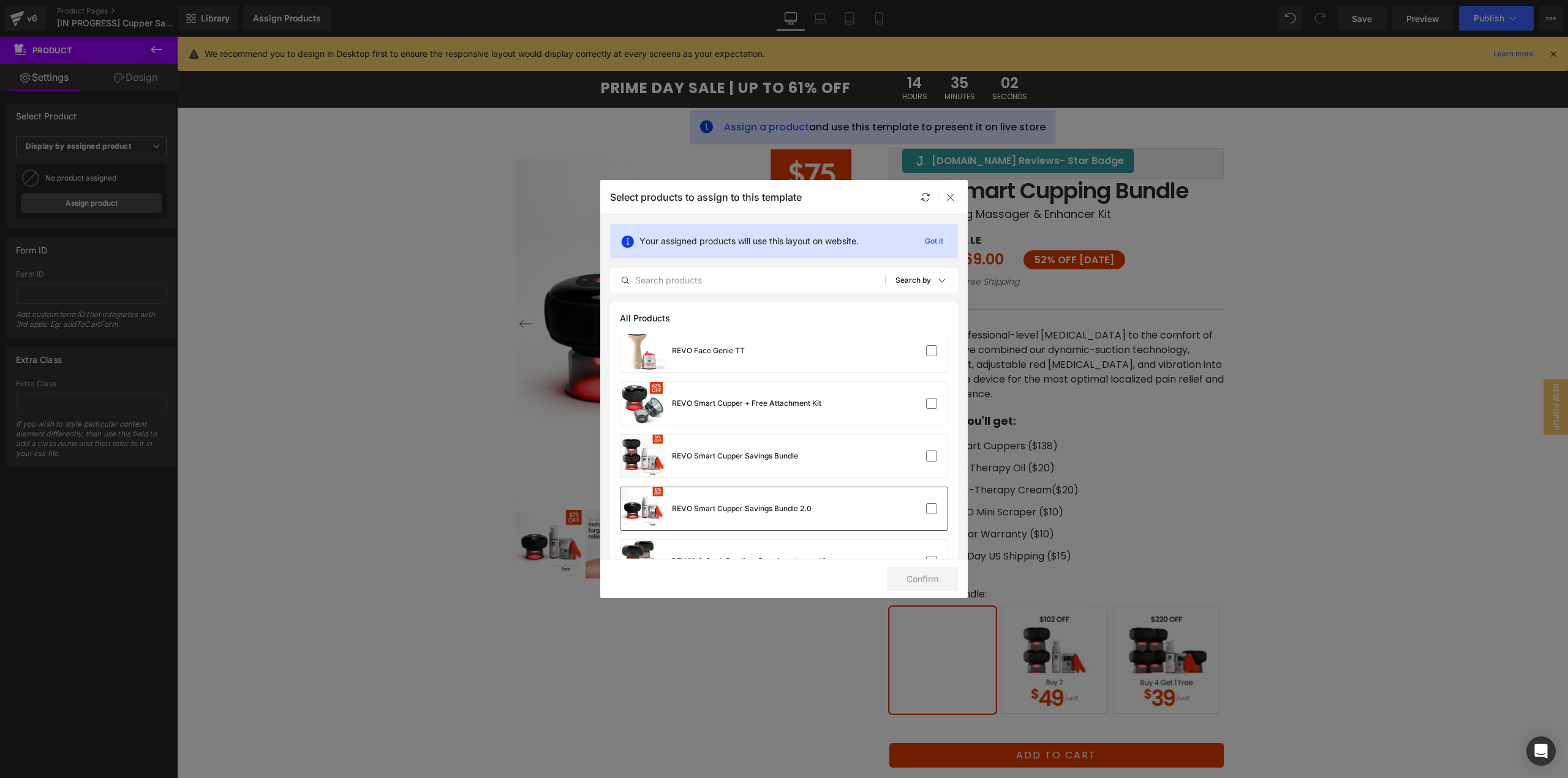
scroll to position [428, 0]
click at [926, 455] on label at bounding box center [931, 454] width 11 height 11
click at [931, 454] on input "checkbox" at bounding box center [931, 454] width 0 height 0
click at [932, 582] on button "Confirm" at bounding box center [922, 579] width 71 height 24
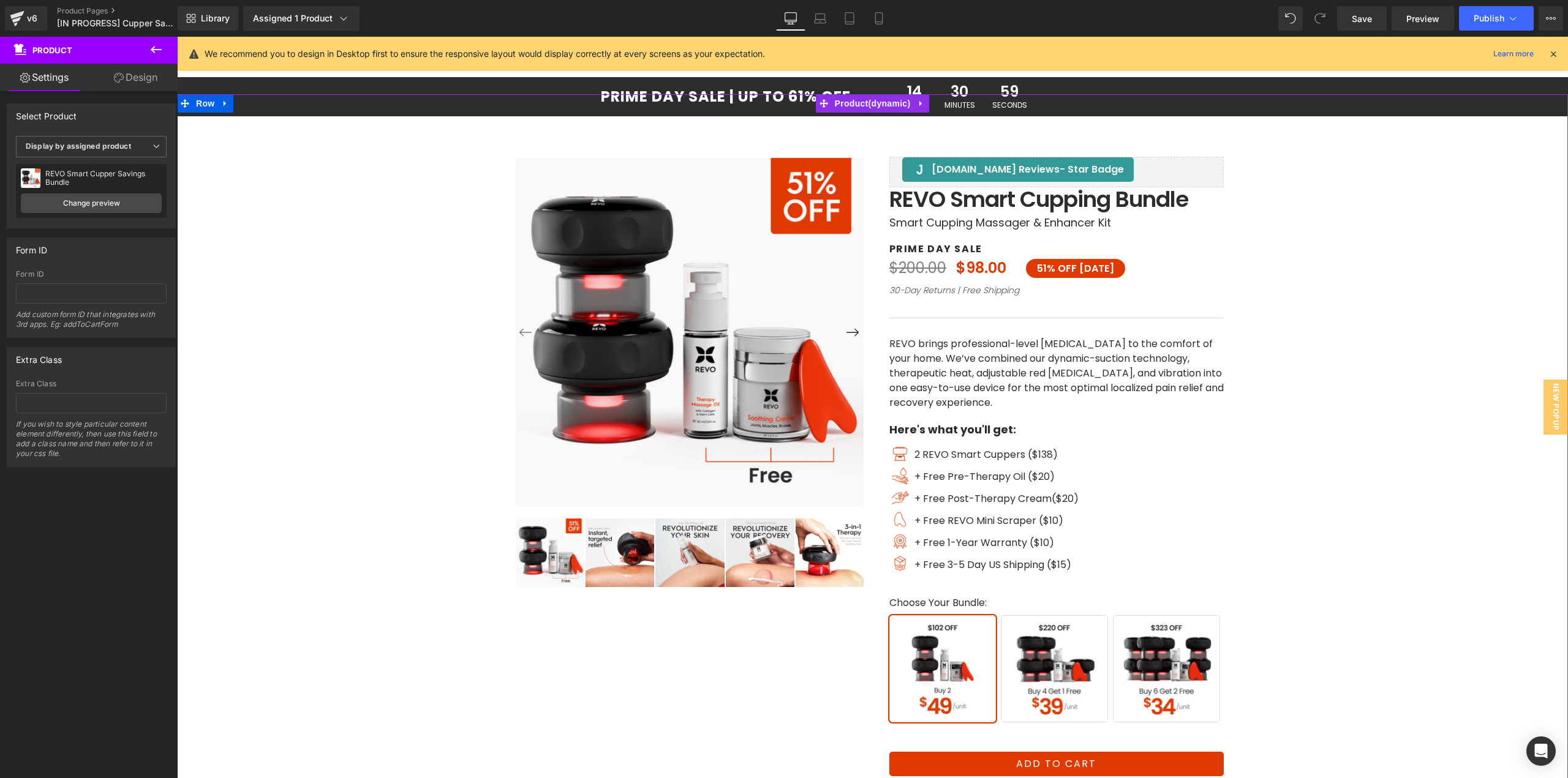
scroll to position [0, 0]
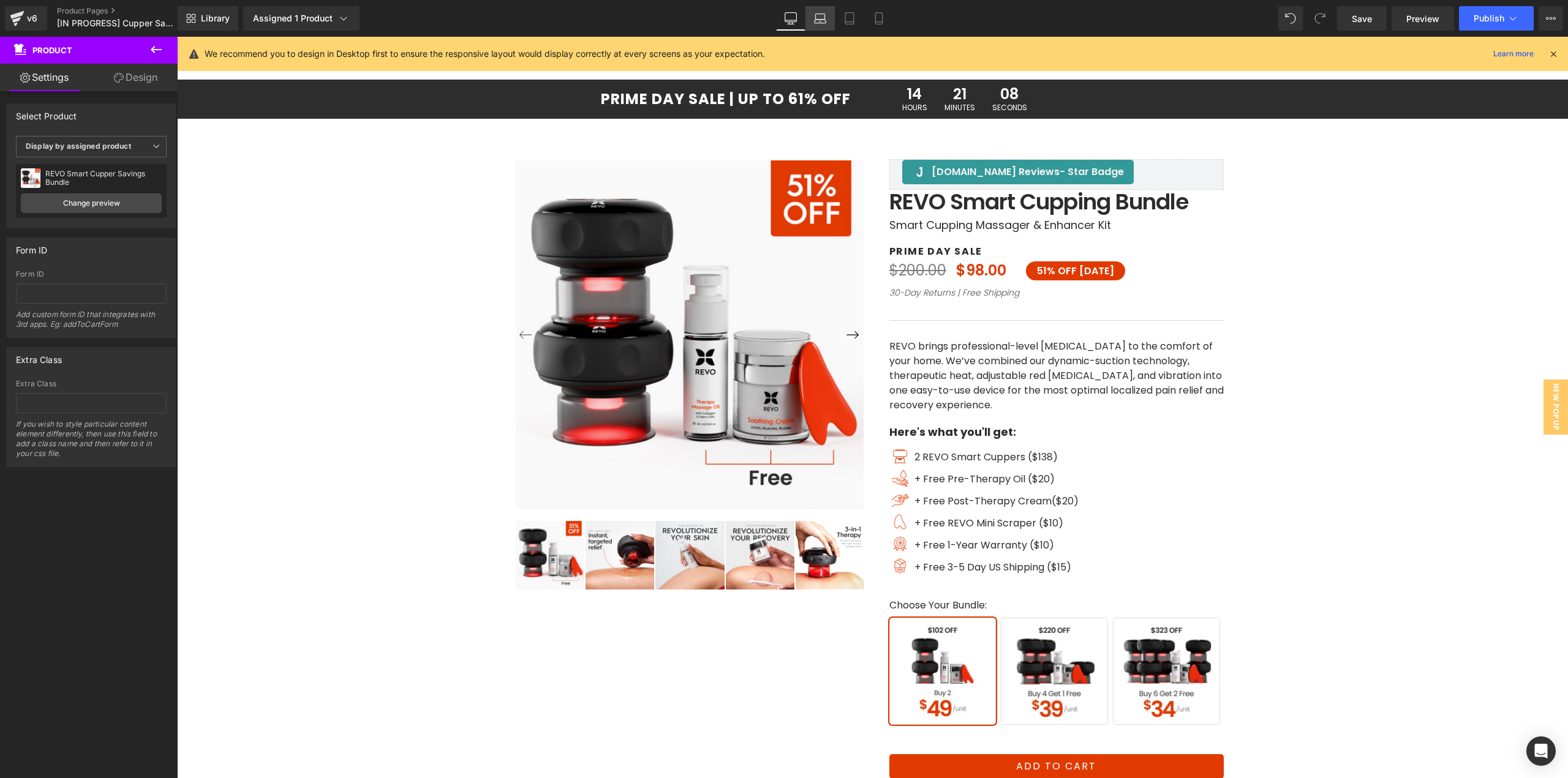
click at [818, 17] on icon at bounding box center [820, 18] width 13 height 13
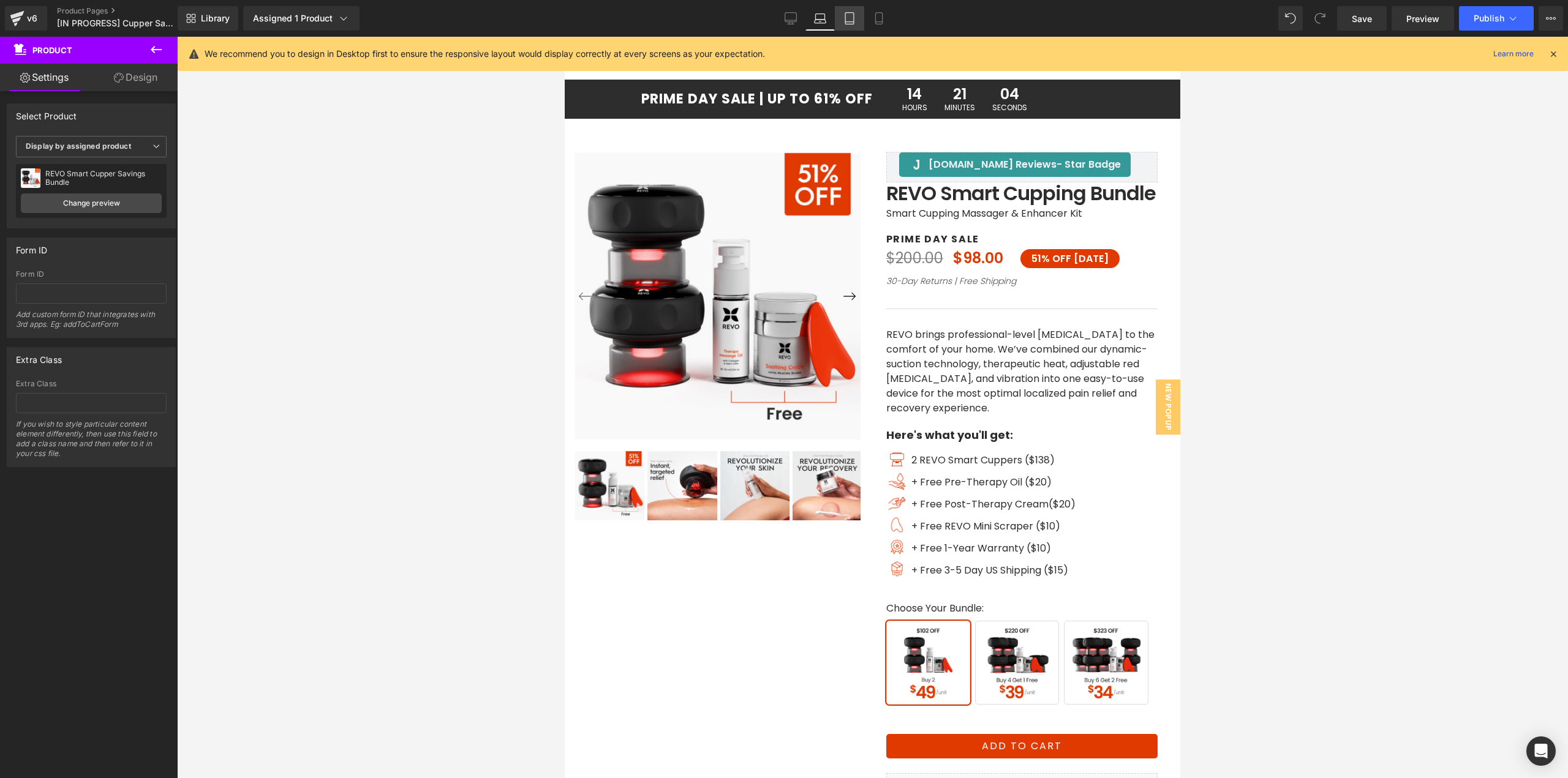
click at [852, 16] on icon at bounding box center [849, 18] width 13 height 13
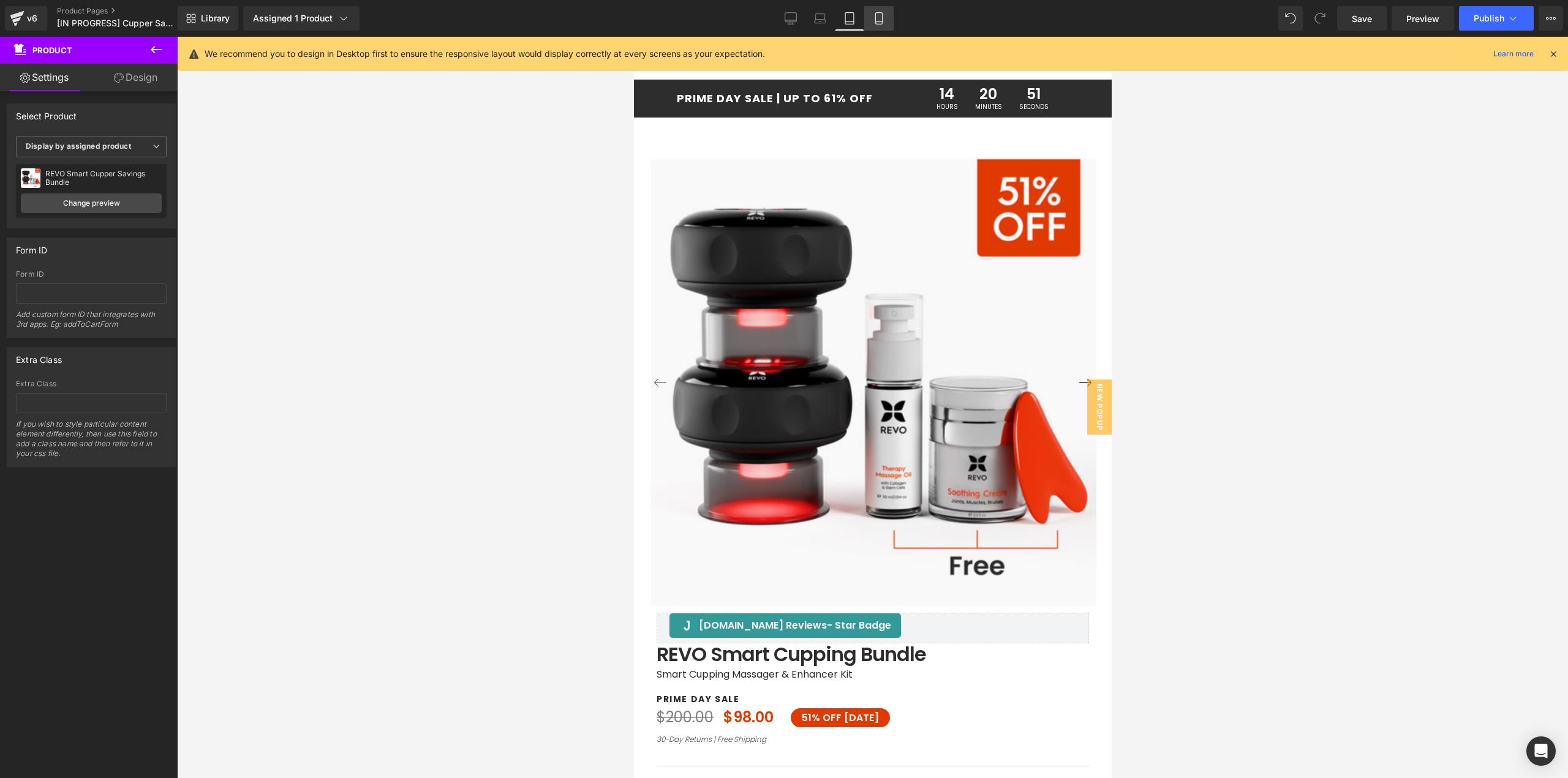
click at [888, 21] on link "Mobile" at bounding box center [879, 18] width 30 height 24
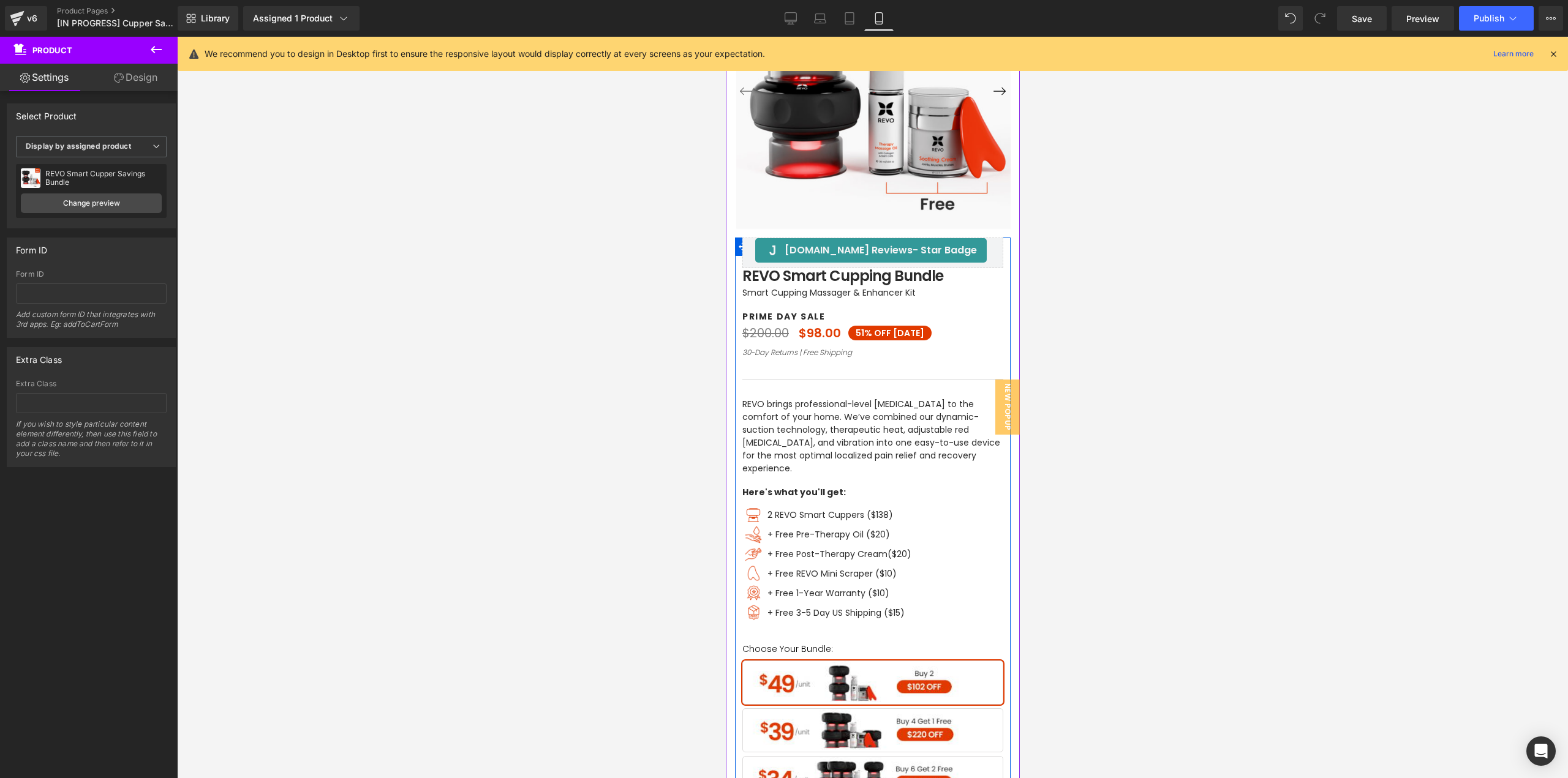
scroll to position [224, 0]
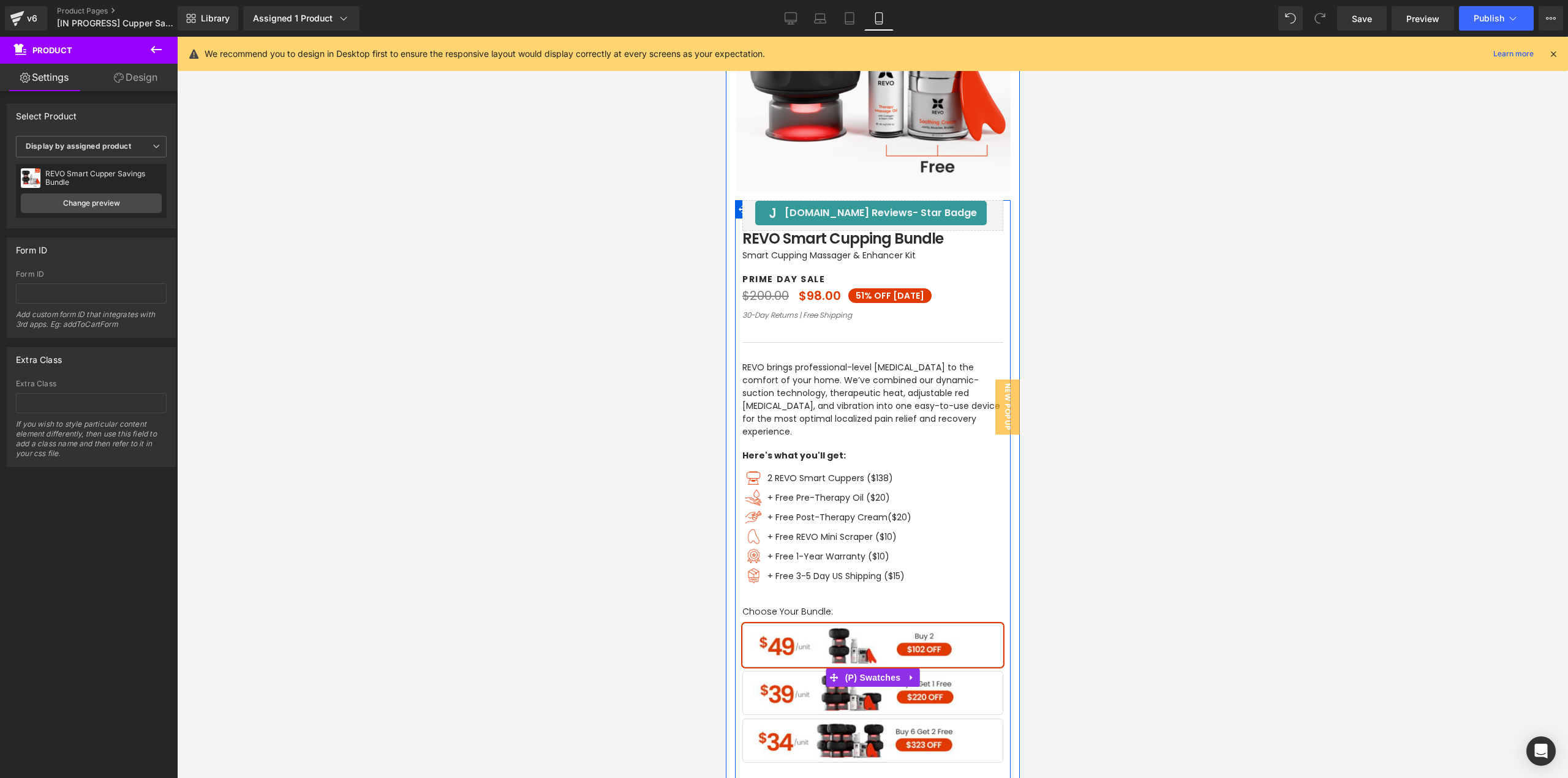
click at [884, 700] on span "Buy 4 Get 1 Free" at bounding box center [872, 693] width 261 height 44
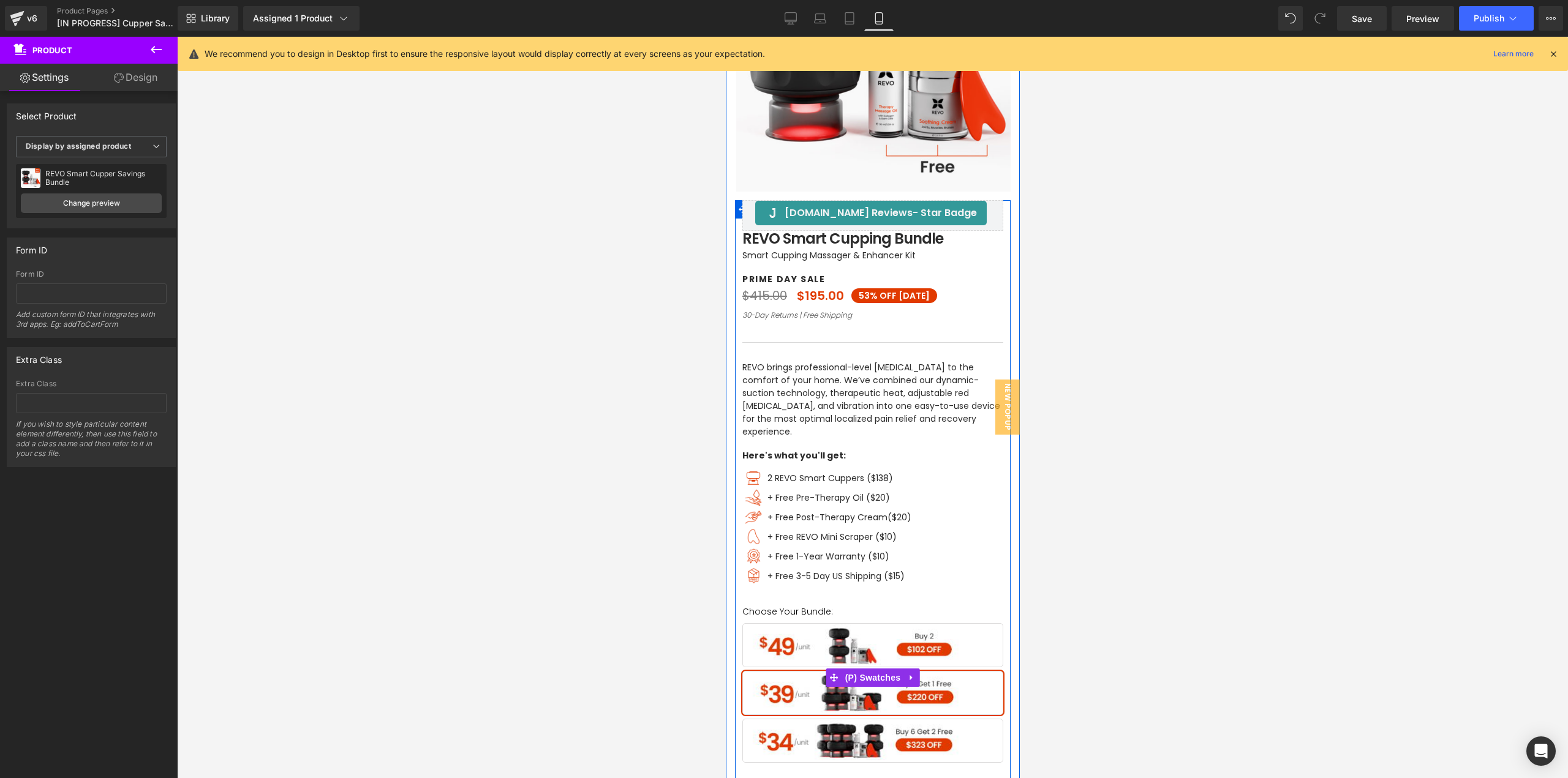
click at [863, 729] on span "Buy 6 Get 2 Free" at bounding box center [872, 740] width 261 height 44
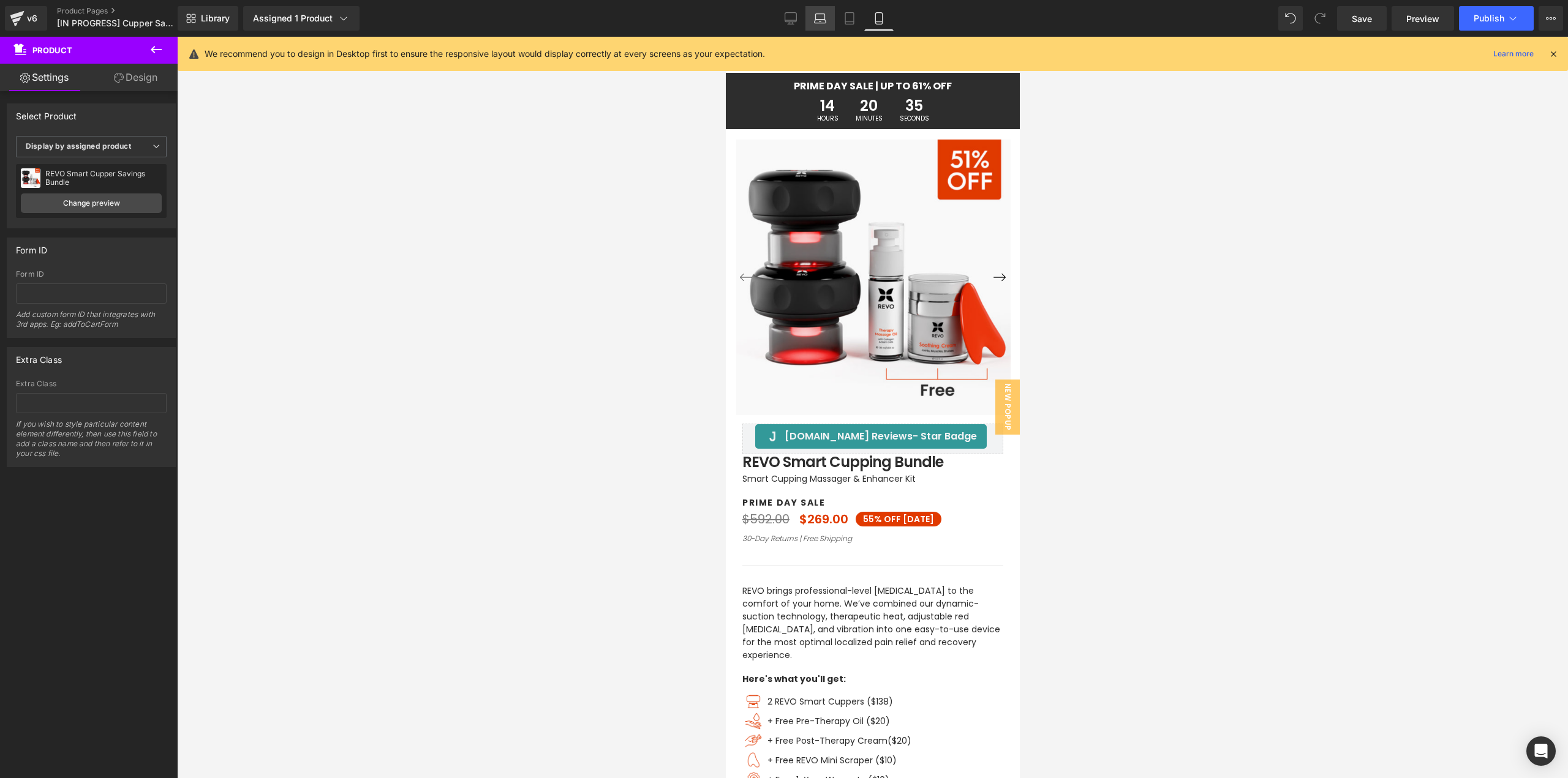
scroll to position [0, 0]
click at [852, 22] on icon at bounding box center [849, 22] width 9 height 0
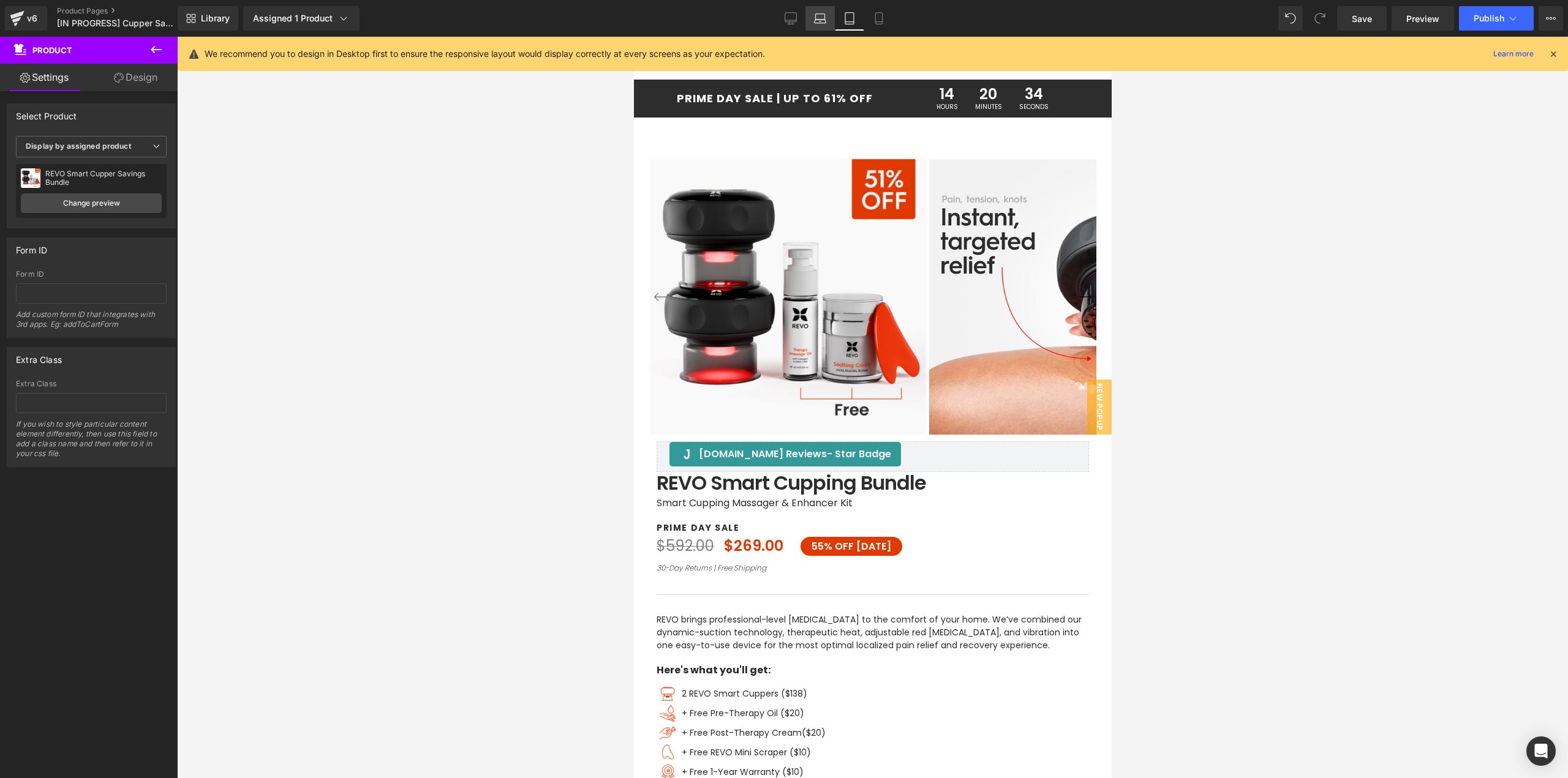
click at [808, 21] on link "Laptop" at bounding box center [820, 18] width 30 height 24
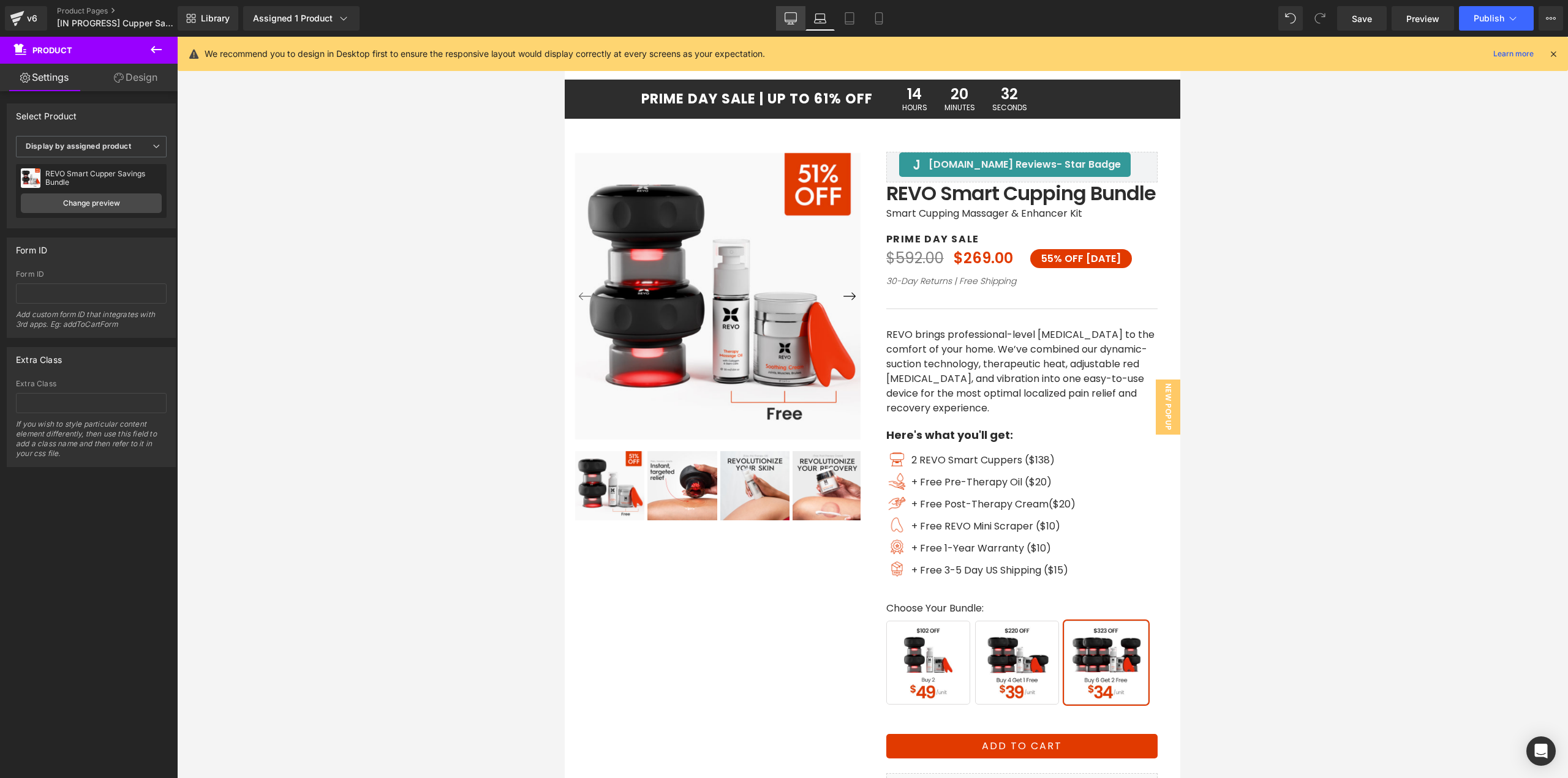
click at [787, 18] on icon at bounding box center [790, 18] width 13 height 13
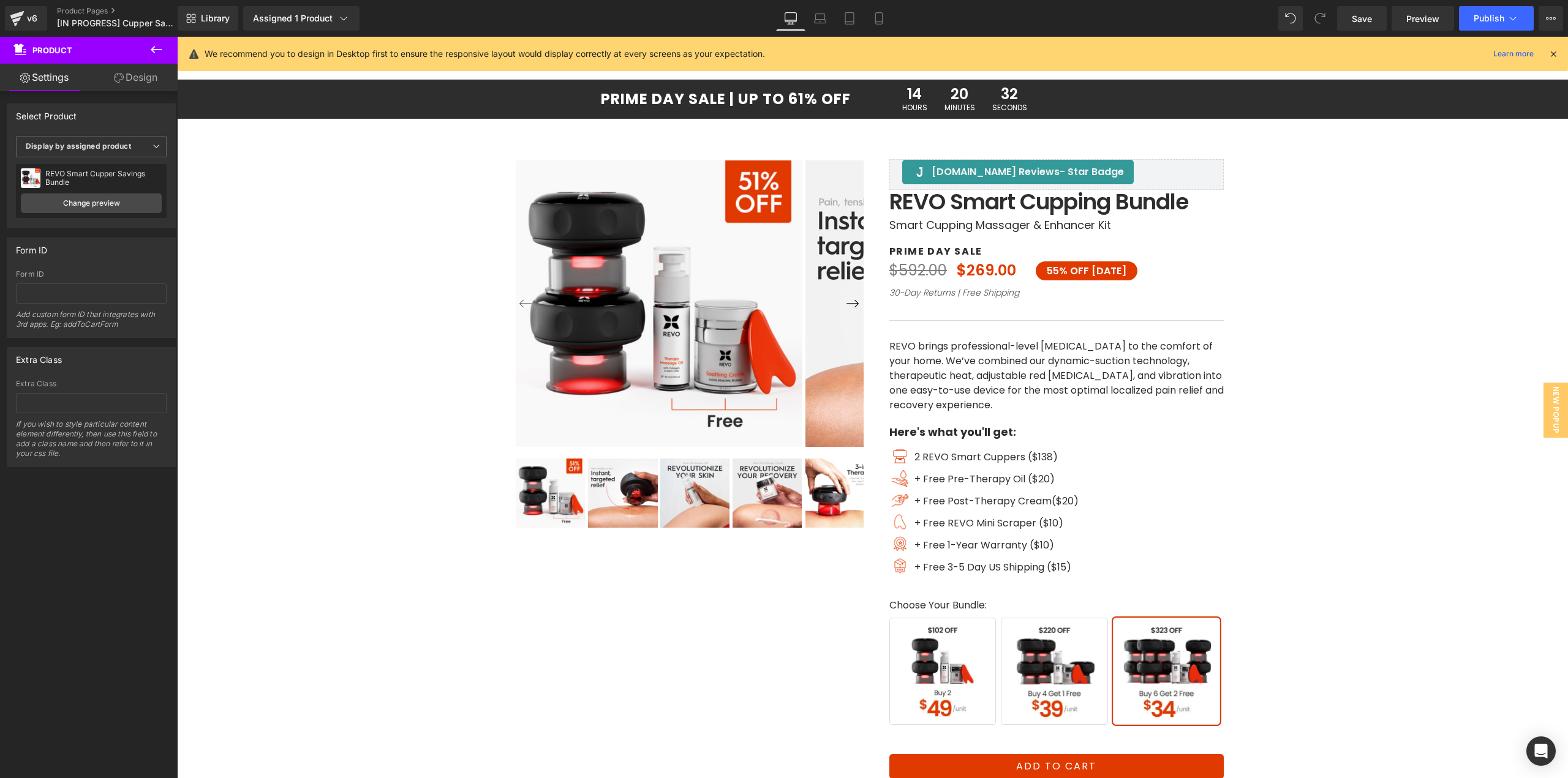
scroll to position [7, 0]
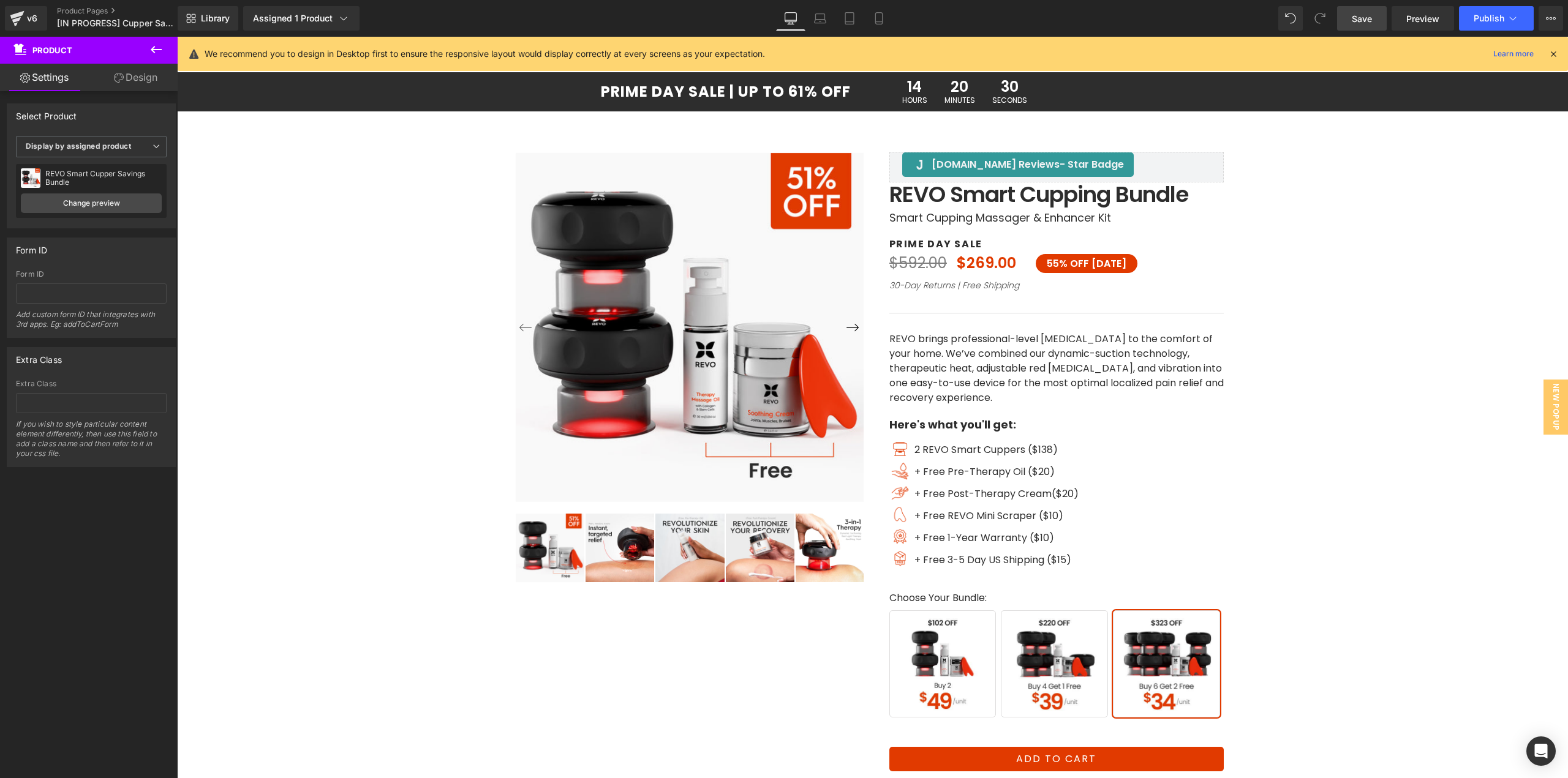
click at [1348, 23] on link "Save" at bounding box center [1361, 18] width 49 height 24
click at [1040, 650] on span "(P) Swatches" at bounding box center [1056, 653] width 62 height 18
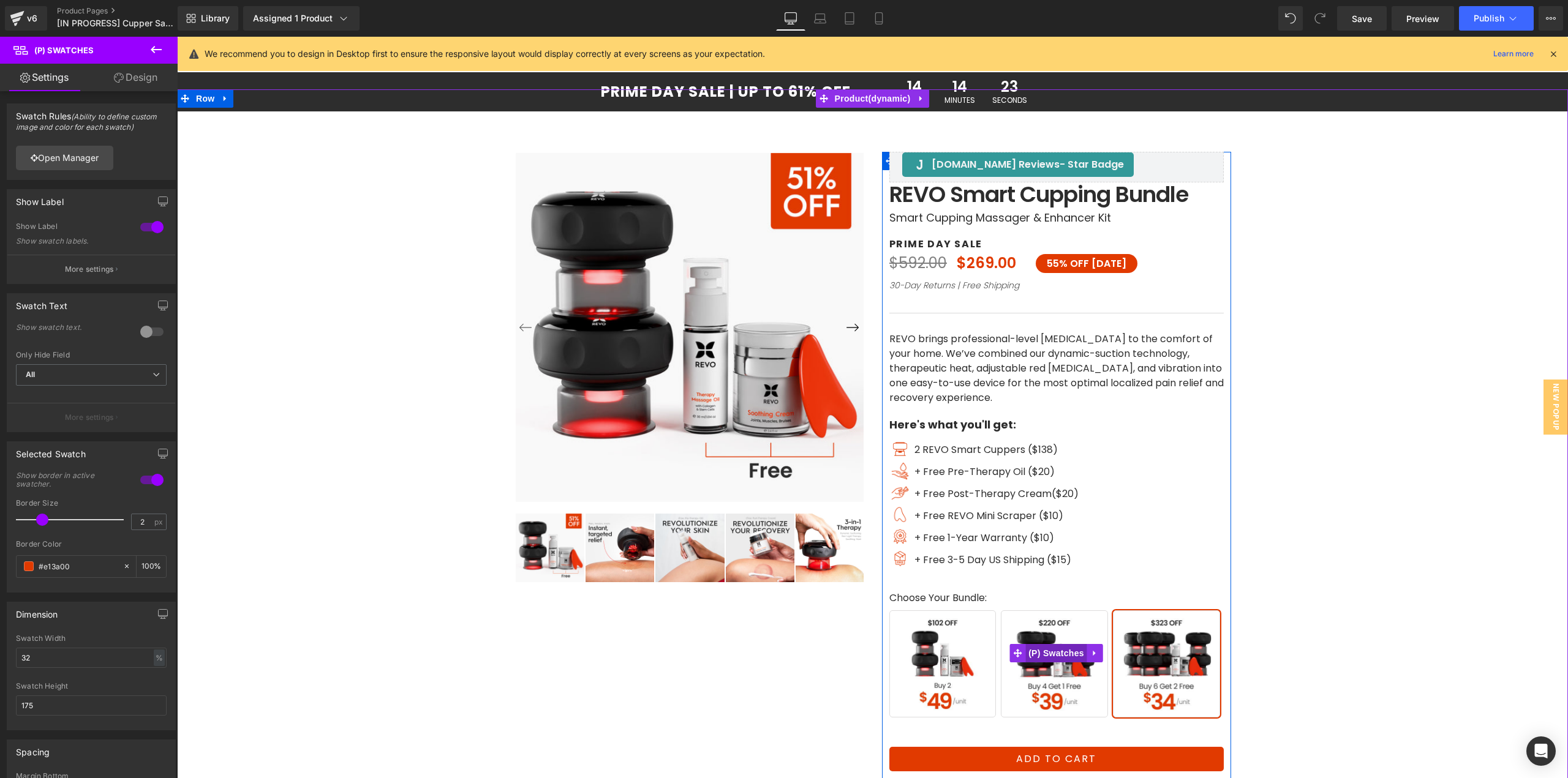
click at [1051, 651] on span "(P) Swatches" at bounding box center [1056, 653] width 62 height 18
click at [72, 162] on link "Open Manager" at bounding box center [65, 158] width 97 height 24
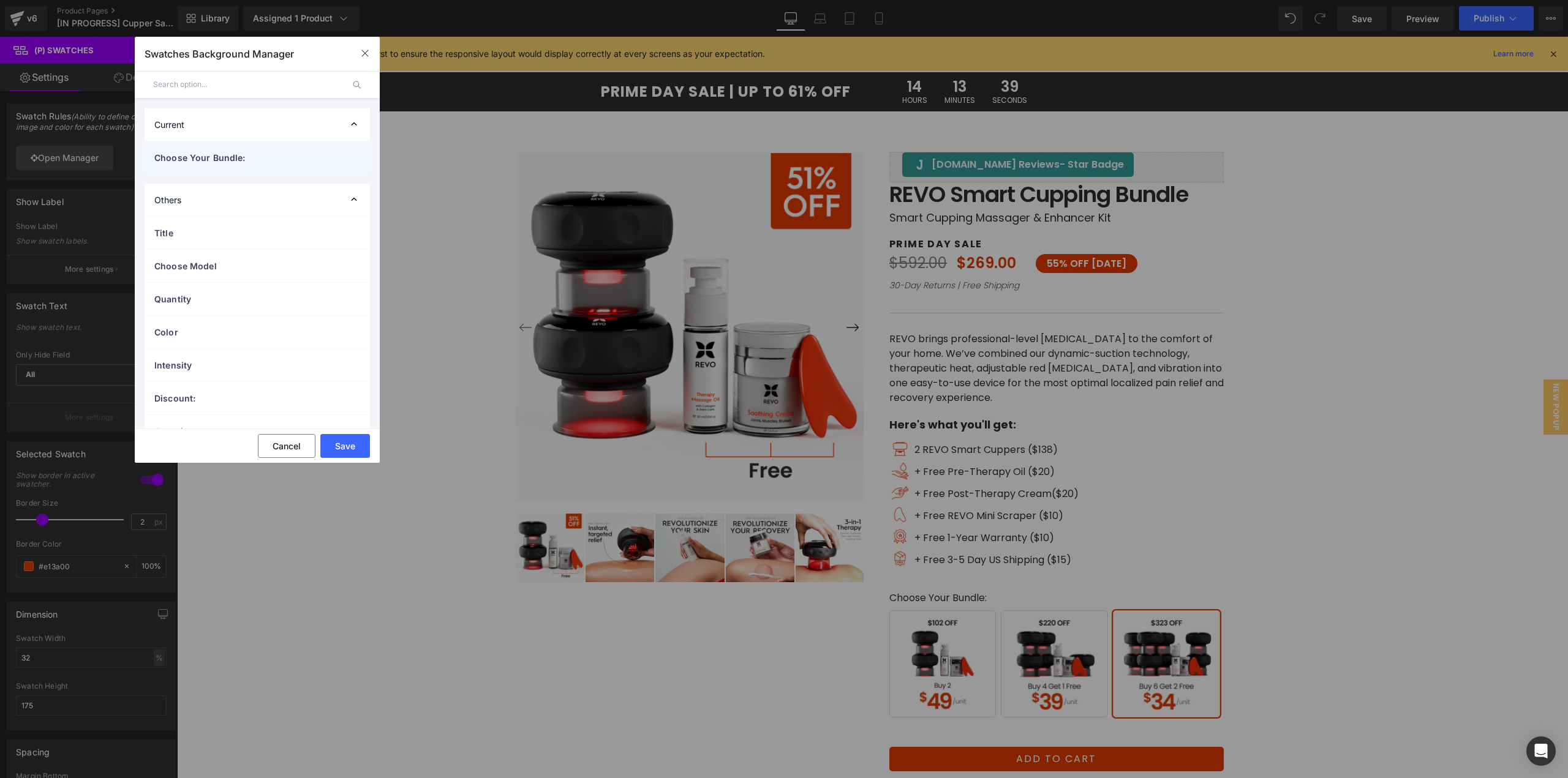
click at [189, 161] on span "Choose Your Bundle:" at bounding box center [245, 157] width 182 height 13
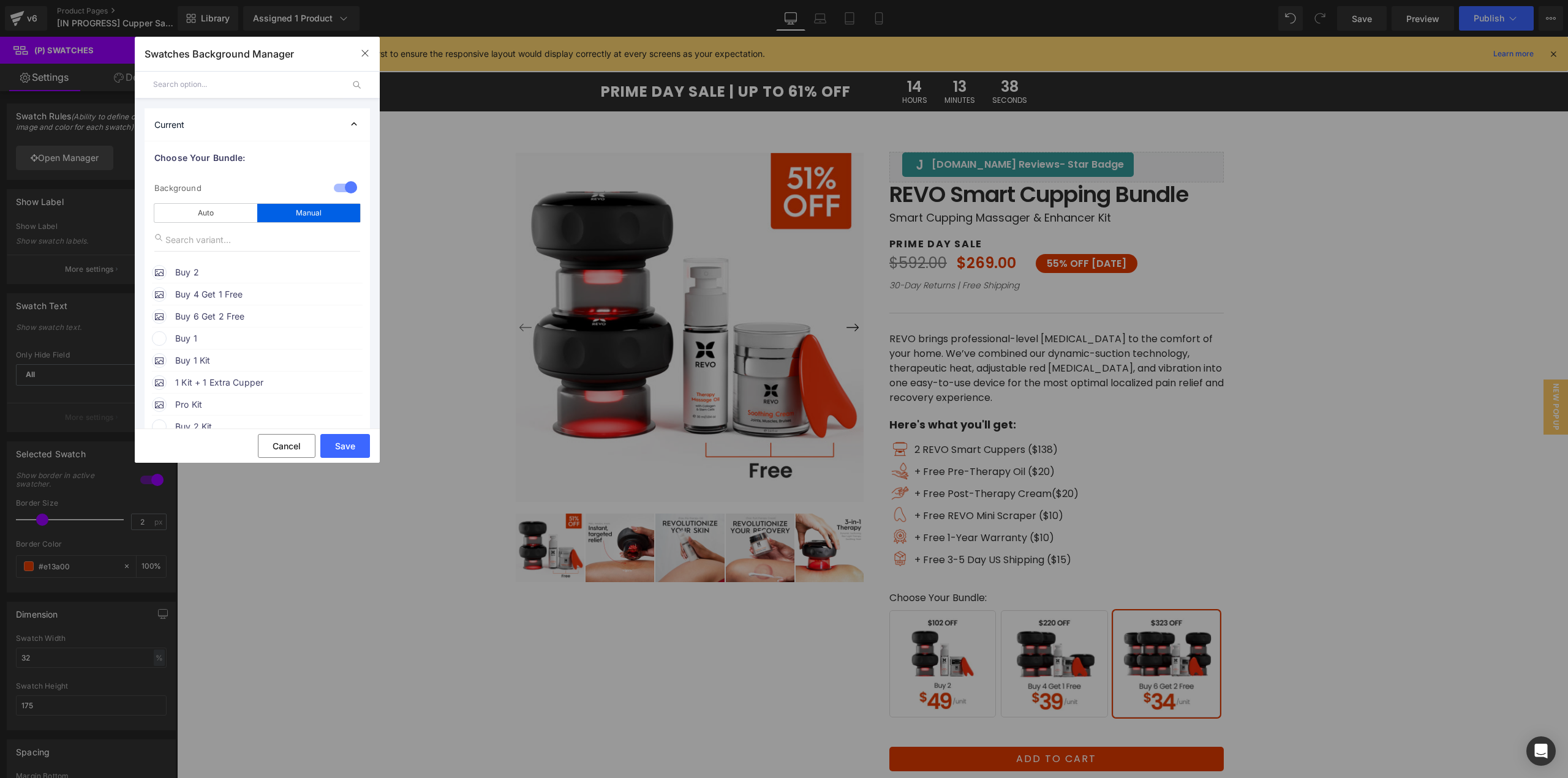
click at [215, 272] on span "Buy 2" at bounding box center [268, 272] width 186 height 15
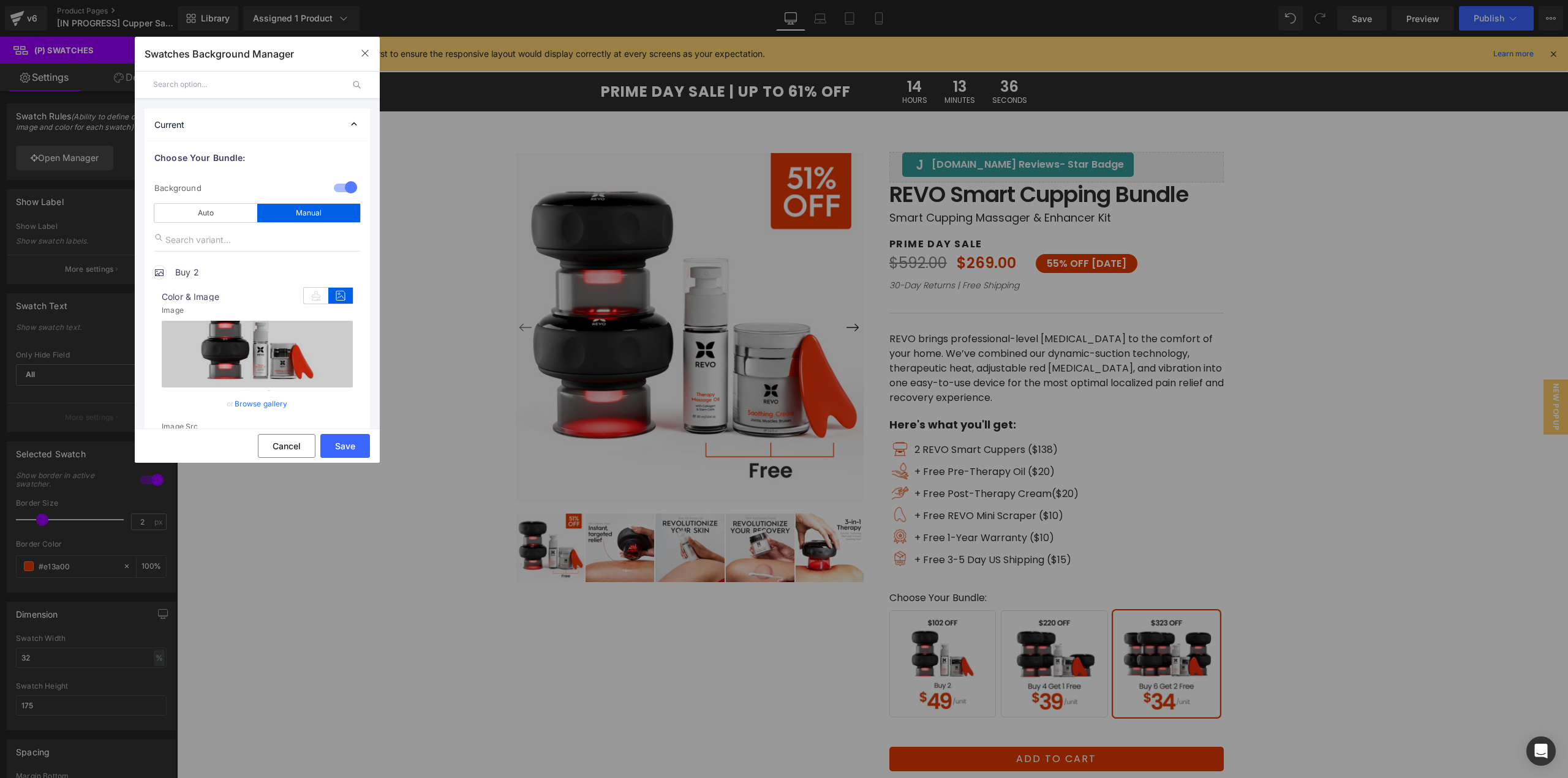
click at [274, 397] on link "Browse gallery" at bounding box center [261, 403] width 53 height 21
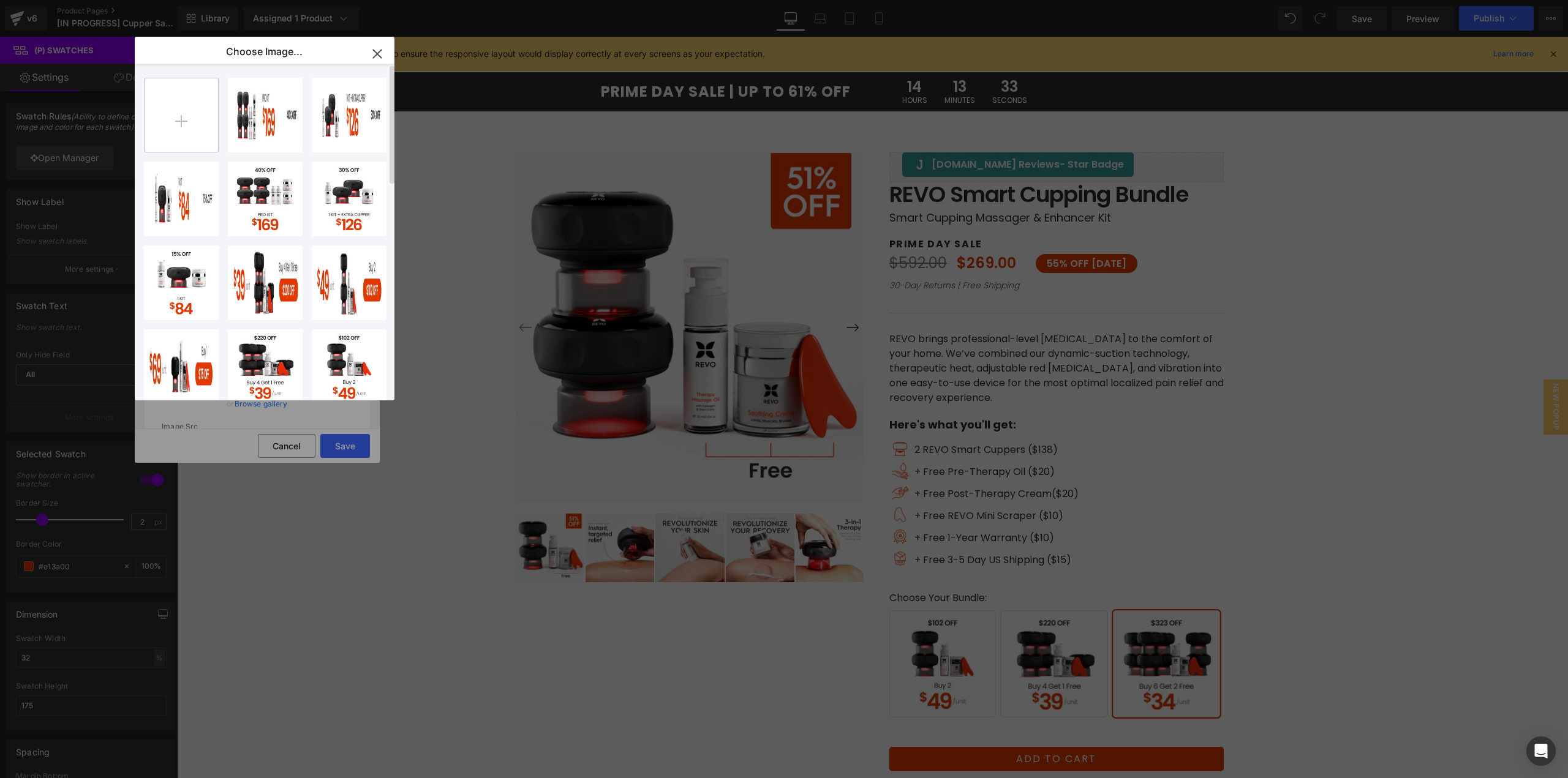
click at [199, 131] on input "file" at bounding box center [182, 115] width 74 height 74
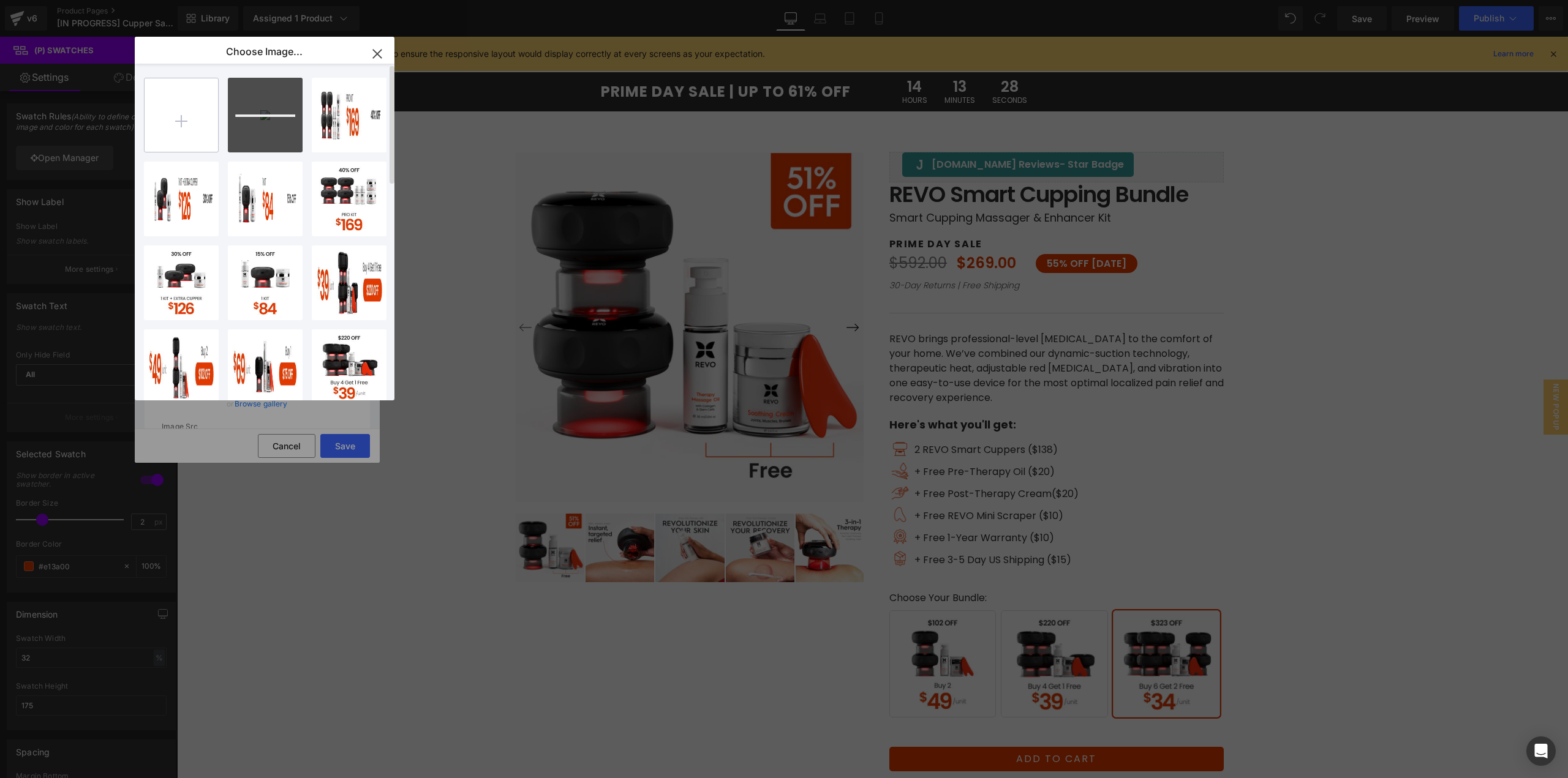
click at [173, 128] on input "file" at bounding box center [182, 115] width 74 height 74
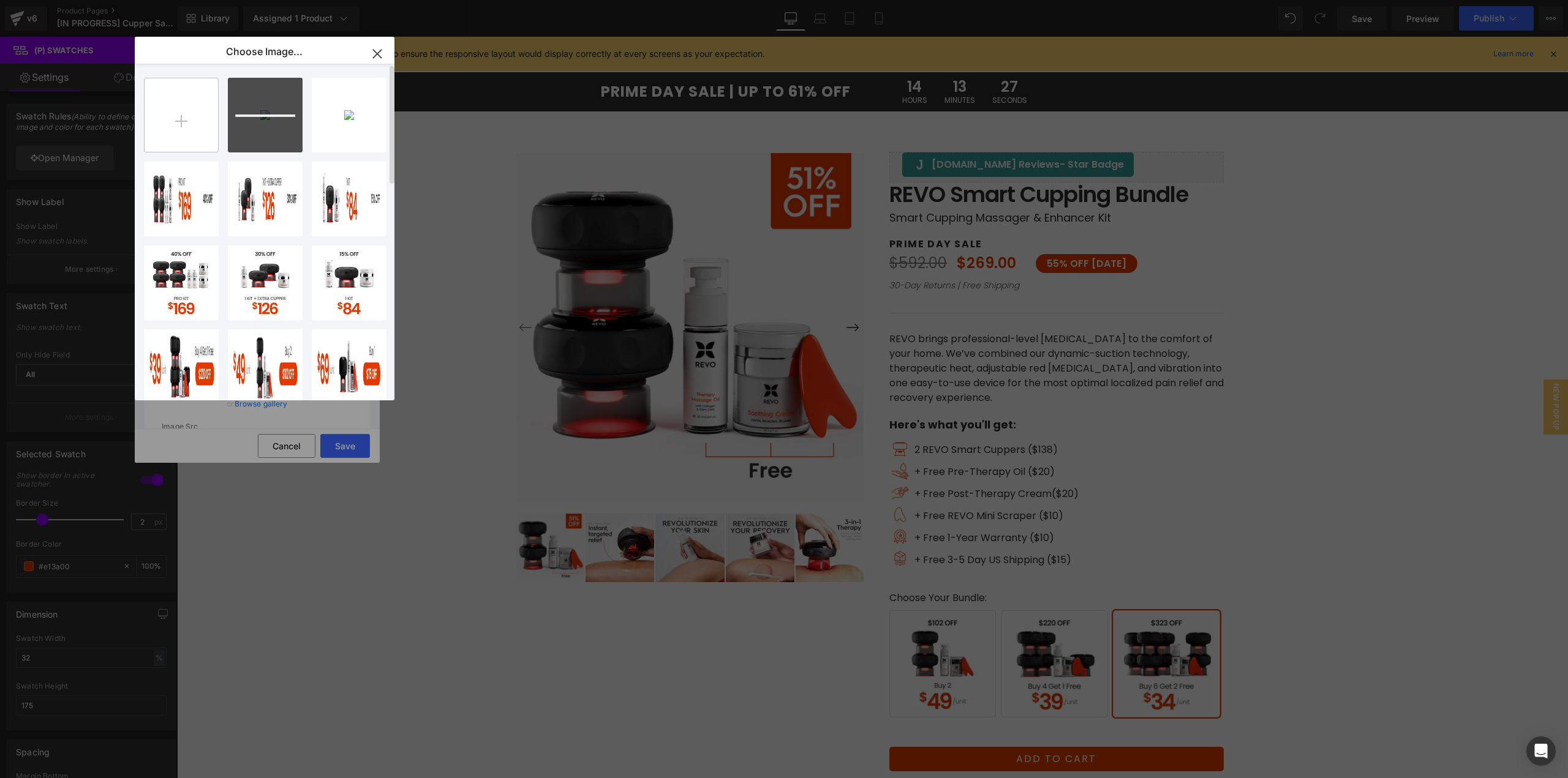
click at [189, 125] on input "file" at bounding box center [182, 115] width 74 height 74
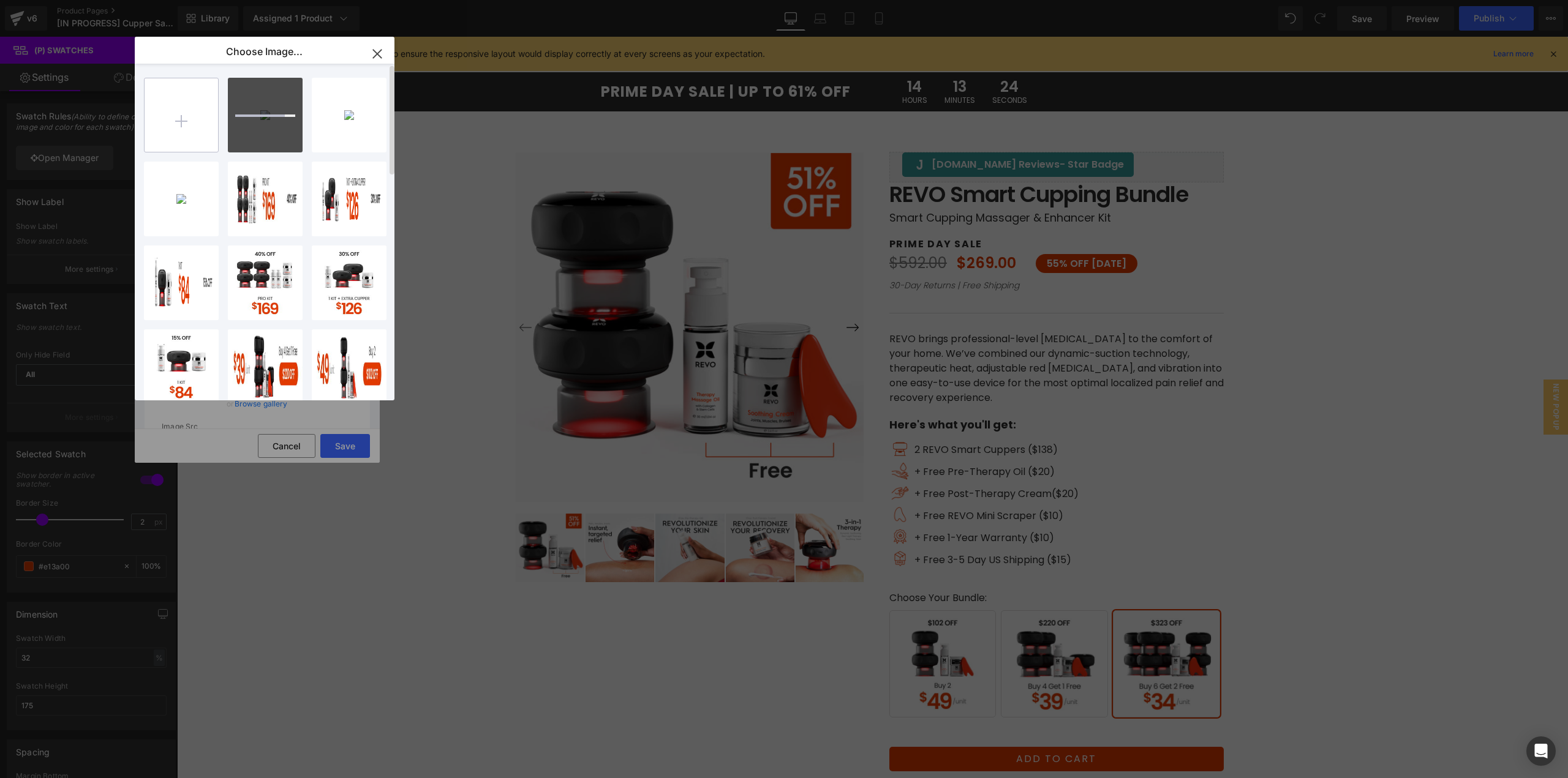
click at [165, 139] on input "file" at bounding box center [182, 115] width 74 height 74
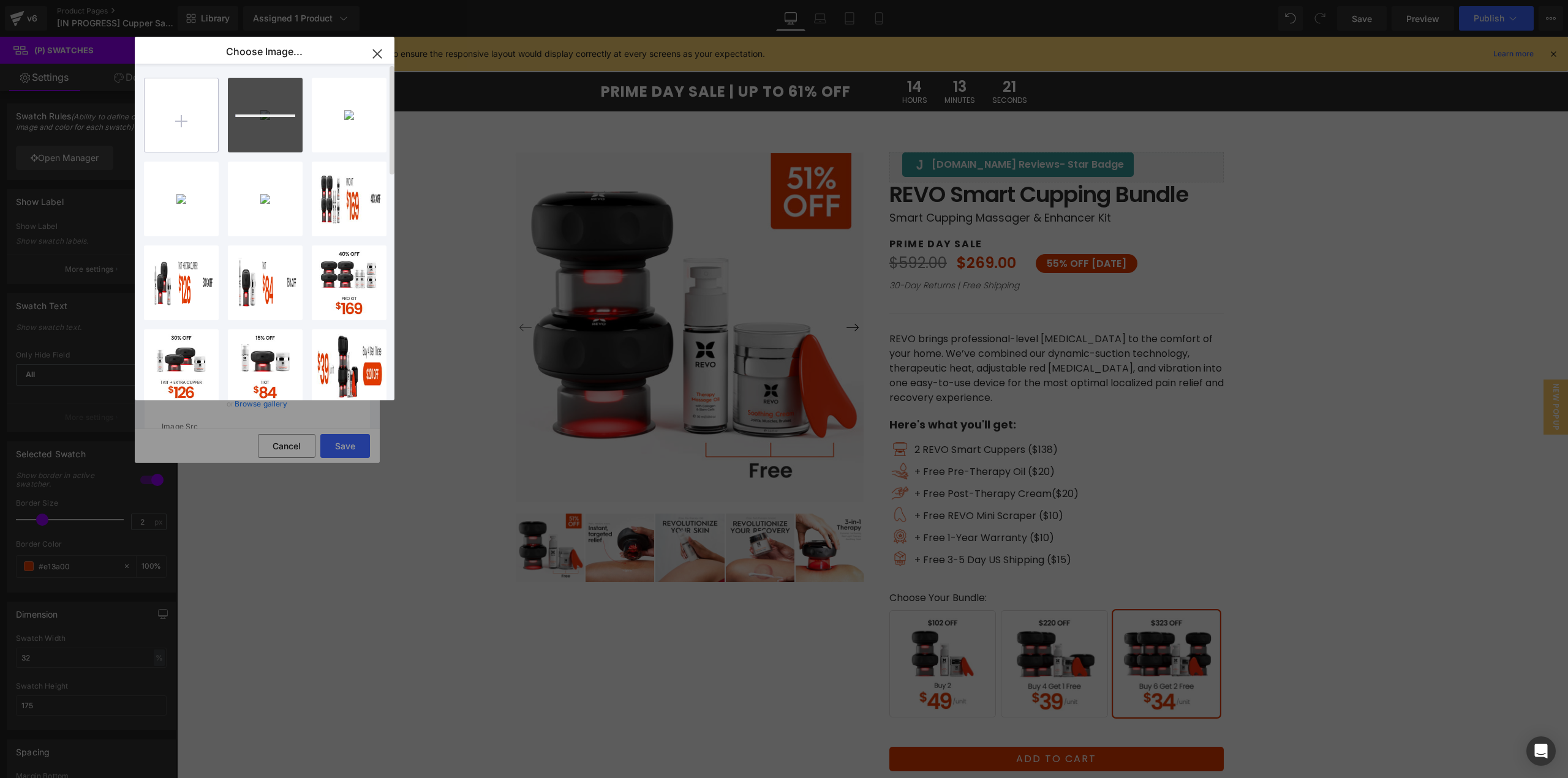
click at [183, 134] on input "file" at bounding box center [182, 115] width 74 height 74
click at [203, 120] on input "file" at bounding box center [182, 115] width 74 height 74
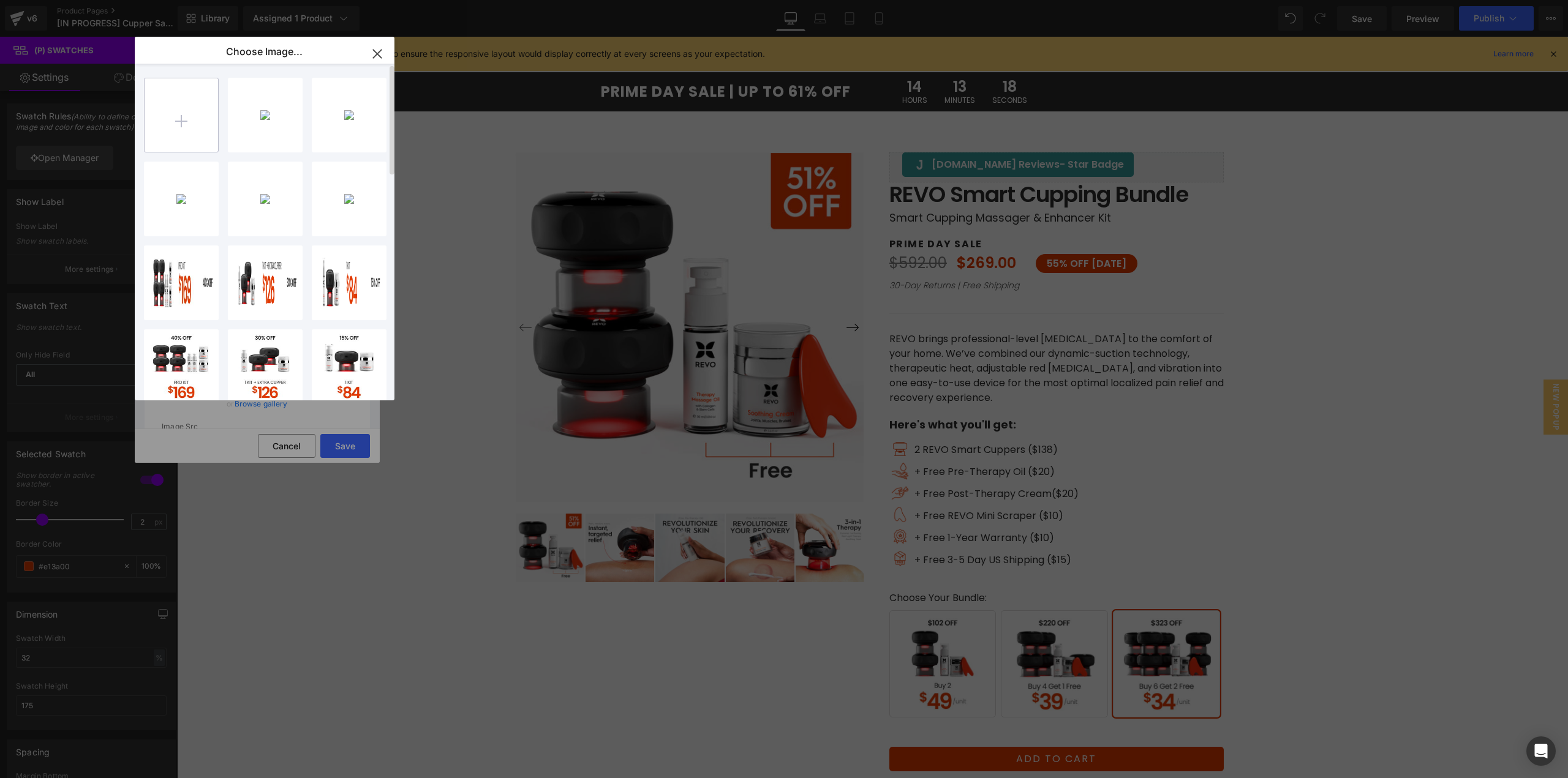
type input "C:\fakepath\3rd Variant_mobile.jpg"
click at [175, 275] on div "Base Va...ktop.jpg 45.95 KB" at bounding box center [181, 282] width 75 height 74
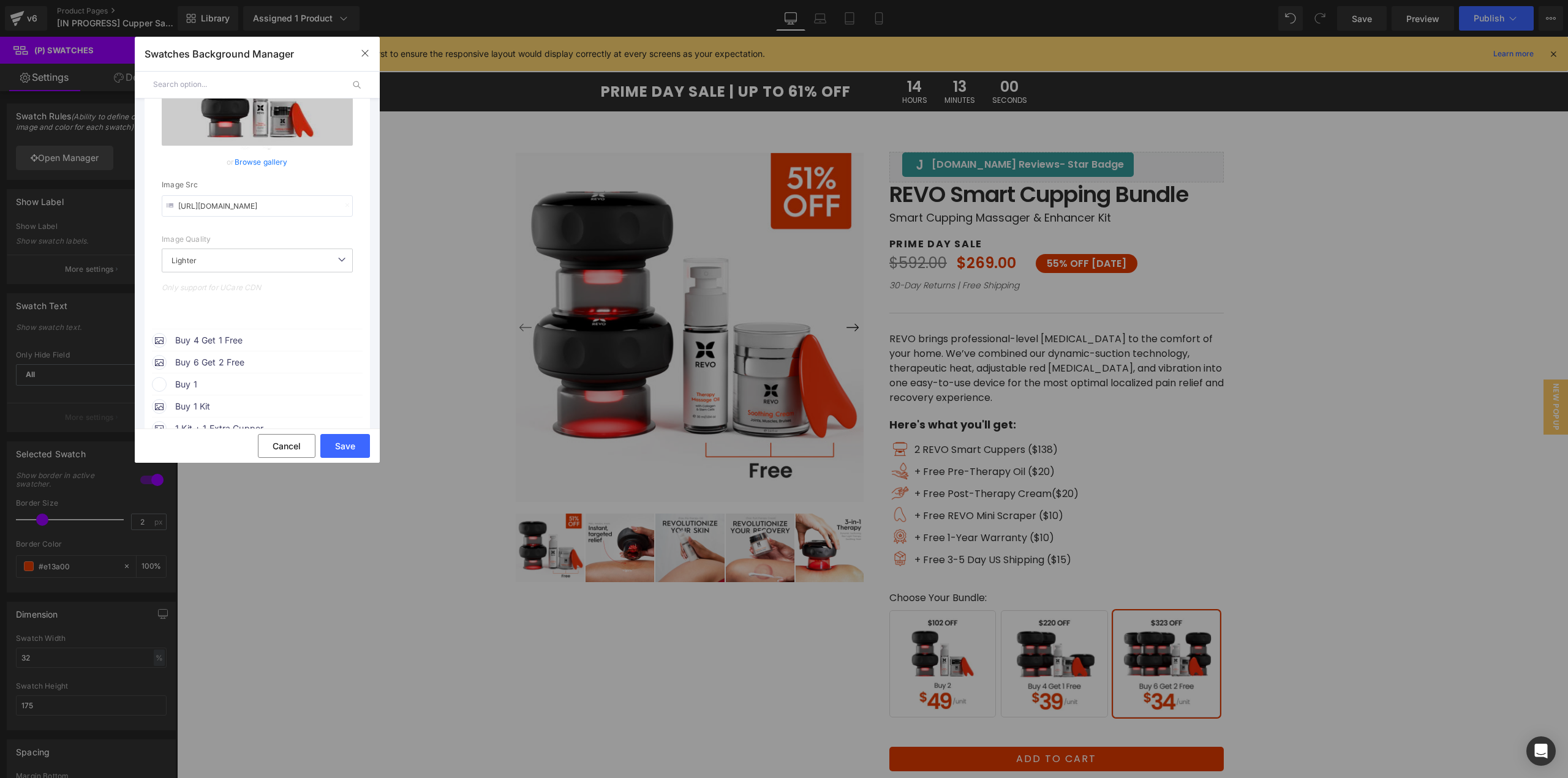
scroll to position [245, 0]
click at [249, 335] on span "Buy 4 Get 1 Free" at bounding box center [268, 337] width 186 height 15
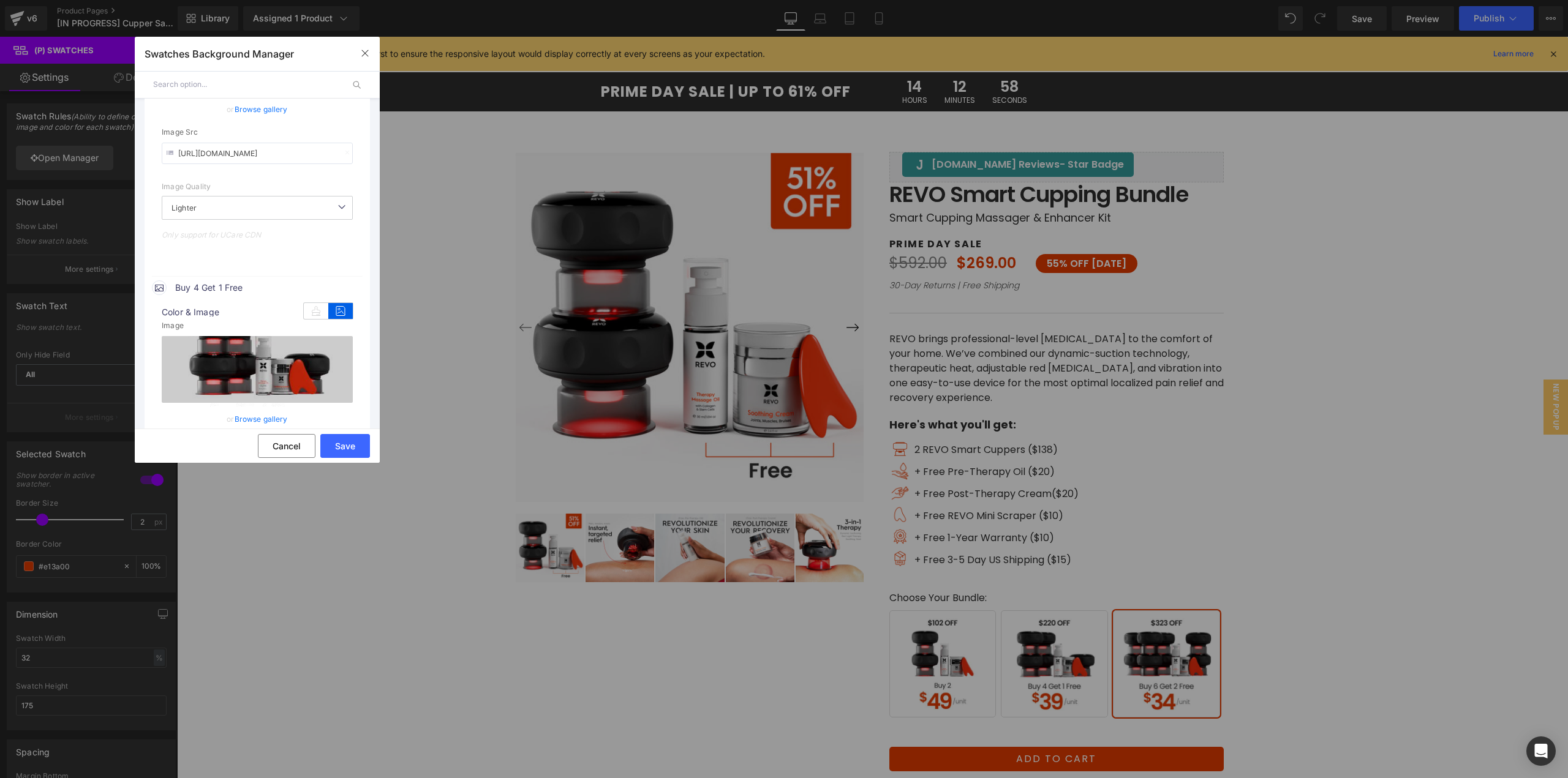
scroll to position [428, 0]
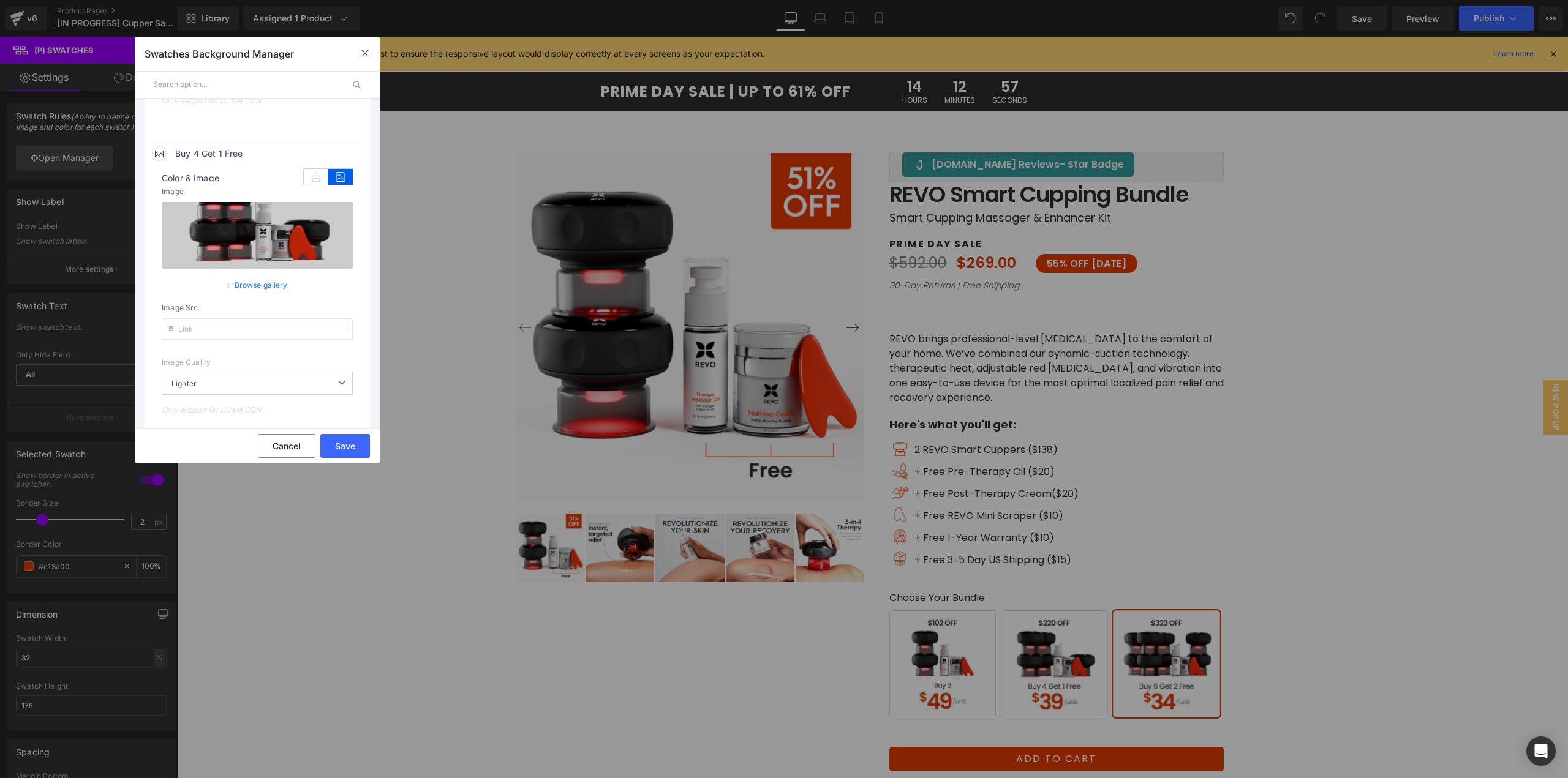
click at [270, 288] on link "Browse gallery" at bounding box center [261, 285] width 53 height 21
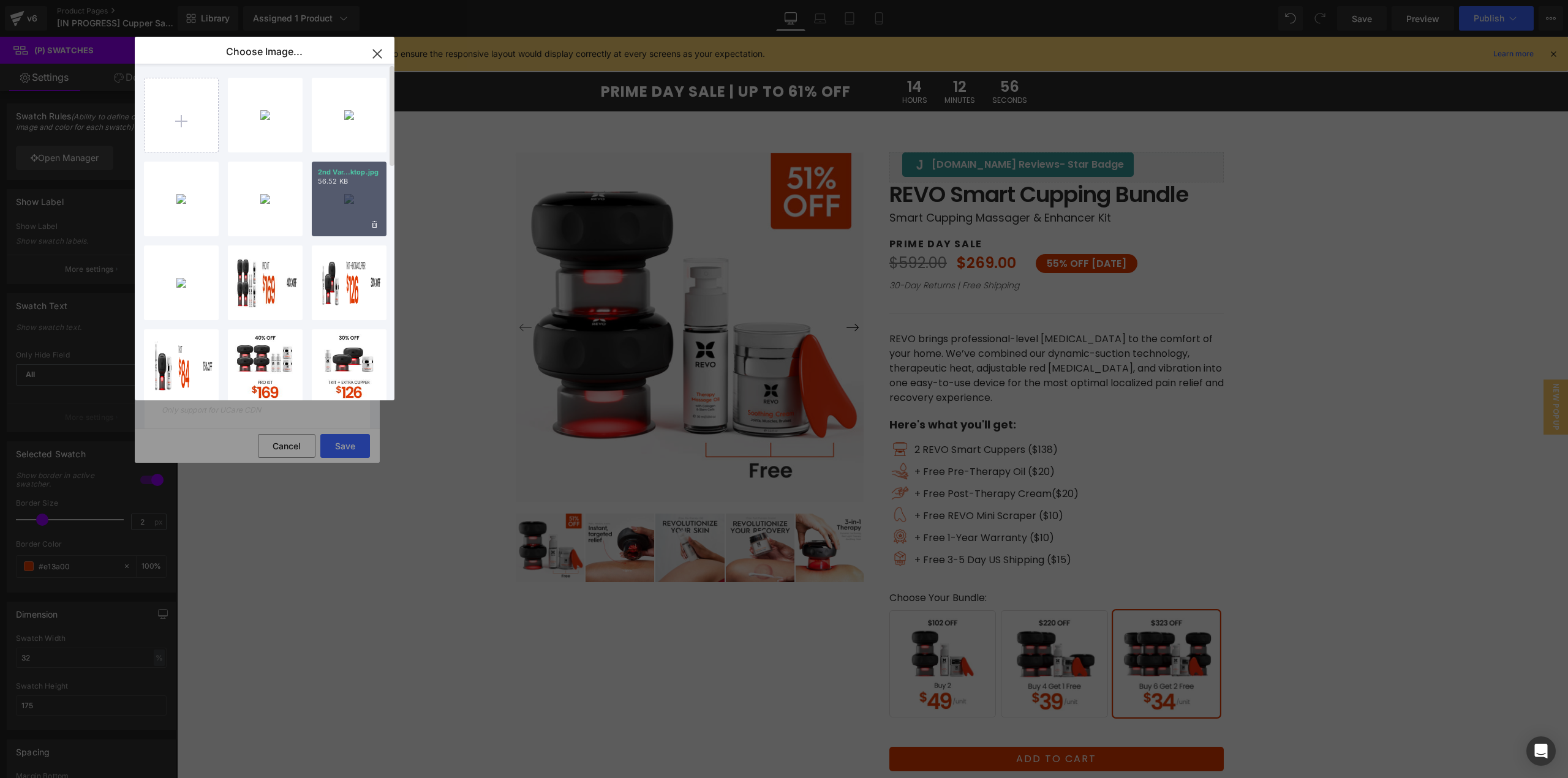
click at [342, 213] on div "2nd Var...ktop.jpg 56.52 KB" at bounding box center [348, 198] width 75 height 74
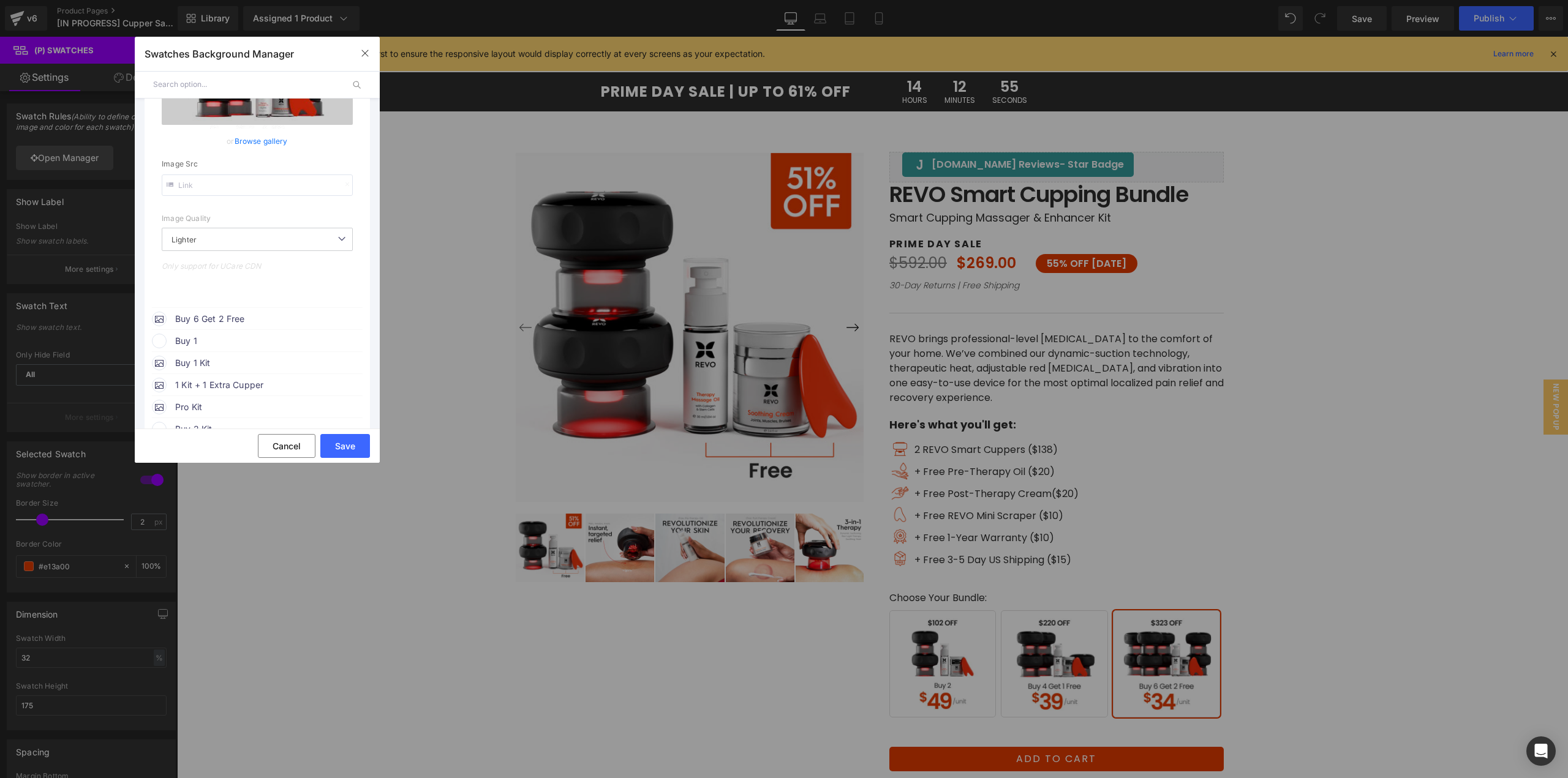
scroll to position [612, 0]
click at [232, 280] on span "Buy 6 Get 2 Free" at bounding box center [268, 279] width 186 height 15
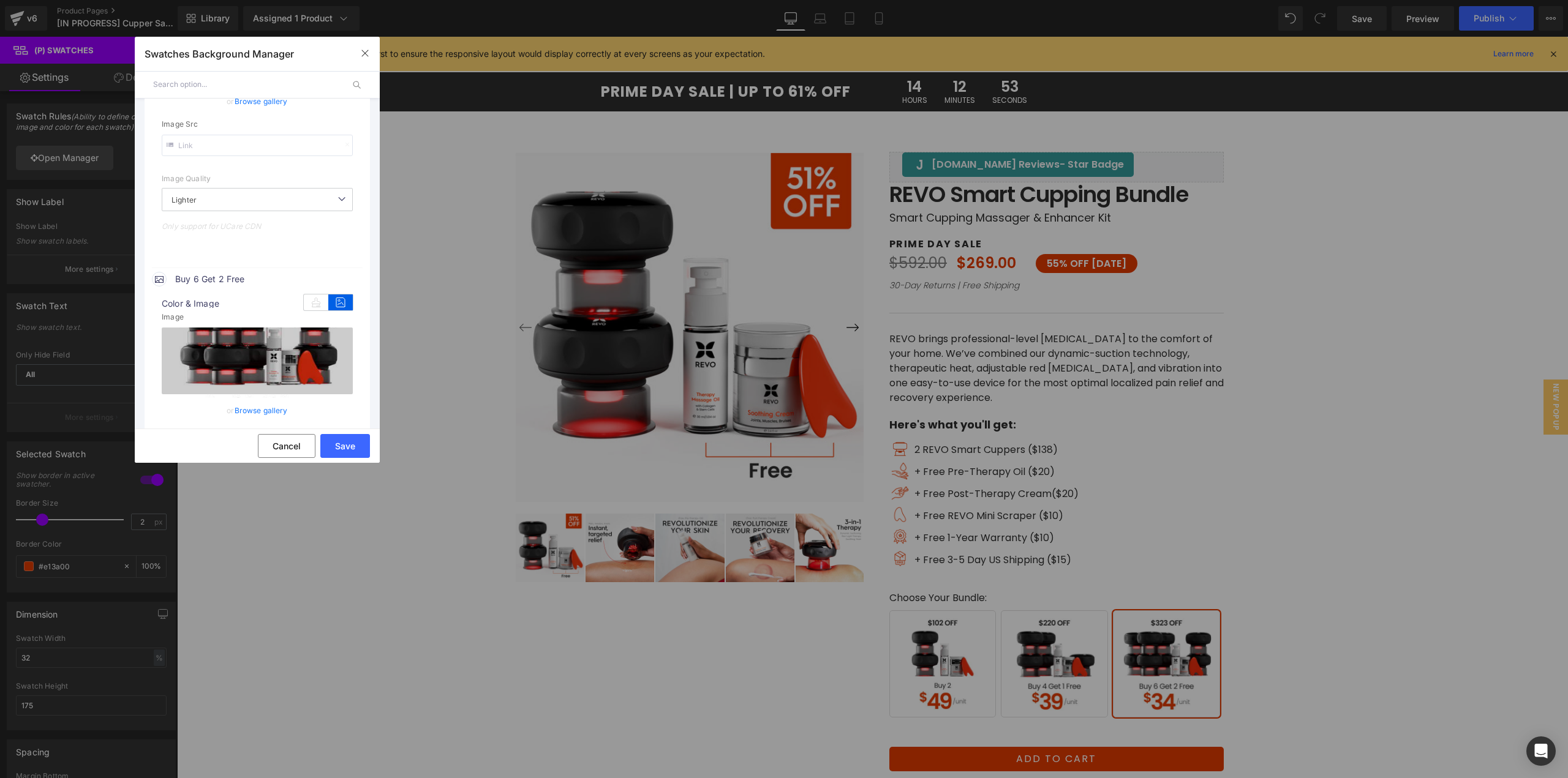
click at [252, 411] on link "Browse gallery" at bounding box center [261, 410] width 53 height 21
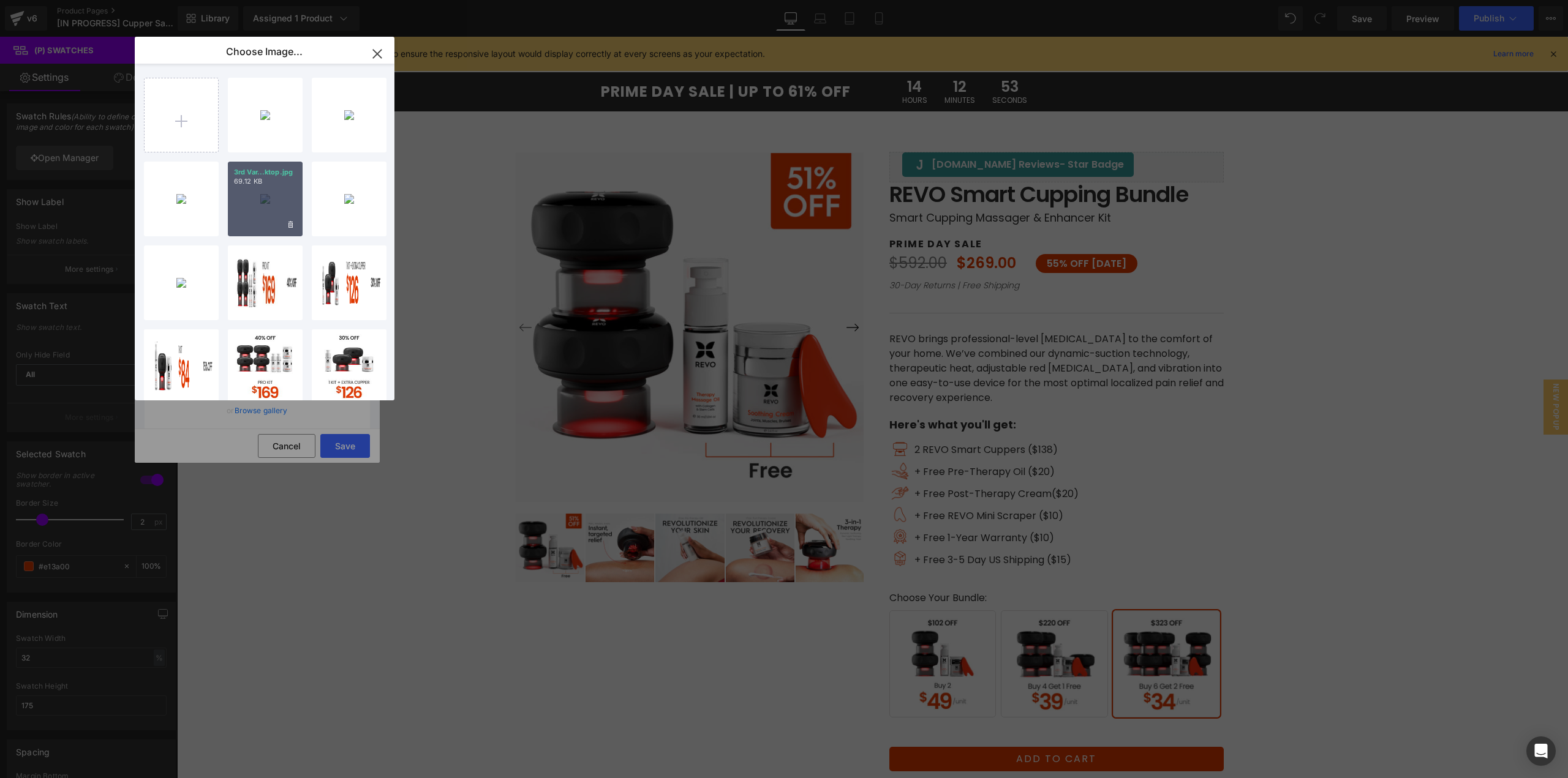
click at [260, 207] on div "3rd Var...ktop.jpg 69.12 KB" at bounding box center [265, 198] width 75 height 74
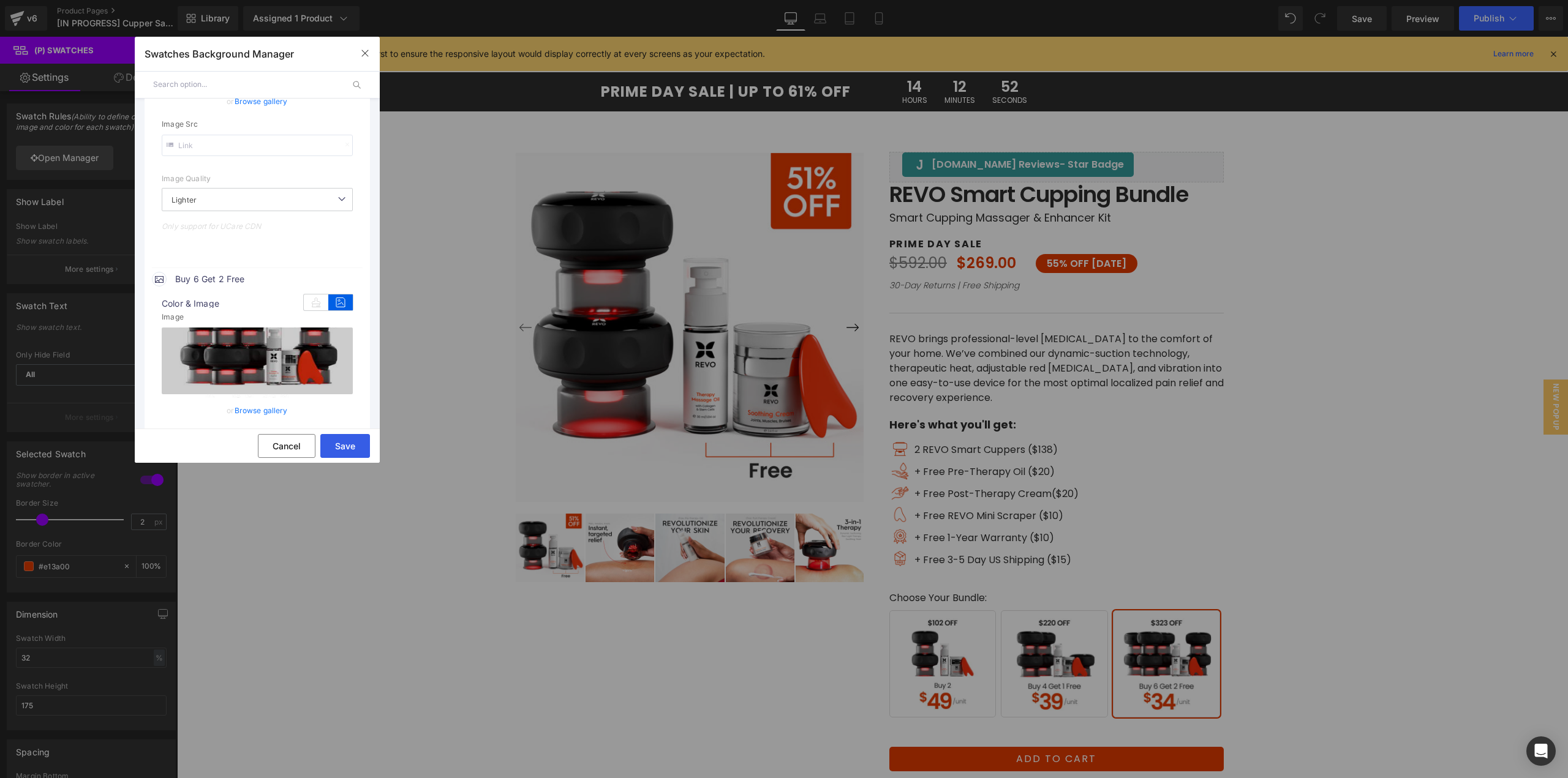
click at [340, 445] on button "Save" at bounding box center [345, 445] width 49 height 24
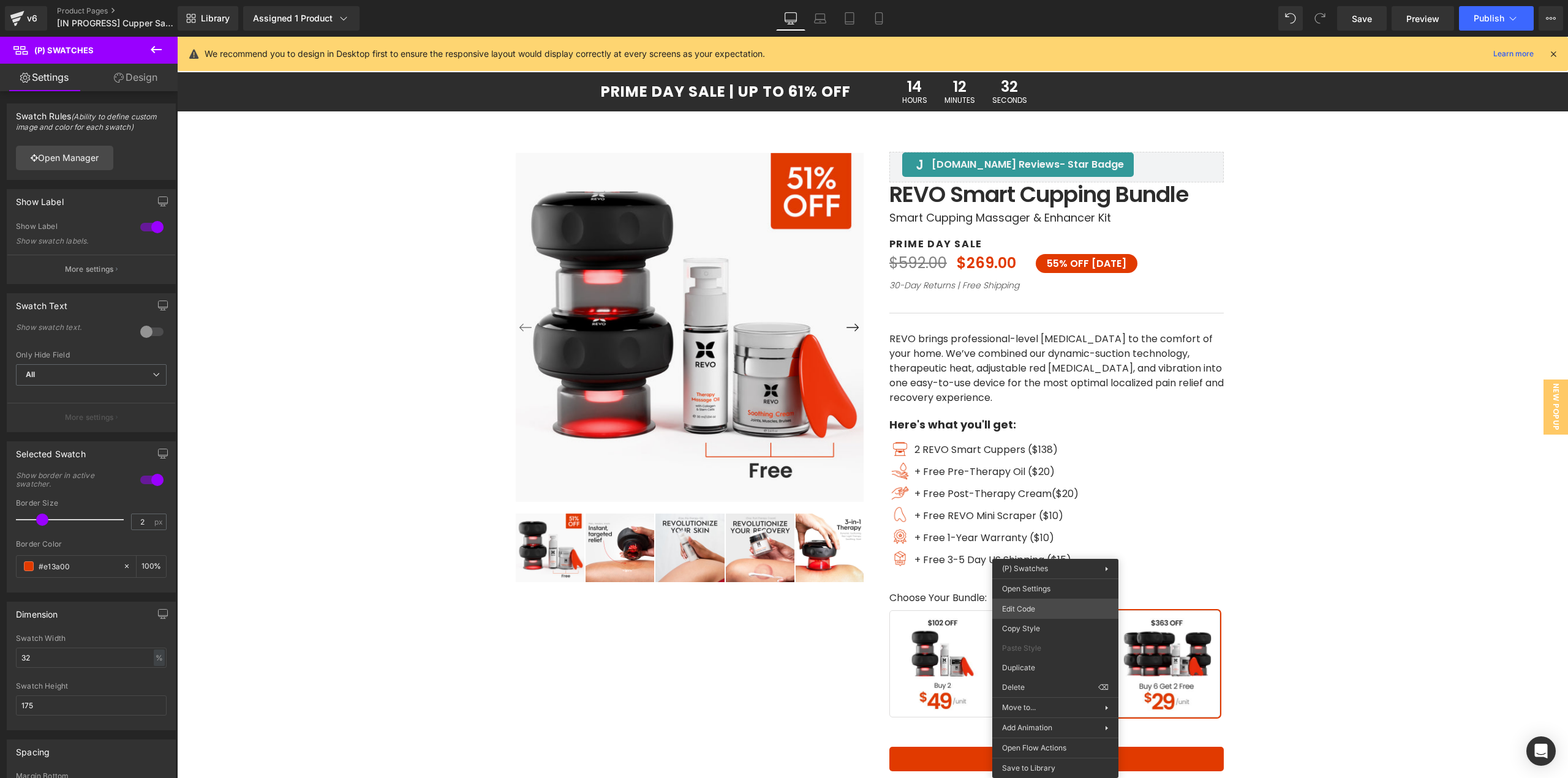
click at [1020, 610] on body "(P) Swatches You are previewing how the will restyle your page. You can not edi…" at bounding box center [784, 389] width 1568 height 778
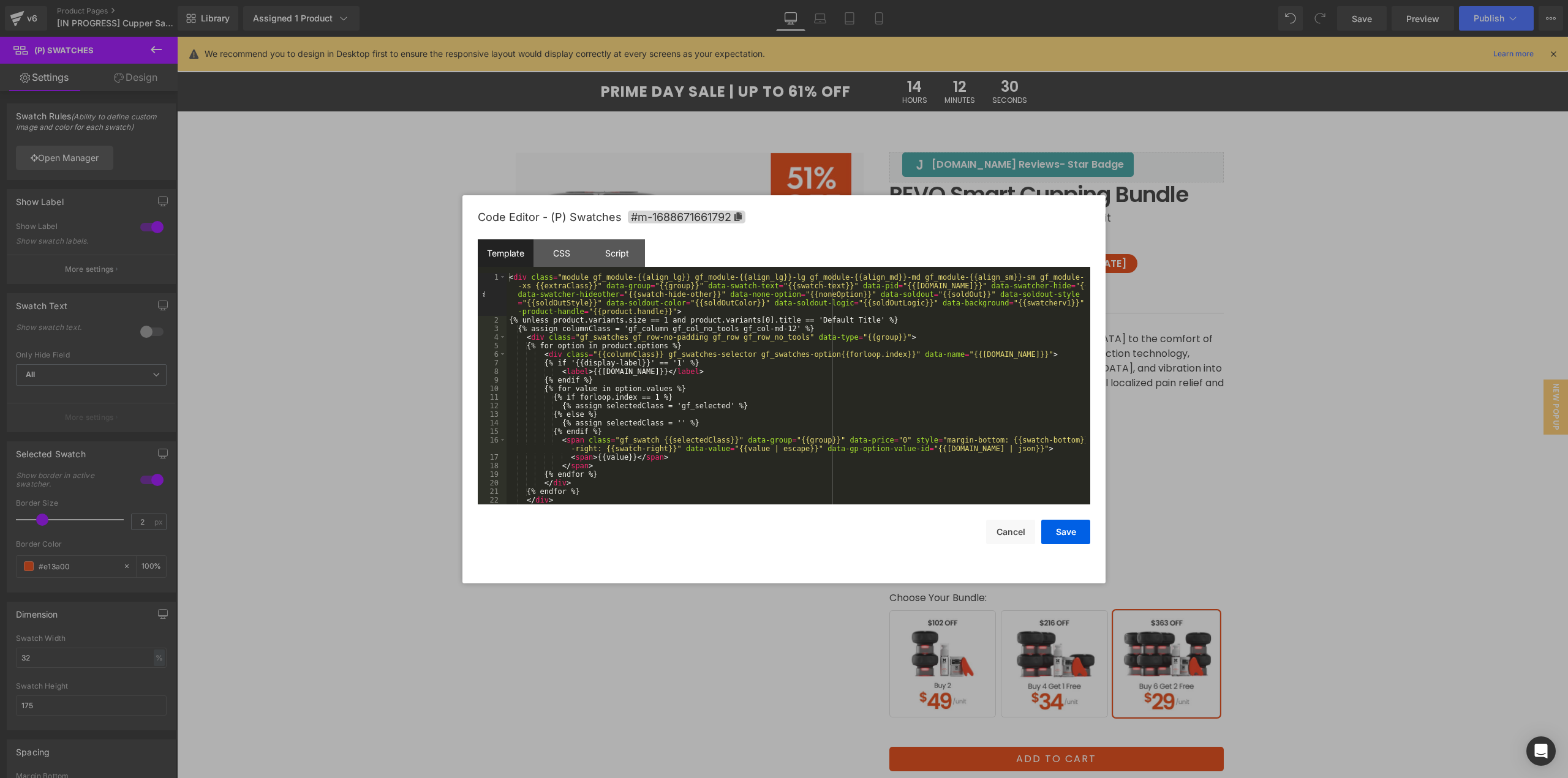
click at [1216, 262] on div at bounding box center [784, 389] width 1568 height 778
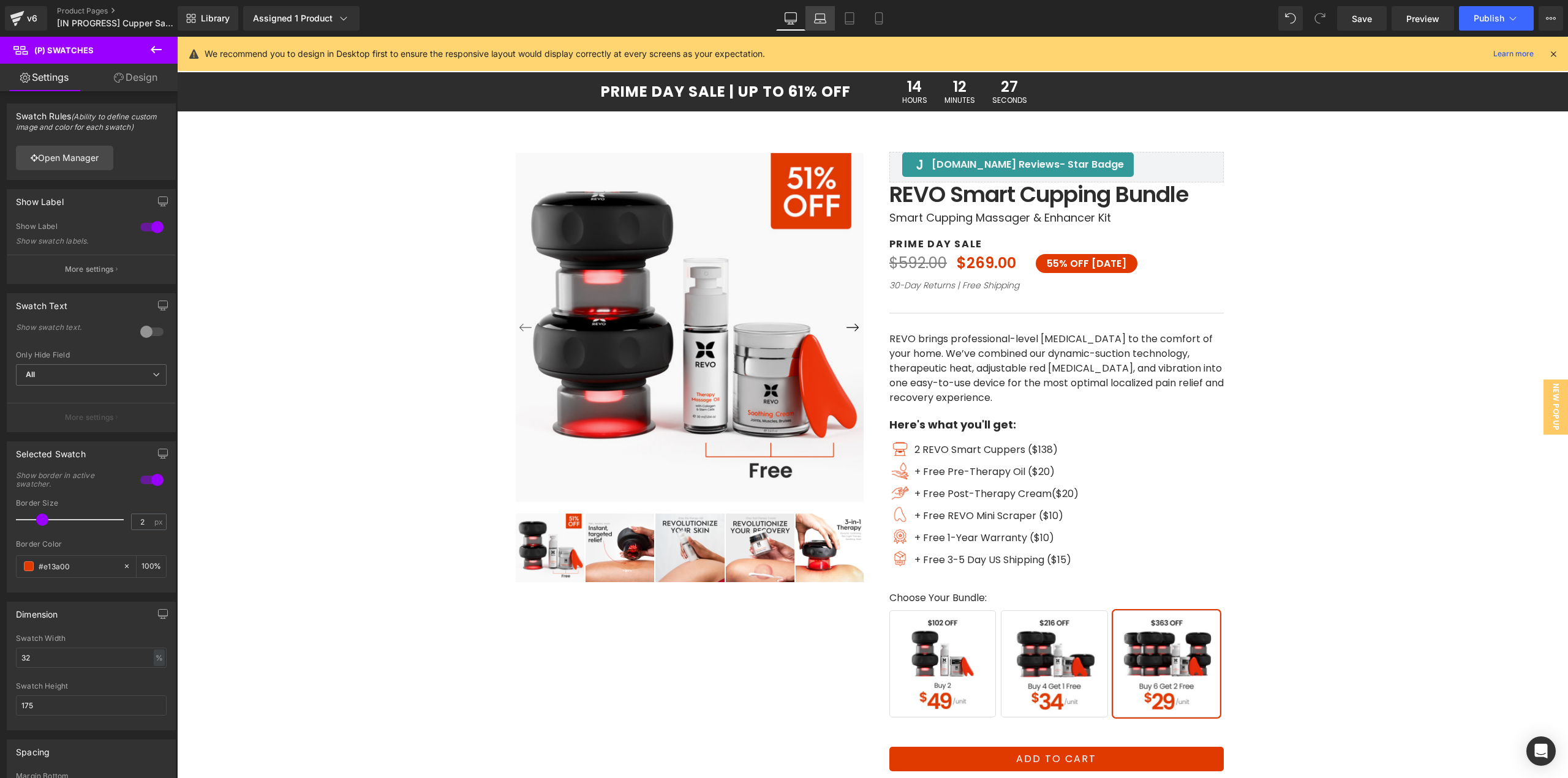
click at [825, 19] on icon at bounding box center [820, 16] width 9 height 5
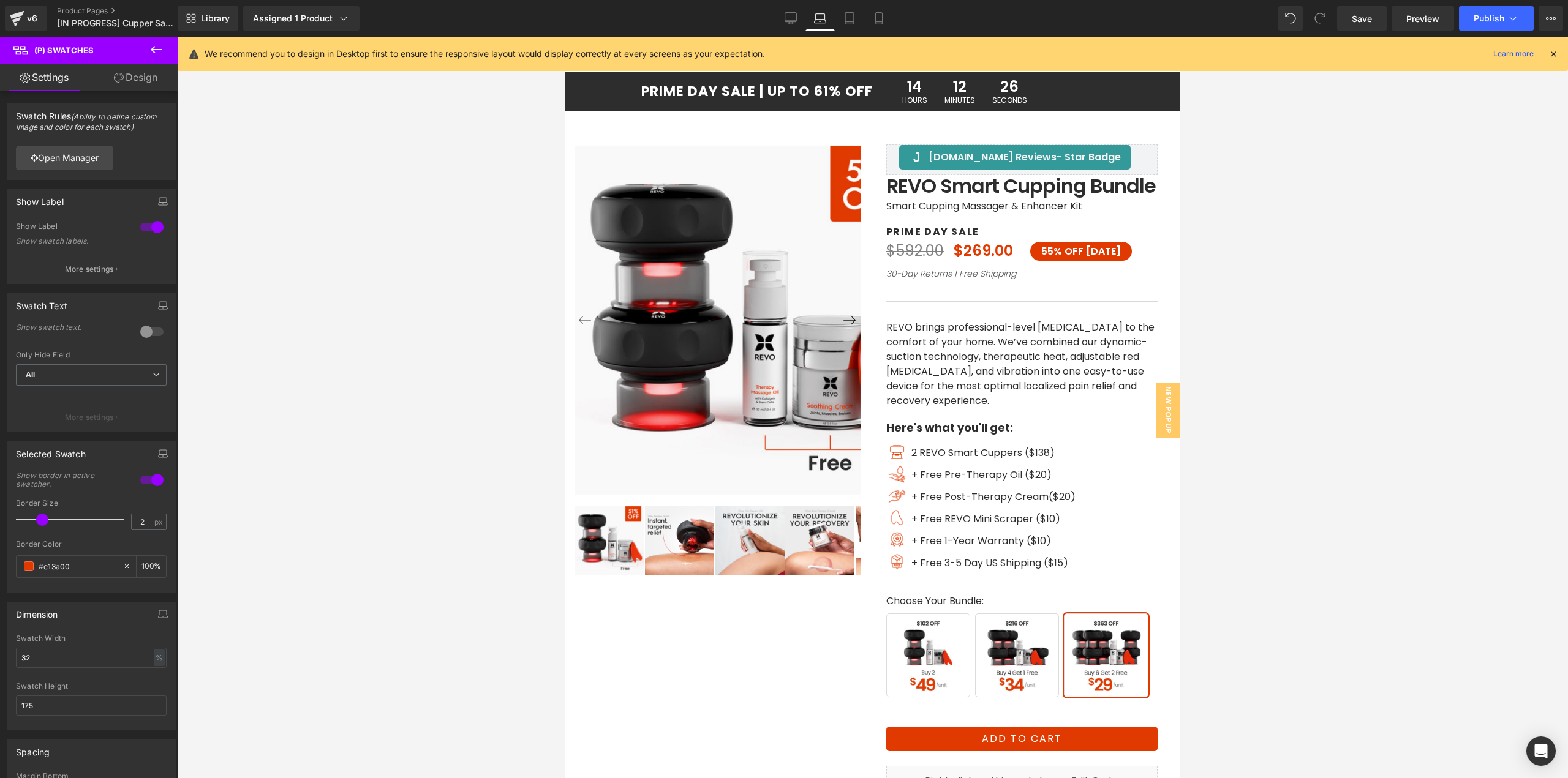
scroll to position [10, 0]
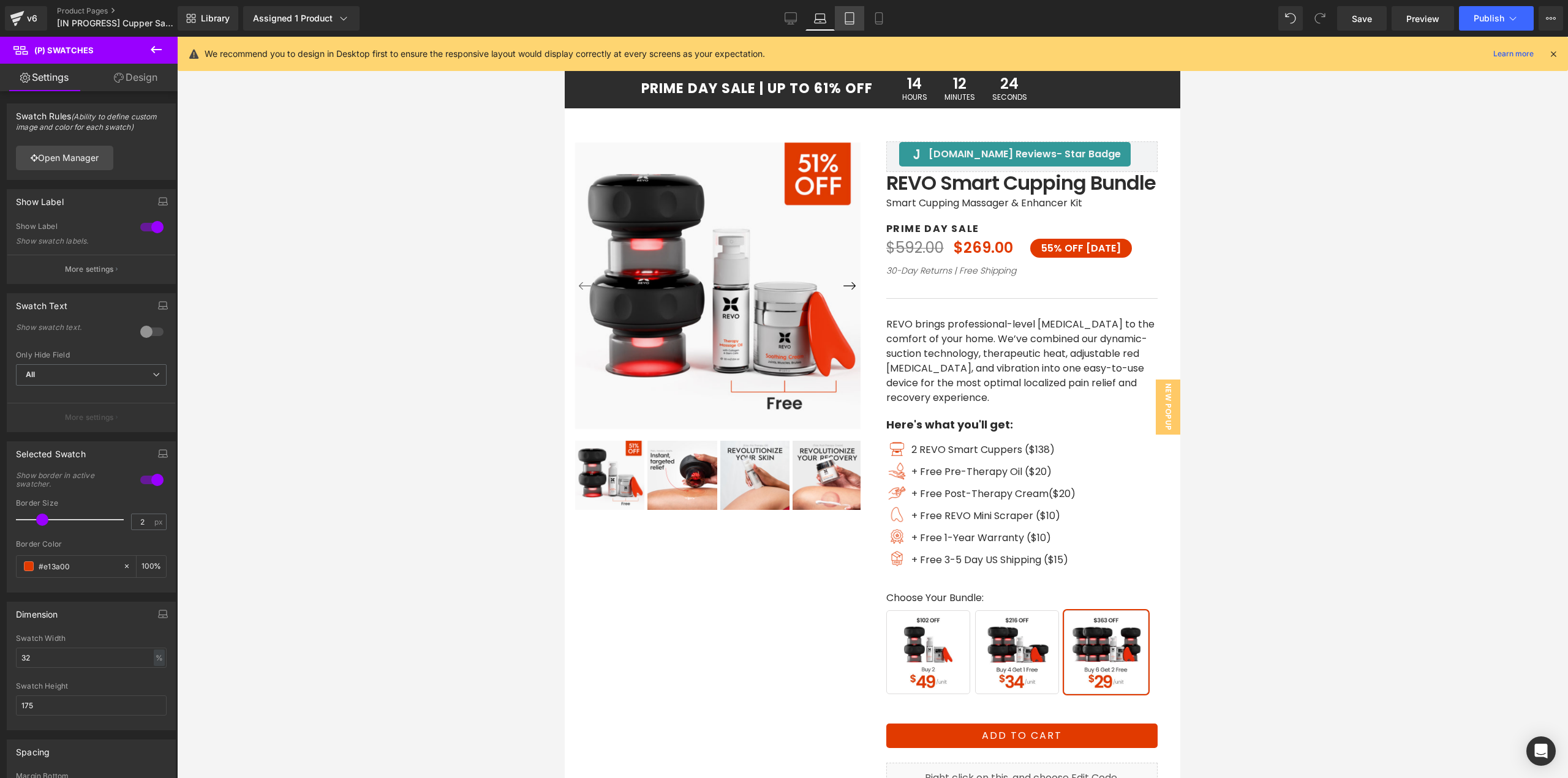
click at [852, 18] on icon at bounding box center [849, 18] width 13 height 13
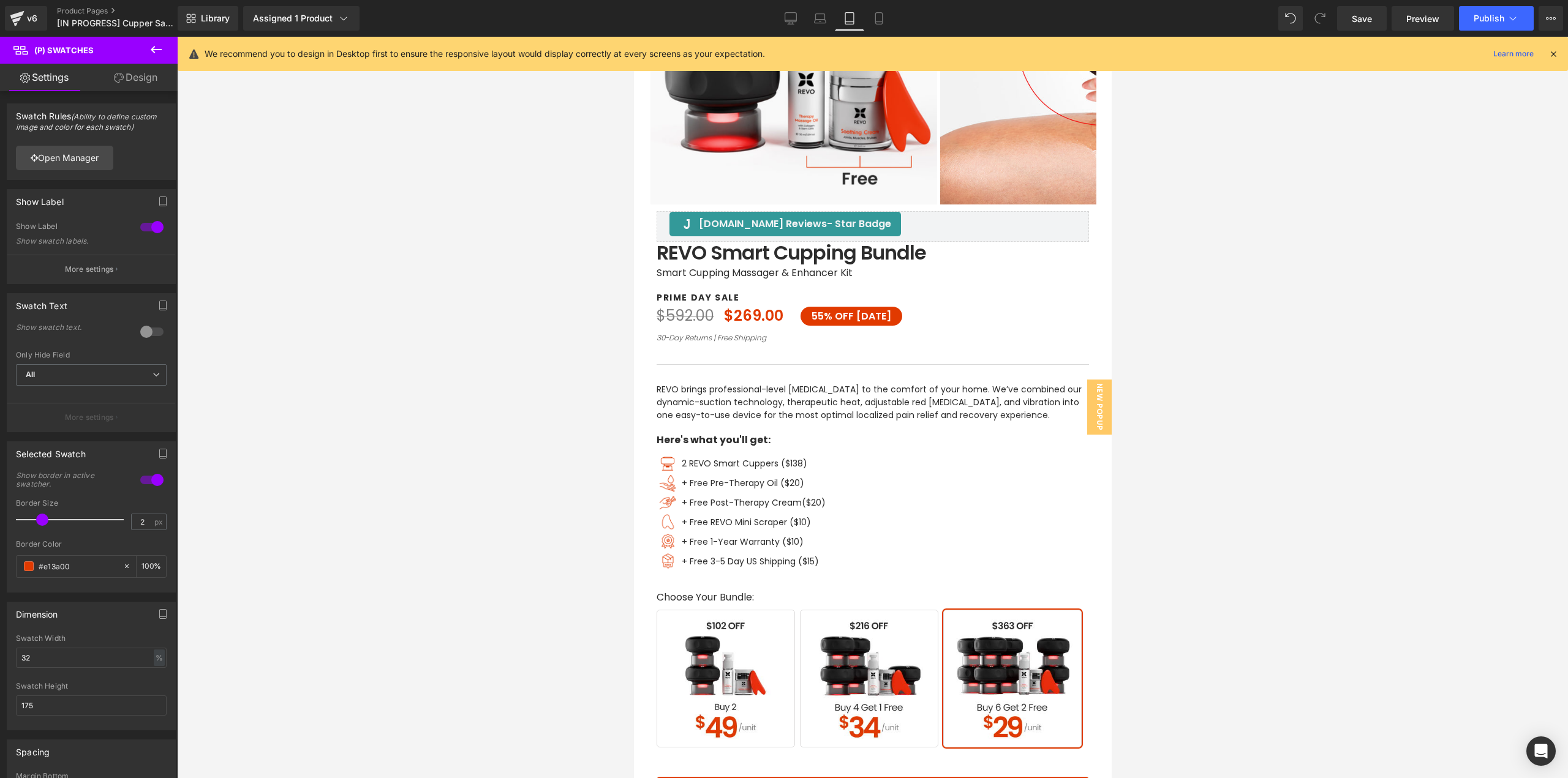
scroll to position [401, 0]
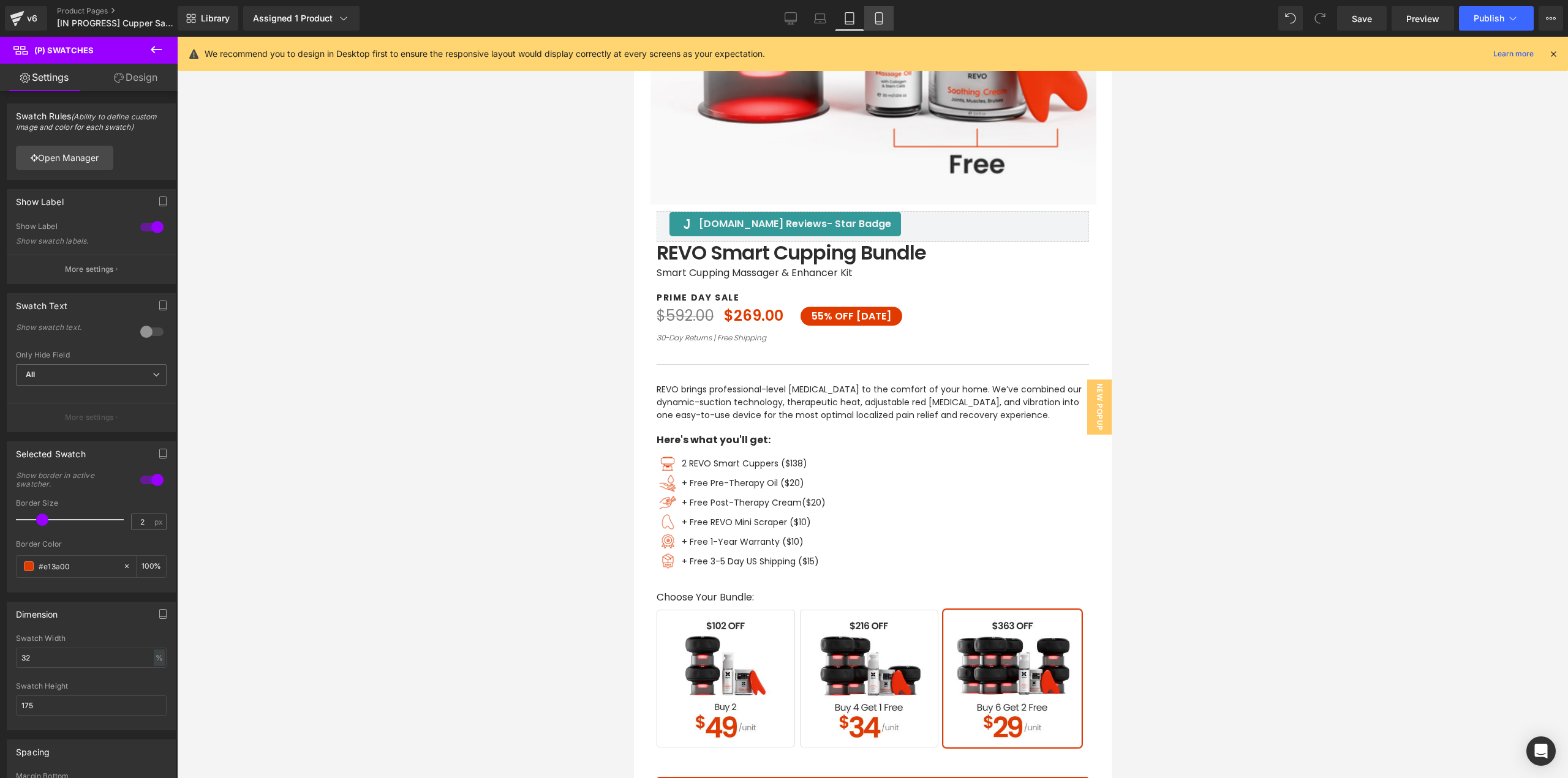
click at [882, 21] on icon at bounding box center [878, 18] width 7 height 12
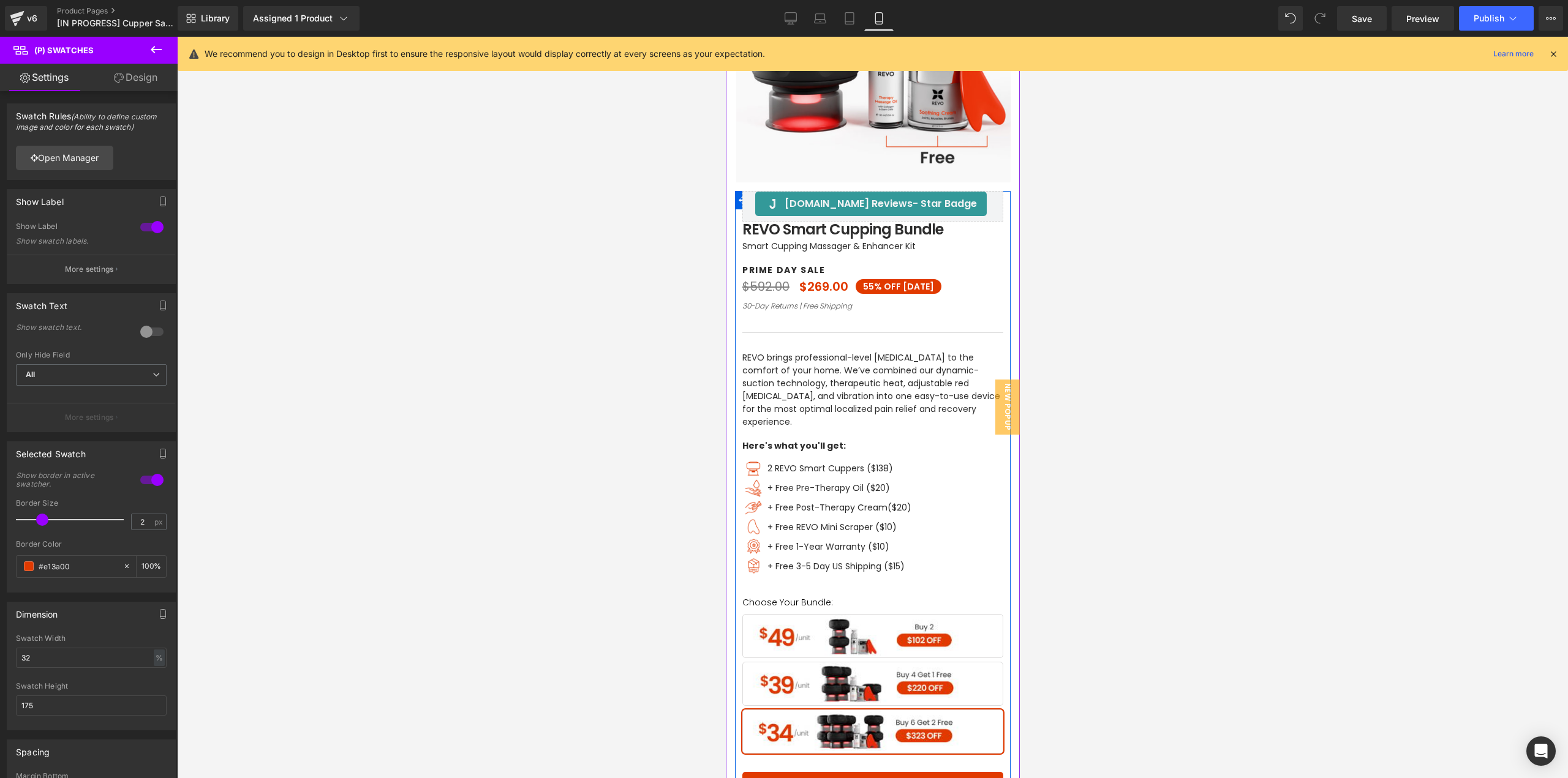
scroll to position [367, 0]
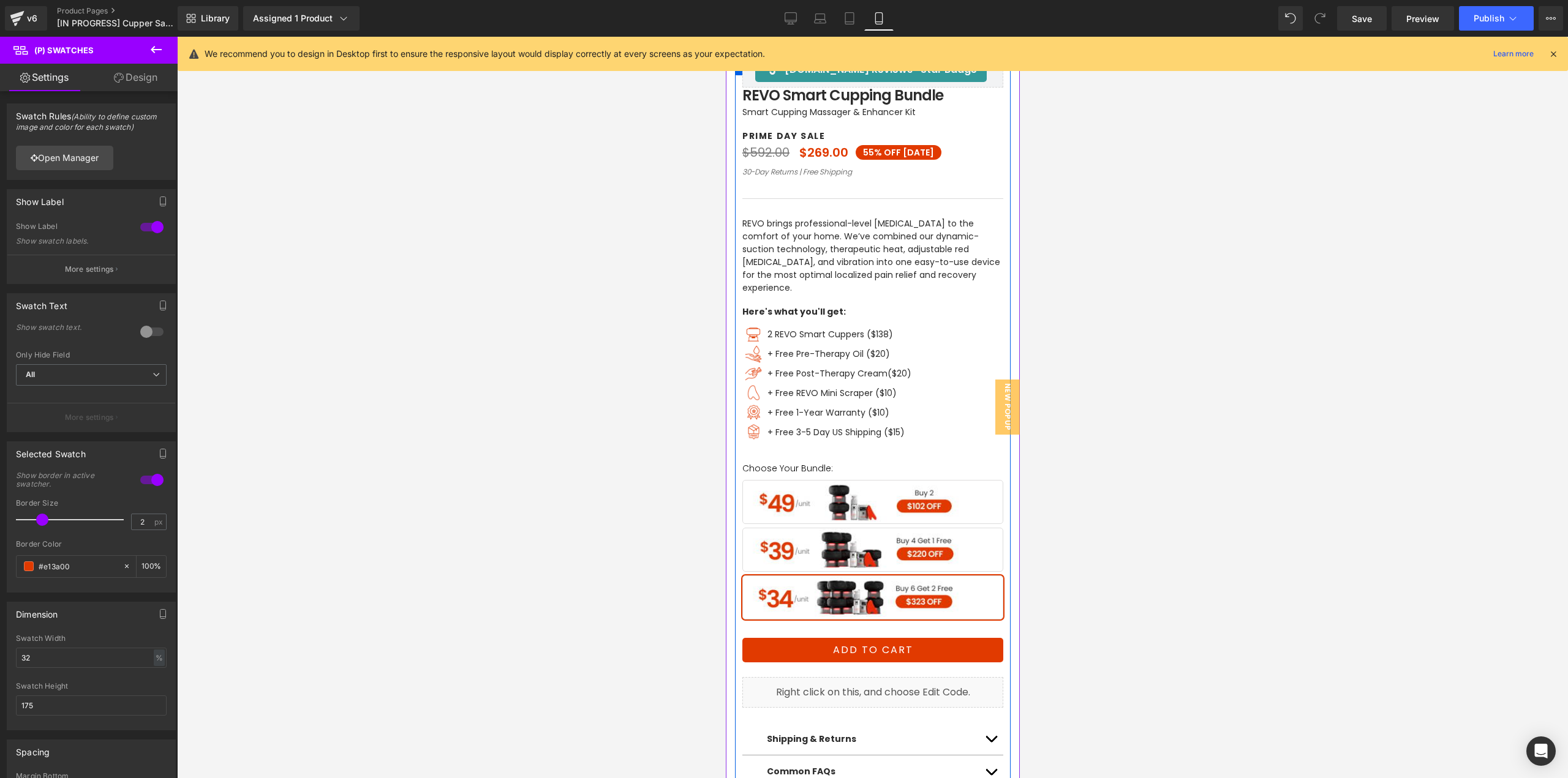
click at [872, 534] on span "Buy 4 Get 1 Free" at bounding box center [872, 549] width 261 height 44
drag, startPoint x: 1346, startPoint y: 453, endPoint x: 866, endPoint y: 518, distance: 484.4
click at [866, 525] on span "(P) Swatches" at bounding box center [872, 534] width 62 height 18
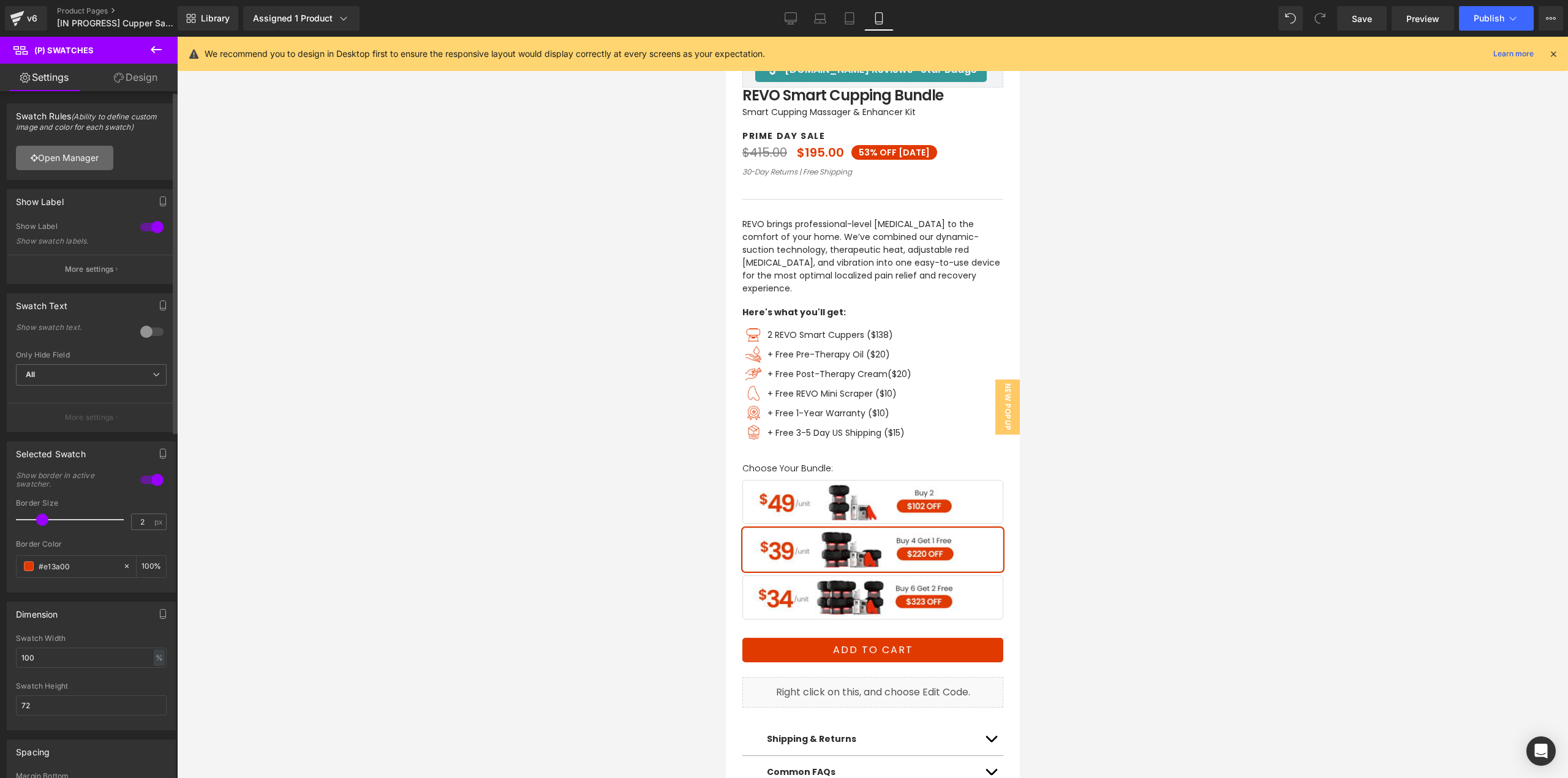
click at [103, 161] on link "Open Manager" at bounding box center [65, 158] width 97 height 24
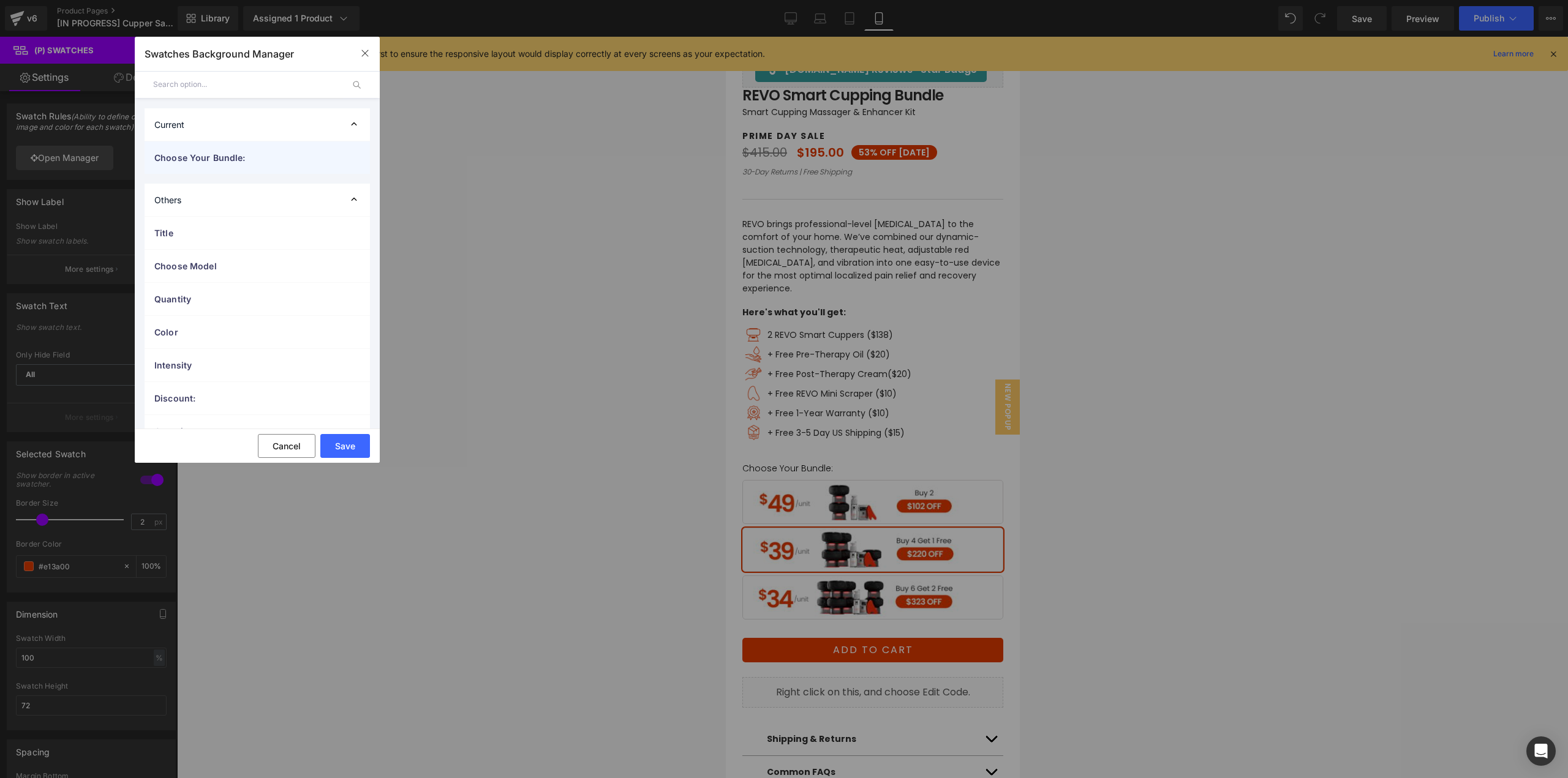
click at [239, 160] on span "Choose Your Bundle:" at bounding box center [245, 157] width 182 height 13
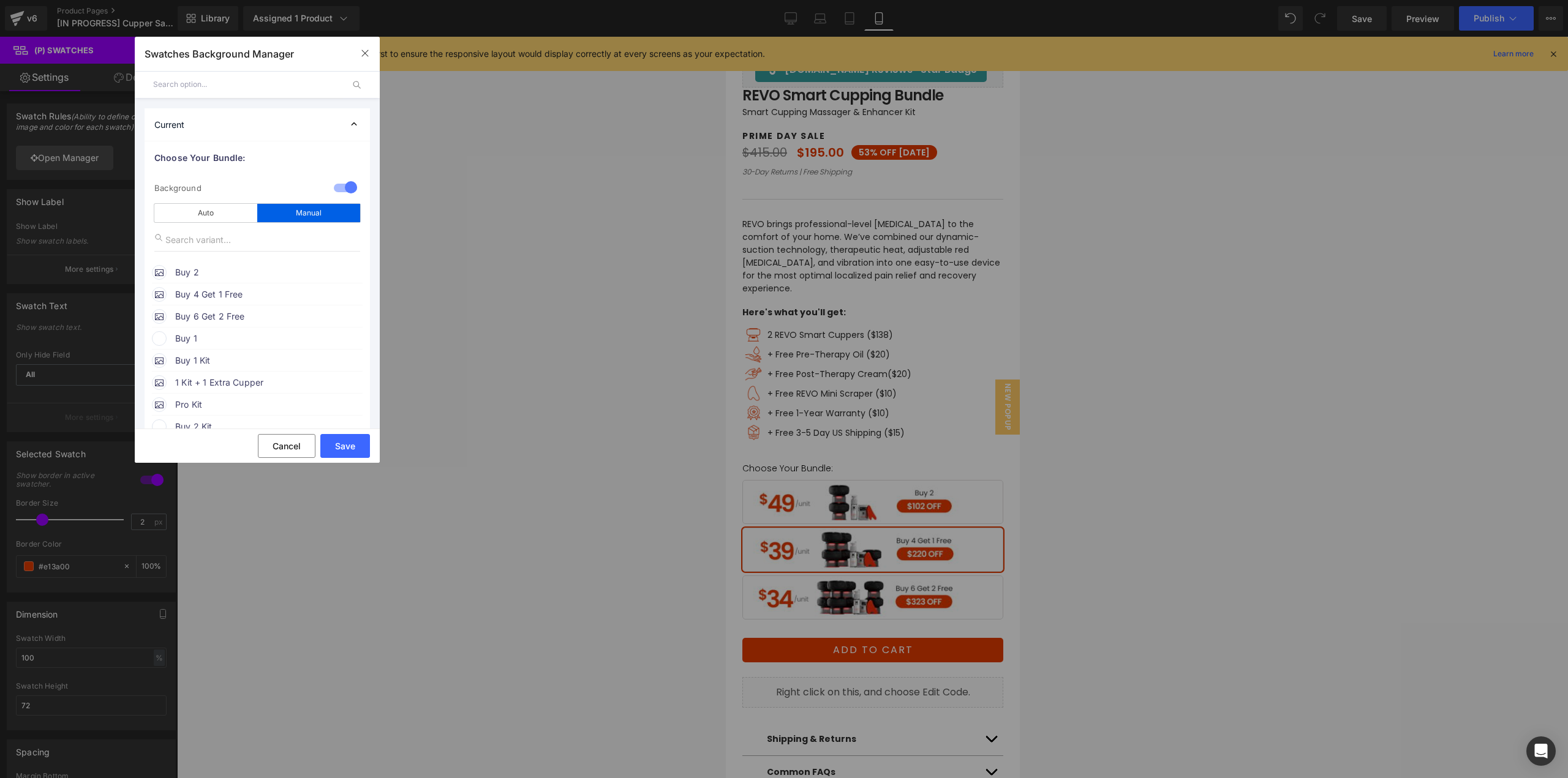
click at [224, 277] on span "Buy 2" at bounding box center [268, 272] width 186 height 15
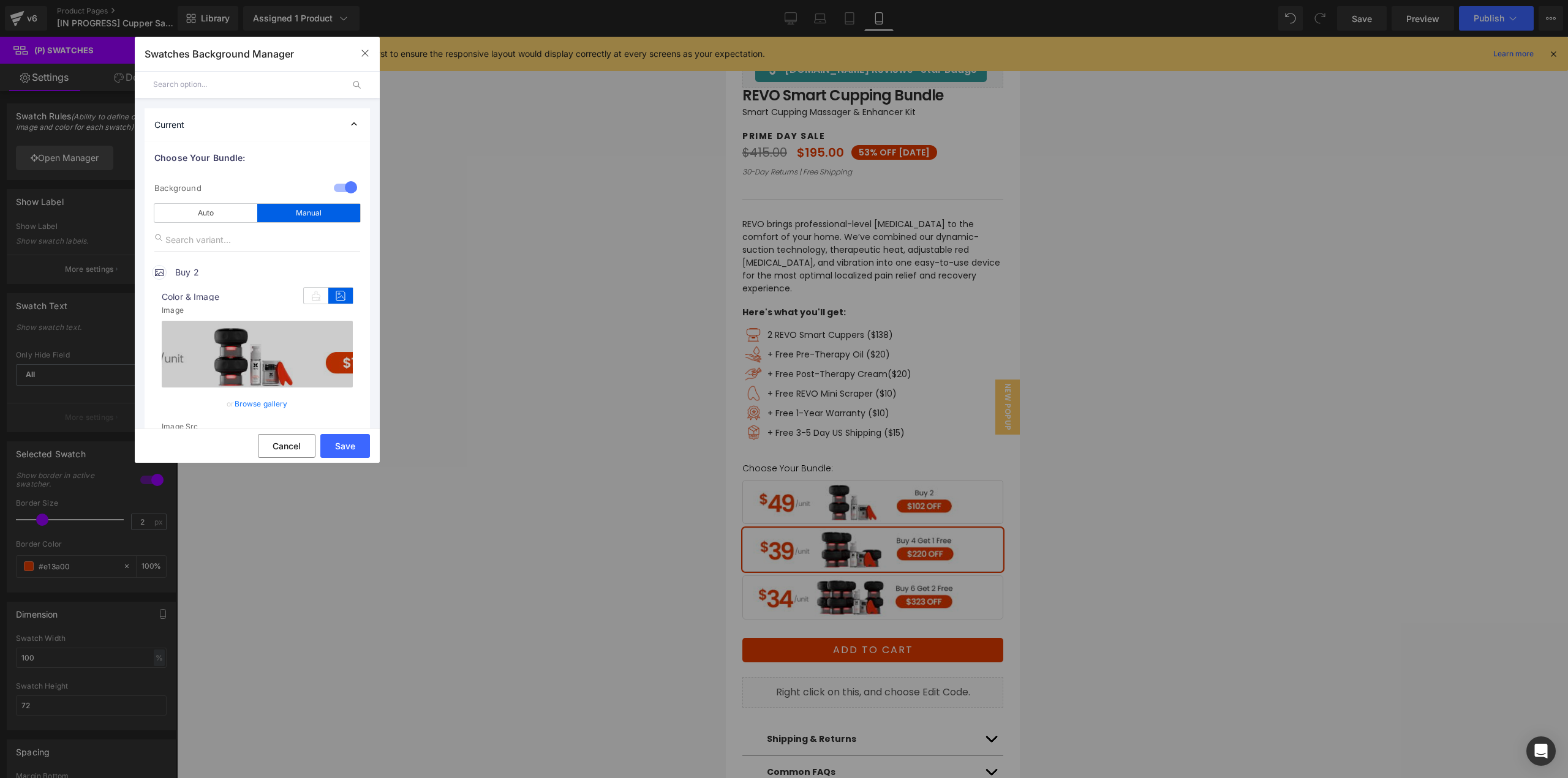
click at [277, 402] on link "Browse gallery" at bounding box center [261, 403] width 53 height 21
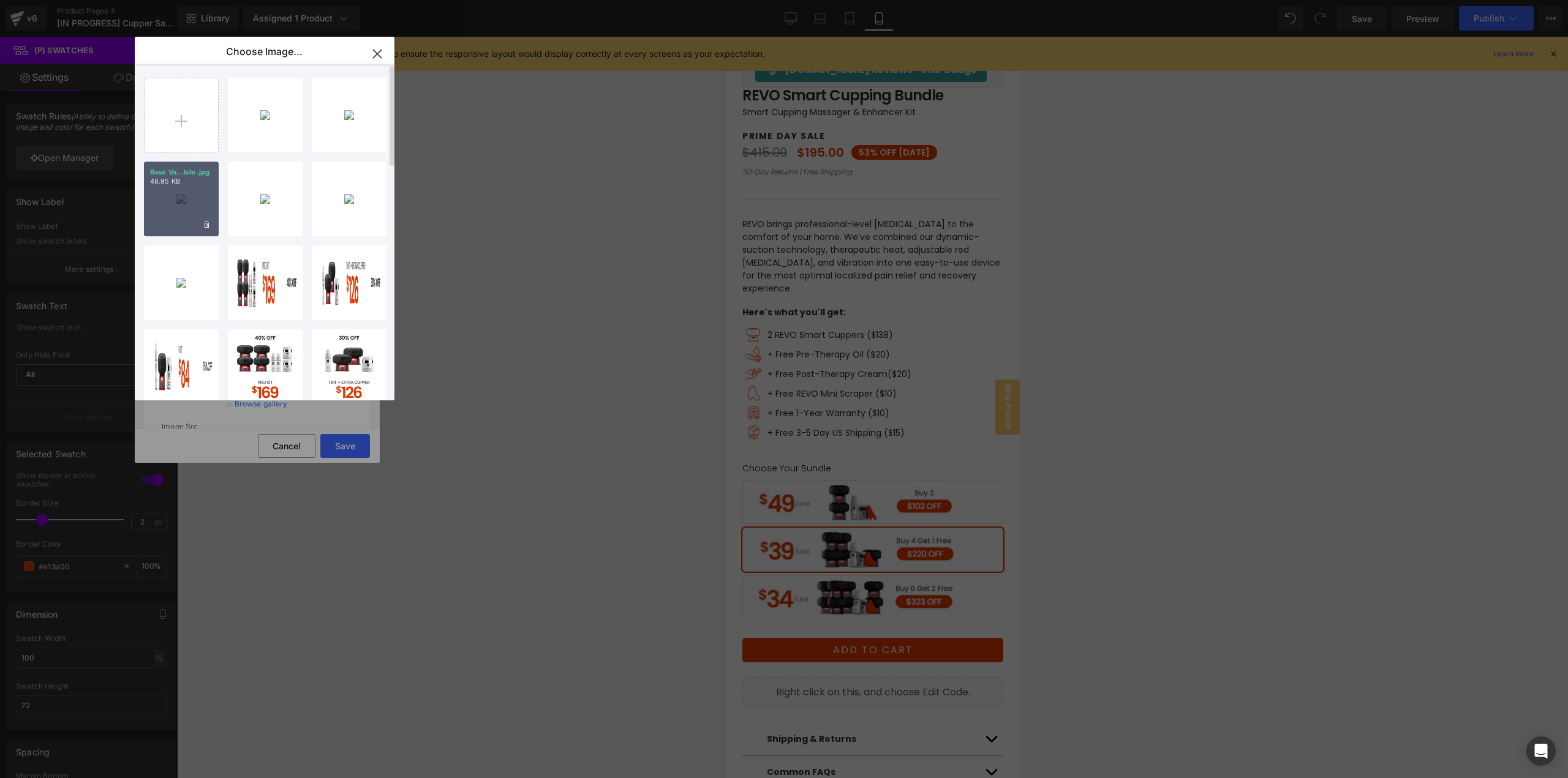
click at [173, 207] on div "Base Va...bile.jpg 48.95 KB" at bounding box center [181, 198] width 75 height 74
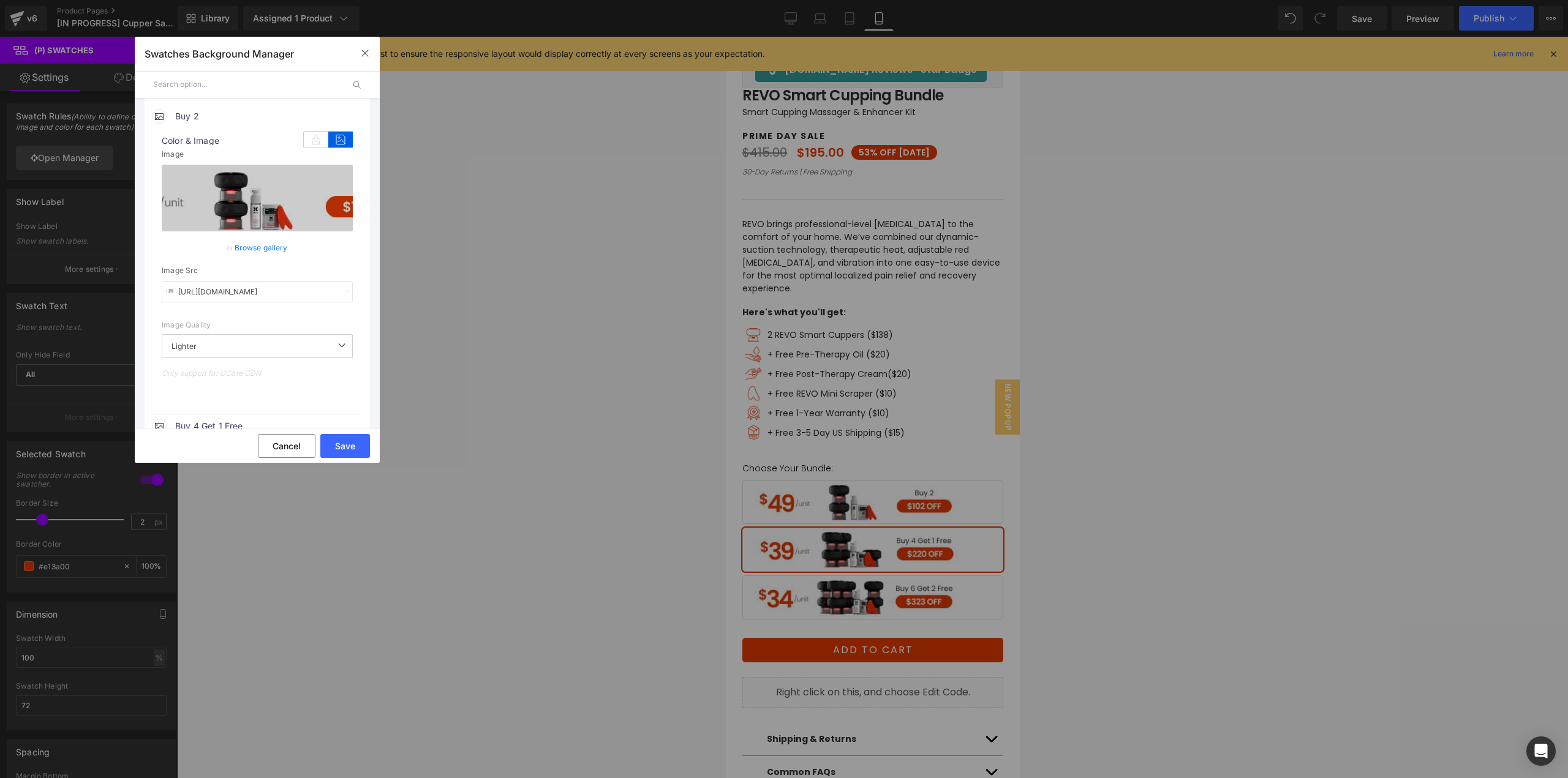
scroll to position [184, 0]
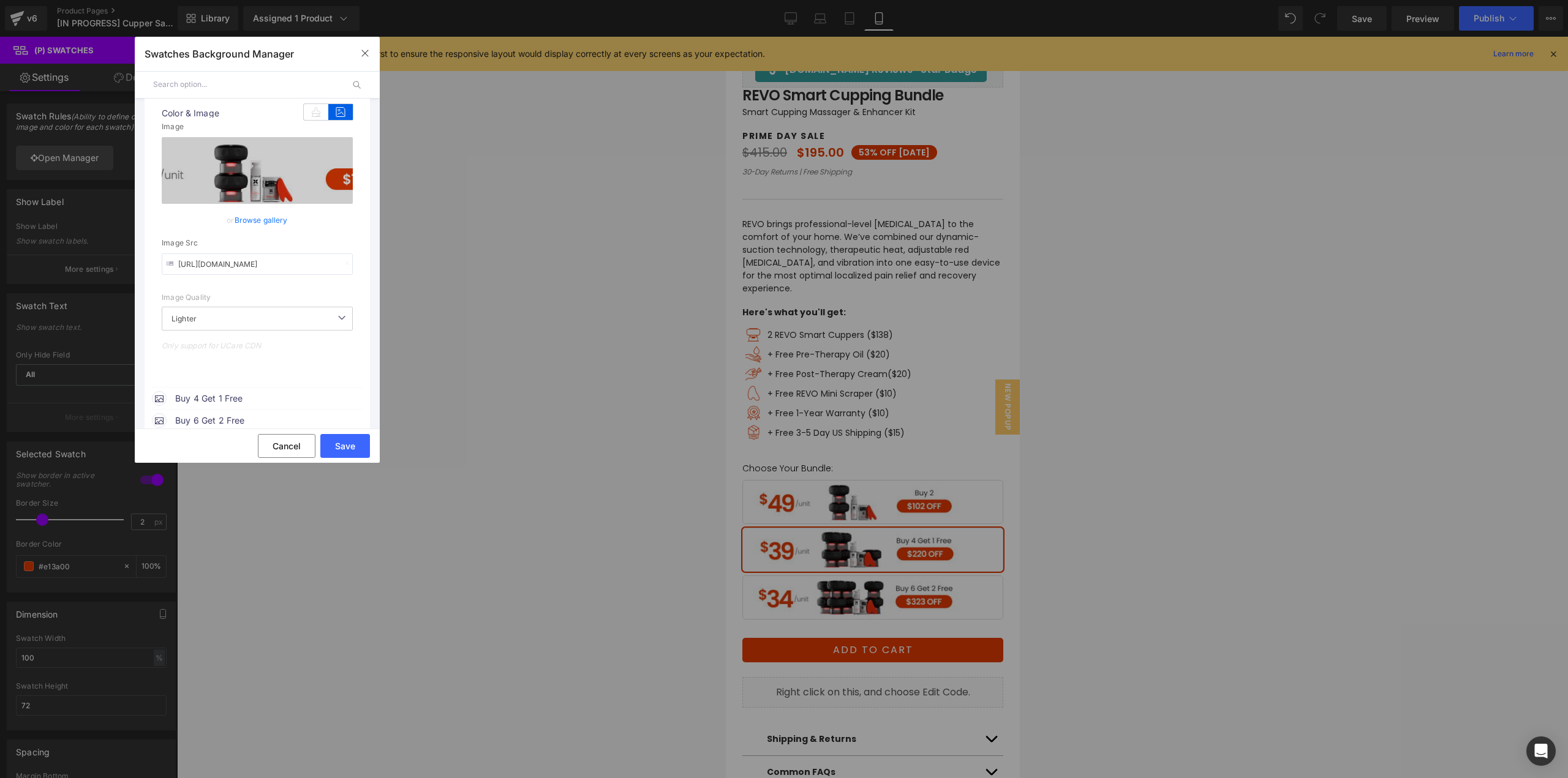
click at [236, 398] on span "Buy 4 Get 1 Free" at bounding box center [268, 398] width 186 height 15
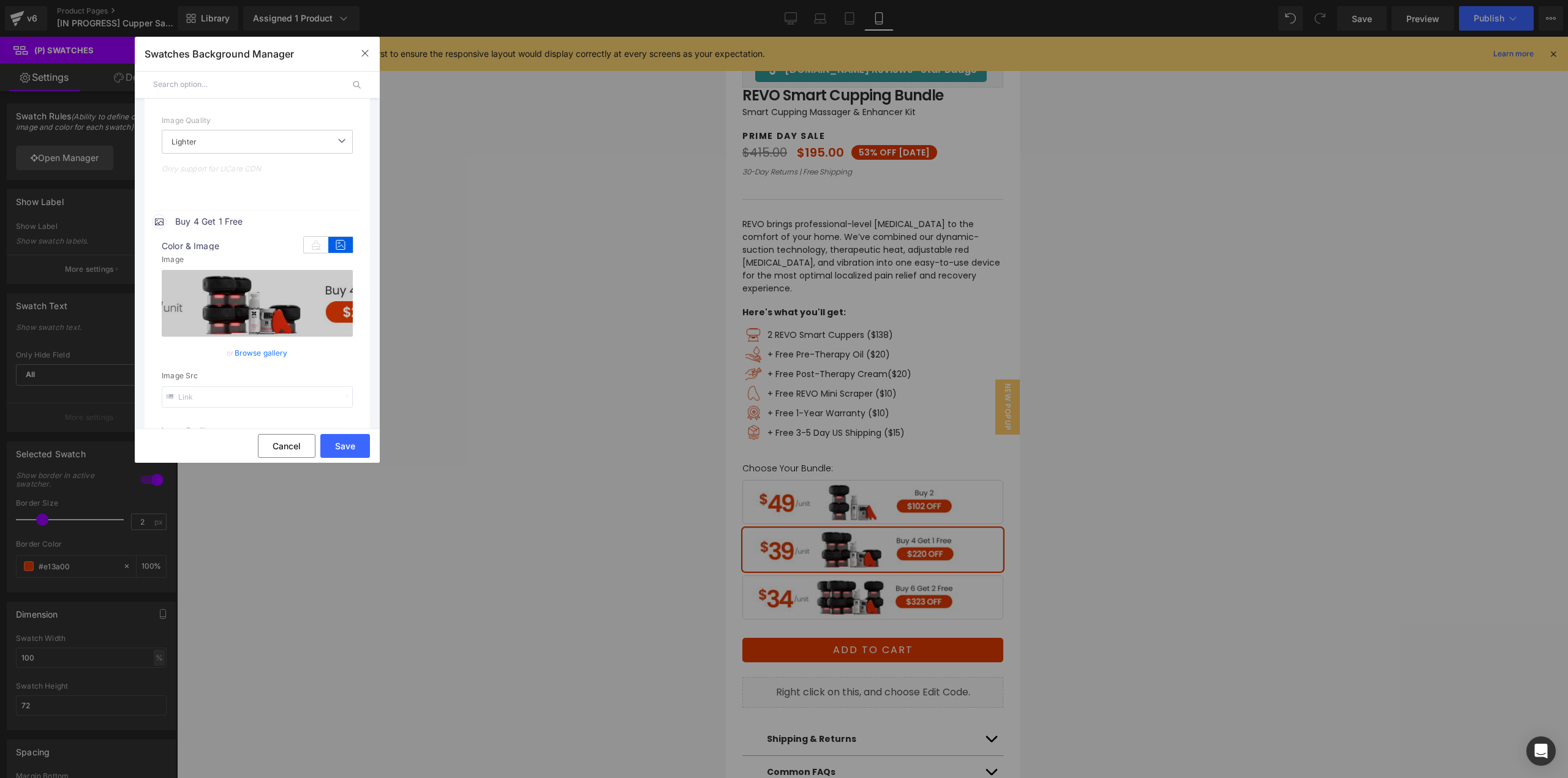
scroll to position [367, 0]
click at [265, 347] on link "Browse gallery" at bounding box center [261, 346] width 53 height 21
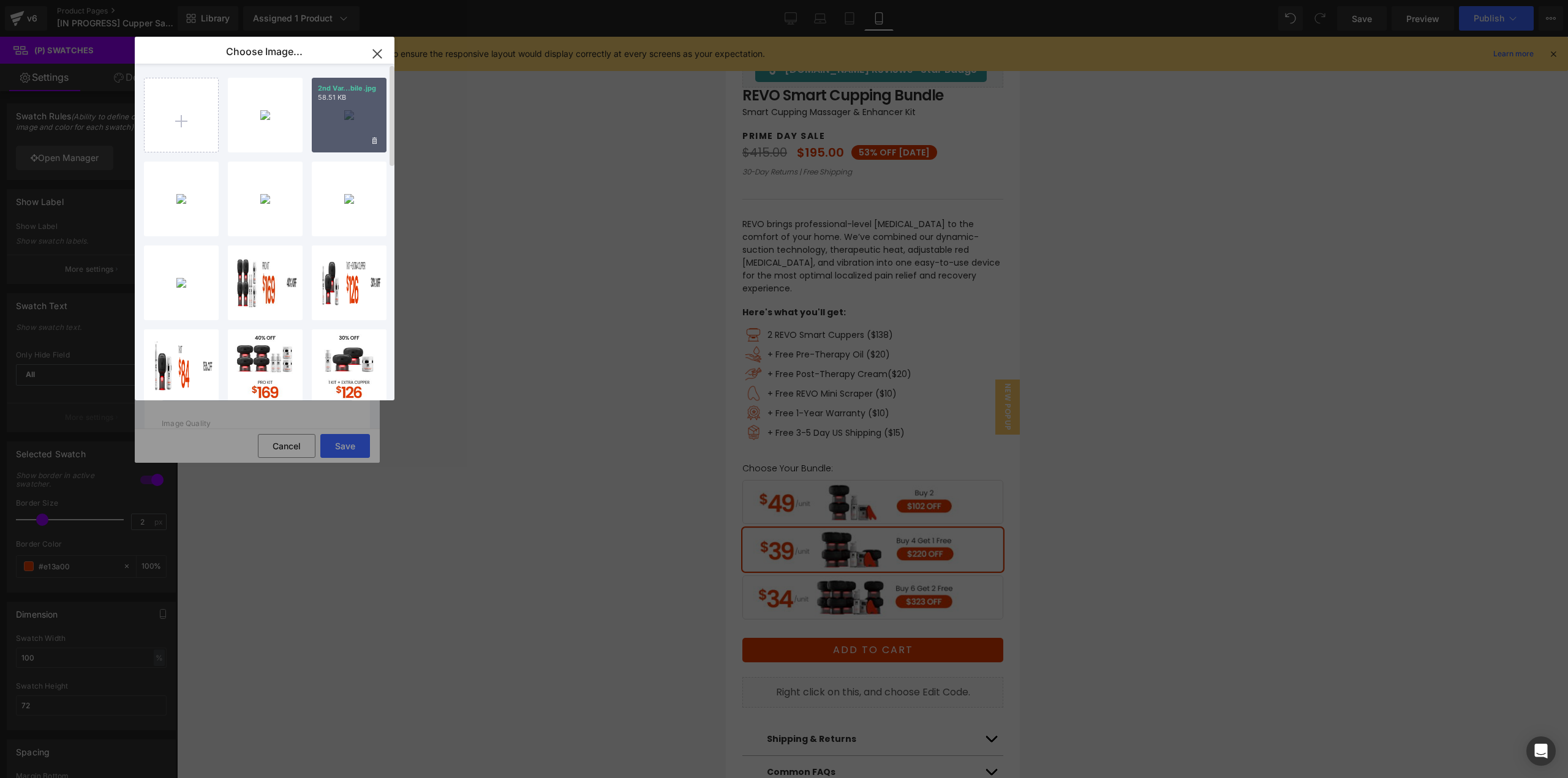
click at [343, 147] on div "2nd Var...bile.jpg 58.51 KB" at bounding box center [348, 114] width 75 height 74
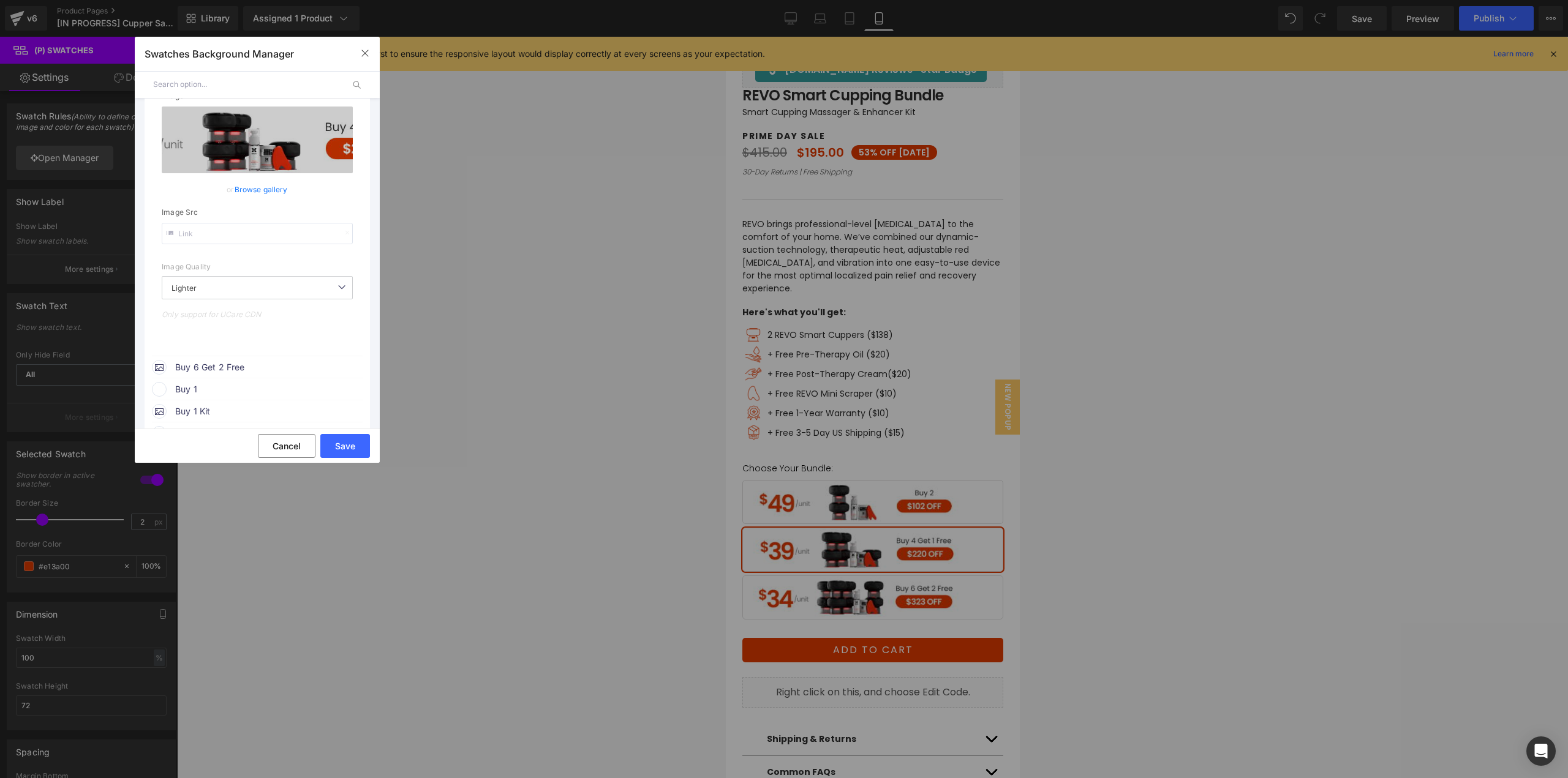
scroll to position [551, 0]
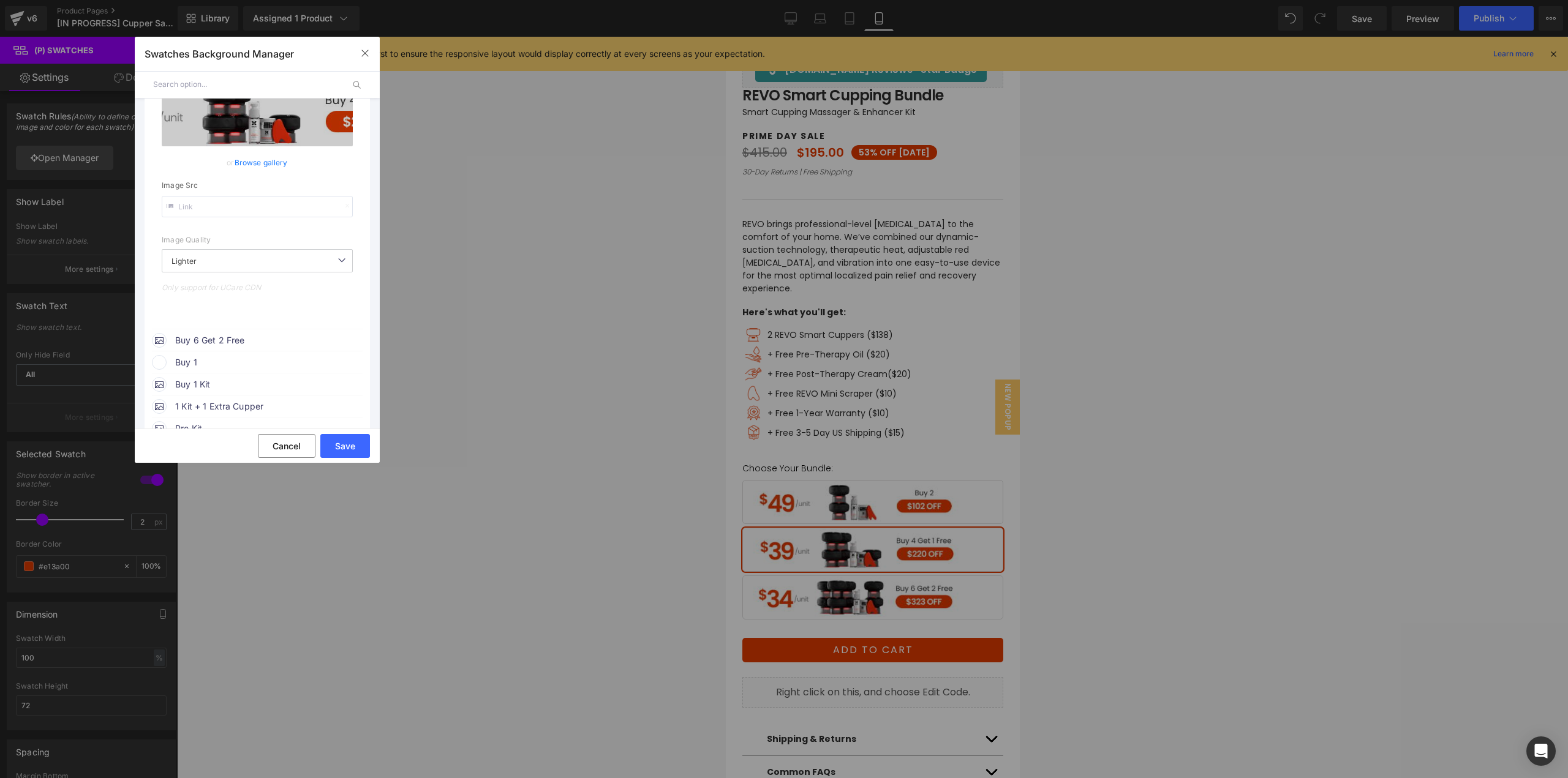
click at [206, 345] on span "Buy 6 Get 2 Free" at bounding box center [268, 340] width 186 height 15
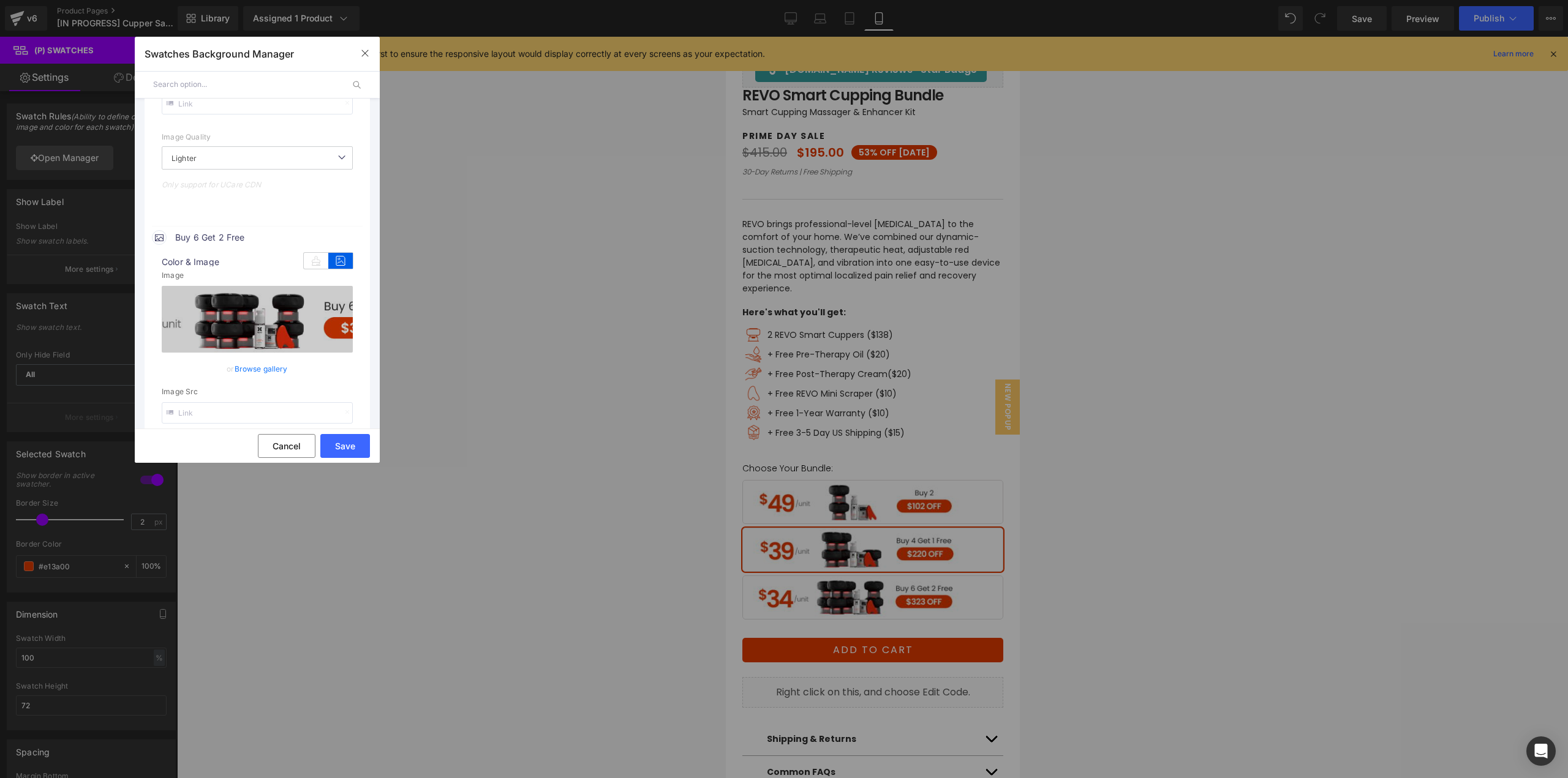
scroll to position [673, 0]
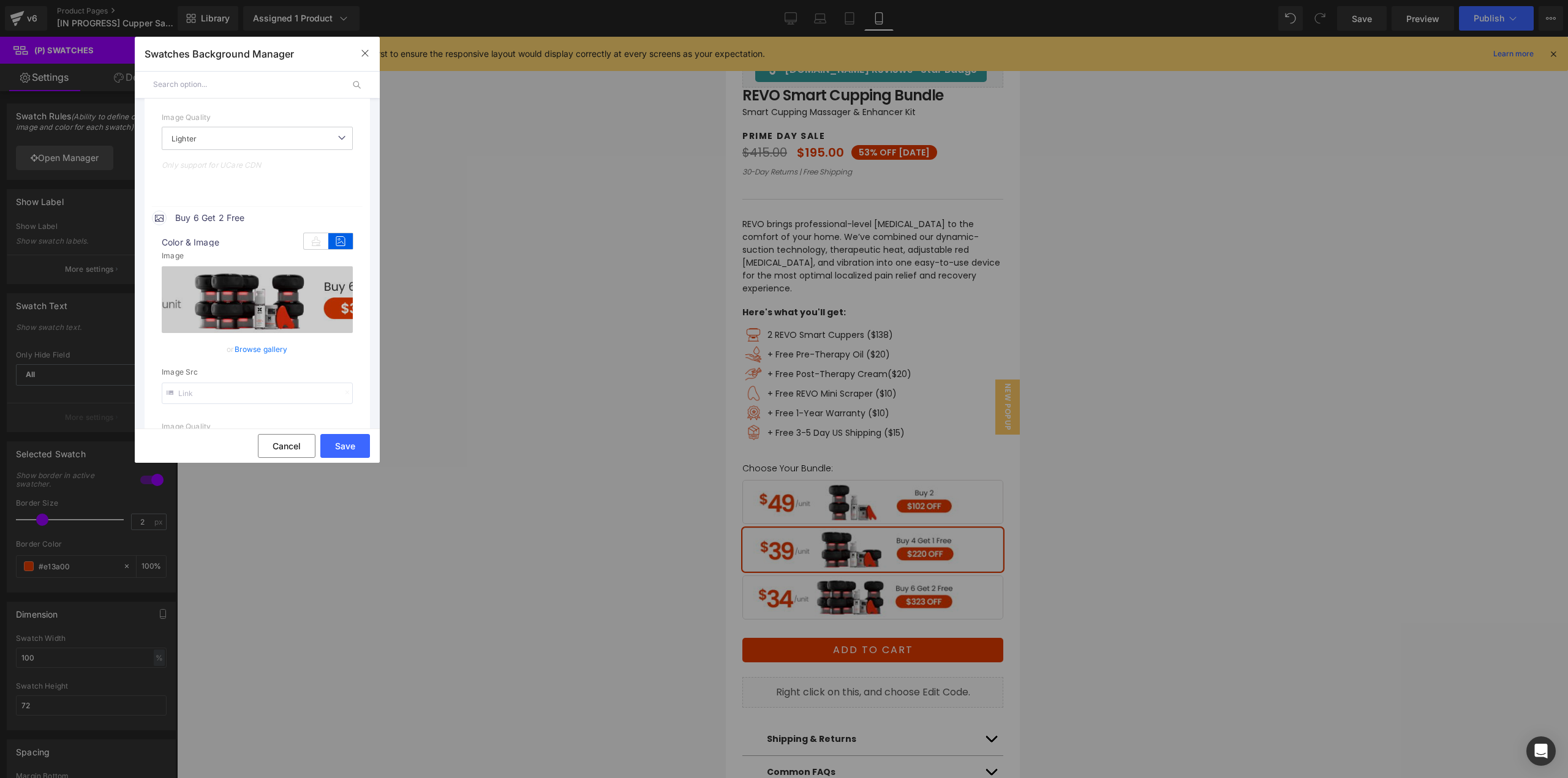
click at [272, 351] on link "Browse gallery" at bounding box center [261, 349] width 53 height 21
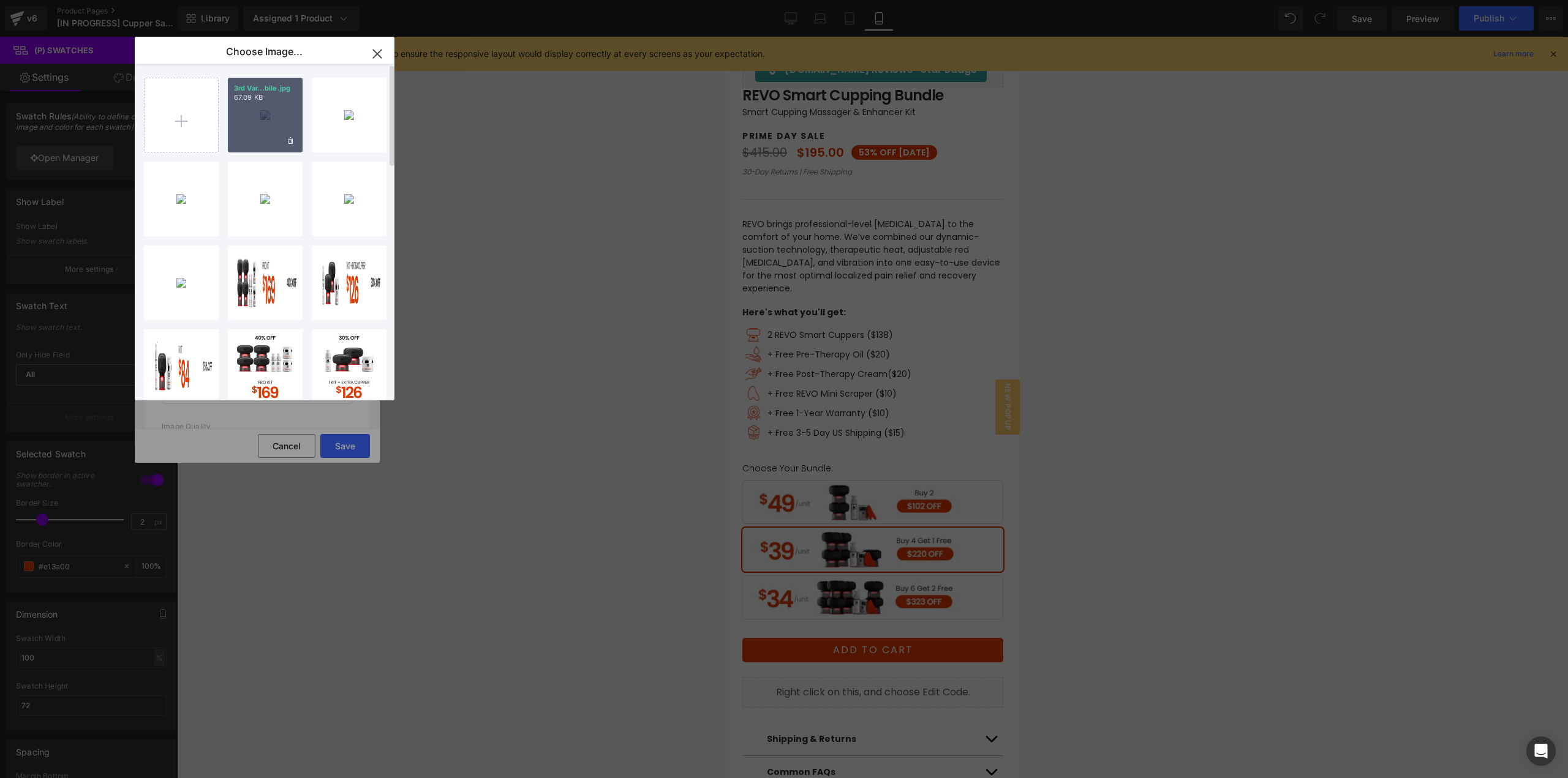
click at [252, 130] on div "3rd Var...bile.jpg 67.09 KB" at bounding box center [265, 114] width 75 height 74
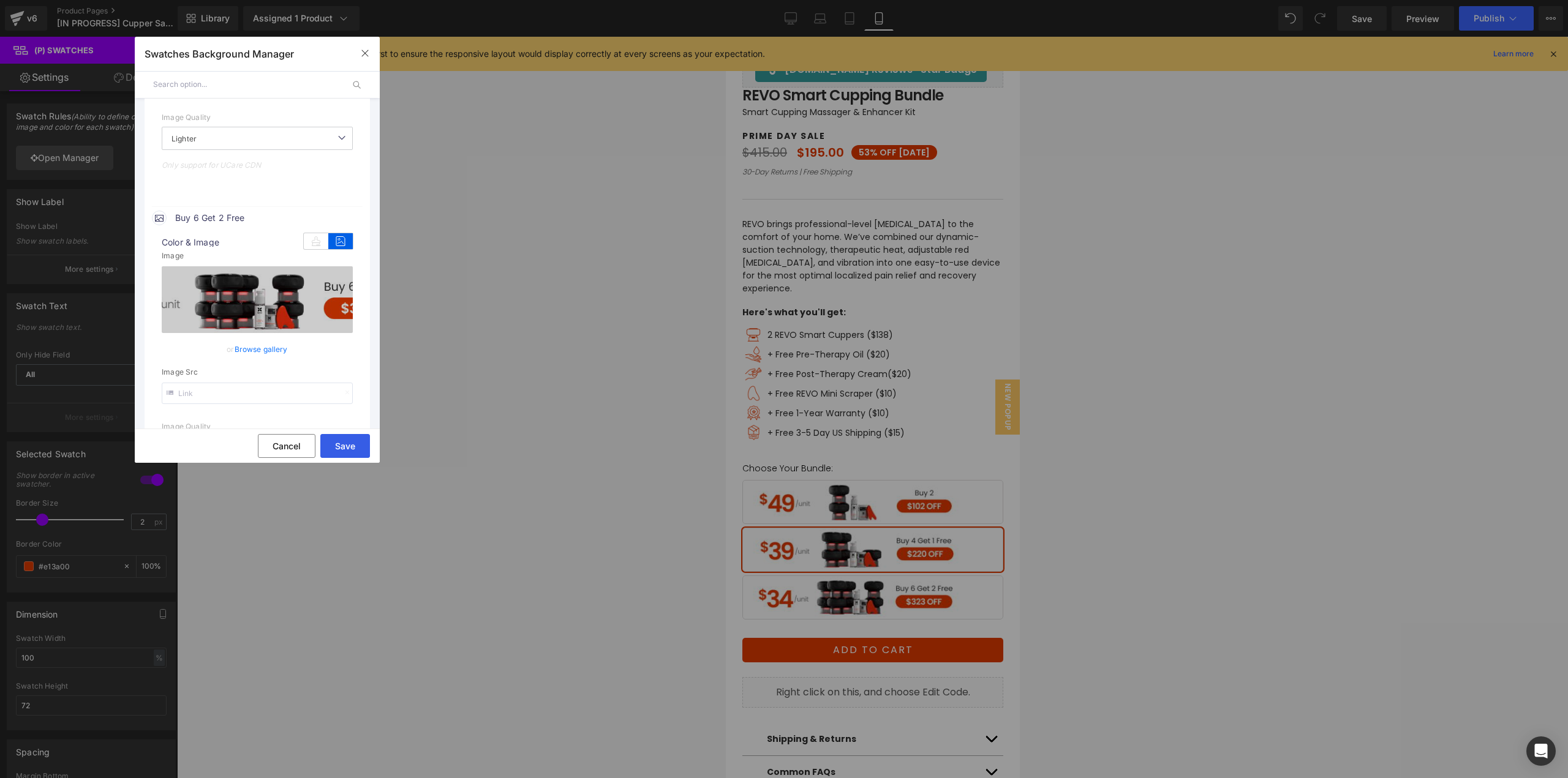
click at [348, 447] on button "Save" at bounding box center [345, 445] width 49 height 24
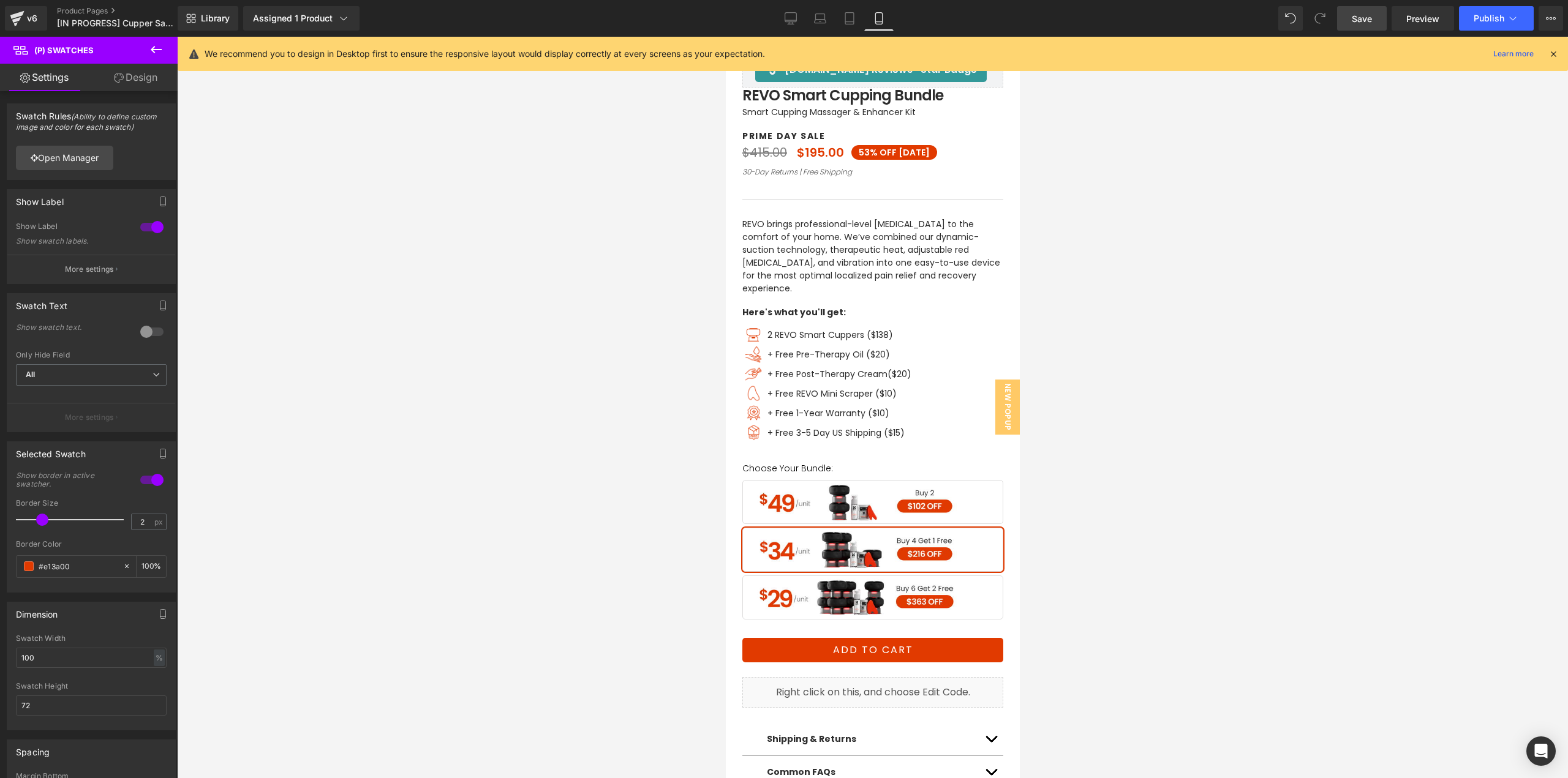
click at [1374, 24] on link "Save" at bounding box center [1361, 18] width 49 height 24
click at [1358, 17] on span "Save" at bounding box center [1361, 18] width 20 height 13
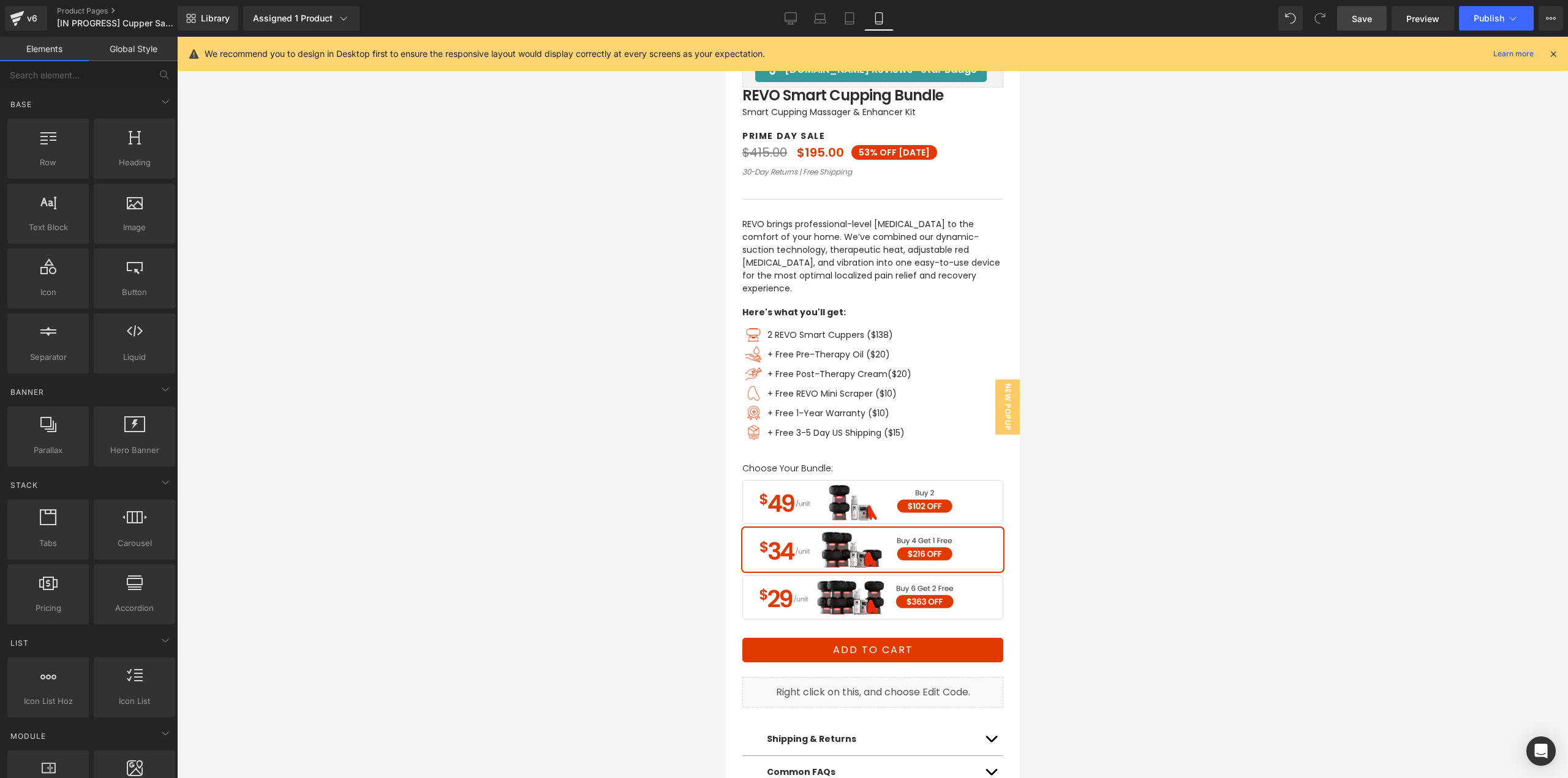
click at [1171, 355] on div at bounding box center [872, 407] width 1391 height 741
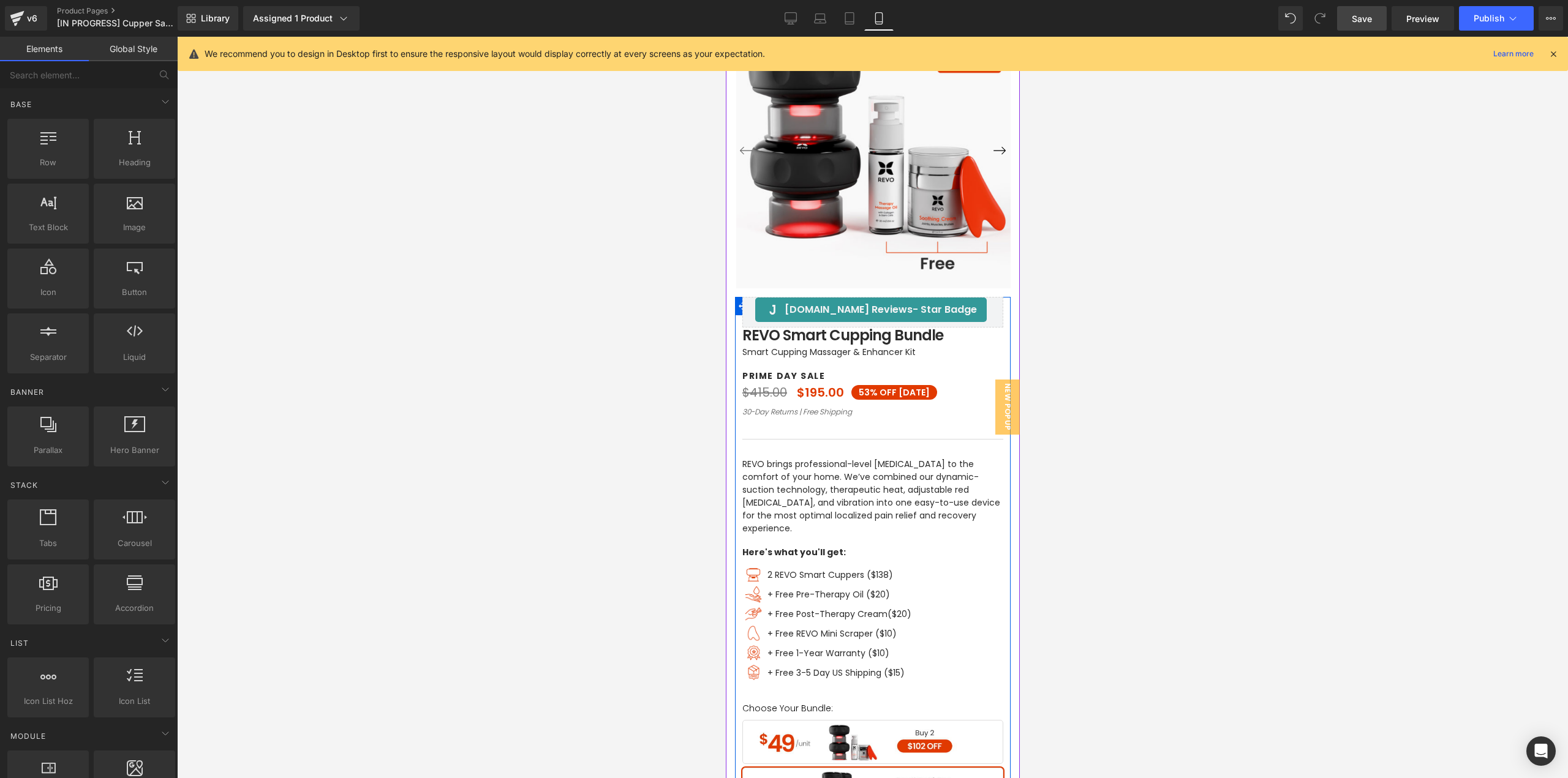
scroll to position [122, 0]
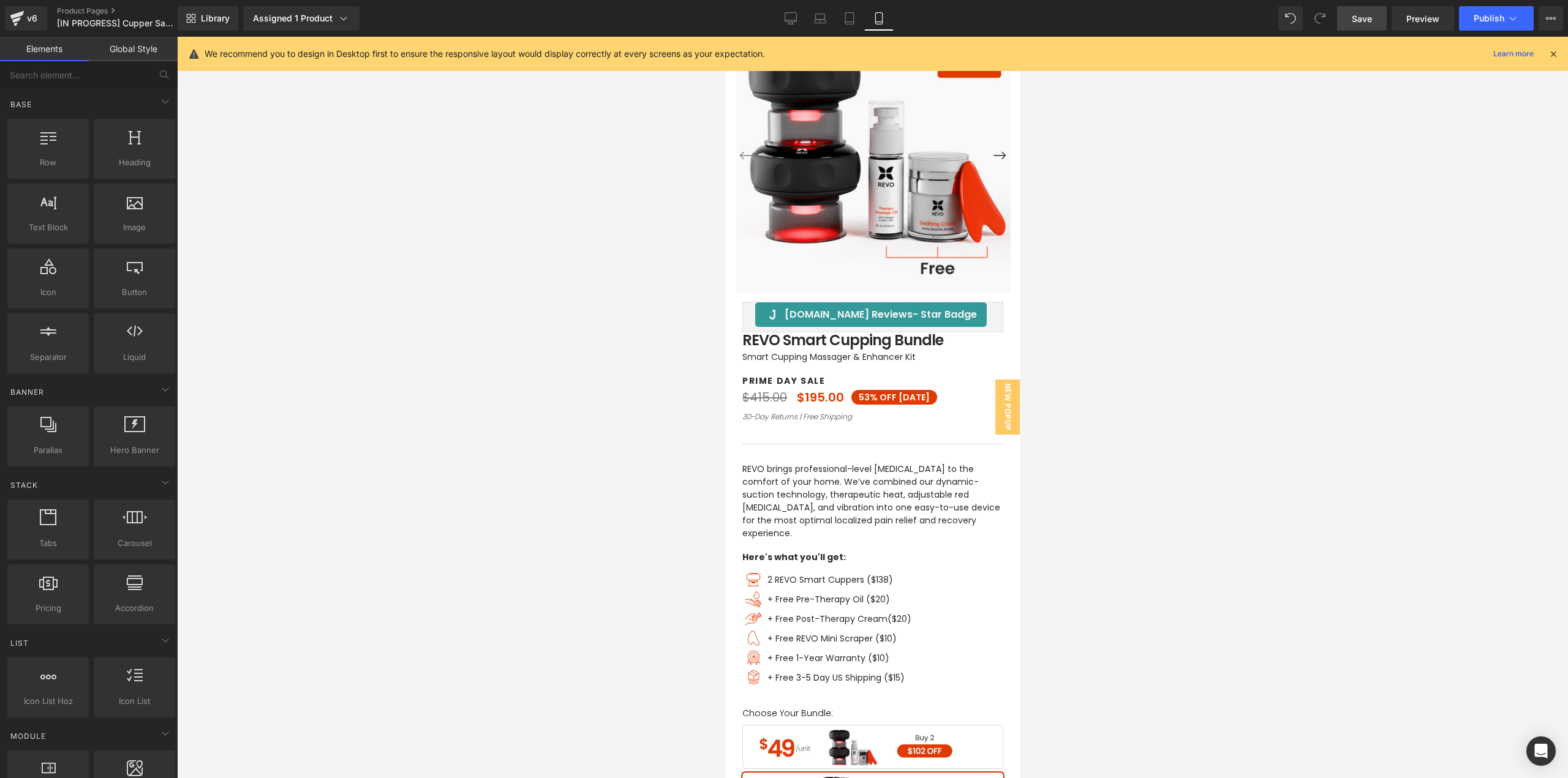
click at [1359, 23] on span "Save" at bounding box center [1361, 18] width 20 height 13
click at [1364, 20] on span "Save" at bounding box center [1361, 18] width 20 height 13
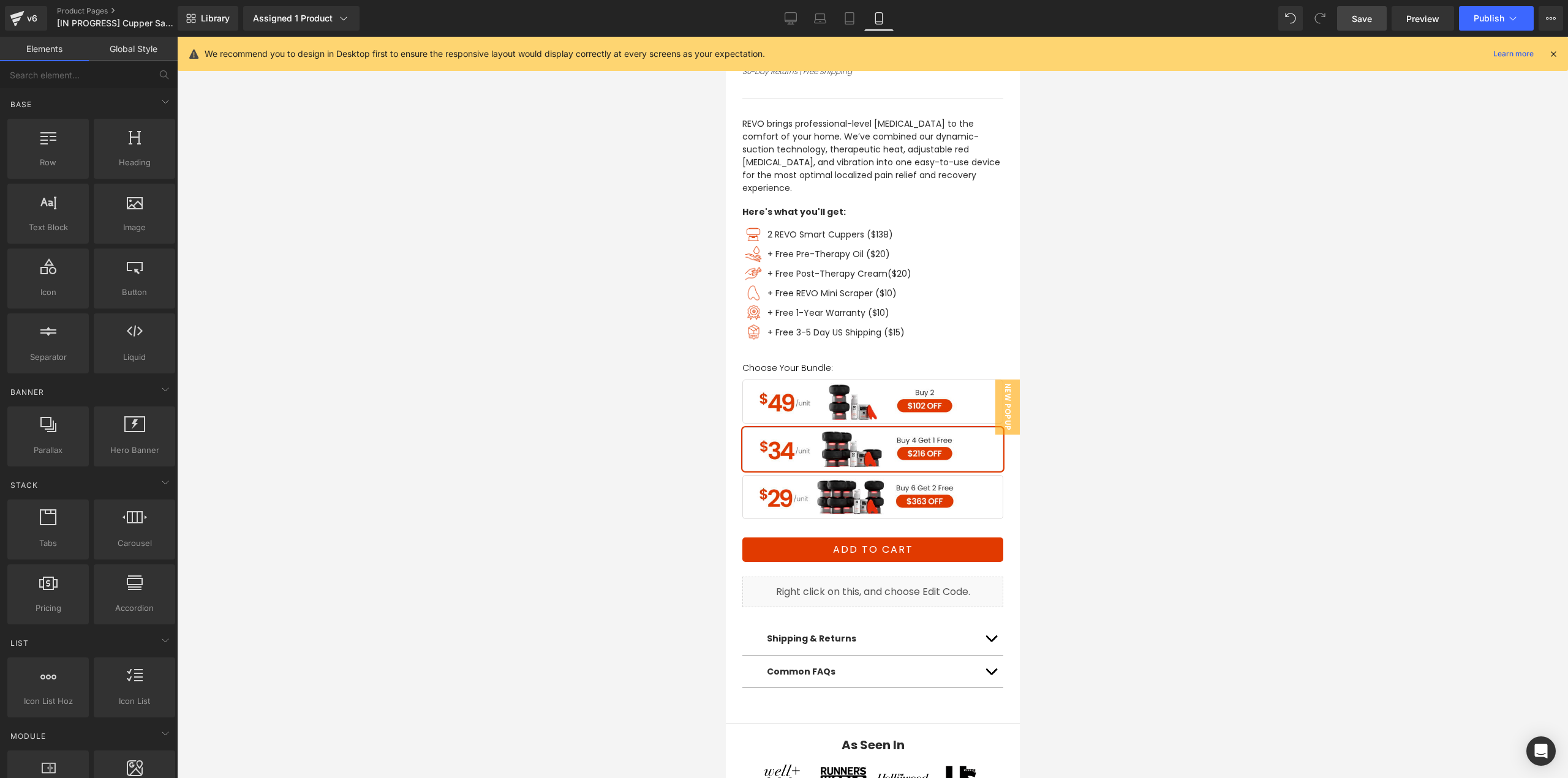
scroll to position [612, 0]
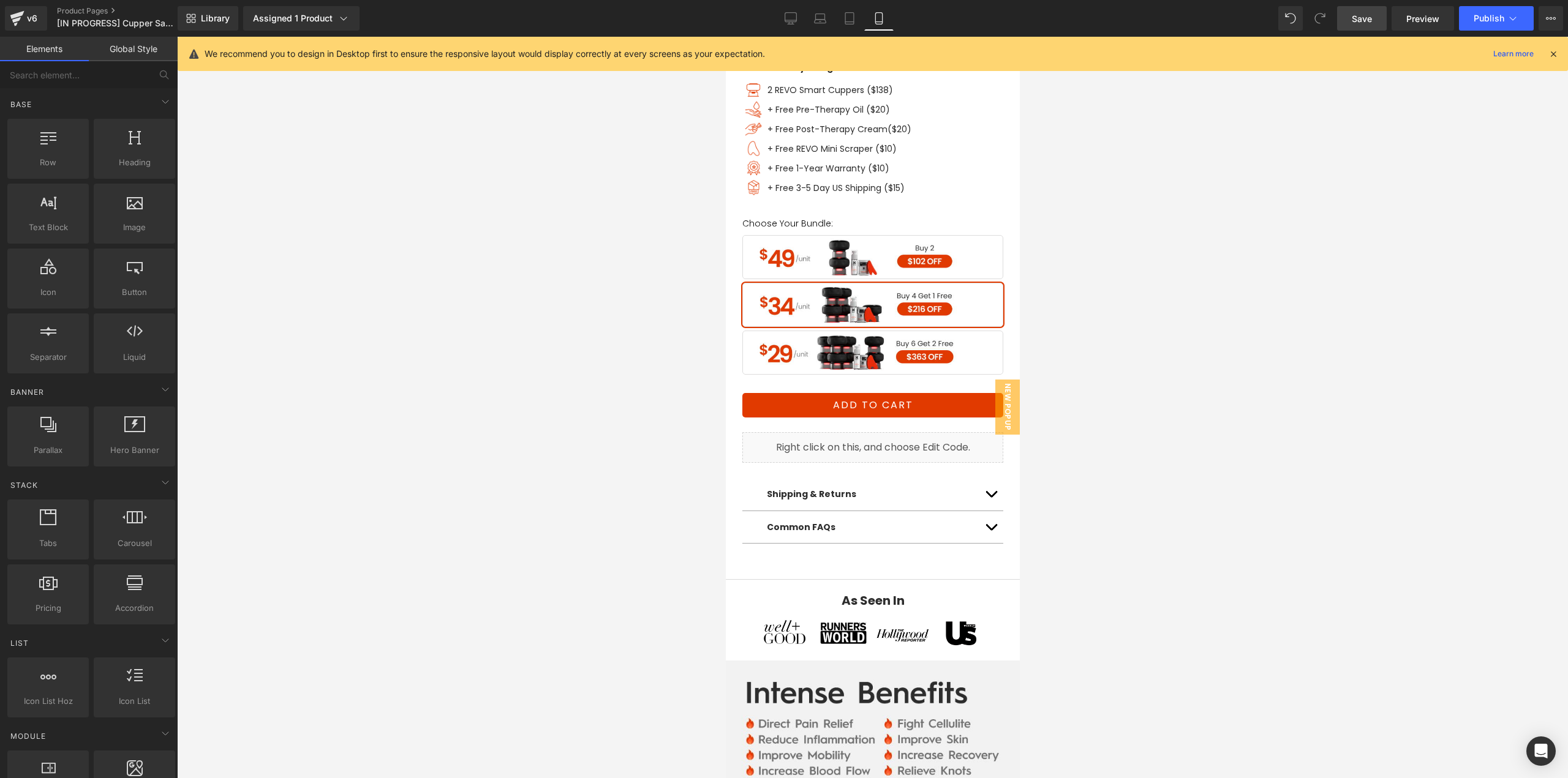
click at [1345, 25] on link "Save" at bounding box center [1361, 18] width 49 height 24
click at [1375, 25] on link "Save" at bounding box center [1361, 18] width 49 height 24
click at [9, 21] on link "v6" at bounding box center [26, 18] width 42 height 24
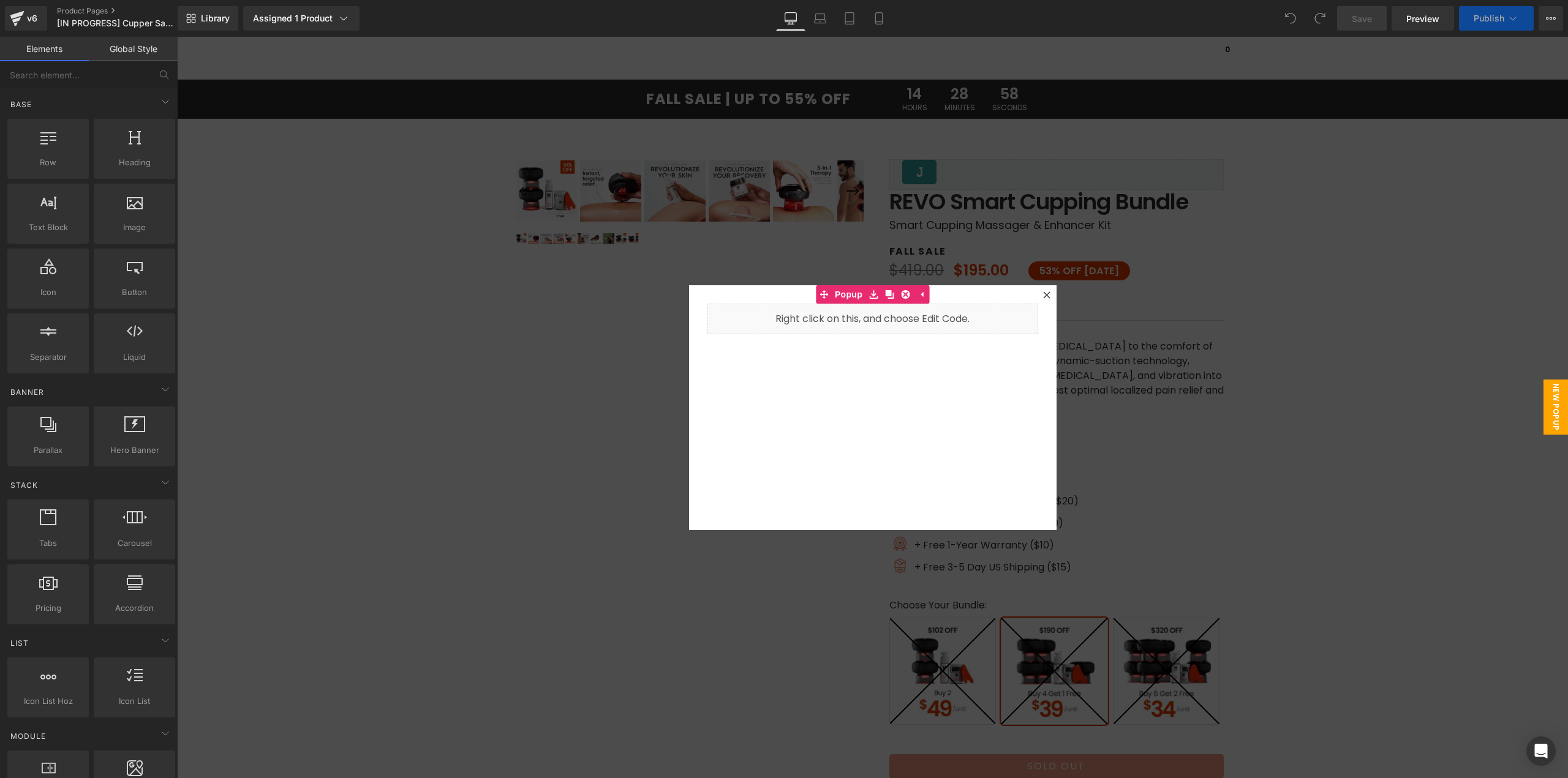
click at [1043, 295] on icon at bounding box center [1046, 295] width 7 height 7
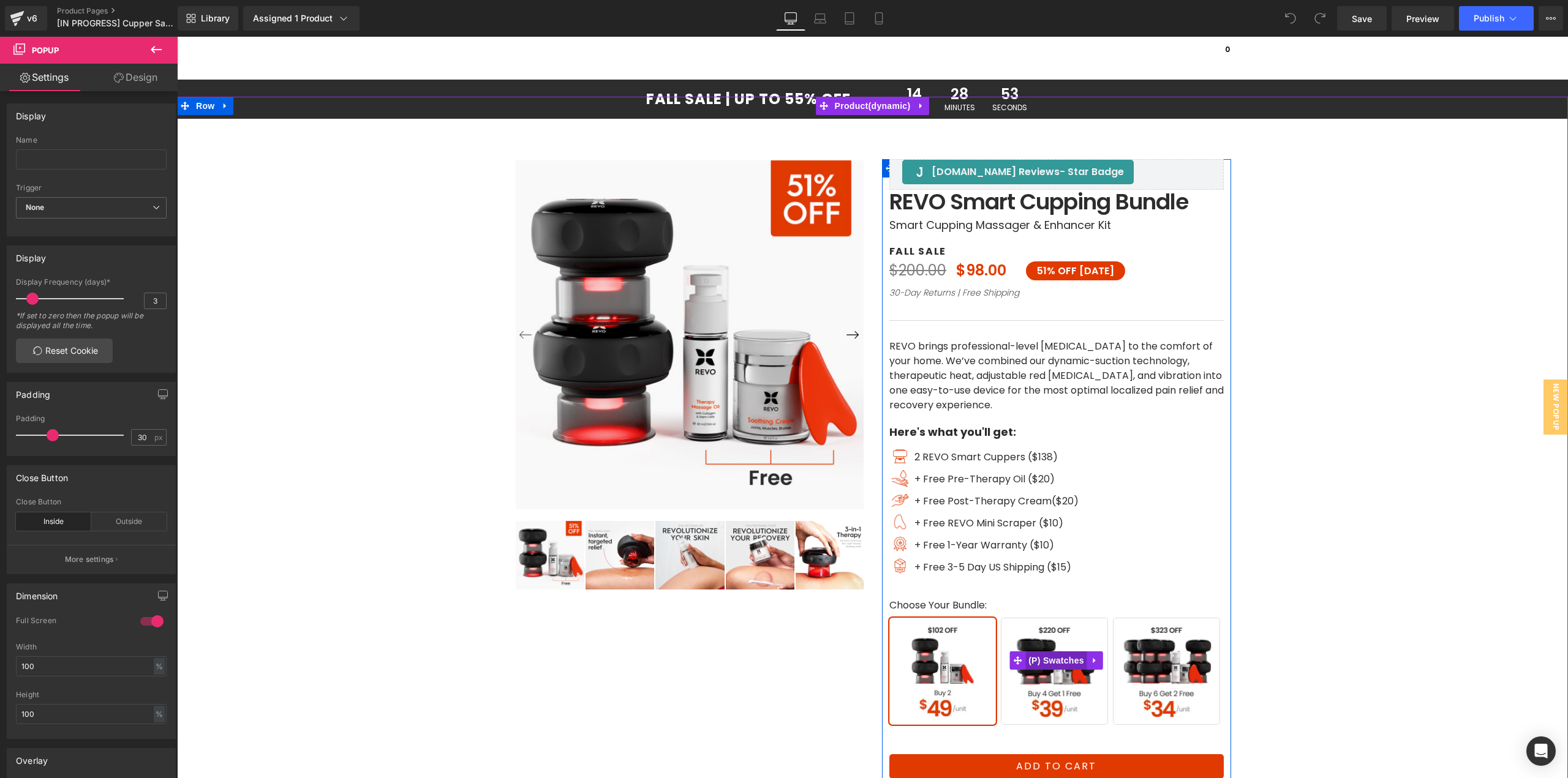
click at [1057, 661] on span "(P) Swatches" at bounding box center [1056, 660] width 62 height 18
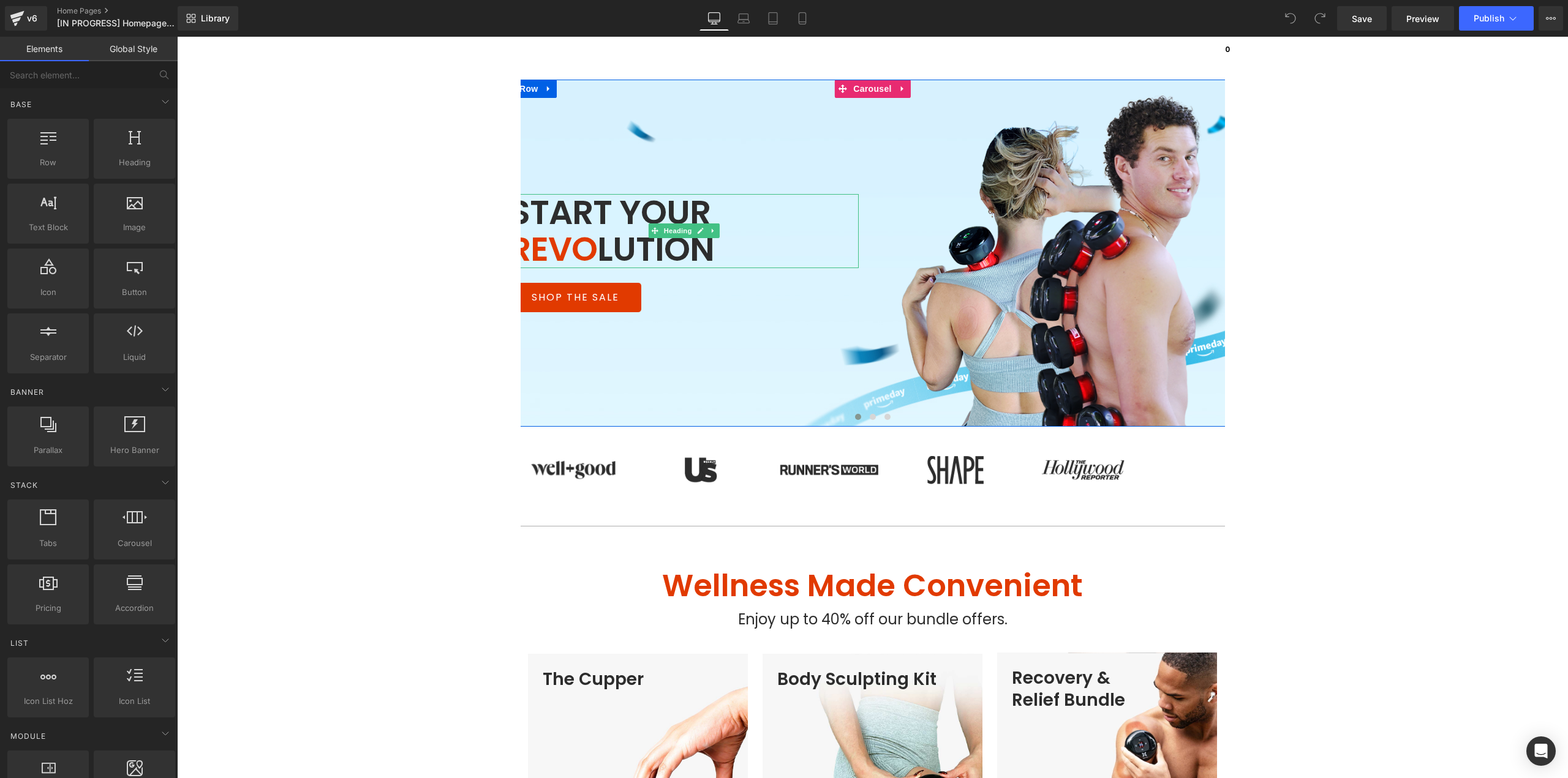
click at [609, 215] on h1 "START YOUR REVO LUTION" at bounding box center [635, 231] width 253 height 74
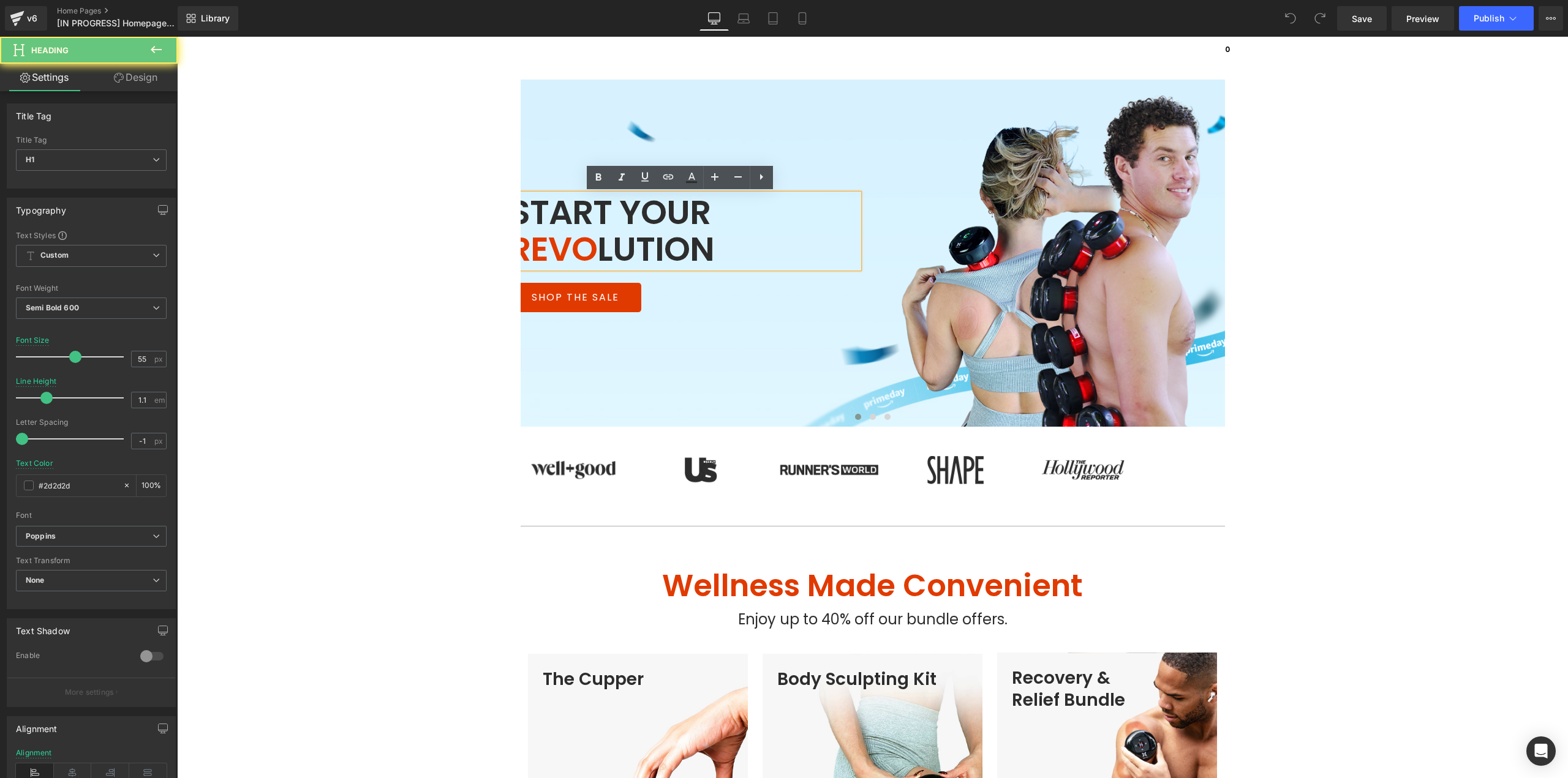
click at [621, 211] on h1 "START YOUR REVO LUTION" at bounding box center [635, 231] width 253 height 74
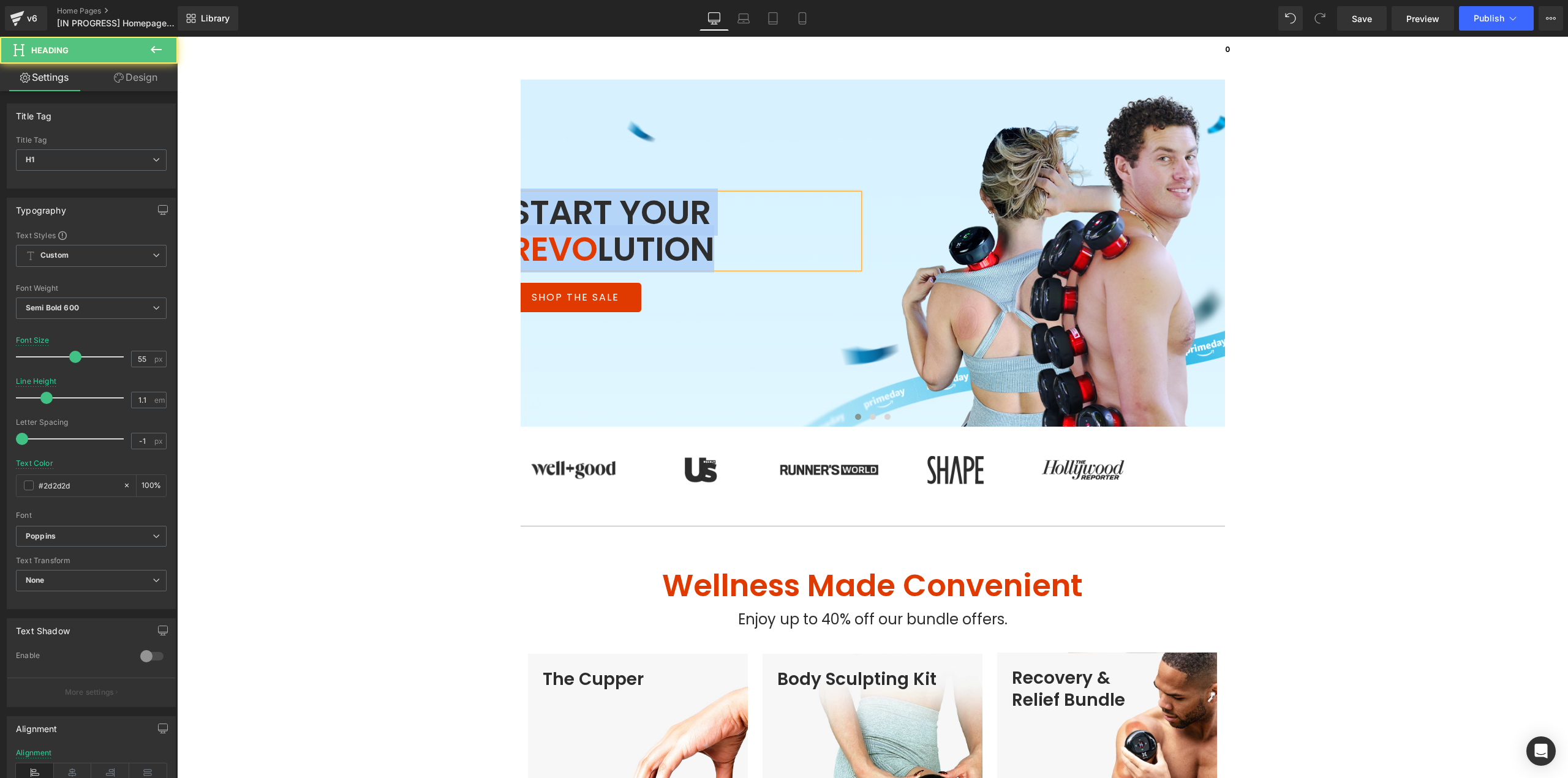
click at [632, 218] on h1 "START YOUR REVO LUTION" at bounding box center [635, 231] width 253 height 74
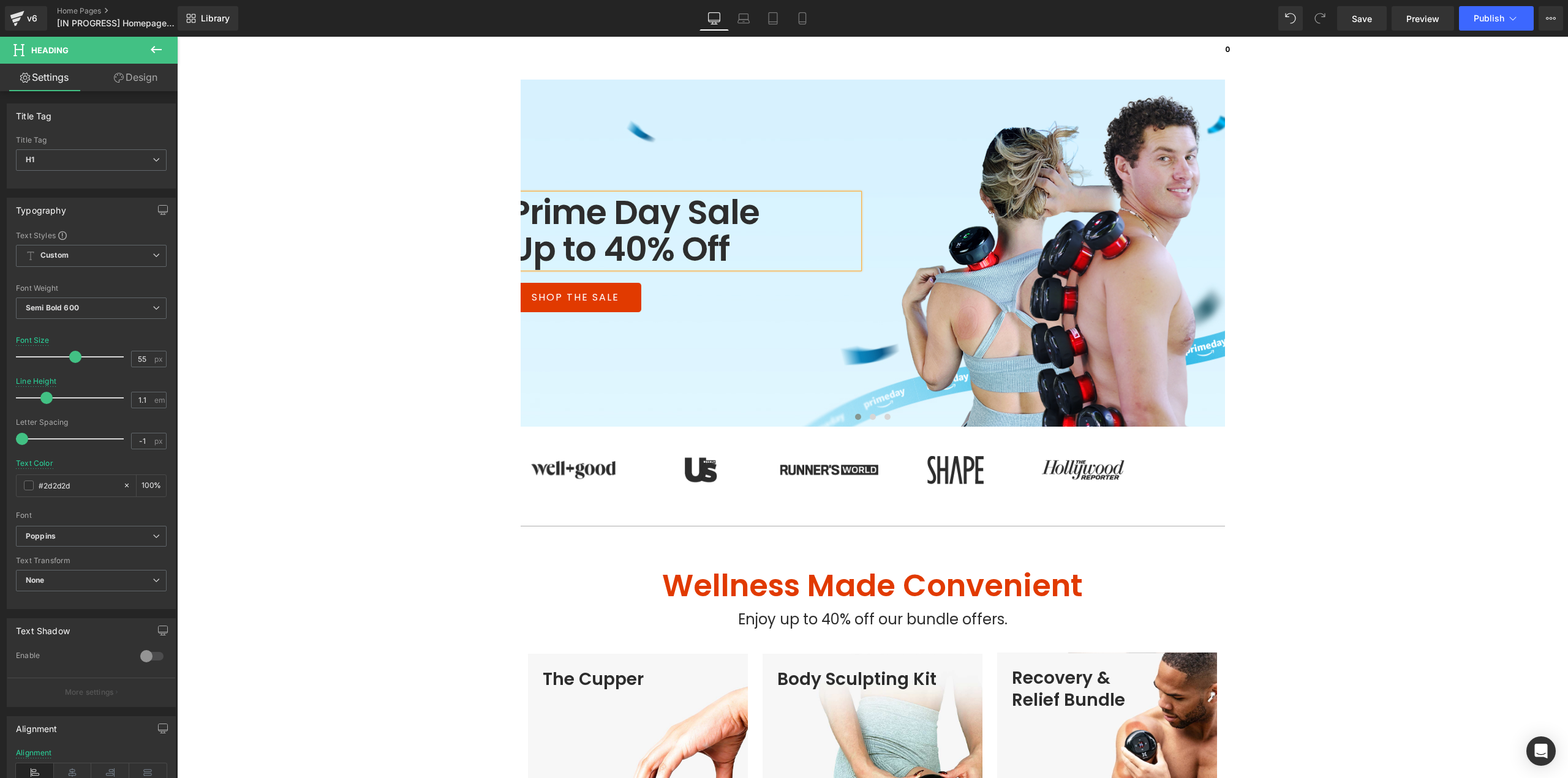
click at [177, 37] on div at bounding box center [177, 37] width 0 height 0
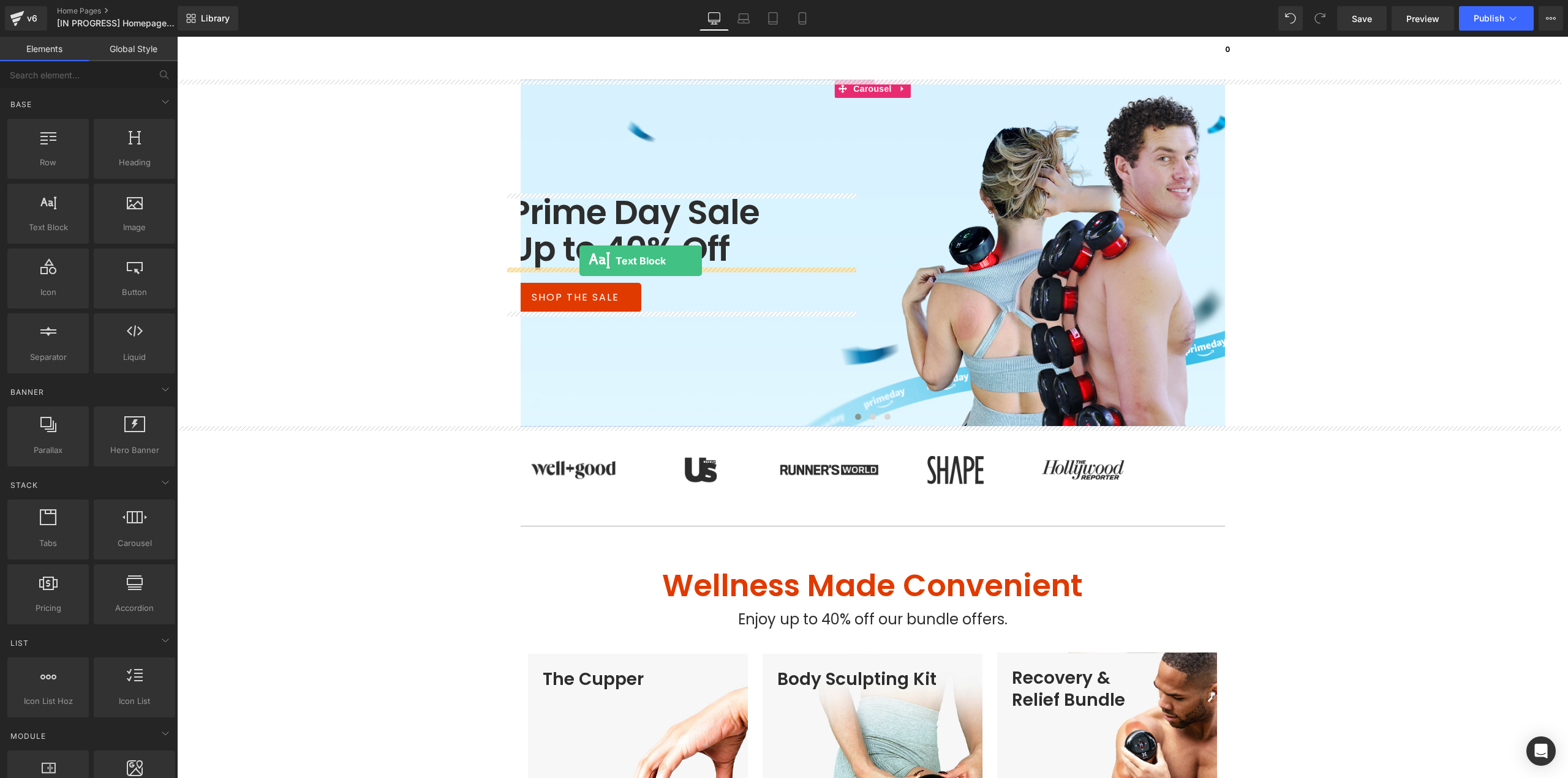
drag, startPoint x: 337, startPoint y: 265, endPoint x: 581, endPoint y: 260, distance: 244.1
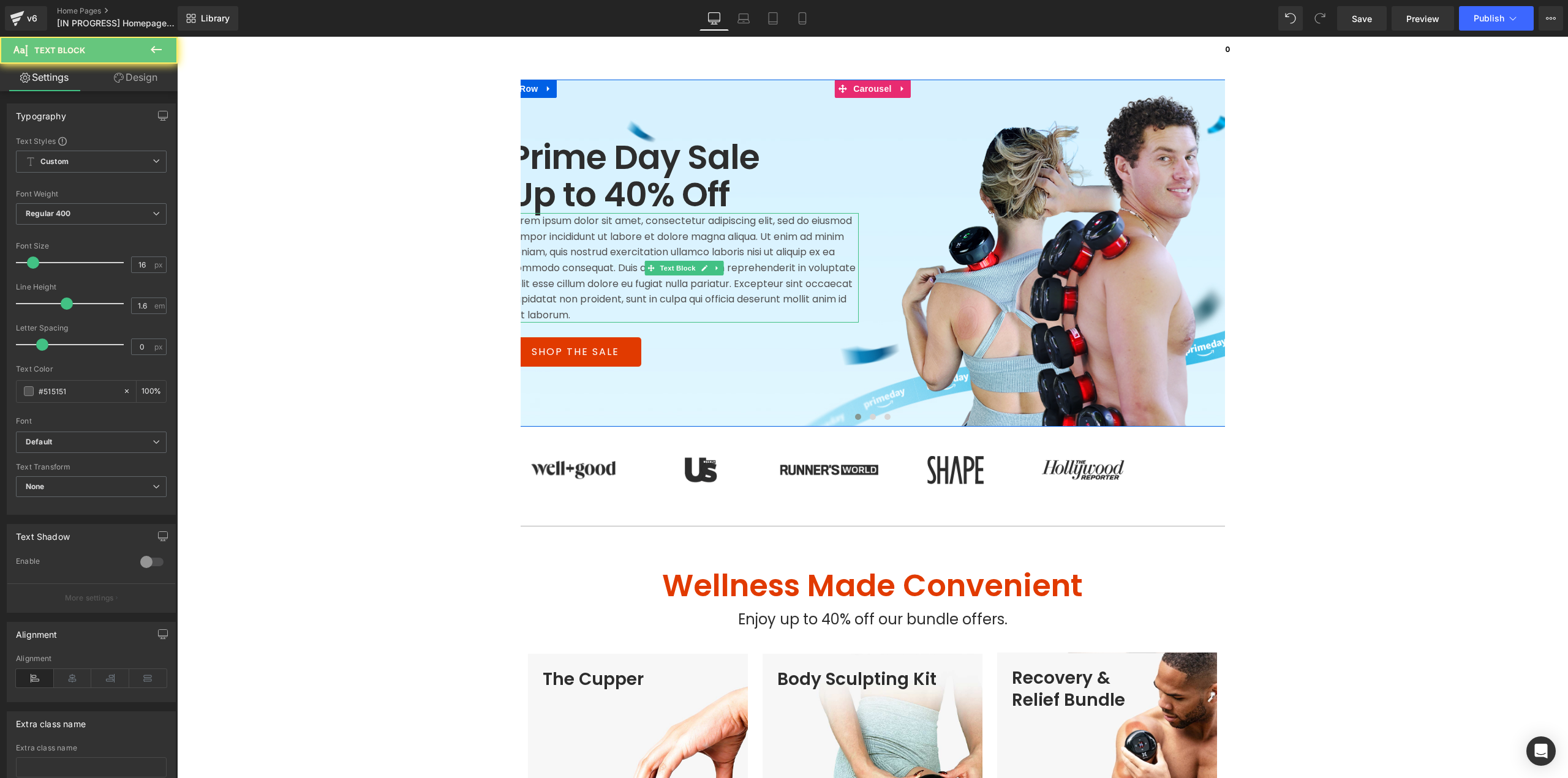
click at [607, 261] on p "Lorem ipsum dolor sit amet, consectetur adipiscing elit, sed do eiusmod tempor …" at bounding box center [683, 268] width 349 height 110
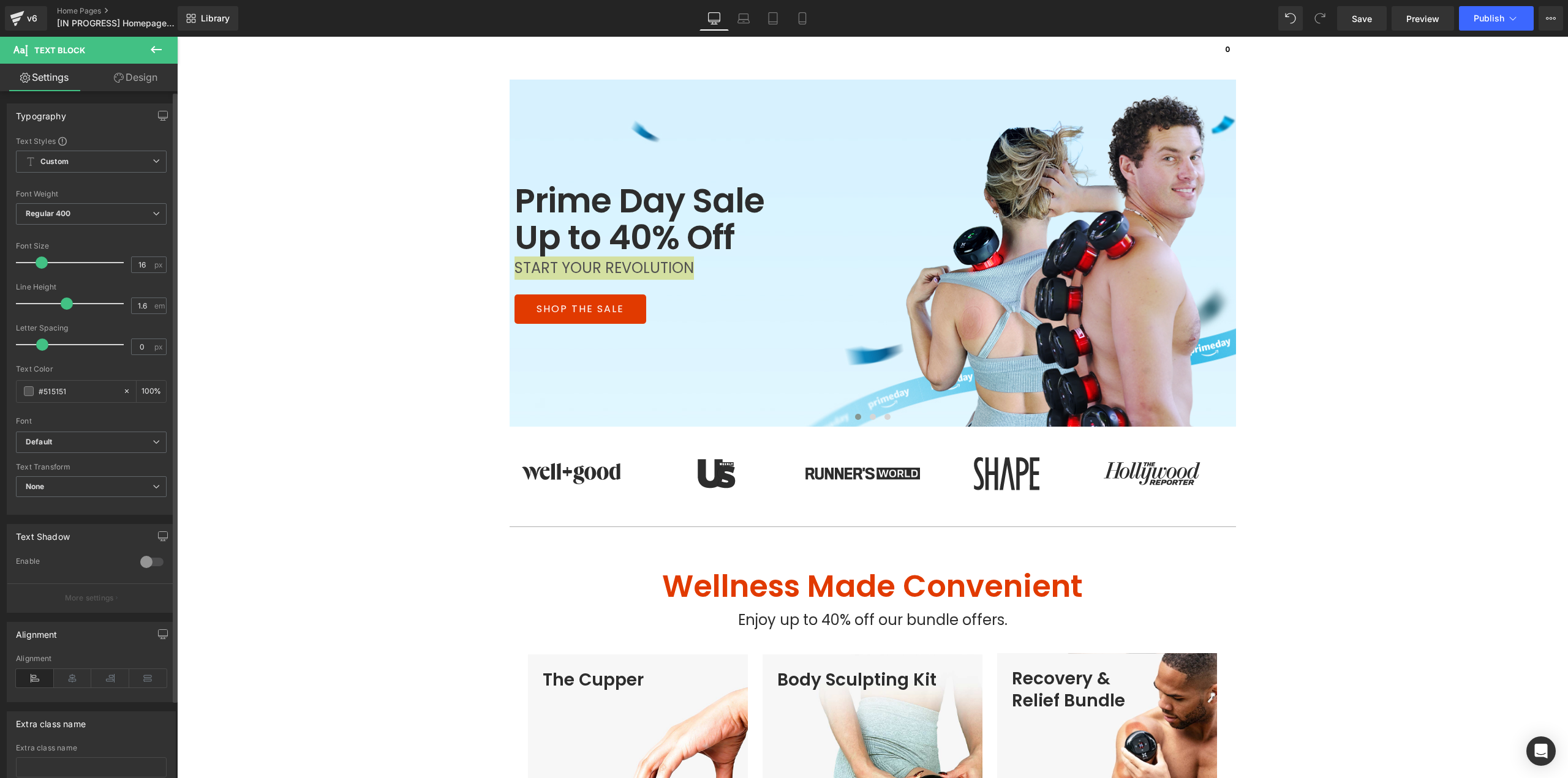
drag, startPoint x: 34, startPoint y: 261, endPoint x: 42, endPoint y: 266, distance: 9.4
click at [42, 266] on span at bounding box center [41, 263] width 13 height 13
drag, startPoint x: 41, startPoint y: 344, endPoint x: 86, endPoint y: 349, distance: 45.3
click at [86, 349] on span at bounding box center [89, 344] width 13 height 13
click at [143, 75] on link "Design" at bounding box center [136, 77] width 89 height 27
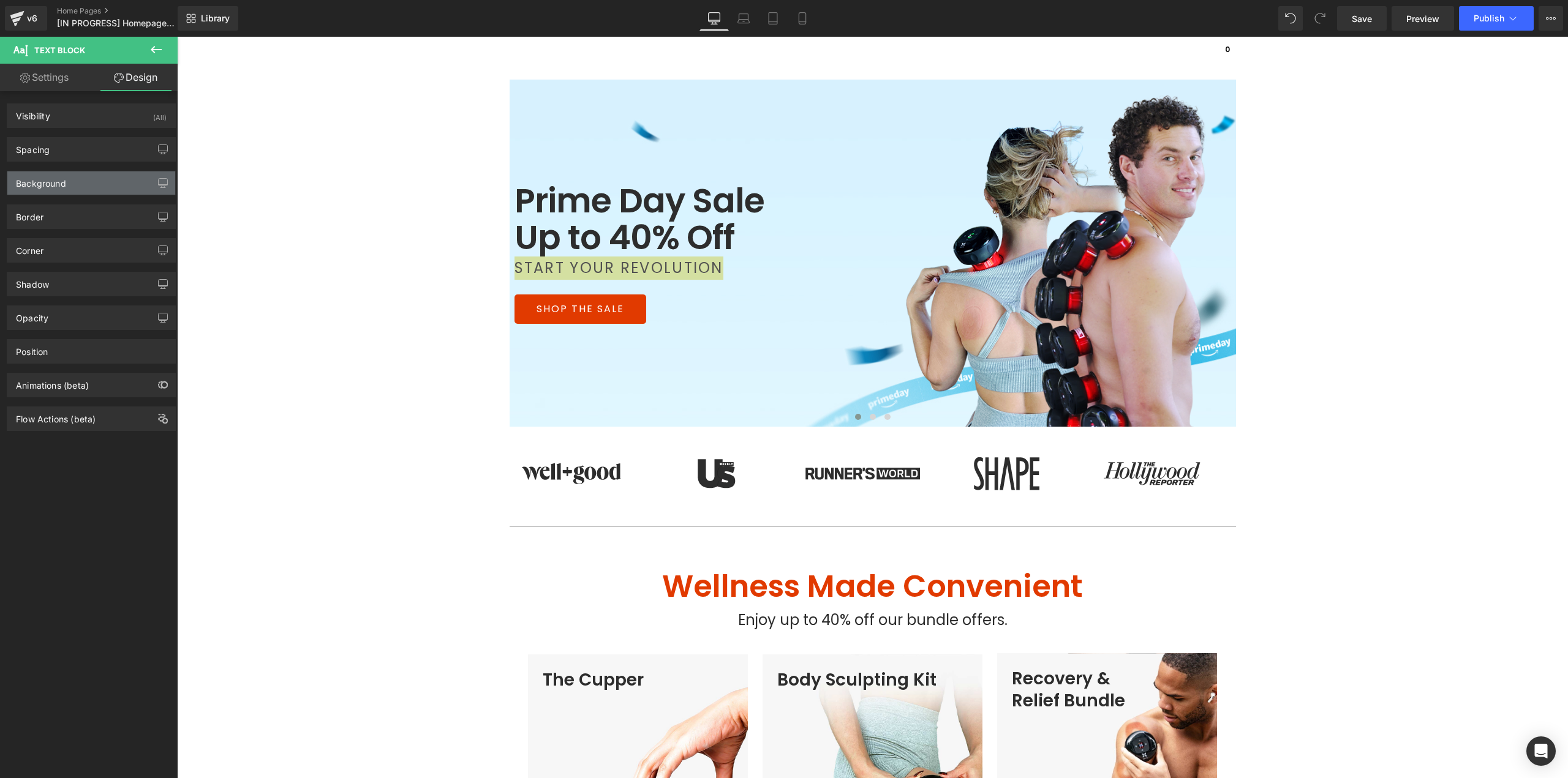
click at [74, 185] on div "Background" at bounding box center [91, 183] width 167 height 24
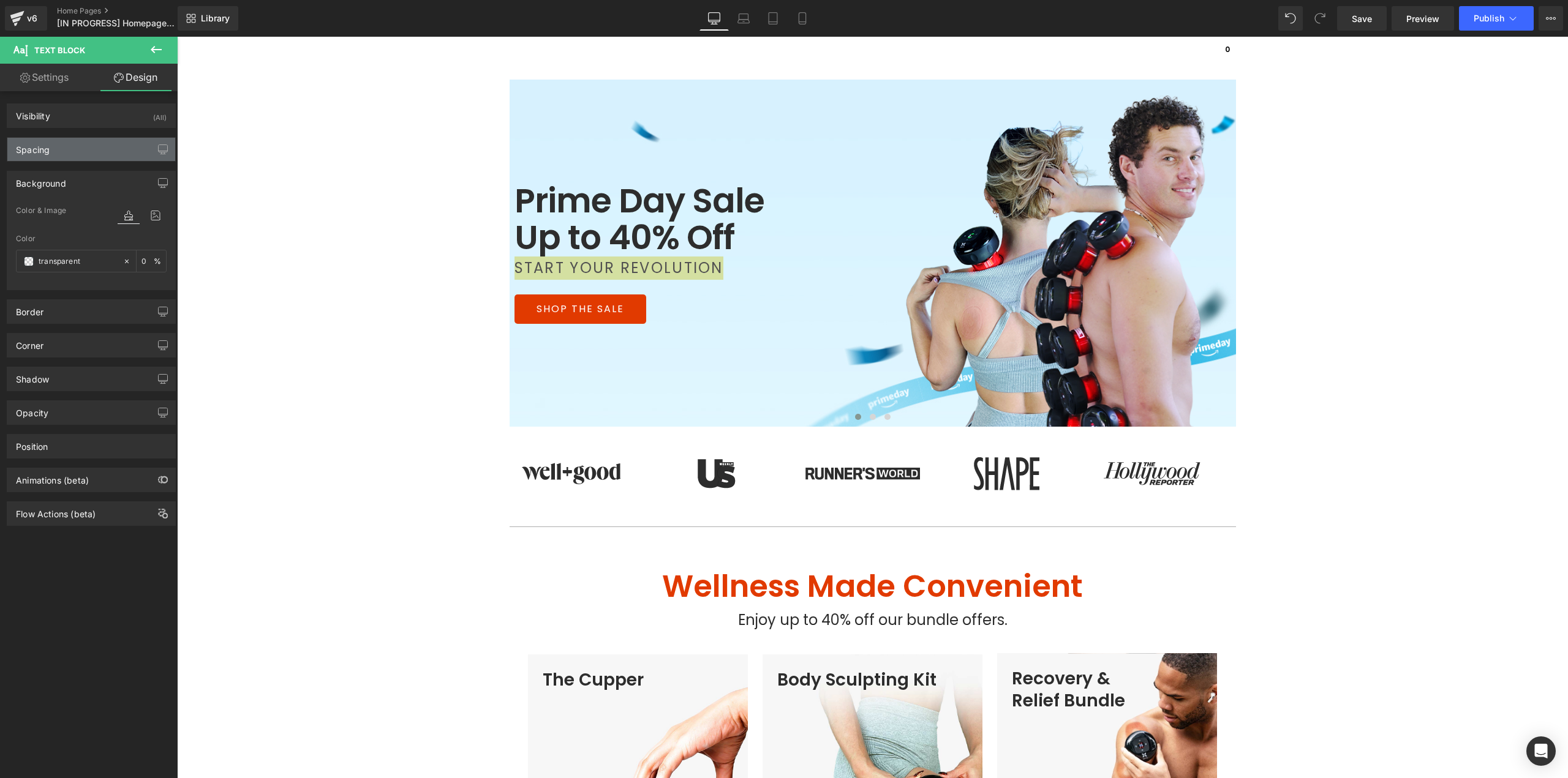
click at [77, 156] on div "Spacing" at bounding box center [91, 150] width 167 height 24
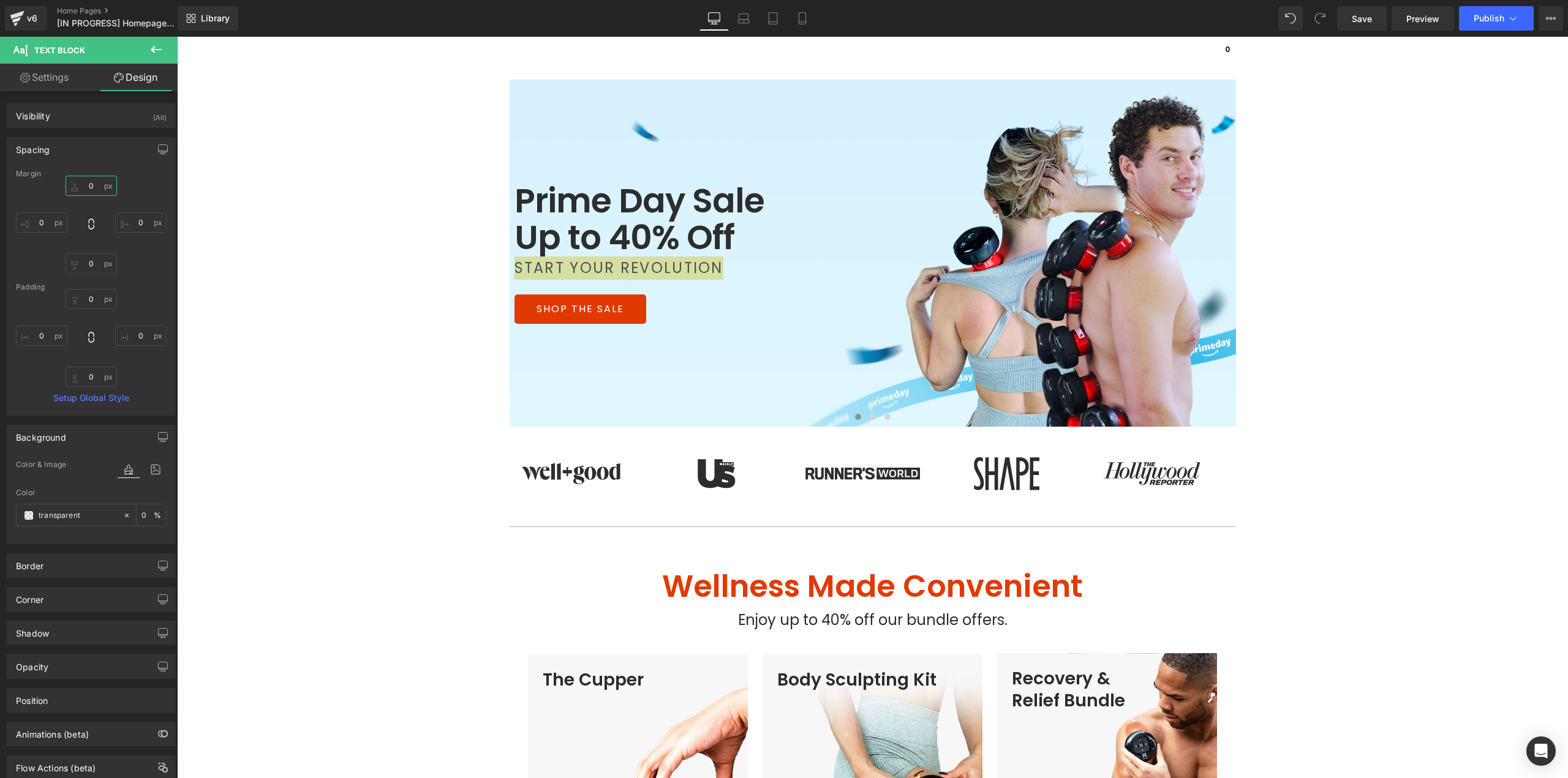
click at [95, 183] on input "0" at bounding box center [91, 185] width 52 height 20
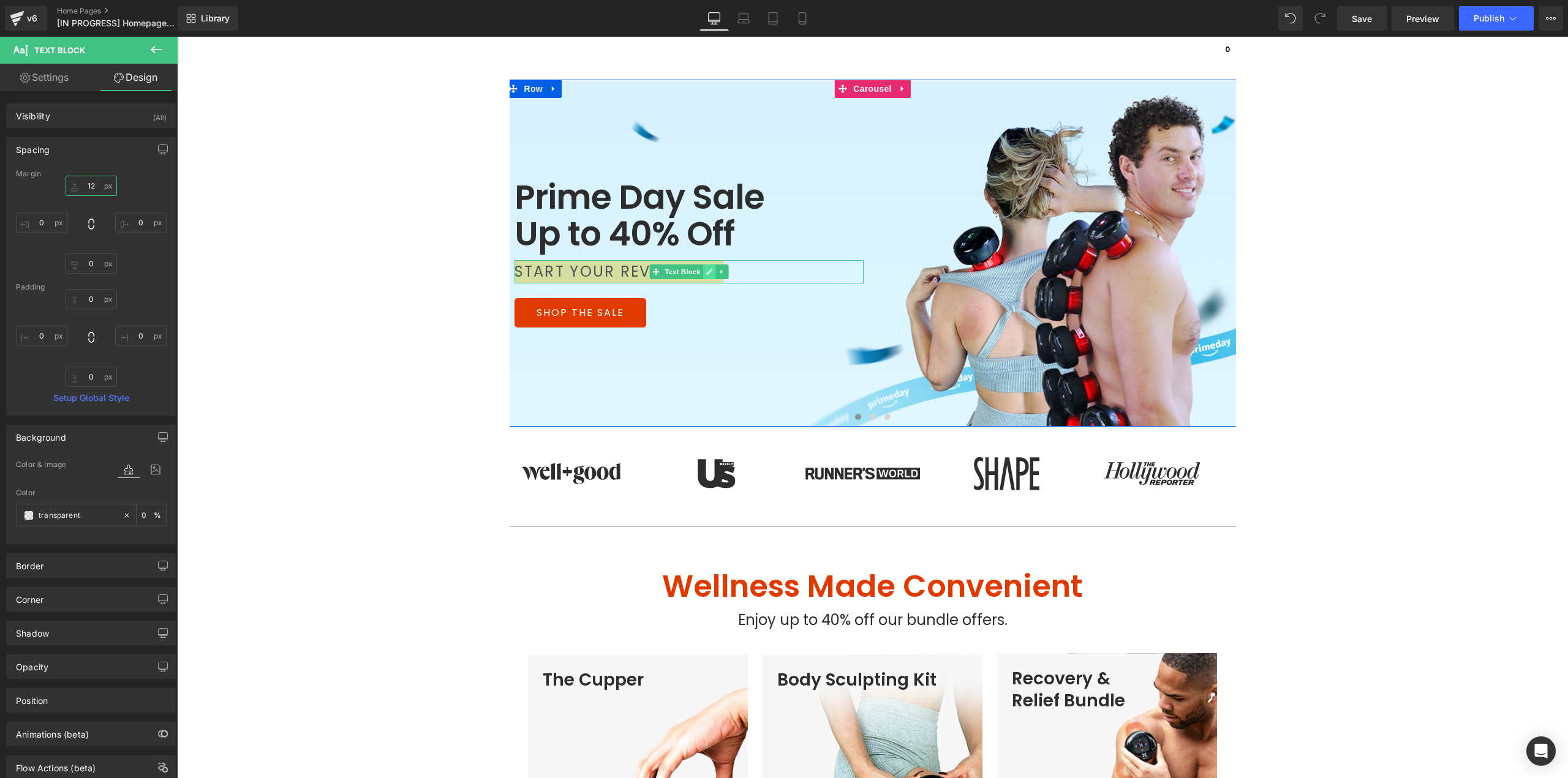
type input "12"
click at [706, 271] on icon at bounding box center [709, 271] width 6 height 6
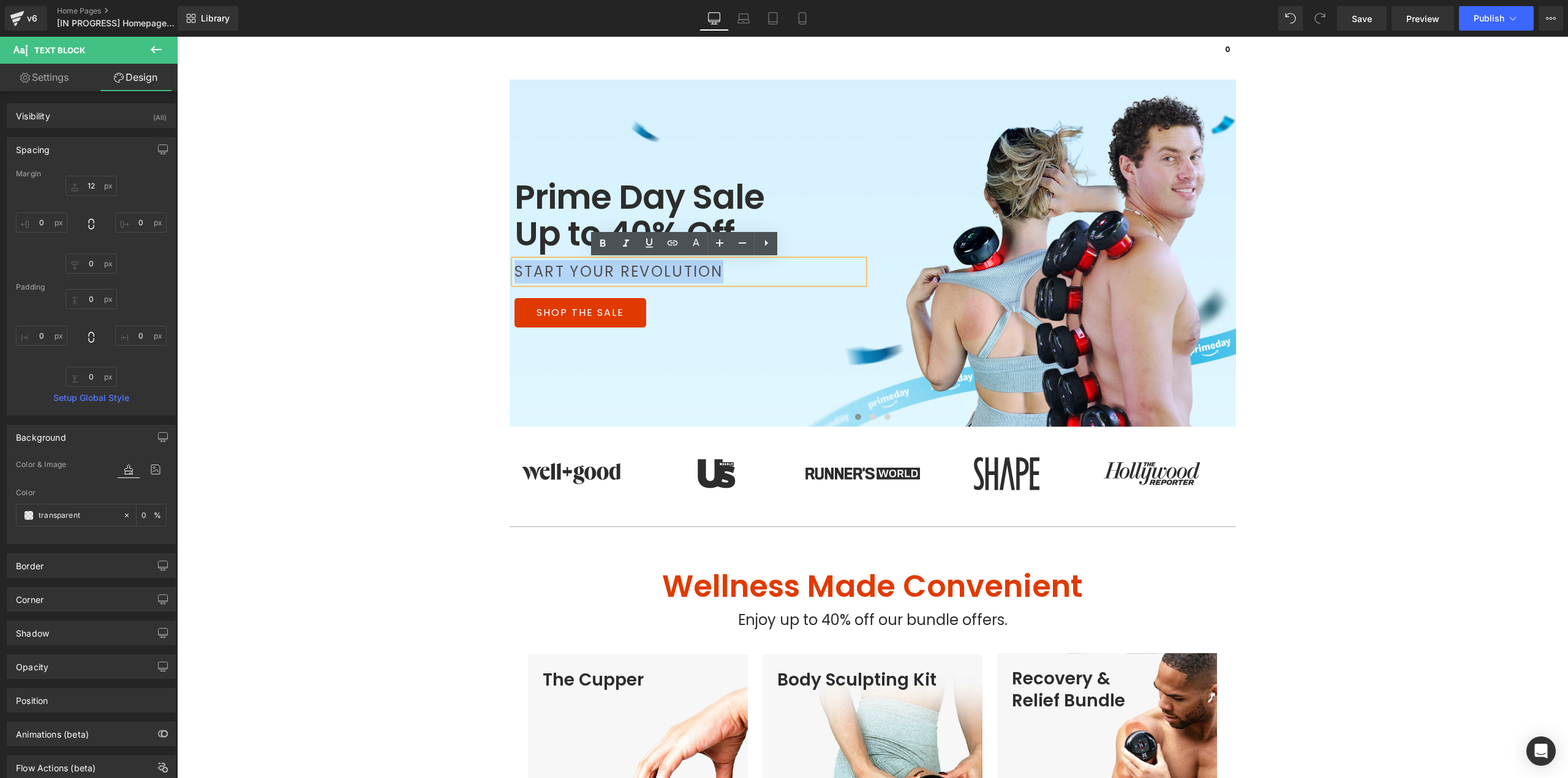
click at [613, 271] on p "START YOUR REVOLUTION" at bounding box center [688, 272] width 349 height 24
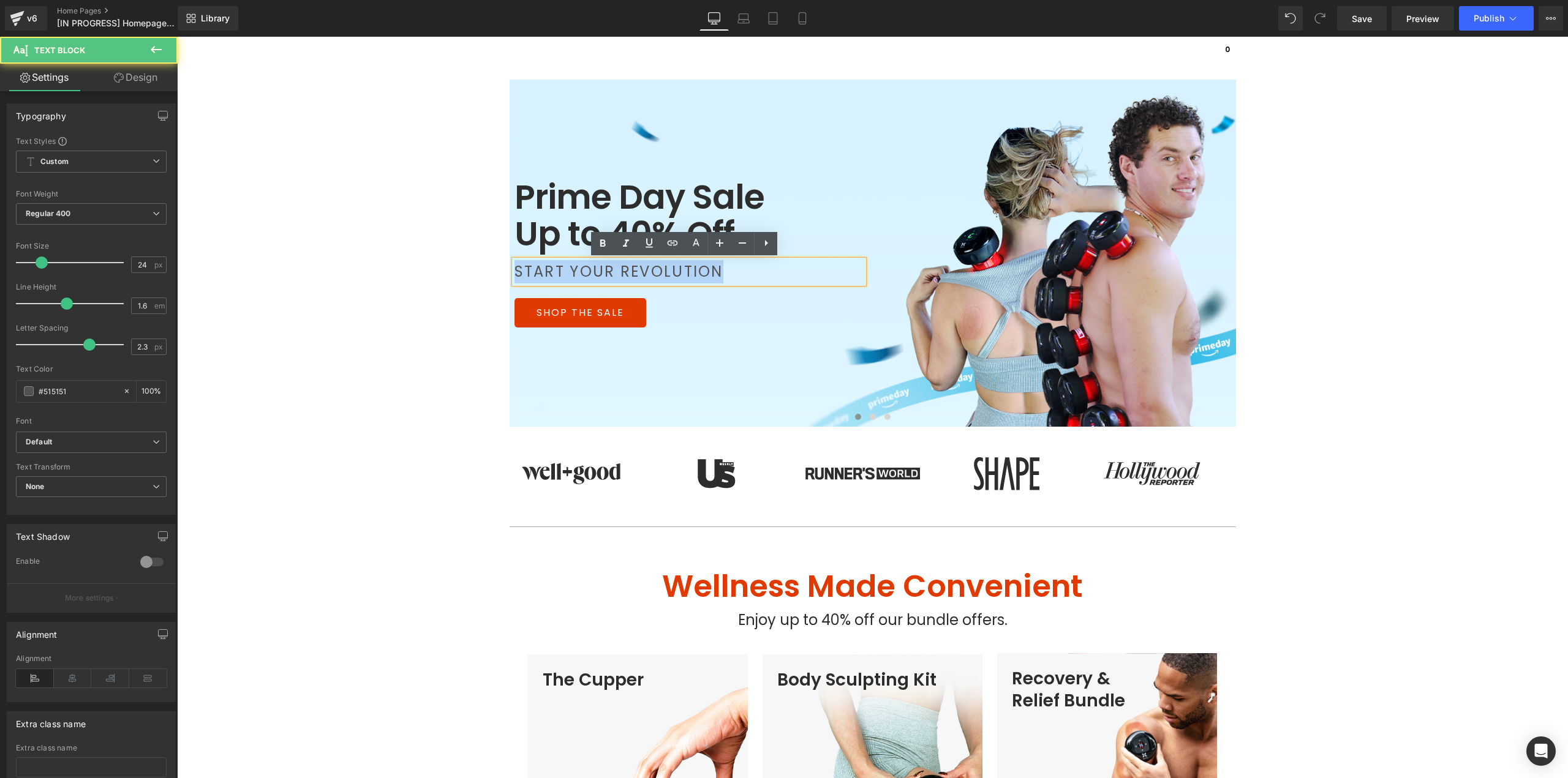
click at [613, 271] on p "START YOUR REVOLUTION" at bounding box center [688, 272] width 349 height 24
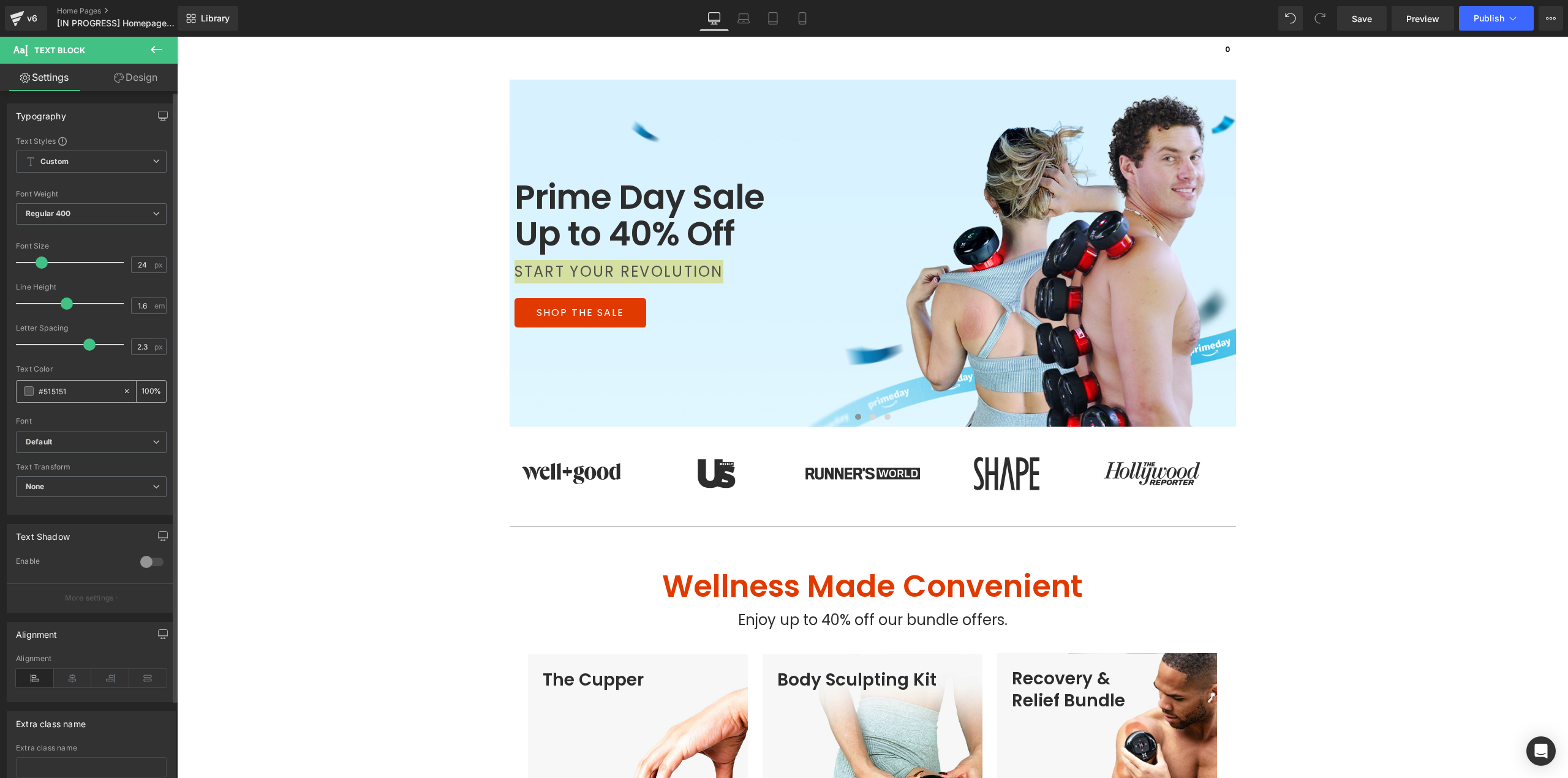
click at [68, 390] on input "#515151" at bounding box center [77, 391] width 78 height 13
type input "2D2D2D"
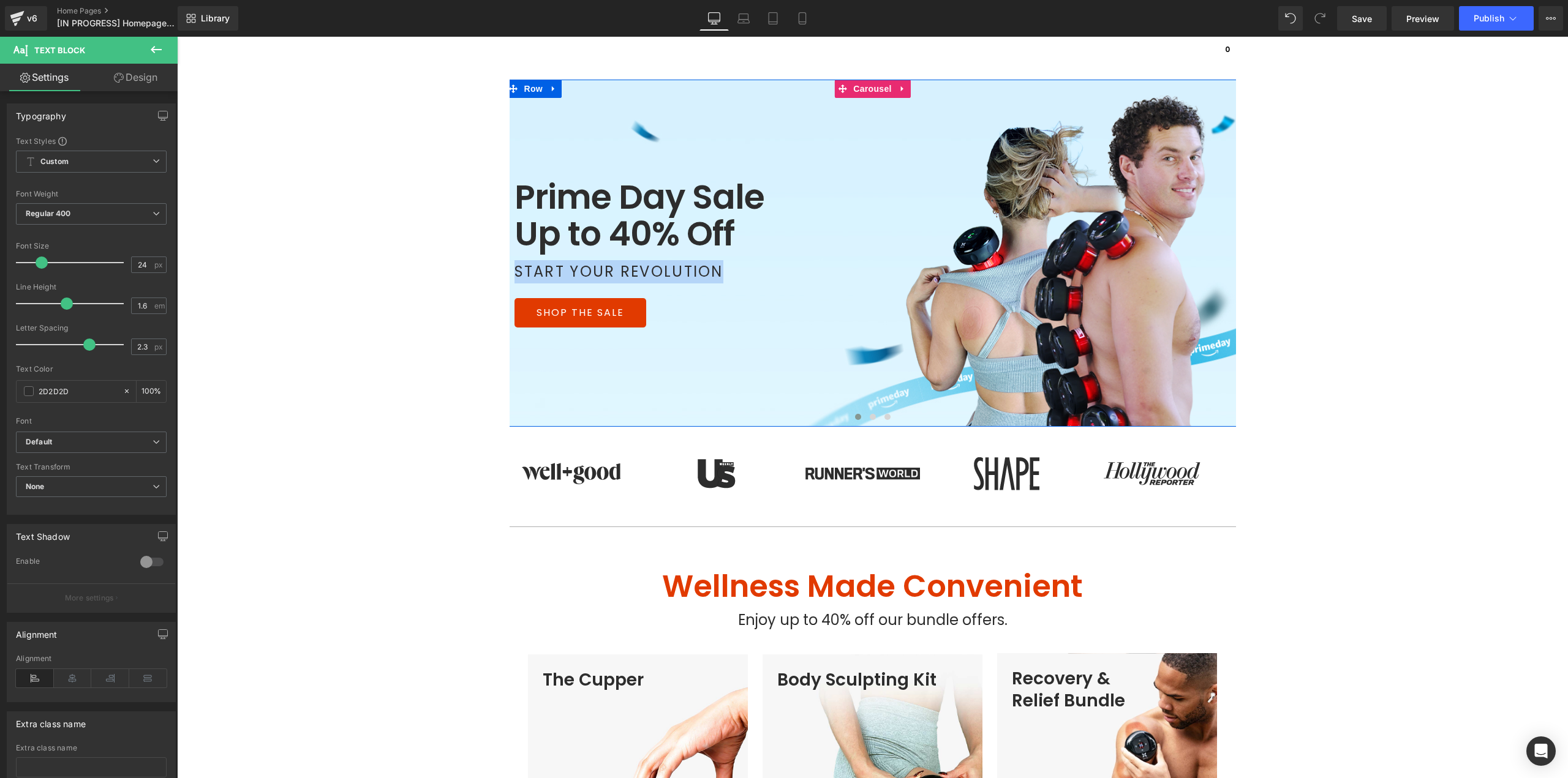
click at [621, 220] on h1 "Prime Day Sale Up to 40% Off" at bounding box center [640, 215] width 253 height 74
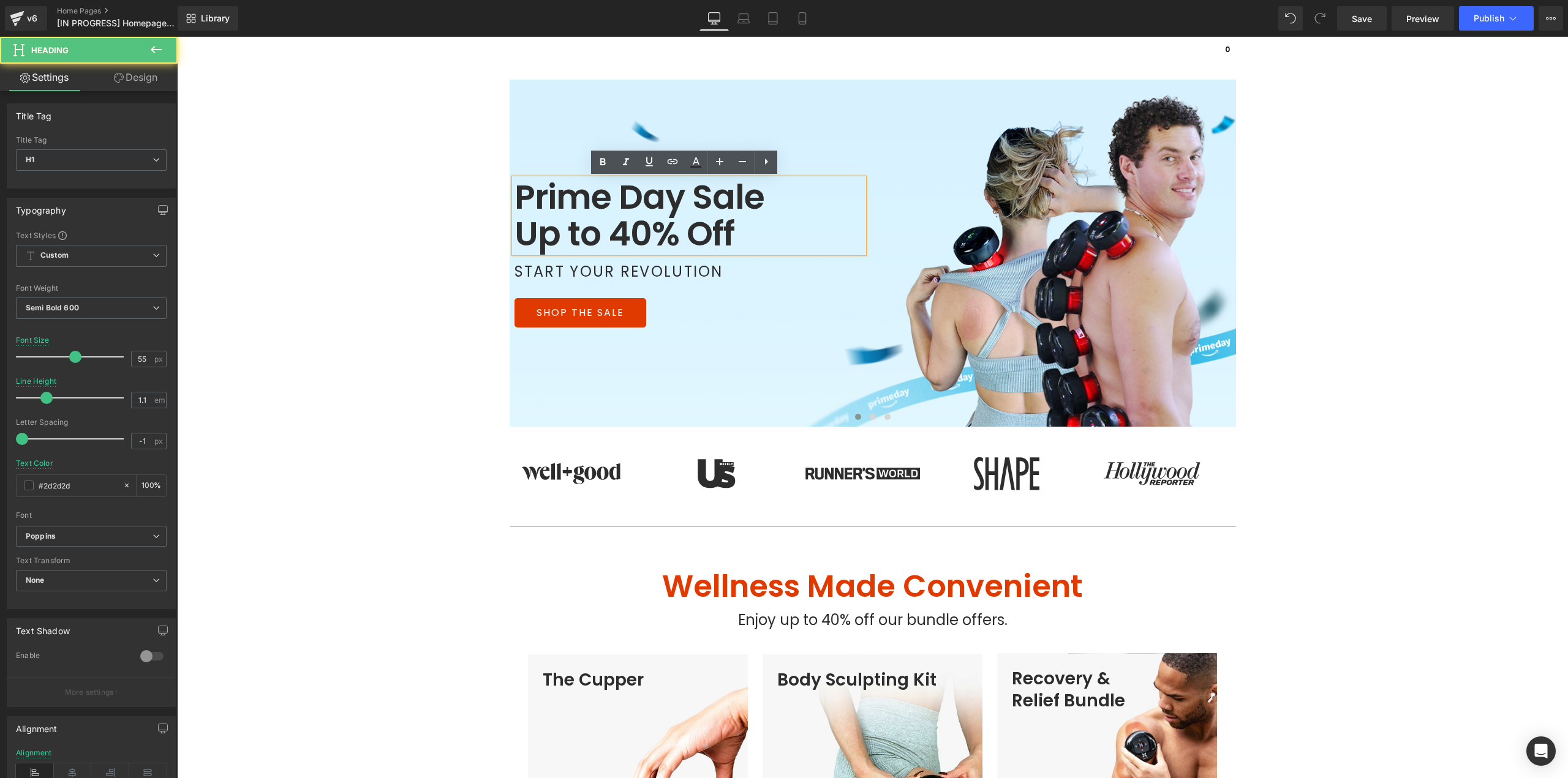
click at [584, 235] on h1 "Prime Day Sale Up to 40% Off" at bounding box center [640, 215] width 253 height 74
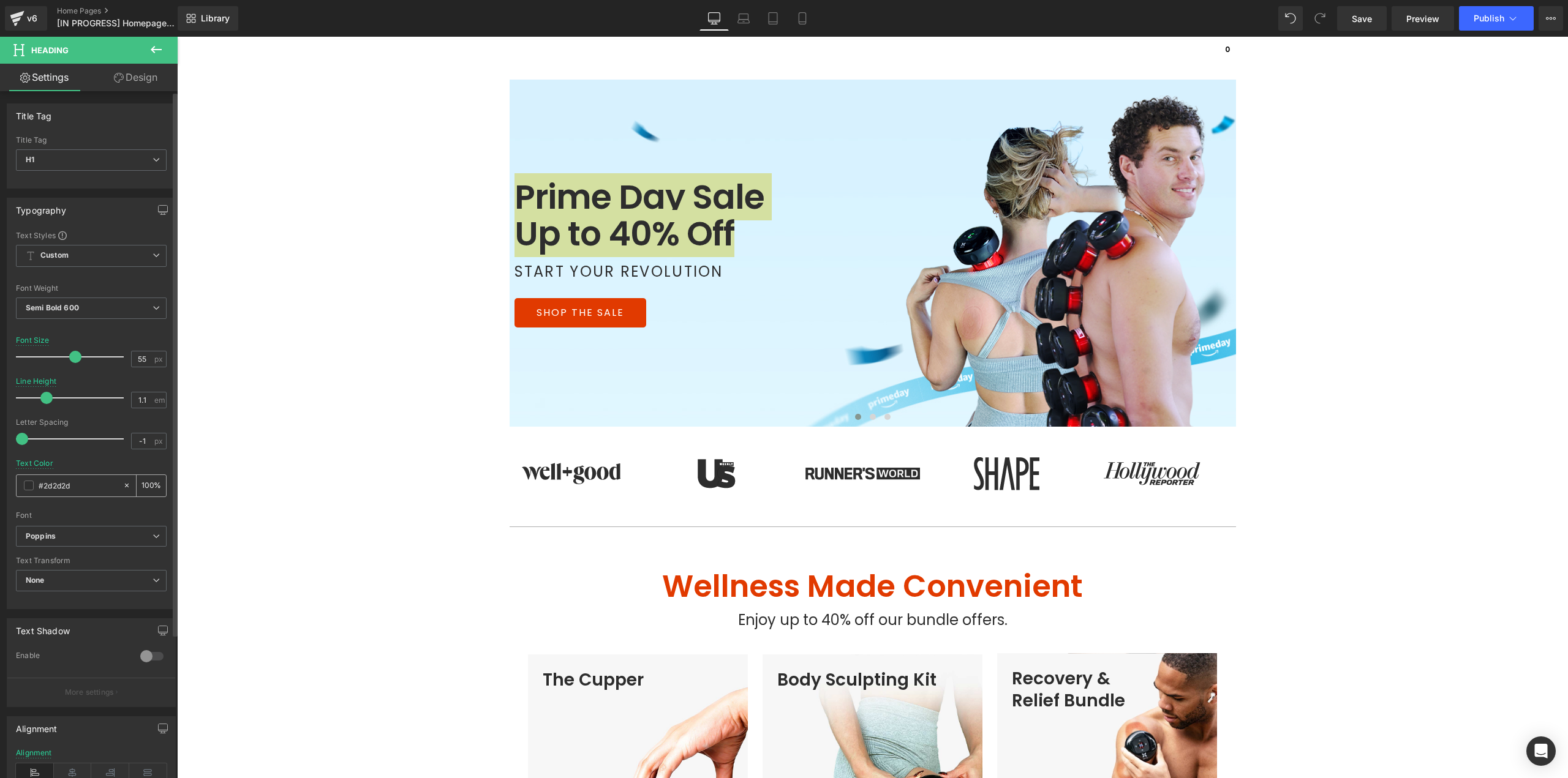
click at [83, 485] on input "#2d2d2d" at bounding box center [77, 485] width 78 height 13
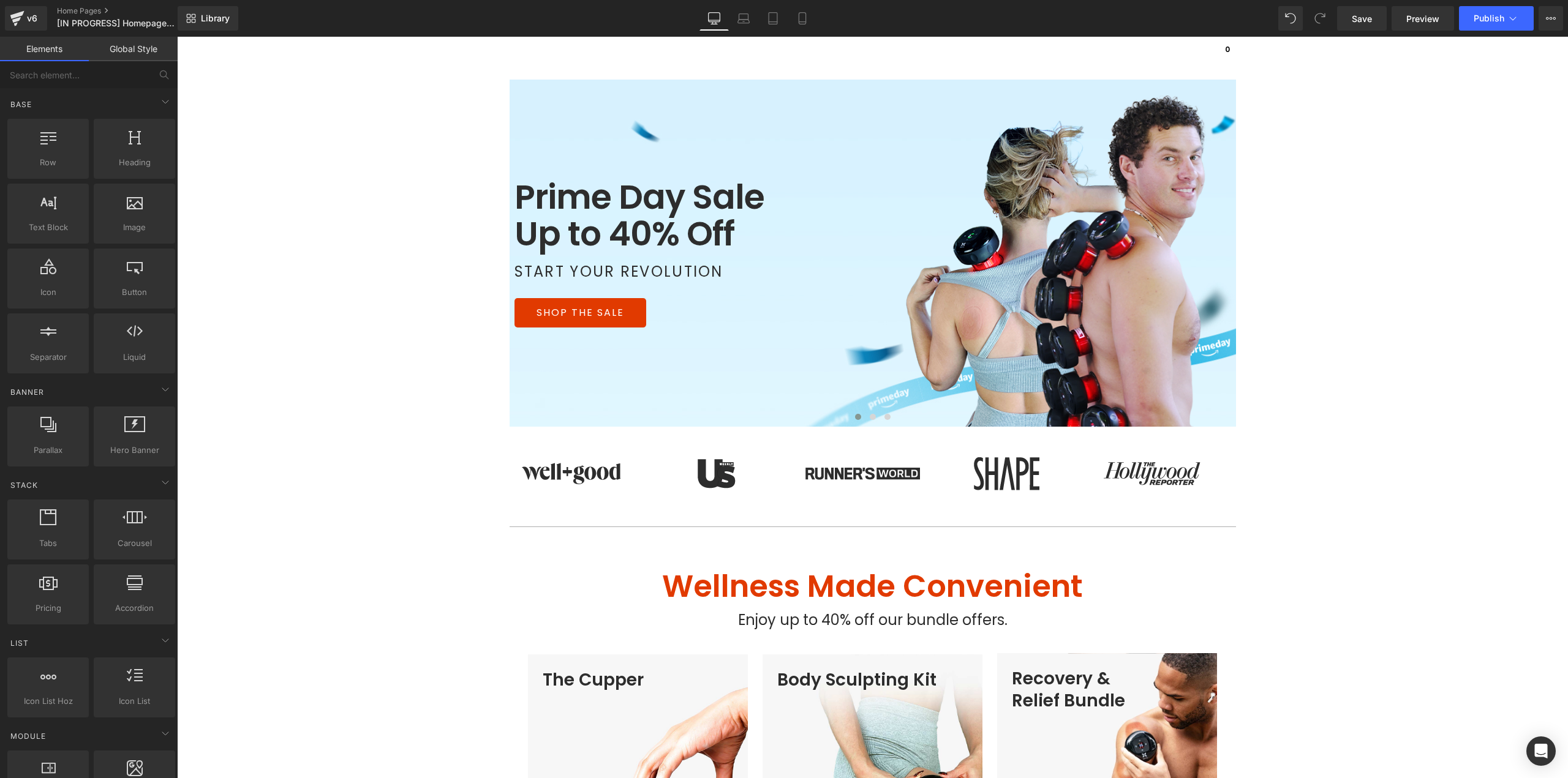
click at [728, 18] on icon at bounding box center [730, 18] width 13 height 13
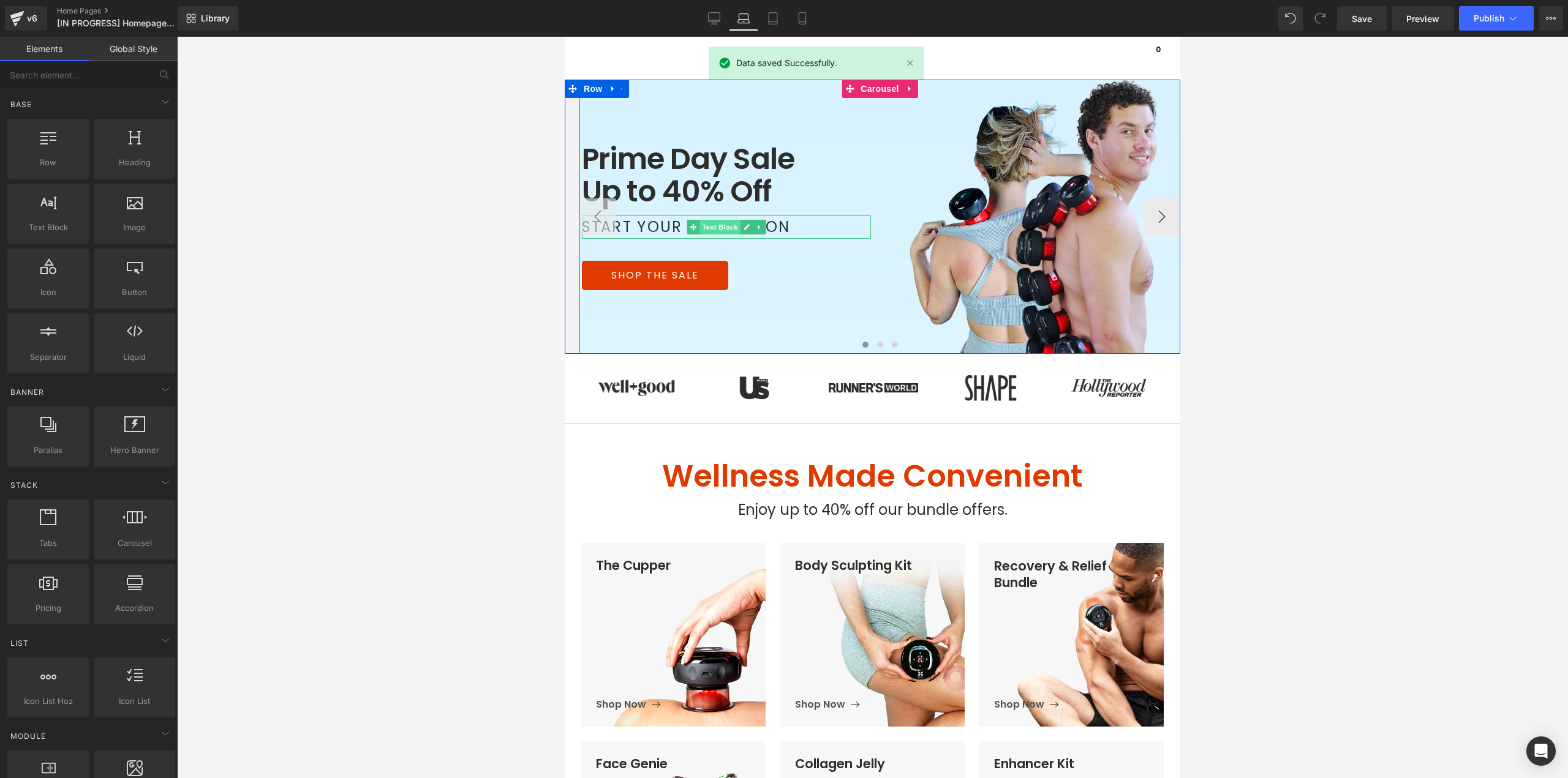
click at [701, 229] on span "Text Block" at bounding box center [719, 227] width 41 height 15
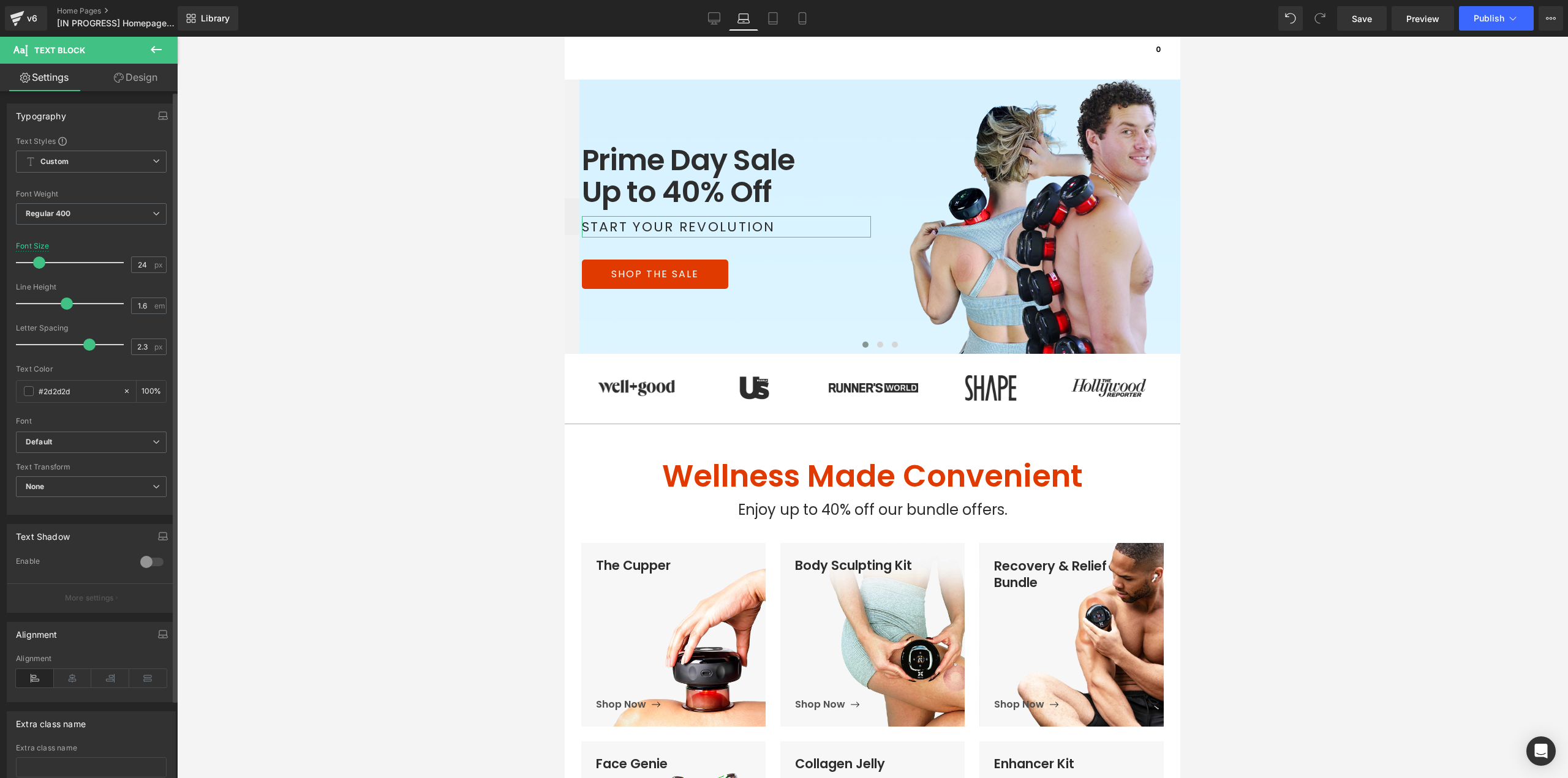
click at [34, 267] on span at bounding box center [39, 263] width 13 height 13
drag, startPoint x: 1370, startPoint y: 20, endPoint x: 1339, endPoint y: 25, distance: 31.4
click at [1369, 20] on span "Save" at bounding box center [1361, 18] width 20 height 13
click at [763, 15] on icon at bounding box center [759, 18] width 13 height 13
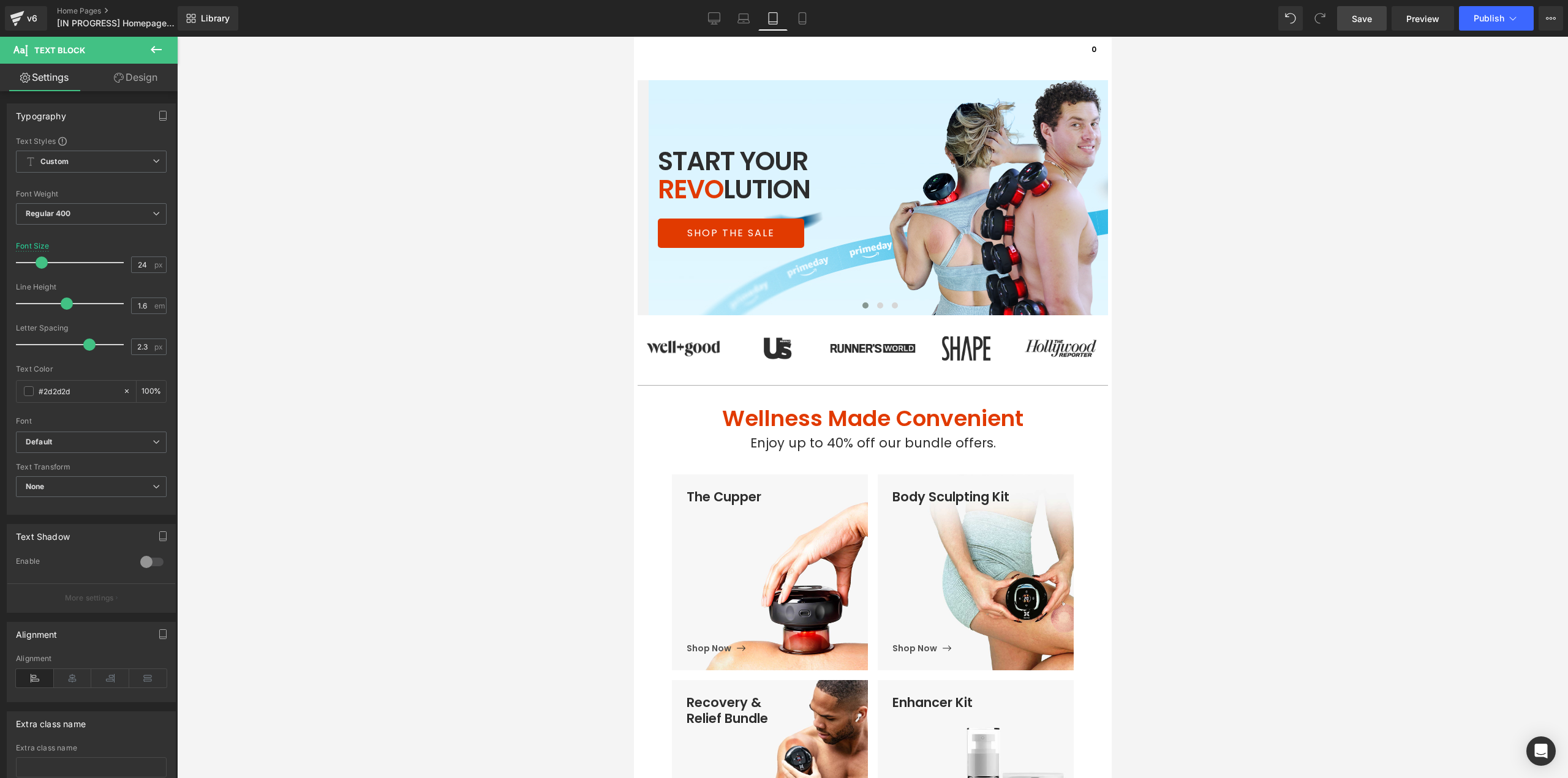
click at [162, 52] on icon at bounding box center [156, 49] width 15 height 15
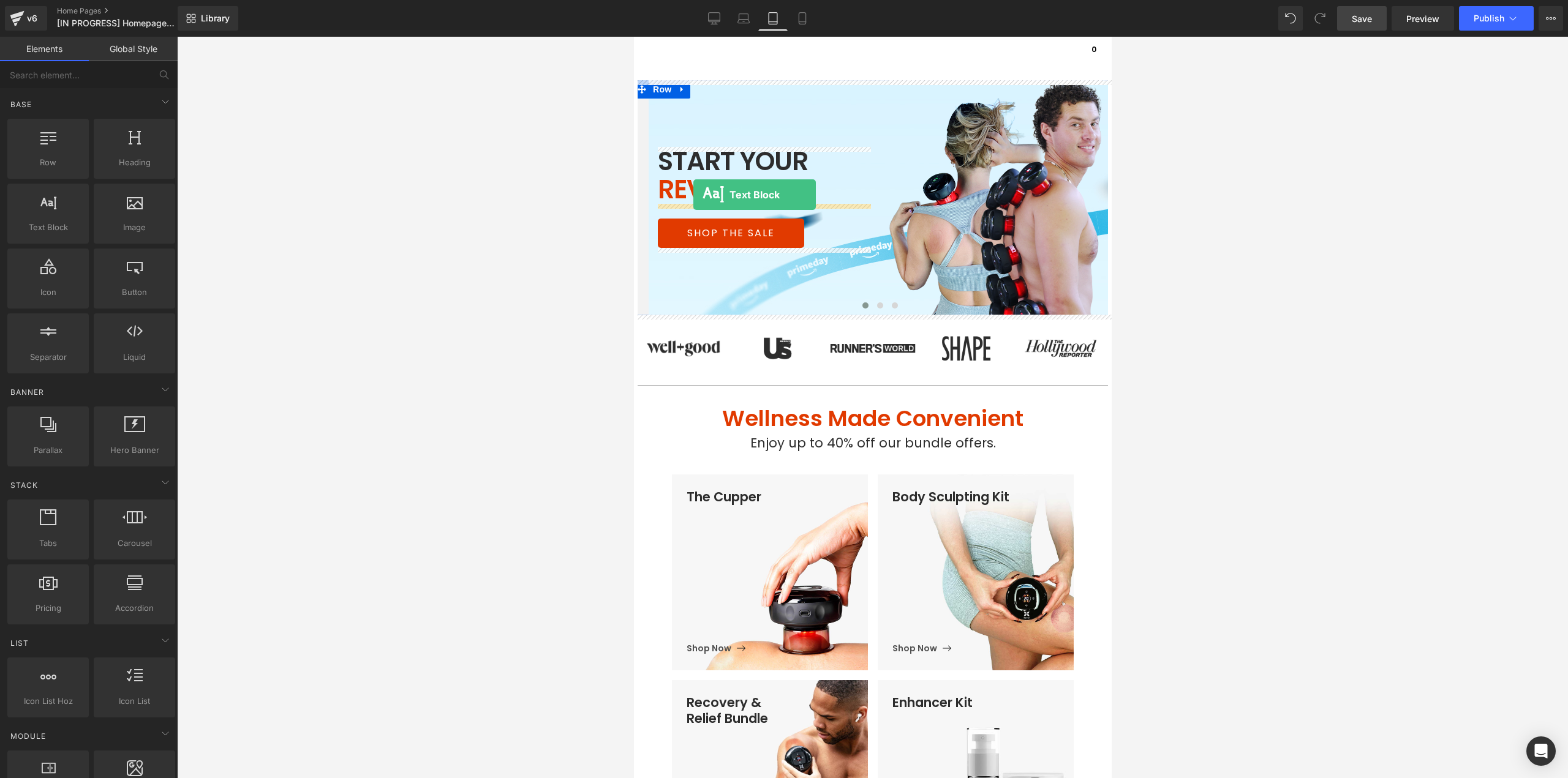
drag, startPoint x: 703, startPoint y: 258, endPoint x: 693, endPoint y: 195, distance: 63.8
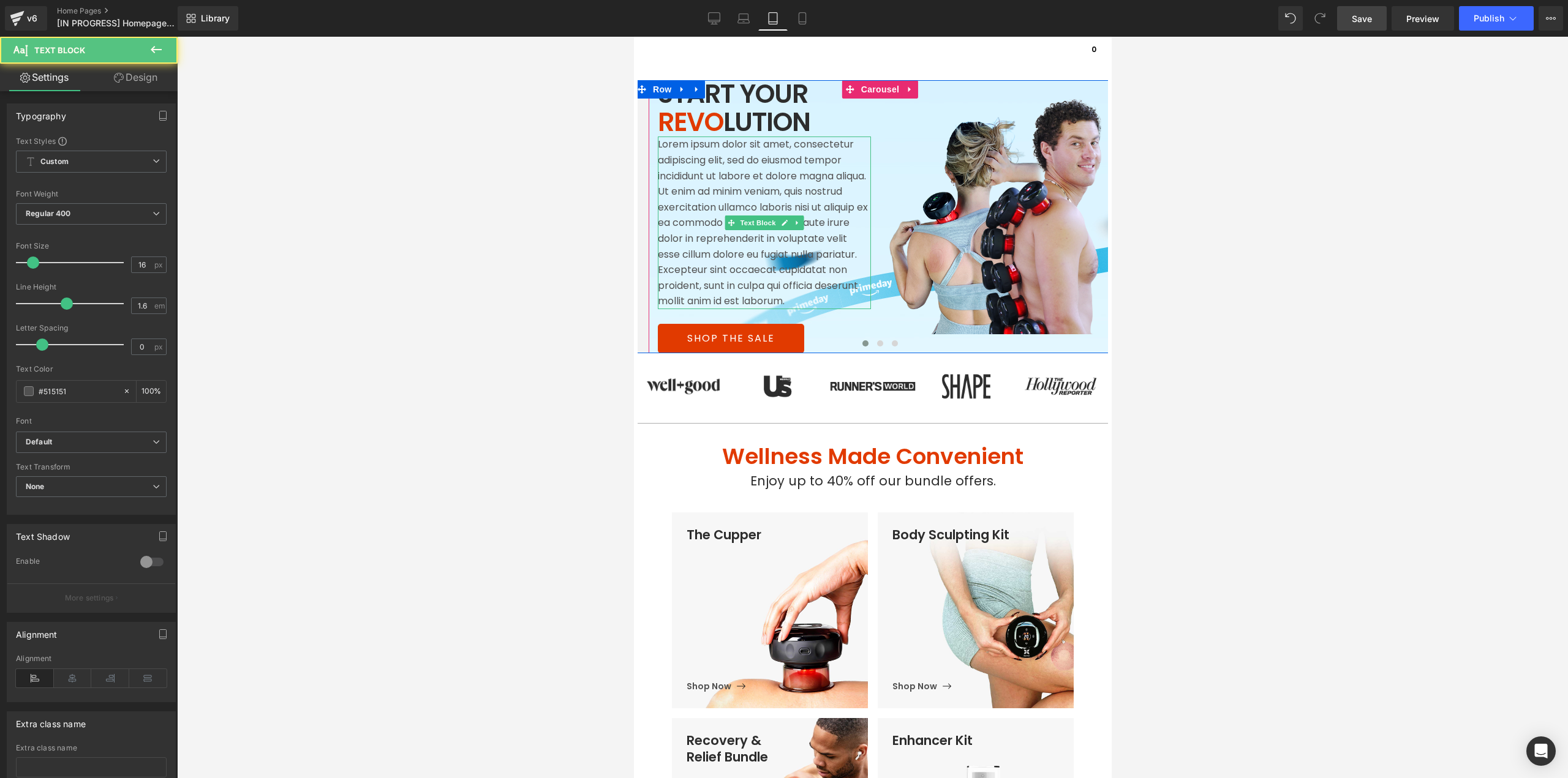
click at [711, 201] on p "Lorem ipsum dolor sit amet, consectetur adipiscing elit, sed do eiusmod tempor …" at bounding box center [764, 223] width 213 height 173
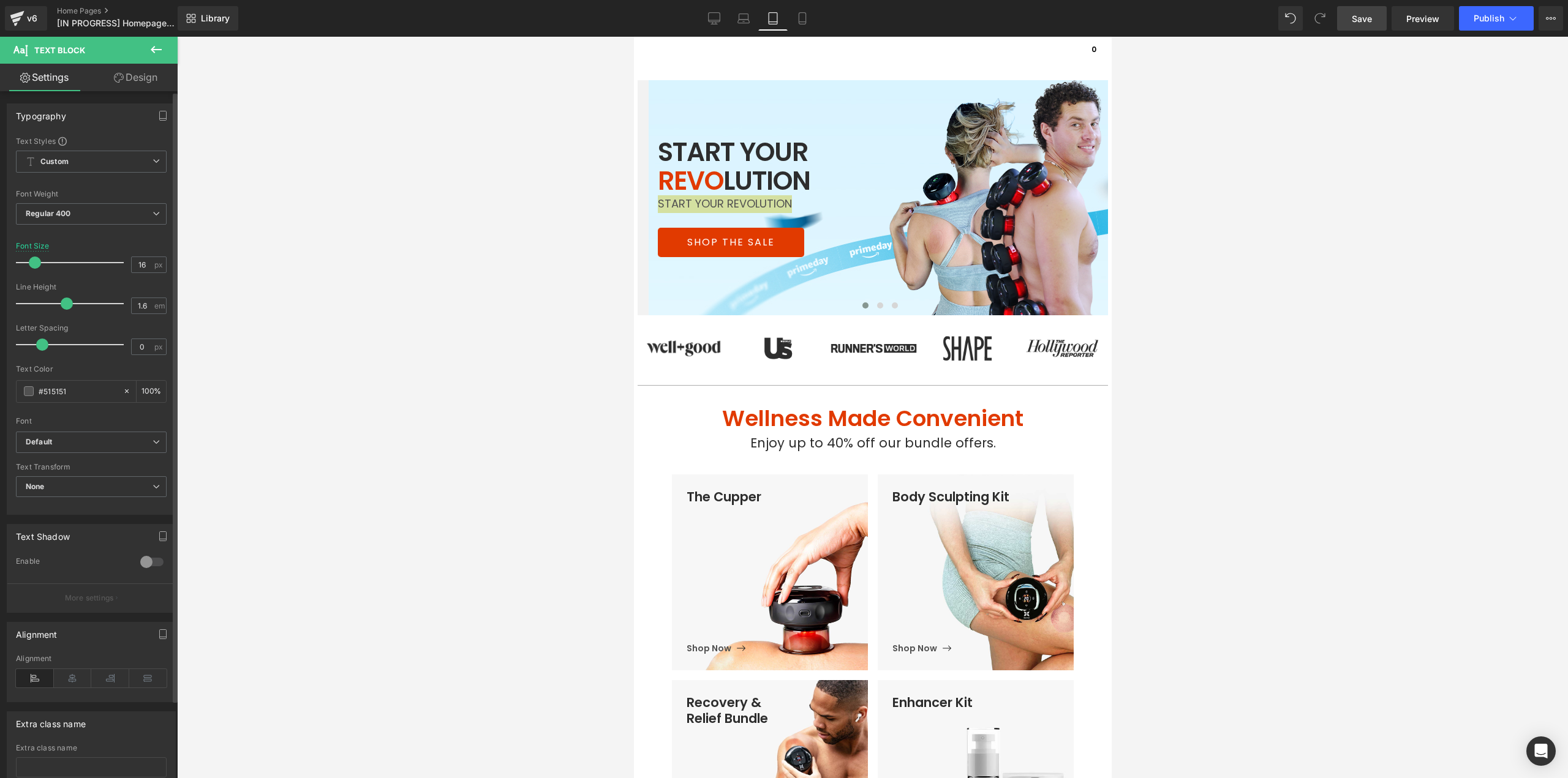
click at [38, 266] on span at bounding box center [35, 263] width 13 height 13
click at [138, 72] on link "Design" at bounding box center [136, 77] width 89 height 27
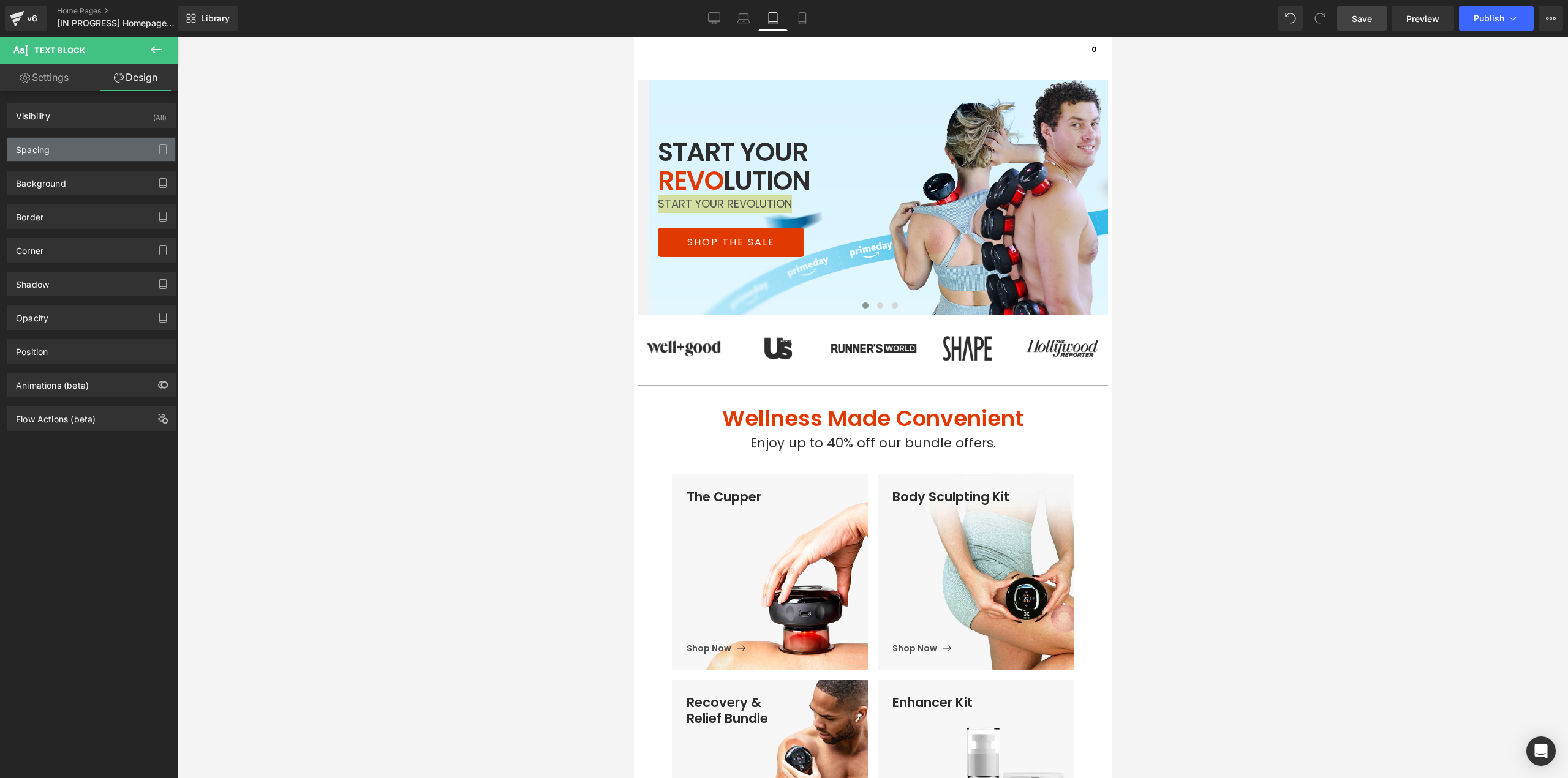
click at [55, 156] on div "Spacing" at bounding box center [91, 150] width 167 height 24
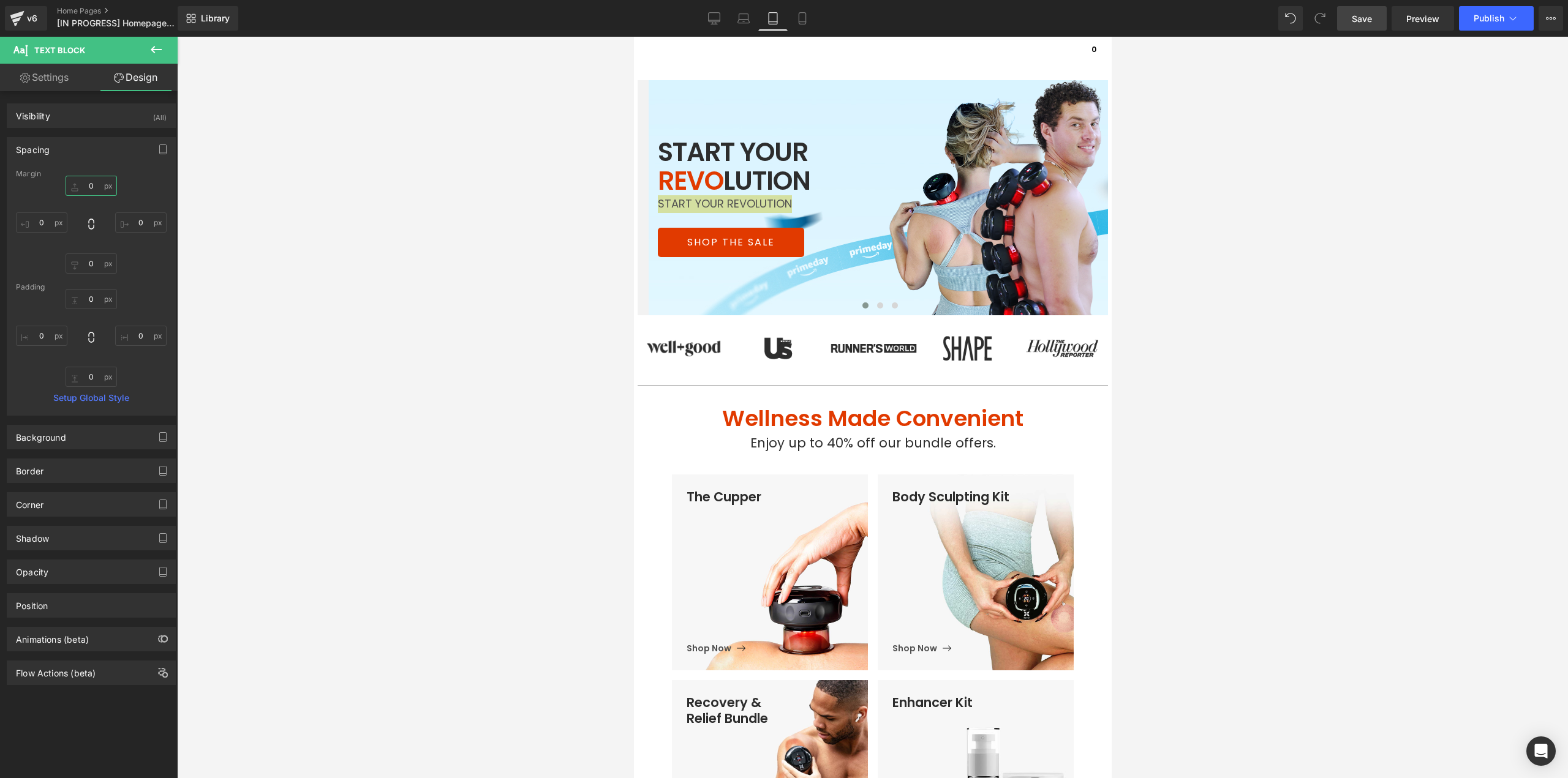
click at [93, 185] on input "0" at bounding box center [91, 185] width 52 height 20
type input "12"
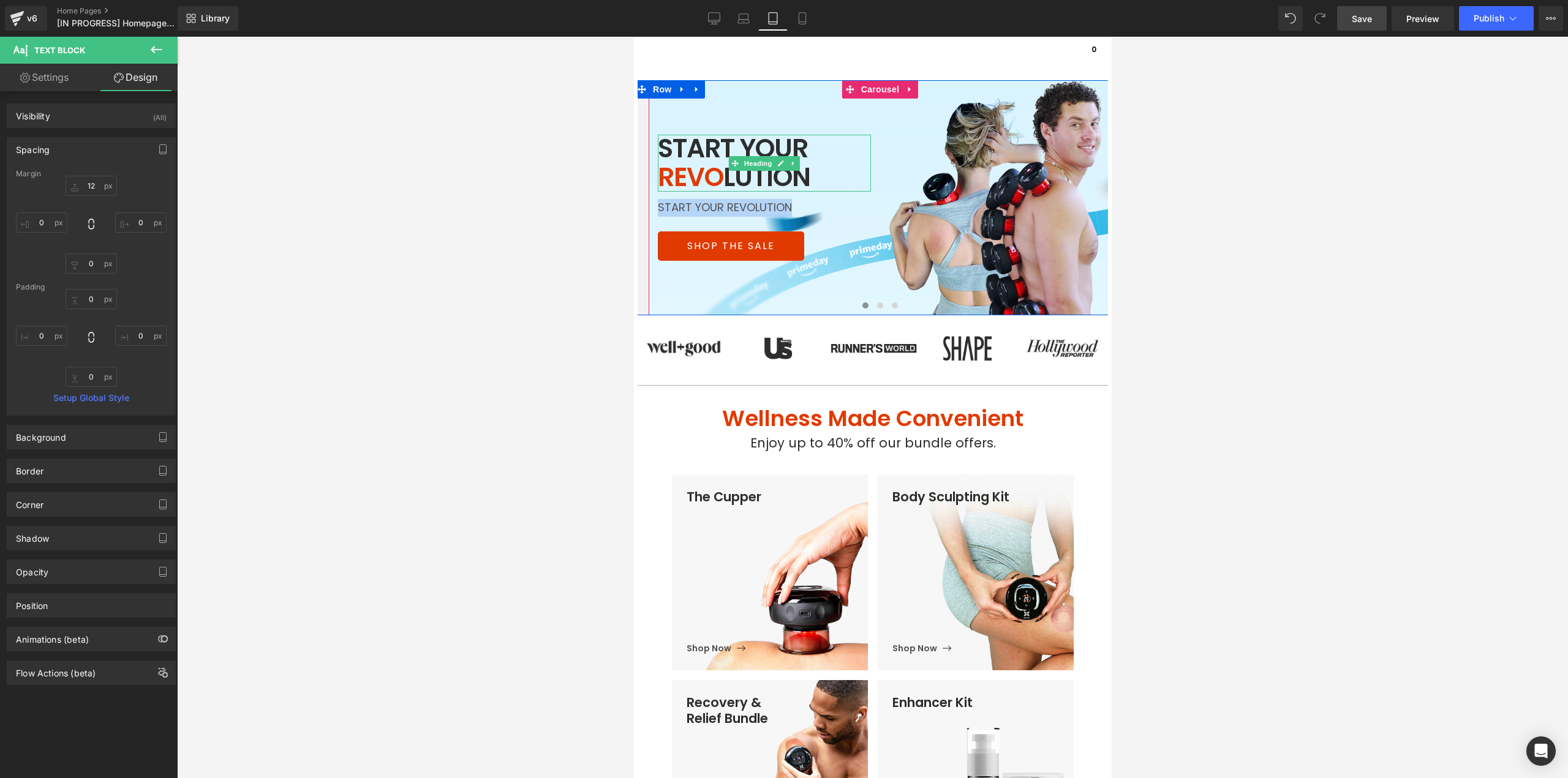
click at [772, 150] on h1 "START YOUR REVO LUTION" at bounding box center [764, 163] width 213 height 56
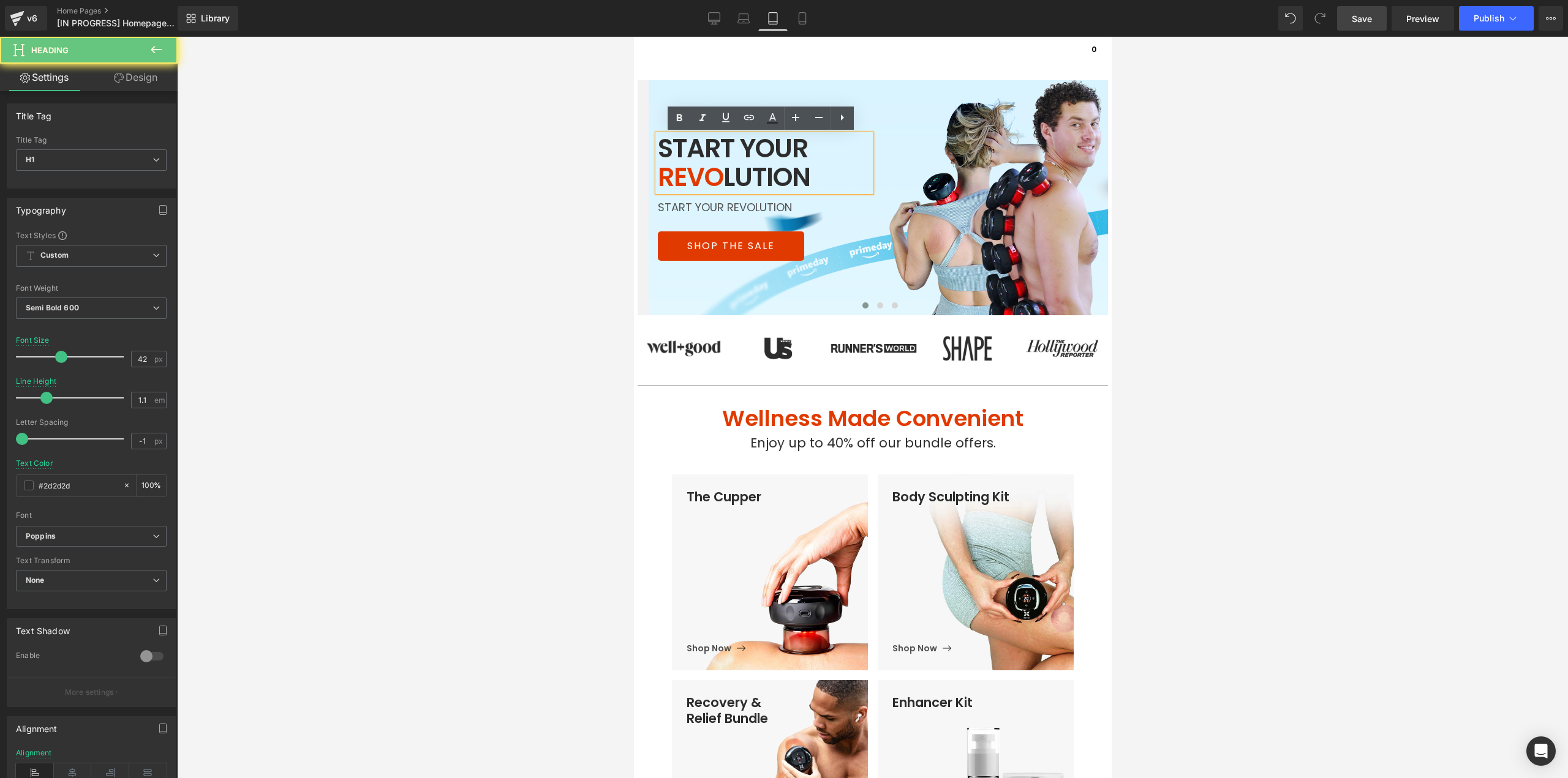
click at [772, 150] on h1 "START YOUR REVO LUTION" at bounding box center [764, 163] width 213 height 56
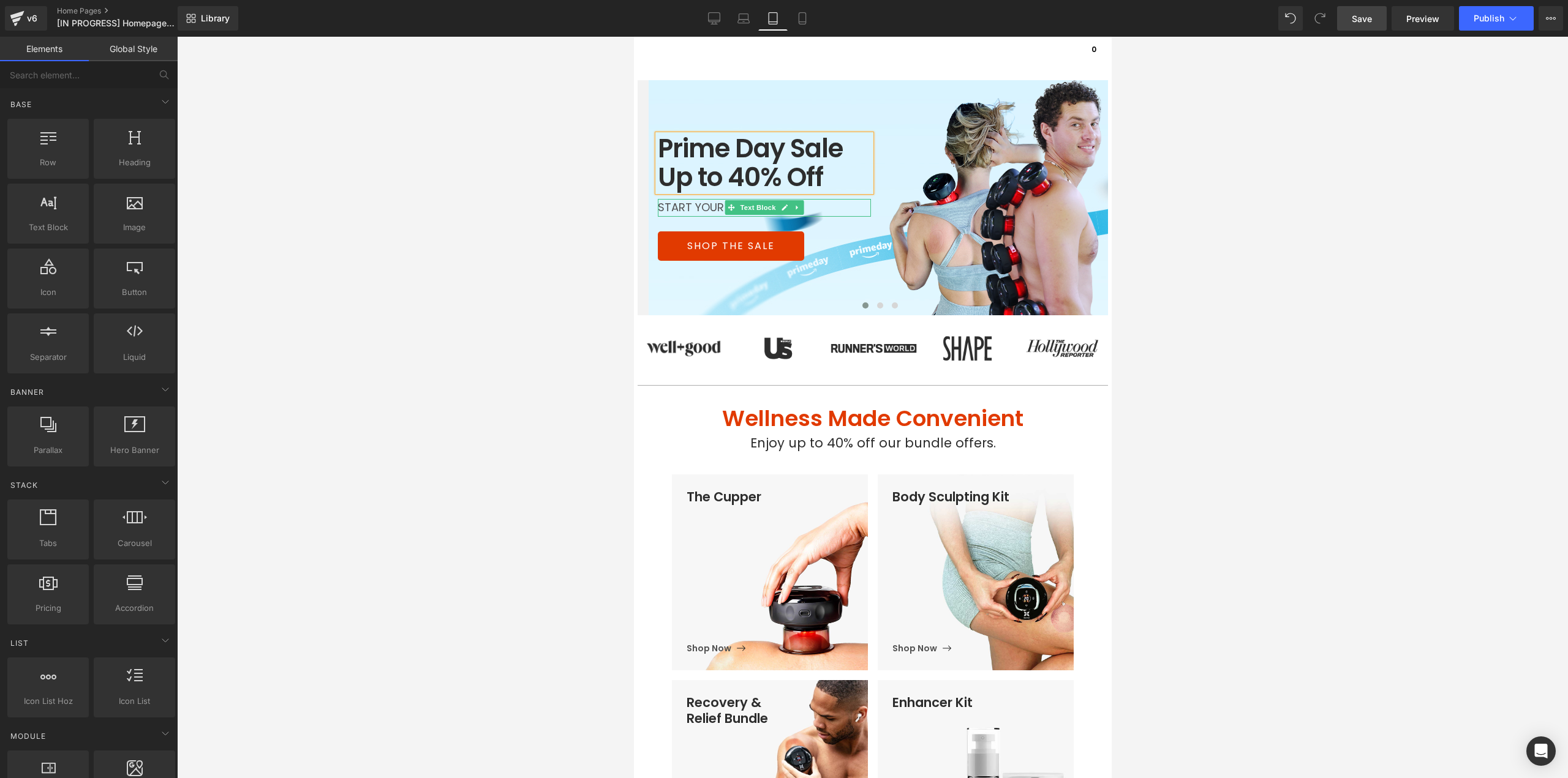
click at [692, 210] on p "START YOUR REVOLUTION" at bounding box center [764, 208] width 213 height 18
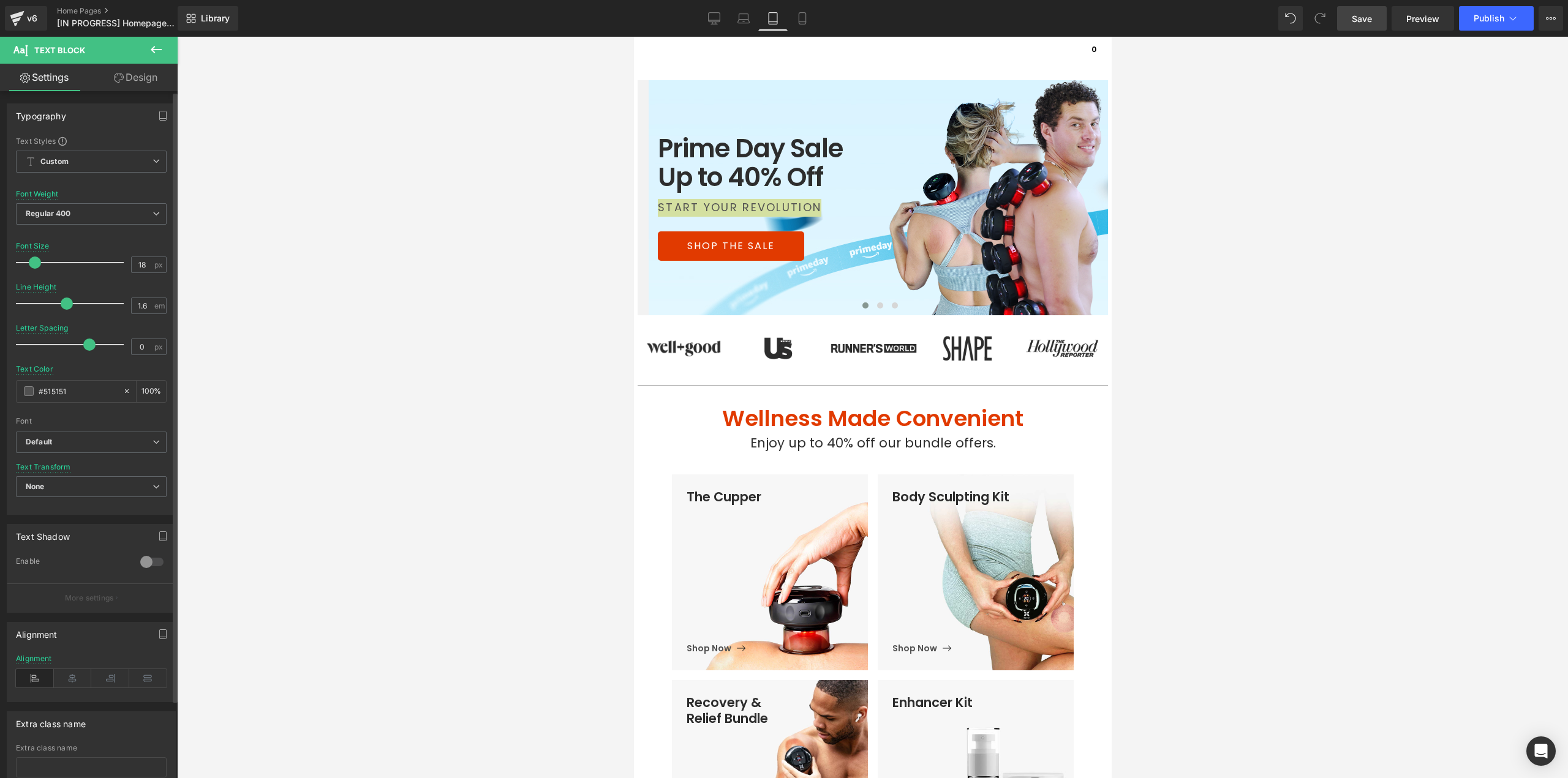
drag, startPoint x: 44, startPoint y: 344, endPoint x: 89, endPoint y: 344, distance: 45.0
click at [89, 344] on span at bounding box center [89, 344] width 13 height 13
click at [74, 390] on input "#515151" at bounding box center [77, 391] width 78 height 13
type input "2d2d2d"
click at [421, 306] on div at bounding box center [872, 407] width 1391 height 741
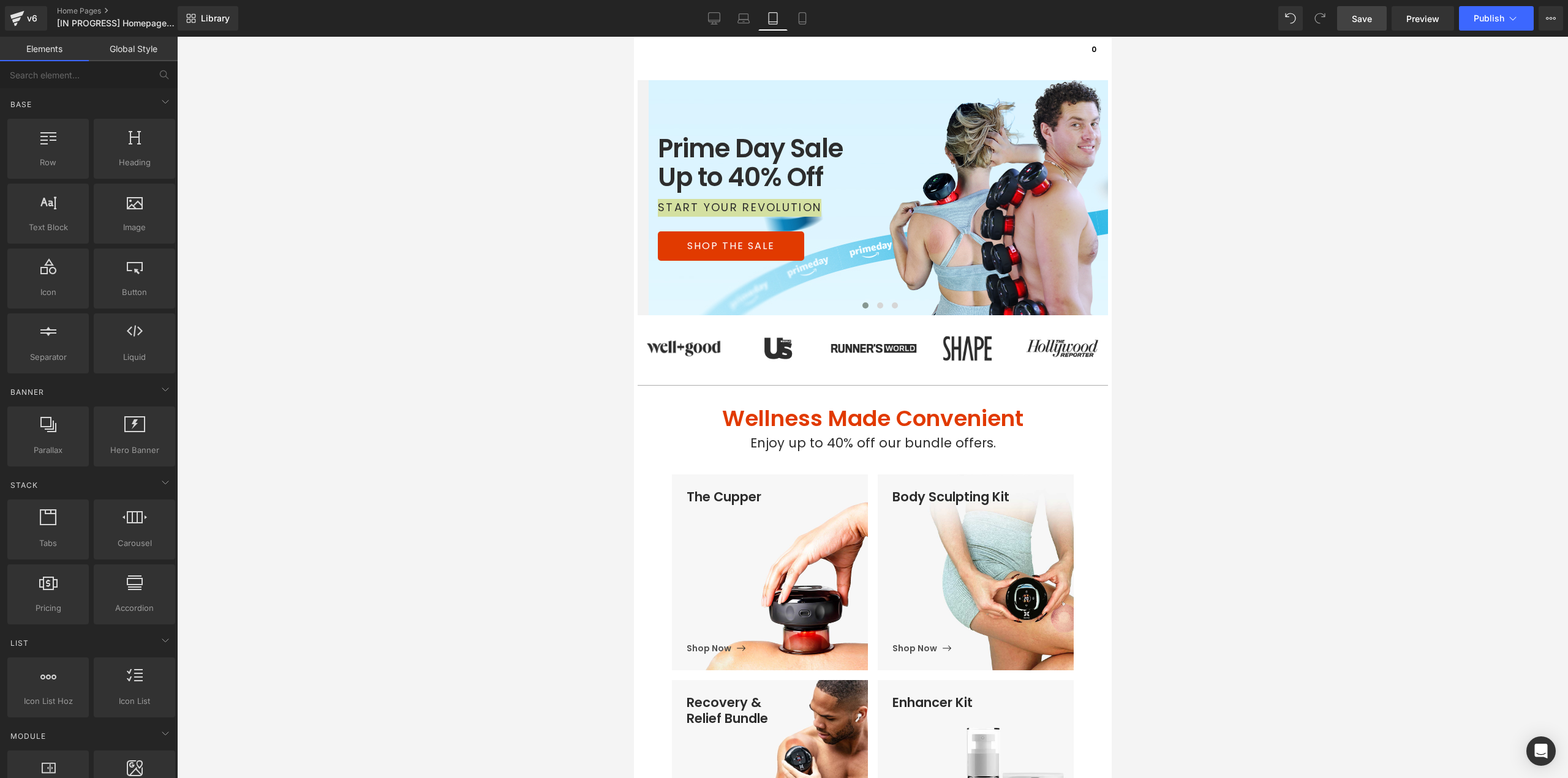
click at [1212, 225] on div at bounding box center [872, 407] width 1391 height 741
click at [607, 134] on div at bounding box center [872, 407] width 1391 height 741
click at [719, 205] on p "START YOUR REVOLUTION" at bounding box center [764, 208] width 213 height 18
click at [1282, 237] on div at bounding box center [872, 407] width 1391 height 741
drag, startPoint x: 801, startPoint y: 16, endPoint x: 134, endPoint y: 93, distance: 671.4
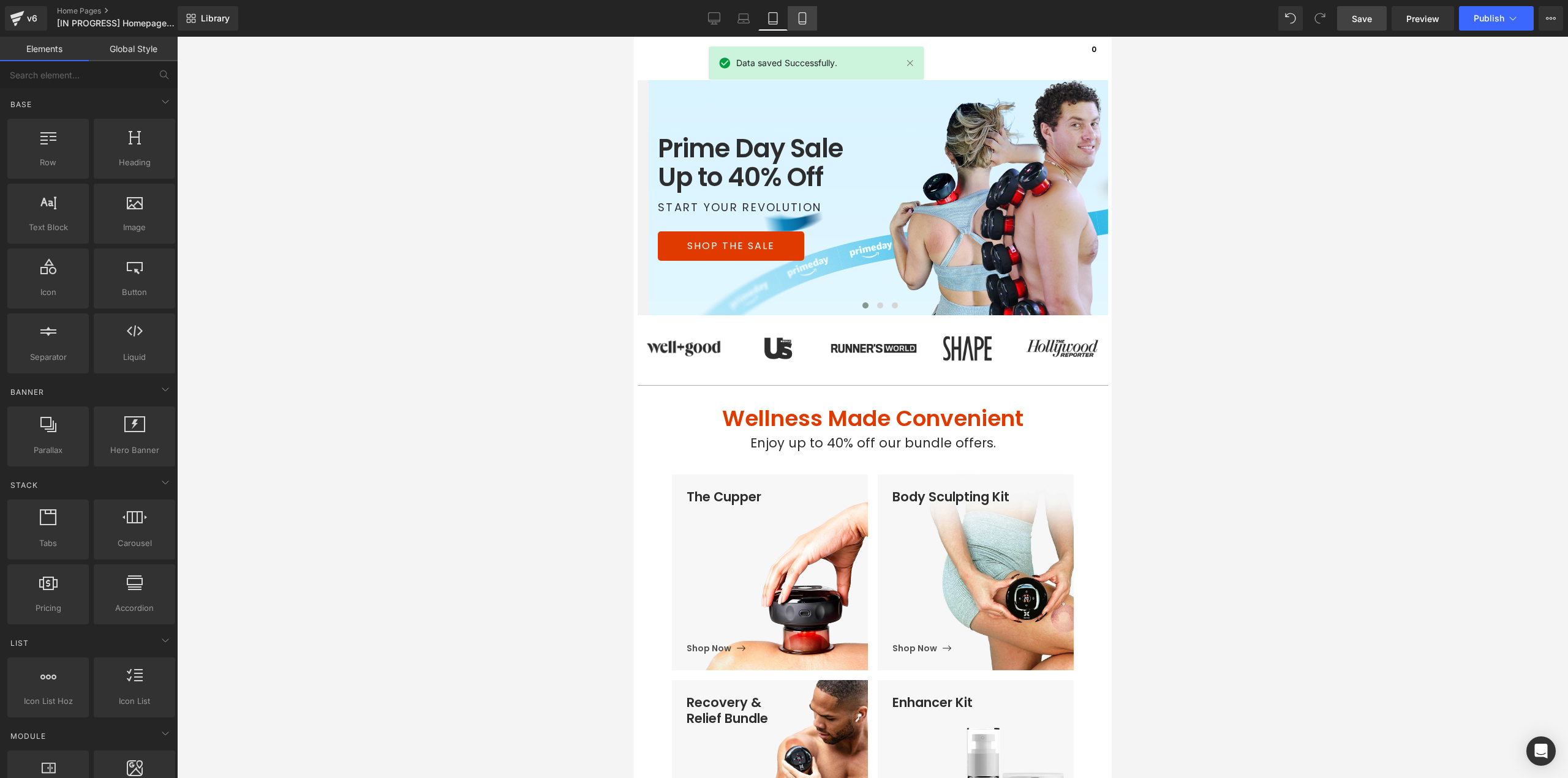
click at [801, 16] on icon at bounding box center [802, 18] width 13 height 13
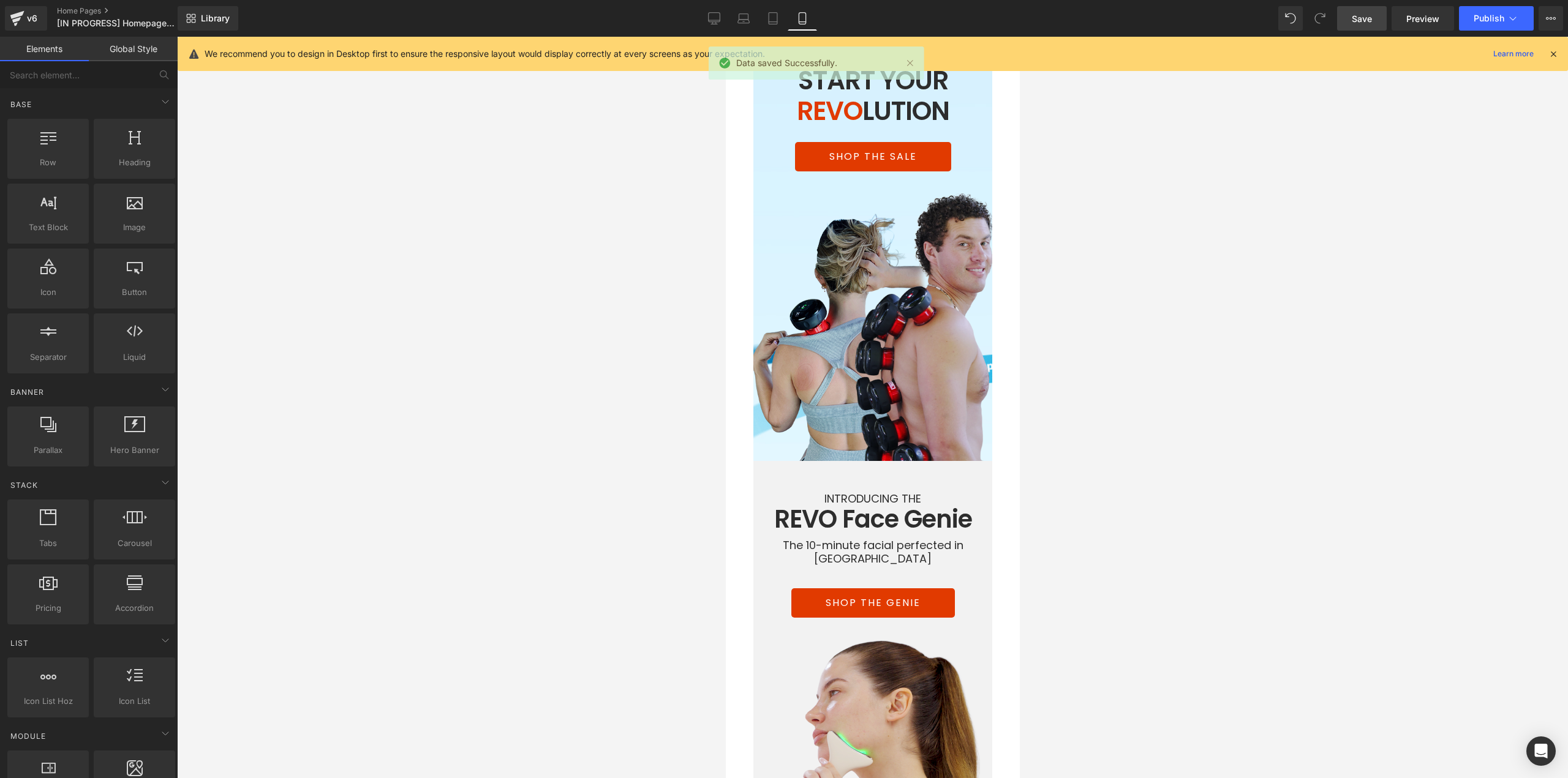
scroll to position [37, 0]
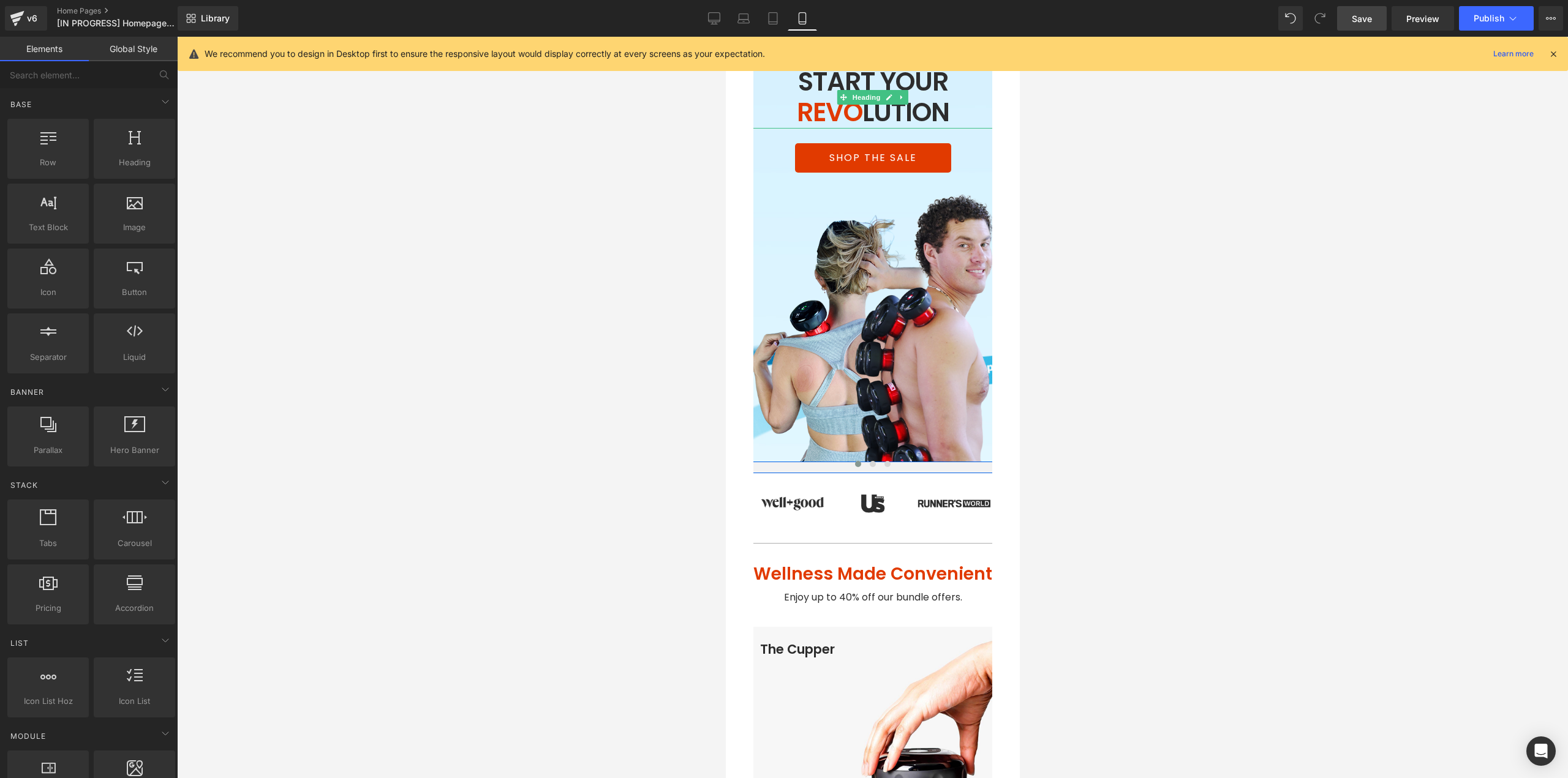
click at [916, 78] on h1 "START YOUR REVO LUTION" at bounding box center [871, 97] width 275 height 62
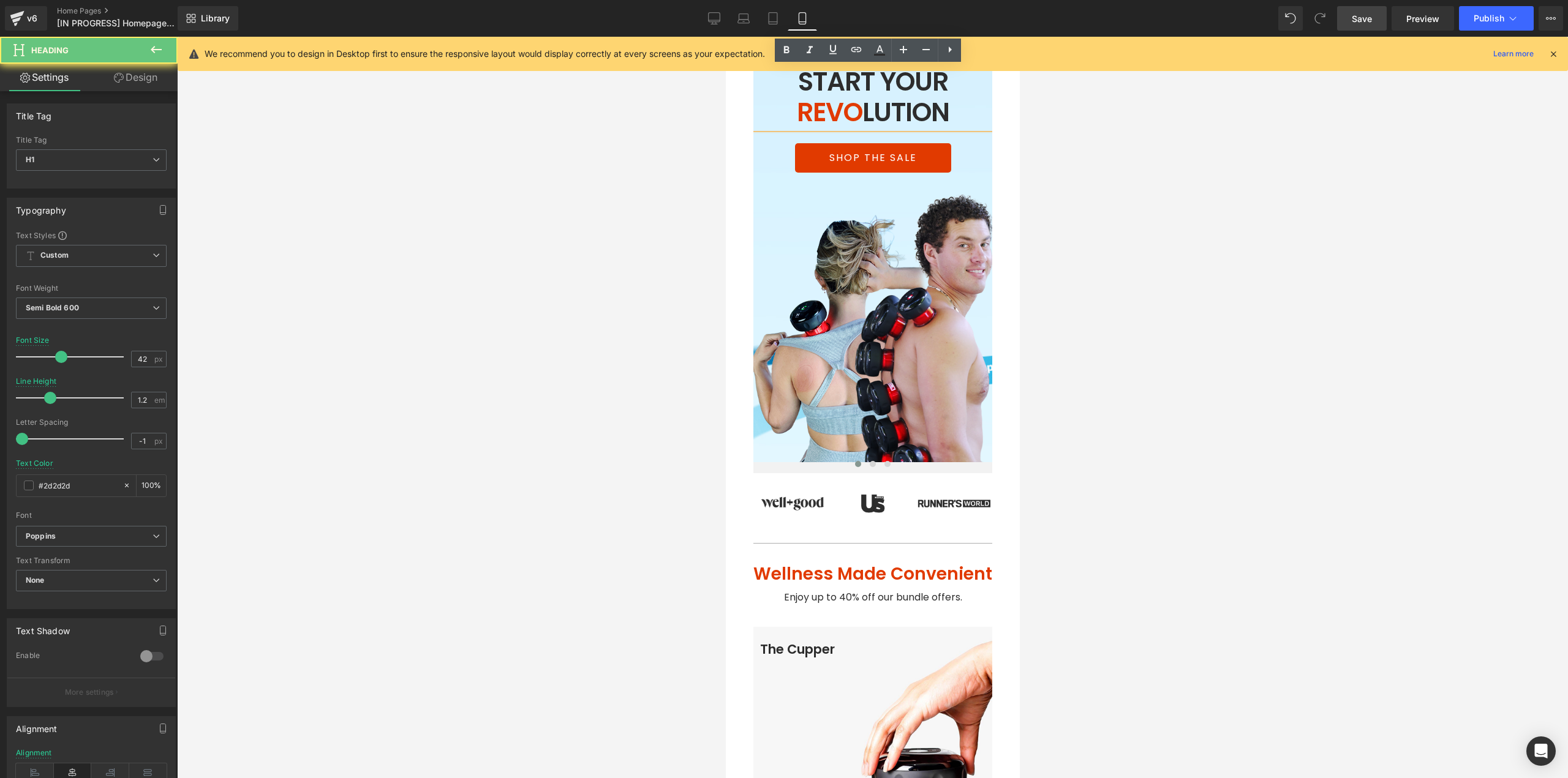
click at [929, 84] on h1 "START YOUR REVO LUTION" at bounding box center [871, 97] width 275 height 62
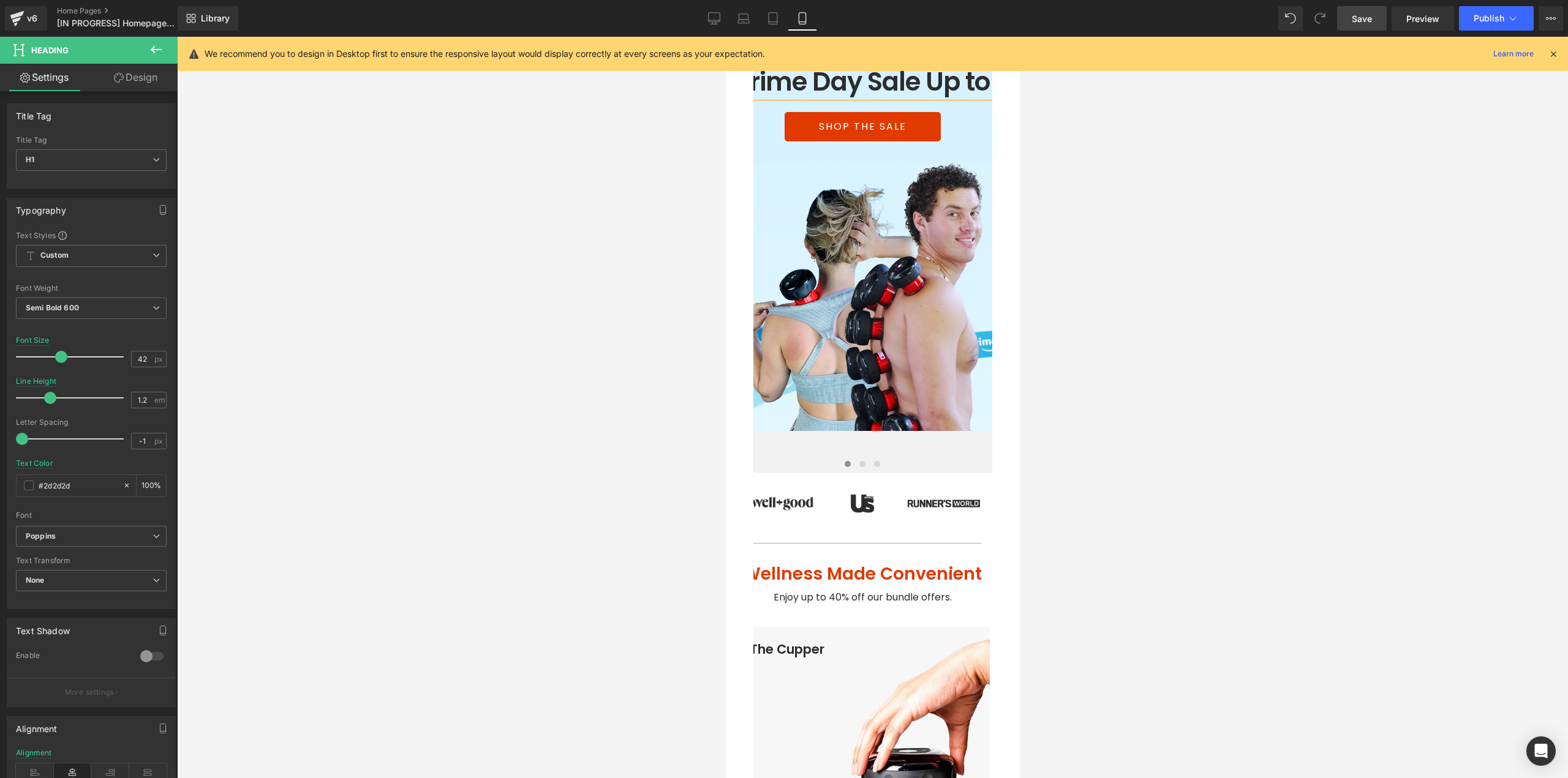
scroll to position [0, 13]
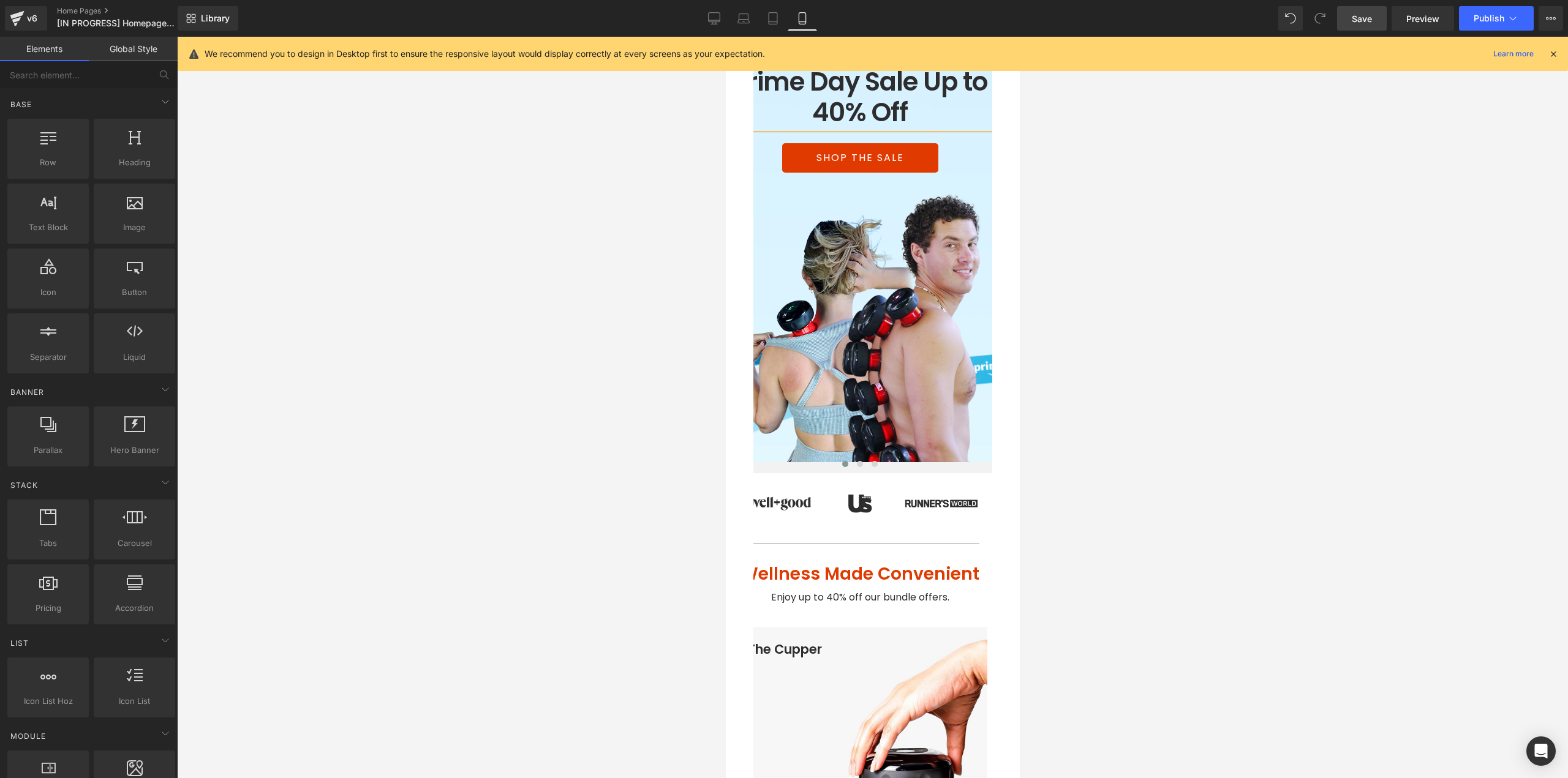
click at [1103, 152] on div at bounding box center [872, 407] width 1391 height 741
click at [840, 99] on span "Heading" at bounding box center [853, 97] width 33 height 15
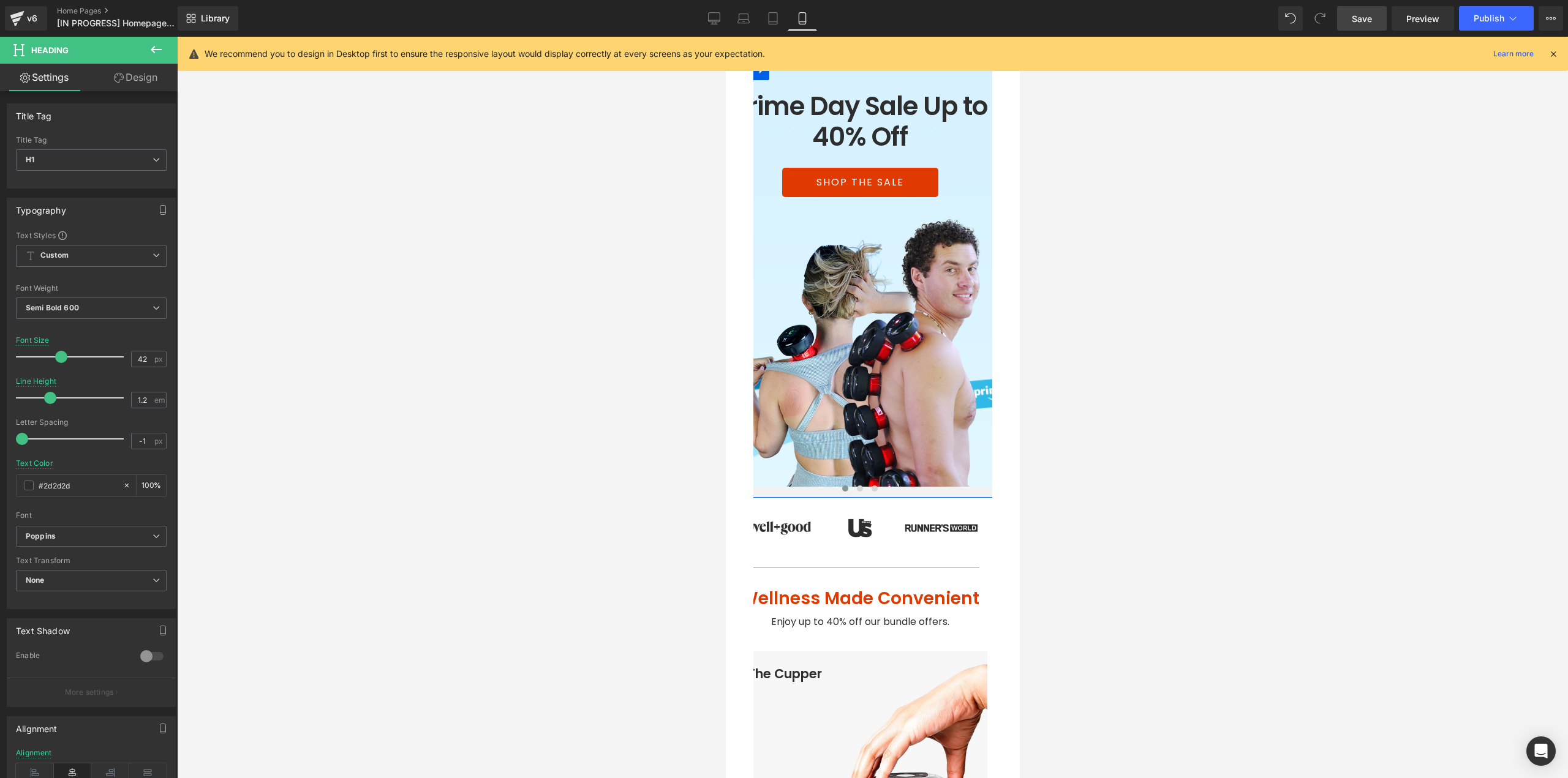
scroll to position [0, 0]
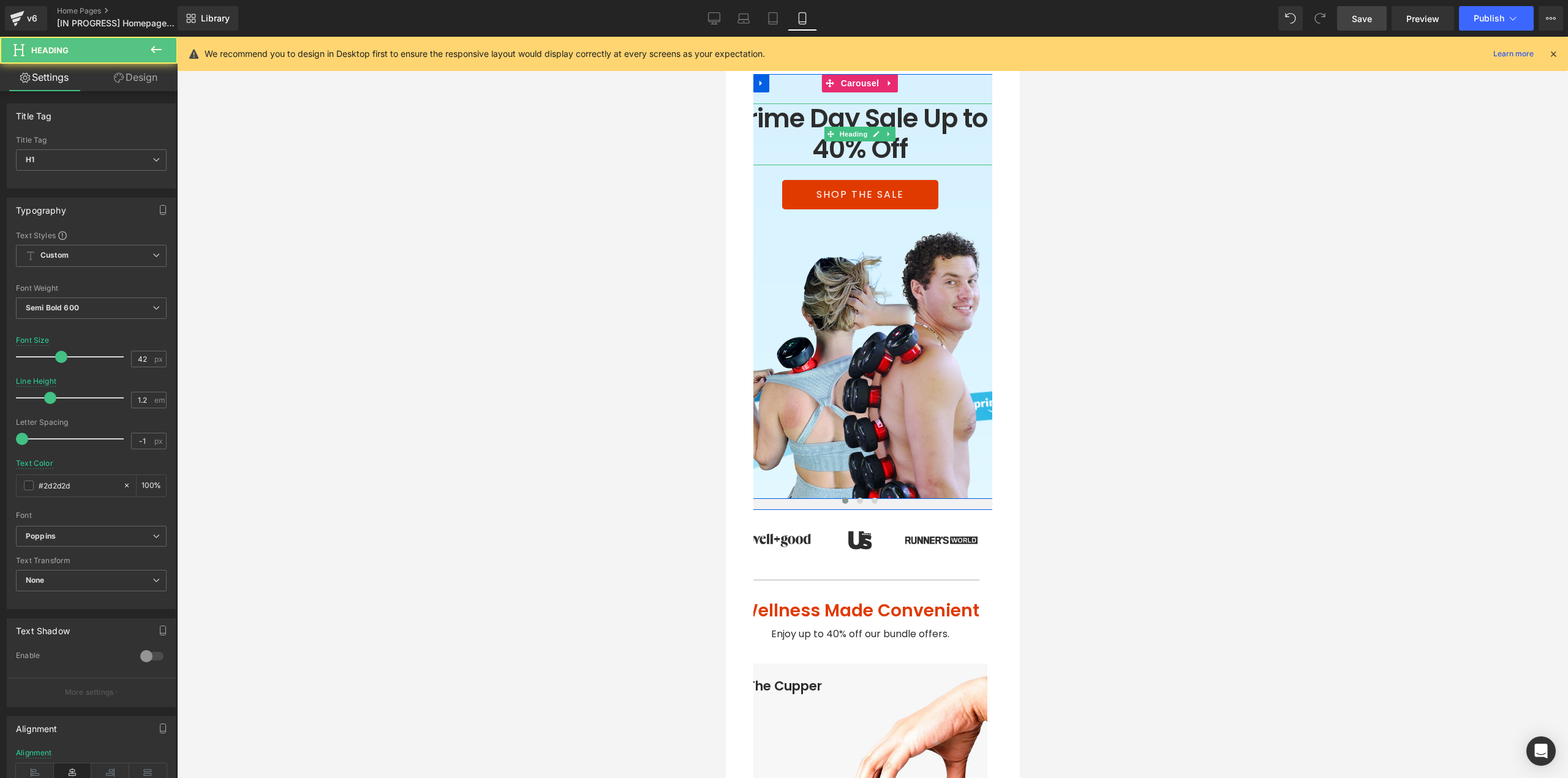
click at [919, 112] on h1 "Prime Day Sale Up to 40% Off" at bounding box center [859, 134] width 275 height 62
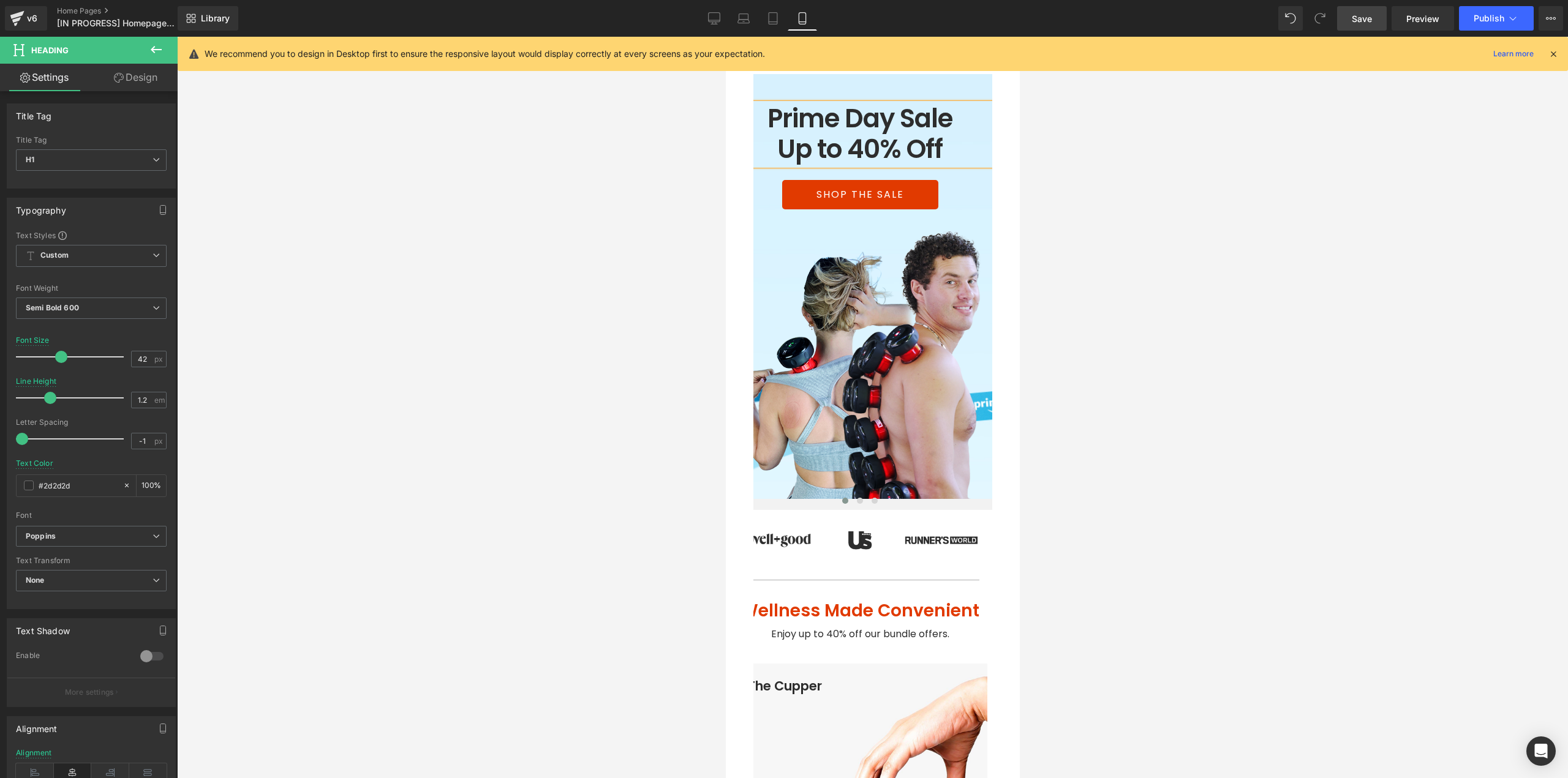
click at [1157, 202] on div at bounding box center [872, 407] width 1391 height 741
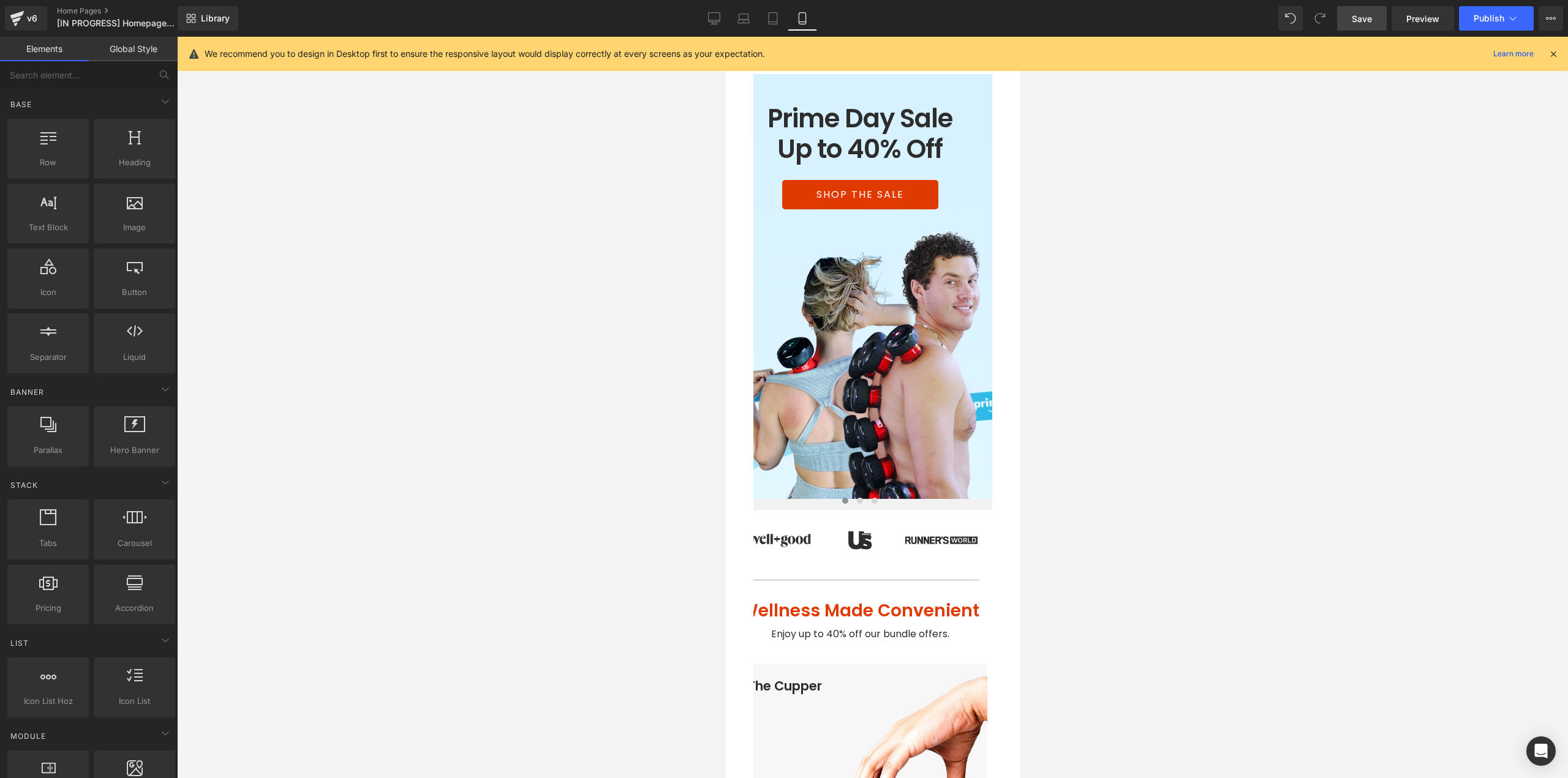
click at [1371, 20] on span "Save" at bounding box center [1361, 18] width 20 height 13
click at [1066, 305] on div at bounding box center [872, 407] width 1391 height 741
drag, startPoint x: 1432, startPoint y: 18, endPoint x: 1424, endPoint y: 18, distance: 8.0
click at [1432, 18] on span "Preview" at bounding box center [1422, 18] width 33 height 13
drag, startPoint x: 1178, startPoint y: 237, endPoint x: 827, endPoint y: 156, distance: 360.2
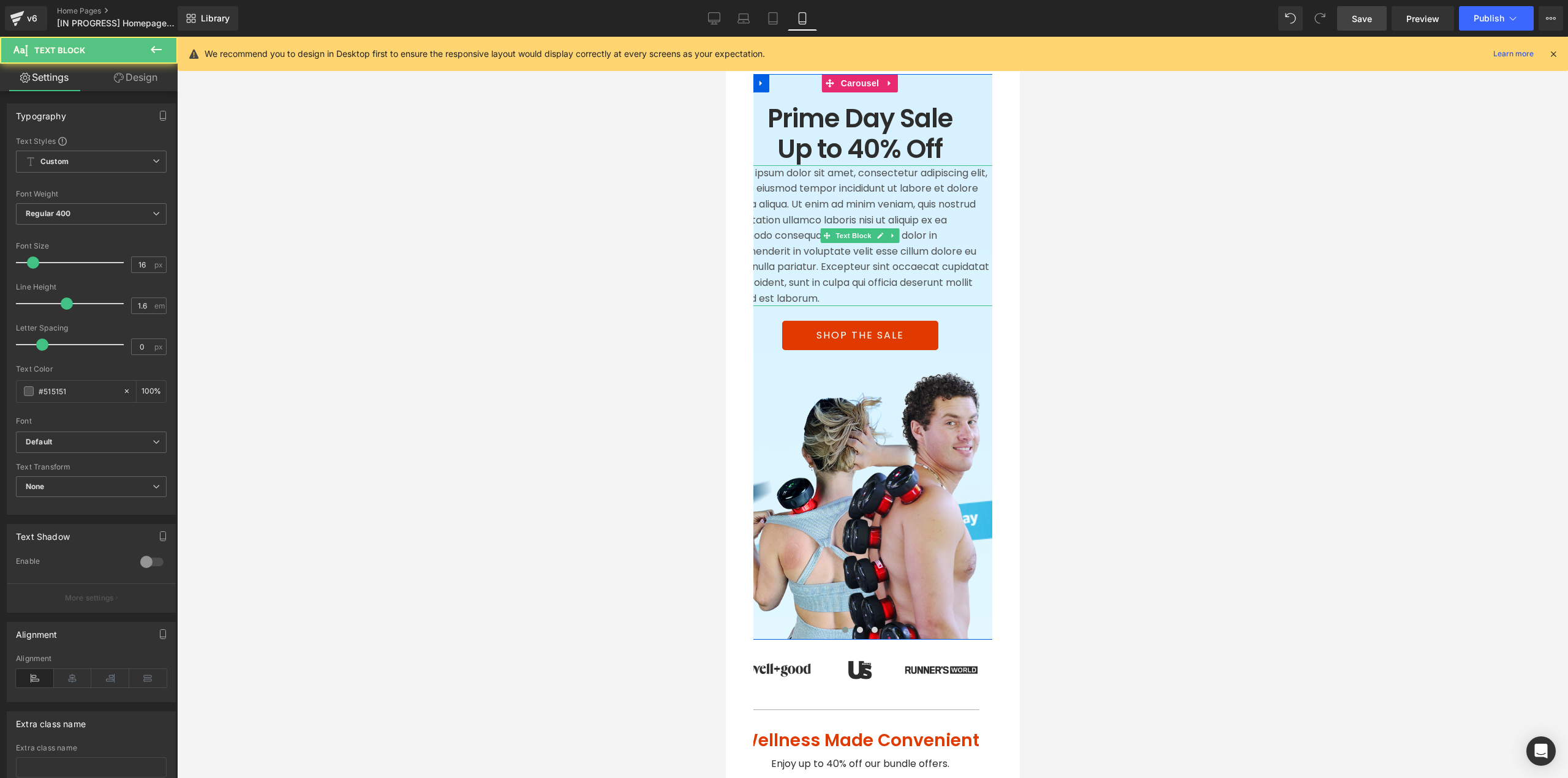
click at [856, 181] on p "Lorem ipsum dolor sit amet, consectetur adipiscing elit, sed do eiusmod tempor …" at bounding box center [859, 235] width 275 height 141
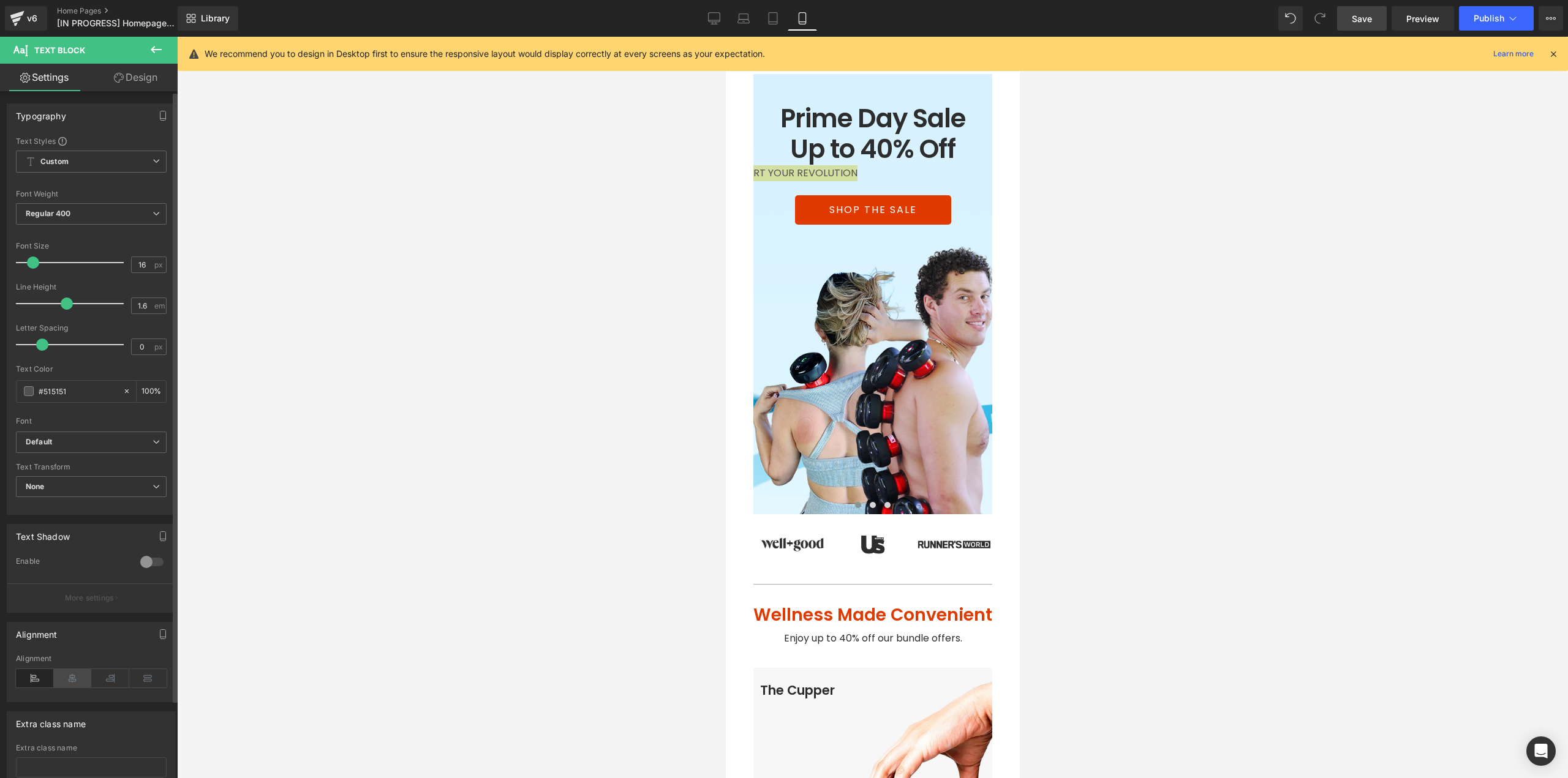
click at [66, 677] on icon at bounding box center [72, 678] width 38 height 18
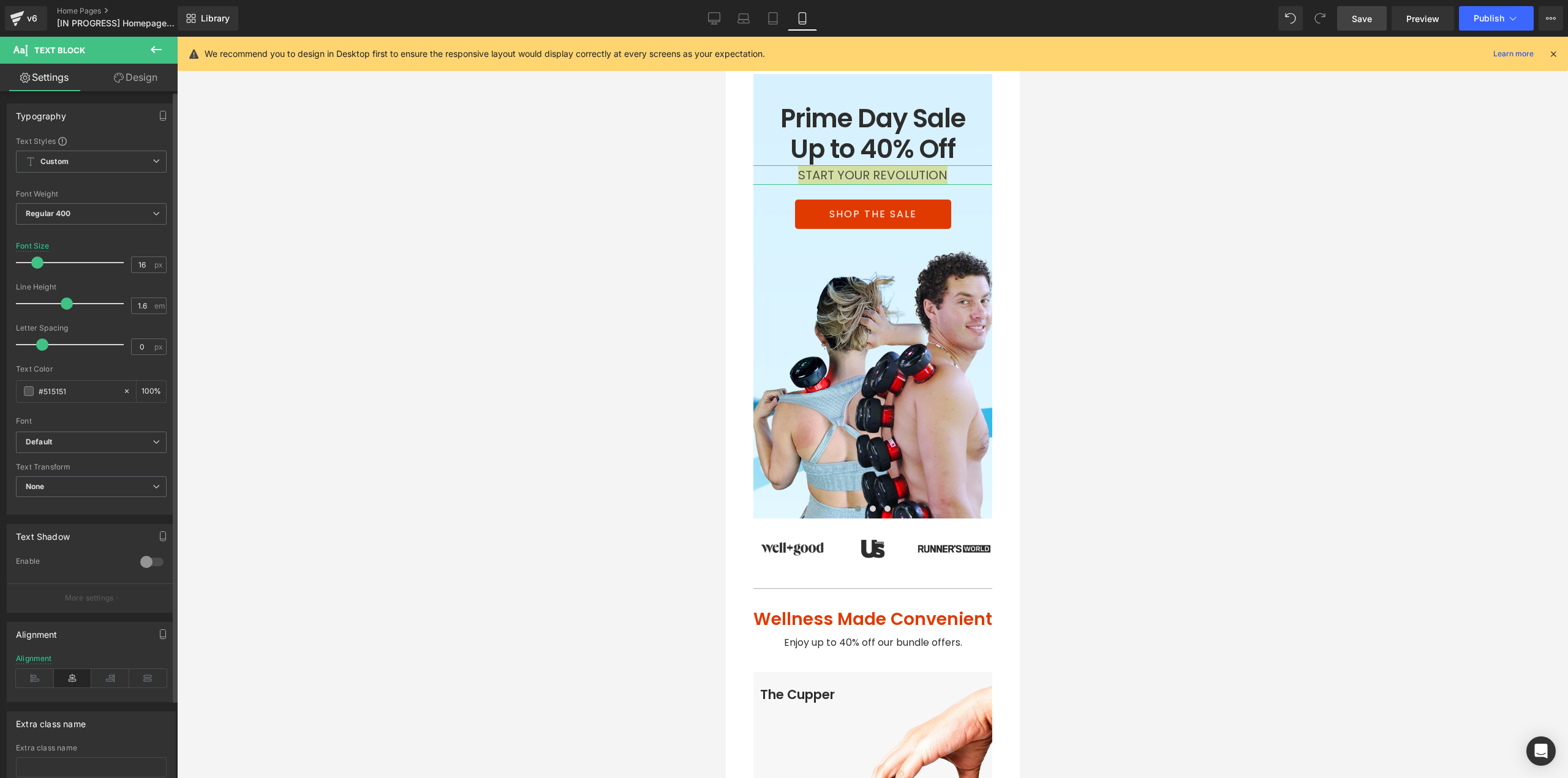
click at [36, 263] on span at bounding box center [37, 263] width 13 height 13
click at [76, 392] on input "#515151" at bounding box center [77, 391] width 78 height 13
type input "2D2D2D"
drag, startPoint x: 44, startPoint y: 347, endPoint x: 70, endPoint y: 344, distance: 26.2
click at [70, 344] on span at bounding box center [71, 344] width 13 height 13
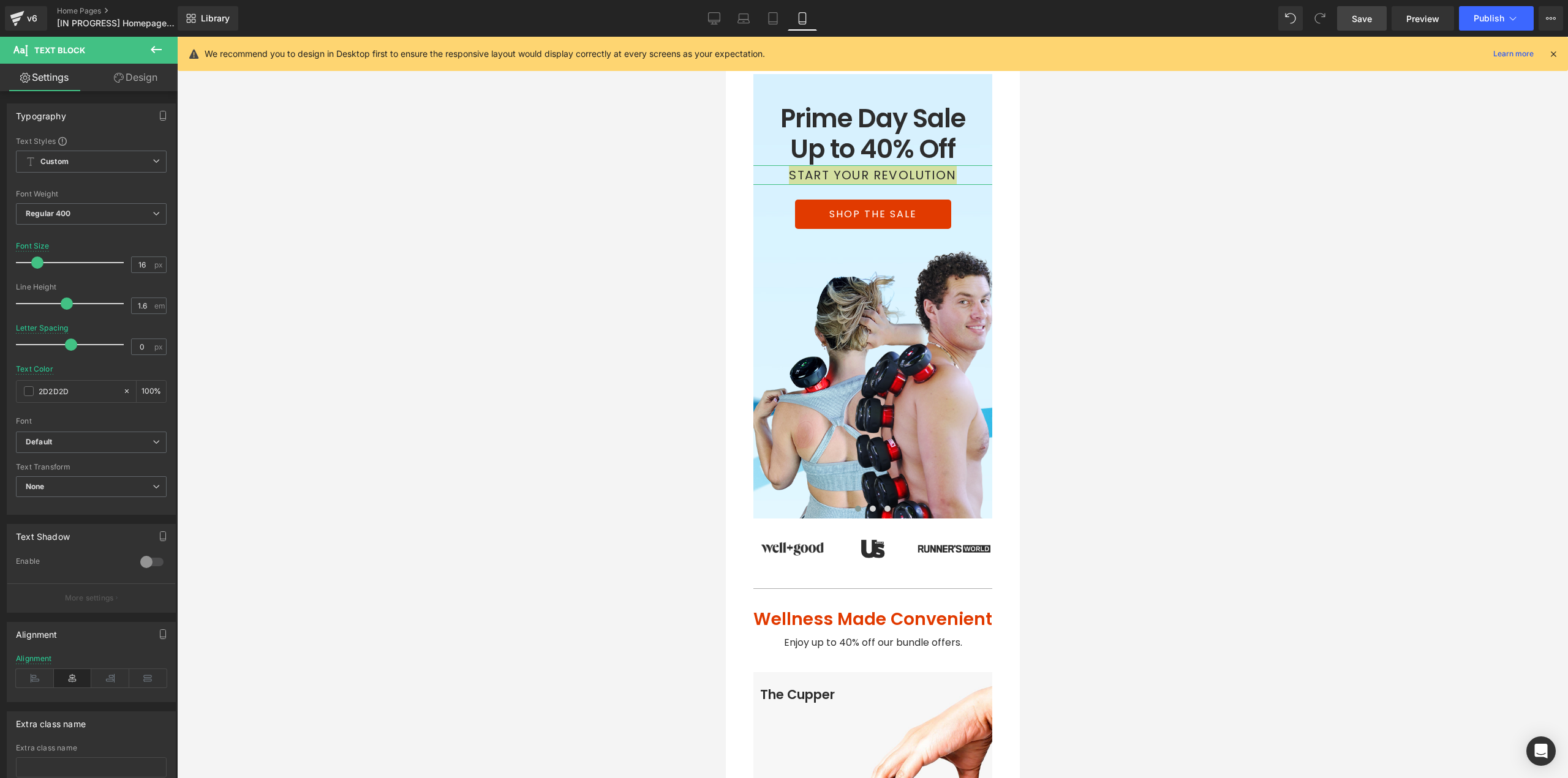
click at [141, 80] on link "Design" at bounding box center [136, 77] width 89 height 27
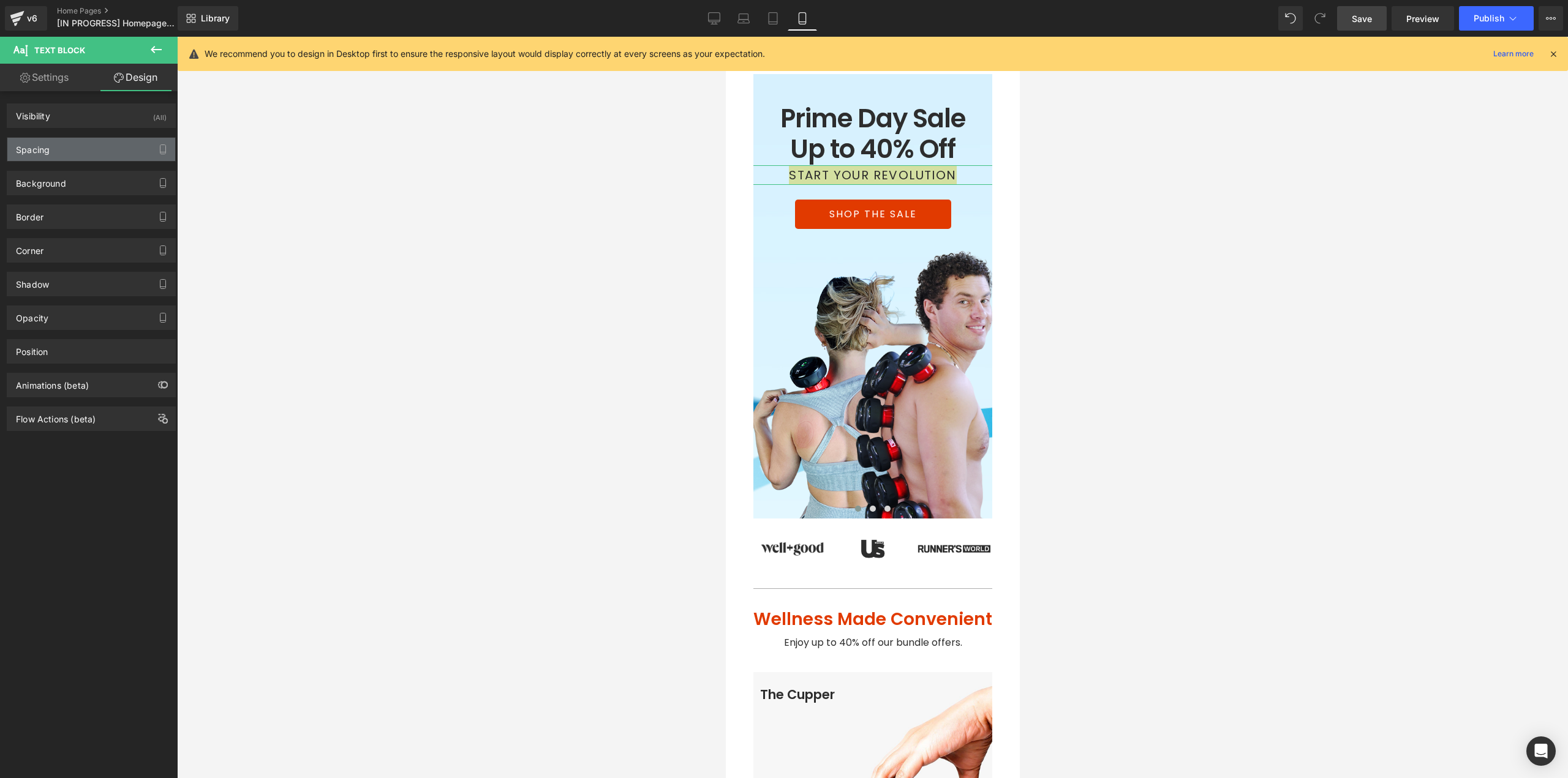
click at [58, 153] on div "Spacing" at bounding box center [91, 150] width 167 height 24
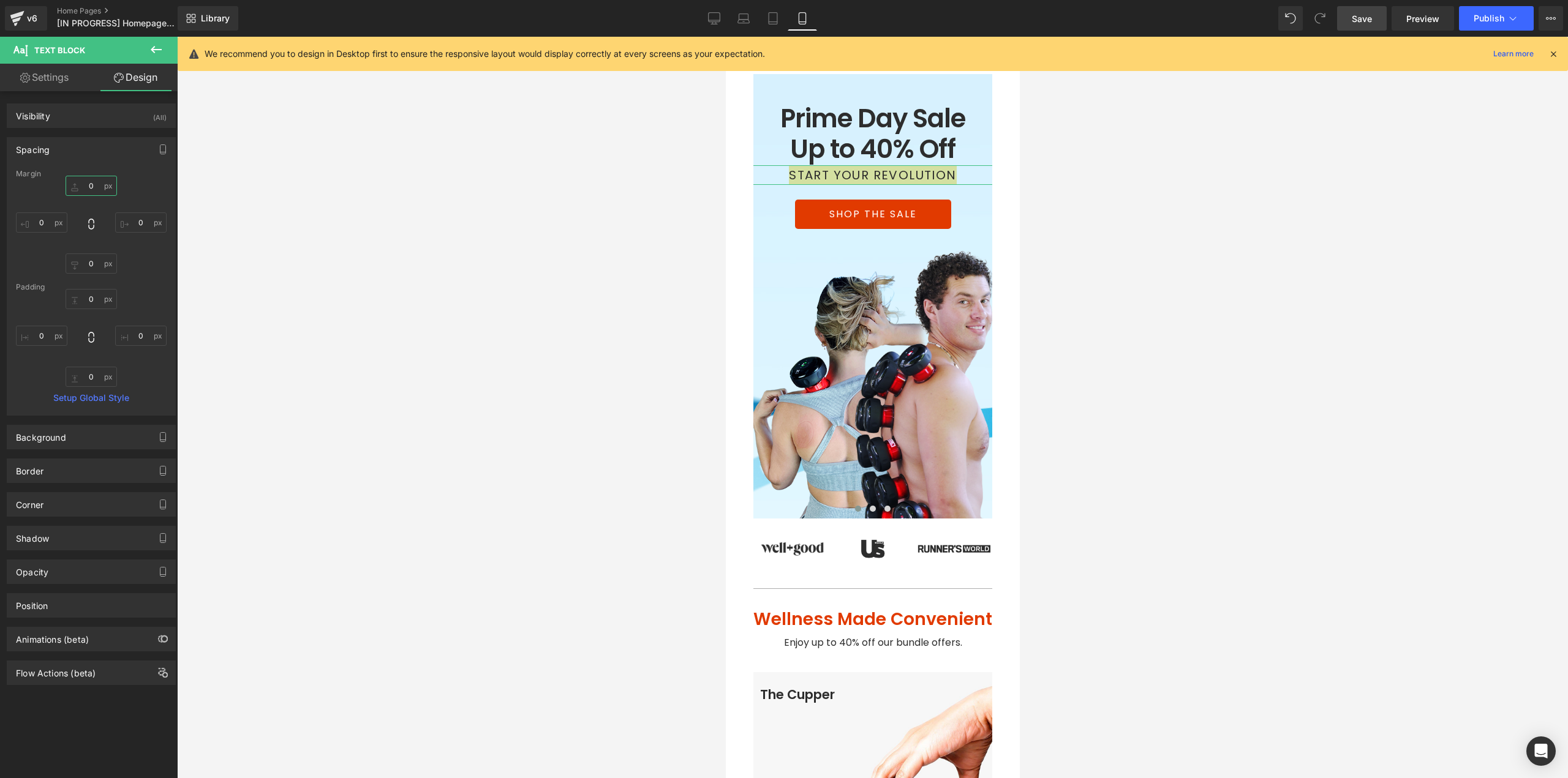
click at [94, 184] on input "0" at bounding box center [91, 185] width 52 height 20
type input "8"
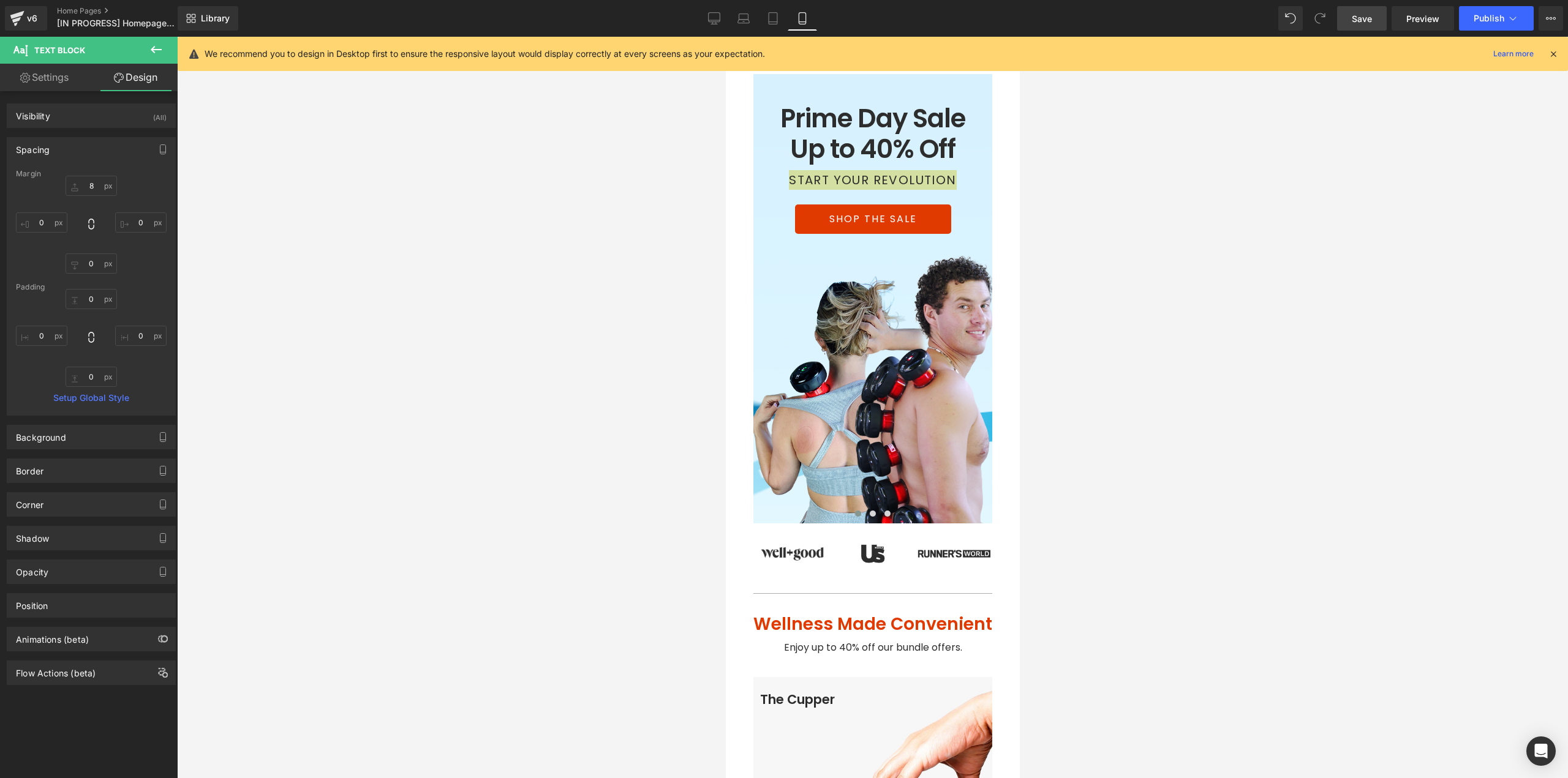
click at [1159, 376] on div at bounding box center [872, 407] width 1391 height 741
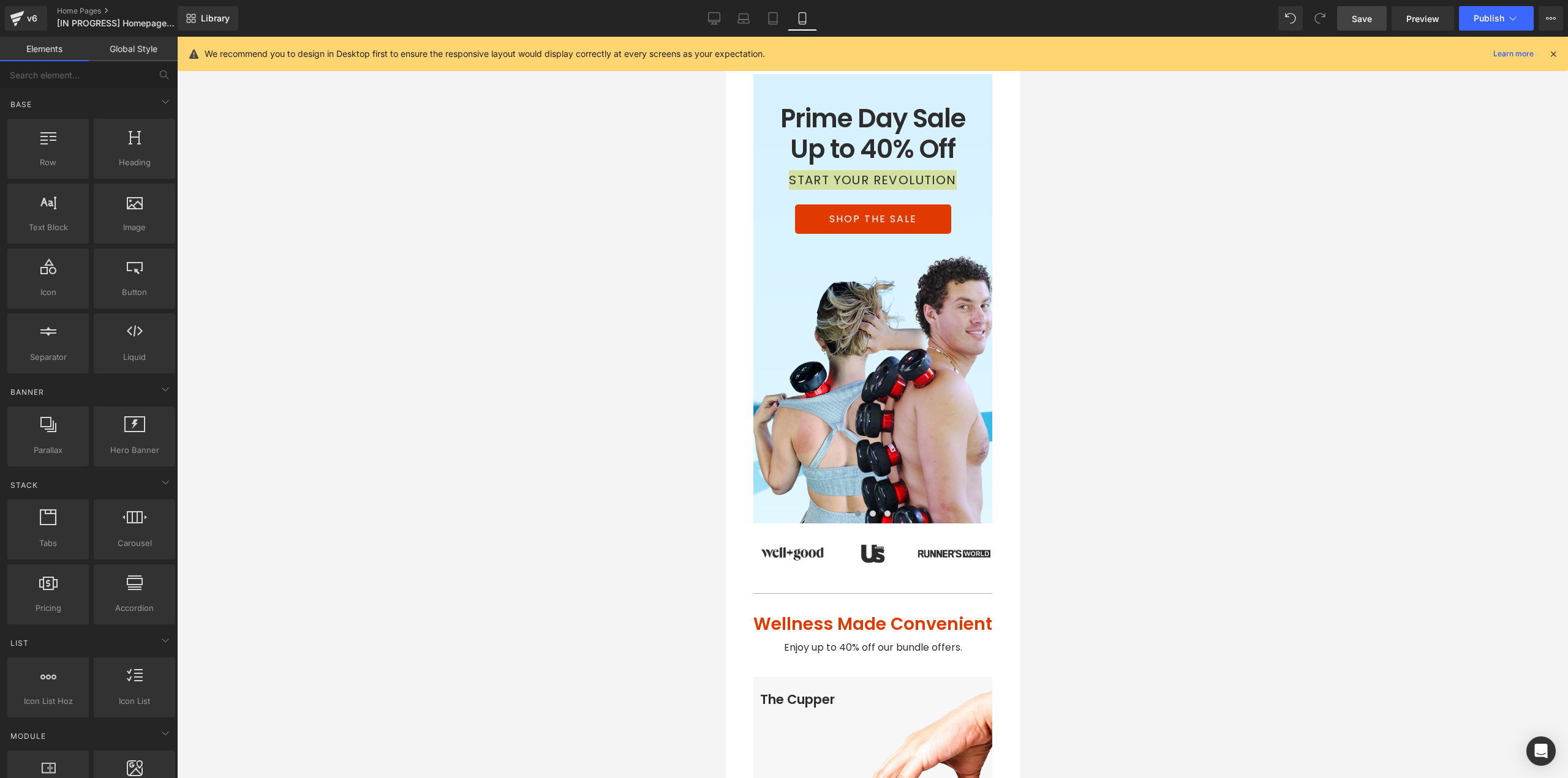
click at [1099, 262] on div at bounding box center [872, 407] width 1391 height 741
click at [874, 176] on span "Text Block" at bounding box center [865, 180] width 41 height 15
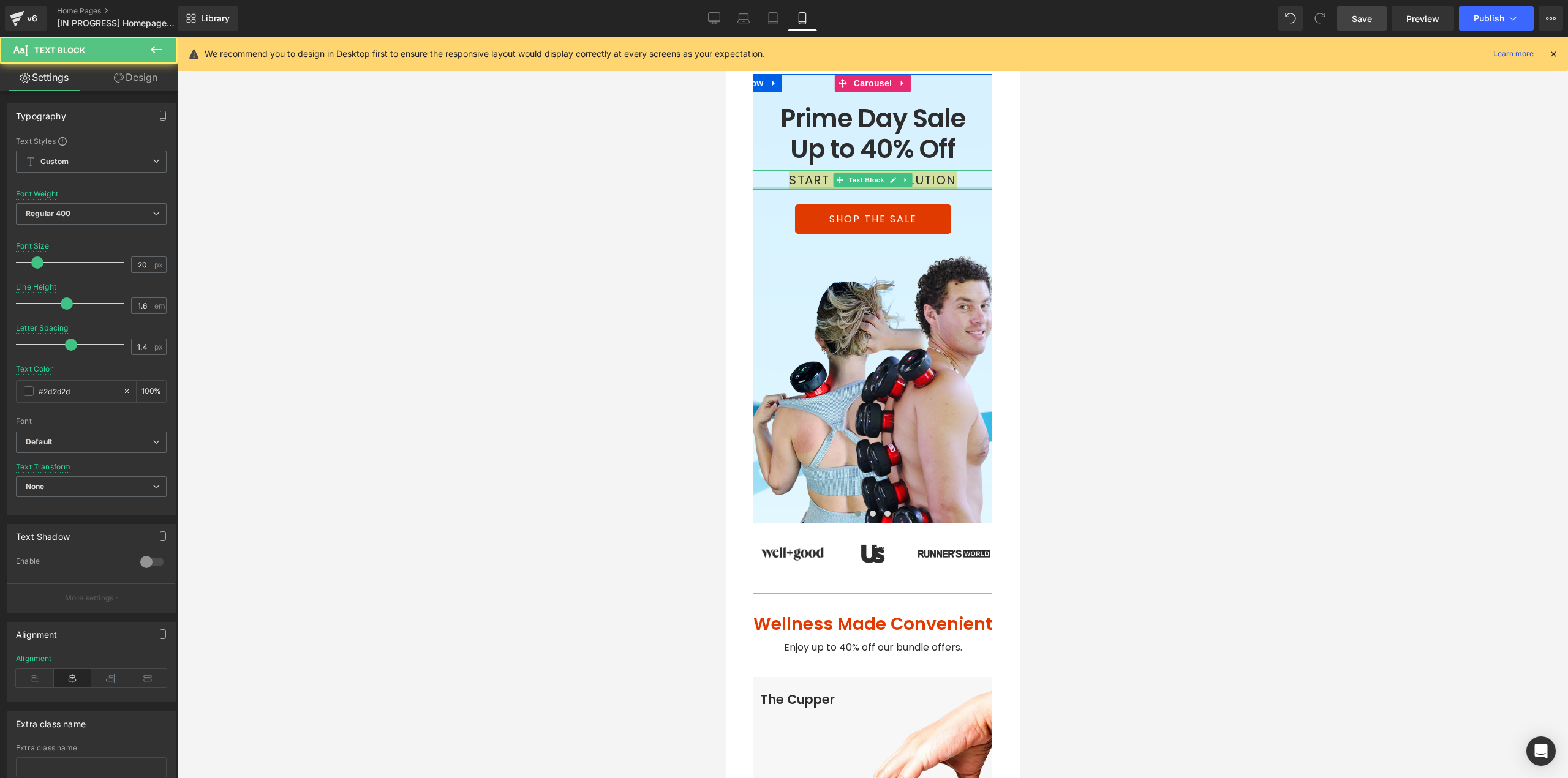
click at [1119, 198] on div at bounding box center [872, 407] width 1391 height 741
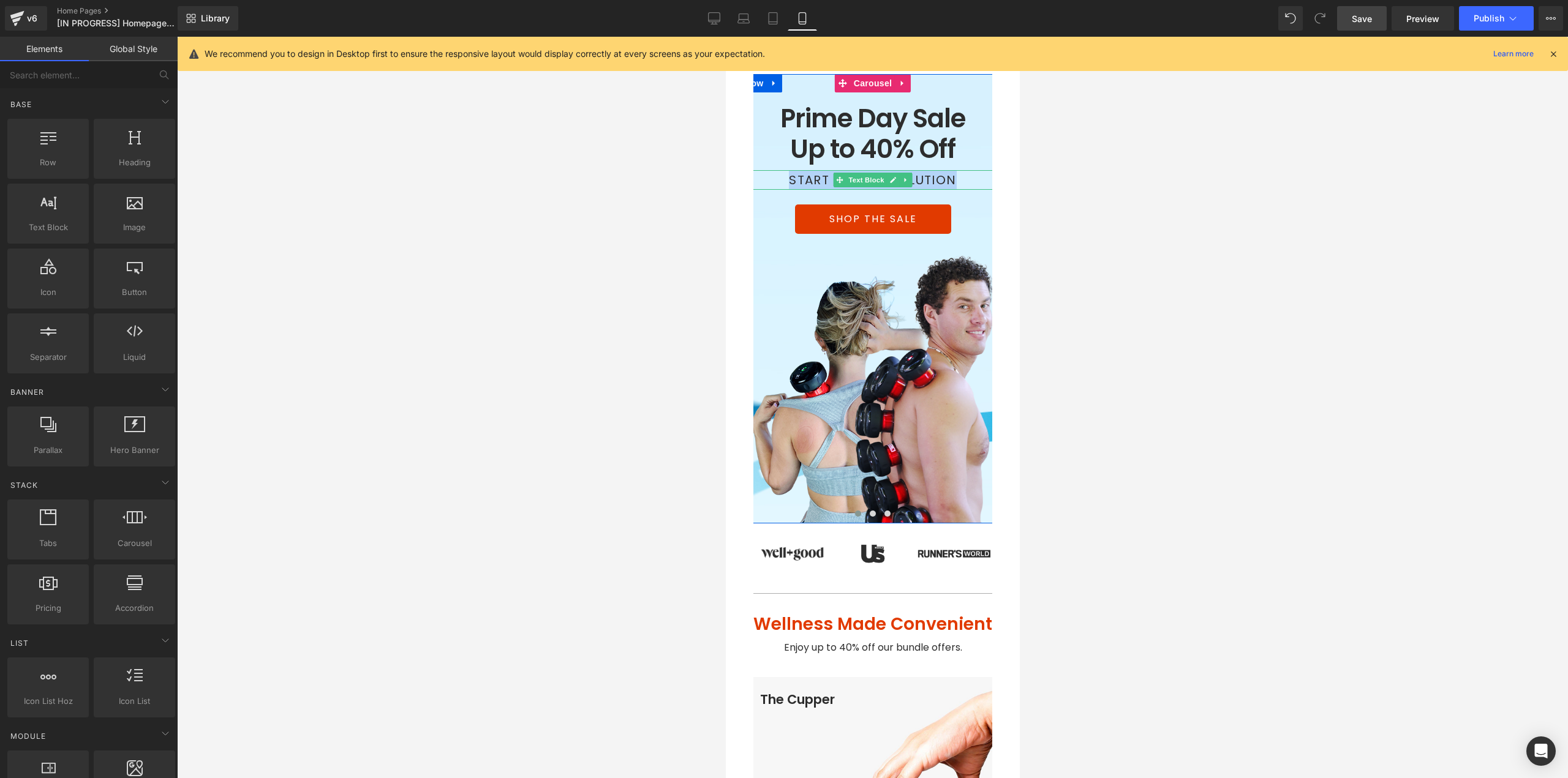
click at [936, 178] on p "START YOUR REVOLUTION" at bounding box center [871, 180] width 275 height 20
click at [1119, 201] on div at bounding box center [872, 407] width 1391 height 741
click at [1359, 20] on span "Save" at bounding box center [1361, 18] width 20 height 13
click at [1370, 16] on span "Save" at bounding box center [1361, 18] width 20 height 13
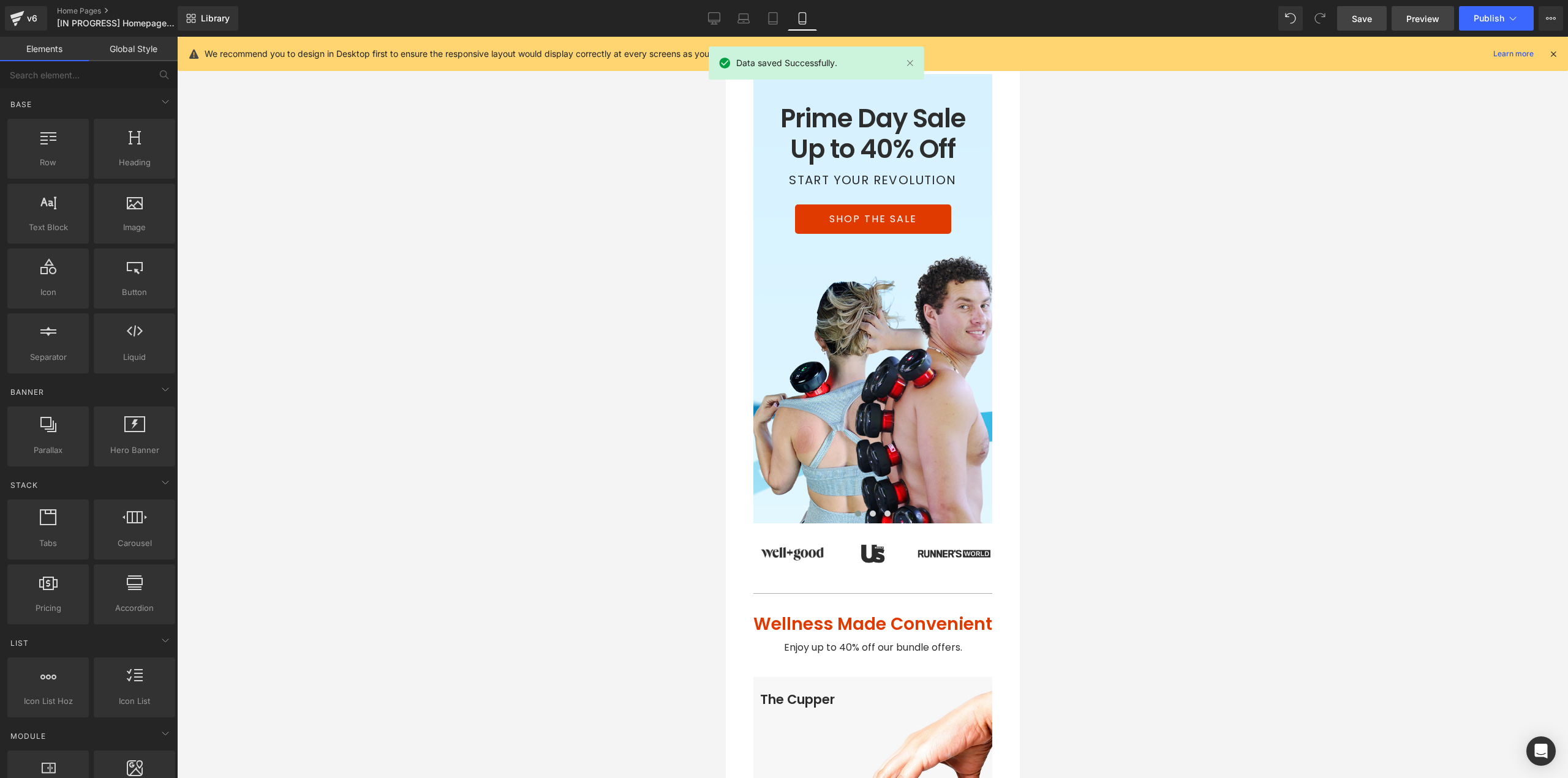
click at [1422, 17] on span "Preview" at bounding box center [1422, 18] width 33 height 13
click at [865, 518] on button at bounding box center [872, 513] width 15 height 13
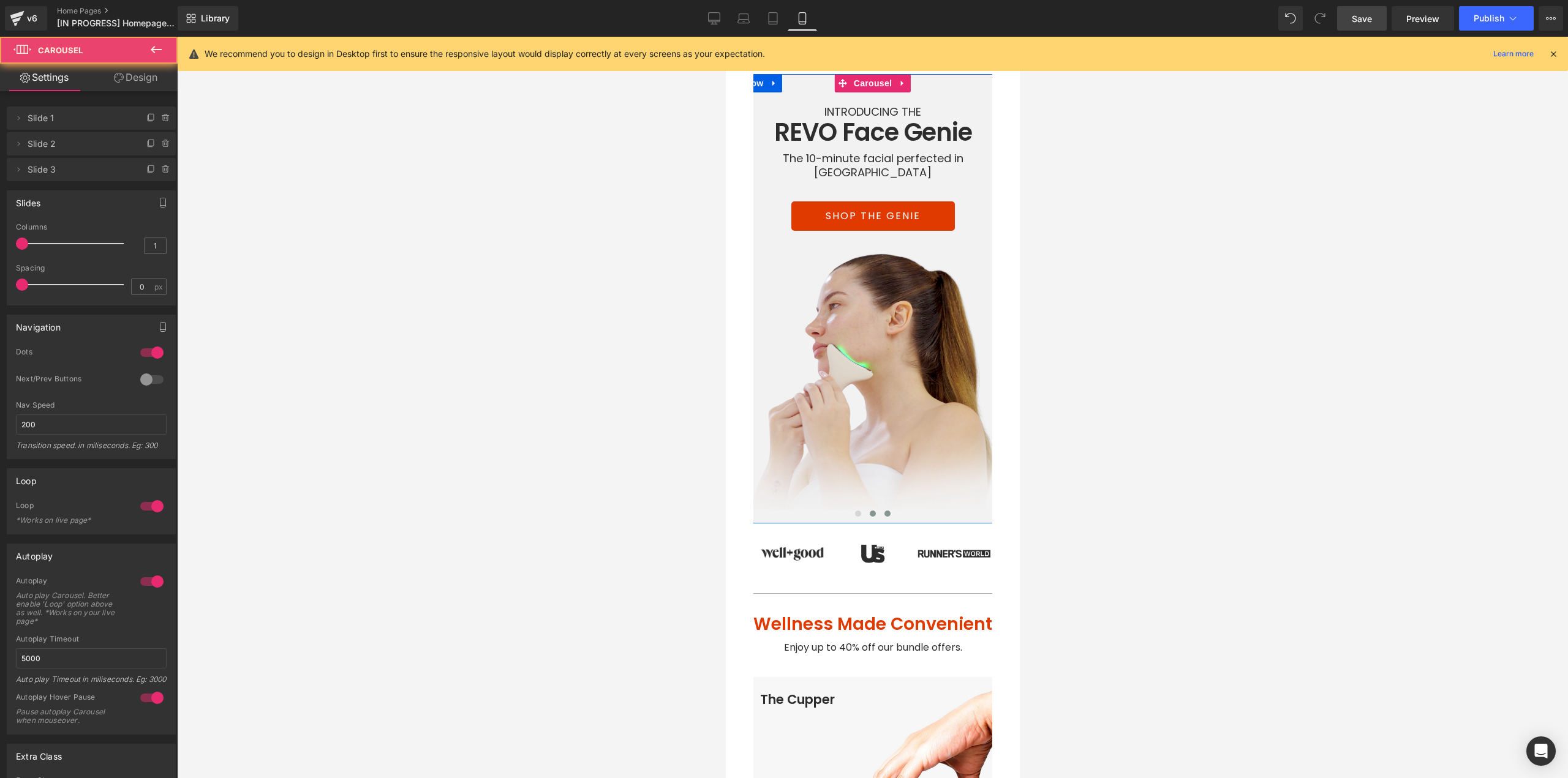
click at [884, 515] on span at bounding box center [887, 513] width 6 height 6
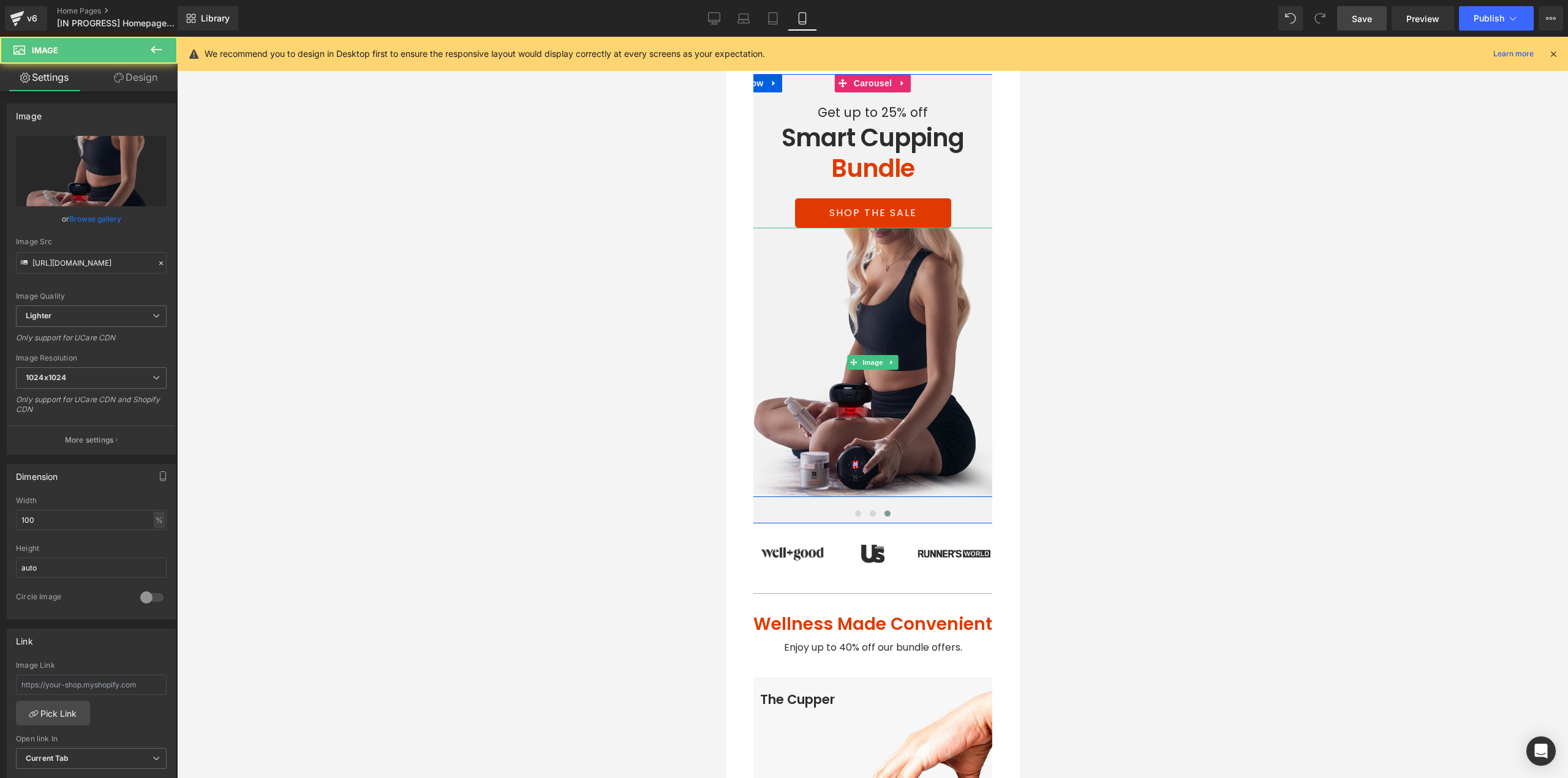
click at [891, 440] on img at bounding box center [871, 362] width 275 height 269
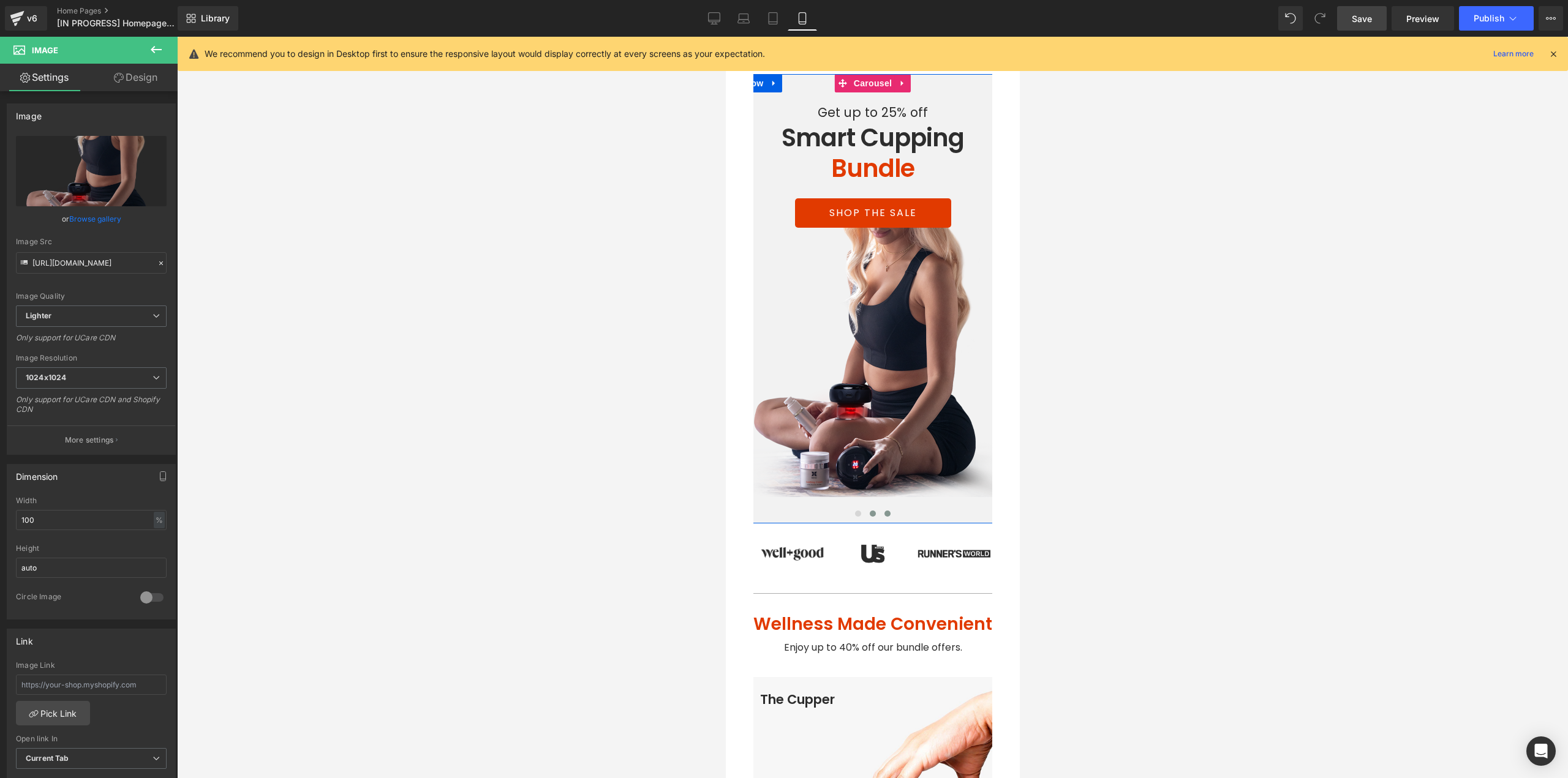
click at [869, 515] on span at bounding box center [872, 513] width 6 height 6
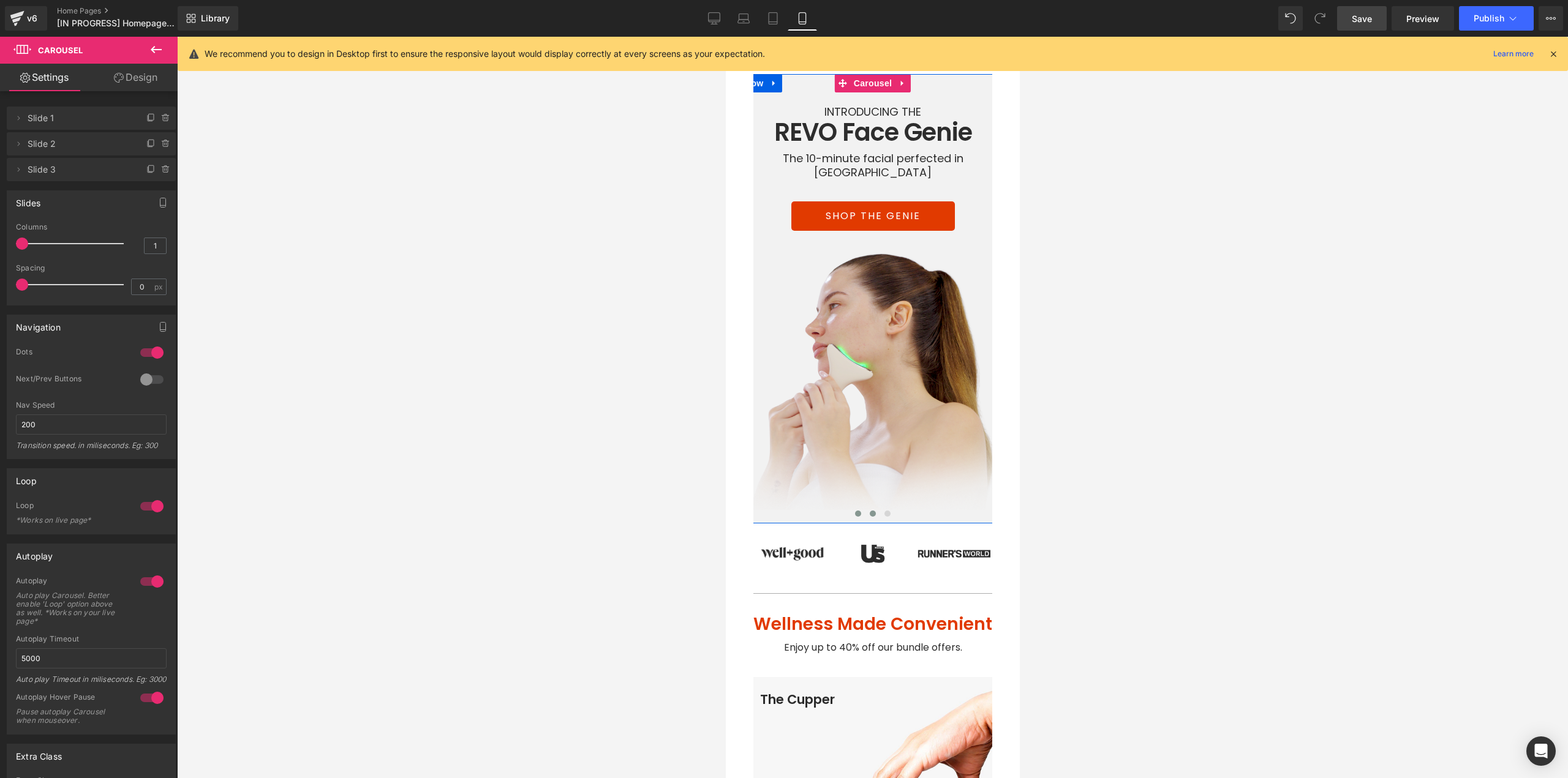
click at [855, 519] on button at bounding box center [857, 513] width 15 height 13
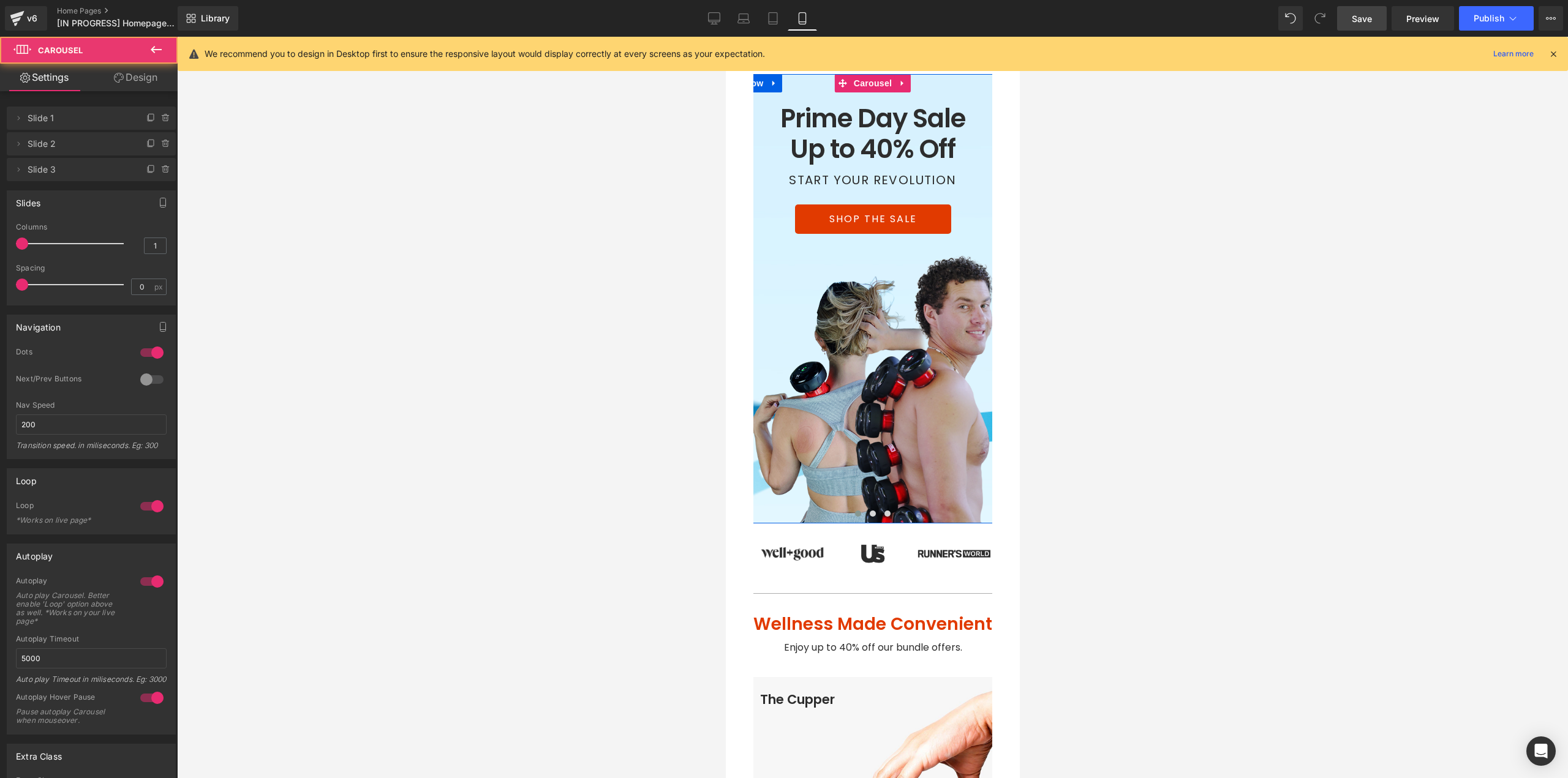
click at [884, 459] on img at bounding box center [871, 389] width 243 height 268
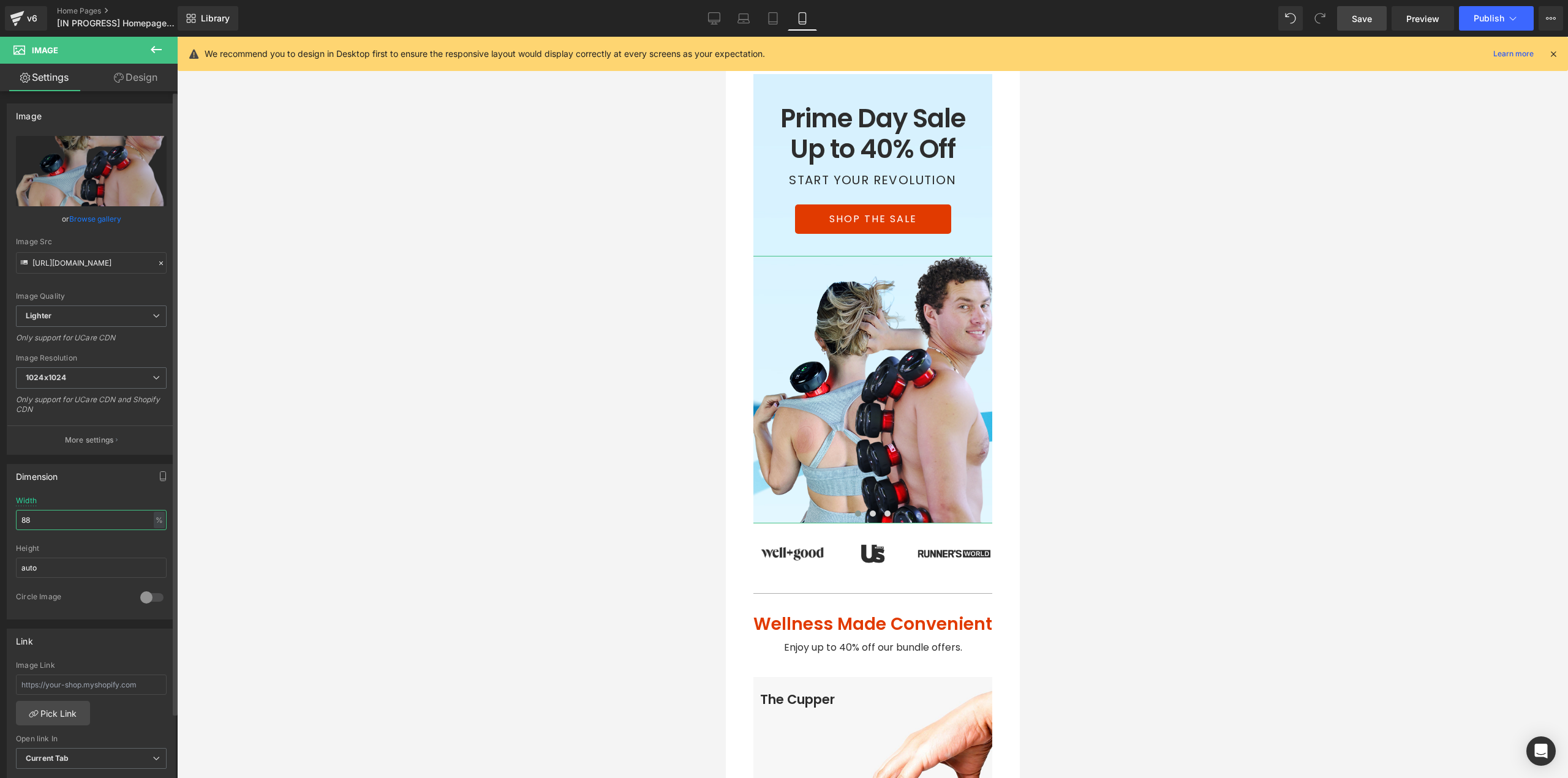
drag, startPoint x: 32, startPoint y: 523, endPoint x: 0, endPoint y: 523, distance: 32.0
click at [0, 523] on div "Dimension 88% Width 88 % % px auto Height auto 0 Circle Image" at bounding box center [91, 537] width 183 height 164
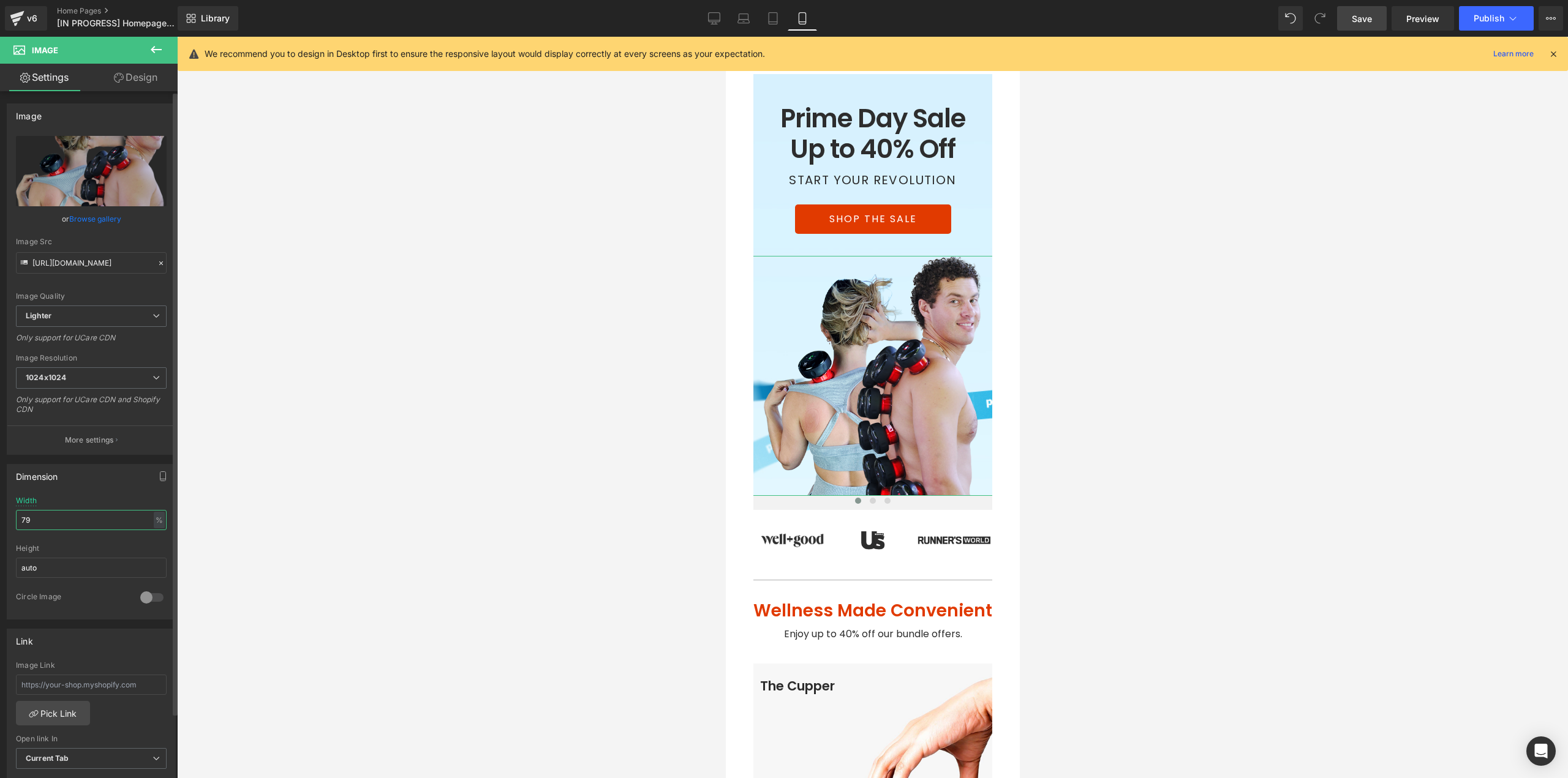
type input "80"
drag, startPoint x: 1354, startPoint y: 16, endPoint x: 1316, endPoint y: 37, distance: 43.4
click at [1353, 16] on span "Save" at bounding box center [1361, 18] width 20 height 13
click at [869, 498] on span at bounding box center [872, 501] width 6 height 6
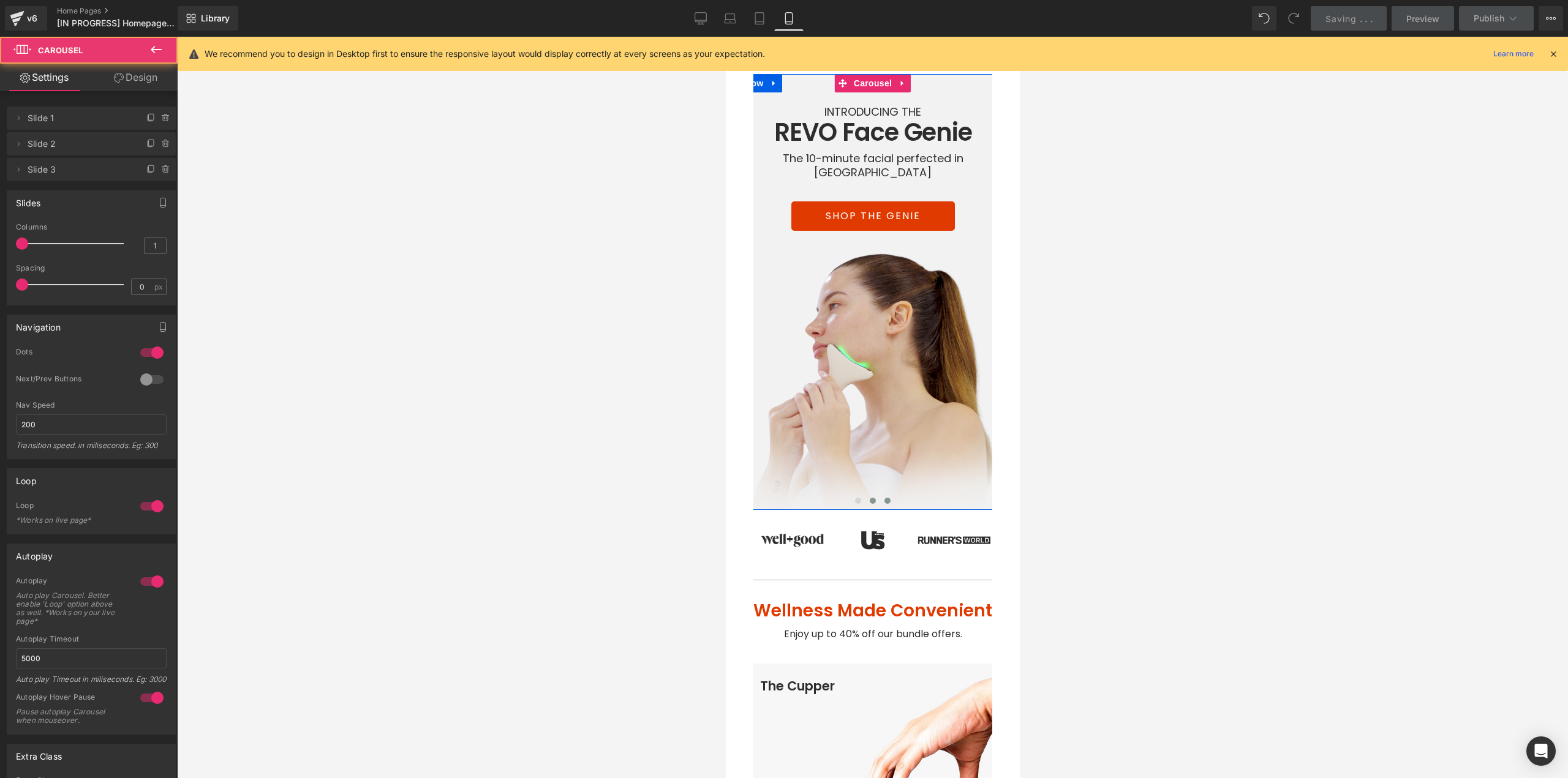
click at [884, 498] on span at bounding box center [887, 501] width 6 height 6
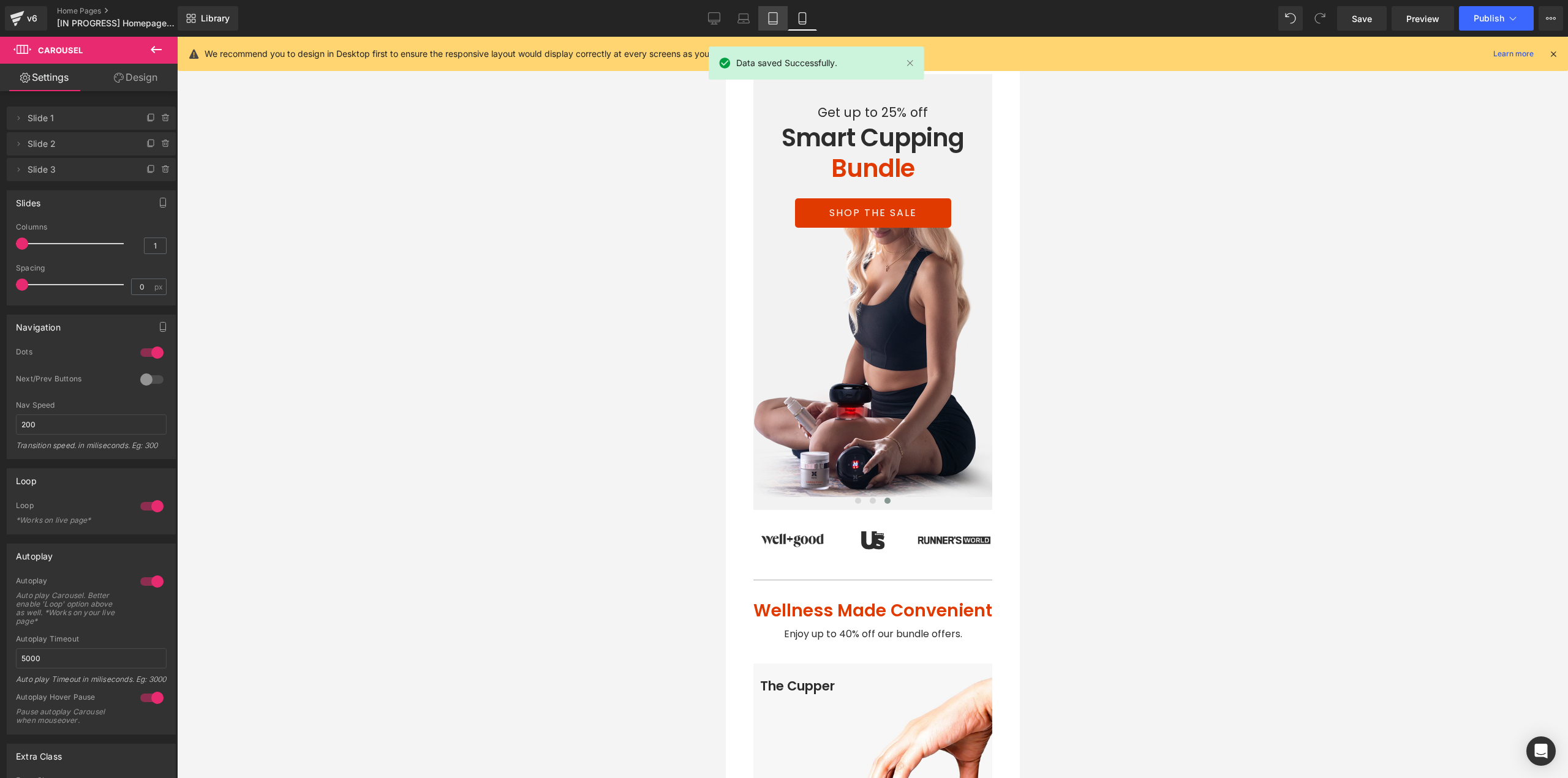
click at [770, 18] on icon at bounding box center [773, 18] width 13 height 13
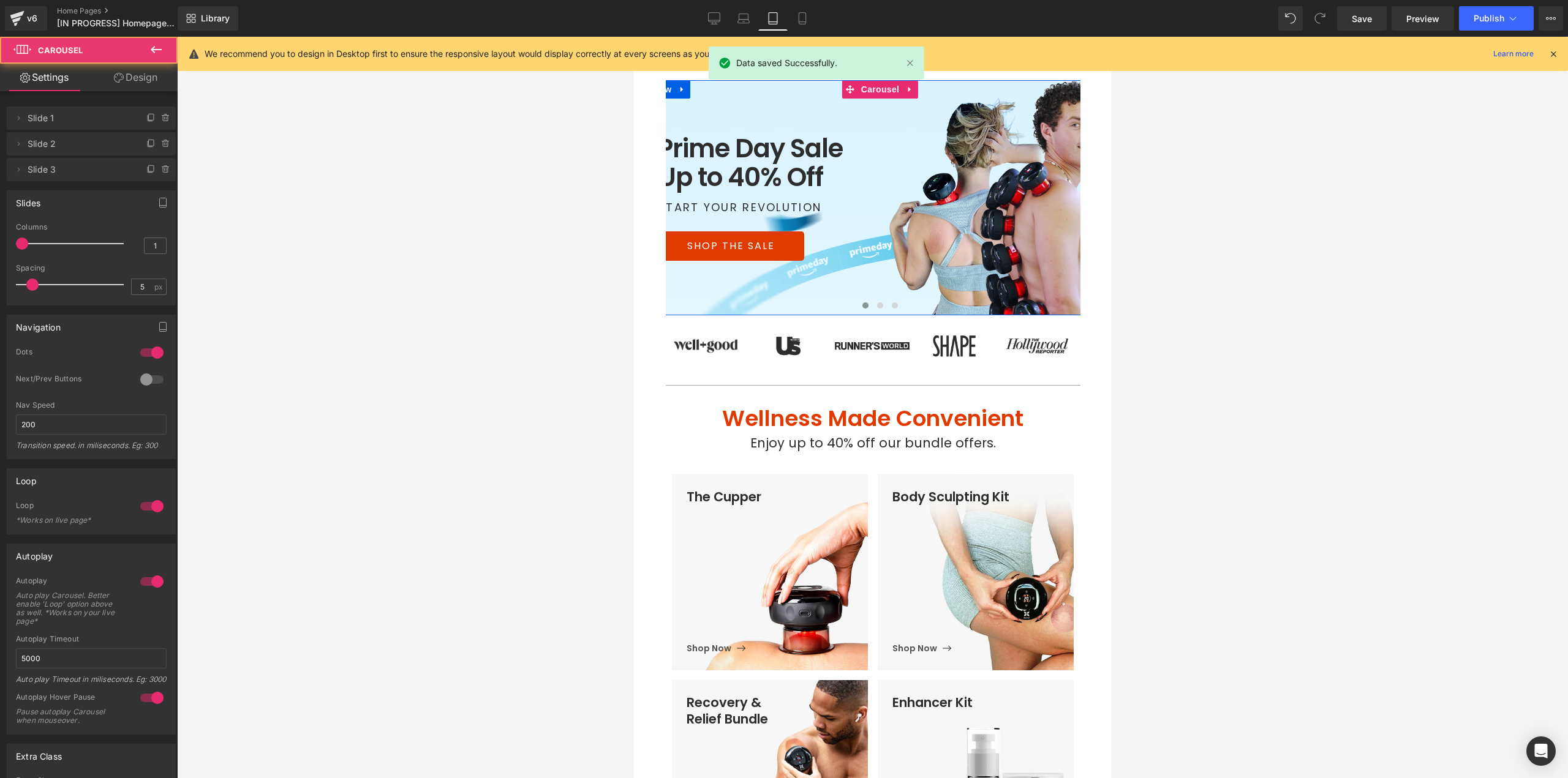
click at [866, 306] on button at bounding box center [865, 305] width 15 height 13
click at [877, 307] on span at bounding box center [880, 305] width 6 height 6
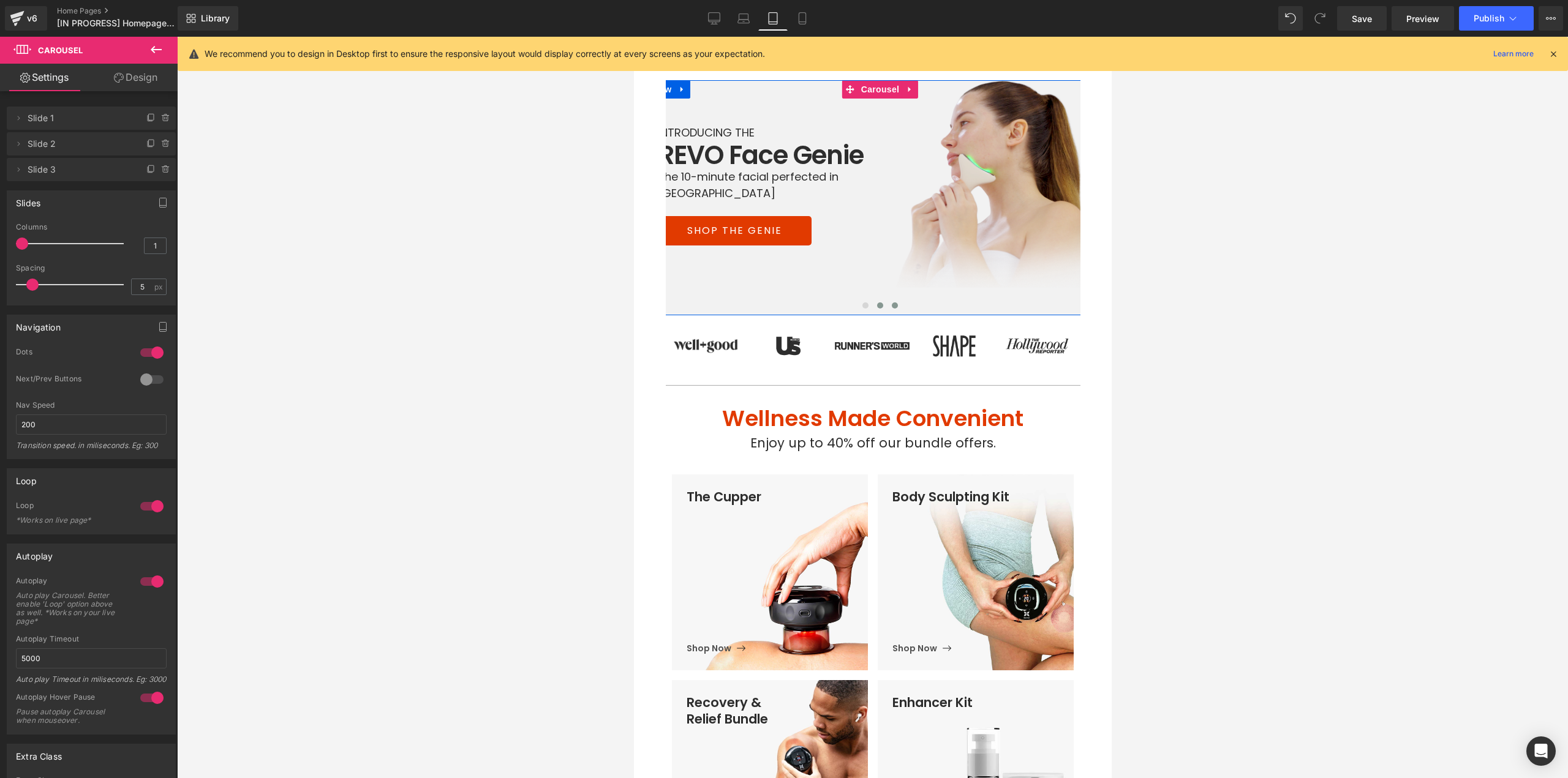
click at [887, 306] on button at bounding box center [894, 305] width 15 height 13
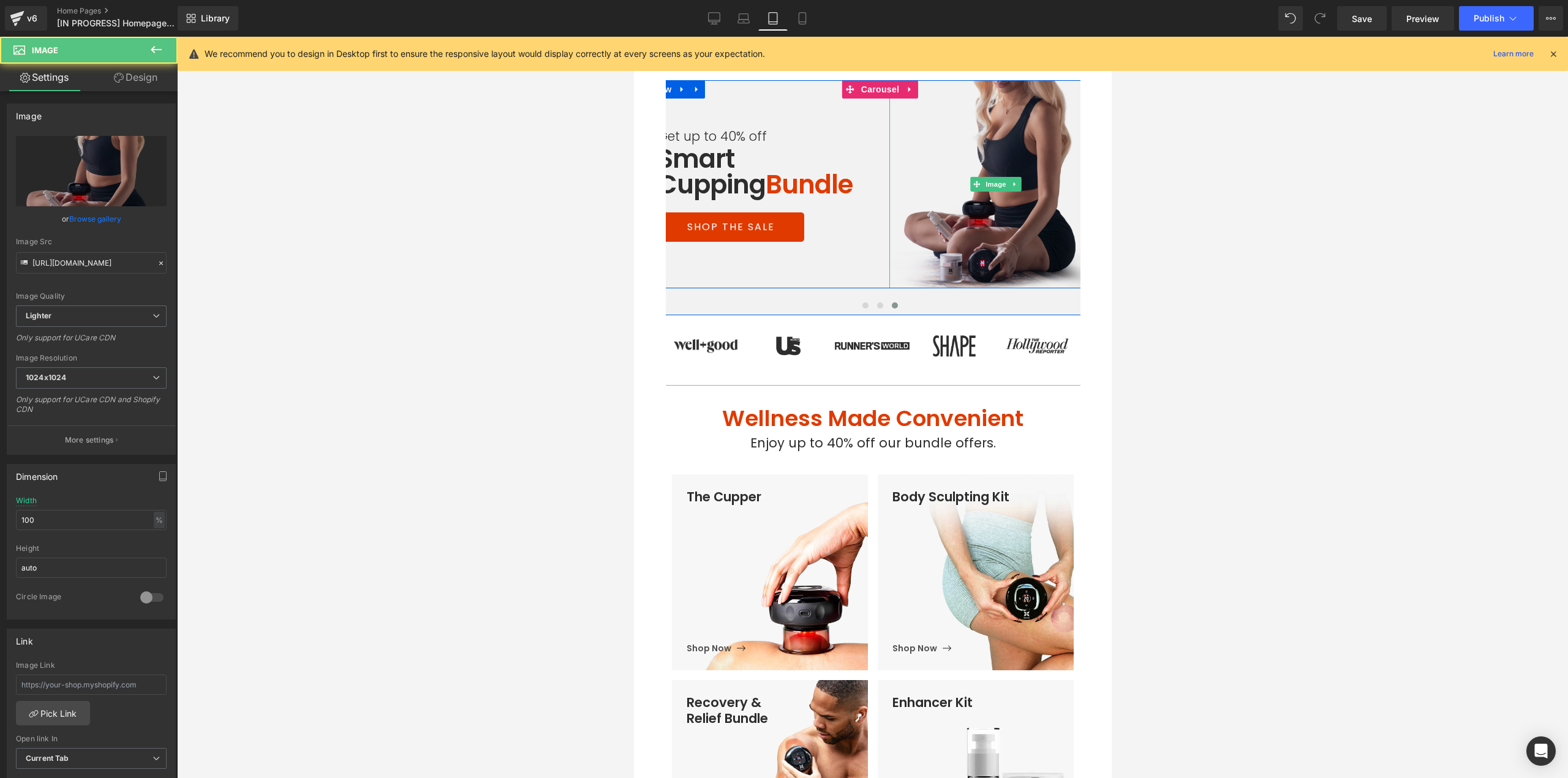
click at [981, 233] on img at bounding box center [995, 184] width 213 height 208
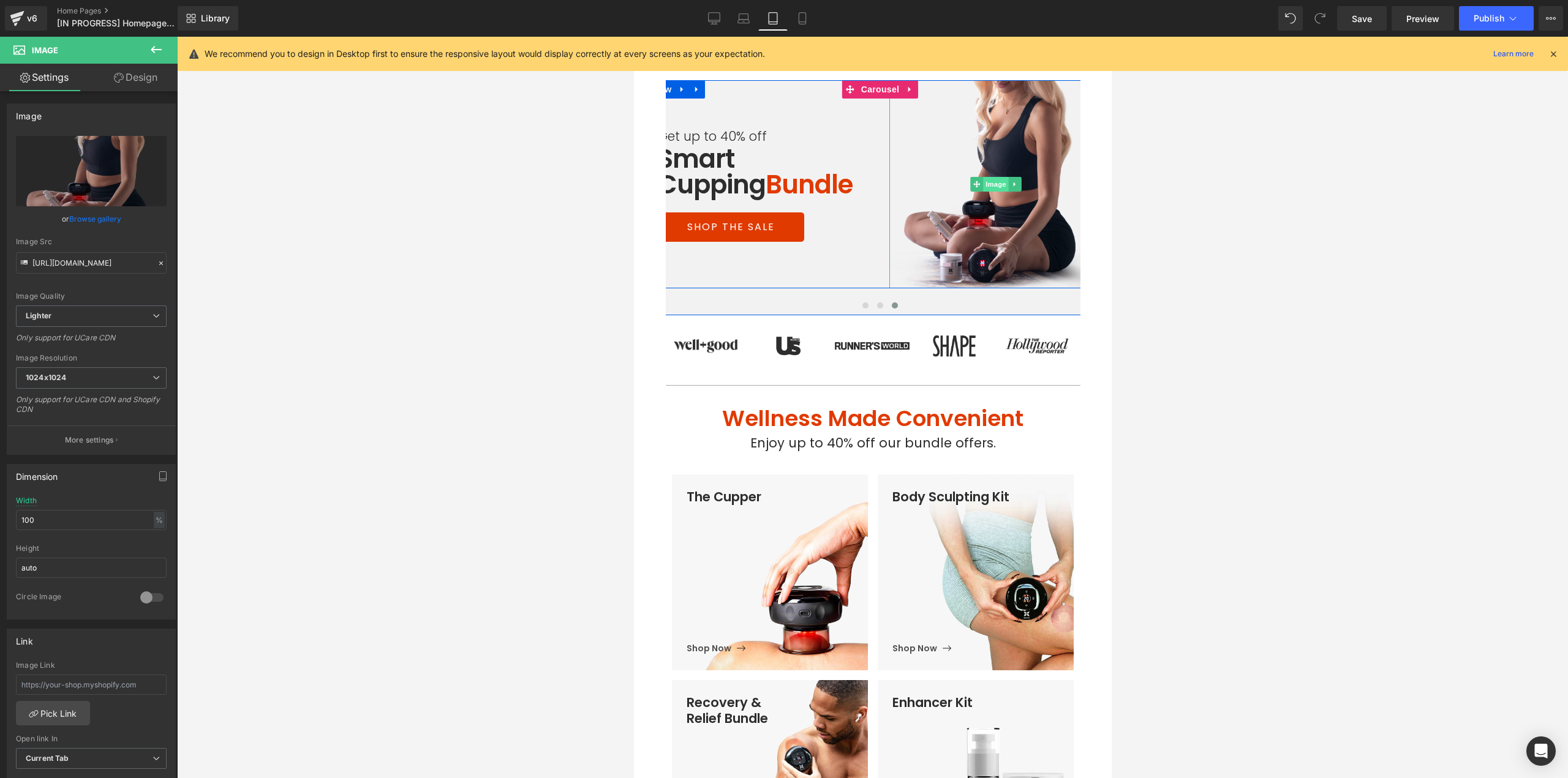
click at [989, 184] on span "Image" at bounding box center [995, 184] width 26 height 15
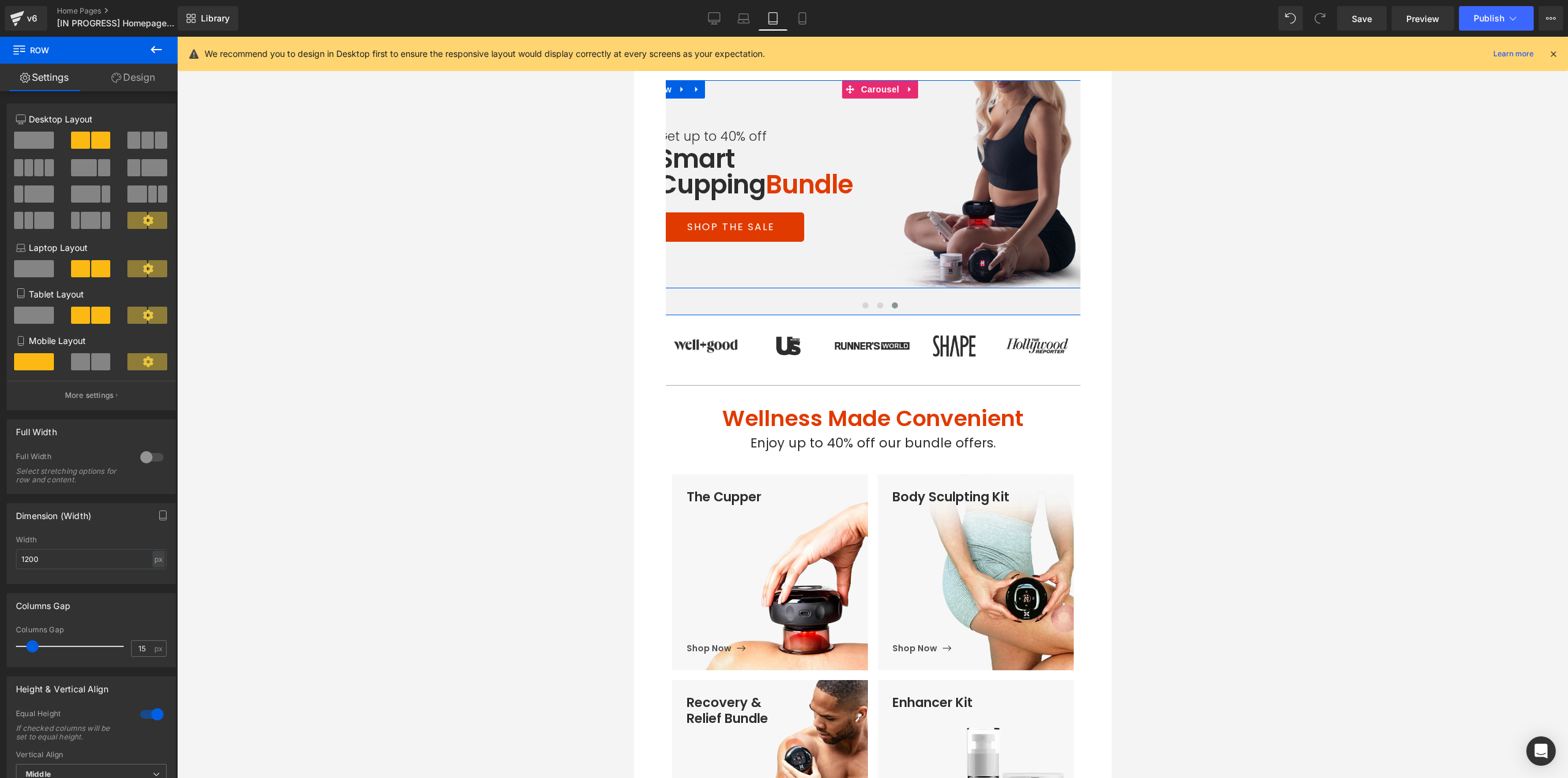
drag, startPoint x: 758, startPoint y: 287, endPoint x: 964, endPoint y: 218, distance: 217.2
click at [761, 282] on div "Get up to 40% off Heading Smart Cupping Bundle Heading SHOP THE SALE Button Ima…" at bounding box center [879, 184] width 463 height 208
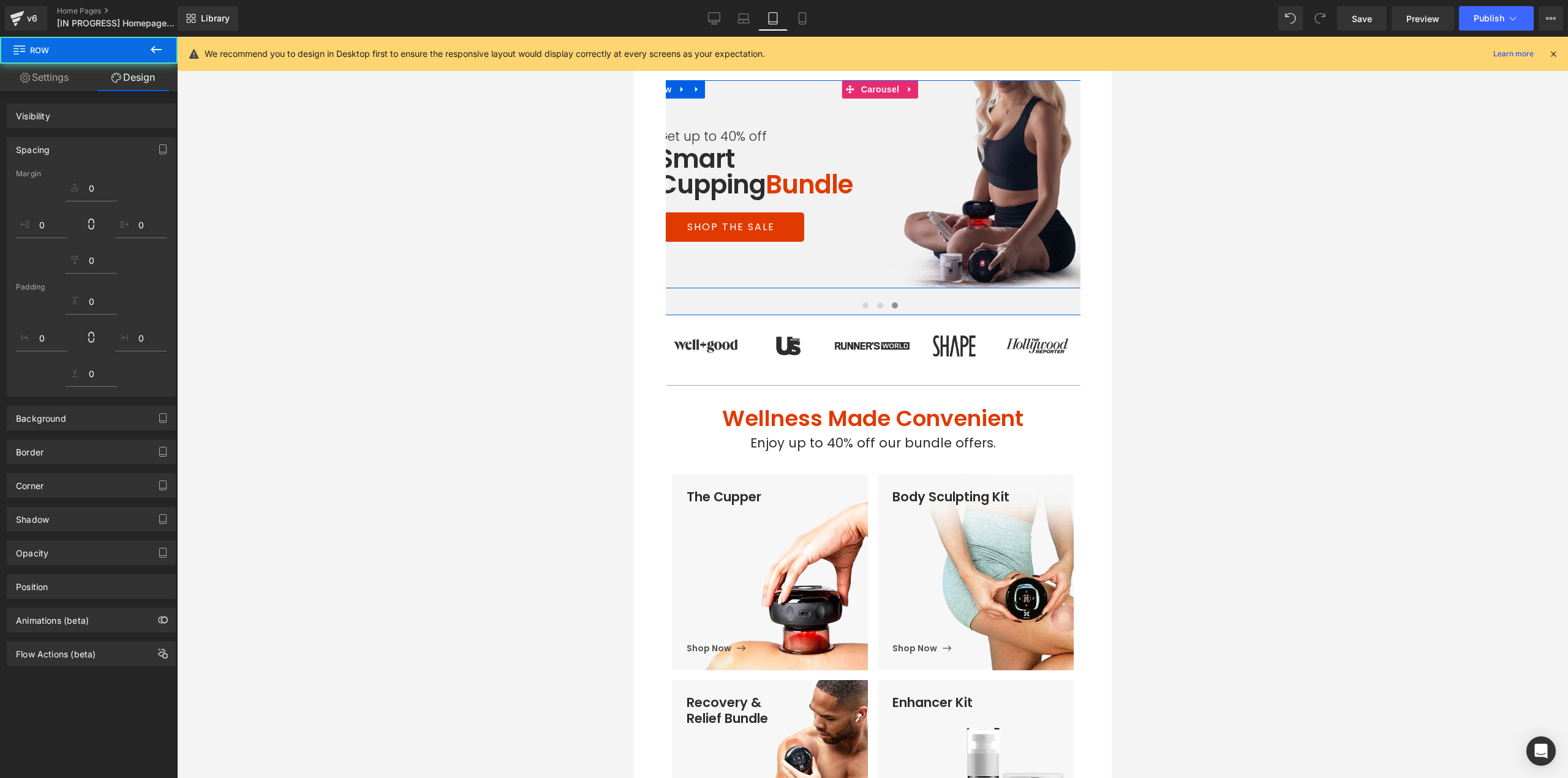
click at [975, 211] on img at bounding box center [995, 184] width 213 height 208
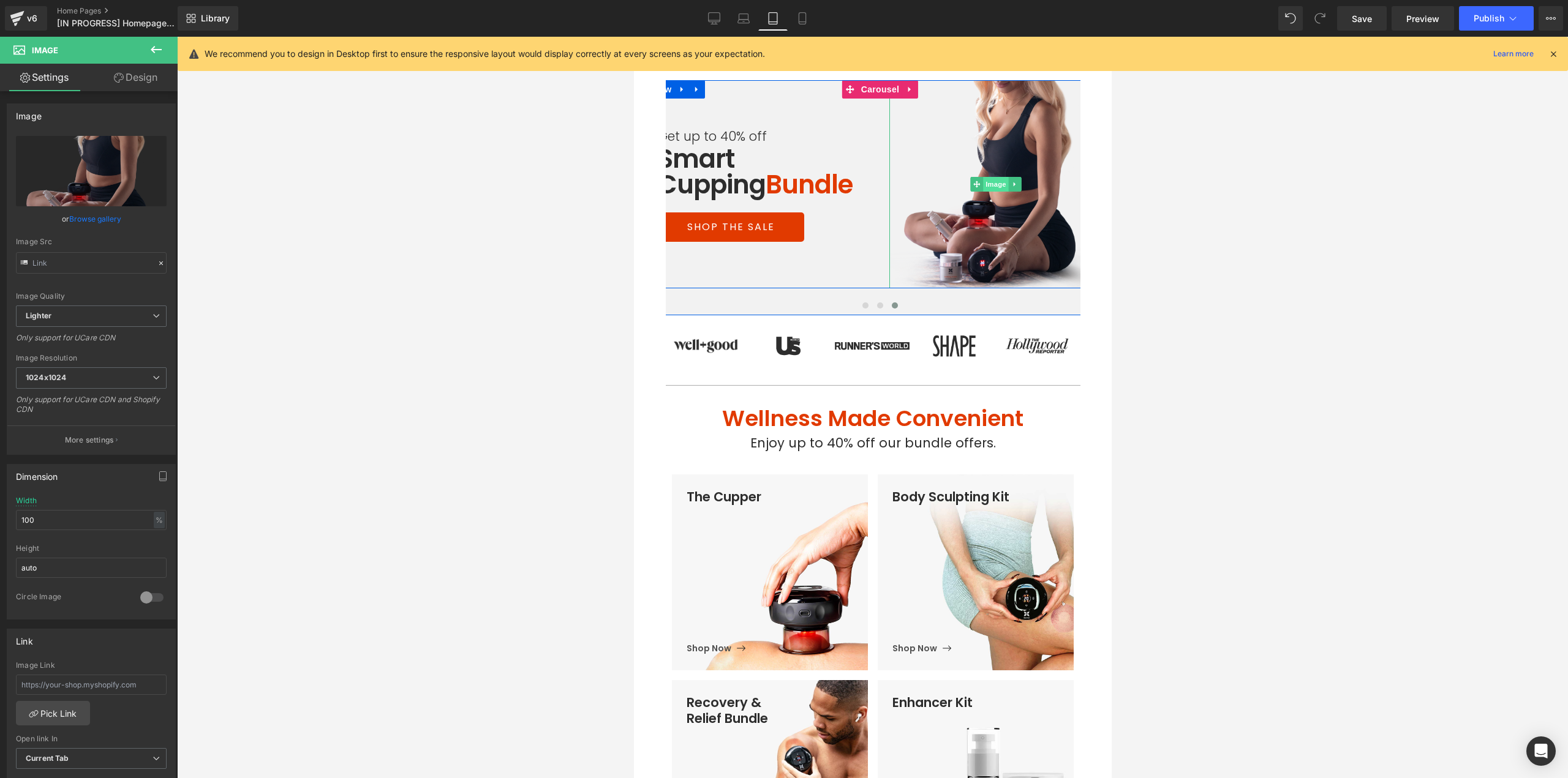
click at [993, 181] on span "Image" at bounding box center [995, 184] width 26 height 15
click at [700, 135] on h1 "Get up to 40% off" at bounding box center [764, 137] width 213 height 19
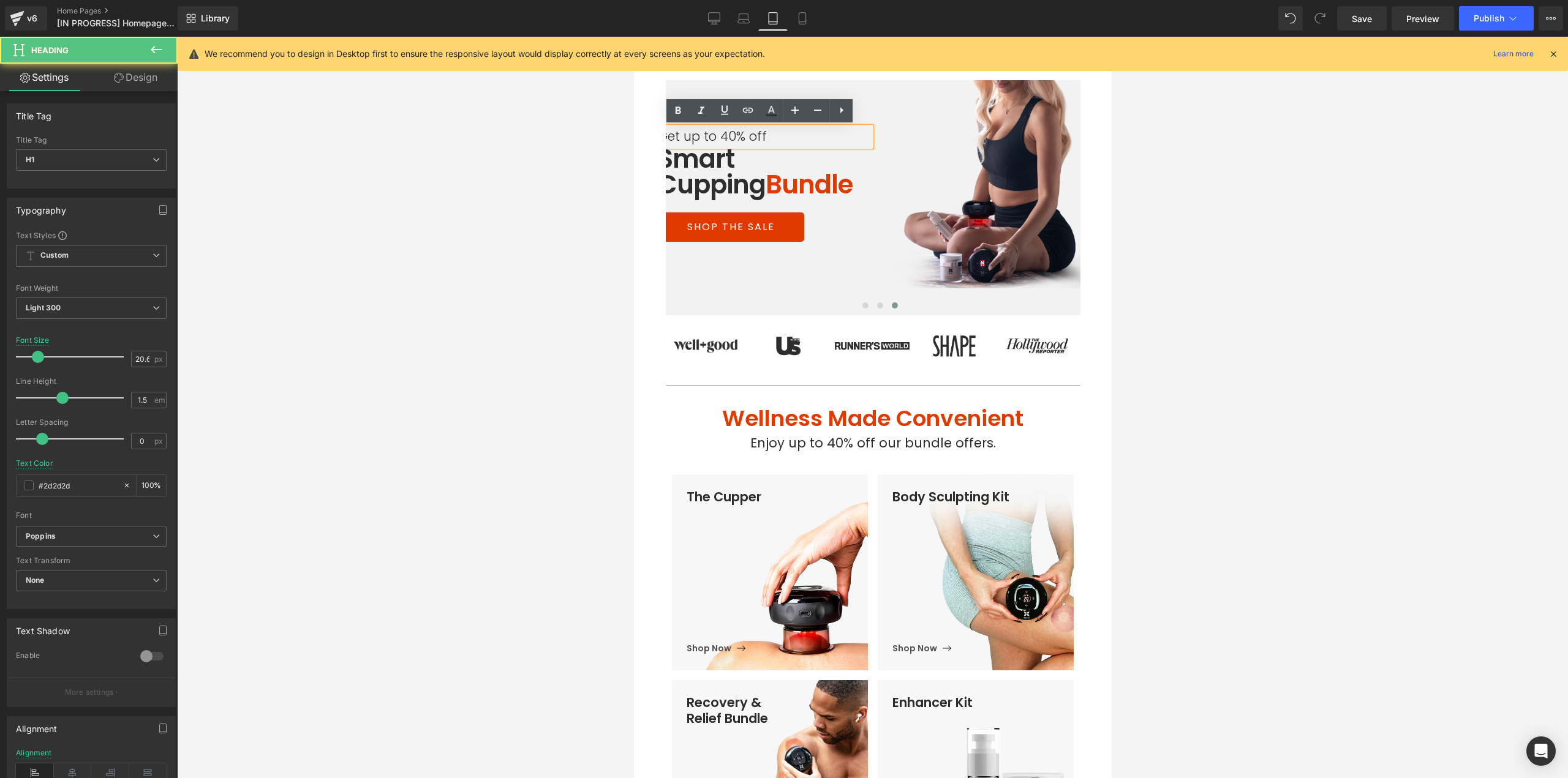
click at [708, 133] on h1 "Get up to 40% off" at bounding box center [764, 137] width 213 height 19
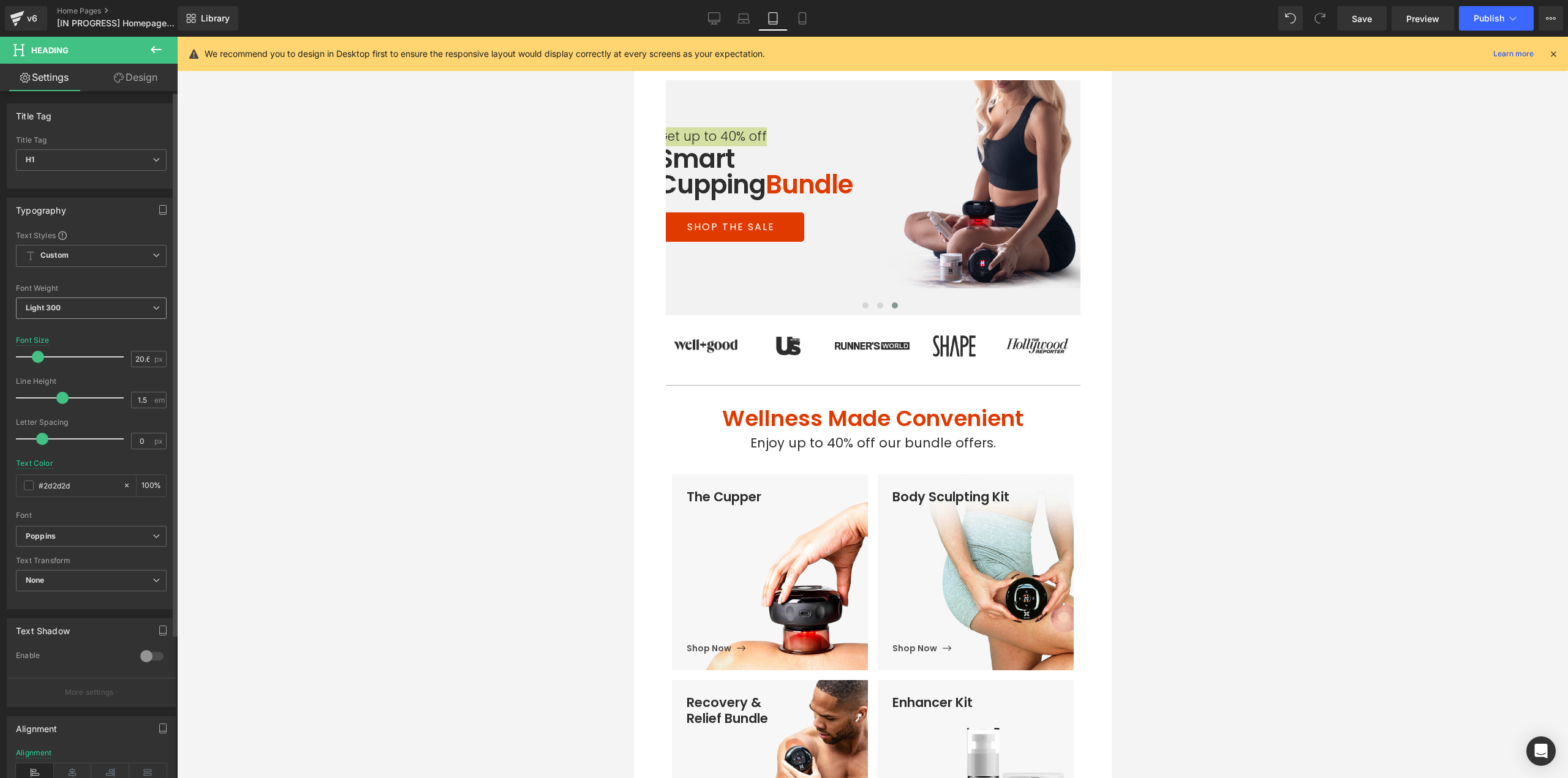
click at [69, 304] on span "Light 300" at bounding box center [91, 308] width 151 height 21
click at [59, 388] on div "Regular 400" at bounding box center [56, 384] width 45 height 9
click at [139, 358] on input "20.64" at bounding box center [142, 358] width 21 height 15
type input "20"
click at [1272, 313] on div at bounding box center [872, 407] width 1391 height 741
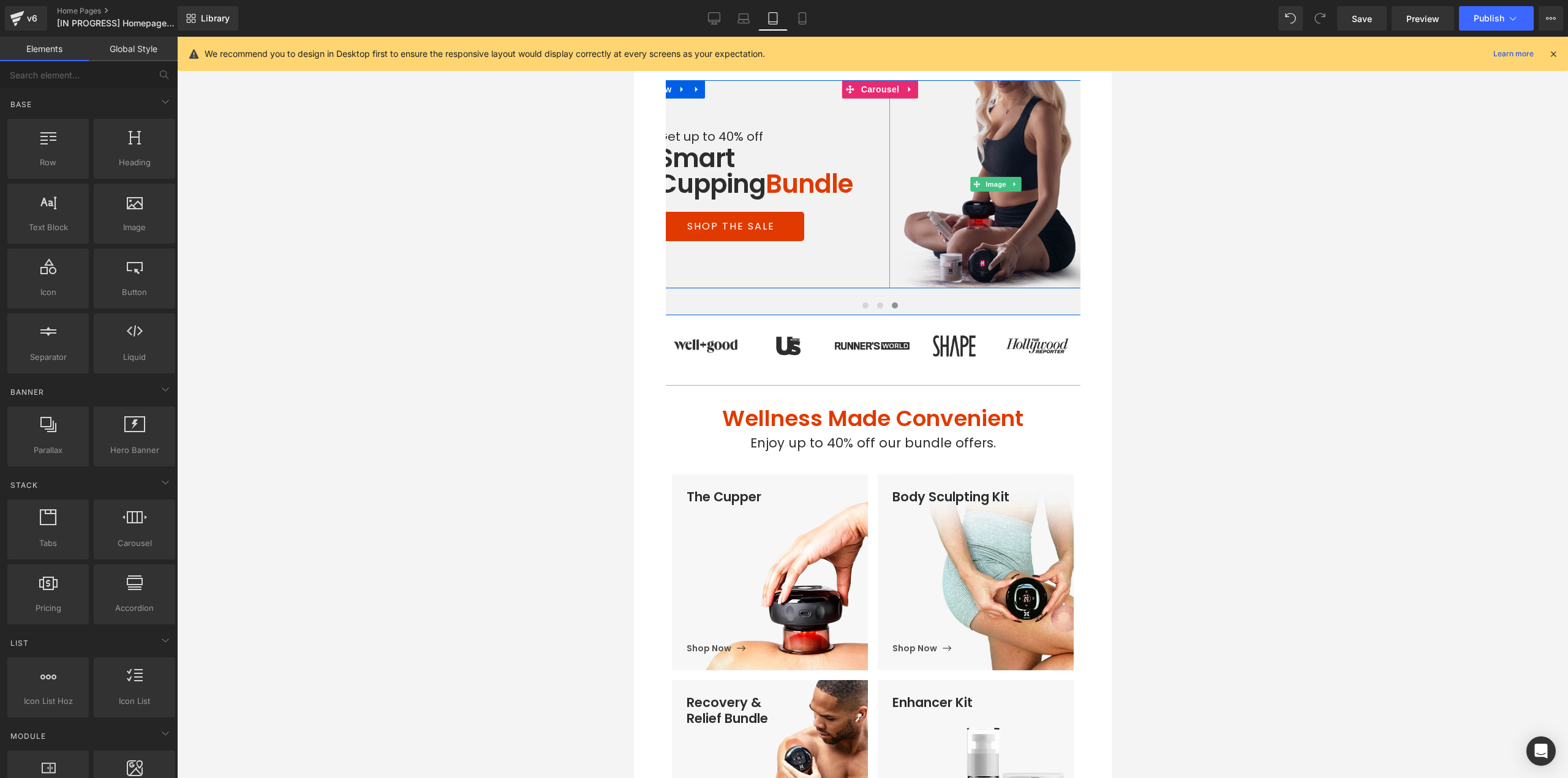
click at [948, 210] on img at bounding box center [995, 184] width 213 height 208
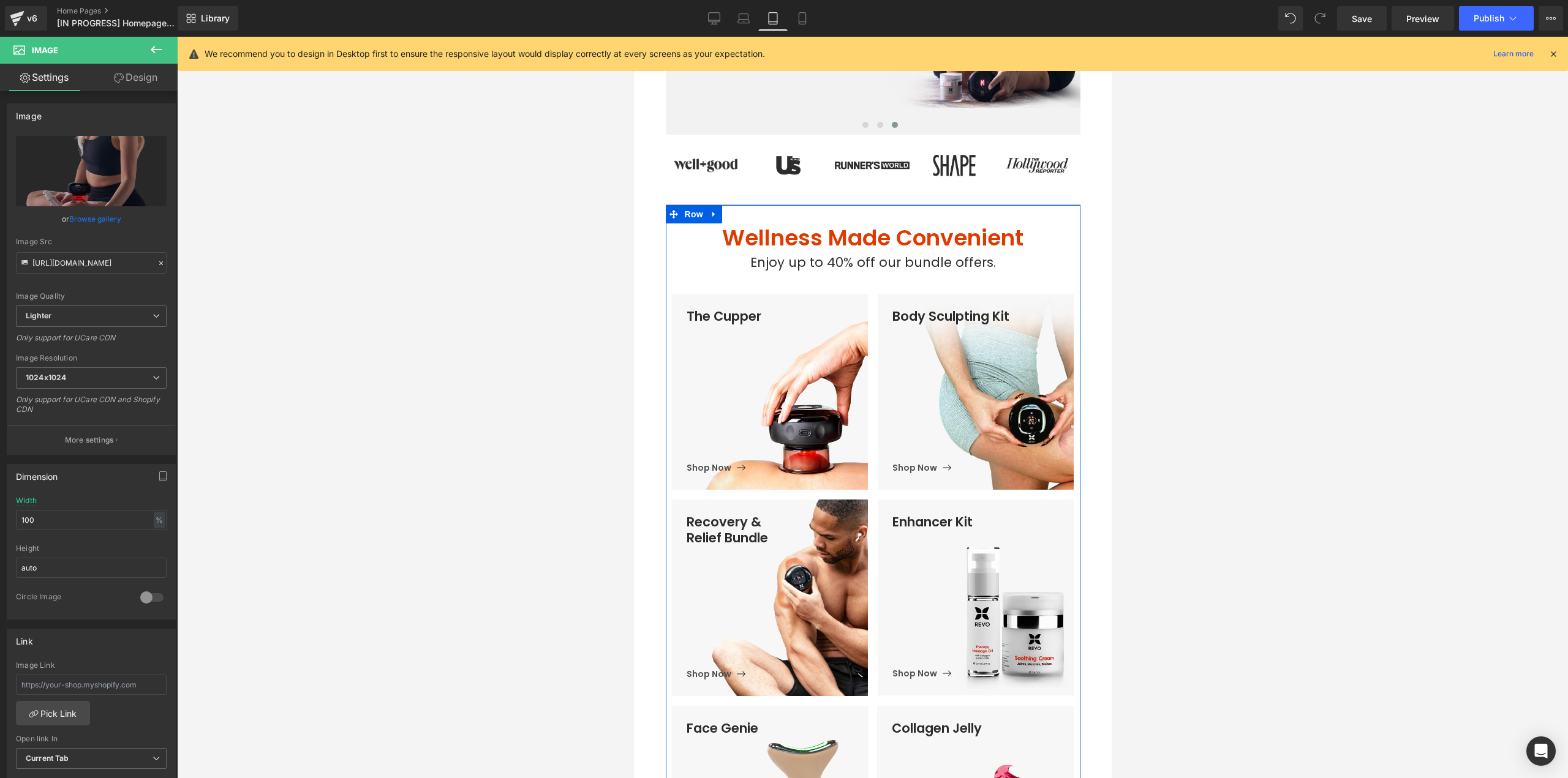
scroll to position [184, 0]
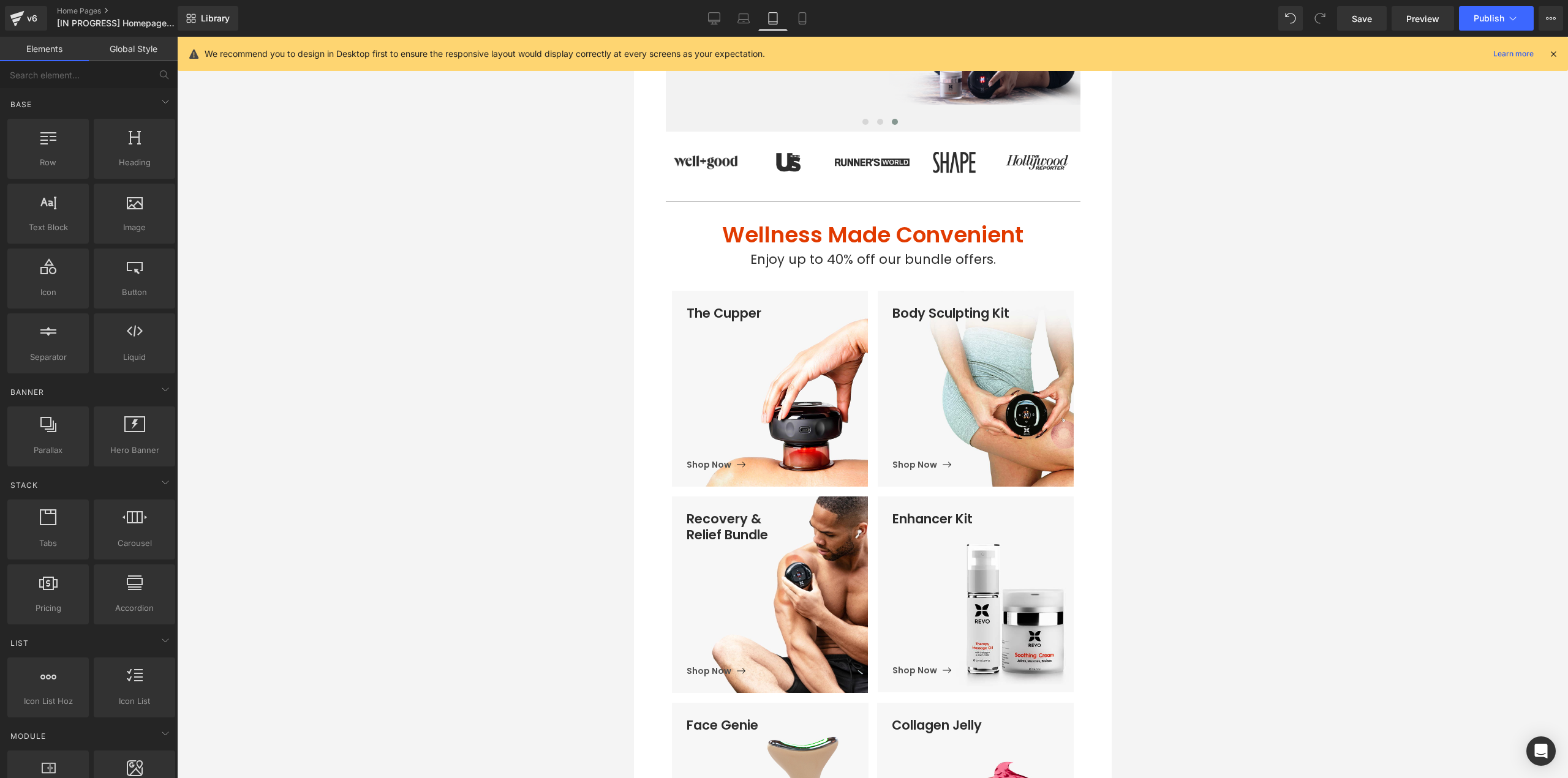
click at [1239, 506] on div at bounding box center [872, 407] width 1391 height 741
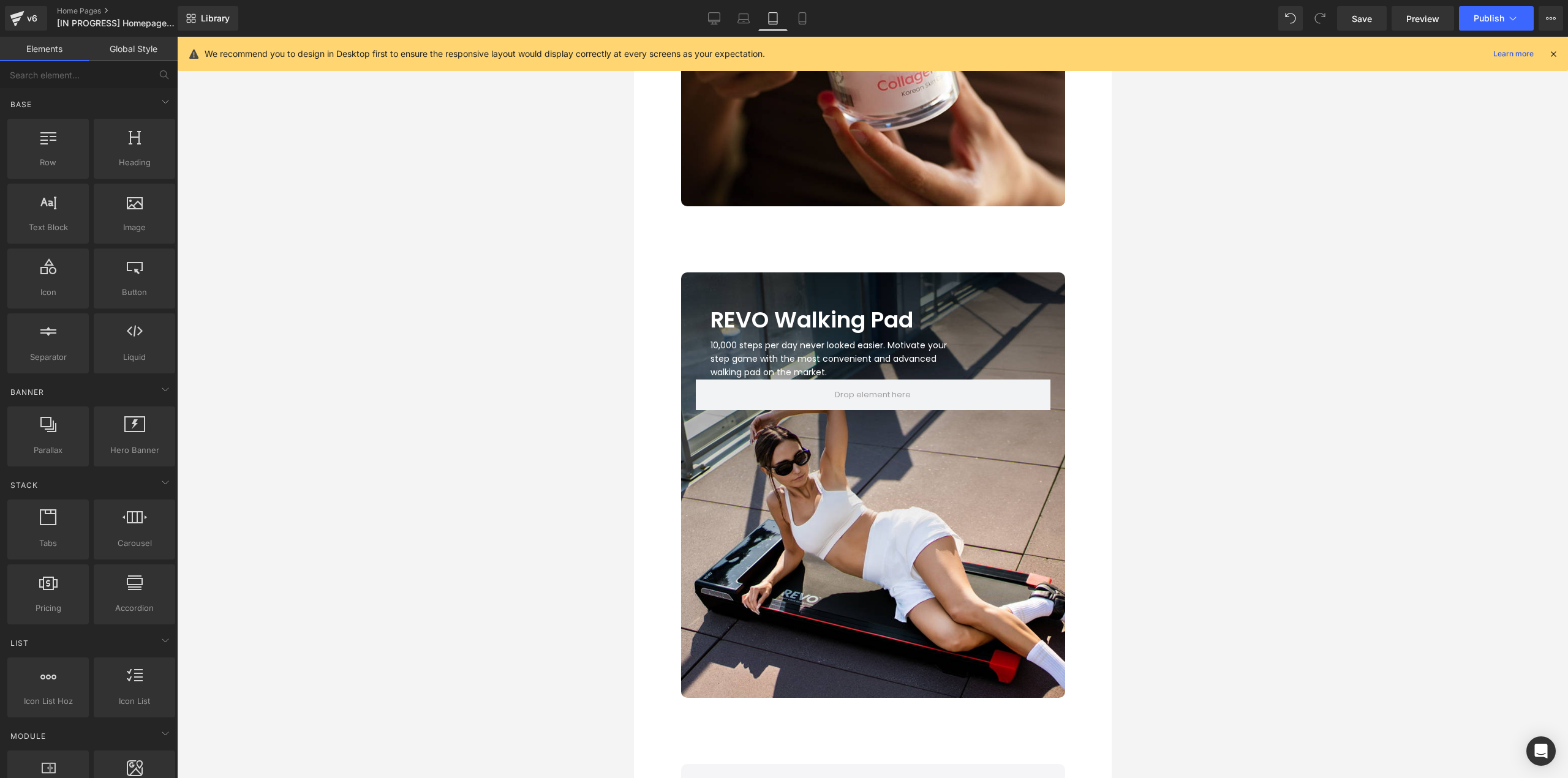
scroll to position [3183, 0]
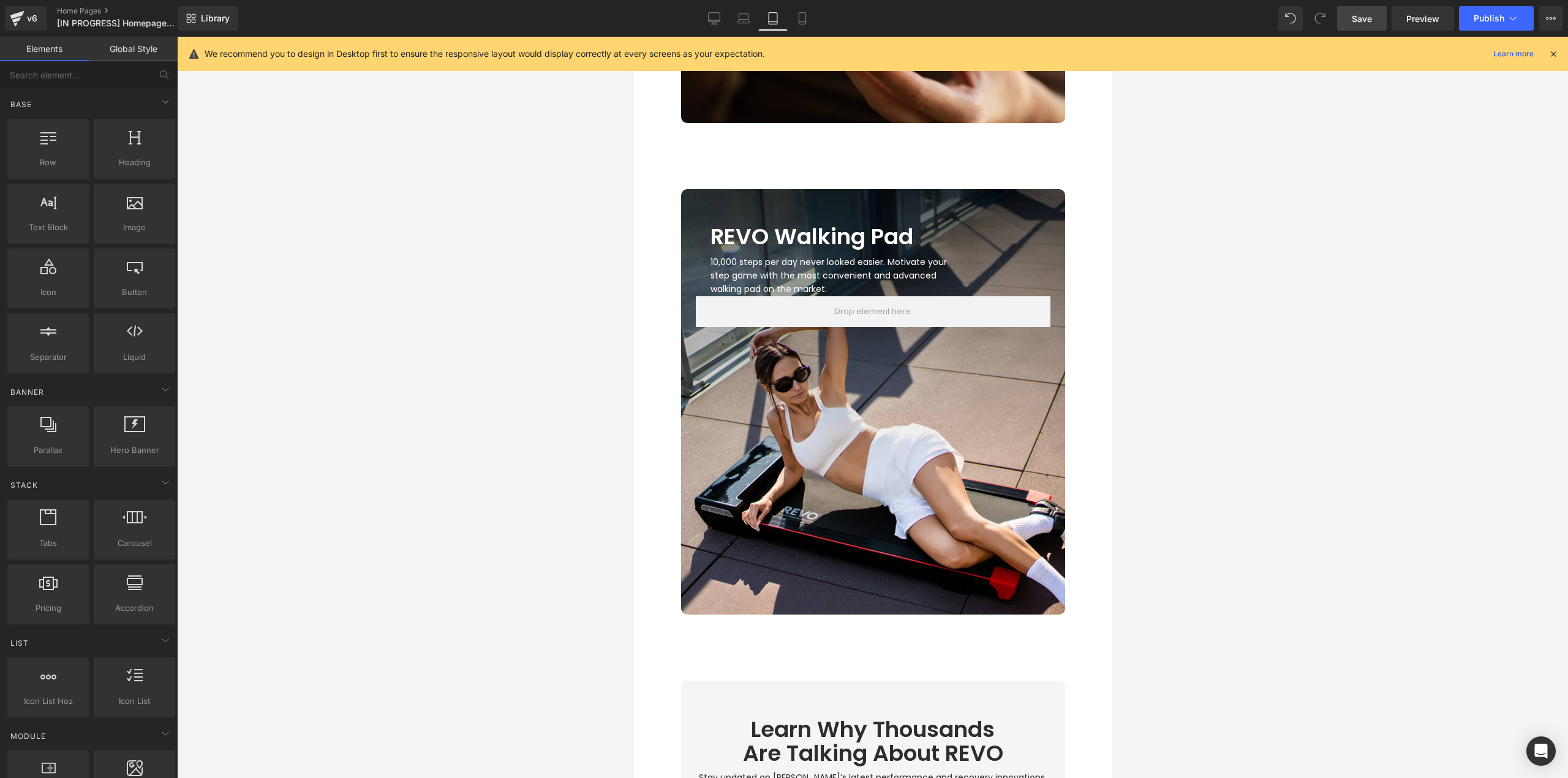
click at [1367, 24] on span "Save" at bounding box center [1361, 18] width 20 height 13
click at [27, 21] on div "v6" at bounding box center [32, 18] width 15 height 16
